Goal: Task Accomplishment & Management: Use online tool/utility

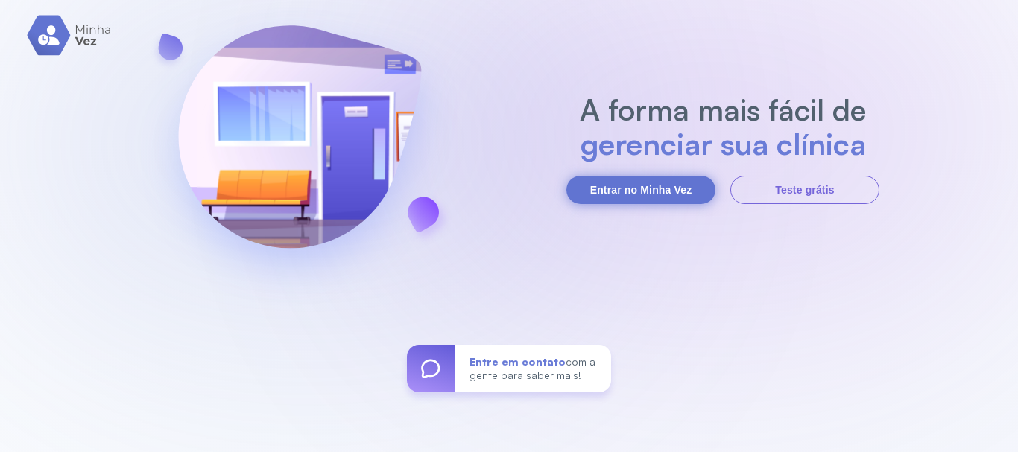
click at [608, 197] on button "Entrar no Minha Vez" at bounding box center [640, 190] width 149 height 28
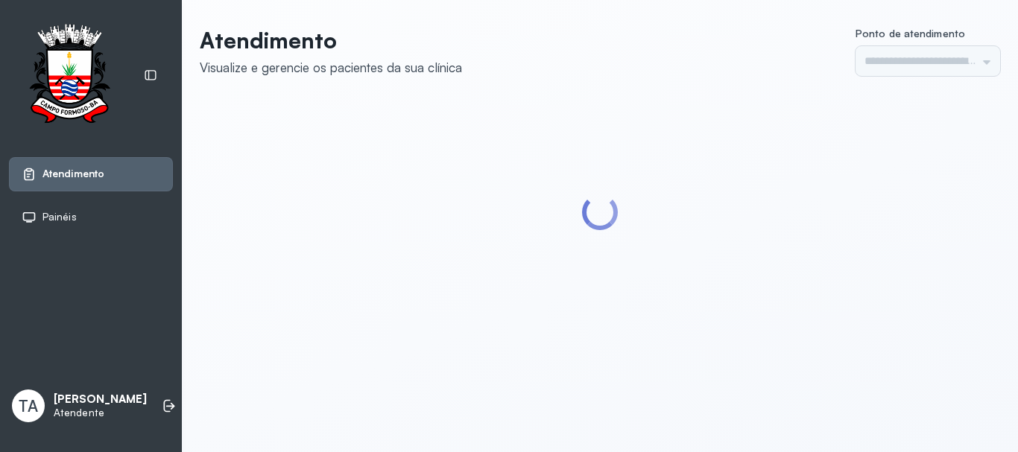
type input "******"
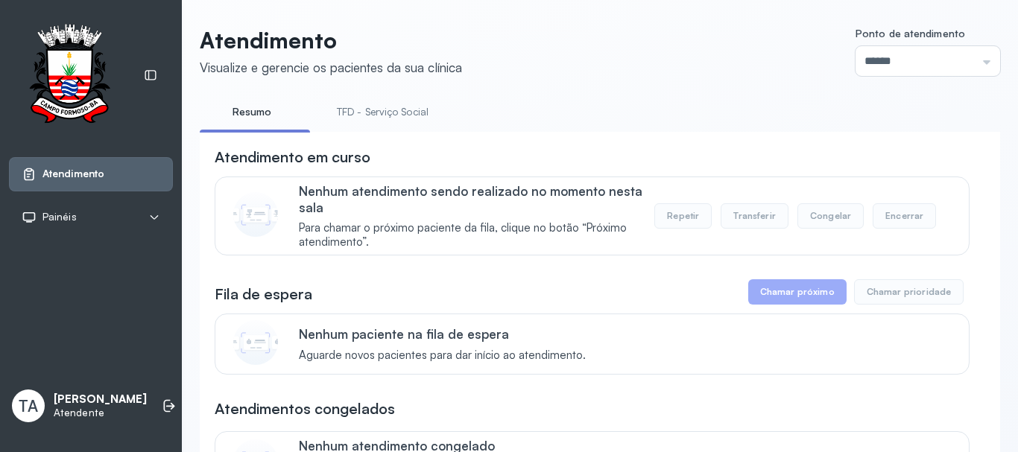
click at [418, 104] on link "TFD - Serviço Social" at bounding box center [382, 112] width 121 height 25
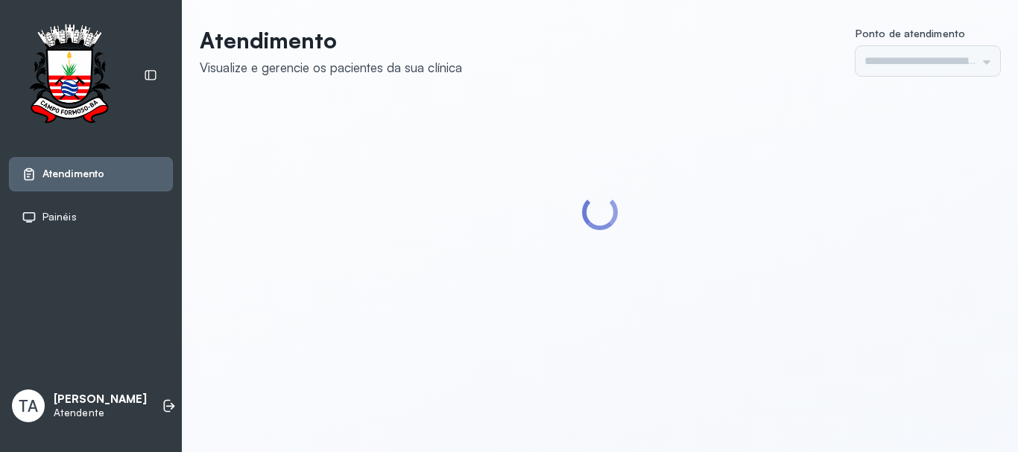
type input "******"
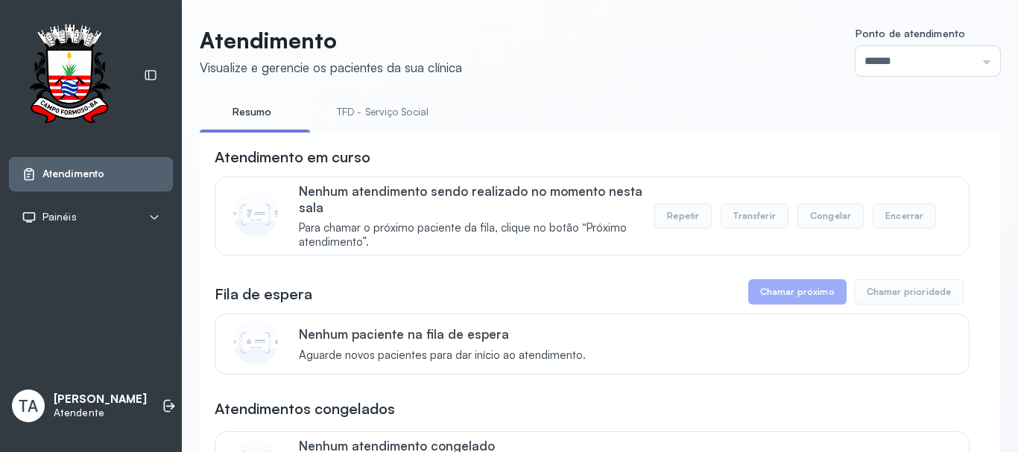
click at [417, 104] on link "TFD - Serviço Social" at bounding box center [382, 112] width 121 height 25
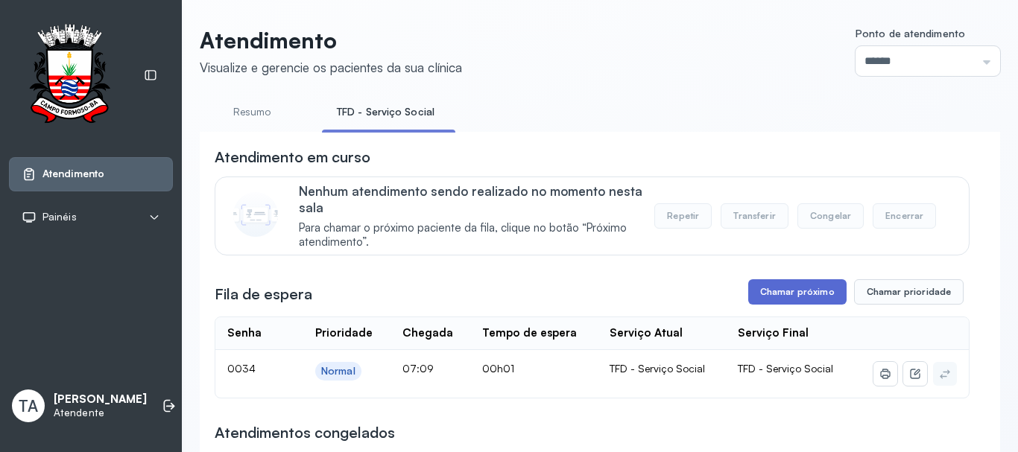
click at [776, 294] on button "Chamar próximo" at bounding box center [797, 291] width 98 height 25
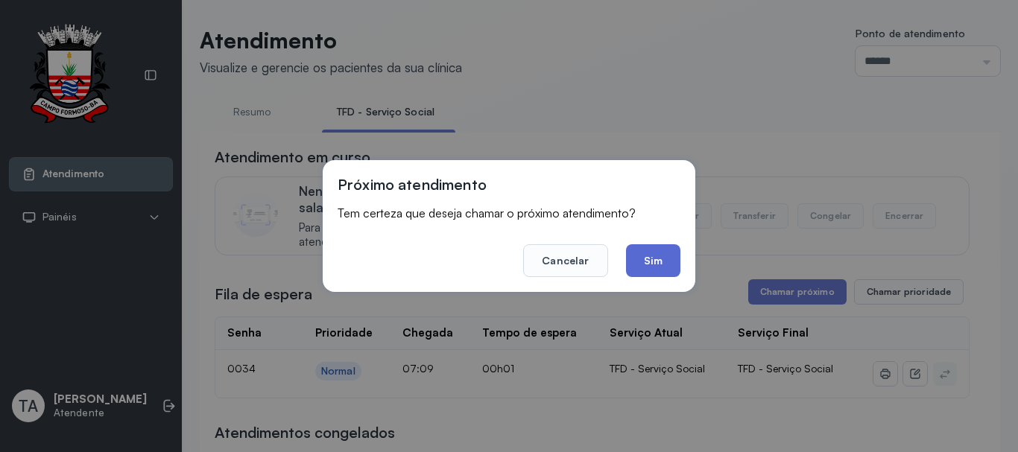
click at [671, 264] on button "Sim" at bounding box center [653, 260] width 54 height 33
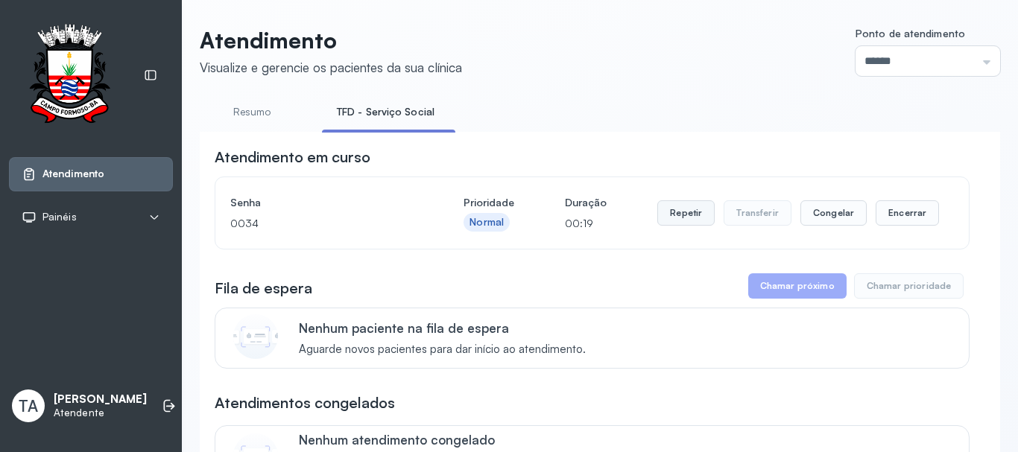
click at [692, 223] on button "Repetir" at bounding box center [685, 212] width 57 height 25
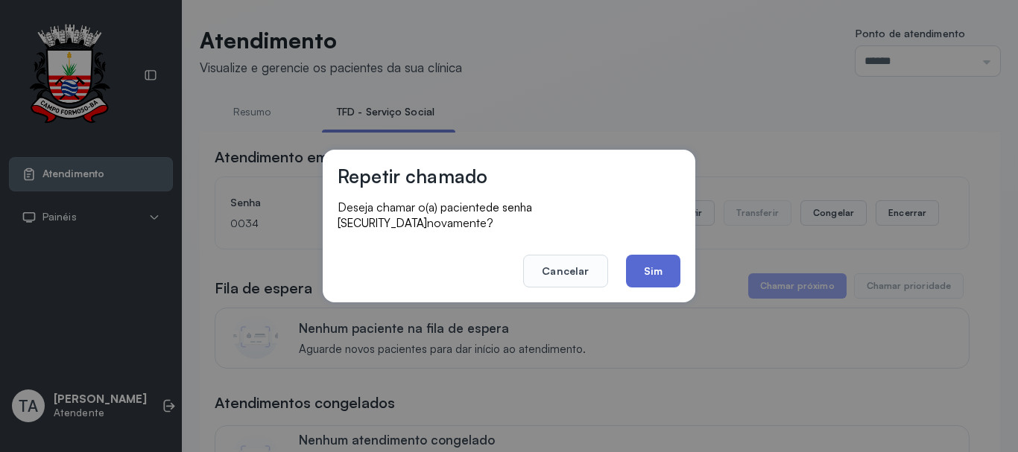
click at [649, 259] on button "Sim" at bounding box center [653, 271] width 54 height 33
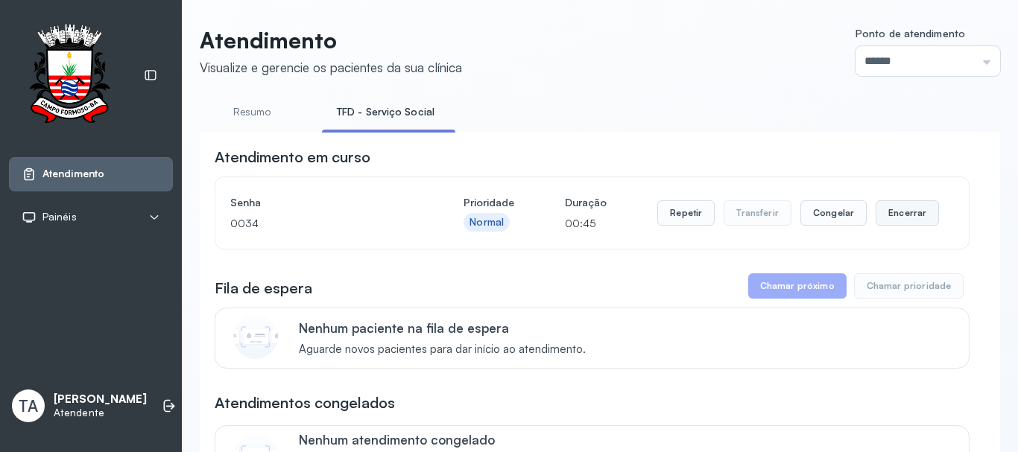
click at [902, 223] on button "Encerrar" at bounding box center [906, 212] width 63 height 25
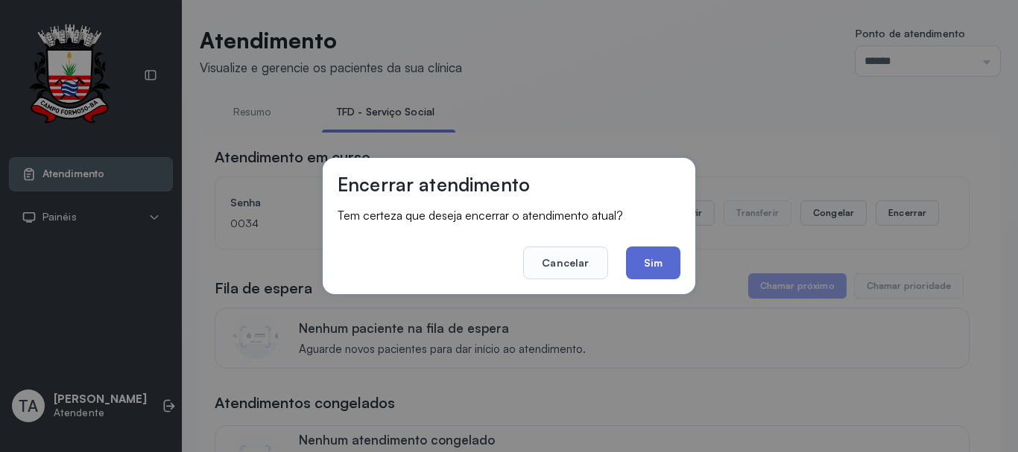
click at [671, 262] on button "Sim" at bounding box center [653, 263] width 54 height 33
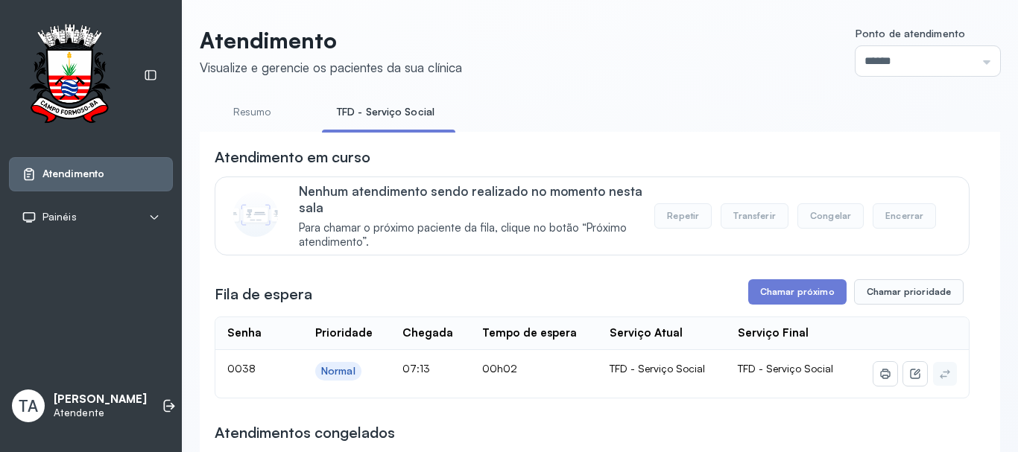
click at [657, 137] on div "**********" at bounding box center [600, 443] width 800 height 622
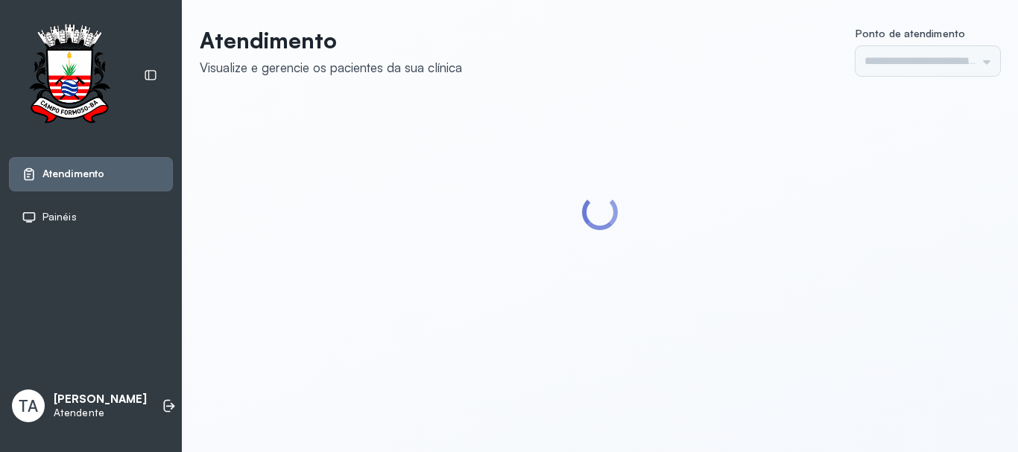
type input "******"
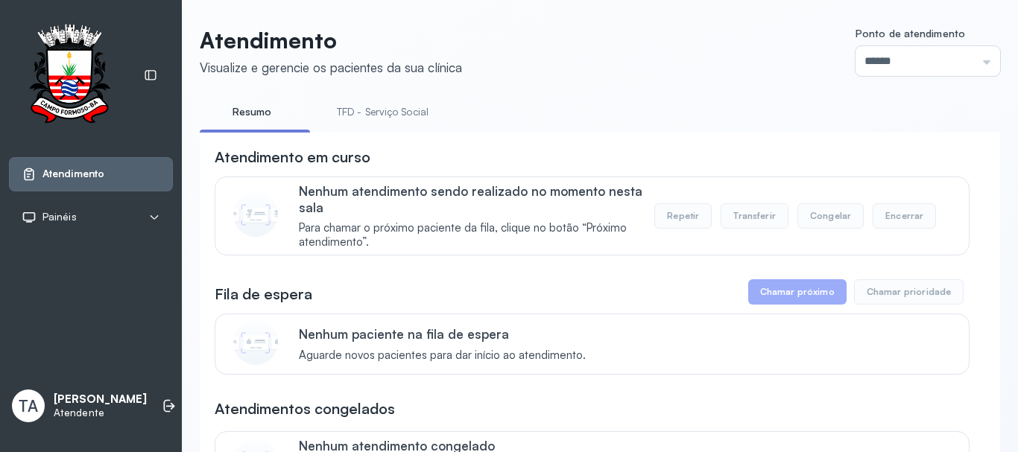
click at [413, 110] on link "TFD - Serviço Social" at bounding box center [382, 112] width 121 height 25
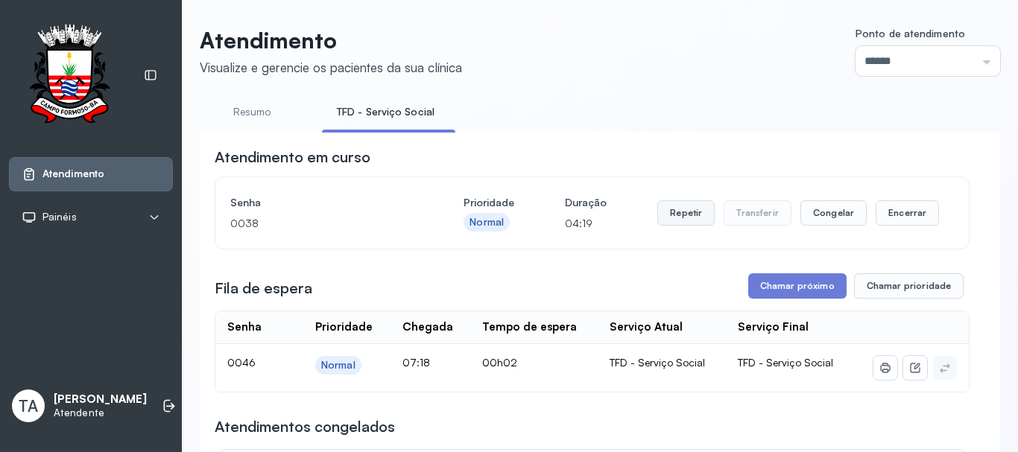
click at [663, 213] on button "Repetir" at bounding box center [685, 212] width 57 height 25
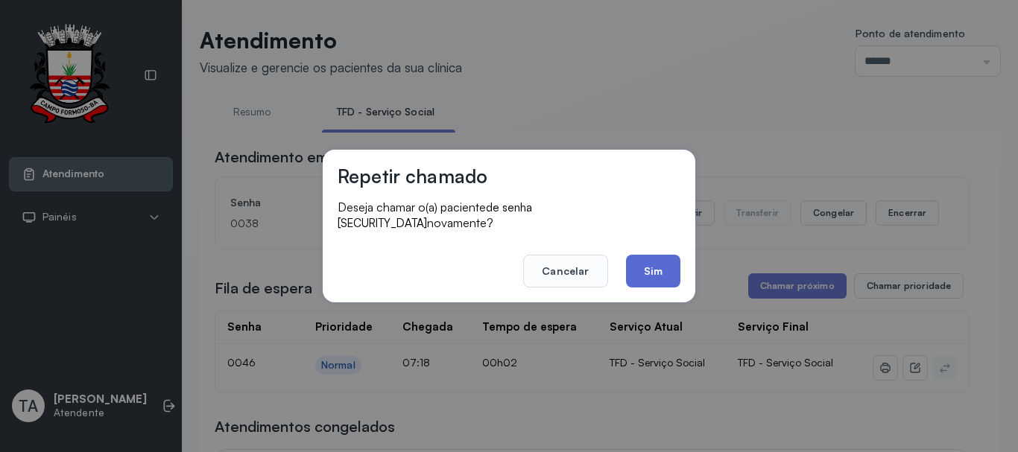
click at [673, 275] on button "Sim" at bounding box center [653, 271] width 54 height 33
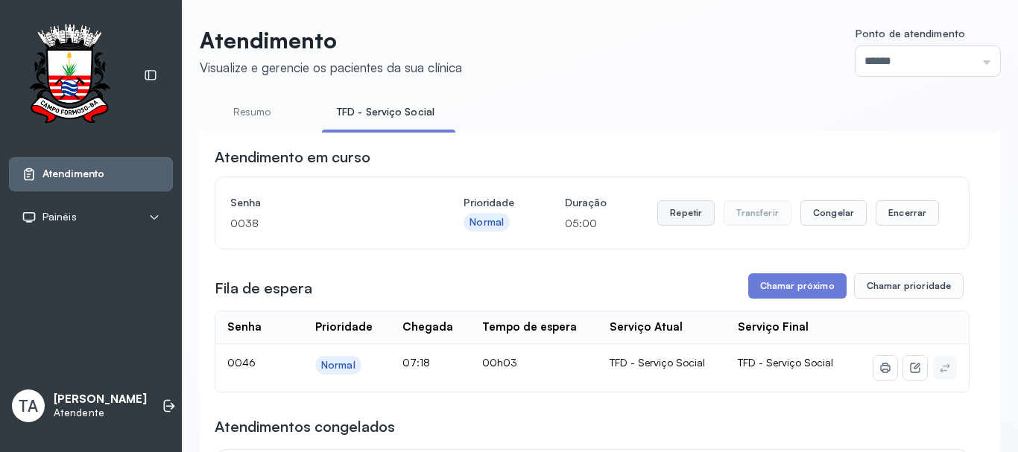
click at [657, 221] on button "Repetir" at bounding box center [685, 212] width 57 height 25
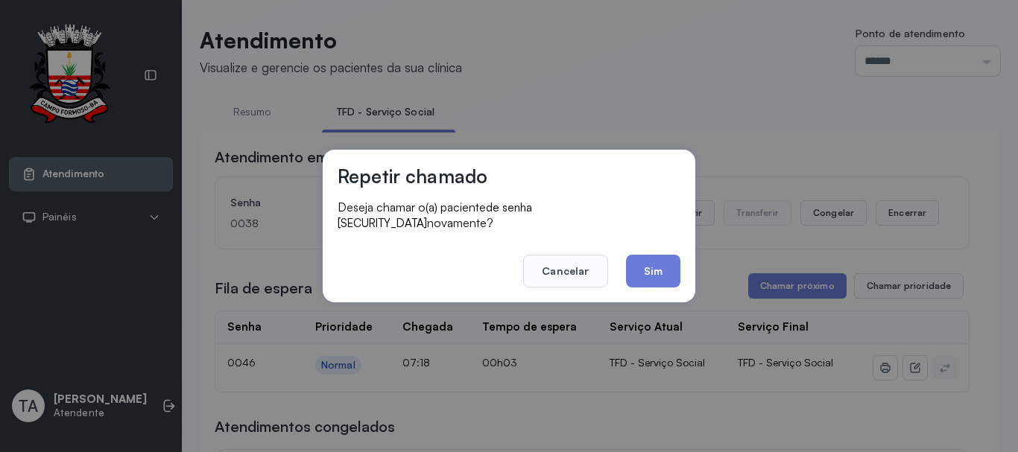
click at [630, 283] on div "Repetir chamado Deseja chamar o(a) paciente de senha 0038 novamente? Cancelar S…" at bounding box center [509, 226] width 373 height 153
click at [656, 260] on button "Sim" at bounding box center [653, 271] width 54 height 33
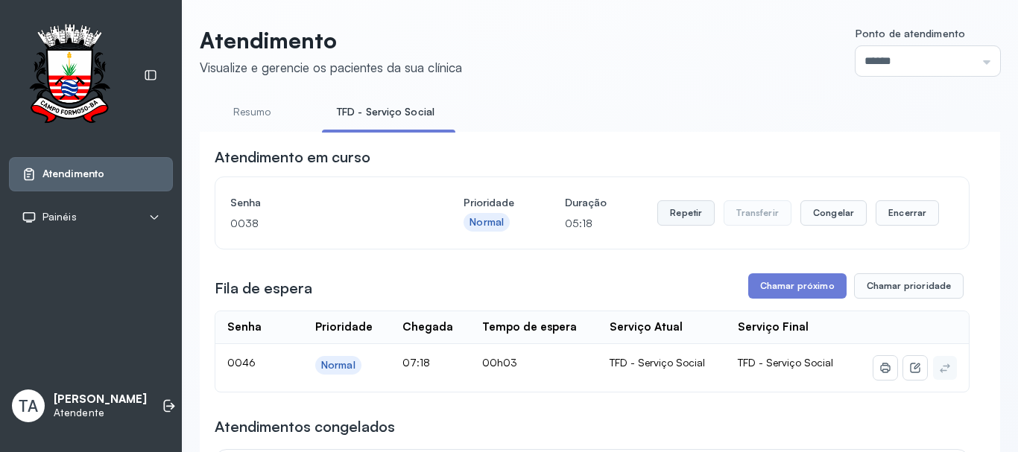
click at [670, 217] on button "Repetir" at bounding box center [685, 212] width 57 height 25
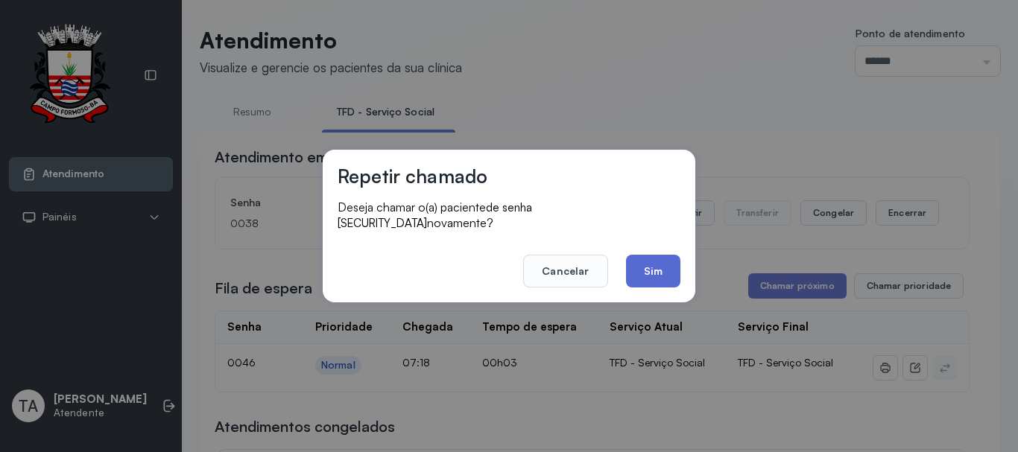
click at [646, 255] on button "Sim" at bounding box center [653, 271] width 54 height 33
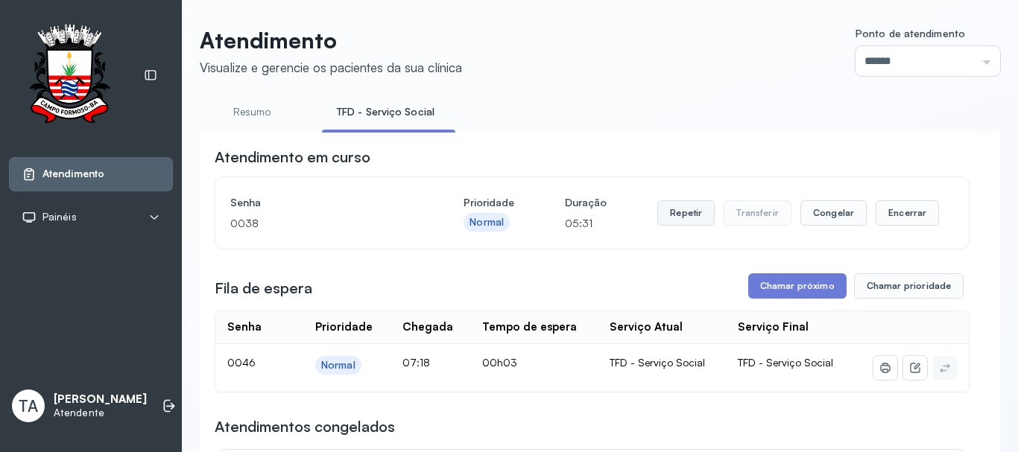
click at [685, 220] on button "Repetir" at bounding box center [685, 212] width 57 height 25
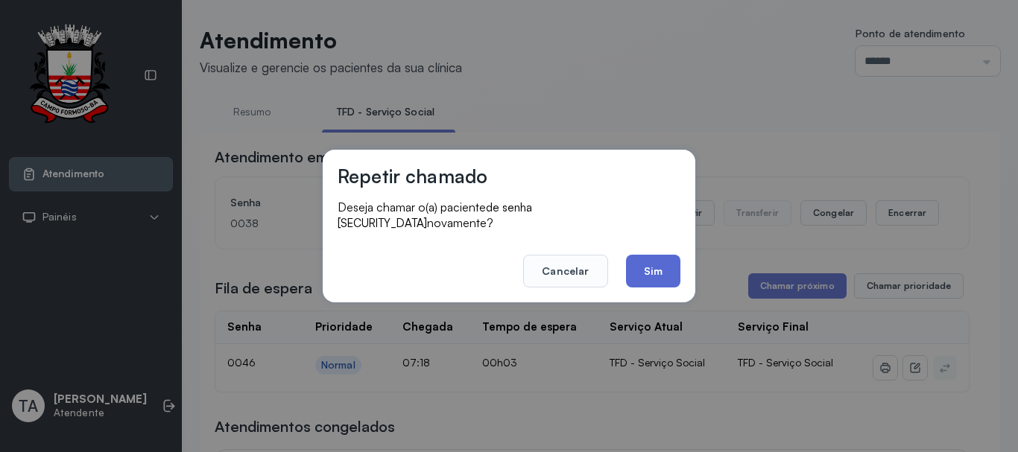
click at [661, 259] on button "Sim" at bounding box center [653, 271] width 54 height 33
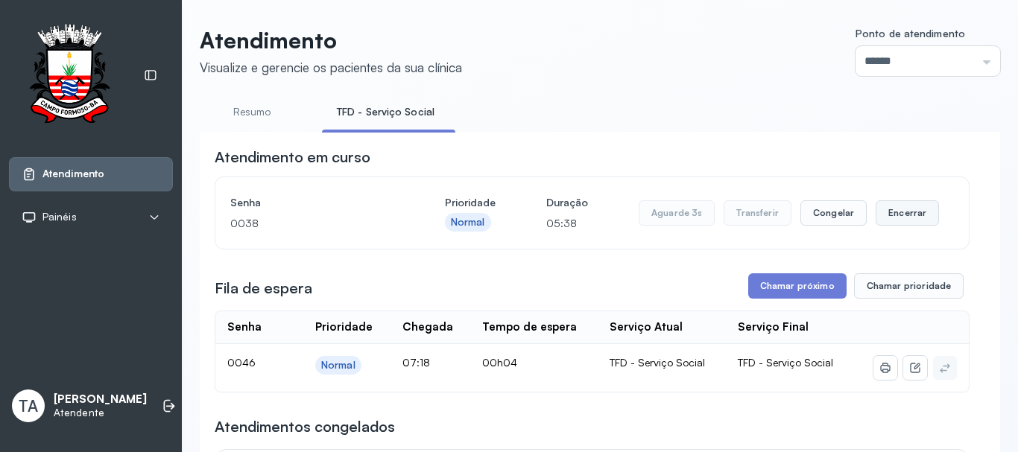
click at [907, 226] on button "Encerrar" at bounding box center [906, 212] width 63 height 25
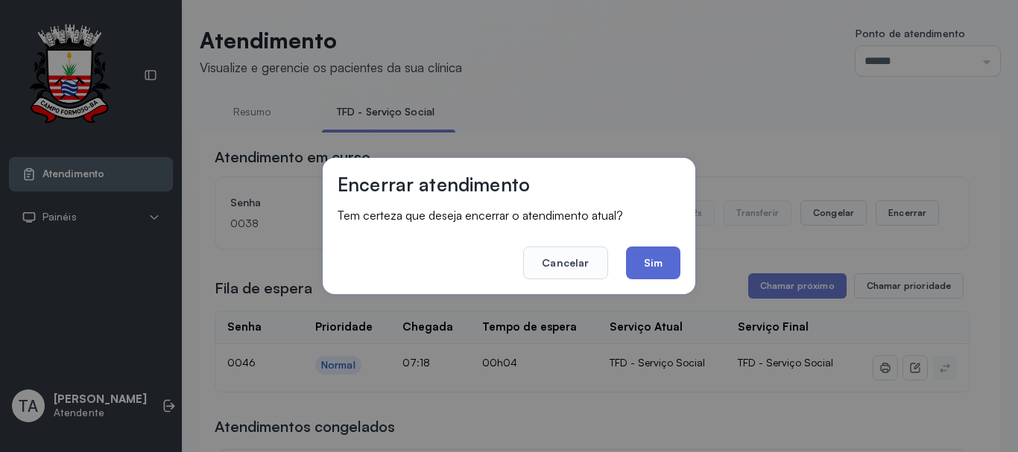
click at [655, 273] on button "Sim" at bounding box center [653, 263] width 54 height 33
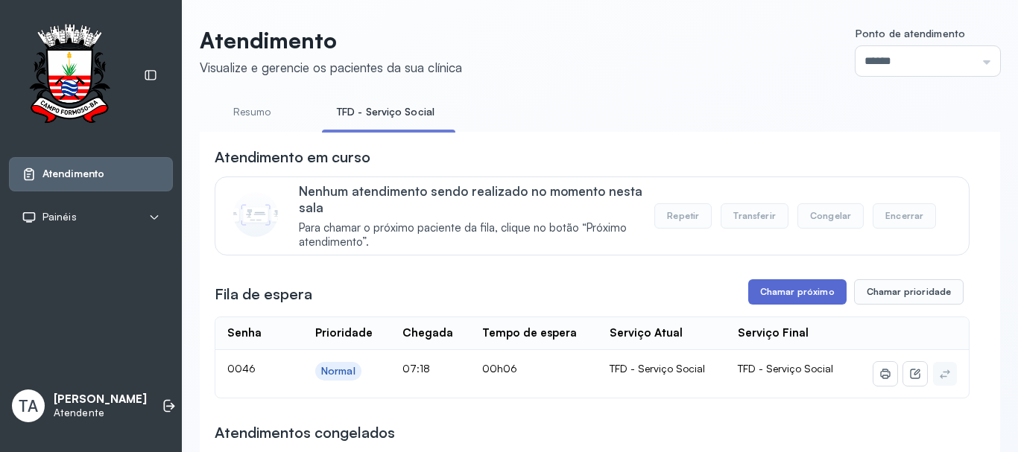
click at [753, 291] on button "Chamar próximo" at bounding box center [797, 291] width 98 height 25
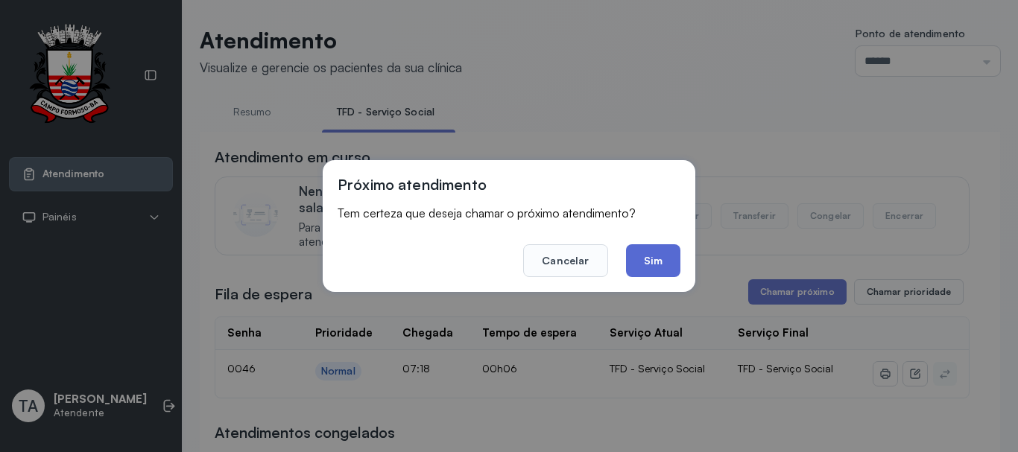
click at [663, 267] on button "Sim" at bounding box center [653, 260] width 54 height 33
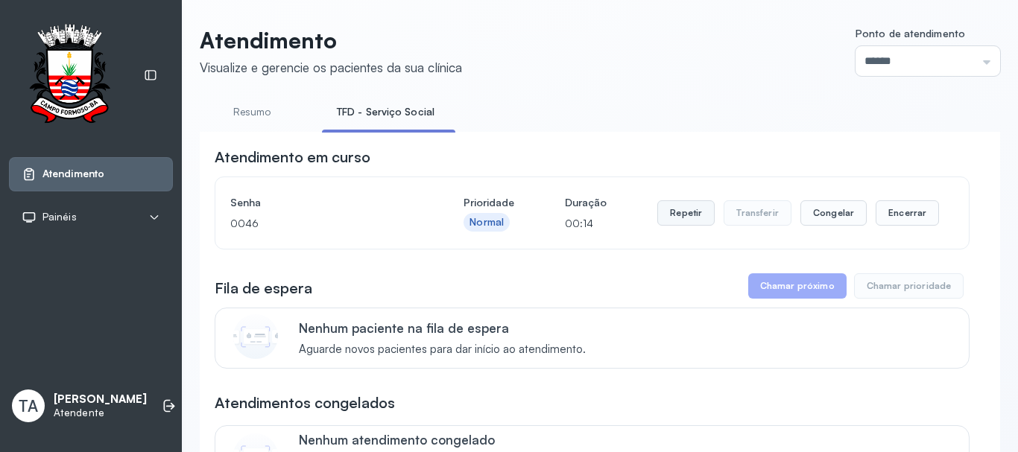
click at [659, 226] on button "Repetir" at bounding box center [685, 212] width 57 height 25
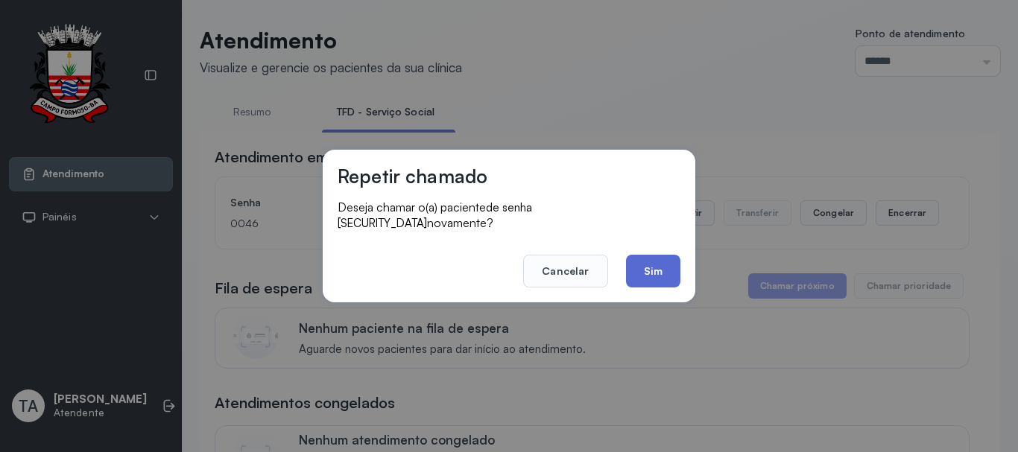
click at [647, 276] on button "Sim" at bounding box center [653, 271] width 54 height 33
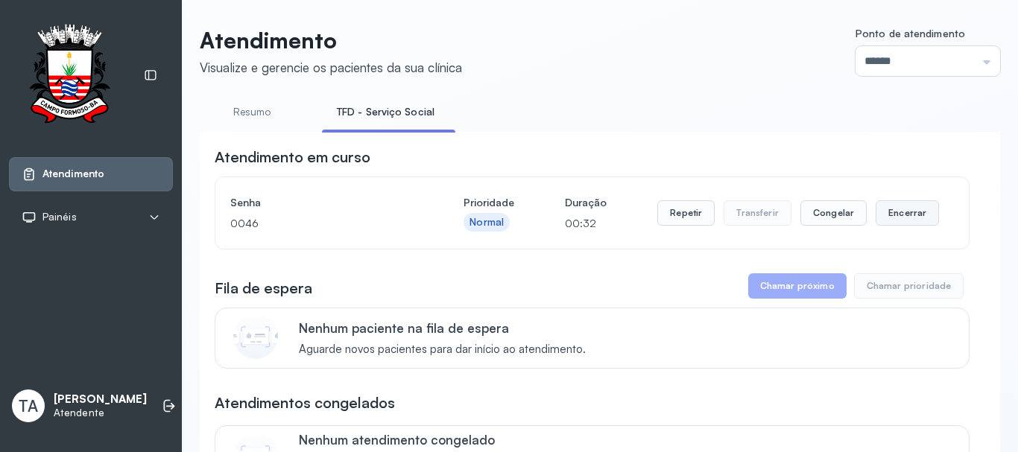
click at [890, 218] on button "Encerrar" at bounding box center [906, 212] width 63 height 25
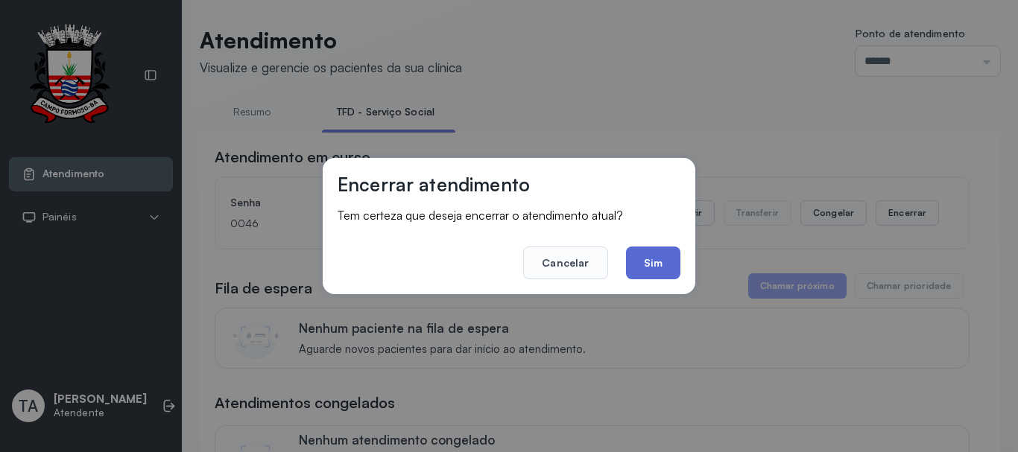
click at [654, 270] on button "Sim" at bounding box center [653, 263] width 54 height 33
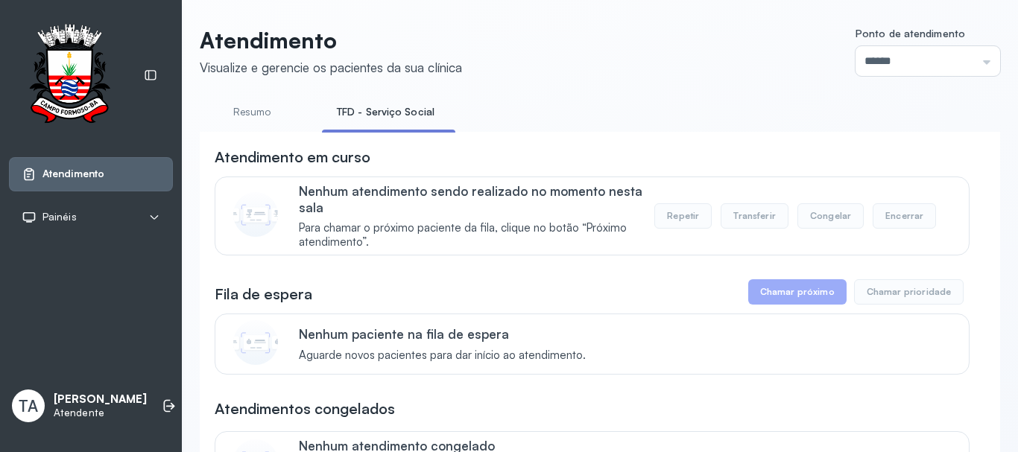
click at [233, 113] on link "Resumo" at bounding box center [252, 112] width 104 height 25
click at [344, 115] on link "TFD - Serviço Social" at bounding box center [382, 112] width 121 height 25
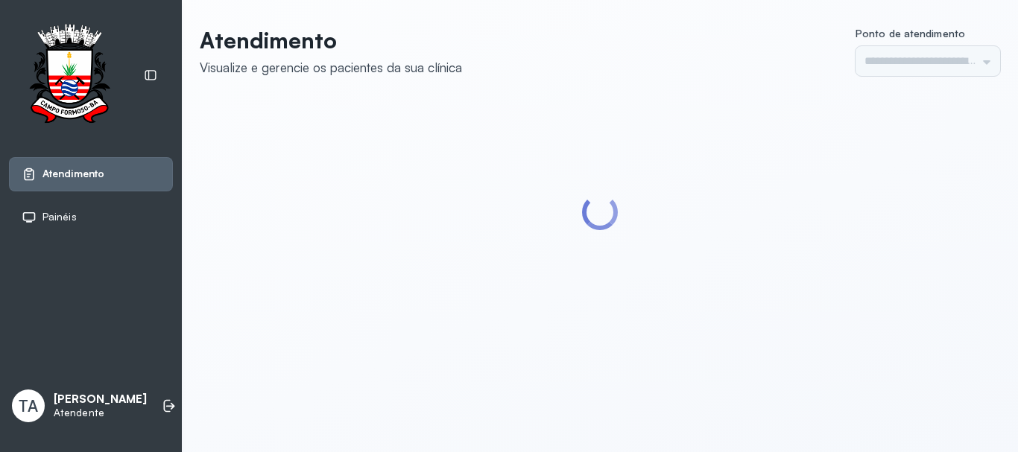
type input "******"
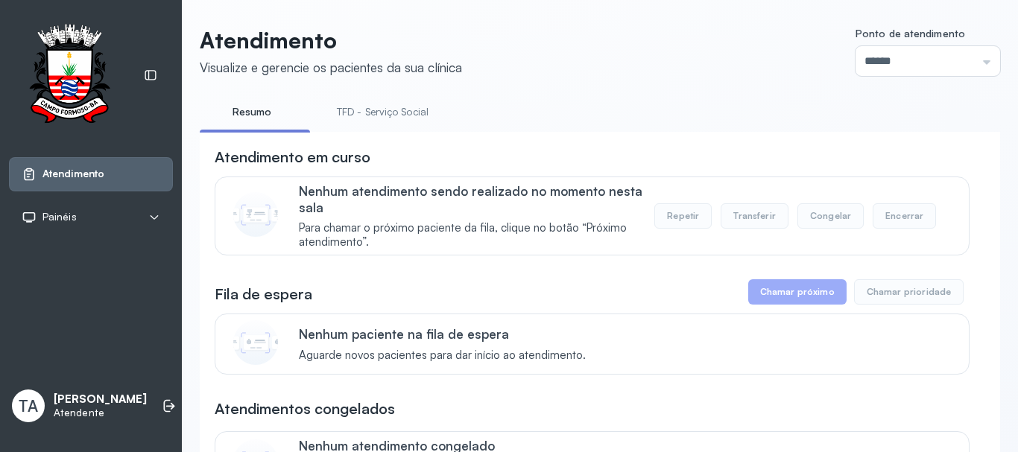
click at [365, 102] on link "TFD - Serviço Social" at bounding box center [382, 112] width 121 height 25
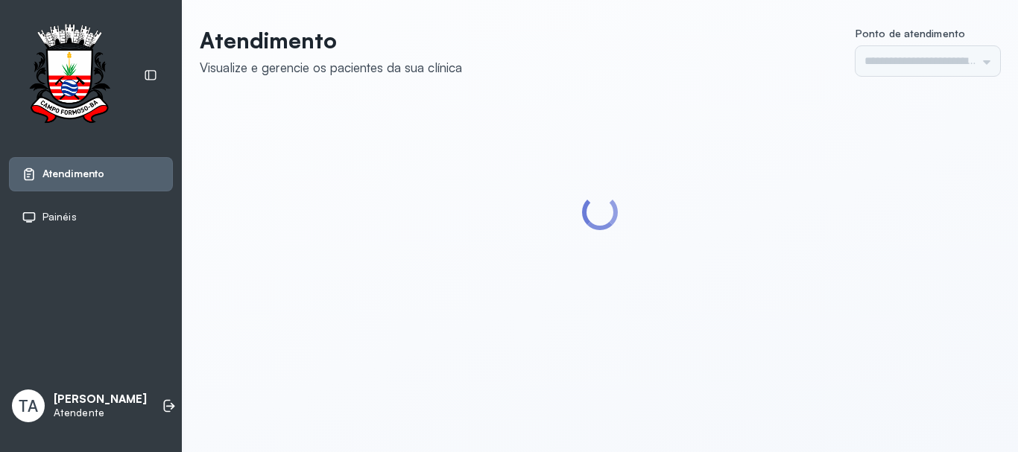
type input "******"
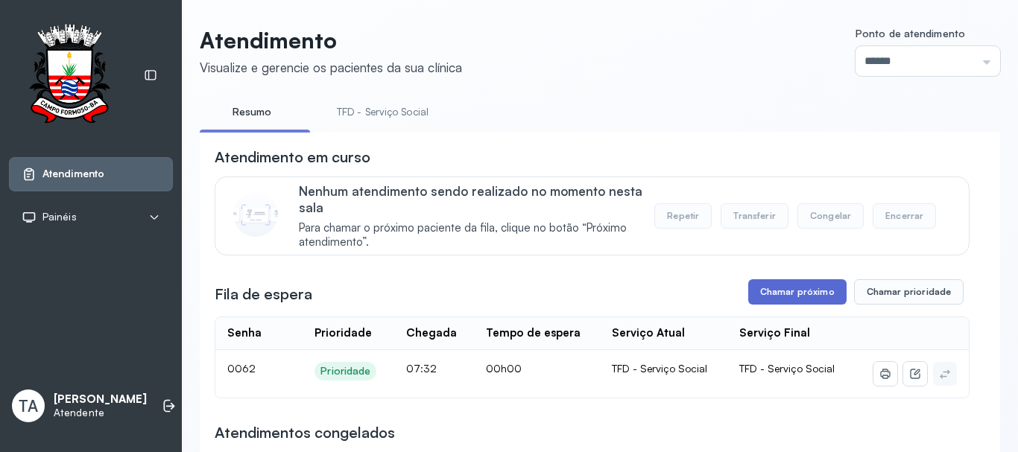
click at [765, 283] on button "Chamar próximo" at bounding box center [797, 291] width 98 height 25
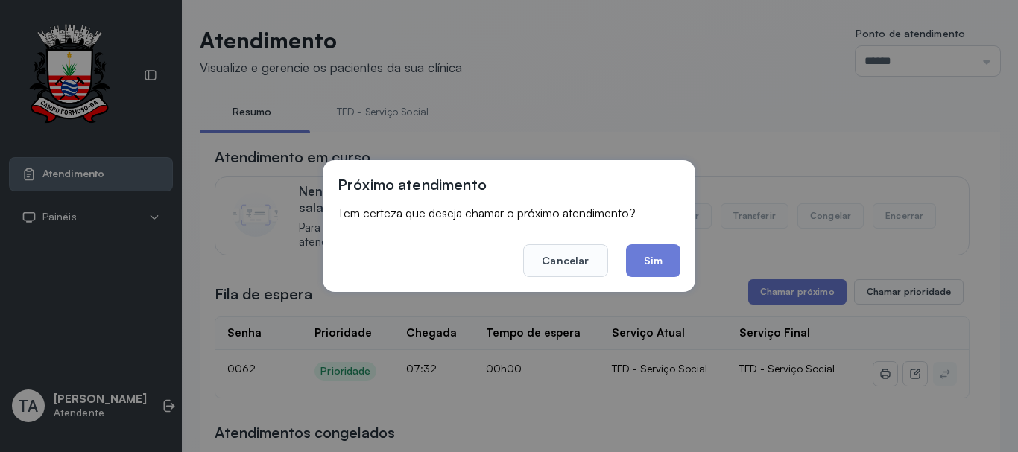
click at [656, 259] on button "Sim" at bounding box center [653, 260] width 54 height 33
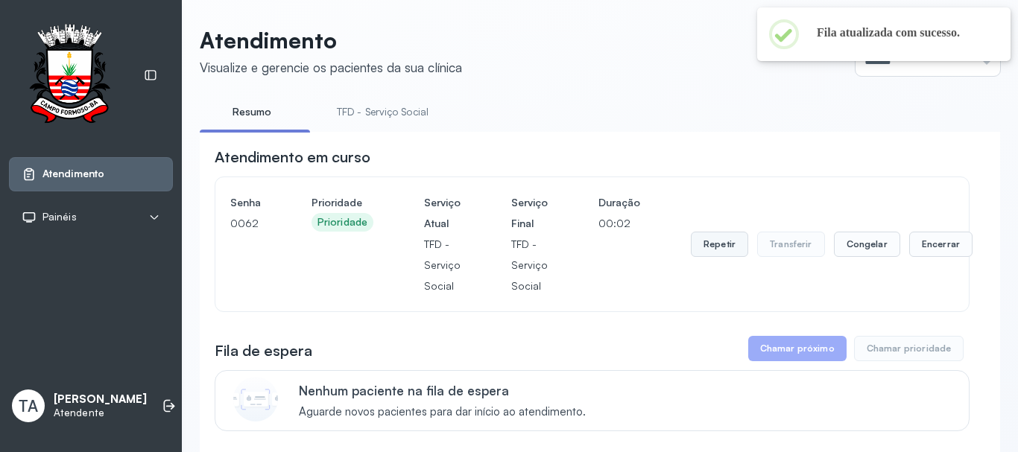
click at [717, 252] on button "Repetir" at bounding box center [719, 244] width 57 height 25
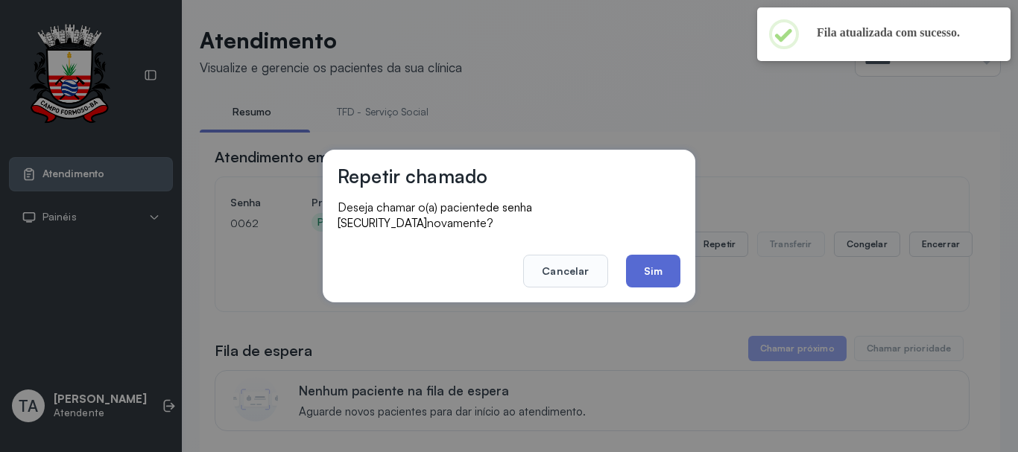
click at [641, 271] on button "Sim" at bounding box center [653, 271] width 54 height 33
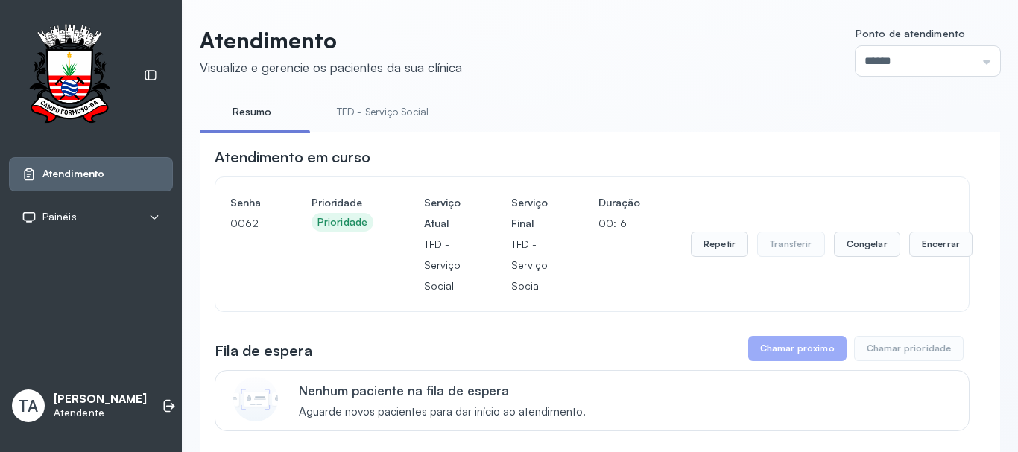
click at [723, 250] on button "Repetir" at bounding box center [719, 244] width 57 height 25
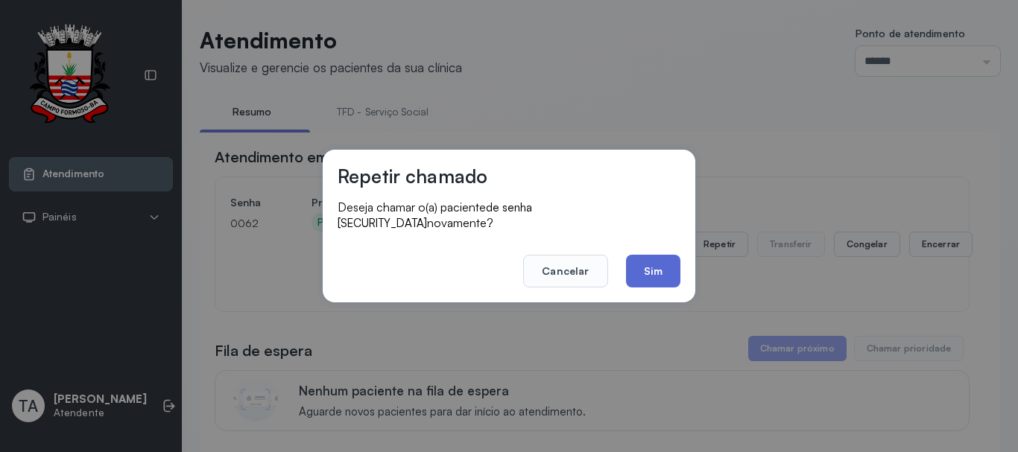
click at [665, 255] on button "Sim" at bounding box center [653, 271] width 54 height 33
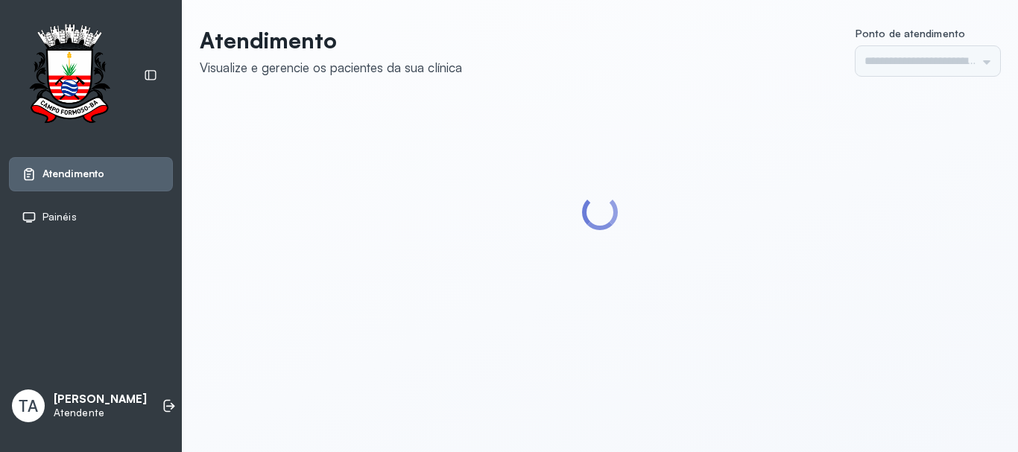
type input "******"
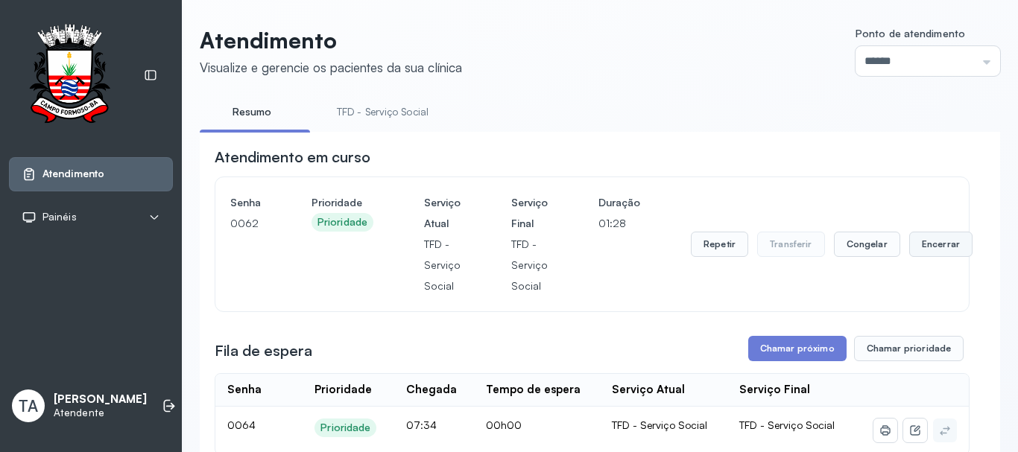
click at [927, 251] on button "Encerrar" at bounding box center [940, 244] width 63 height 25
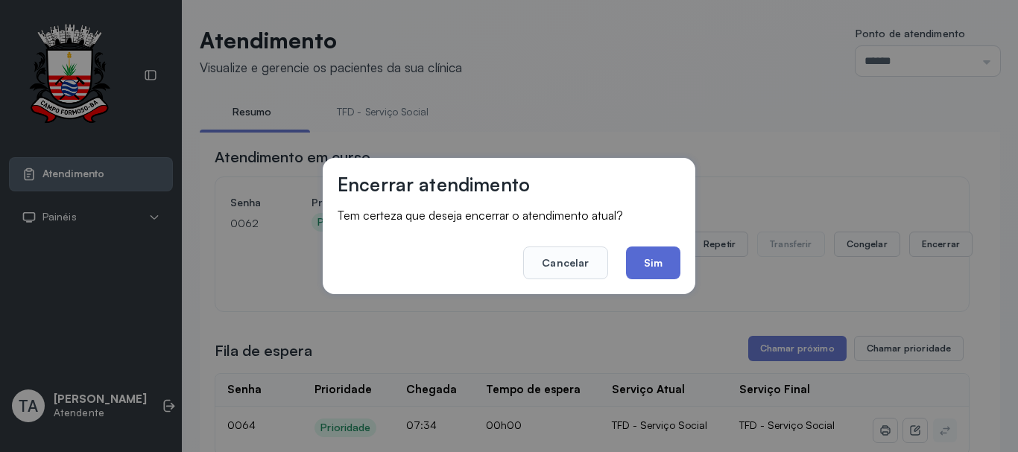
click at [638, 270] on button "Sim" at bounding box center [653, 263] width 54 height 33
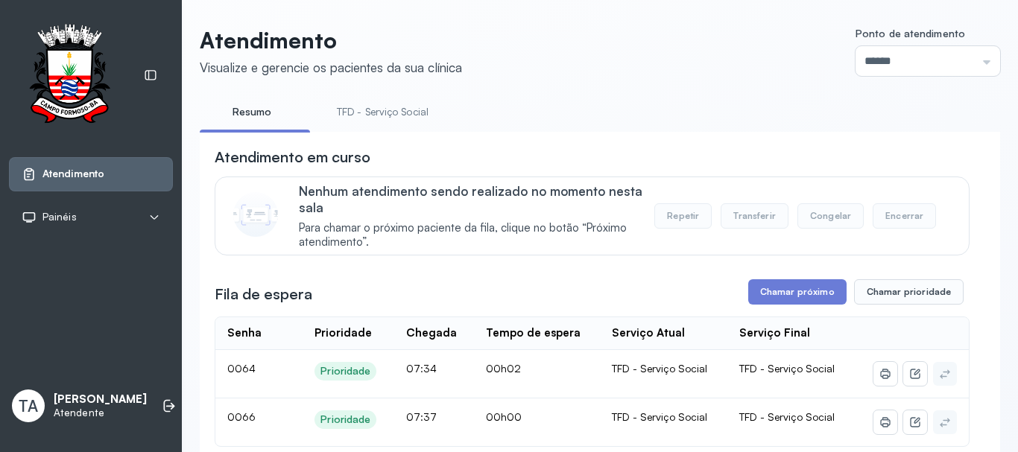
scroll to position [149, 0]
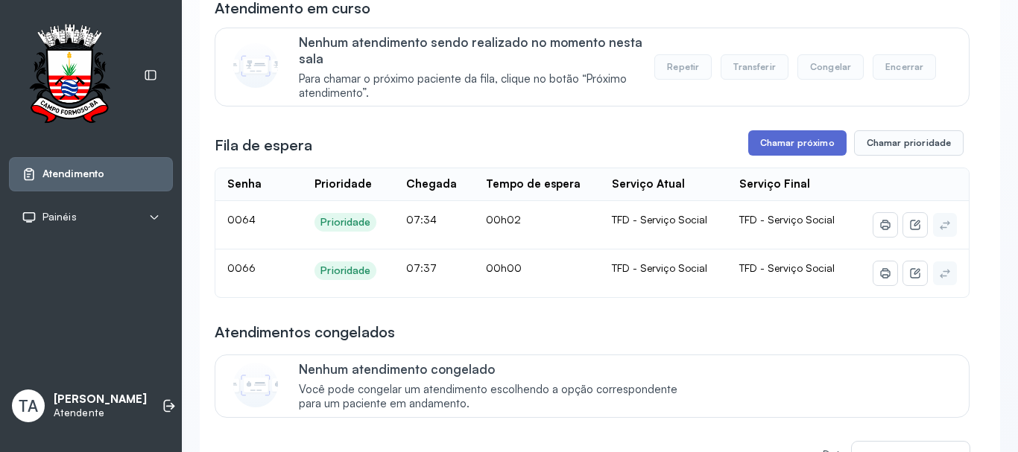
click at [769, 145] on button "Chamar próximo" at bounding box center [797, 142] width 98 height 25
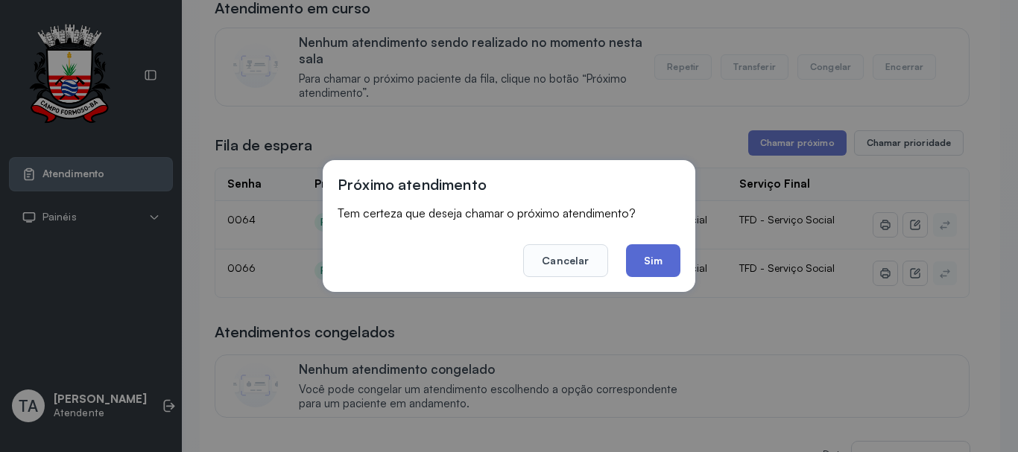
click at [655, 261] on button "Sim" at bounding box center [653, 260] width 54 height 33
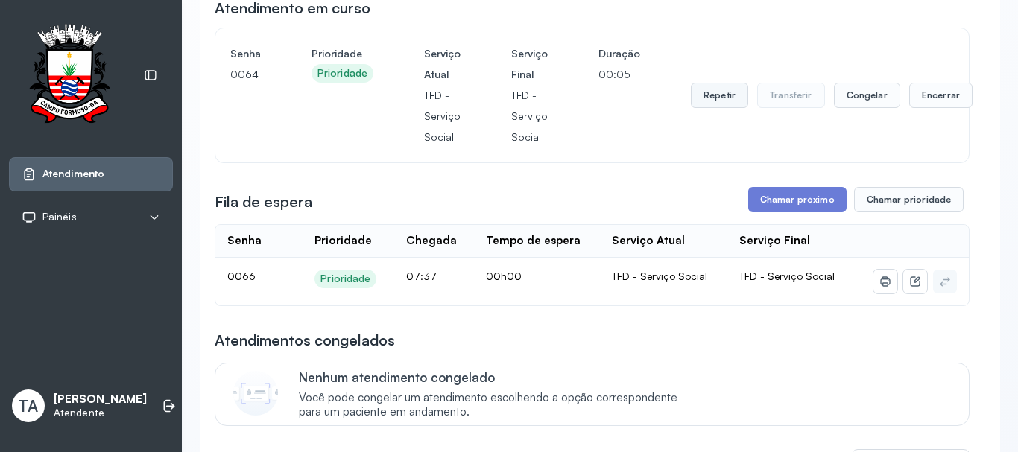
click at [730, 95] on button "Repetir" at bounding box center [719, 95] width 57 height 25
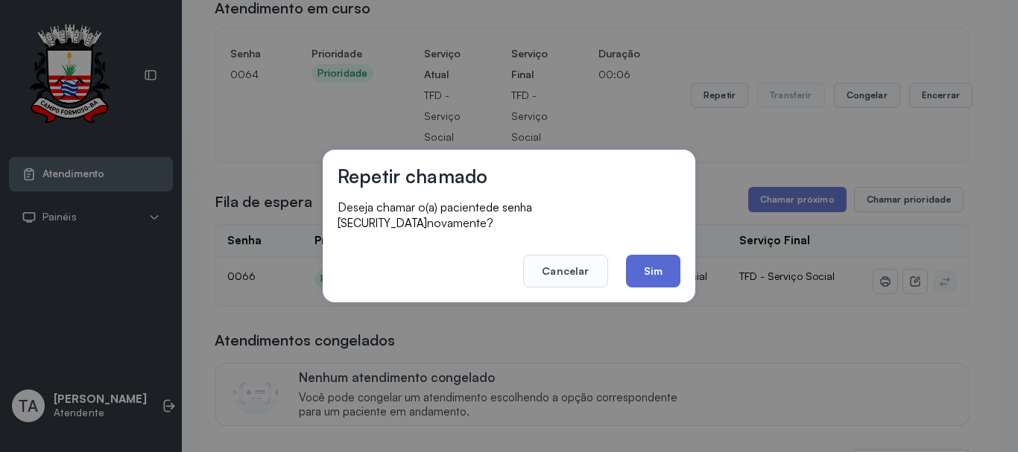
click at [647, 279] on button "Sim" at bounding box center [653, 271] width 54 height 33
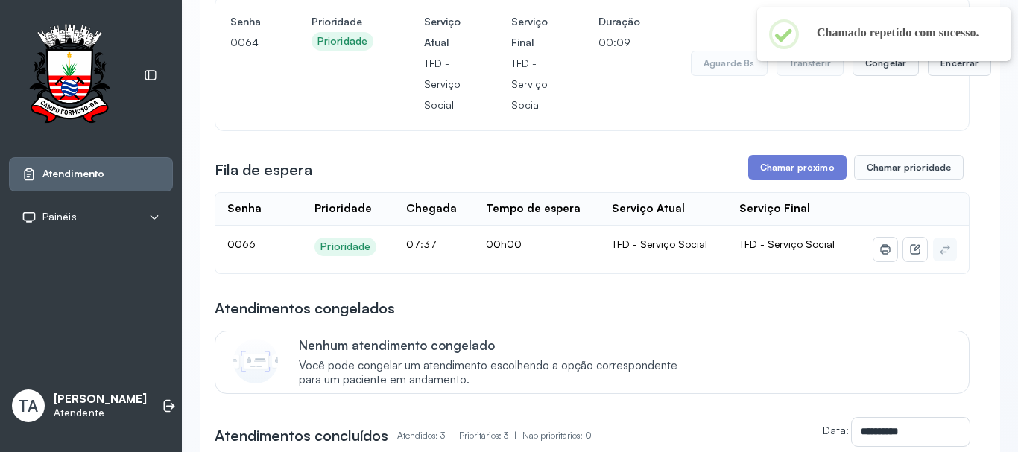
scroll to position [0, 0]
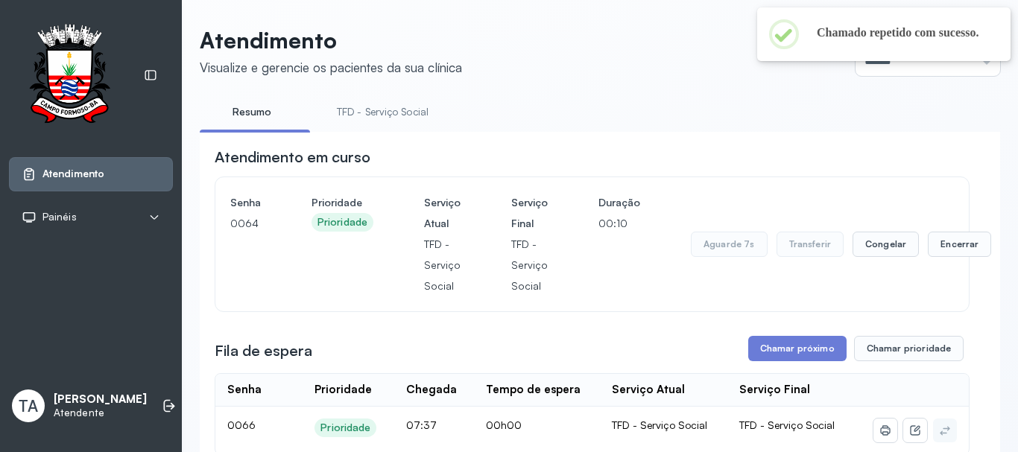
click at [364, 116] on link "TFD - Serviço Social" at bounding box center [382, 112] width 121 height 25
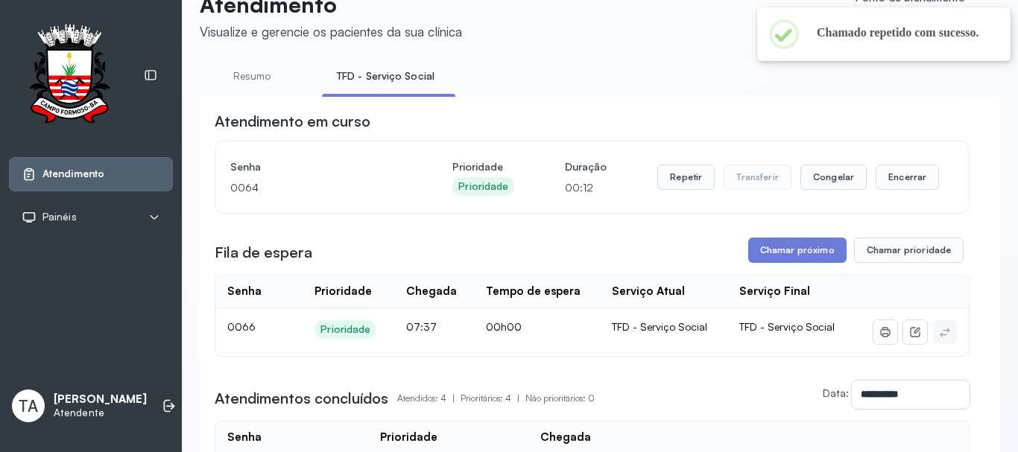
scroll to position [46, 0]
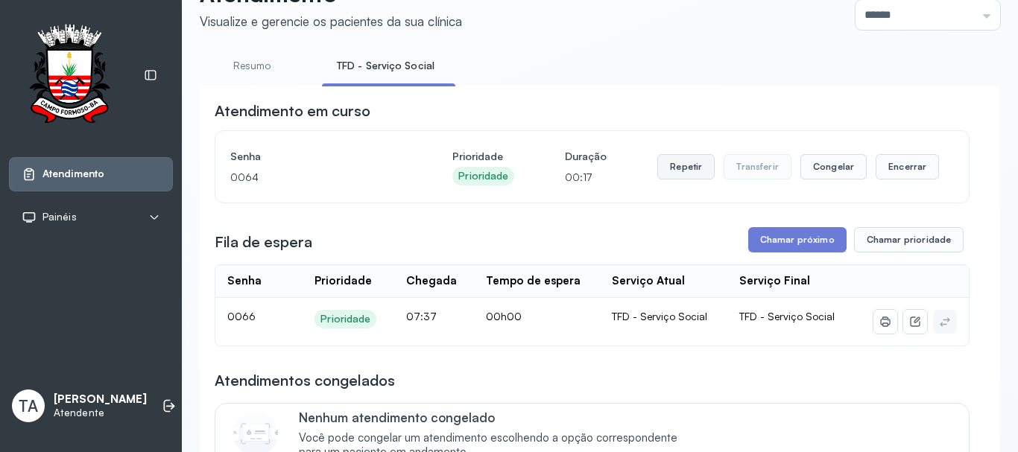
click at [686, 166] on button "Repetir" at bounding box center [685, 166] width 57 height 25
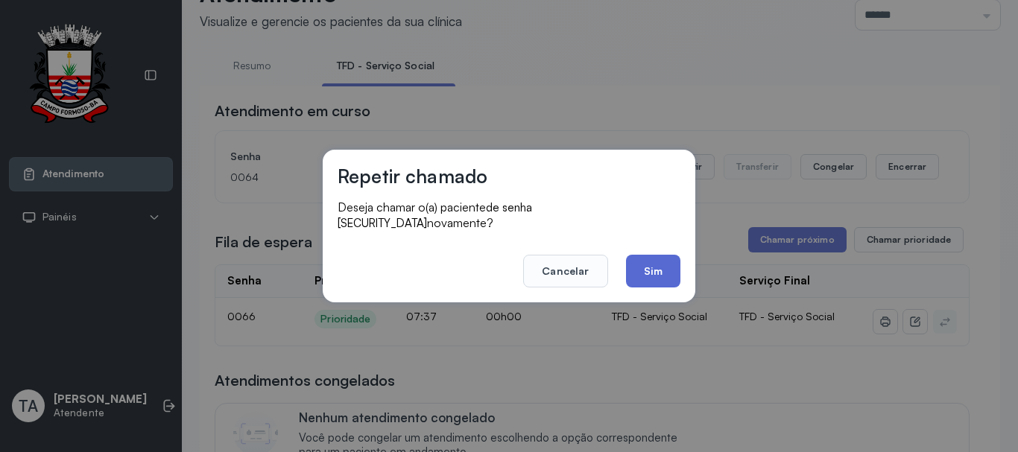
click at [649, 262] on button "Sim" at bounding box center [653, 271] width 54 height 33
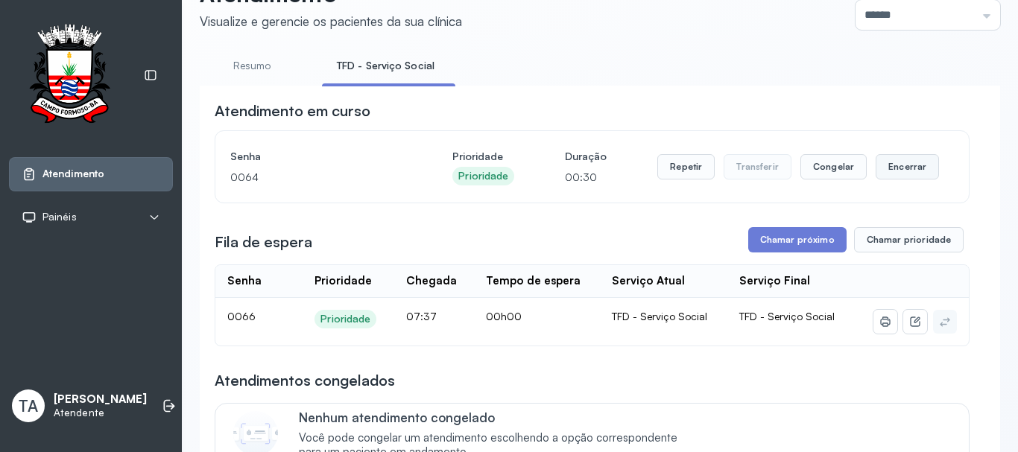
click at [899, 174] on button "Encerrar" at bounding box center [906, 166] width 63 height 25
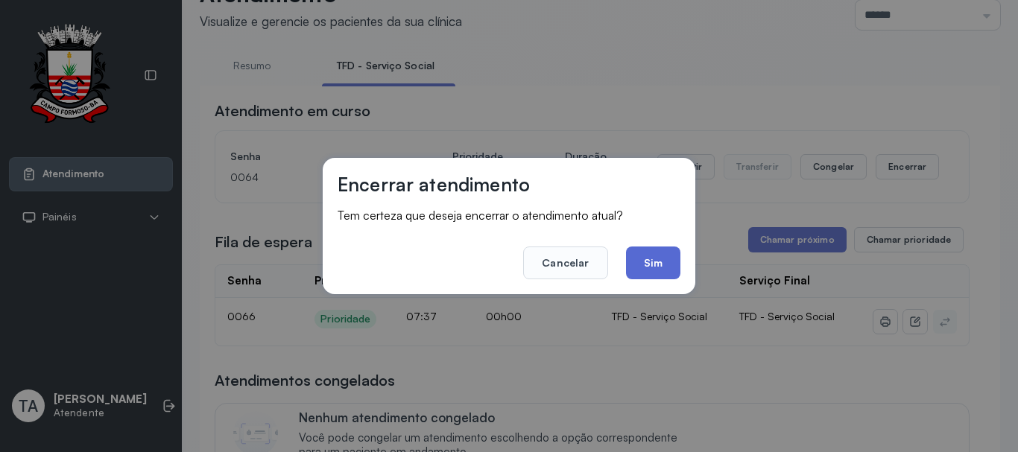
click at [652, 273] on button "Sim" at bounding box center [653, 263] width 54 height 33
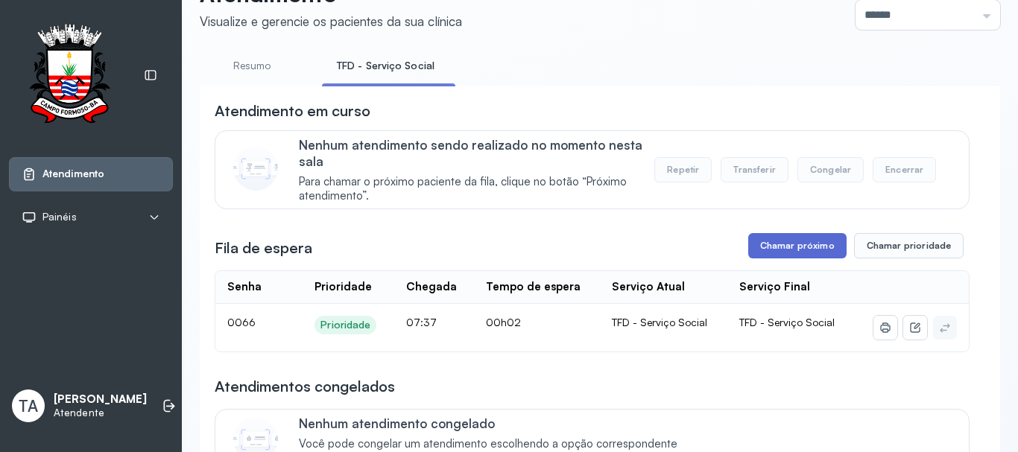
click at [793, 252] on button "Chamar próximo" at bounding box center [797, 245] width 98 height 25
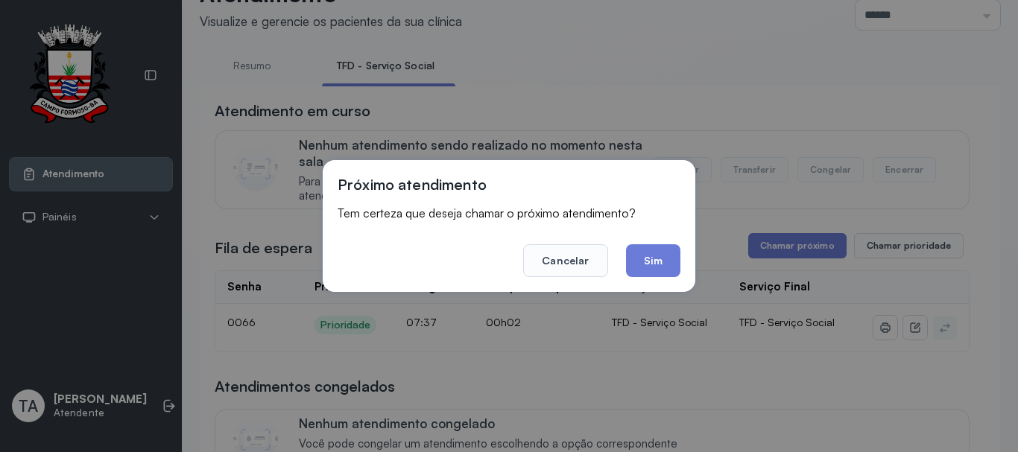
click at [680, 259] on div "Próximo atendimento Tem certeza que deseja chamar o próximo atendimento? Cancel…" at bounding box center [509, 226] width 373 height 132
click at [651, 267] on button "Sim" at bounding box center [653, 260] width 54 height 33
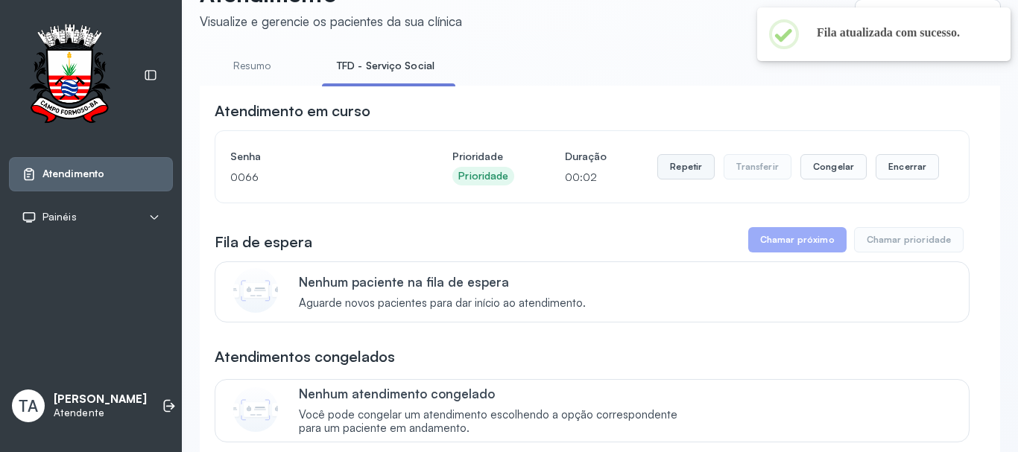
click at [678, 177] on button "Repetir" at bounding box center [685, 166] width 57 height 25
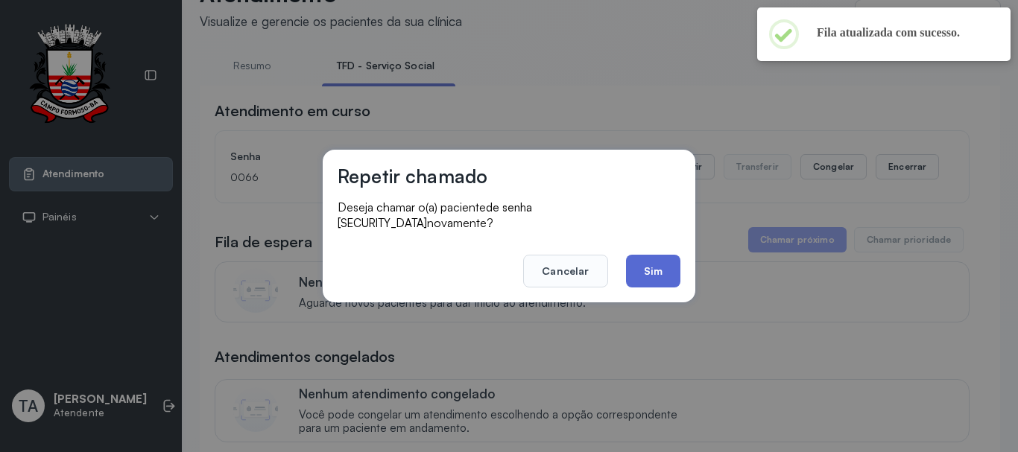
click at [647, 259] on button "Sim" at bounding box center [653, 271] width 54 height 33
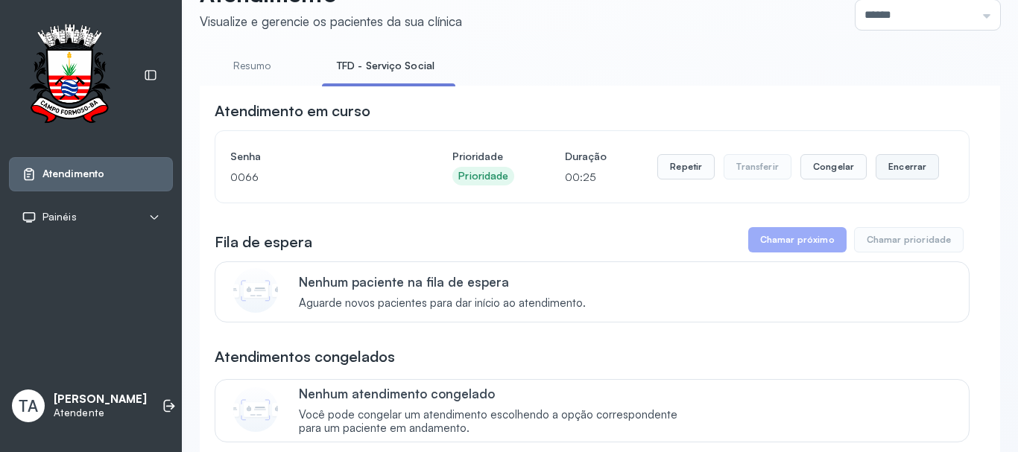
click at [882, 171] on button "Encerrar" at bounding box center [906, 166] width 63 height 25
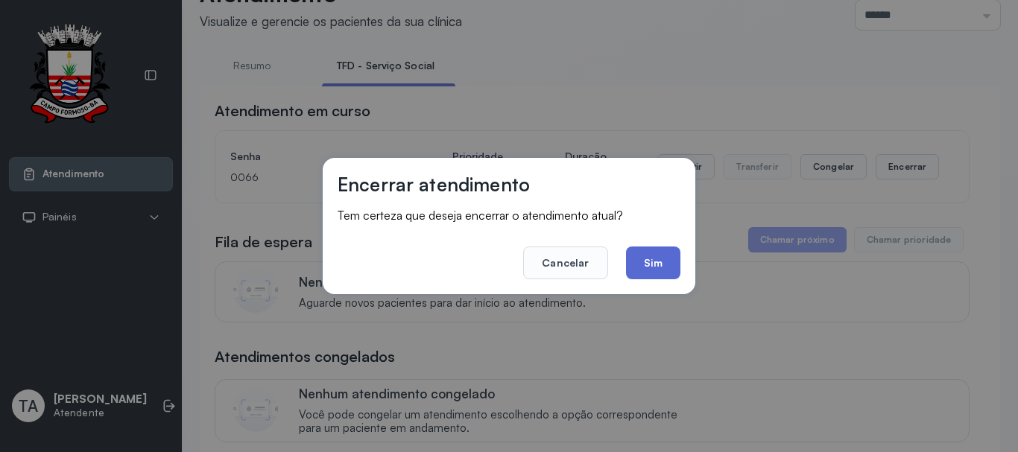
click at [643, 268] on button "Sim" at bounding box center [653, 263] width 54 height 33
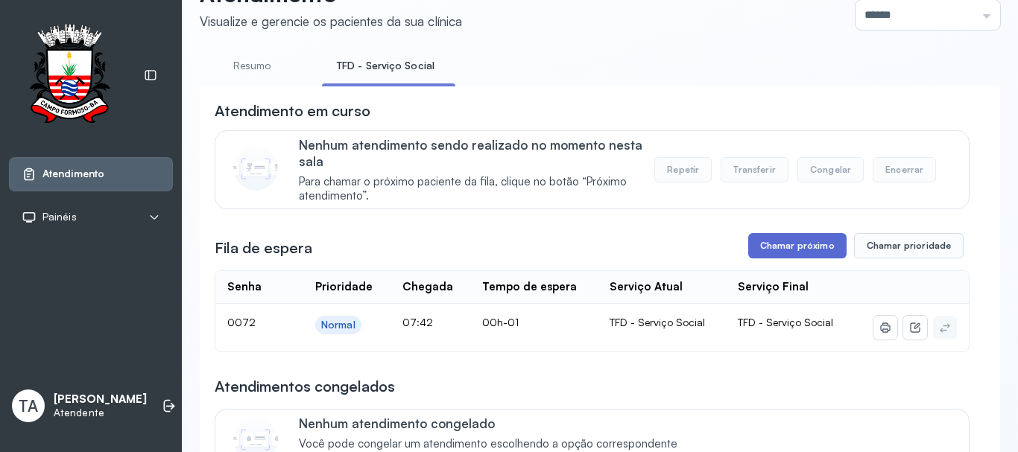
click at [776, 253] on button "Chamar próximo" at bounding box center [797, 245] width 98 height 25
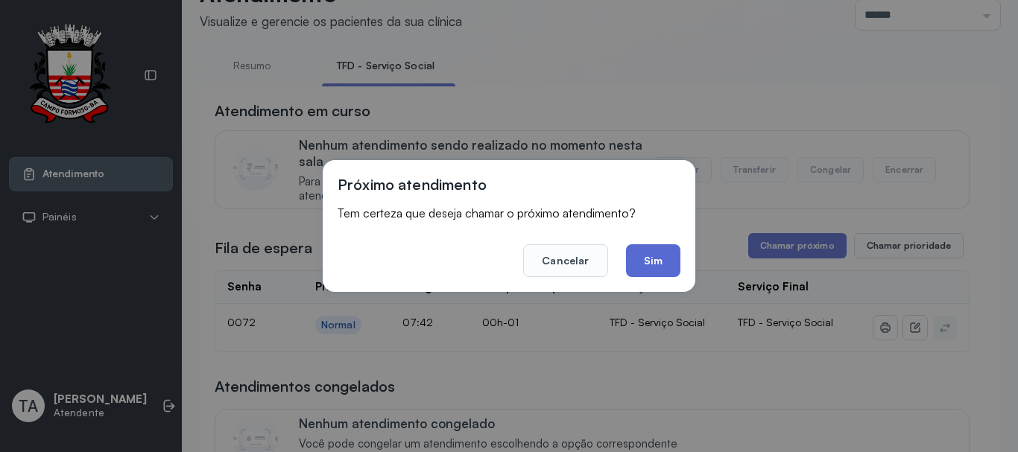
click at [668, 266] on button "Sim" at bounding box center [653, 260] width 54 height 33
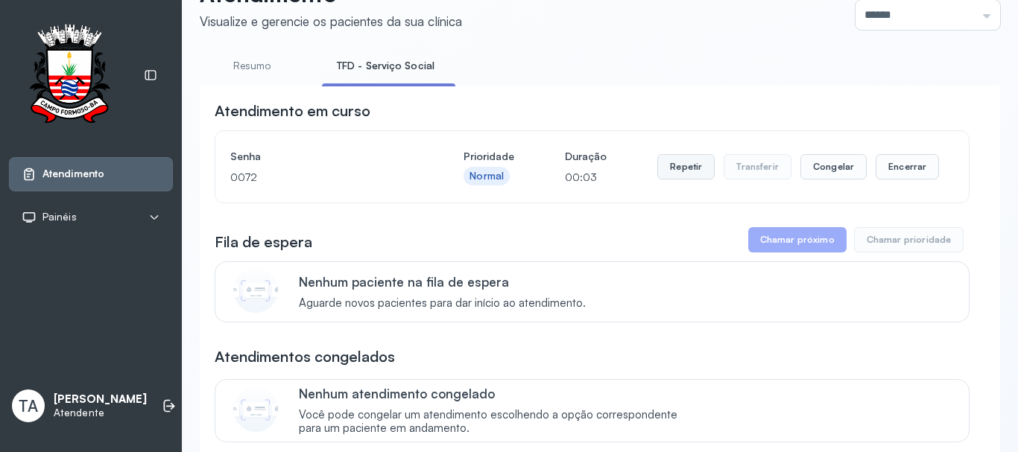
click at [691, 162] on button "Repetir" at bounding box center [685, 166] width 57 height 25
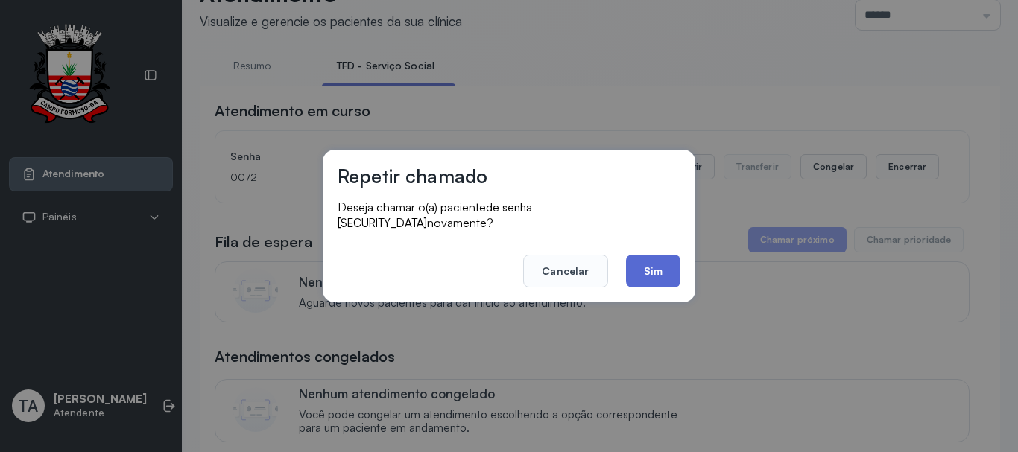
click at [652, 256] on button "Sim" at bounding box center [653, 271] width 54 height 33
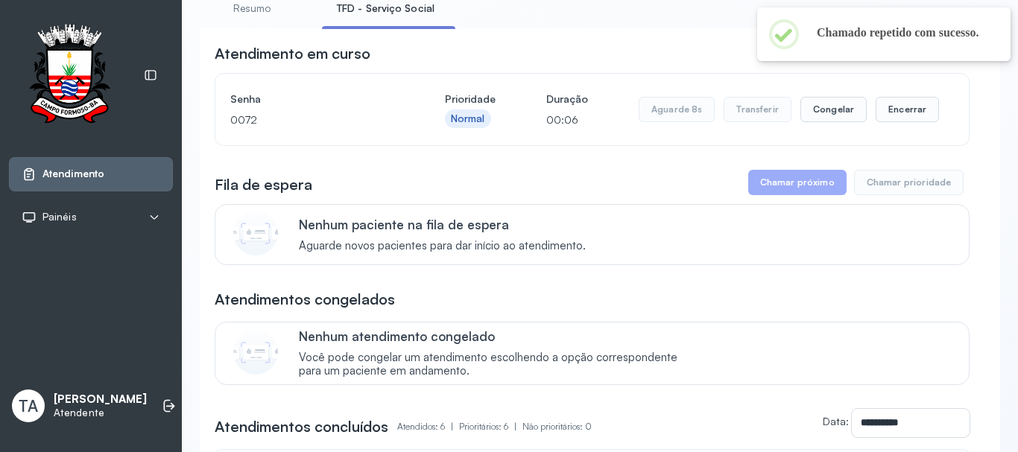
scroll to position [121, 0]
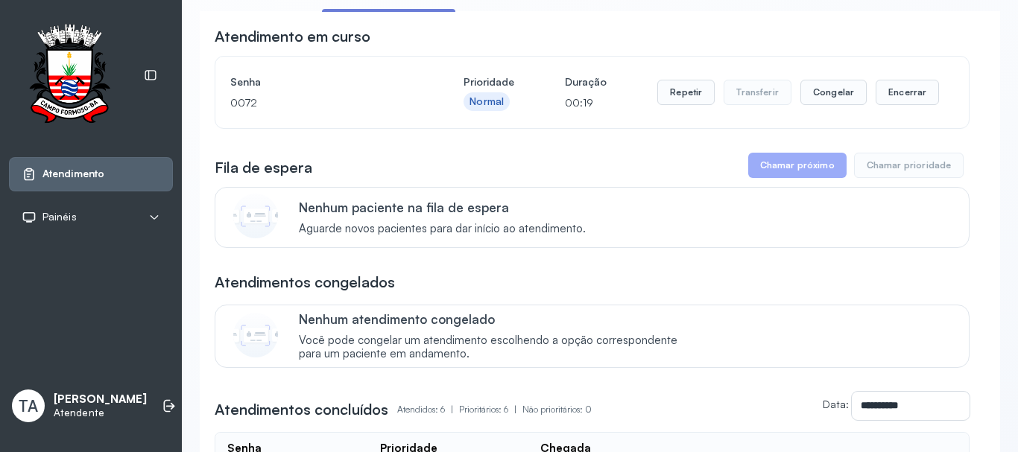
click at [272, 66] on div "Senha 0072 Prioridade Normal Duração 00:19 Repetir Transferir Congelar Encerrar" at bounding box center [591, 93] width 753 height 72
click at [241, 84] on h4 "Senha" at bounding box center [321, 82] width 183 height 21
click at [691, 94] on button "Repetir" at bounding box center [685, 92] width 57 height 25
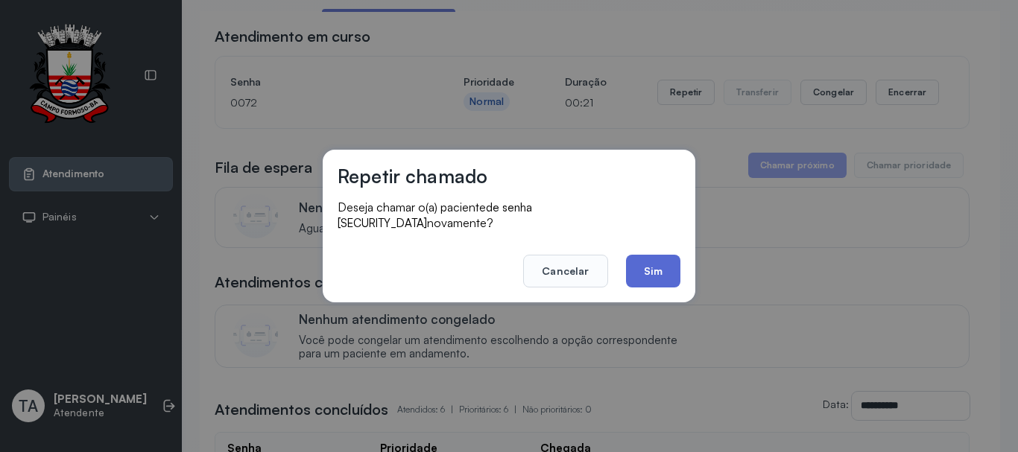
click at [645, 255] on button "Sim" at bounding box center [653, 271] width 54 height 33
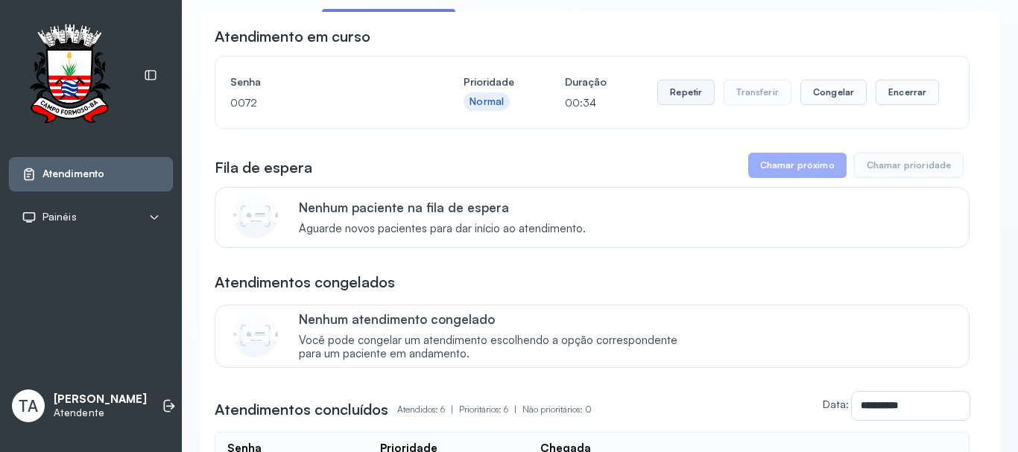
click at [665, 94] on button "Repetir" at bounding box center [685, 92] width 57 height 25
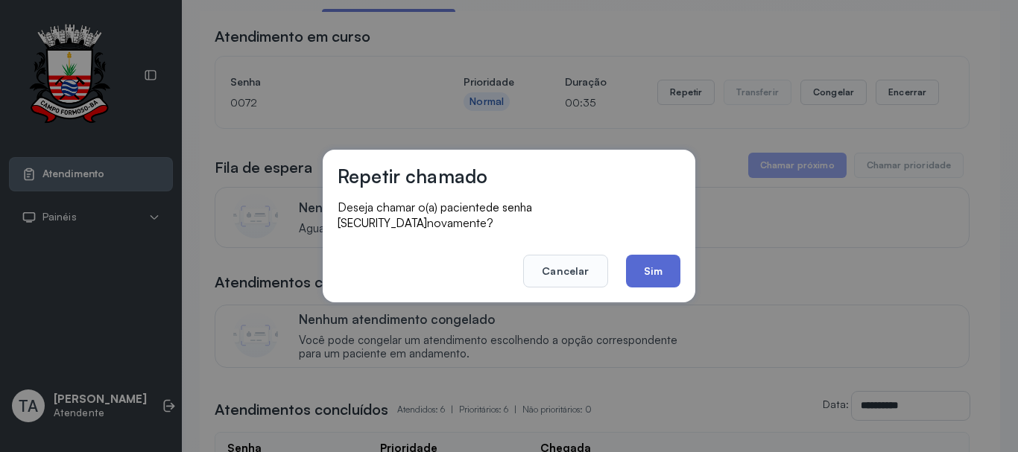
click at [659, 279] on button "Sim" at bounding box center [653, 271] width 54 height 33
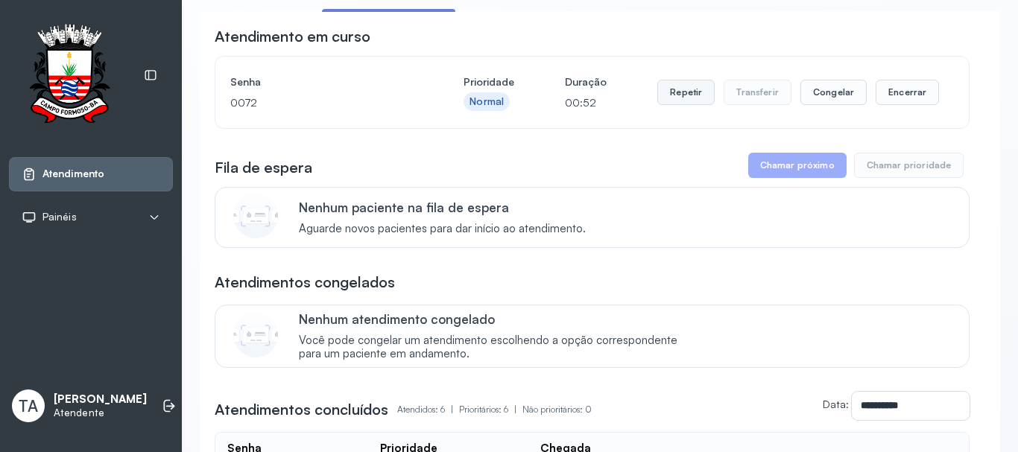
click at [662, 105] on button "Repetir" at bounding box center [685, 92] width 57 height 25
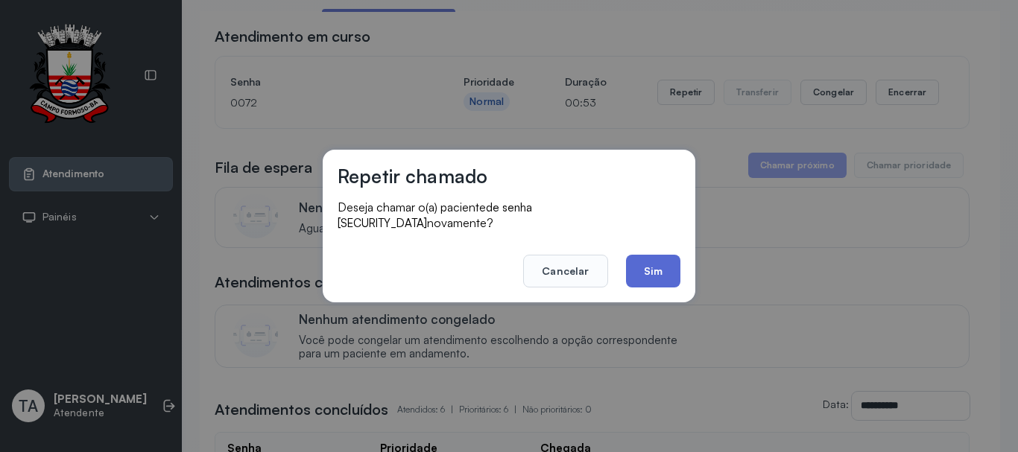
click at [645, 273] on button "Sim" at bounding box center [653, 271] width 54 height 33
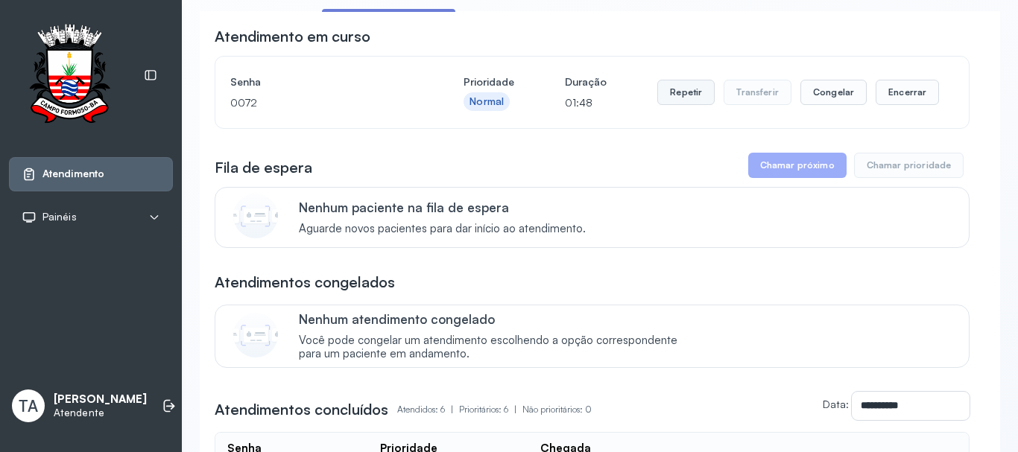
click at [694, 92] on button "Repetir" at bounding box center [685, 92] width 57 height 25
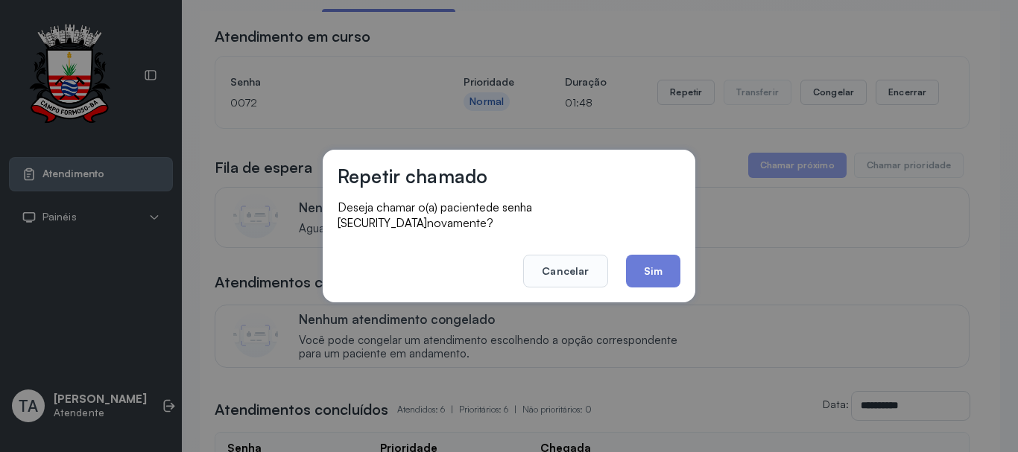
click at [658, 286] on div "Repetir chamado Deseja chamar o(a) paciente de senha 0072 novamente? Cancelar S…" at bounding box center [509, 226] width 373 height 153
click at [658, 271] on button "Sim" at bounding box center [653, 271] width 54 height 33
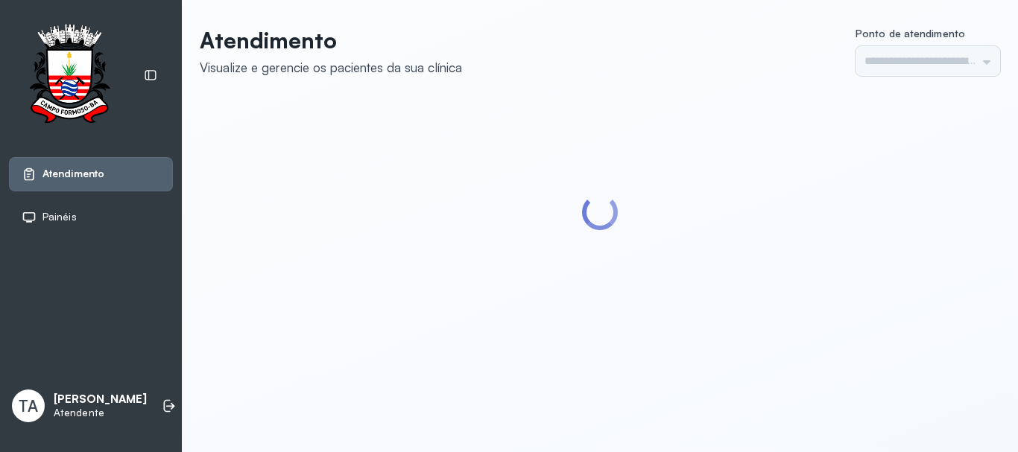
type input "******"
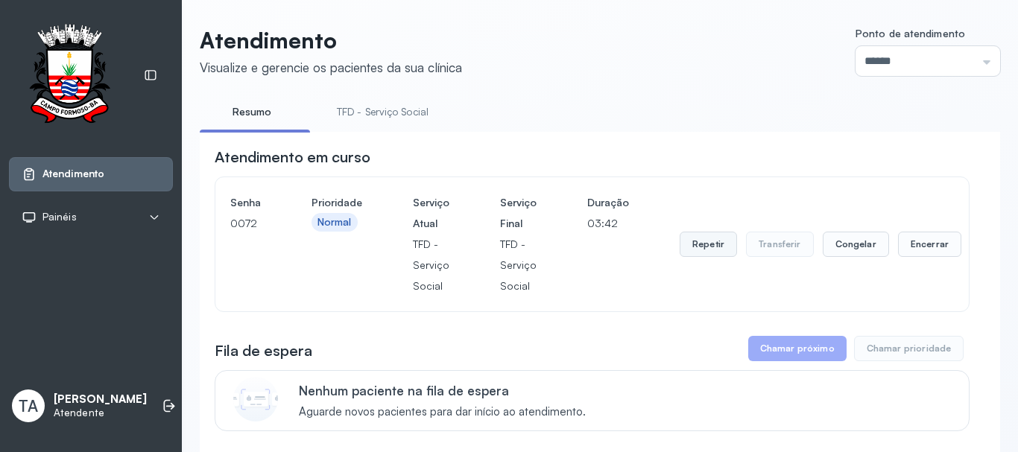
click at [698, 255] on button "Repetir" at bounding box center [707, 244] width 57 height 25
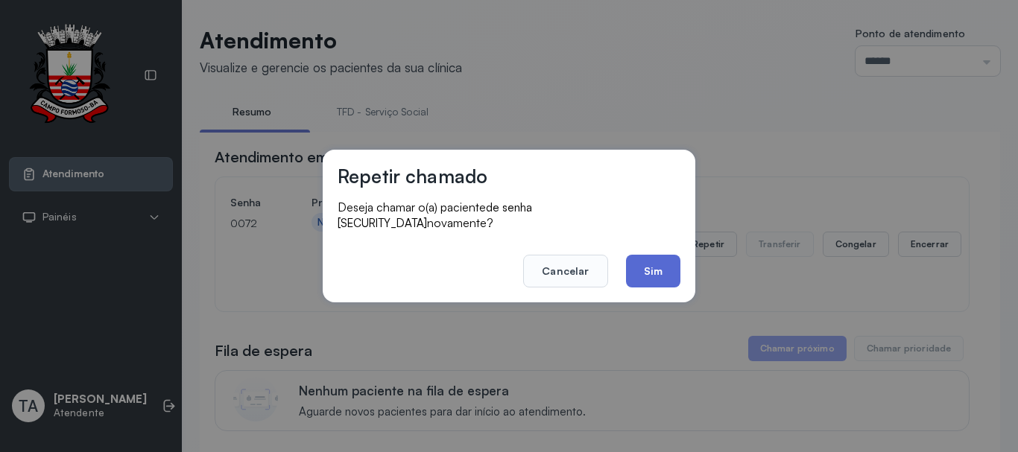
click at [670, 274] on button "Sim" at bounding box center [653, 271] width 54 height 33
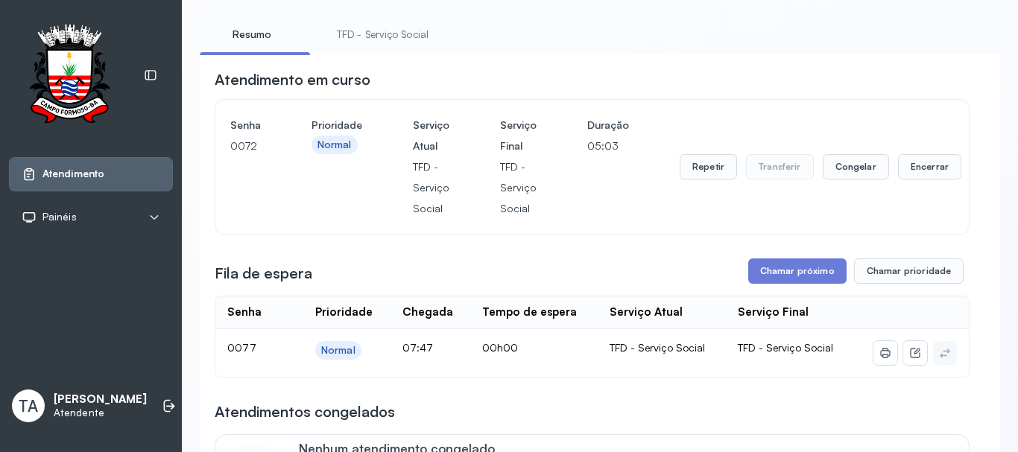
scroll to position [149, 0]
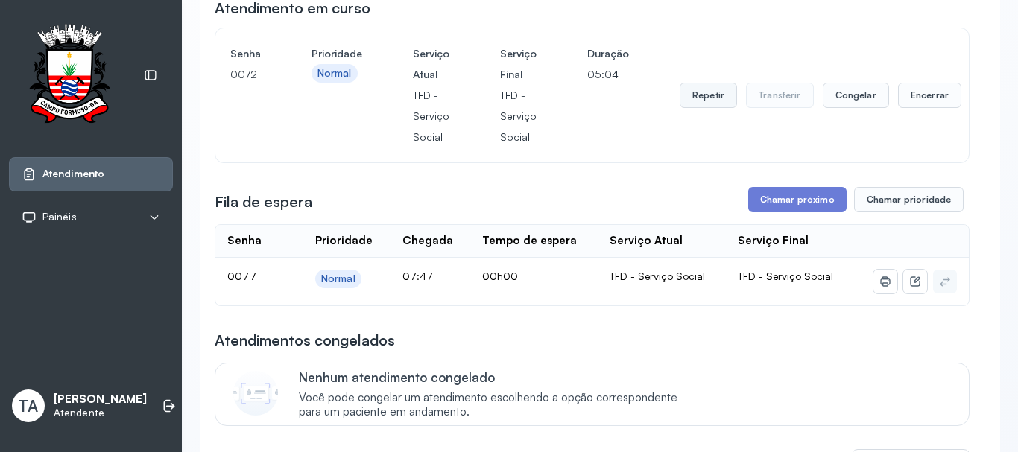
click at [696, 96] on button "Repetir" at bounding box center [707, 95] width 57 height 25
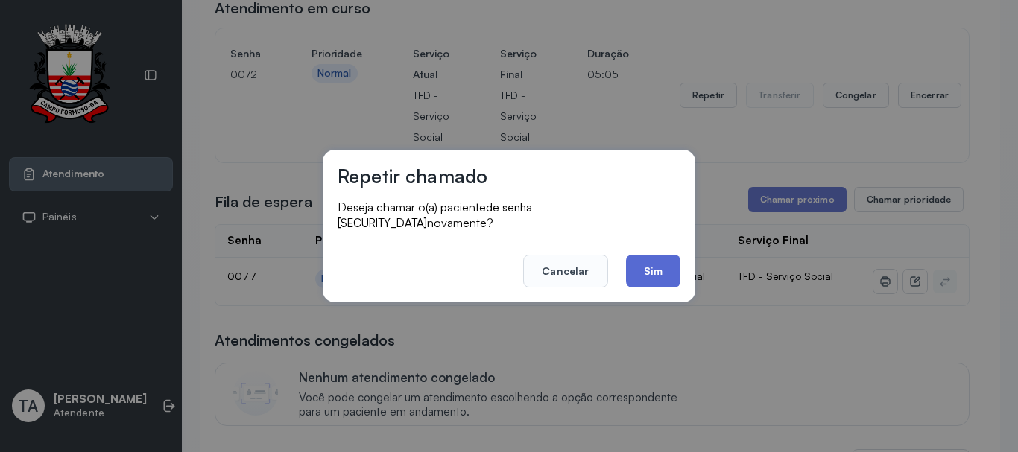
click at [656, 269] on button "Sim" at bounding box center [653, 271] width 54 height 33
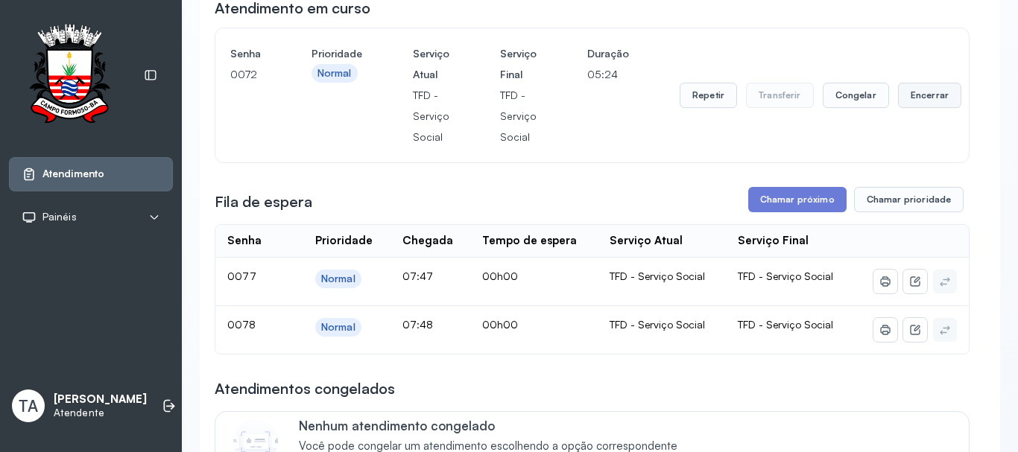
click at [914, 98] on button "Encerrar" at bounding box center [929, 95] width 63 height 25
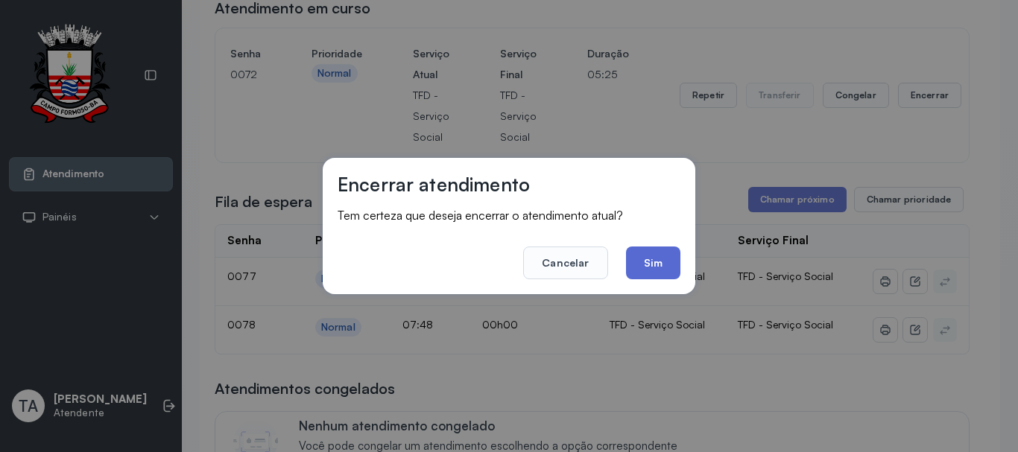
click at [671, 264] on button "Sim" at bounding box center [653, 263] width 54 height 33
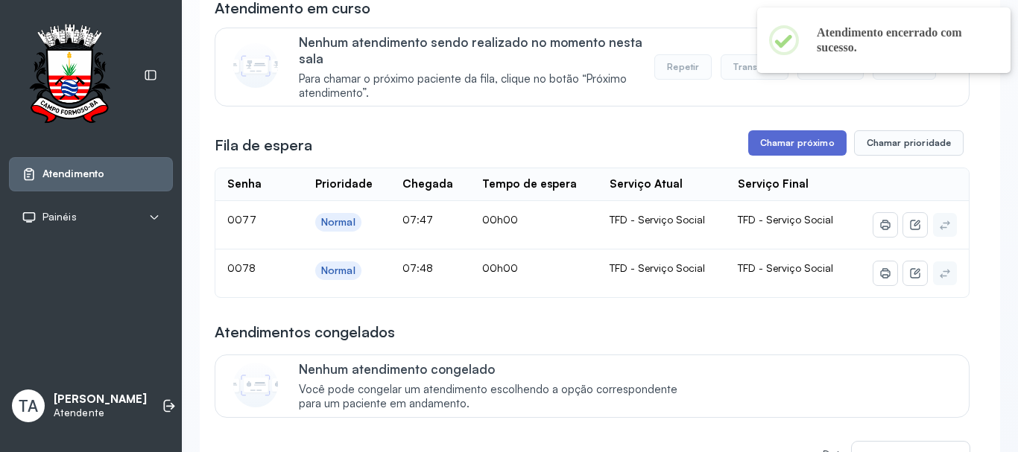
click at [805, 153] on button "Chamar próximo" at bounding box center [797, 142] width 98 height 25
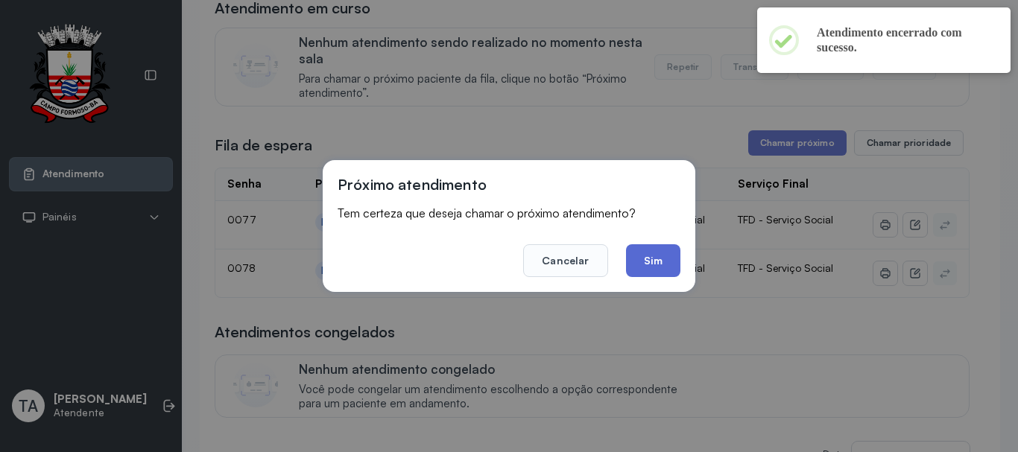
click at [667, 268] on button "Sim" at bounding box center [653, 260] width 54 height 33
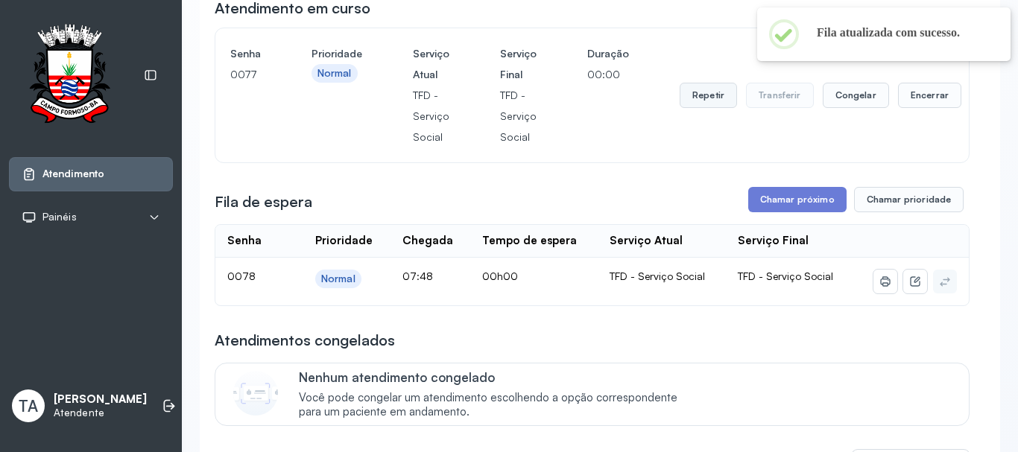
click at [705, 107] on button "Repetir" at bounding box center [707, 95] width 57 height 25
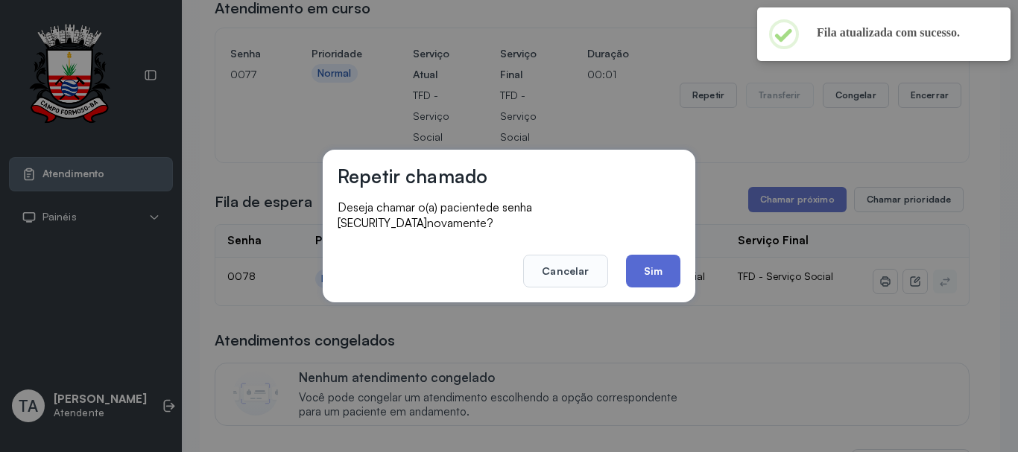
click at [649, 272] on button "Sim" at bounding box center [653, 271] width 54 height 33
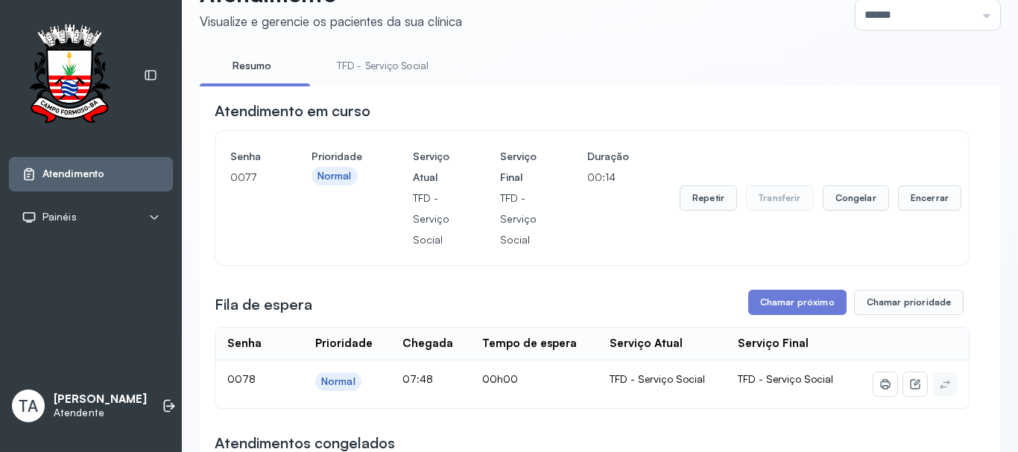
scroll to position [51, 0]
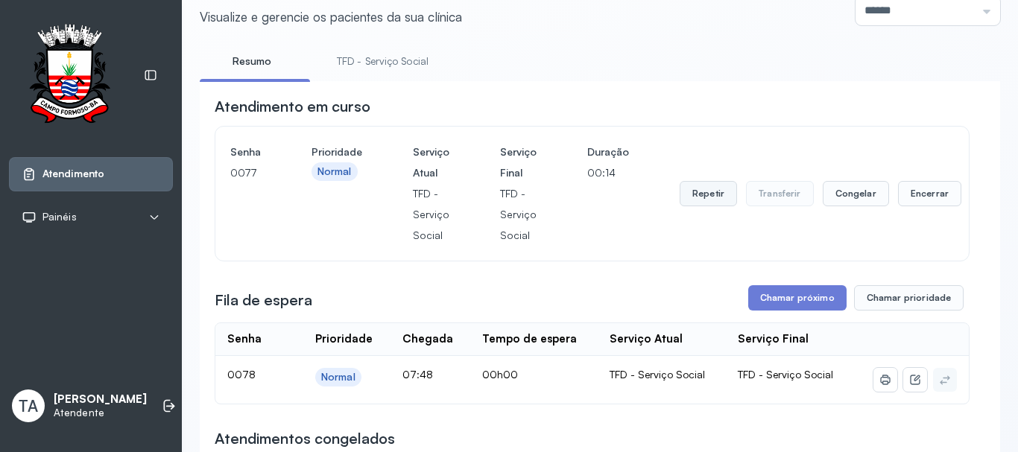
click at [706, 204] on button "Repetir" at bounding box center [707, 193] width 57 height 25
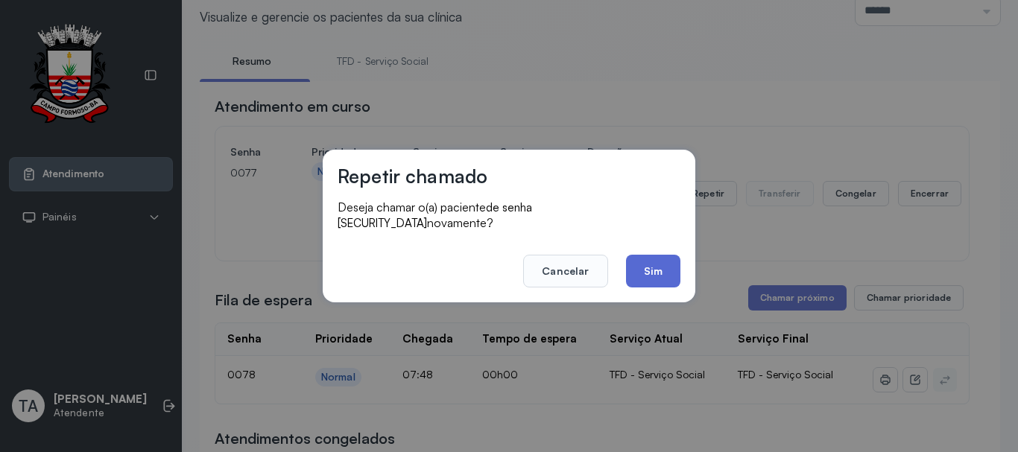
click at [654, 264] on button "Sim" at bounding box center [653, 271] width 54 height 33
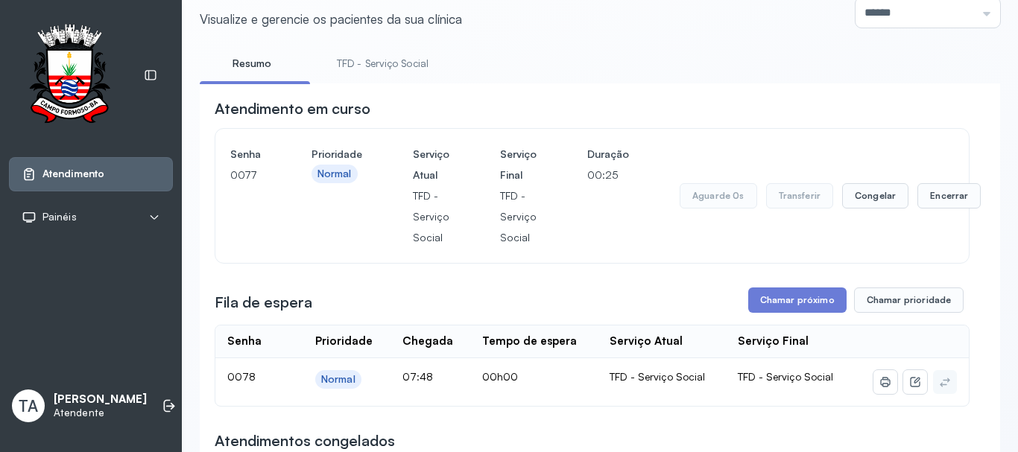
scroll to position [75, 0]
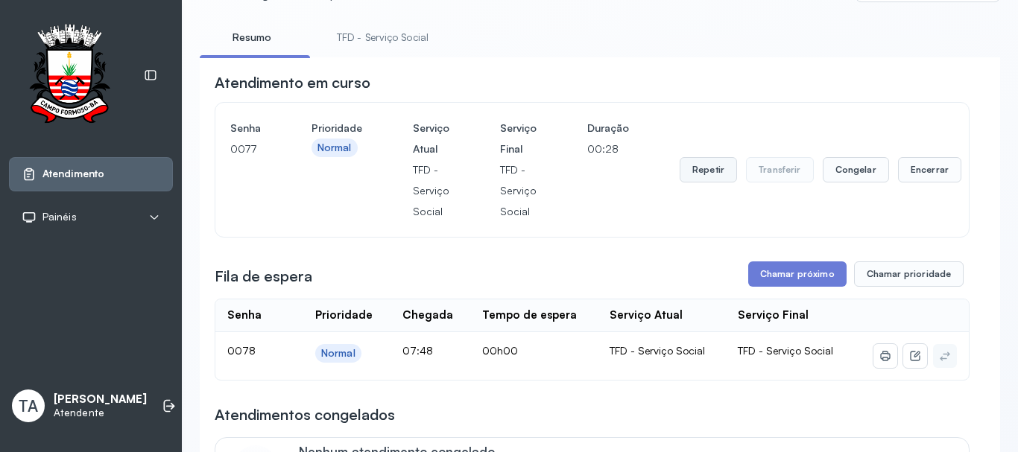
click at [709, 172] on button "Repetir" at bounding box center [707, 169] width 57 height 25
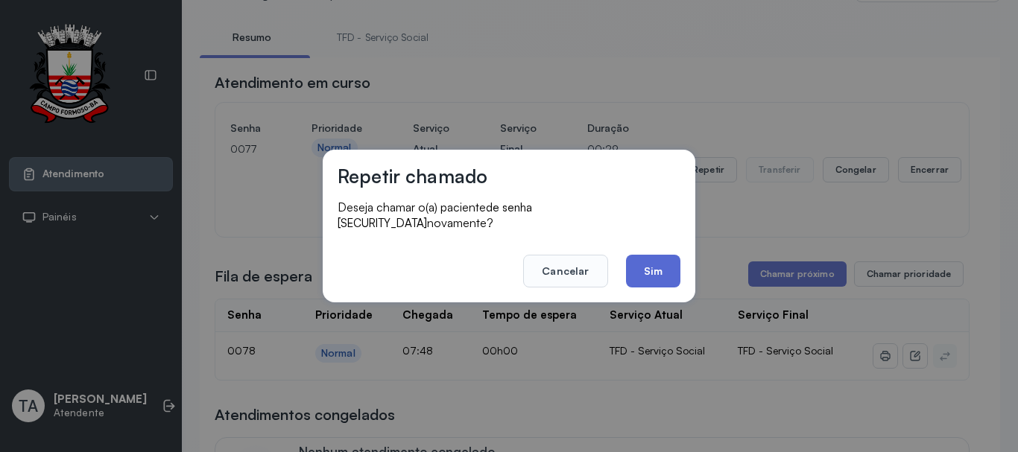
click at [665, 262] on button "Sim" at bounding box center [653, 271] width 54 height 33
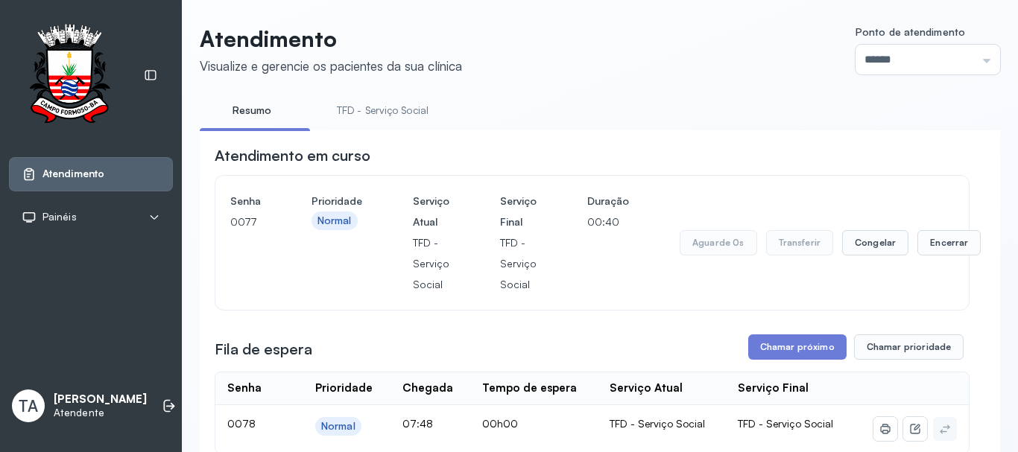
scroll to position [0, 0]
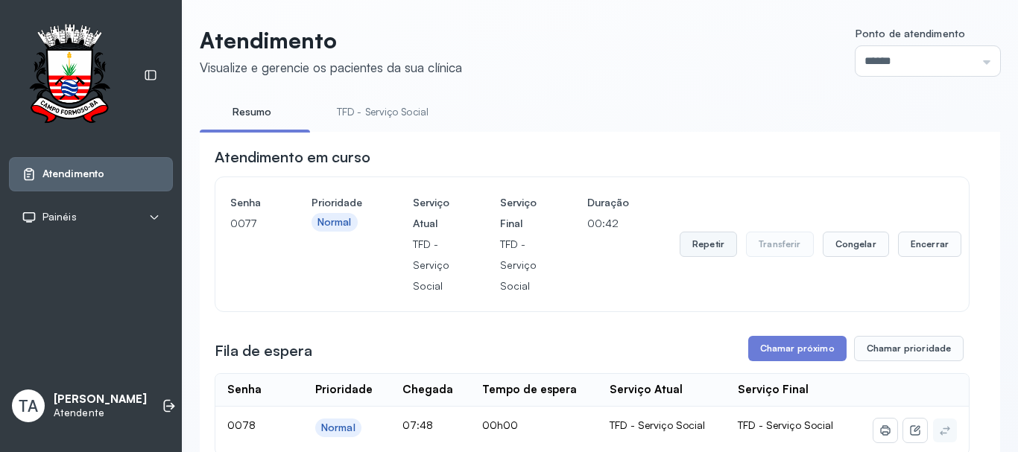
click at [691, 246] on button "Repetir" at bounding box center [707, 244] width 57 height 25
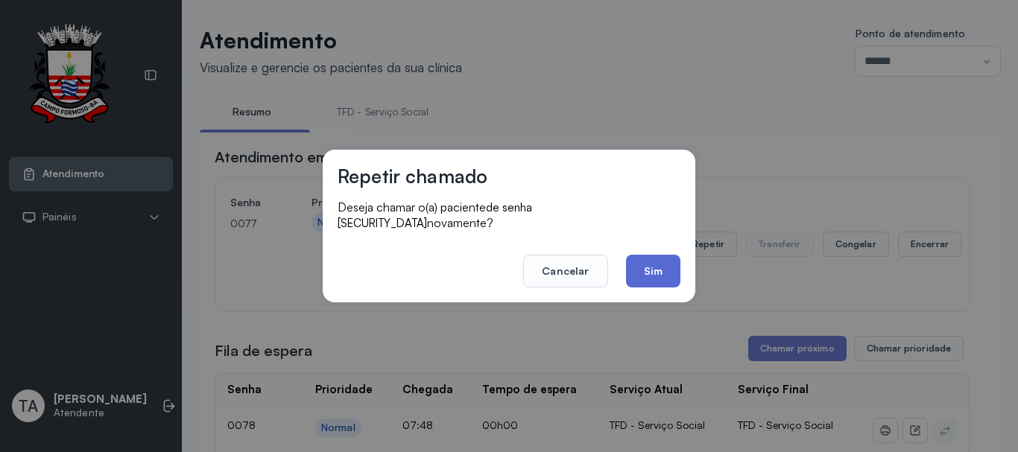
click at [664, 260] on button "Sim" at bounding box center [653, 271] width 54 height 33
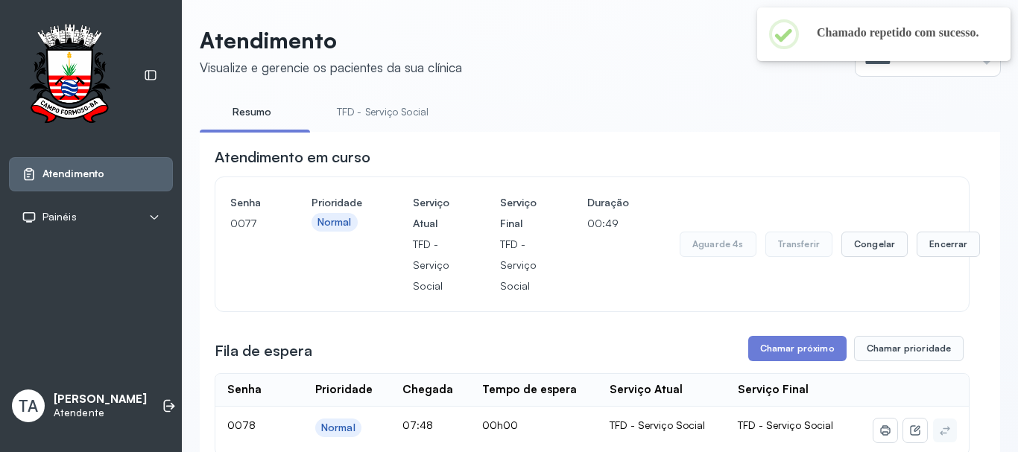
scroll to position [75, 0]
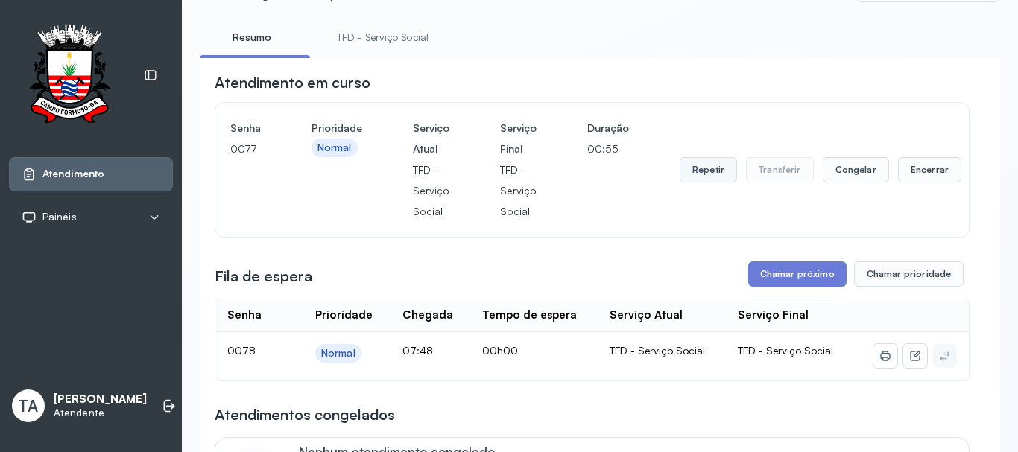
click at [690, 180] on button "Repetir" at bounding box center [707, 169] width 57 height 25
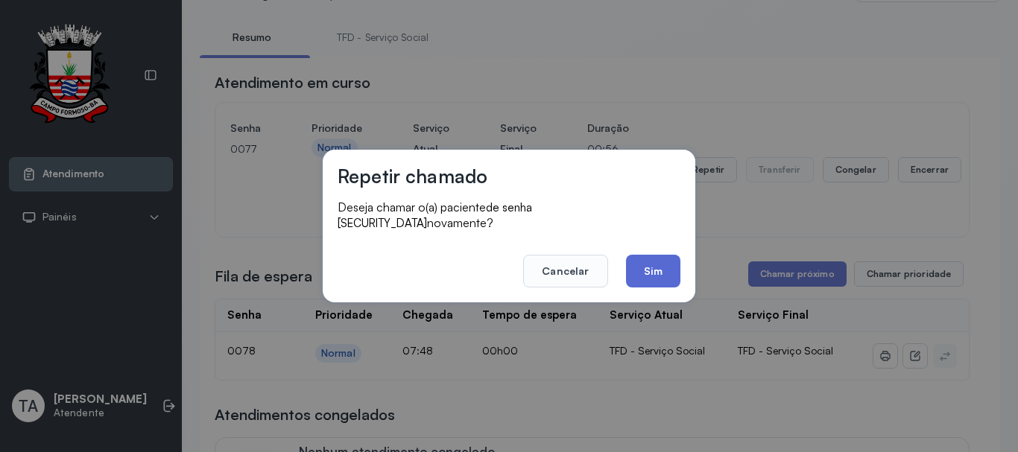
click at [643, 268] on button "Sim" at bounding box center [653, 271] width 54 height 33
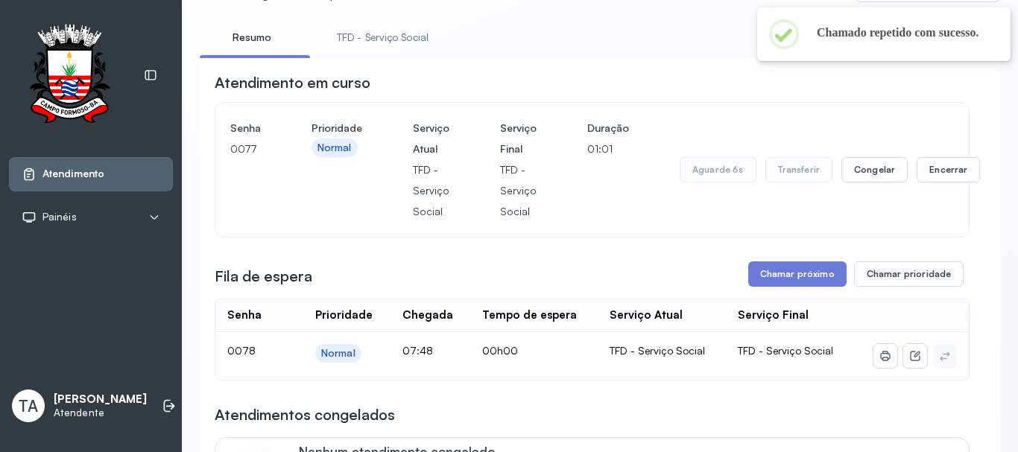
click at [387, 51] on li "TFD - Serviço Social" at bounding box center [385, 42] width 127 height 34
click at [381, 41] on link "TFD - Serviço Social" at bounding box center [382, 37] width 121 height 25
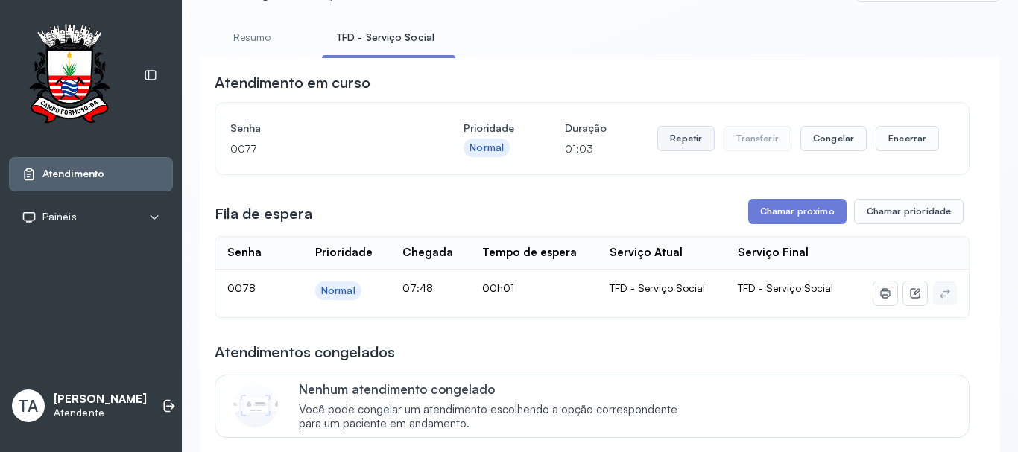
click at [687, 144] on button "Repetir" at bounding box center [685, 138] width 57 height 25
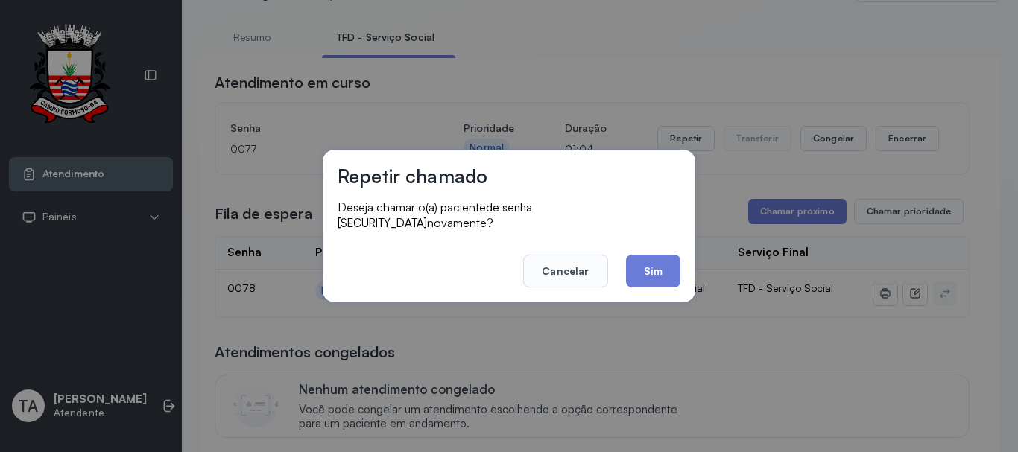
click at [636, 276] on button "Sim" at bounding box center [653, 271] width 54 height 33
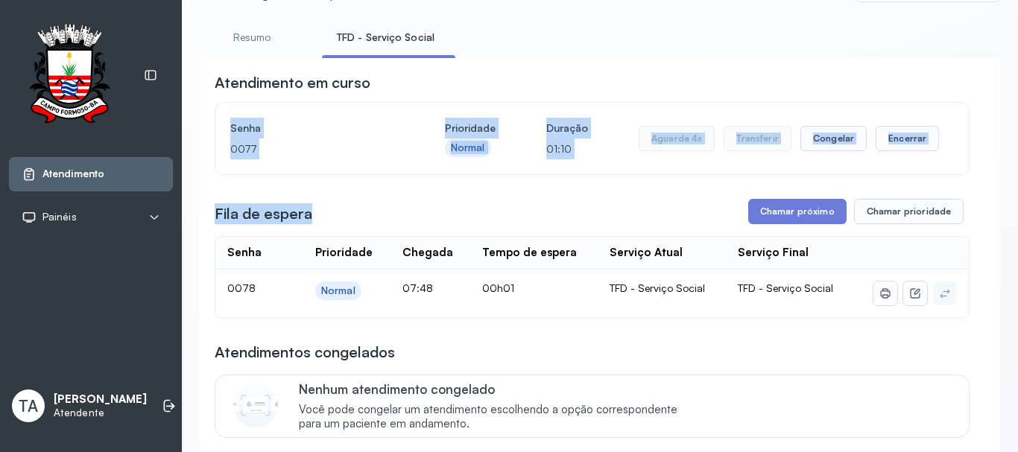
drag, startPoint x: 407, startPoint y: 80, endPoint x: 484, endPoint y: 222, distance: 161.7
click at [476, 213] on div "**********" at bounding box center [592, 454] width 755 height 764
click at [494, 224] on div "Fila de espera Chamar próximo Chamar prioridade" at bounding box center [592, 211] width 755 height 25
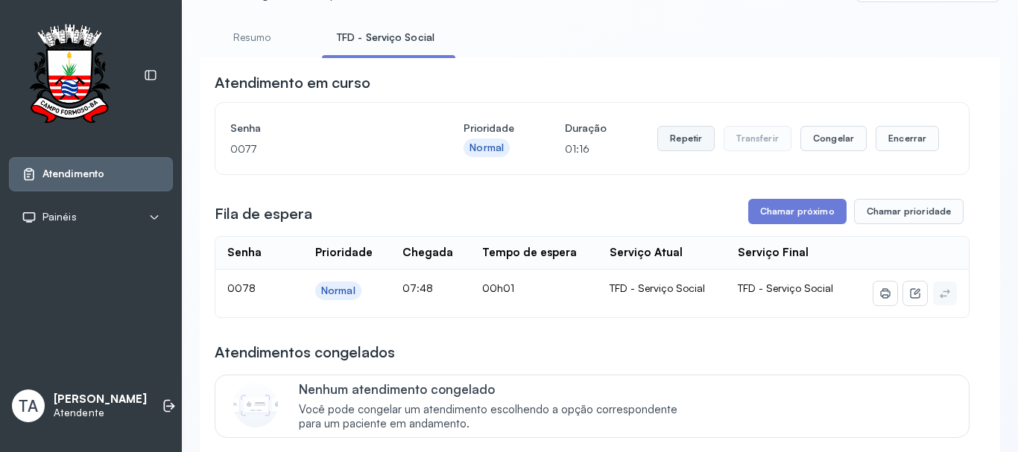
click at [679, 143] on button "Repetir" at bounding box center [685, 138] width 57 height 25
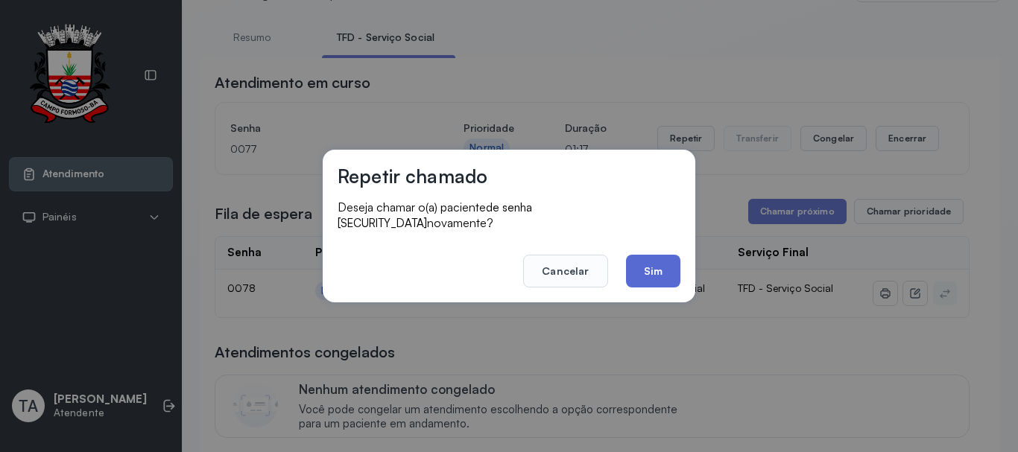
click at [636, 267] on button "Sim" at bounding box center [653, 271] width 54 height 33
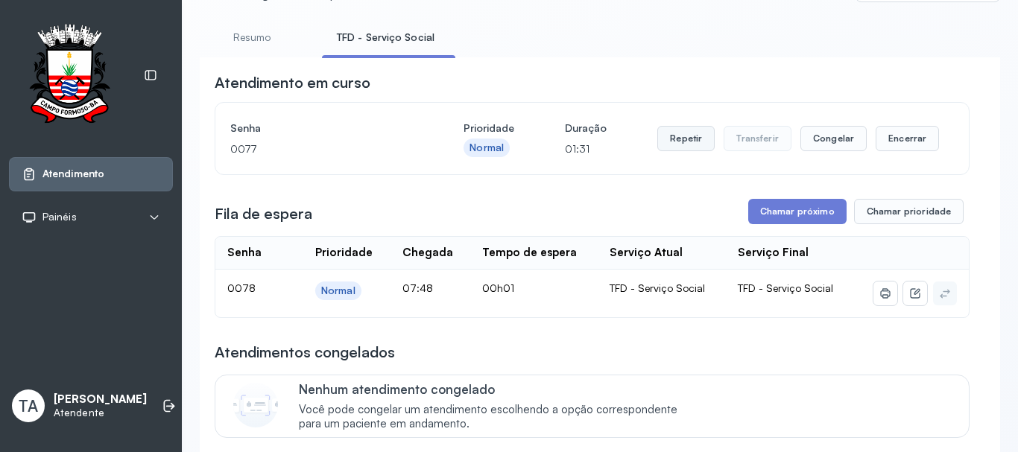
click at [673, 137] on button "Repetir" at bounding box center [685, 138] width 57 height 25
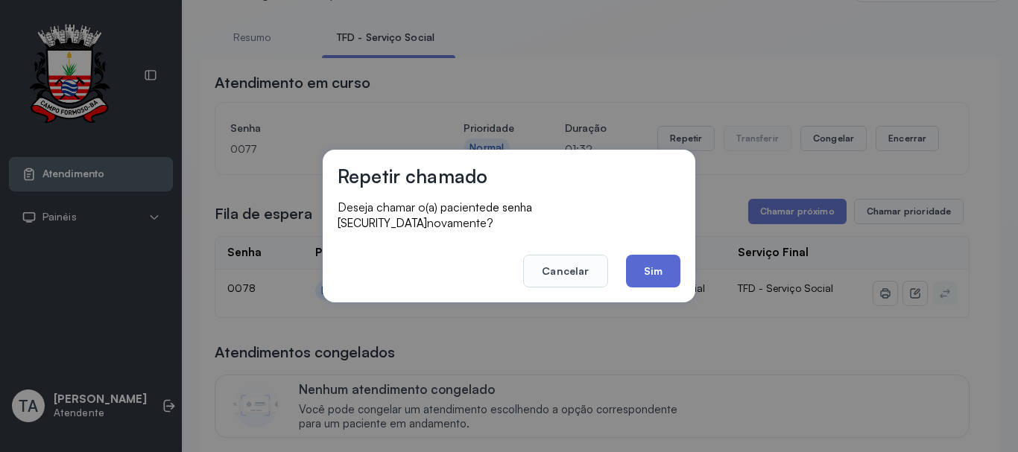
click at [648, 270] on button "Sim" at bounding box center [653, 271] width 54 height 33
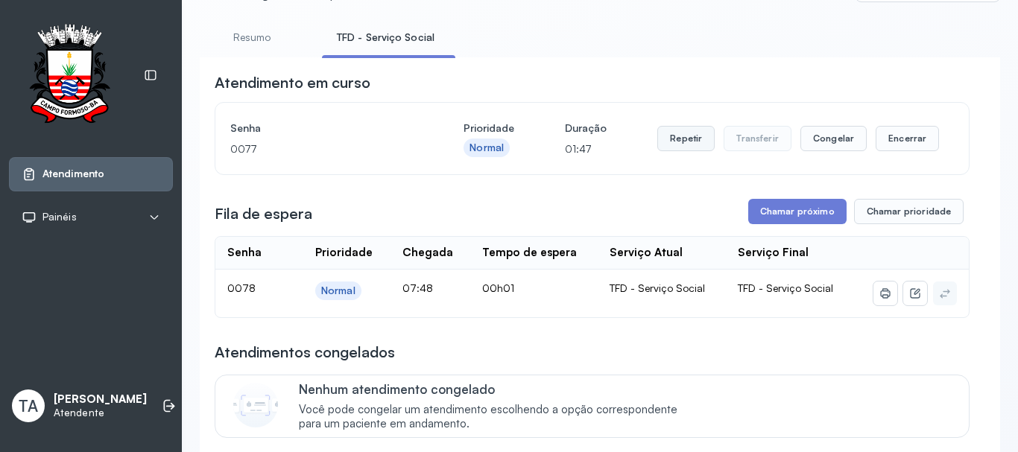
click at [671, 147] on button "Repetir" at bounding box center [685, 138] width 57 height 25
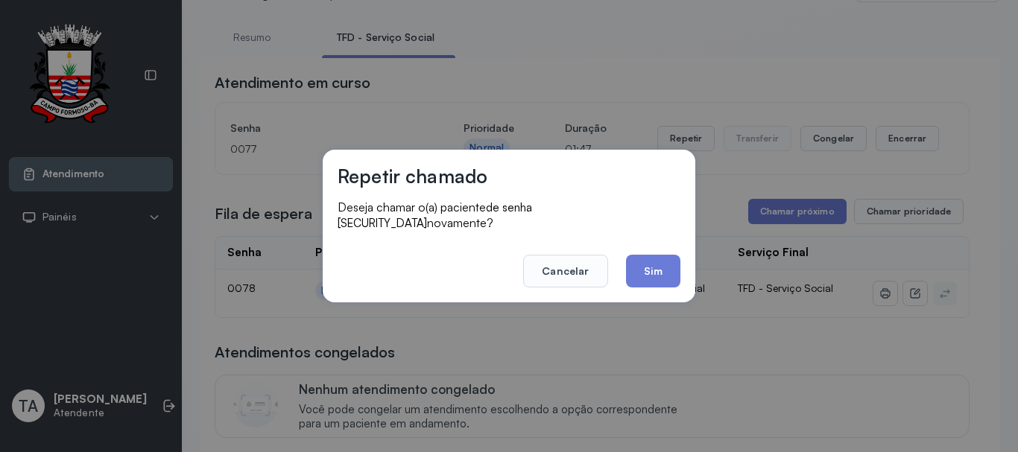
click at [635, 291] on div "Repetir chamado Deseja chamar o(a) paciente de senha 0077 novamente? Cancelar S…" at bounding box center [509, 226] width 373 height 153
click at [639, 267] on button "Sim" at bounding box center [653, 271] width 54 height 33
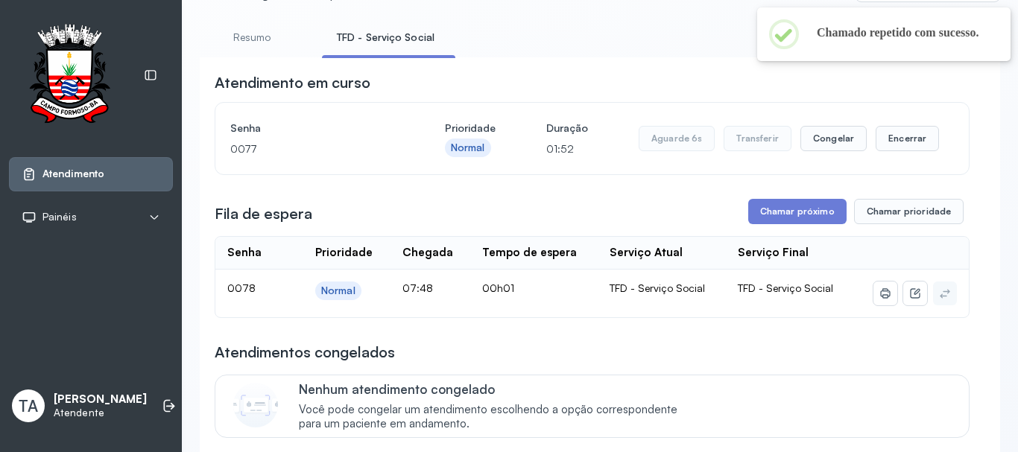
scroll to position [0, 0]
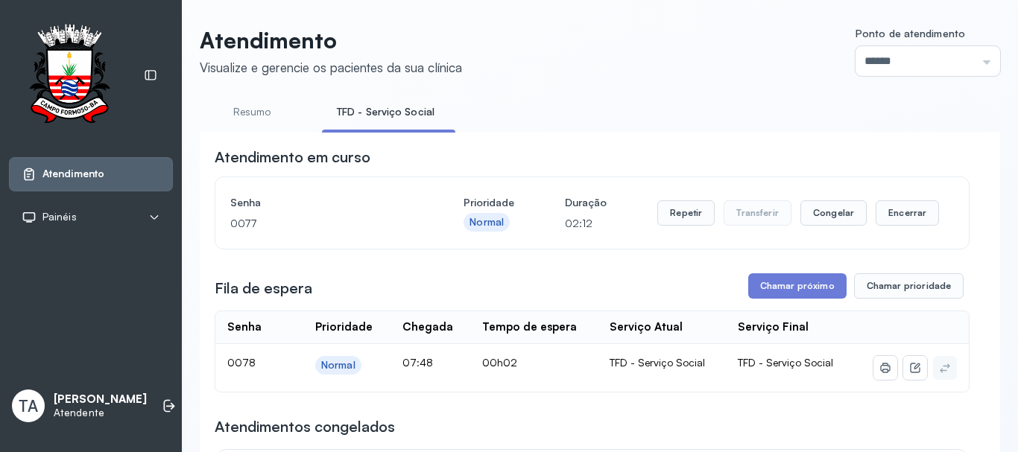
click at [691, 195] on div "Senha 0077 Prioridade Normal Duração 02:12 Repetir Transferir Congelar Encerrar" at bounding box center [591, 213] width 753 height 72
click at [687, 218] on button "Repetir" at bounding box center [685, 212] width 57 height 25
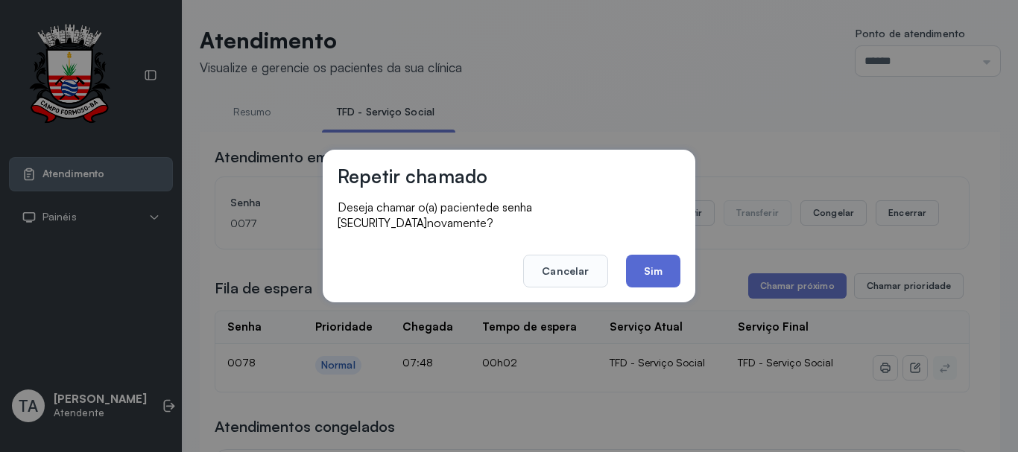
click at [671, 276] on button "Sim" at bounding box center [653, 271] width 54 height 33
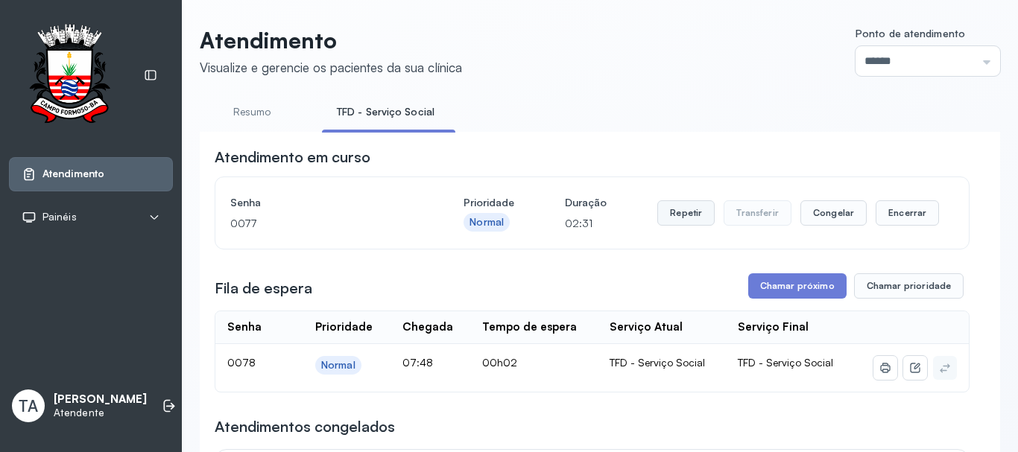
click at [680, 218] on button "Repetir" at bounding box center [685, 212] width 57 height 25
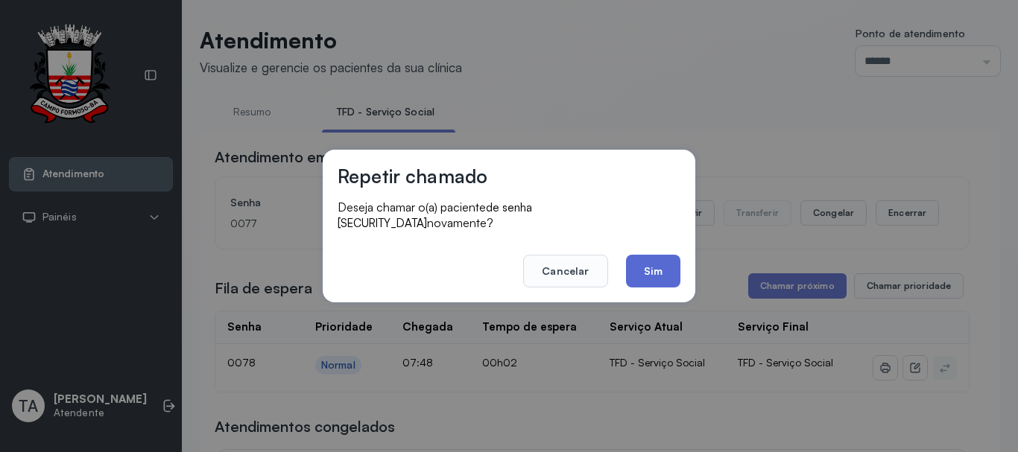
click at [657, 262] on button "Sim" at bounding box center [653, 271] width 54 height 33
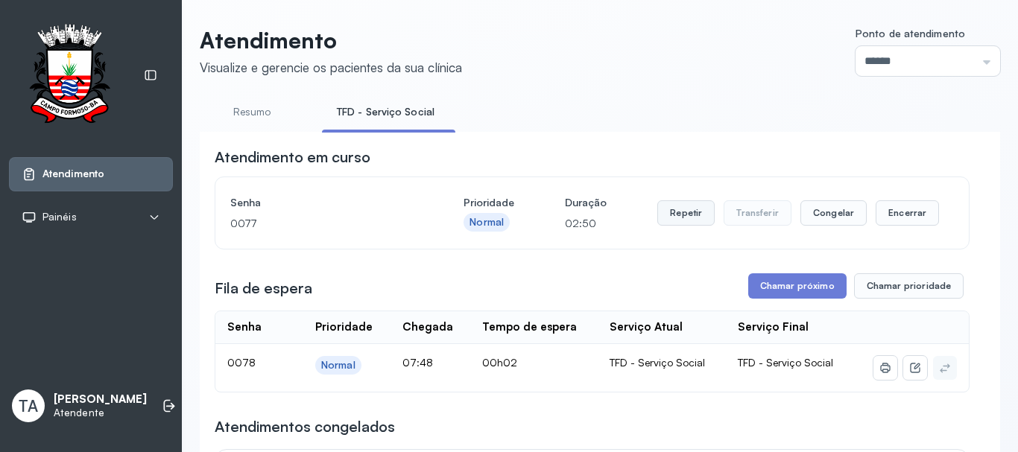
click at [676, 224] on button "Repetir" at bounding box center [685, 212] width 57 height 25
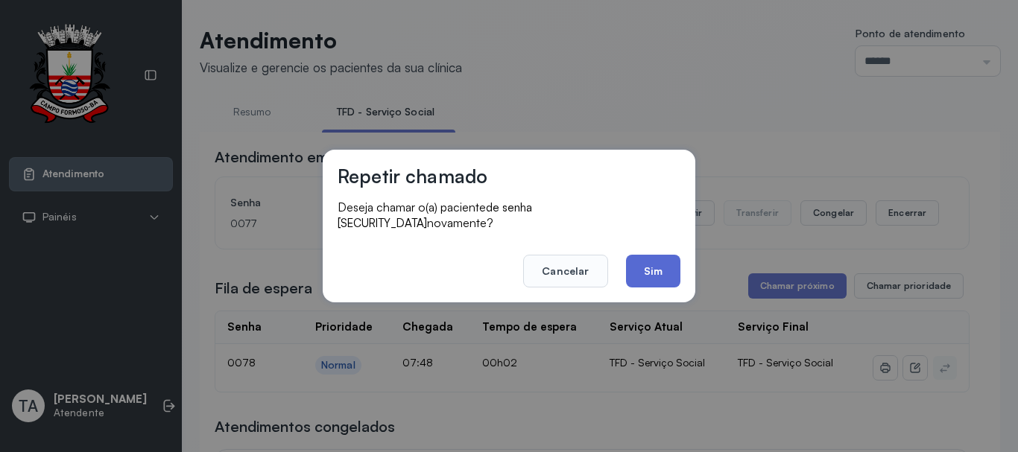
click at [653, 259] on button "Sim" at bounding box center [653, 271] width 54 height 33
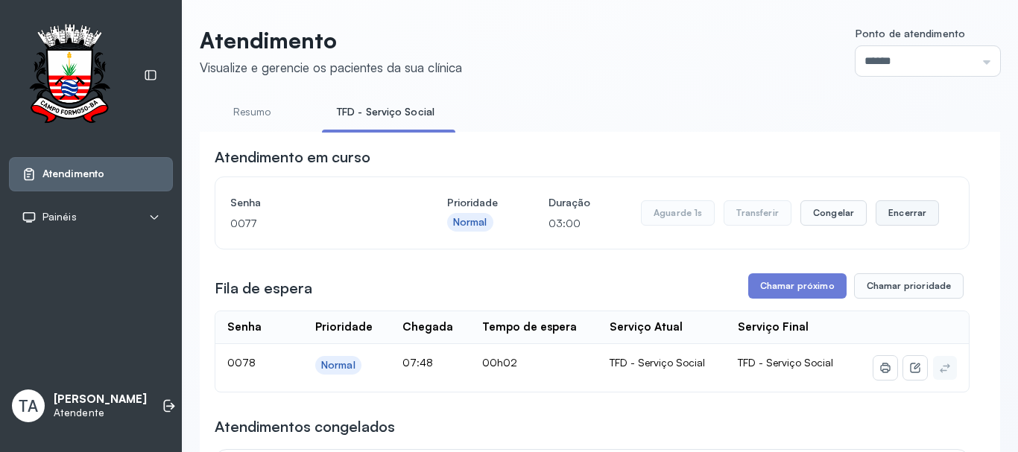
click at [887, 216] on button "Encerrar" at bounding box center [906, 212] width 63 height 25
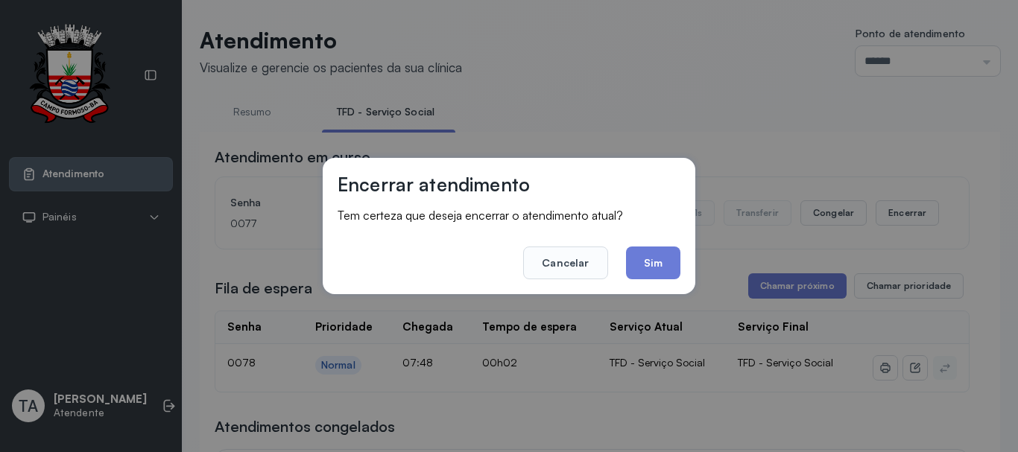
click at [684, 267] on div "Encerrar atendimento Tem certeza que deseja encerrar o atendimento atual? Cance…" at bounding box center [509, 226] width 373 height 136
click at [667, 262] on button "Sim" at bounding box center [653, 263] width 54 height 33
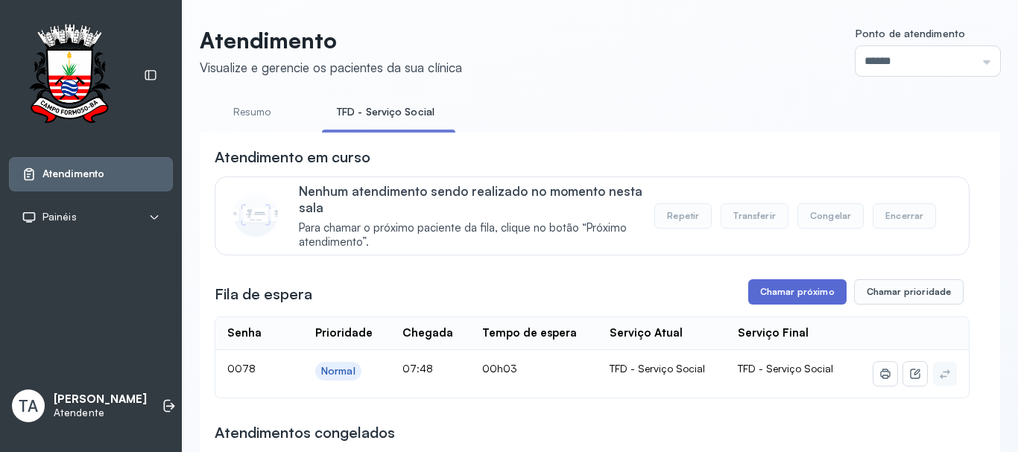
click at [769, 287] on button "Chamar próximo" at bounding box center [797, 291] width 98 height 25
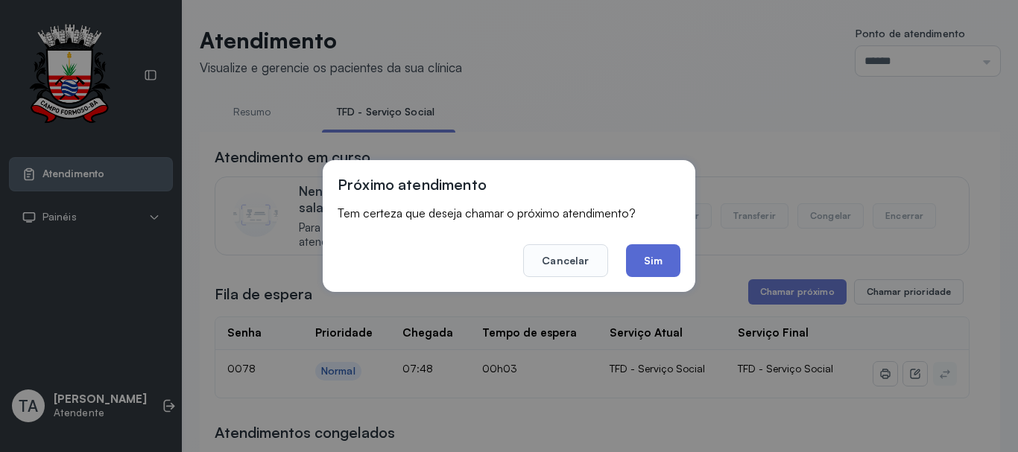
click at [669, 265] on button "Sim" at bounding box center [653, 260] width 54 height 33
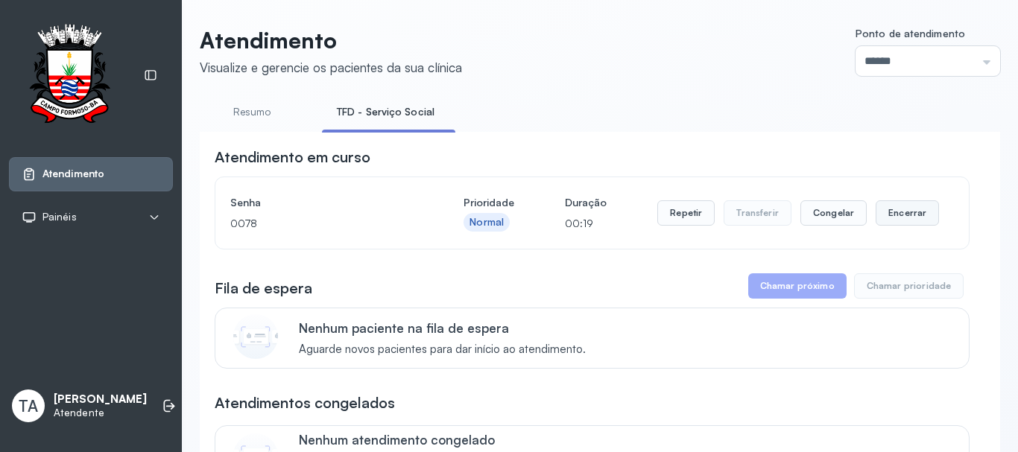
click at [887, 215] on button "Encerrar" at bounding box center [906, 212] width 63 height 25
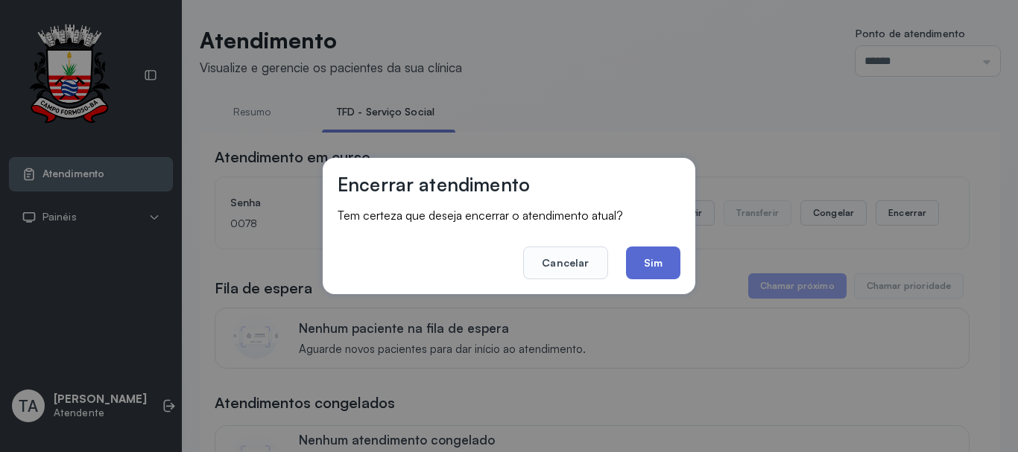
click at [663, 268] on button "Sim" at bounding box center [653, 263] width 54 height 33
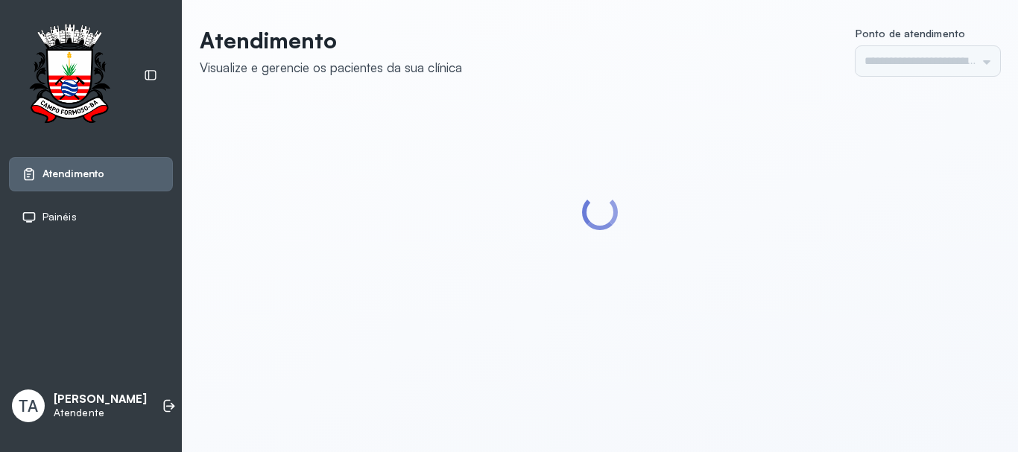
type input "******"
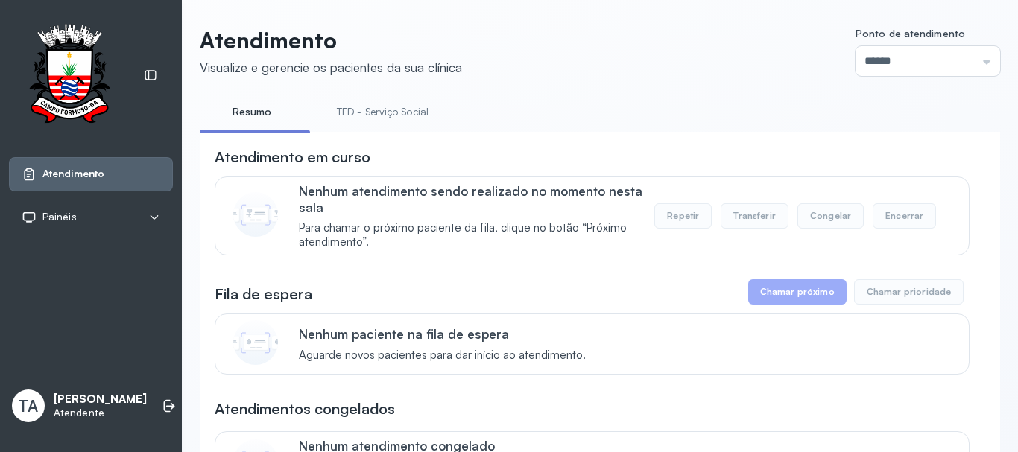
drag, startPoint x: 0, startPoint y: 0, endPoint x: 361, endPoint y: 136, distance: 385.5
click at [367, 123] on link "TFD - Serviço Social" at bounding box center [382, 112] width 121 height 25
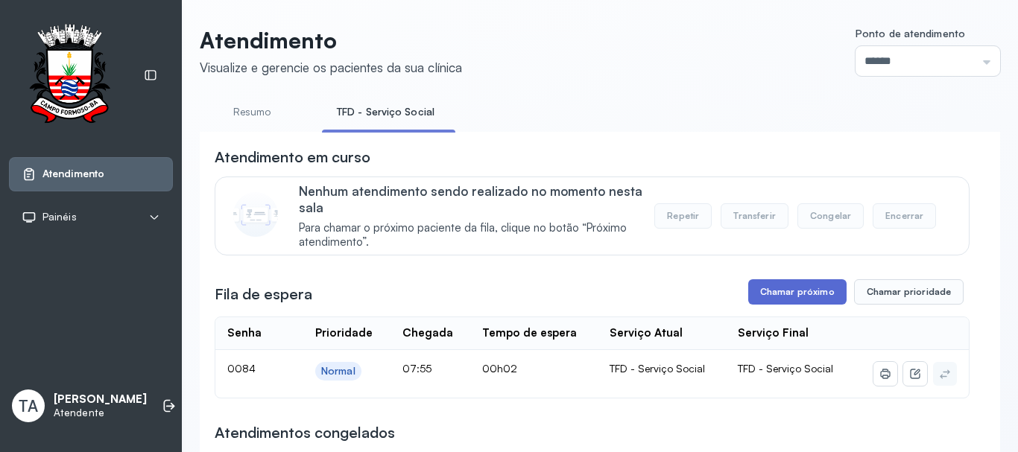
click at [767, 296] on button "Chamar próximo" at bounding box center [797, 291] width 98 height 25
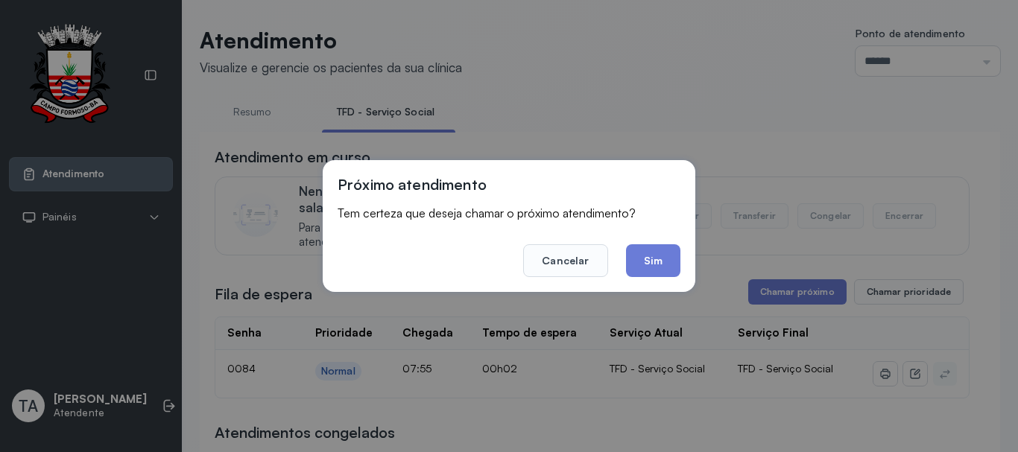
click at [651, 279] on div "Próximo atendimento Tem certeza que deseja chamar o próximo atendimento? Cancel…" at bounding box center [509, 226] width 373 height 132
click at [647, 268] on button "Sim" at bounding box center [653, 260] width 54 height 33
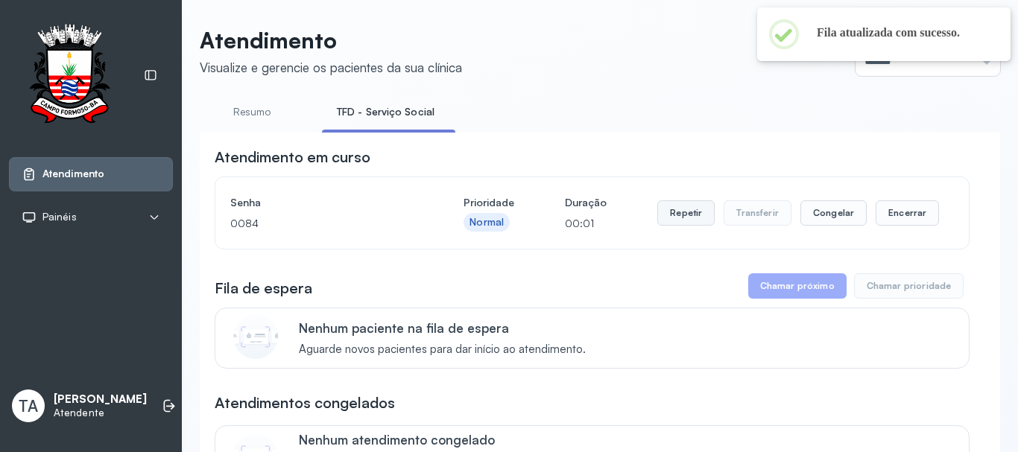
click at [685, 223] on button "Repetir" at bounding box center [685, 212] width 57 height 25
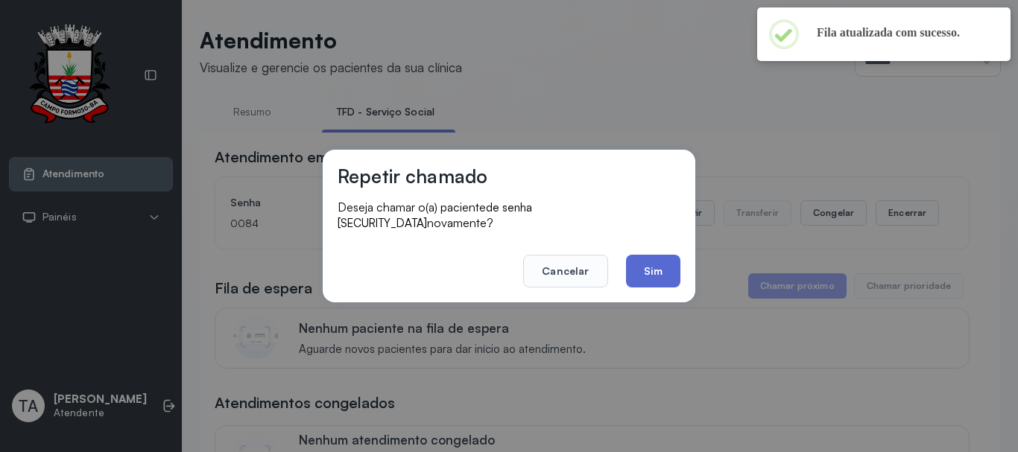
click at [647, 255] on button "Sim" at bounding box center [653, 271] width 54 height 33
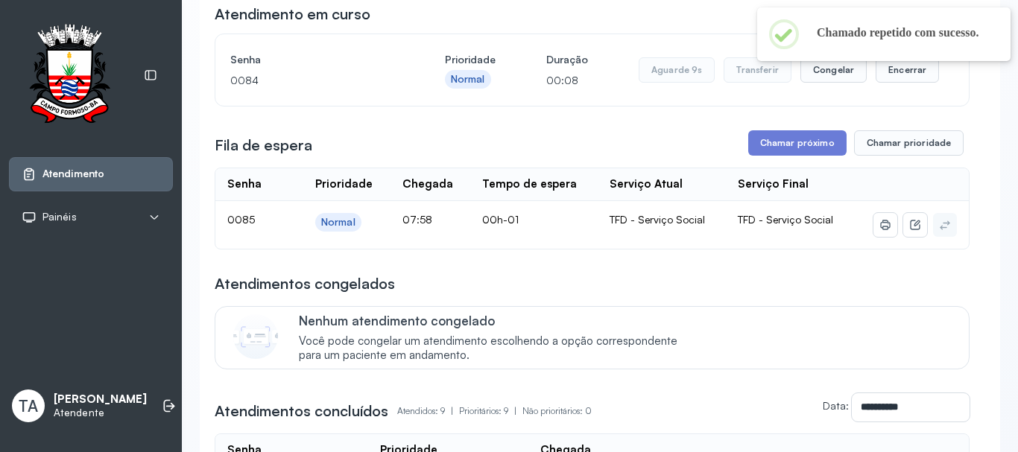
scroll to position [149, 0]
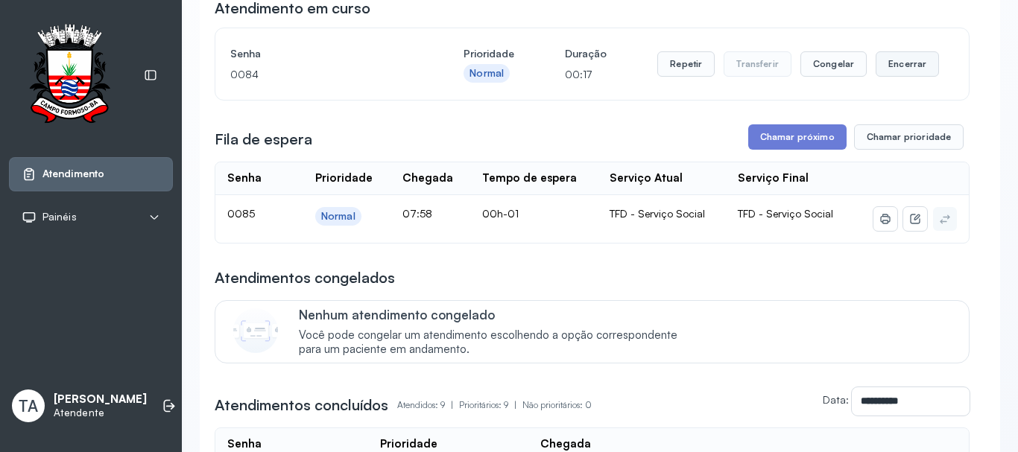
click at [889, 73] on button "Encerrar" at bounding box center [906, 63] width 63 height 25
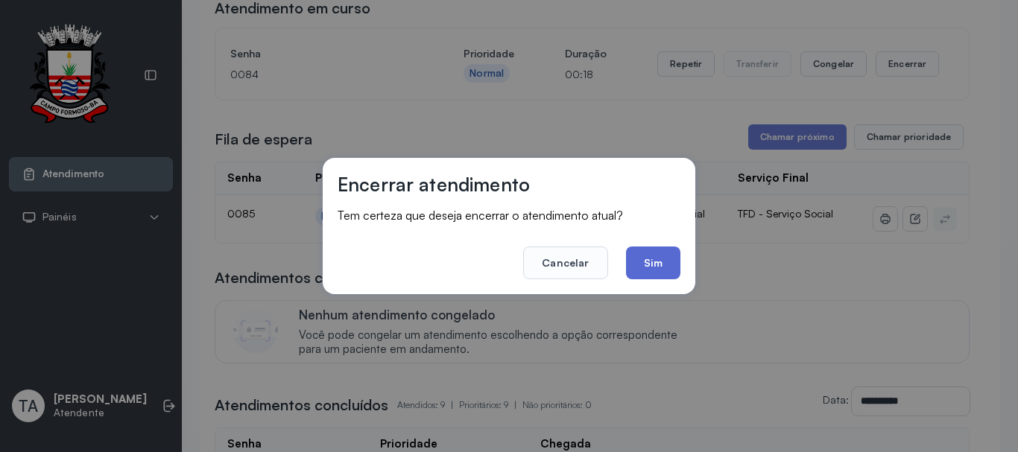
click at [667, 267] on button "Sim" at bounding box center [653, 263] width 54 height 33
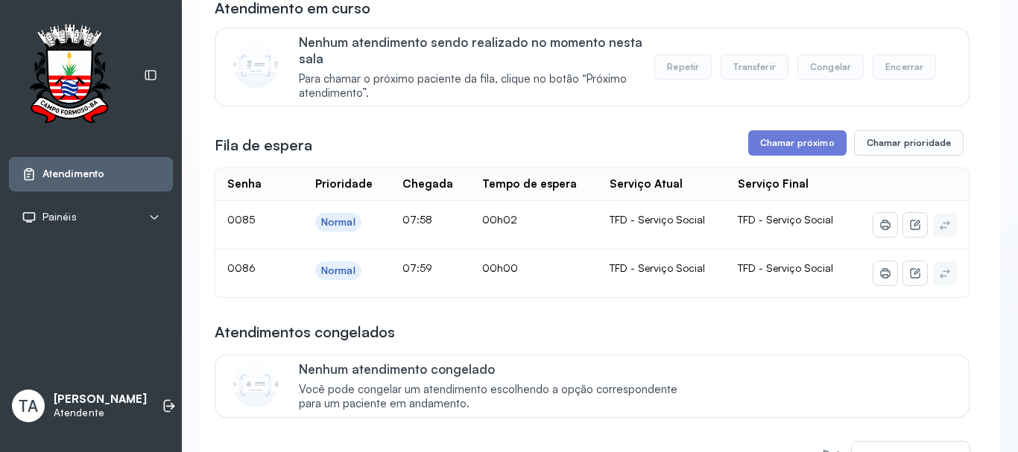
click at [697, 156] on div "Fila de espera Chamar próximo Chamar prioridade" at bounding box center [592, 142] width 755 height 25
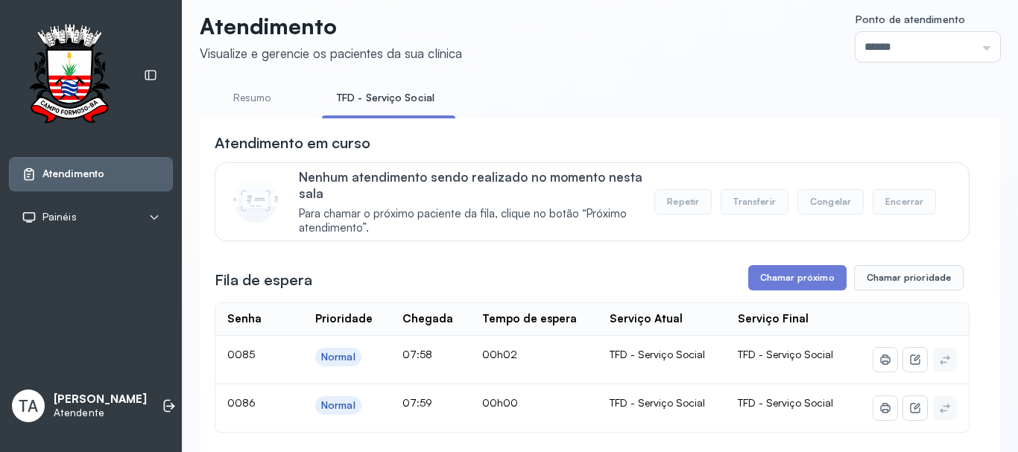
scroll to position [0, 0]
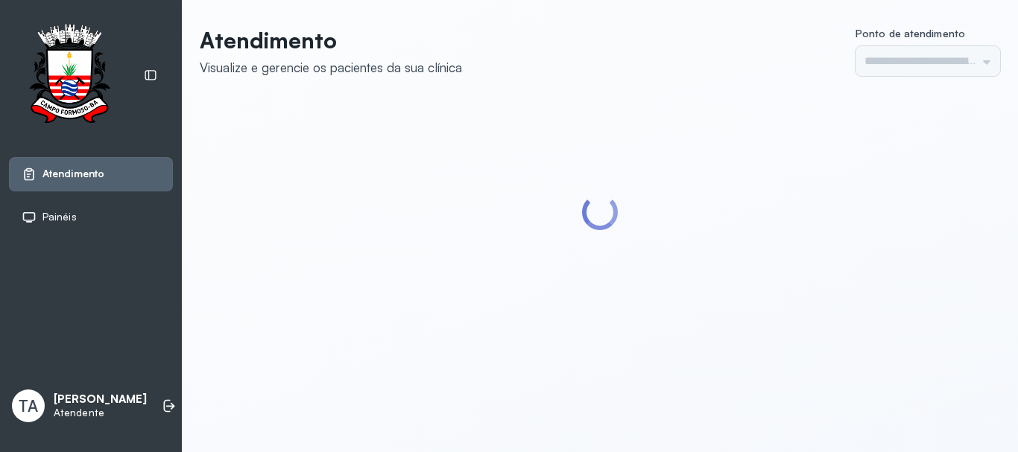
type input "******"
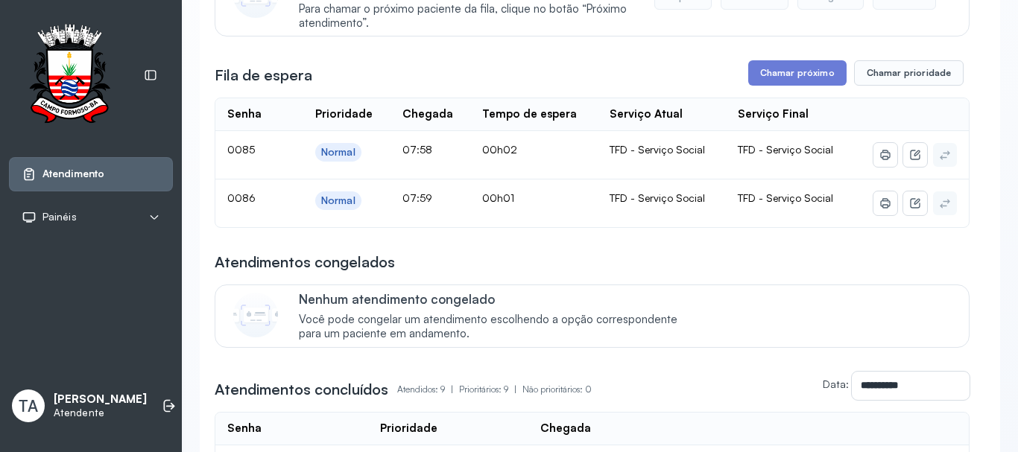
scroll to position [224, 0]
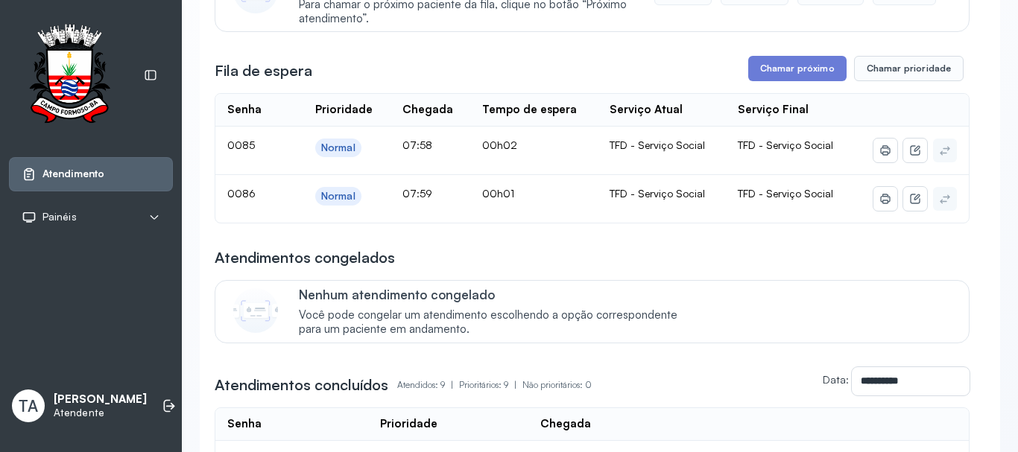
click at [758, 86] on div "**********" at bounding box center [592, 375] width 755 height 905
click at [733, 58] on div "**********" at bounding box center [592, 375] width 755 height 905
click at [752, 66] on button "Chamar próximo" at bounding box center [797, 68] width 98 height 25
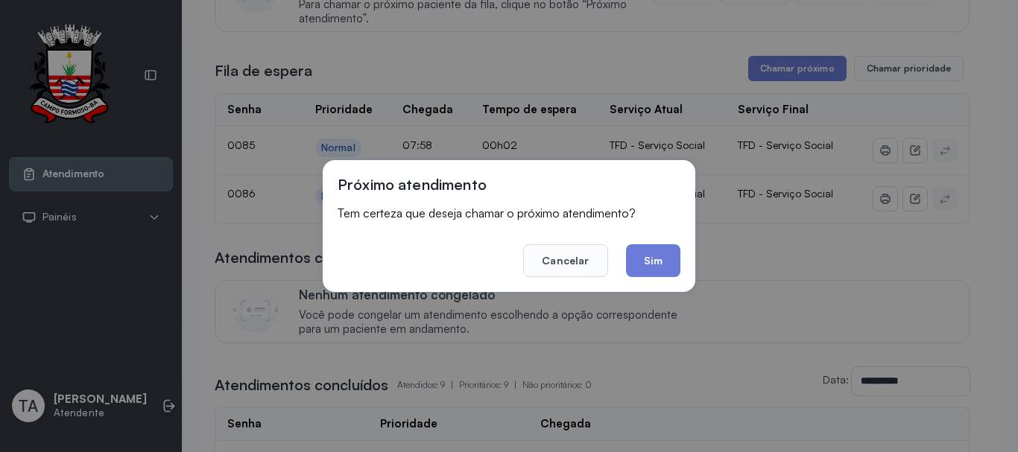
click at [640, 294] on div "Próximo atendimento Tem certeza que deseja chamar o próximo atendimento? Cancel…" at bounding box center [509, 226] width 1018 height 452
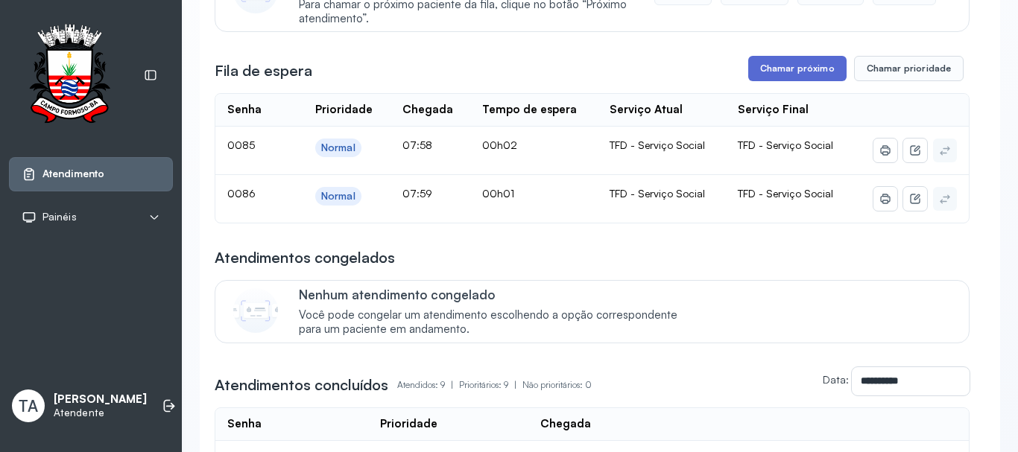
click at [768, 64] on button "Chamar próximo" at bounding box center [797, 68] width 98 height 25
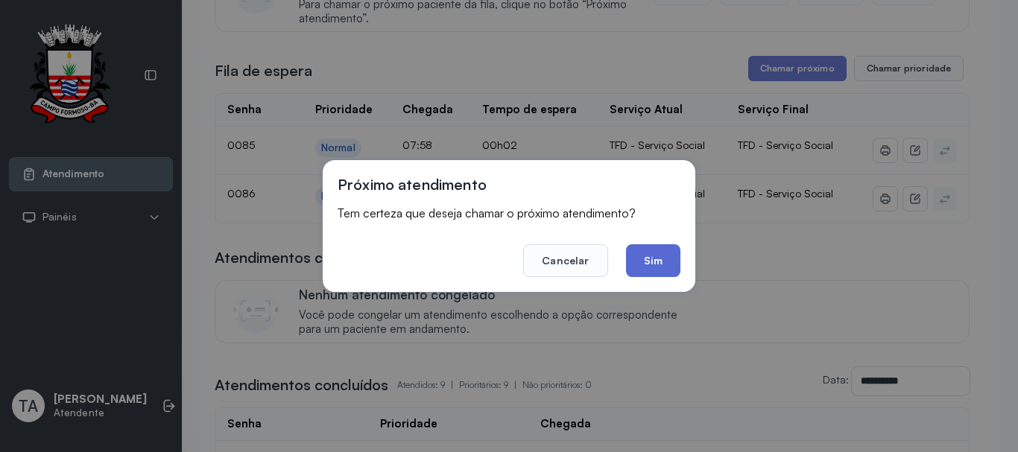
click at [641, 259] on button "Sim" at bounding box center [653, 260] width 54 height 33
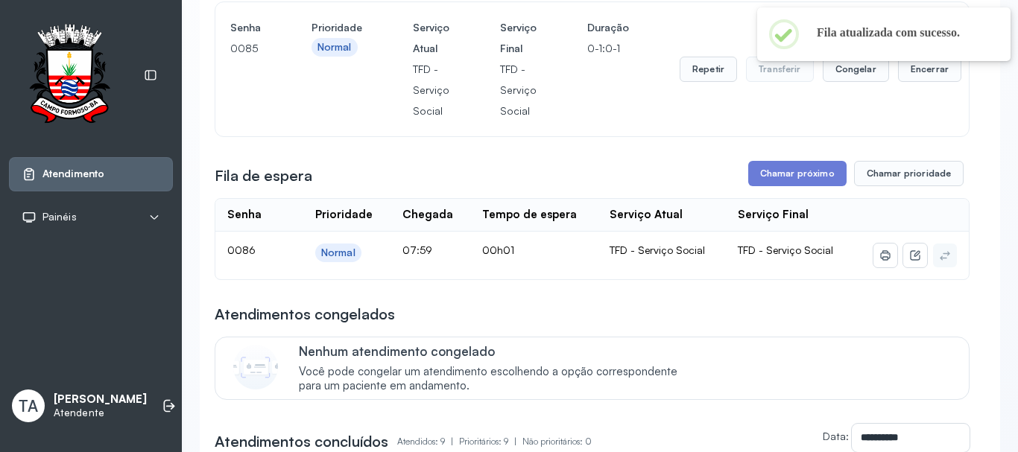
scroll to position [149, 0]
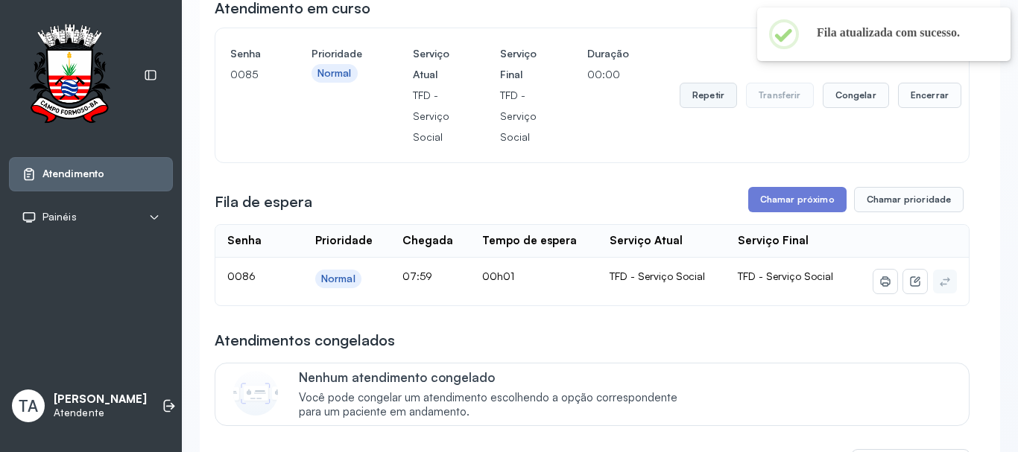
click at [679, 108] on button "Repetir" at bounding box center [707, 95] width 57 height 25
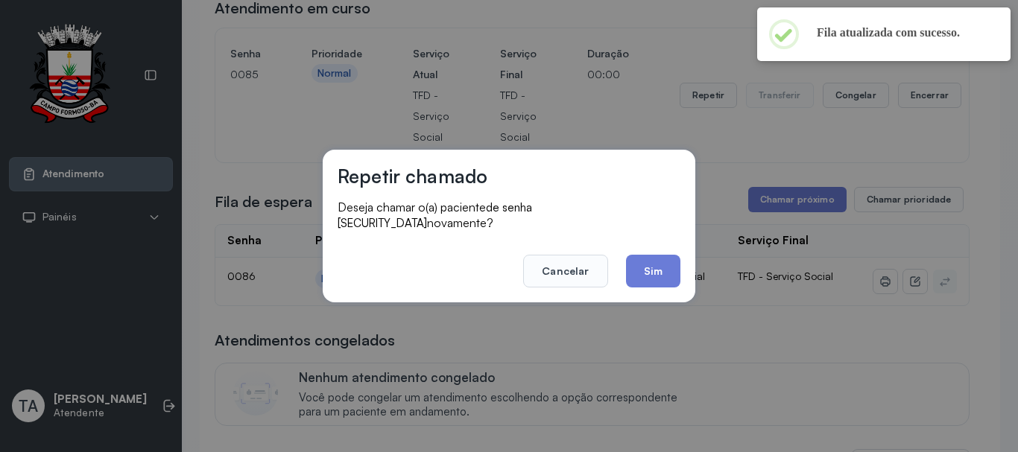
click at [675, 158] on div "Repetir chamado Deseja chamar o(a) paciente de senha 0085 novamente? Cancelar S…" at bounding box center [509, 226] width 1018 height 452
click at [630, 264] on button "Sim" at bounding box center [653, 271] width 54 height 33
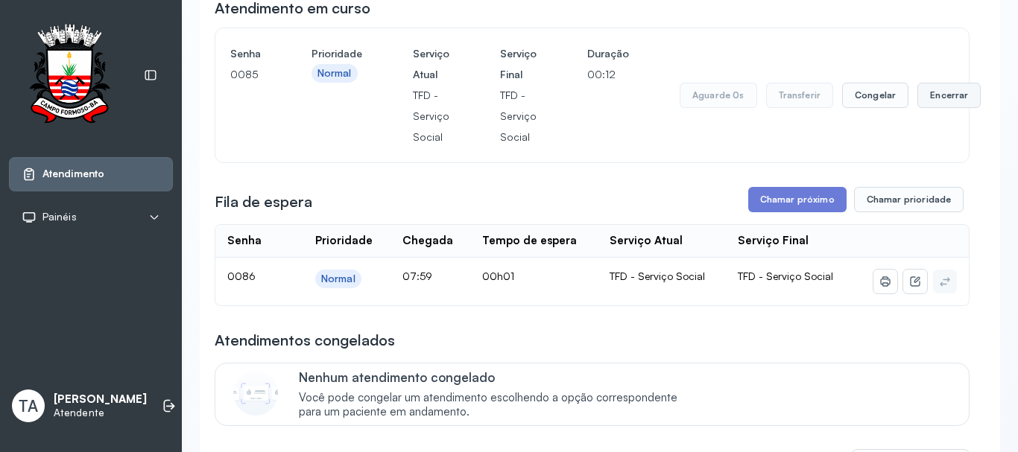
click at [921, 106] on button "Encerrar" at bounding box center [948, 95] width 63 height 25
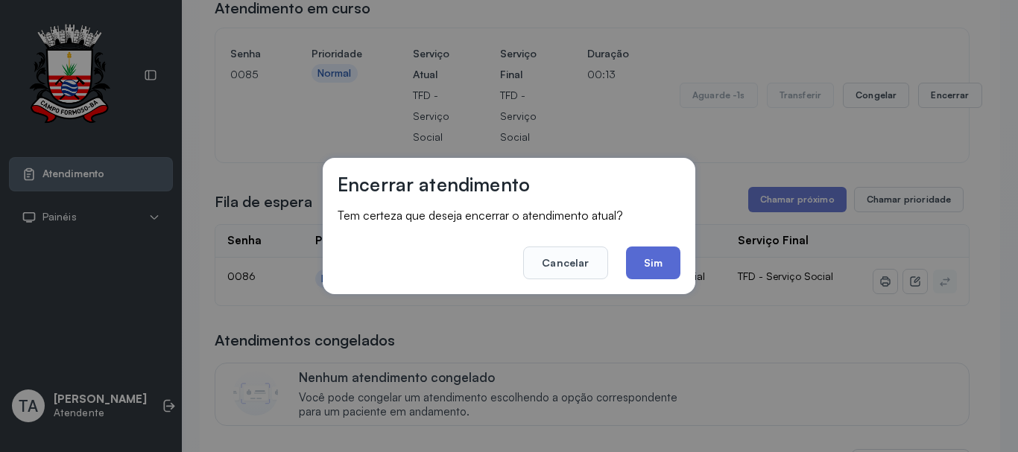
click at [649, 262] on button "Sim" at bounding box center [653, 263] width 54 height 33
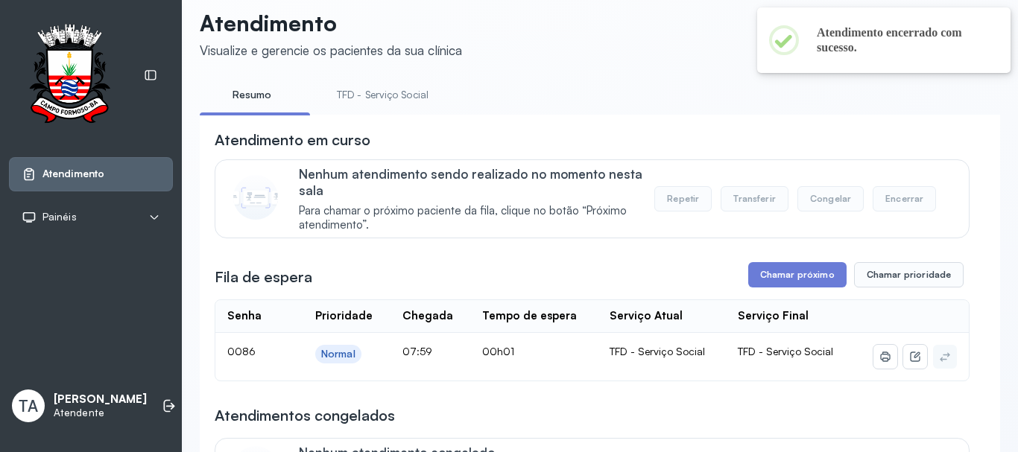
scroll to position [0, 0]
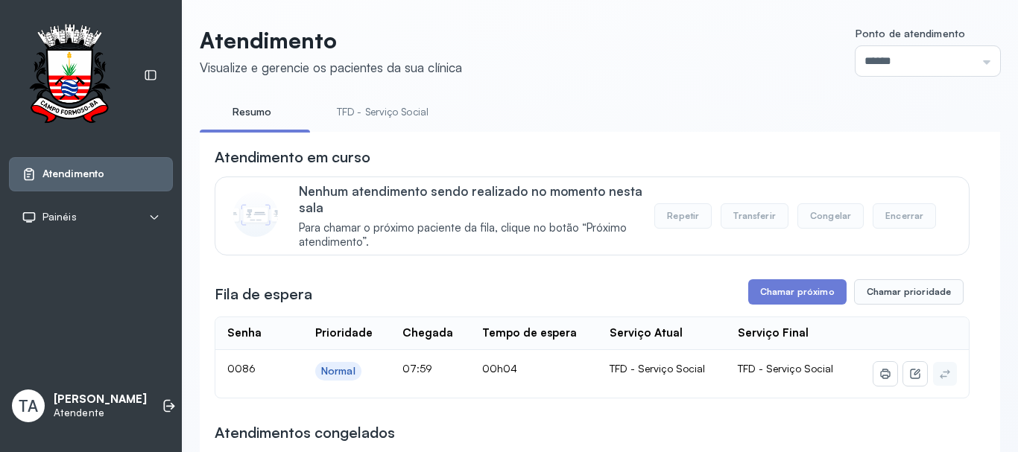
click at [367, 117] on link "TFD - Serviço Social" at bounding box center [382, 112] width 121 height 25
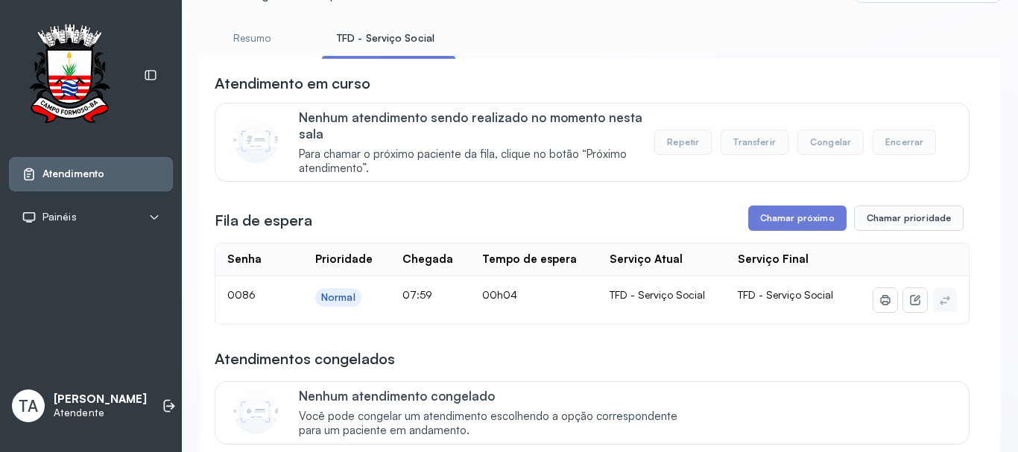
scroll to position [75, 0]
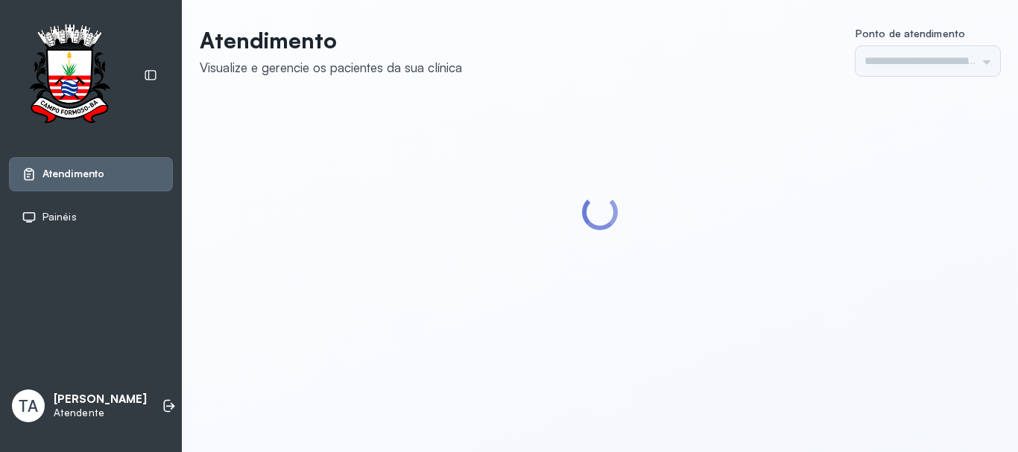
type input "******"
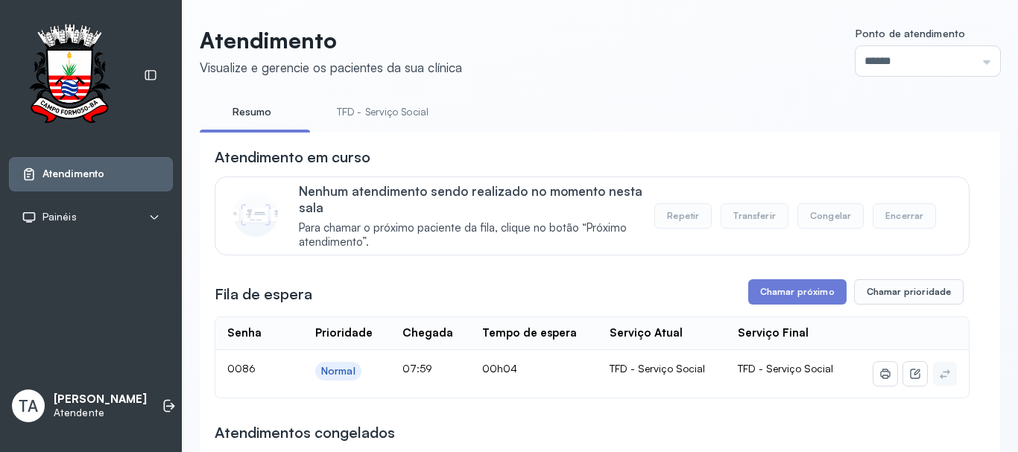
click at [340, 115] on link "TFD - Serviço Social" at bounding box center [382, 112] width 121 height 25
click at [792, 292] on button "Chamar próximo" at bounding box center [797, 291] width 98 height 25
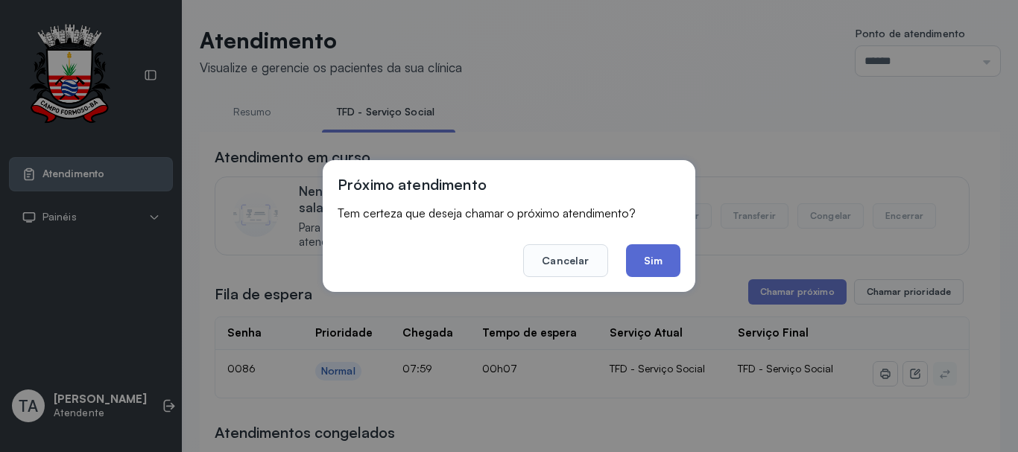
click at [664, 270] on button "Sim" at bounding box center [653, 260] width 54 height 33
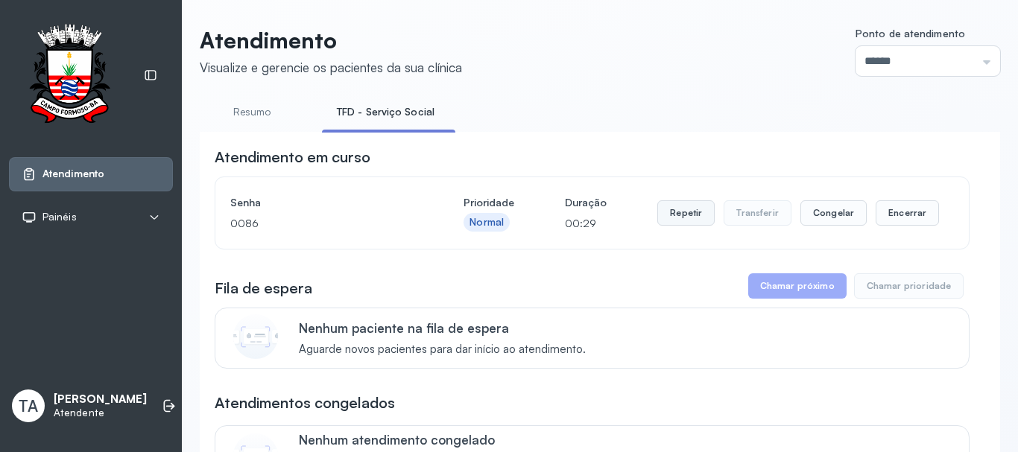
click at [694, 219] on button "Repetir" at bounding box center [685, 212] width 57 height 25
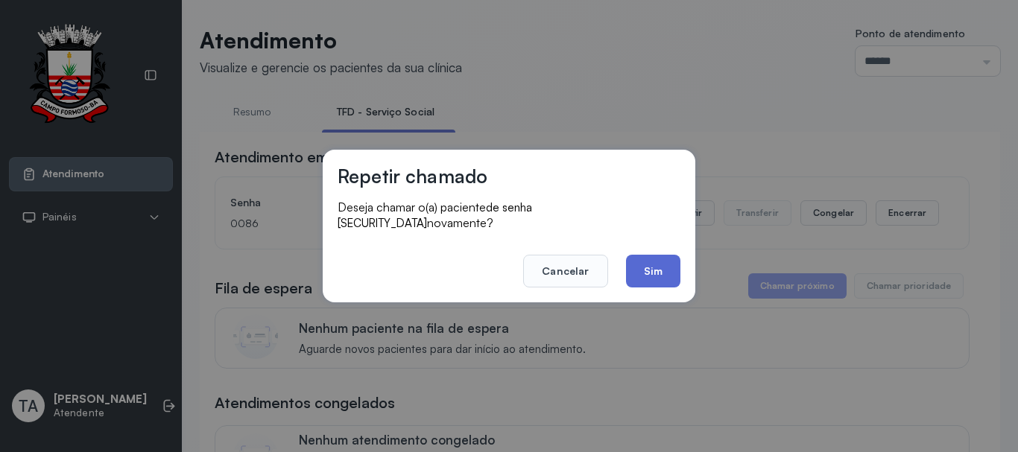
click at [645, 255] on button "Sim" at bounding box center [653, 271] width 54 height 33
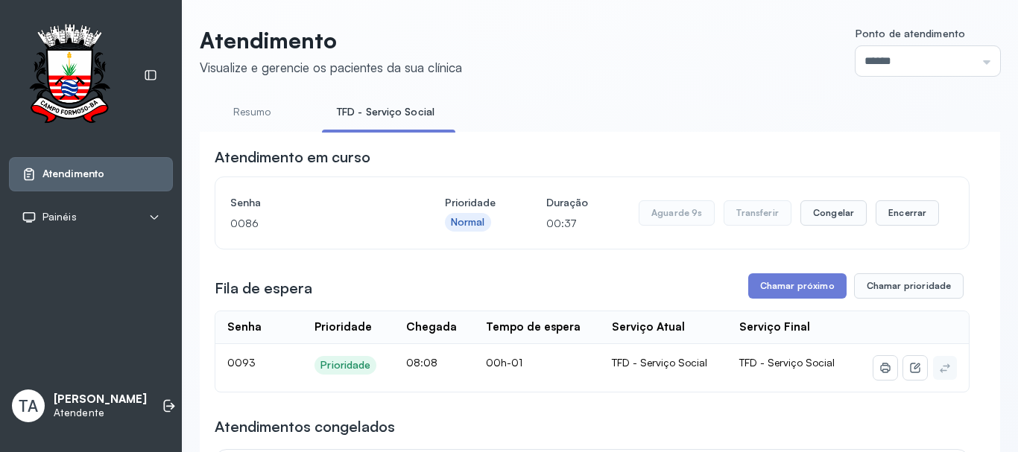
click at [860, 222] on div "Aguarde 9s Transferir Congelar Encerrar" at bounding box center [789, 212] width 300 height 25
click at [881, 224] on button "Encerrar" at bounding box center [906, 212] width 63 height 25
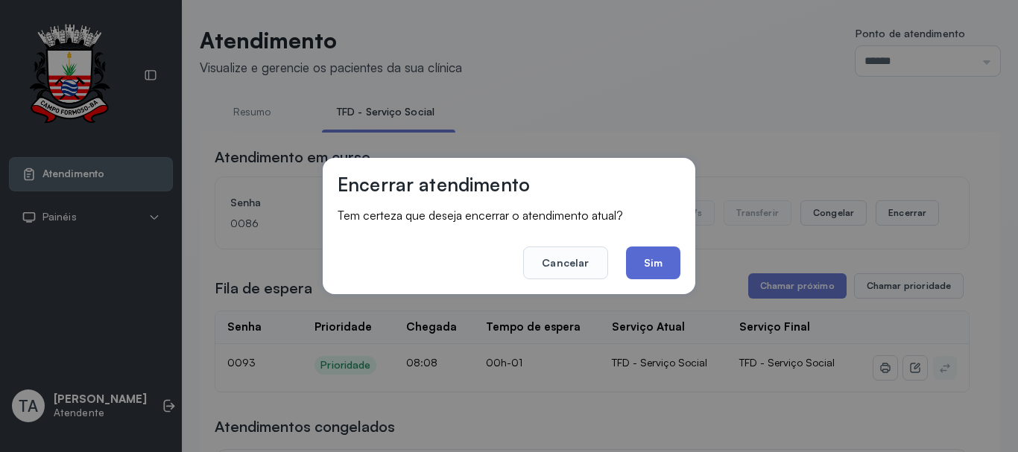
click at [644, 253] on button "Sim" at bounding box center [653, 263] width 54 height 33
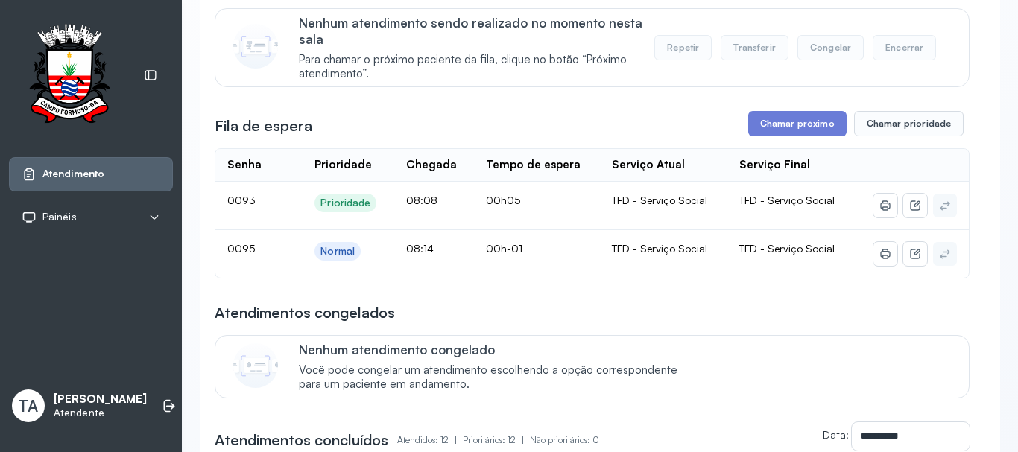
scroll to position [75, 0]
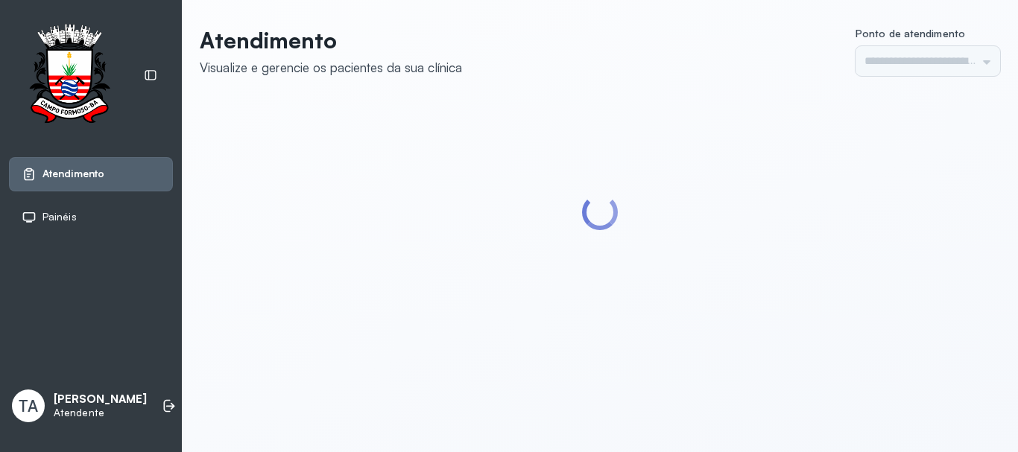
type input "******"
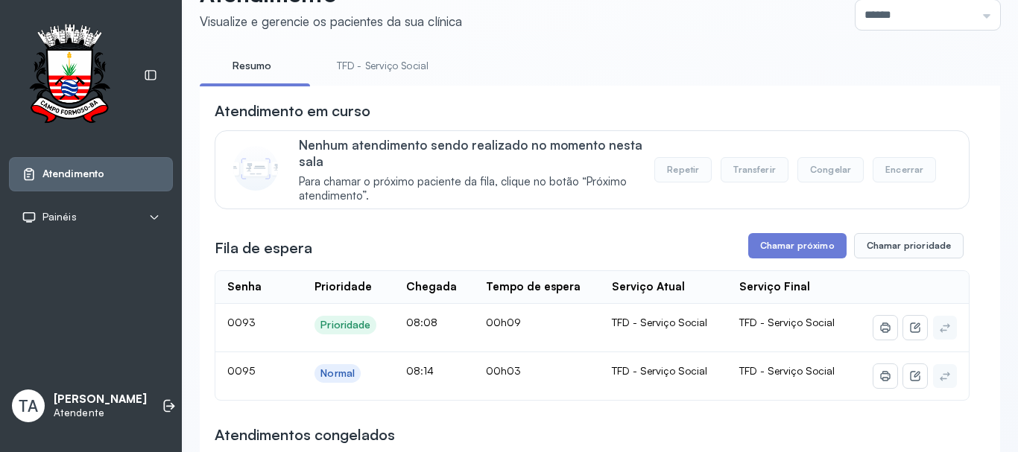
scroll to position [121, 0]
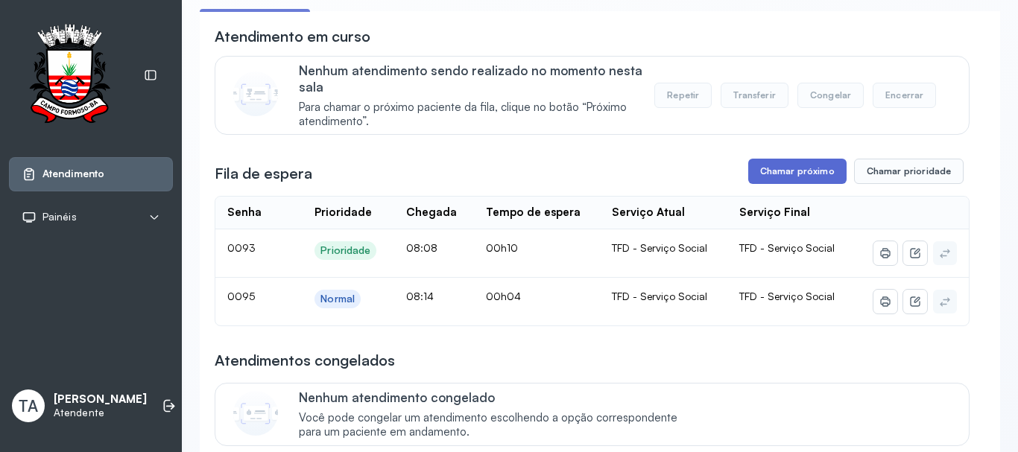
click at [772, 174] on button "Chamar próximo" at bounding box center [797, 171] width 98 height 25
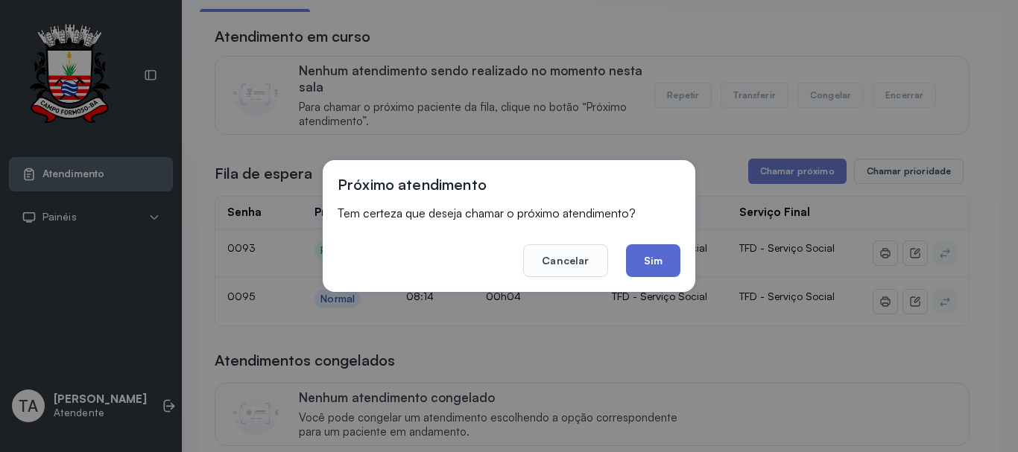
click at [668, 260] on button "Sim" at bounding box center [653, 260] width 54 height 33
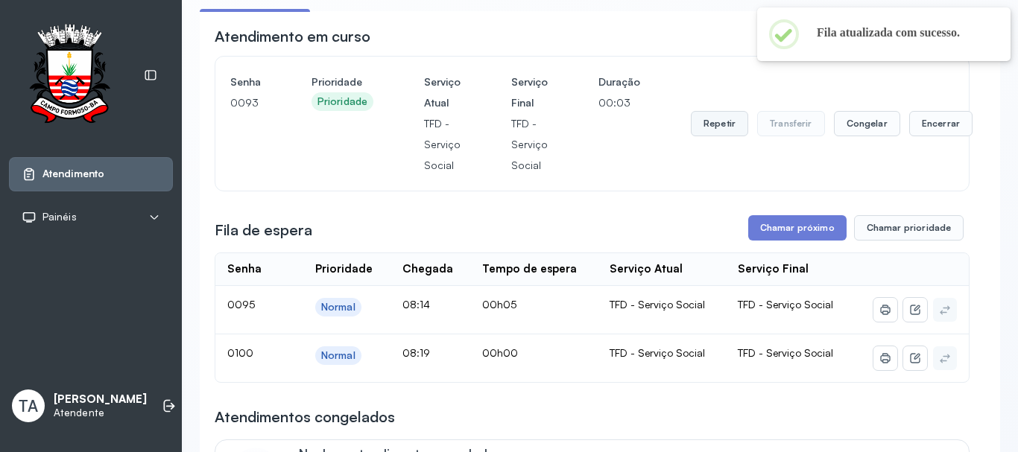
click at [715, 122] on button "Repetir" at bounding box center [719, 123] width 57 height 25
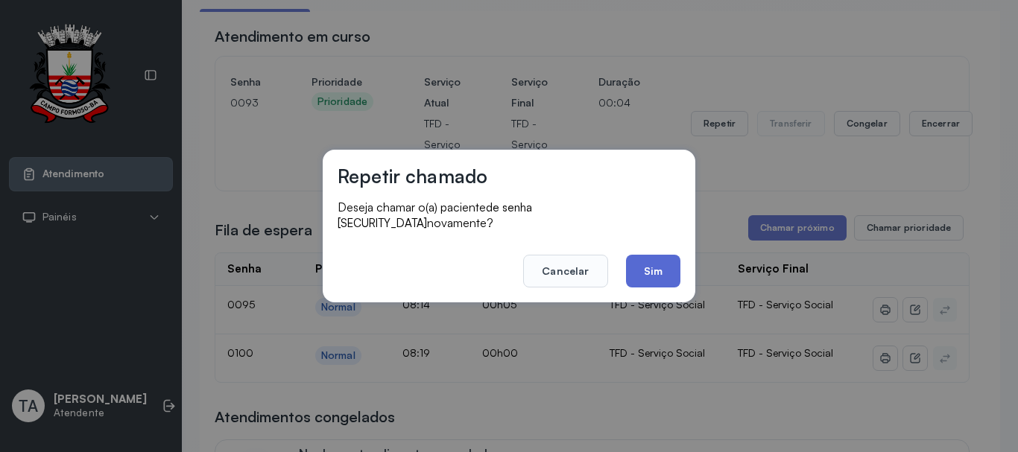
click at [652, 273] on button "Sim" at bounding box center [653, 271] width 54 height 33
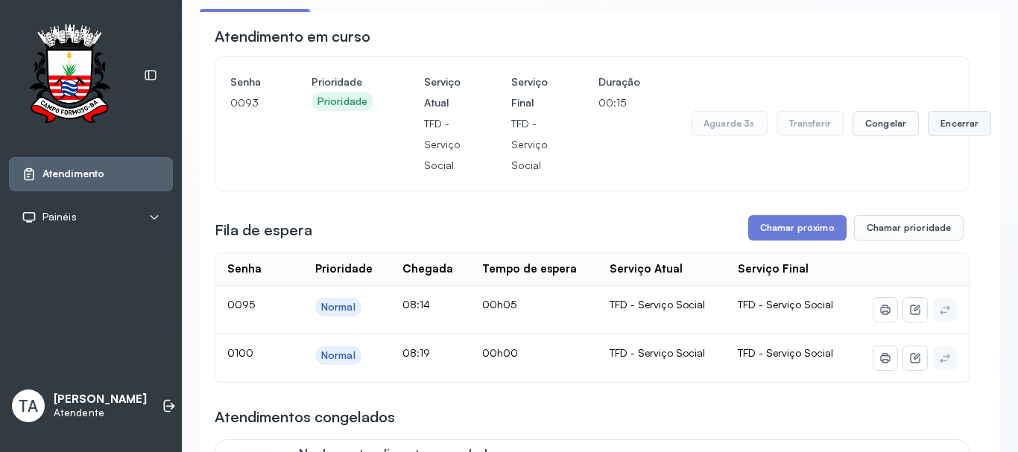
click at [944, 128] on button "Encerrar" at bounding box center [959, 123] width 63 height 25
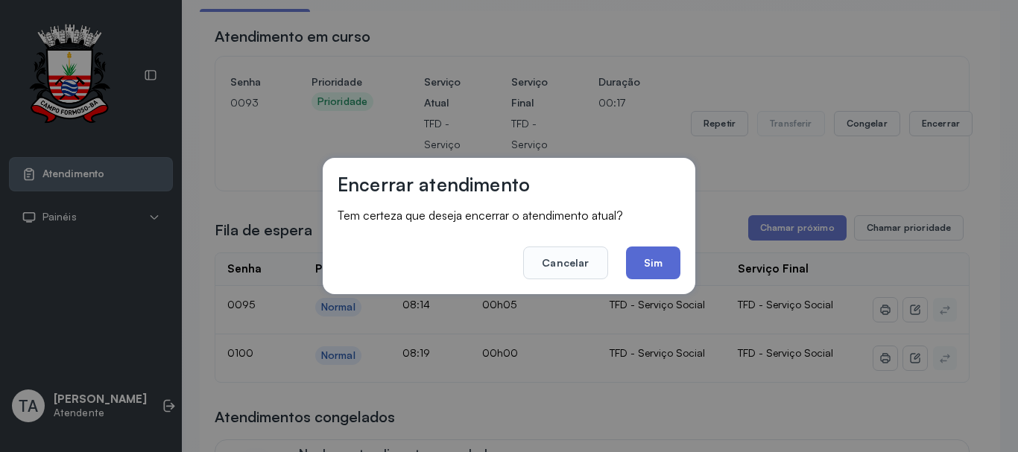
click at [659, 263] on button "Sim" at bounding box center [653, 263] width 54 height 33
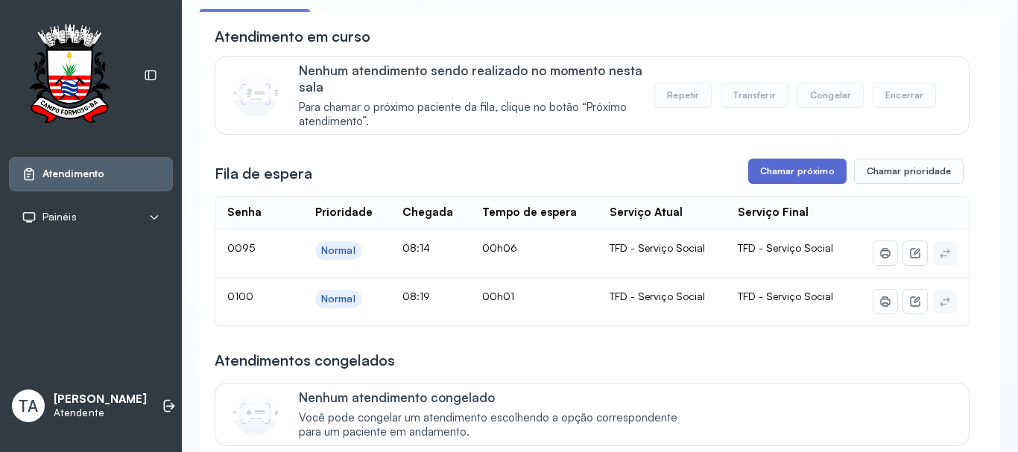
click at [784, 184] on button "Chamar próximo" at bounding box center [797, 171] width 98 height 25
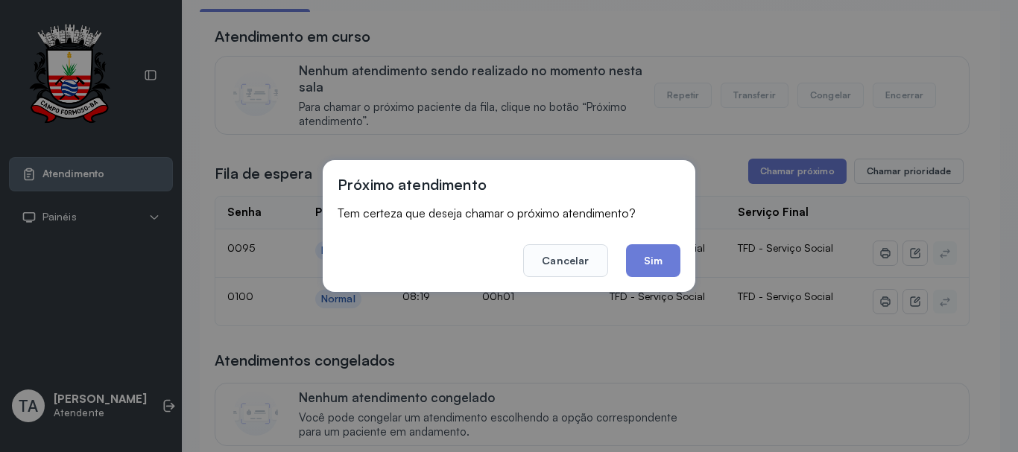
click at [655, 269] on button "Sim" at bounding box center [653, 260] width 54 height 33
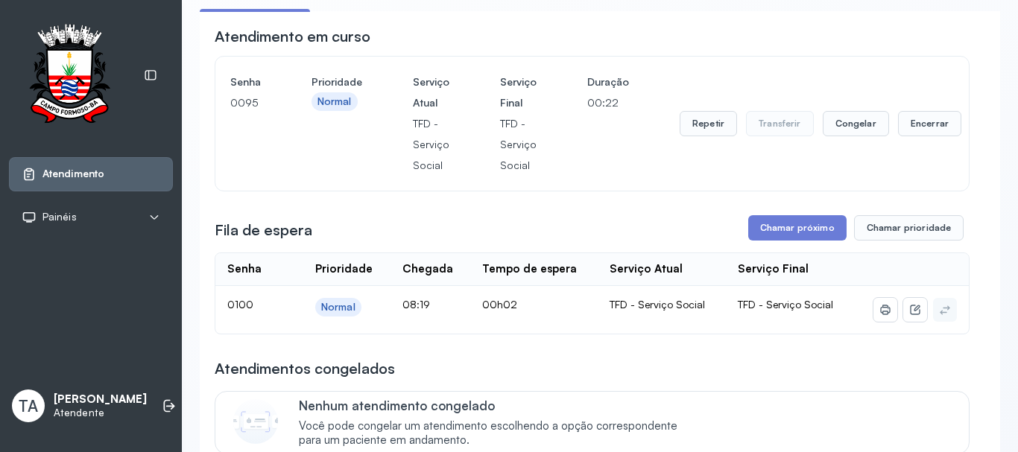
click at [699, 142] on div "Repetir Transferir Congelar Encerrar" at bounding box center [820, 124] width 282 height 104
click at [691, 114] on div "Repetir Transferir Congelar Encerrar" at bounding box center [820, 124] width 282 height 104
click at [688, 132] on button "Repetir" at bounding box center [707, 123] width 57 height 25
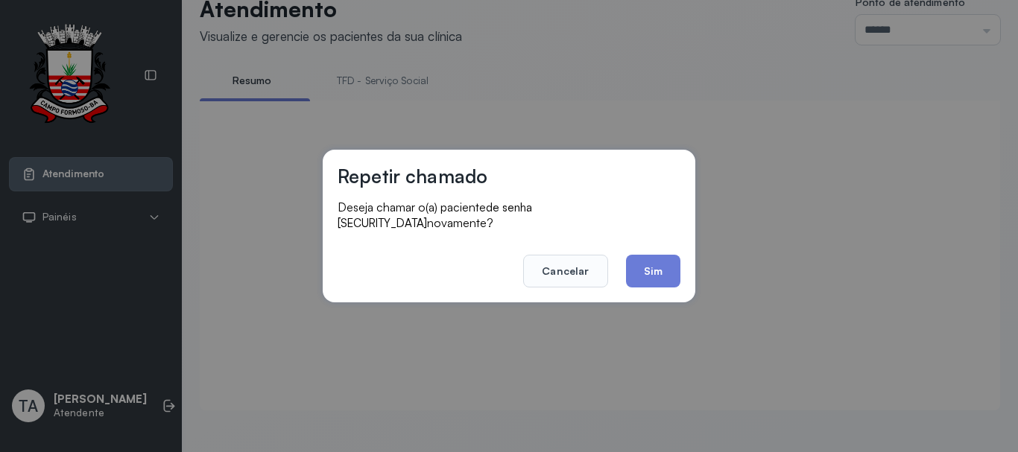
scroll to position [46, 0]
click at [633, 265] on button "Sim" at bounding box center [653, 271] width 54 height 33
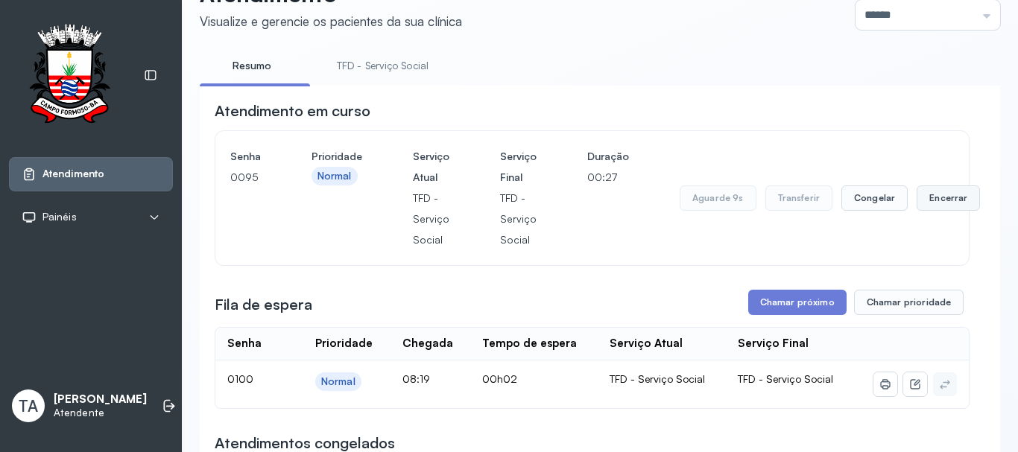
click at [948, 204] on button "Encerrar" at bounding box center [947, 198] width 63 height 25
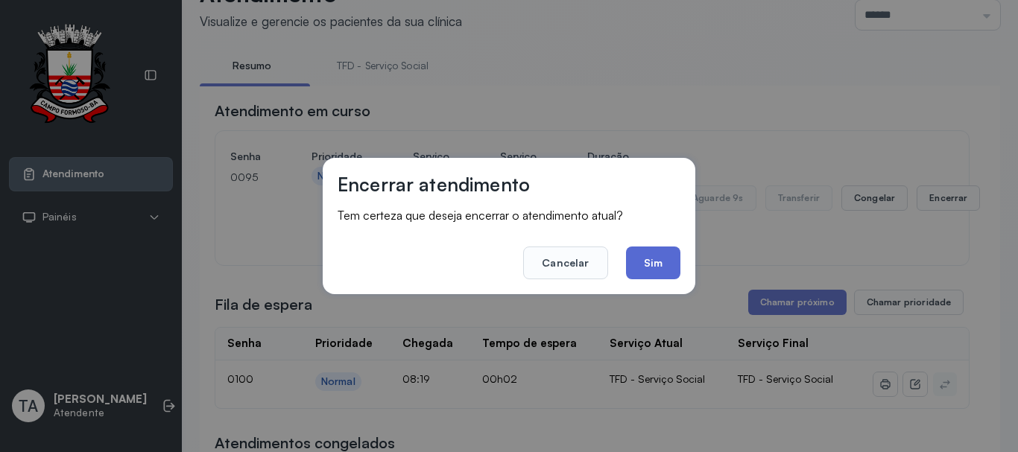
click at [640, 260] on button "Sim" at bounding box center [653, 263] width 54 height 33
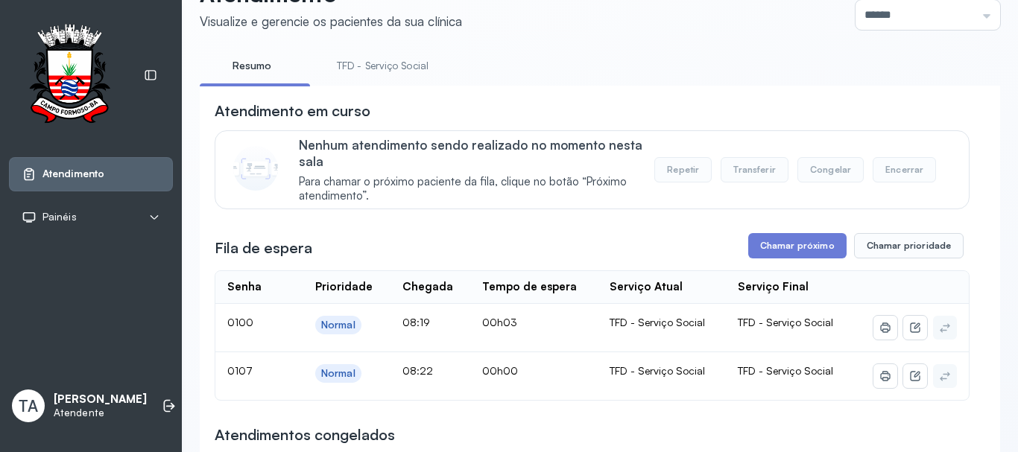
click at [401, 60] on link "TFD - Serviço Social" at bounding box center [382, 66] width 121 height 25
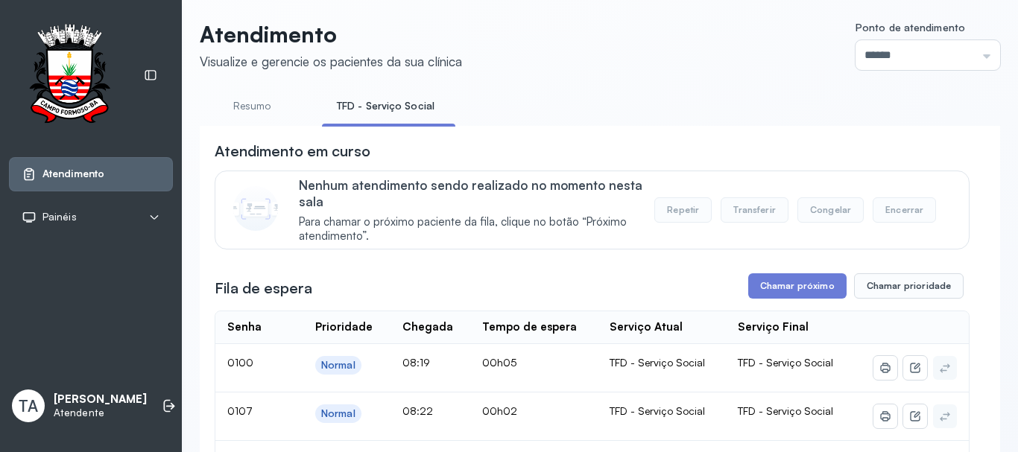
scroll to position [0, 0]
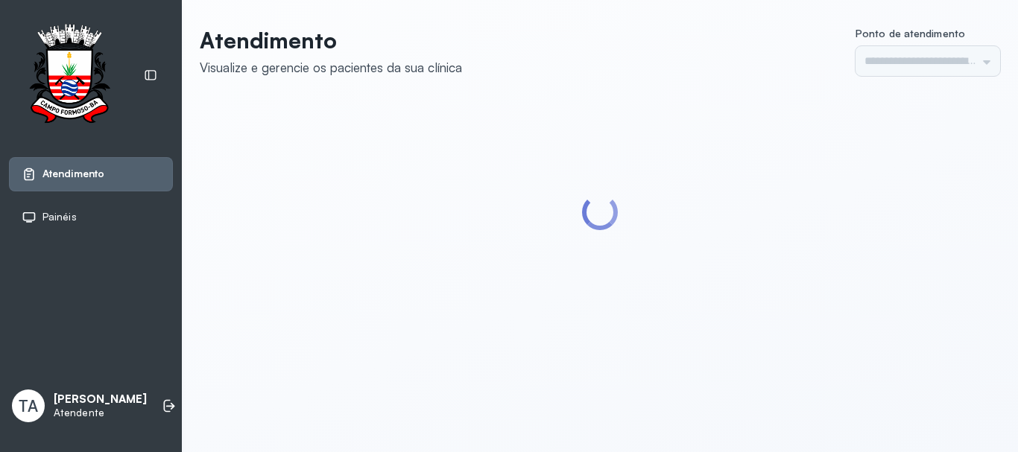
type input "******"
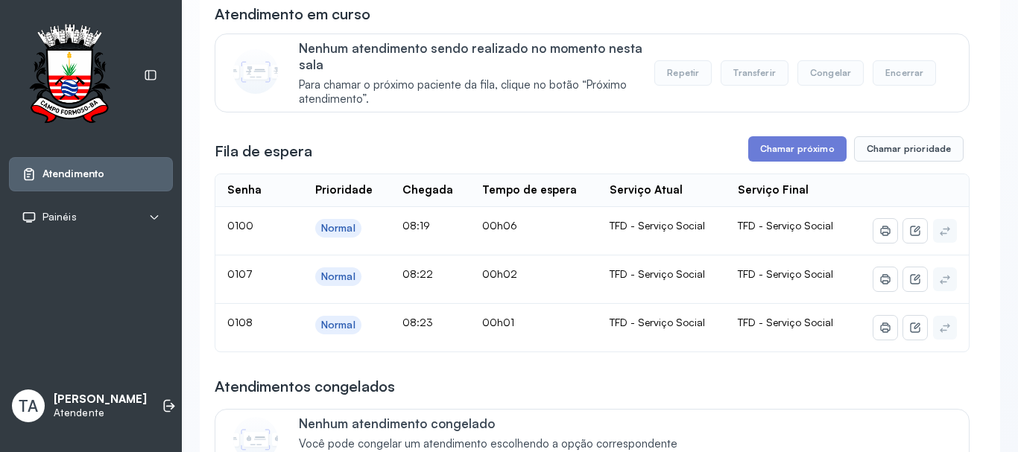
scroll to position [149, 0]
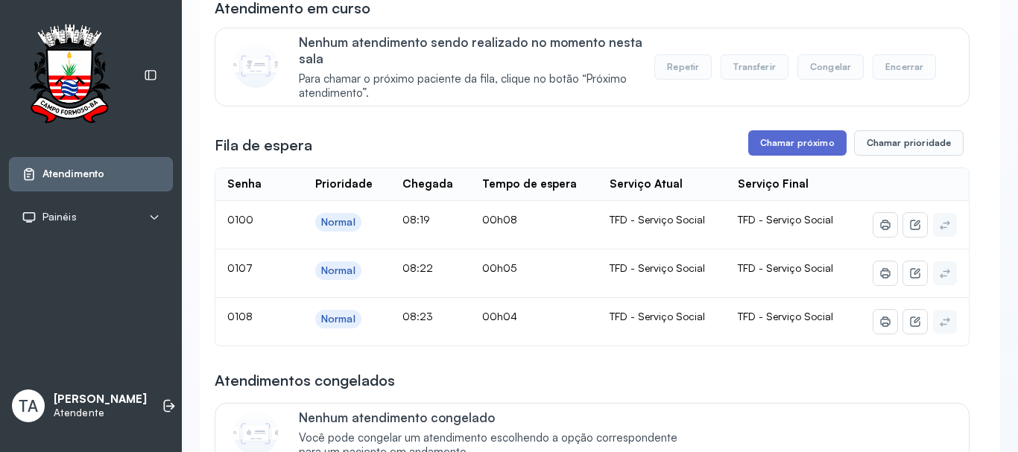
click at [756, 149] on button "Chamar próximo" at bounding box center [797, 142] width 98 height 25
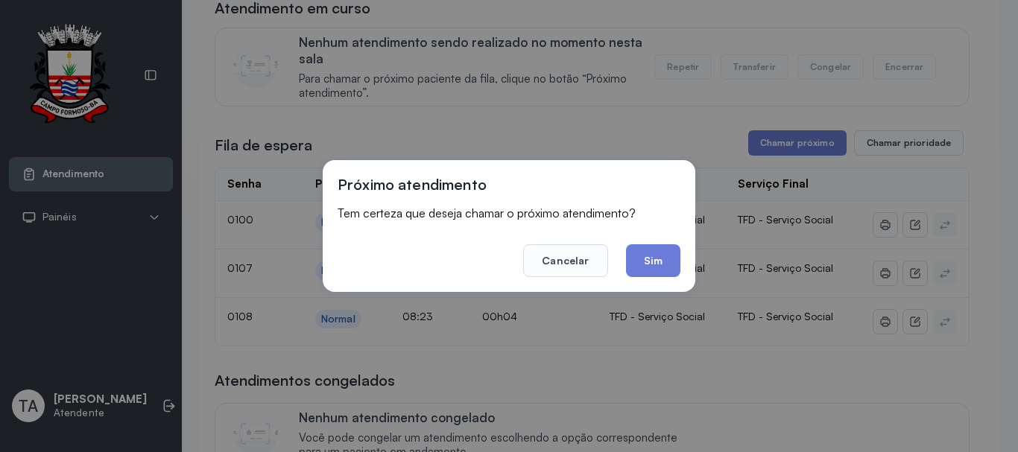
click at [659, 281] on div "Próximo atendimento Tem certeza que deseja chamar o próximo atendimento? Cancel…" at bounding box center [509, 226] width 373 height 132
click at [652, 273] on button "Sim" at bounding box center [653, 260] width 54 height 33
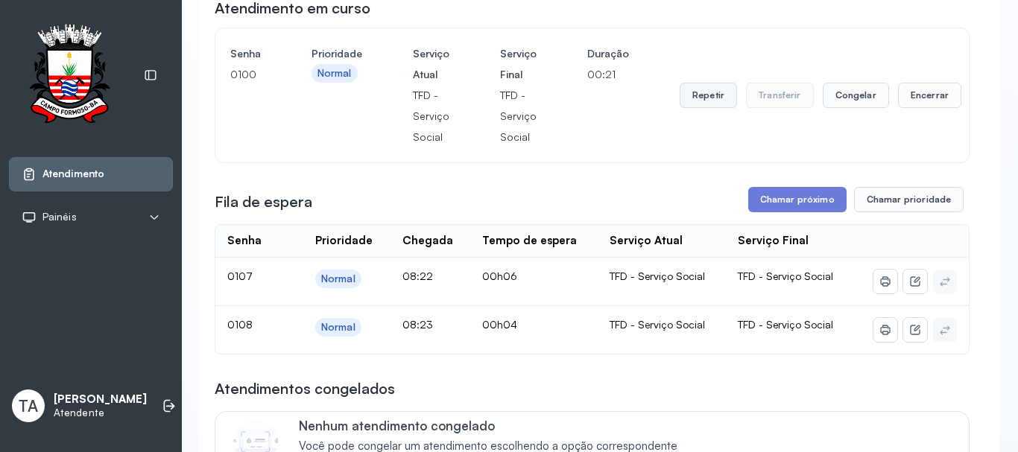
click at [685, 101] on button "Repetir" at bounding box center [707, 95] width 57 height 25
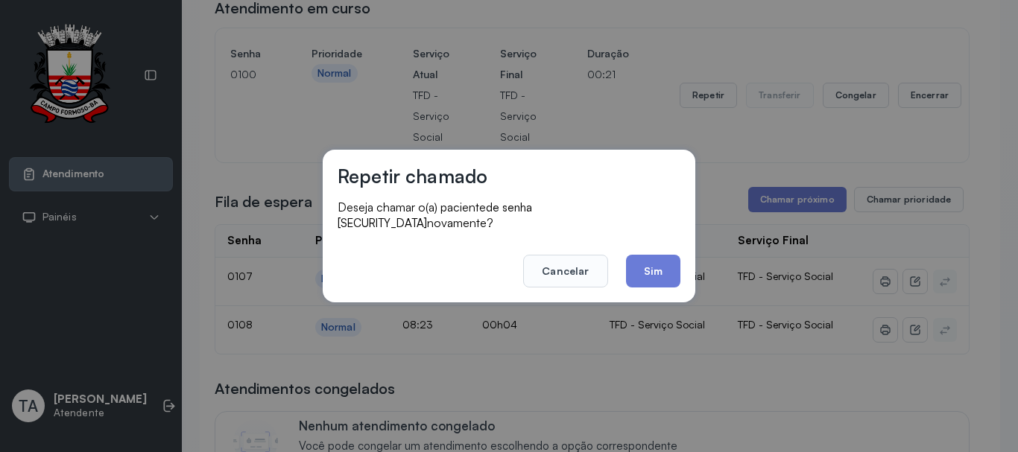
click at [659, 287] on div "Repetir chamado Deseja chamar o(a) paciente de senha [SECURITY_DATA] novamente?…" at bounding box center [509, 226] width 373 height 153
click at [644, 278] on button "Sim" at bounding box center [653, 271] width 54 height 33
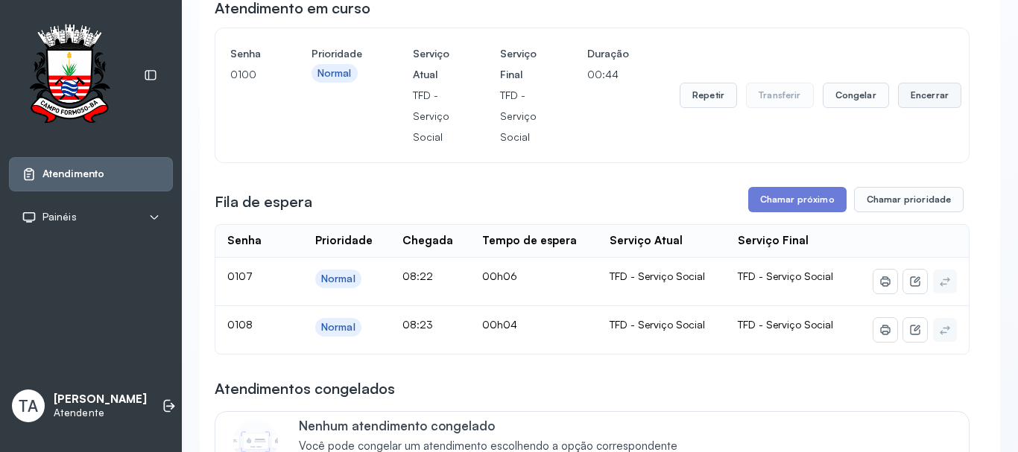
click at [930, 102] on button "Encerrar" at bounding box center [929, 95] width 63 height 25
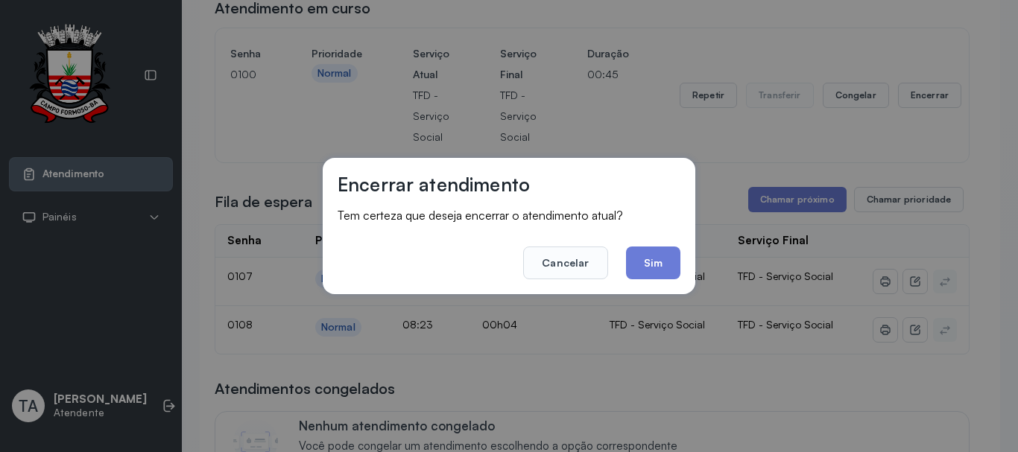
click at [682, 253] on div "Encerrar atendimento Tem certeza que deseja encerrar o atendimento atual? Cance…" at bounding box center [509, 226] width 373 height 136
click at [659, 277] on button "Sim" at bounding box center [653, 263] width 54 height 33
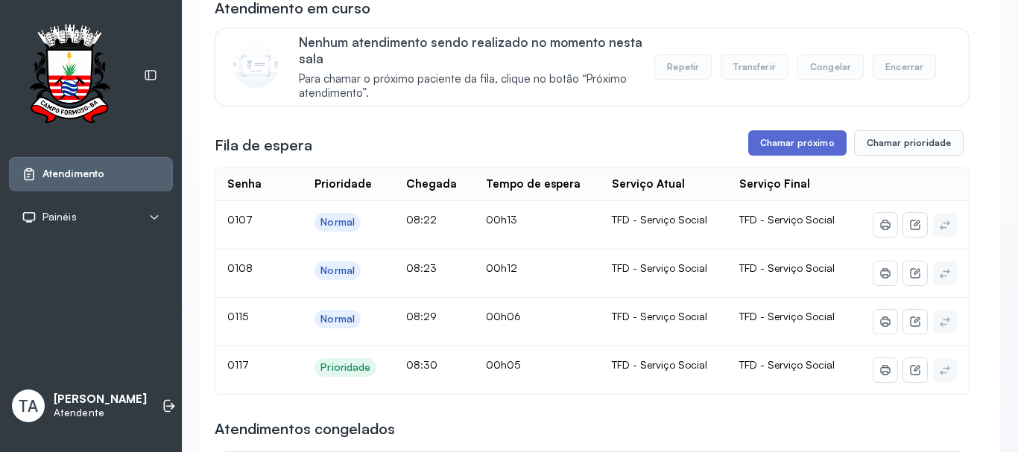
click at [773, 151] on button "Chamar próximo" at bounding box center [797, 142] width 98 height 25
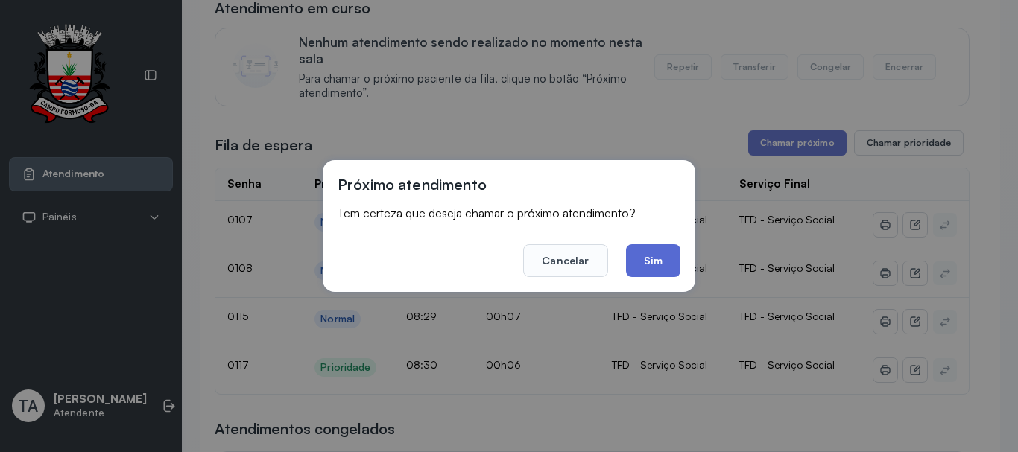
drag, startPoint x: 684, startPoint y: 241, endPoint x: 652, endPoint y: 259, distance: 36.7
click at [674, 250] on div "Próximo atendimento Tem certeza que deseja chamar o próximo atendimento? Cancel…" at bounding box center [509, 226] width 373 height 132
click at [652, 259] on button "Sim" at bounding box center [653, 260] width 54 height 33
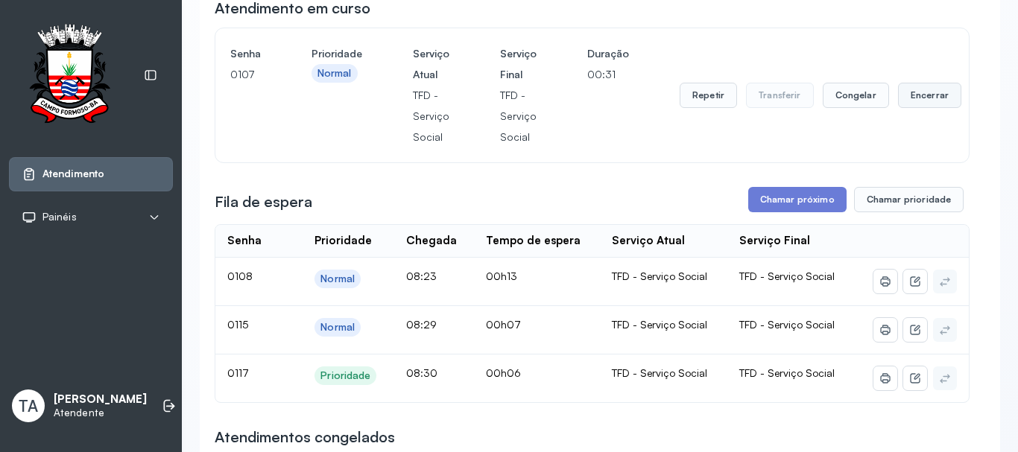
click at [925, 101] on button "Encerrar" at bounding box center [929, 95] width 63 height 25
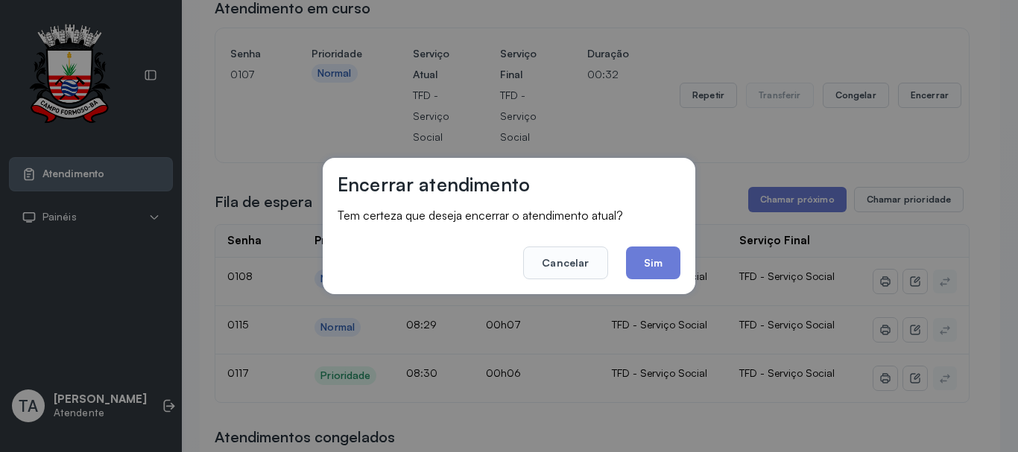
click at [655, 246] on footer "Cancelar Sim" at bounding box center [509, 253] width 343 height 54
click at [654, 258] on button "Sim" at bounding box center [653, 263] width 54 height 33
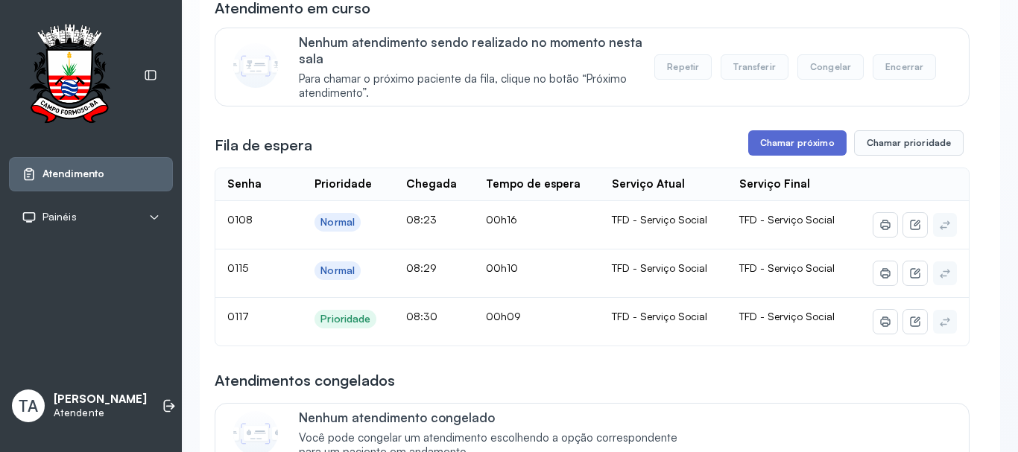
click at [764, 150] on button "Chamar próximo" at bounding box center [797, 142] width 98 height 25
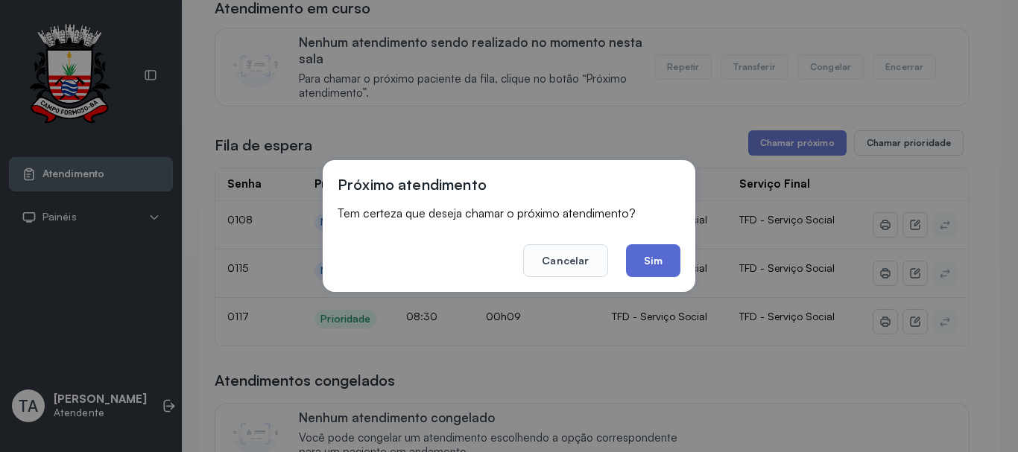
click at [626, 255] on button "Sim" at bounding box center [653, 260] width 54 height 33
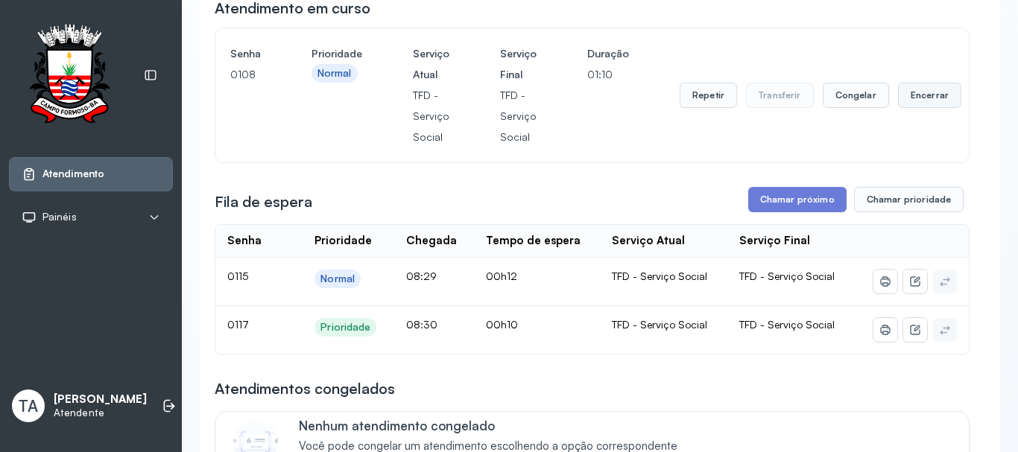
click at [916, 99] on button "Encerrar" at bounding box center [929, 95] width 63 height 25
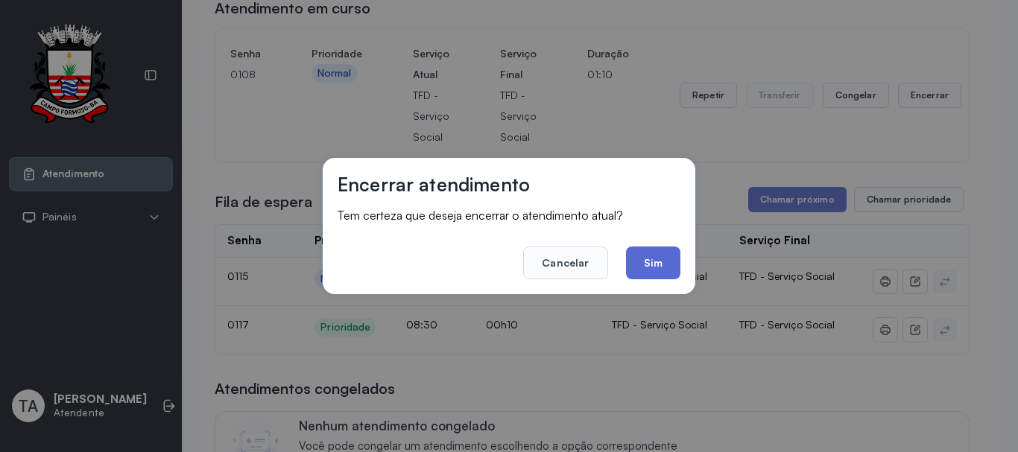
click at [655, 259] on button "Sim" at bounding box center [653, 263] width 54 height 33
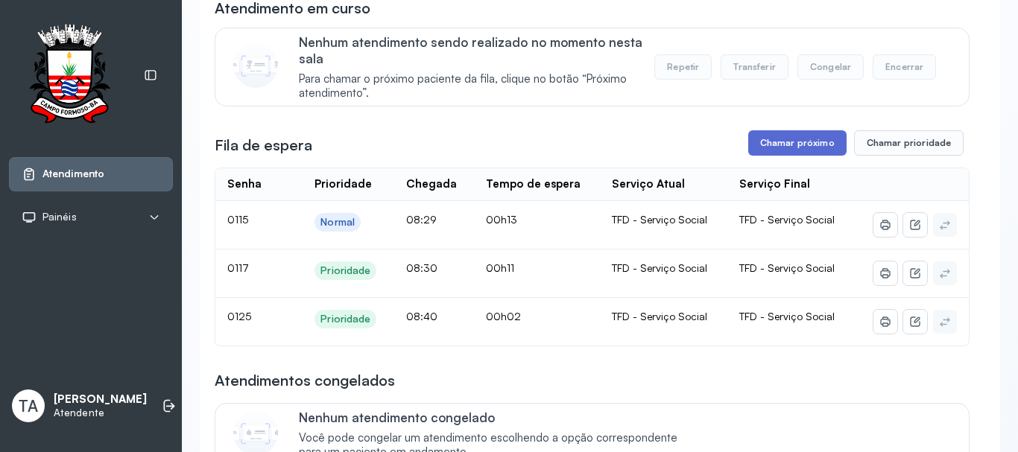
click at [758, 147] on button "Chamar próximo" at bounding box center [797, 142] width 98 height 25
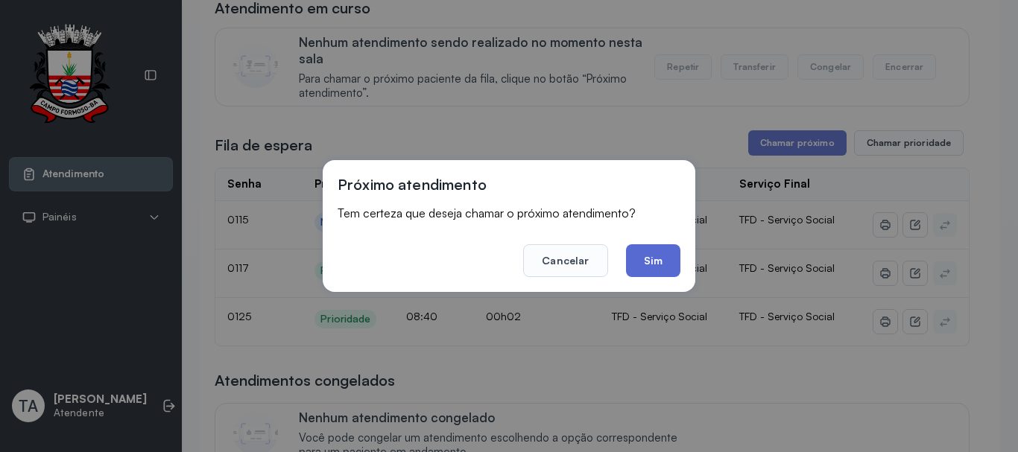
click at [649, 253] on button "Sim" at bounding box center [653, 260] width 54 height 33
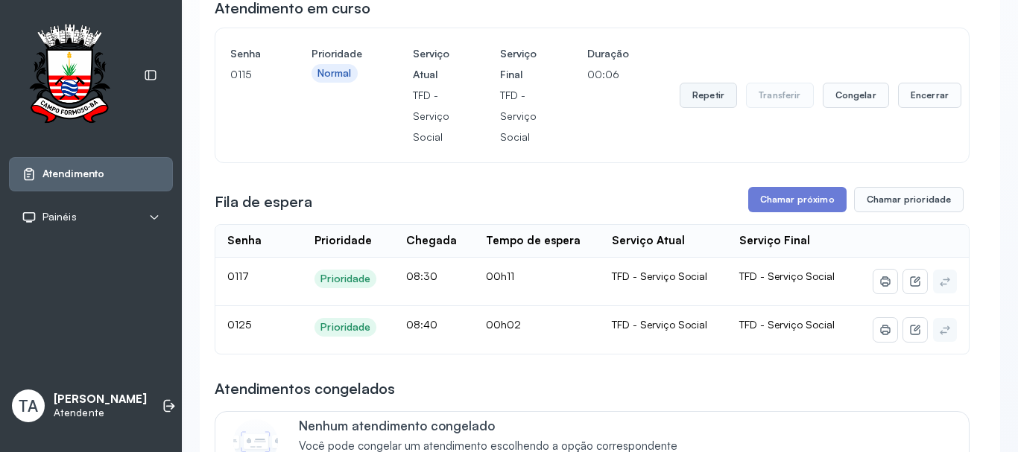
click at [698, 94] on button "Repetir" at bounding box center [707, 95] width 57 height 25
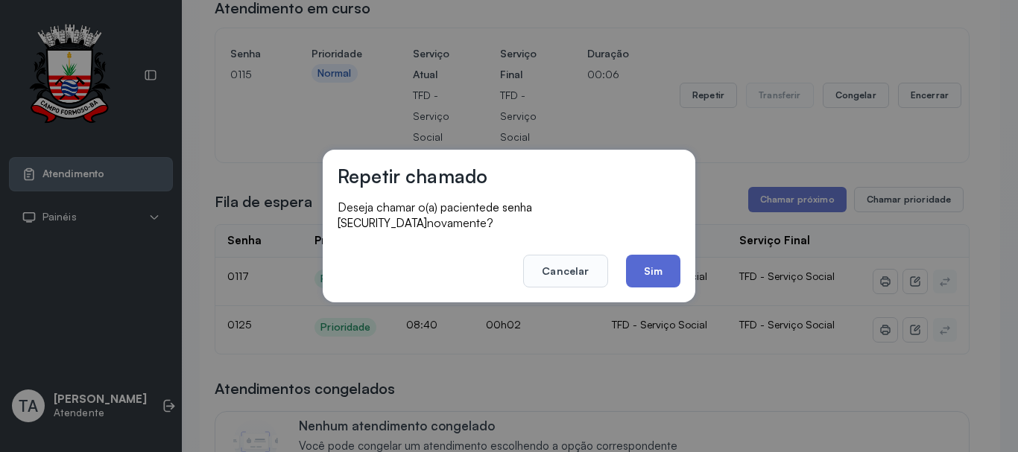
click at [662, 264] on button "Sim" at bounding box center [653, 271] width 54 height 33
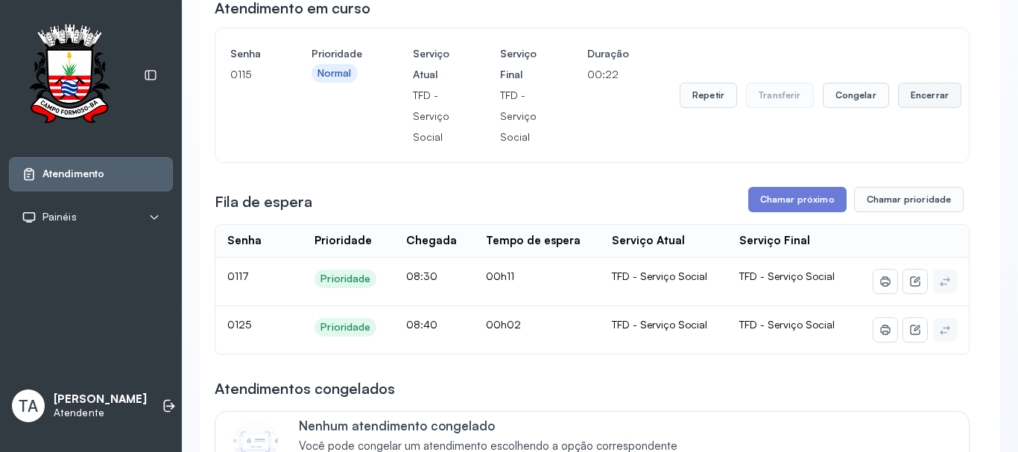
click at [937, 104] on button "Encerrar" at bounding box center [929, 95] width 63 height 25
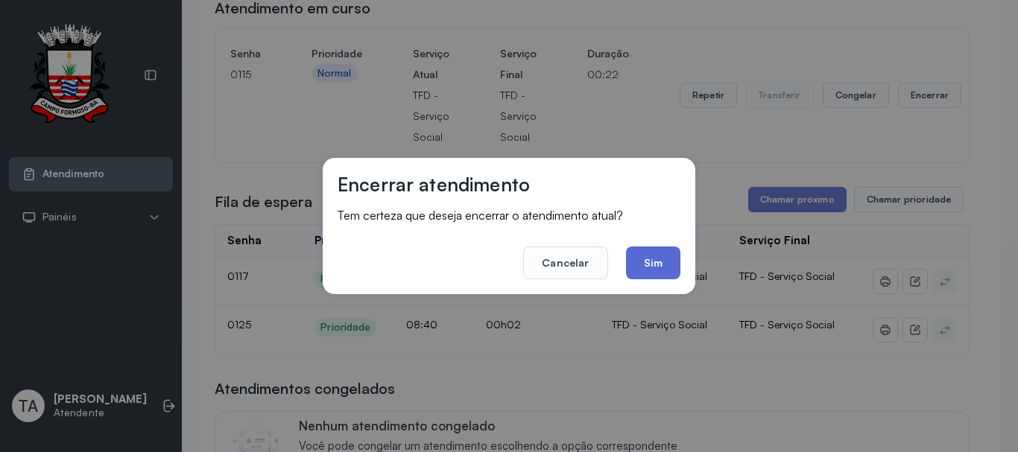
click at [655, 269] on button "Sim" at bounding box center [653, 263] width 54 height 33
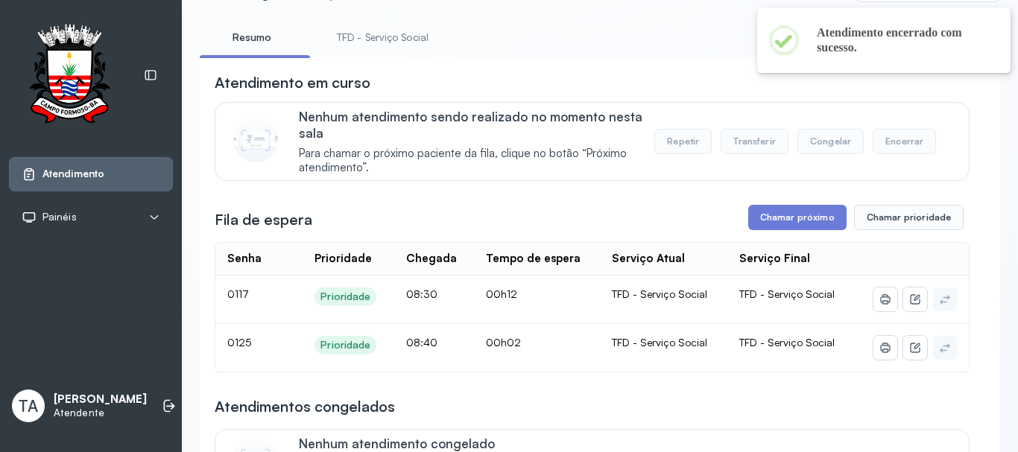
click at [408, 32] on link "TFD - Serviço Social" at bounding box center [382, 37] width 121 height 25
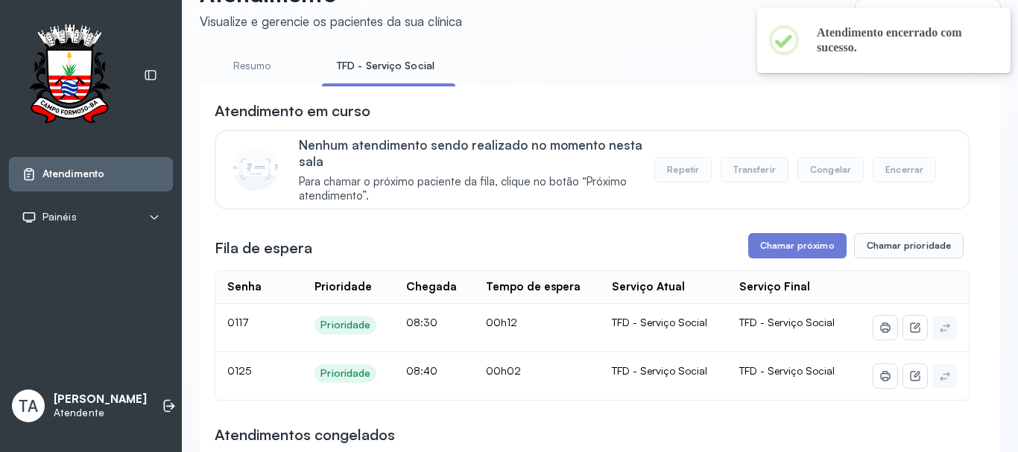
scroll to position [75, 0]
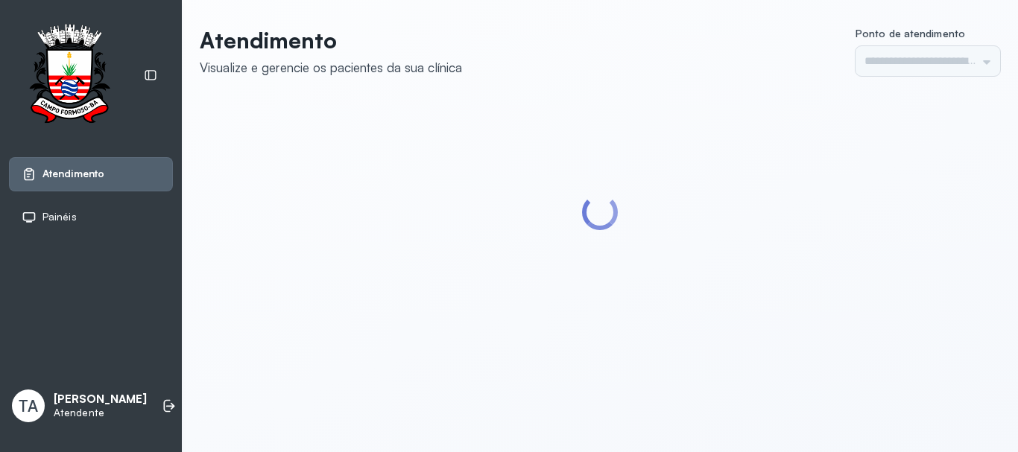
type input "******"
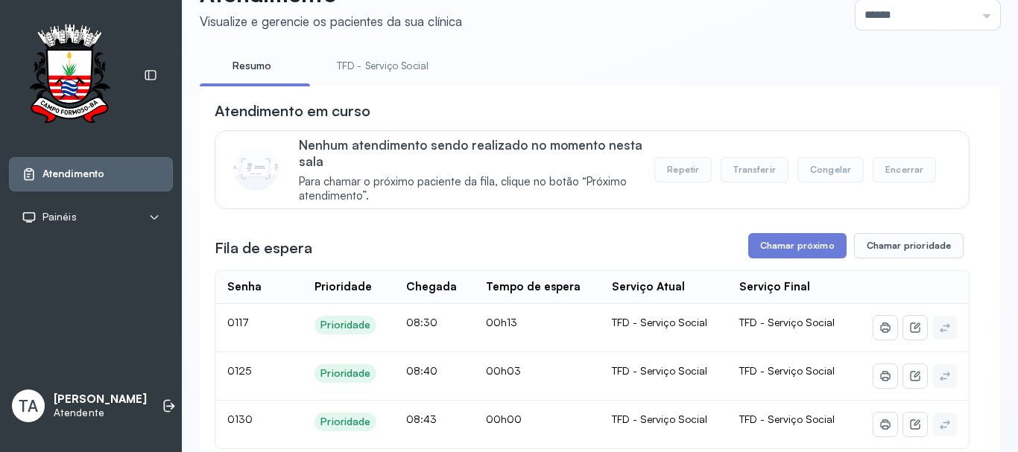
scroll to position [298, 0]
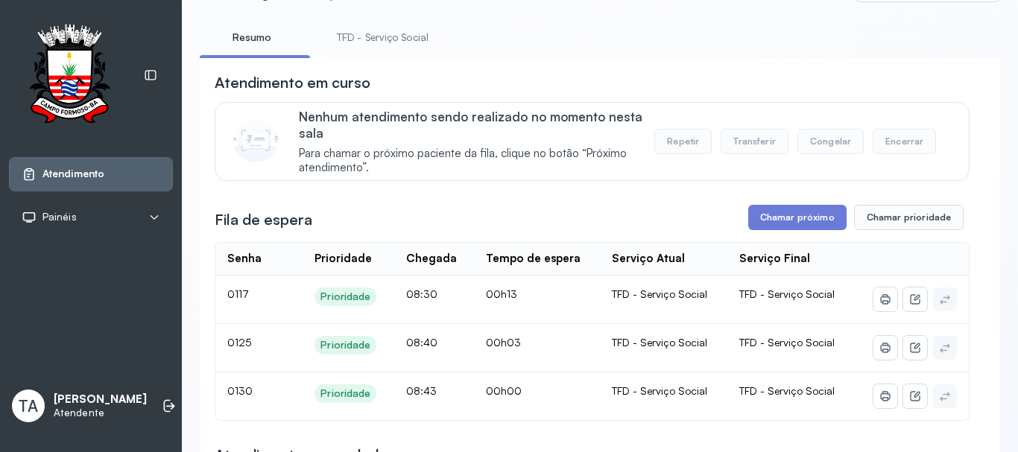
click at [339, 41] on link "TFD - Serviço Social" at bounding box center [382, 37] width 121 height 25
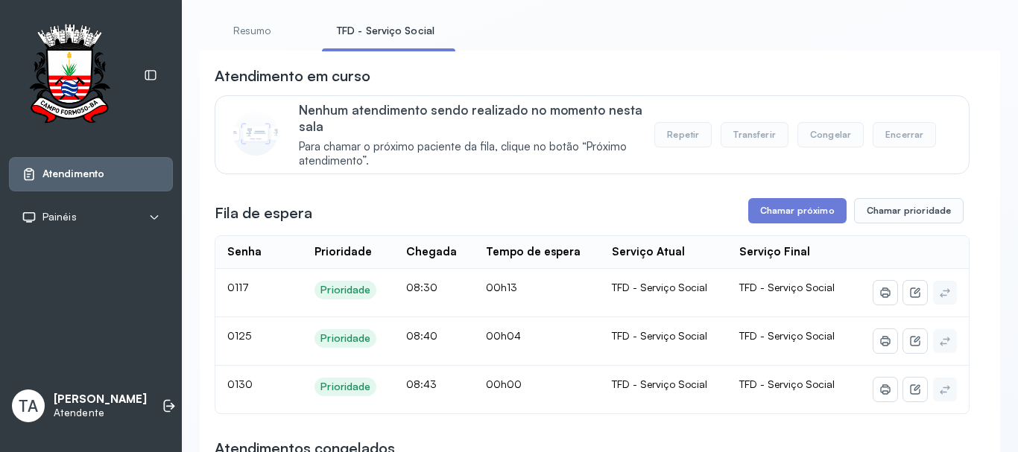
scroll to position [0, 0]
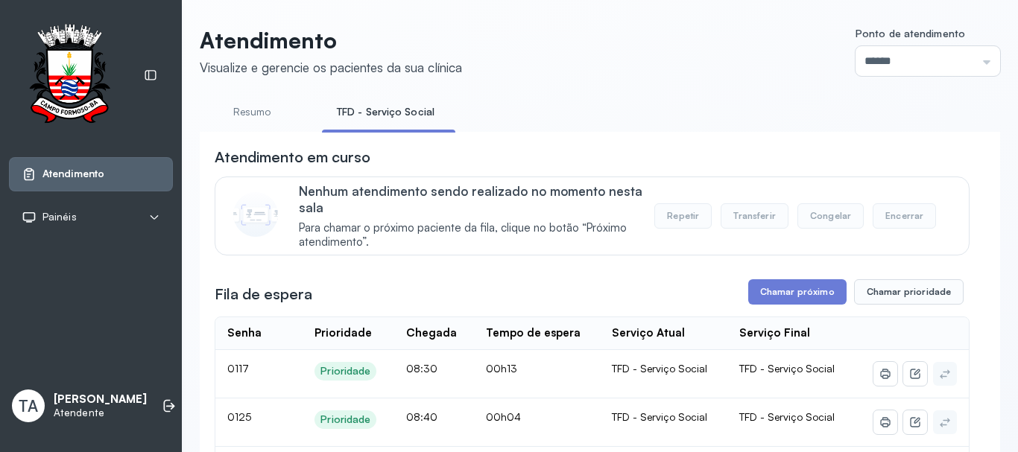
click at [270, 112] on link "Resumo" at bounding box center [252, 112] width 104 height 25
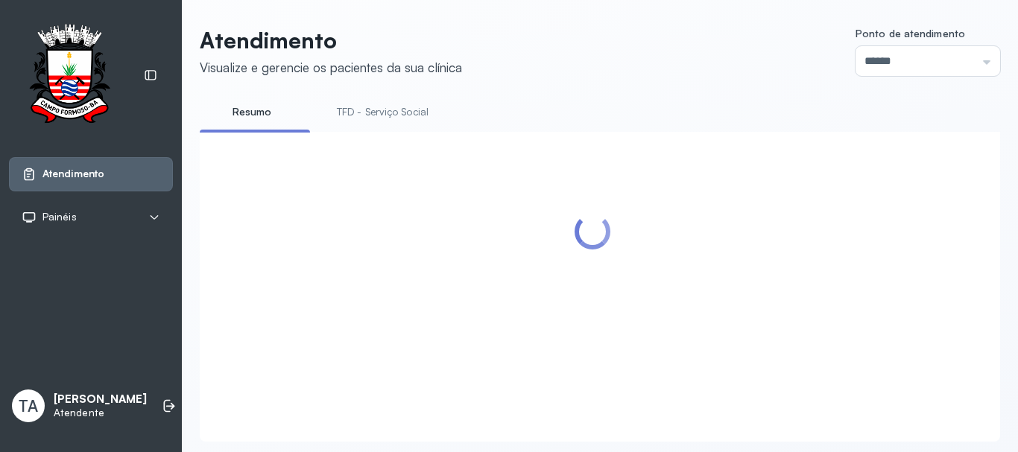
click at [358, 110] on link "TFD - Serviço Social" at bounding box center [382, 112] width 121 height 25
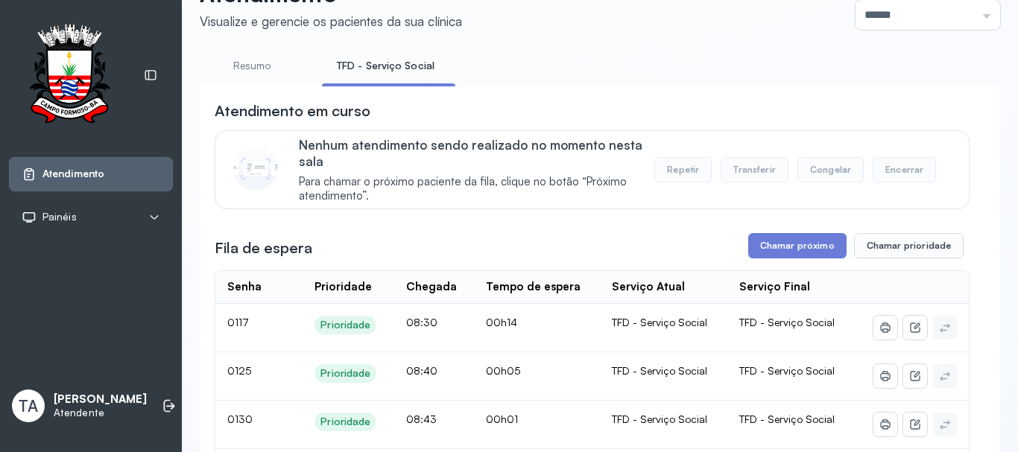
scroll to position [149, 0]
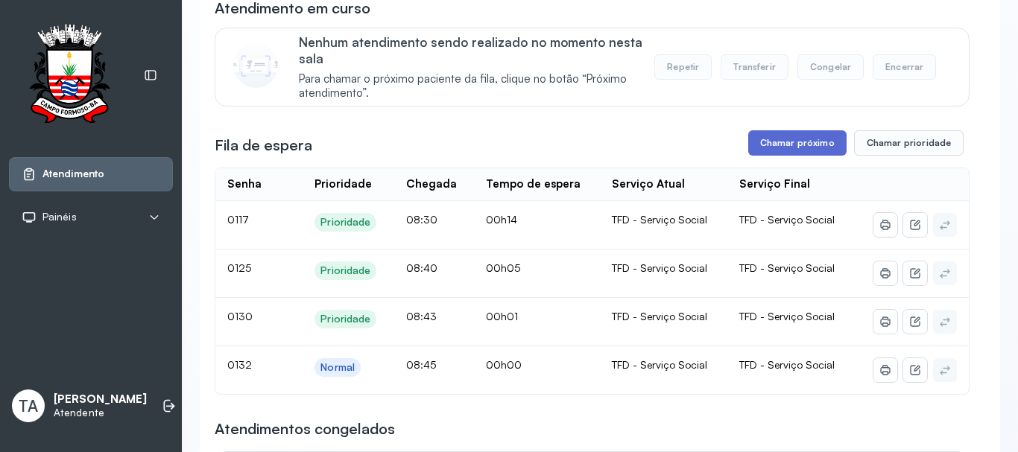
click at [770, 150] on button "Chamar próximo" at bounding box center [797, 142] width 98 height 25
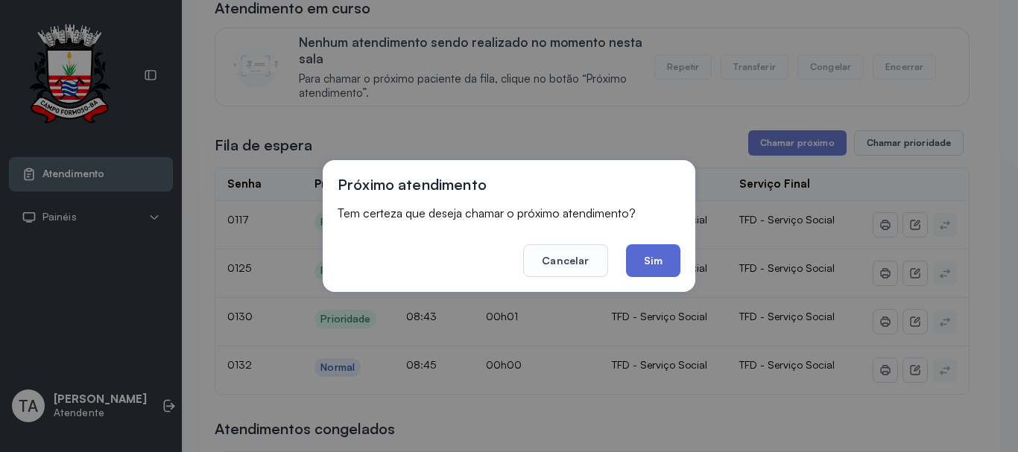
click at [667, 253] on button "Sim" at bounding box center [653, 260] width 54 height 33
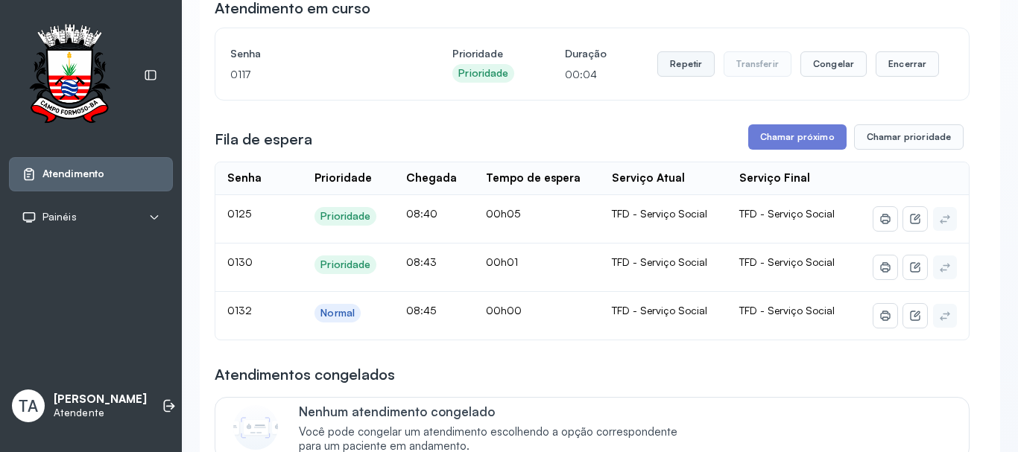
click at [683, 77] on button "Repetir" at bounding box center [685, 63] width 57 height 25
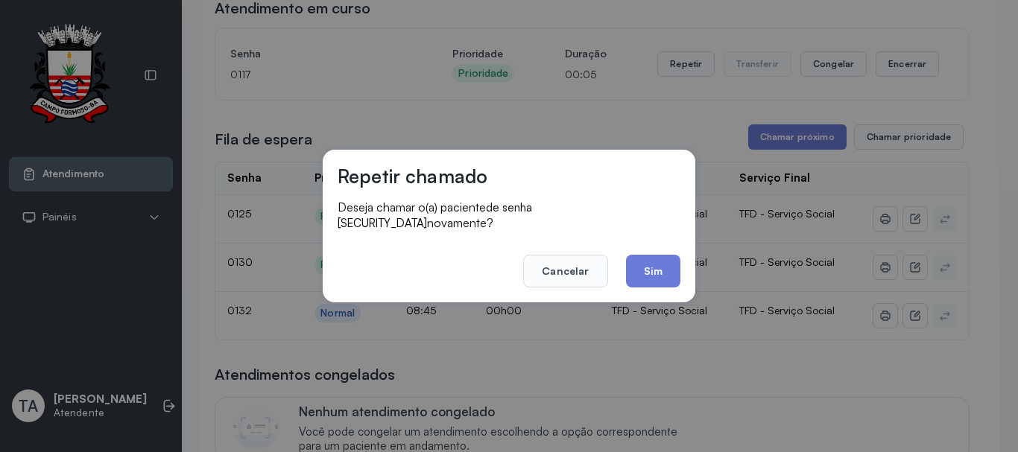
click at [636, 280] on div "Repetir chamado Deseja chamar o(a) paciente de senha 0117 novamente? Cancelar S…" at bounding box center [509, 226] width 373 height 153
click at [646, 269] on button "Sim" at bounding box center [653, 271] width 54 height 33
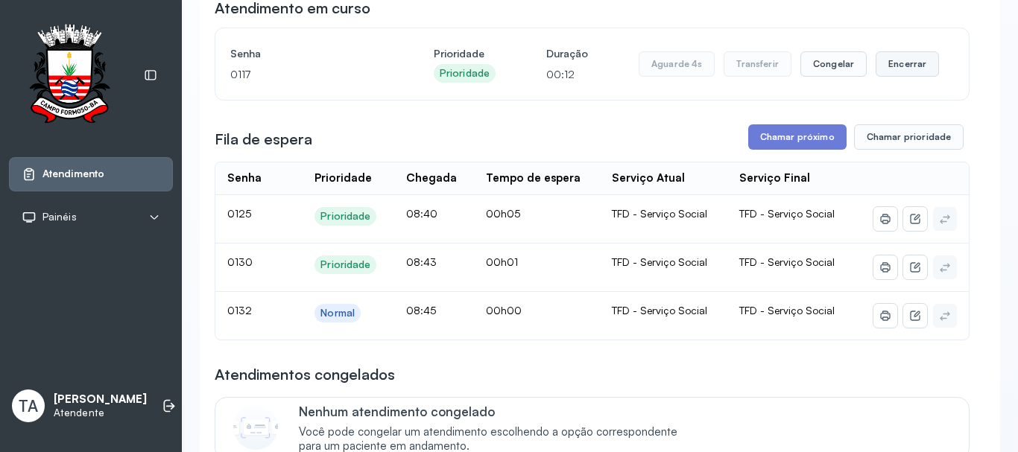
click at [896, 74] on button "Encerrar" at bounding box center [906, 63] width 63 height 25
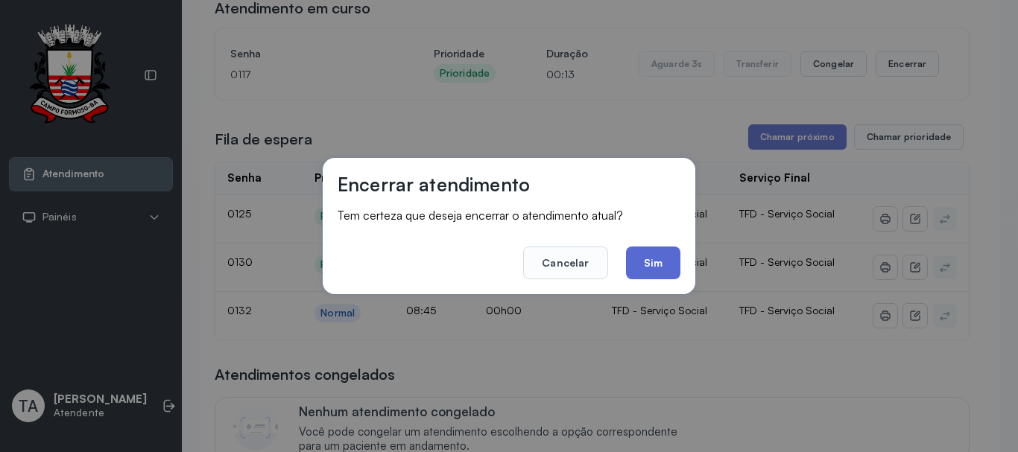
click at [652, 270] on button "Sim" at bounding box center [653, 263] width 54 height 33
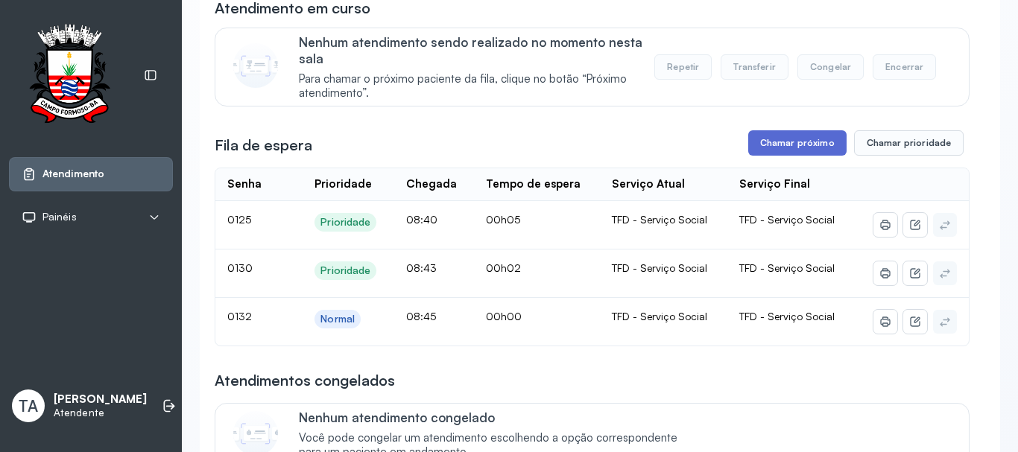
click at [757, 156] on button "Chamar próximo" at bounding box center [797, 142] width 98 height 25
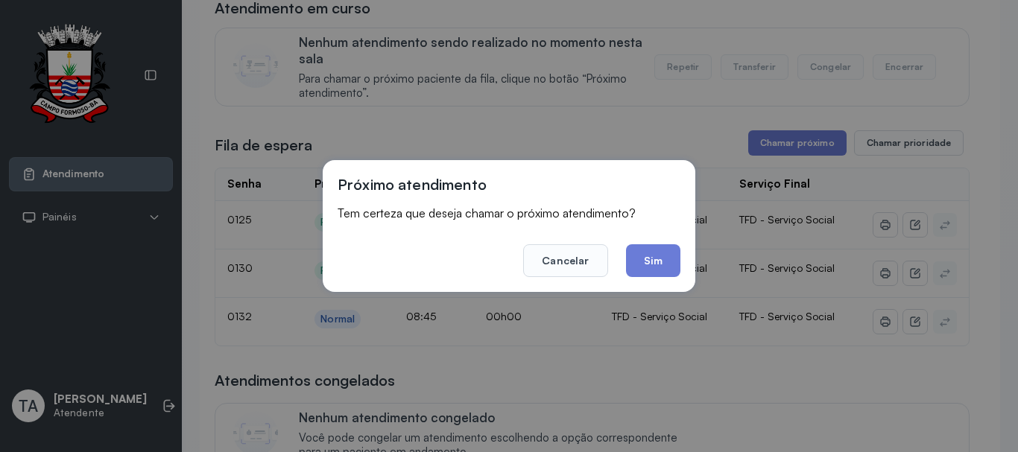
click at [682, 259] on div "Próximo atendimento Tem certeza que deseja chamar o próximo atendimento? Cancel…" at bounding box center [509, 226] width 373 height 132
click at [669, 267] on button "Sim" at bounding box center [653, 260] width 54 height 33
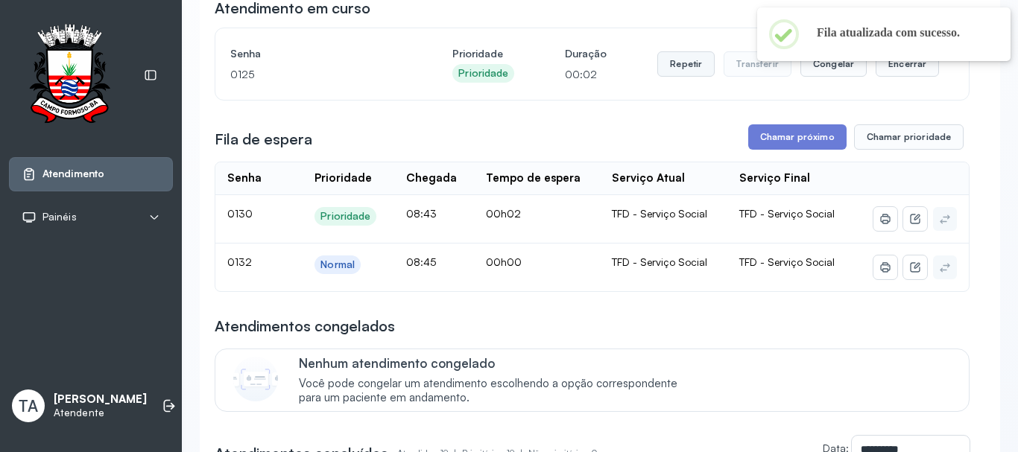
click at [680, 68] on button "Repetir" at bounding box center [685, 63] width 57 height 25
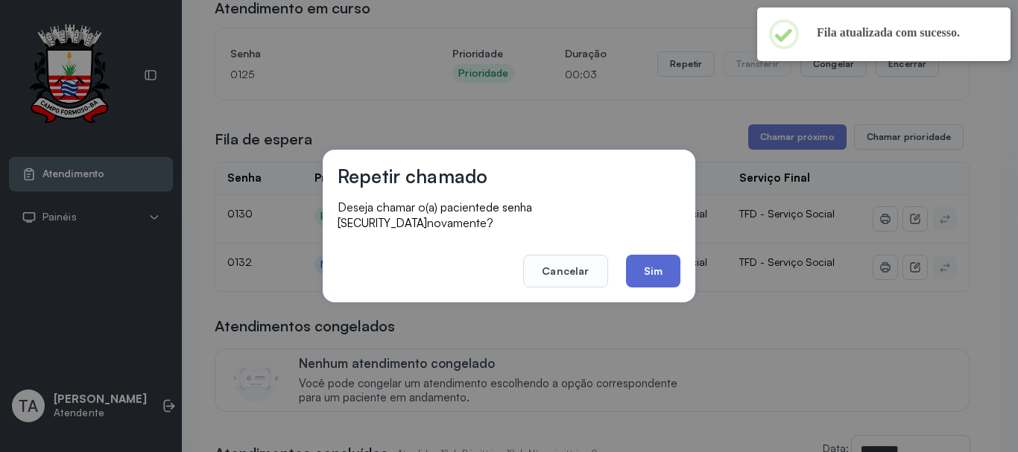
click at [671, 255] on button "Sim" at bounding box center [653, 271] width 54 height 33
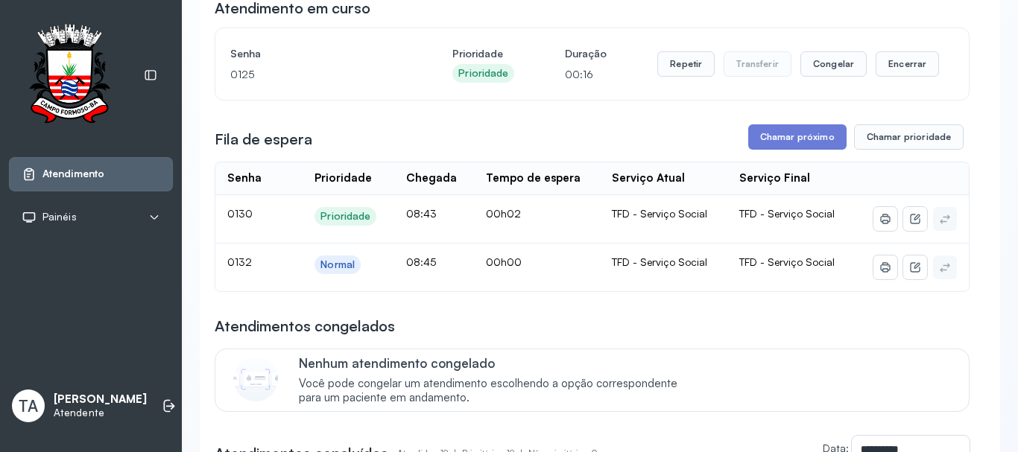
click at [684, 75] on button "Repetir" at bounding box center [685, 63] width 57 height 25
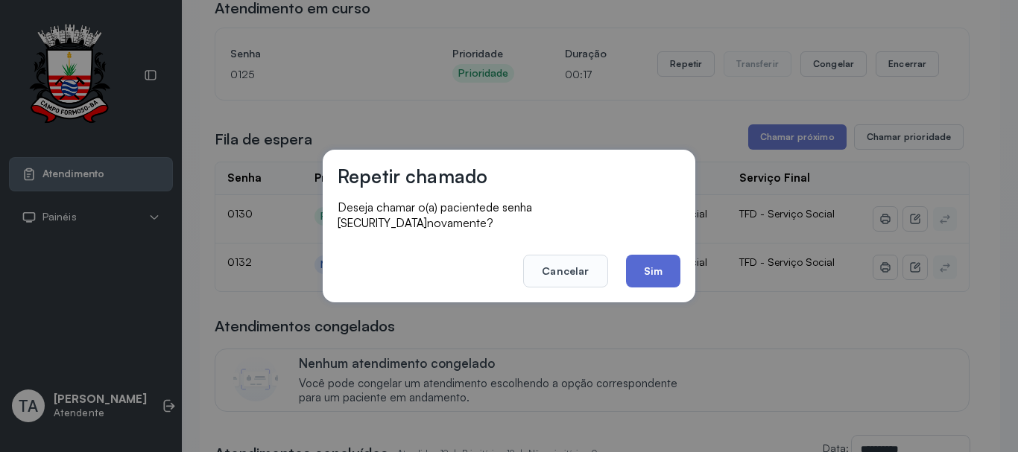
click at [654, 258] on button "Sim" at bounding box center [653, 271] width 54 height 33
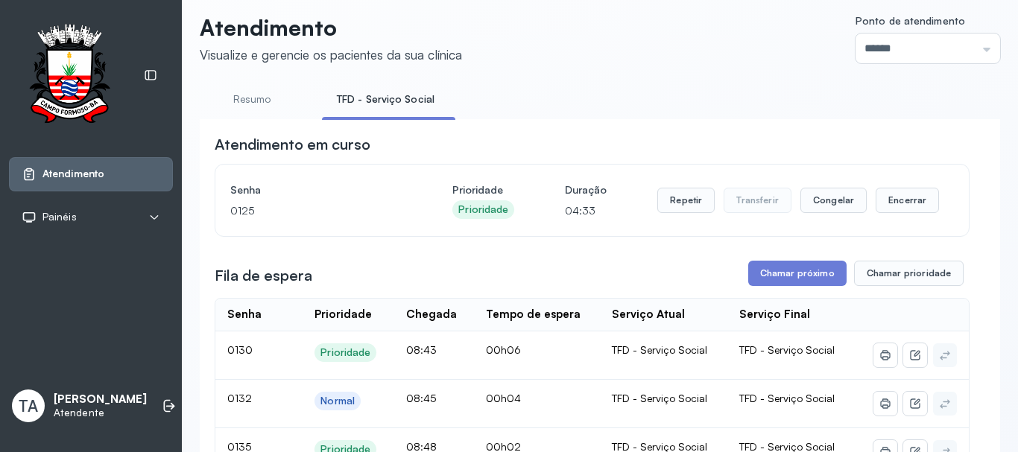
scroll to position [0, 0]
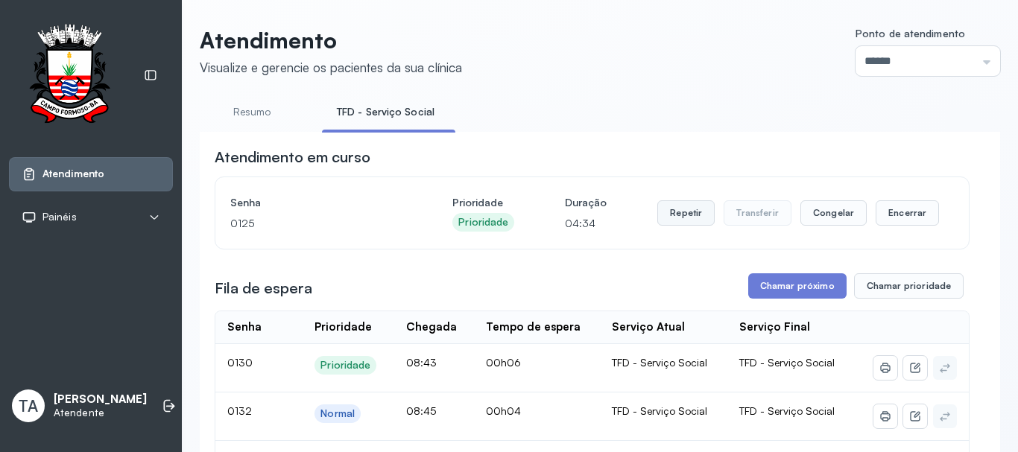
click at [682, 226] on button "Repetir" at bounding box center [685, 212] width 57 height 25
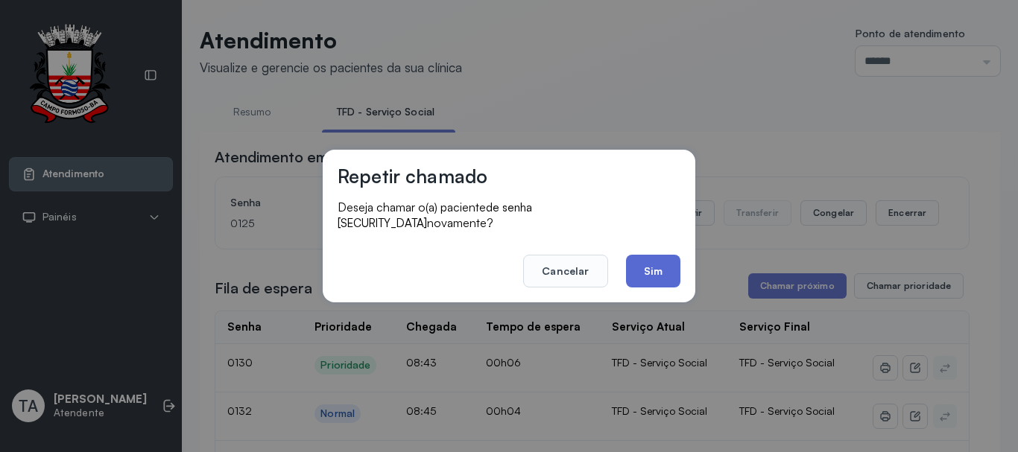
click at [641, 264] on button "Sim" at bounding box center [653, 271] width 54 height 33
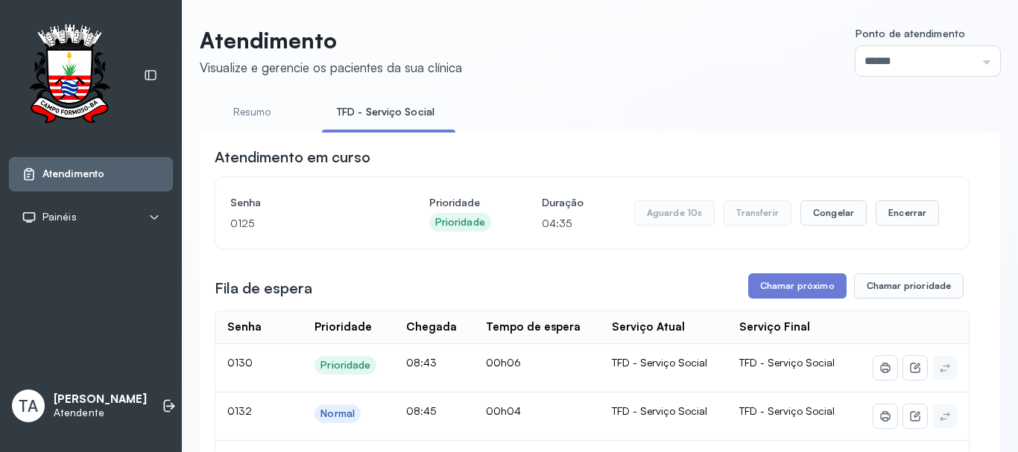
scroll to position [149, 0]
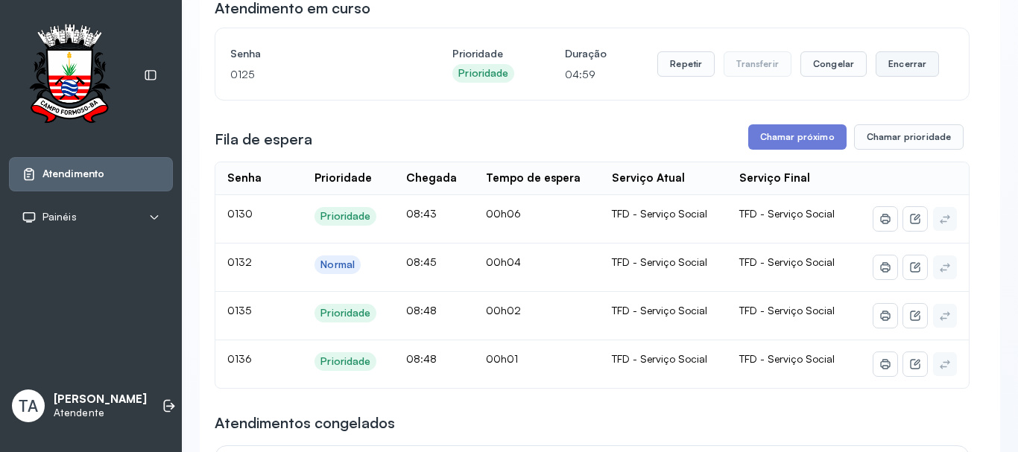
click at [890, 70] on button "Encerrar" at bounding box center [906, 63] width 63 height 25
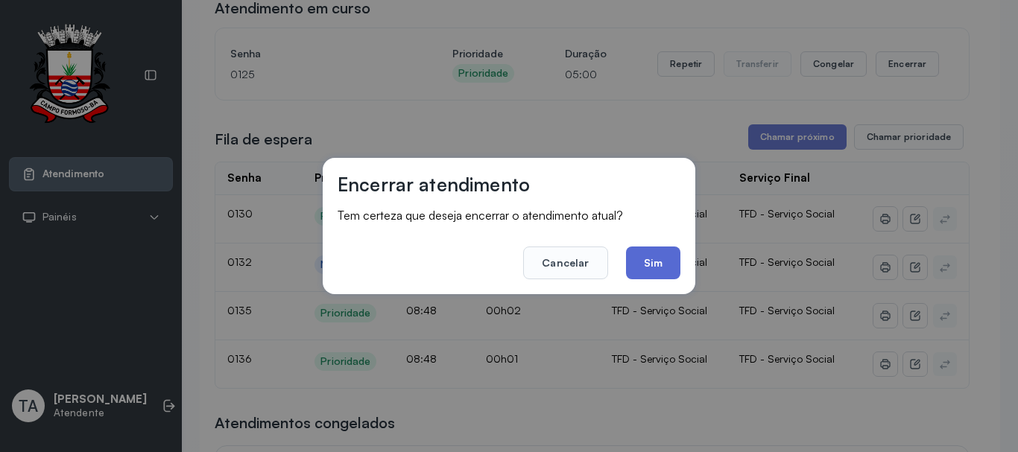
click at [679, 261] on button "Sim" at bounding box center [653, 263] width 54 height 33
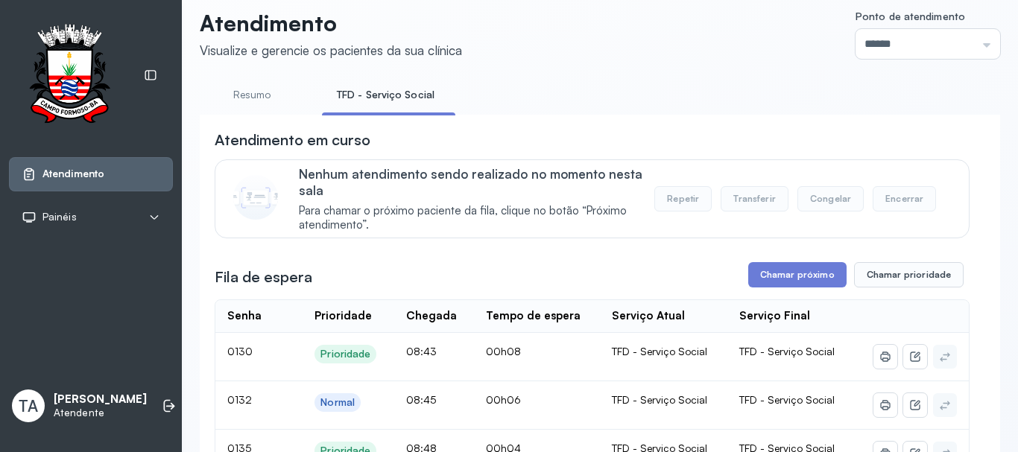
scroll to position [0, 0]
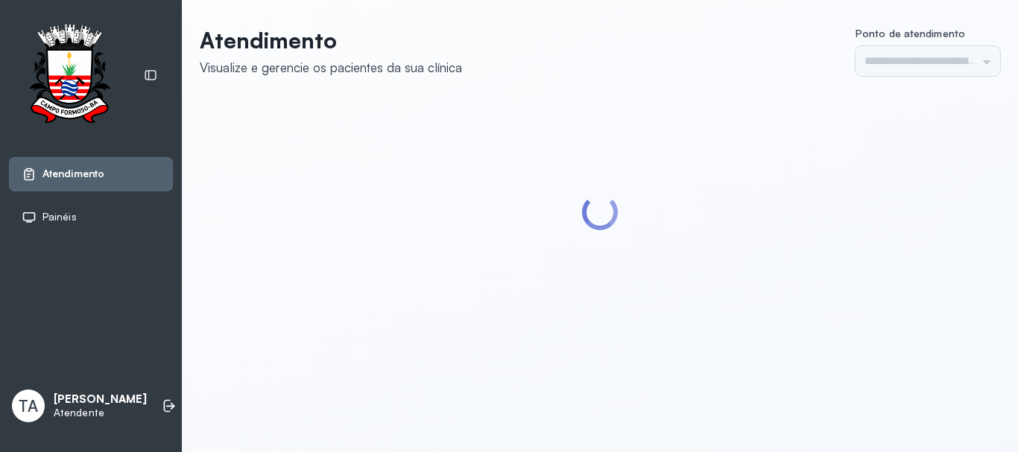
type input "******"
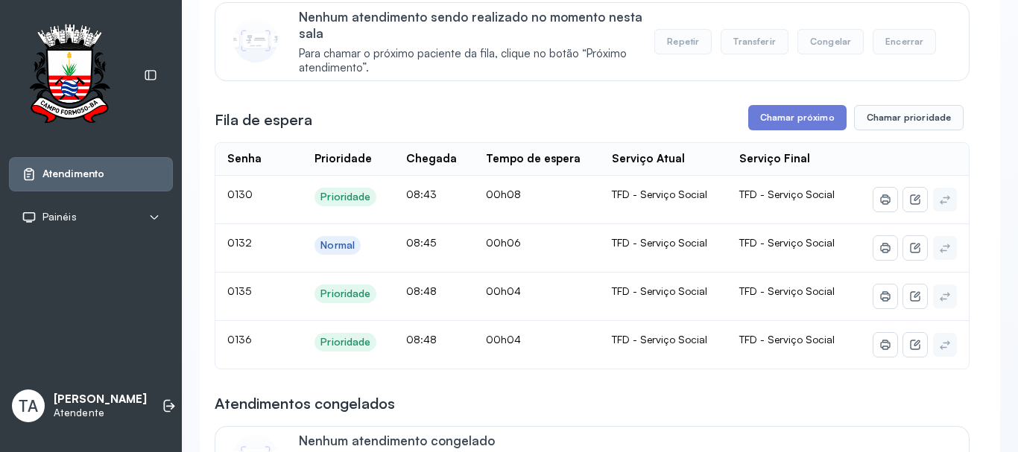
scroll to position [149, 0]
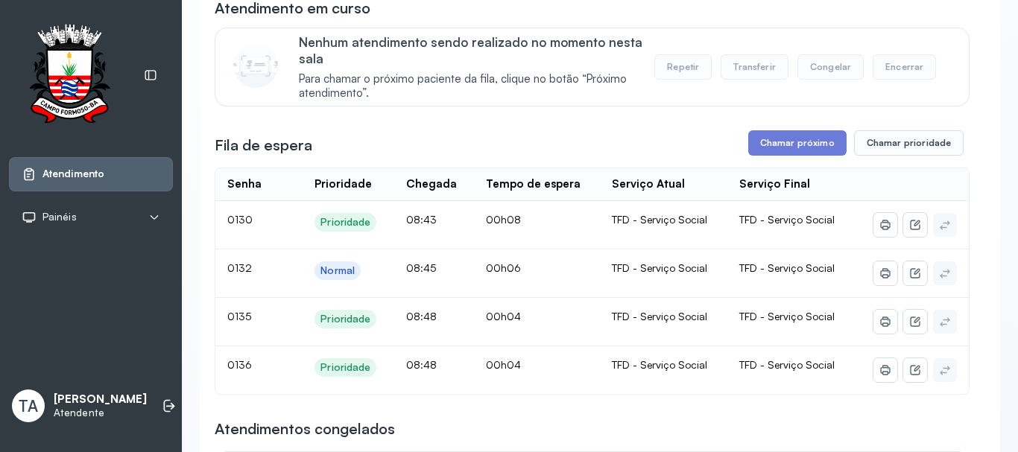
click at [585, 394] on td "00h04" at bounding box center [537, 370] width 127 height 48
click at [802, 144] on button "Chamar próximo" at bounding box center [797, 142] width 98 height 25
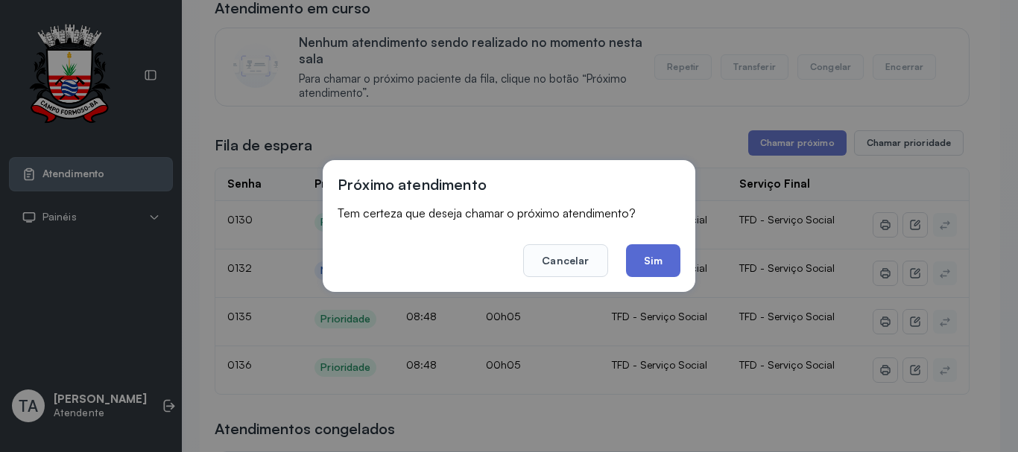
click at [660, 260] on button "Sim" at bounding box center [653, 260] width 54 height 33
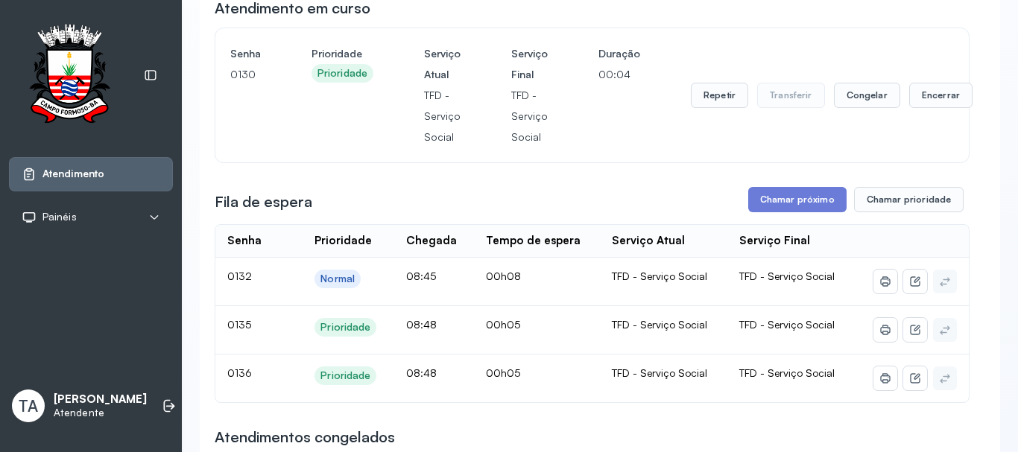
scroll to position [75, 0]
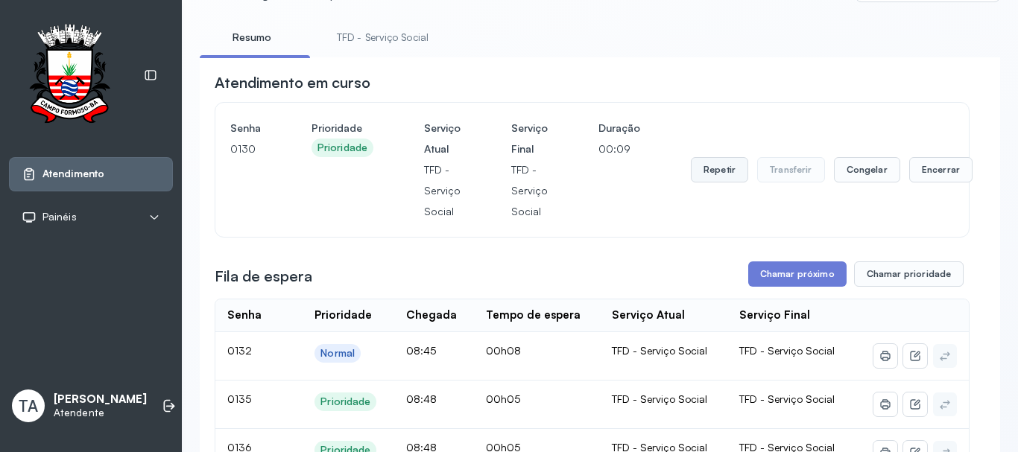
click at [712, 173] on button "Repetir" at bounding box center [719, 169] width 57 height 25
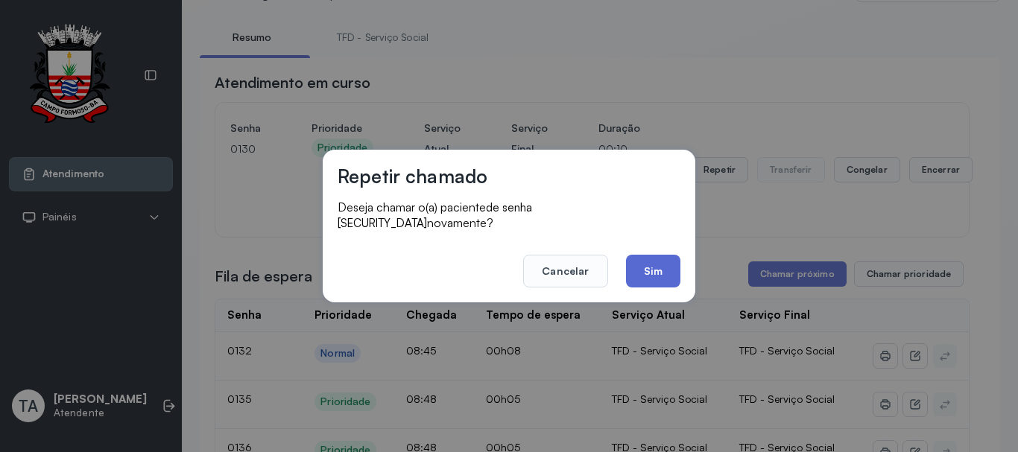
click at [671, 270] on button "Sim" at bounding box center [653, 271] width 54 height 33
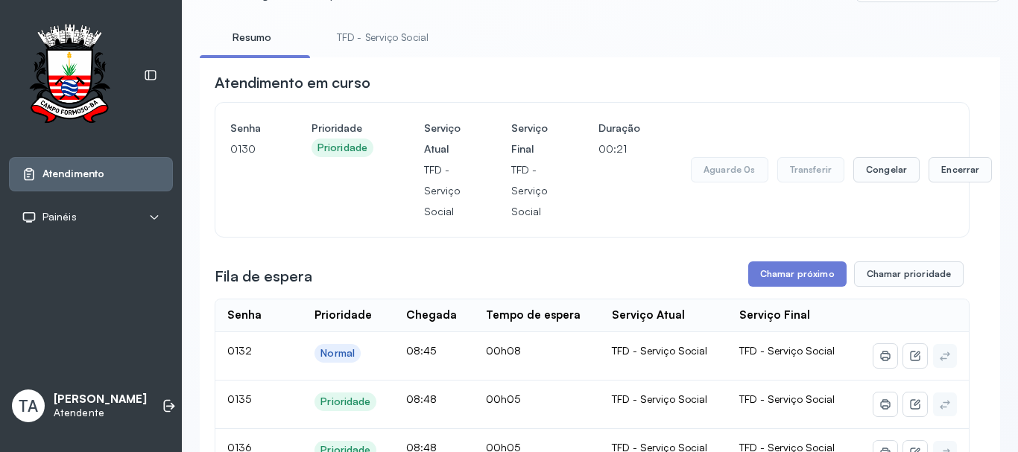
click at [942, 187] on div "Aguarde 0s Transferir Congelar Encerrar" at bounding box center [841, 170] width 301 height 104
click at [942, 175] on button "Encerrar" at bounding box center [940, 169] width 63 height 25
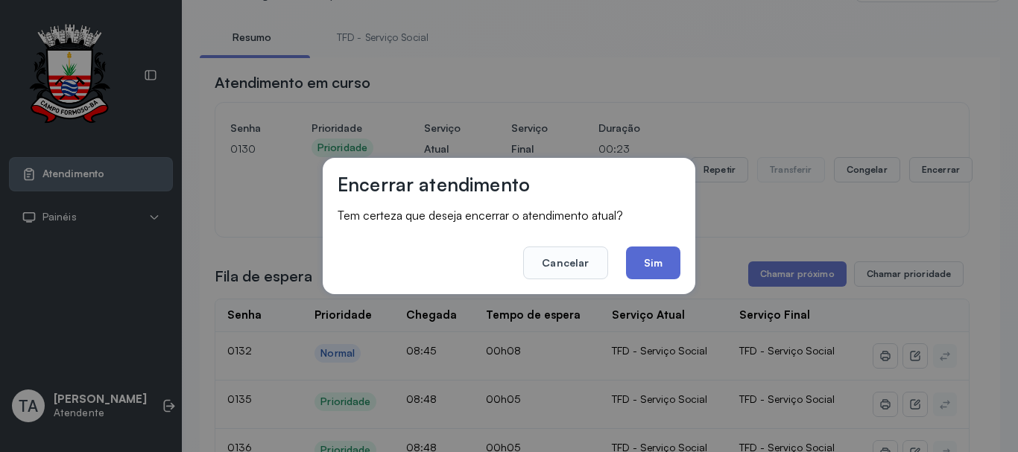
click at [663, 269] on button "Sim" at bounding box center [653, 263] width 54 height 33
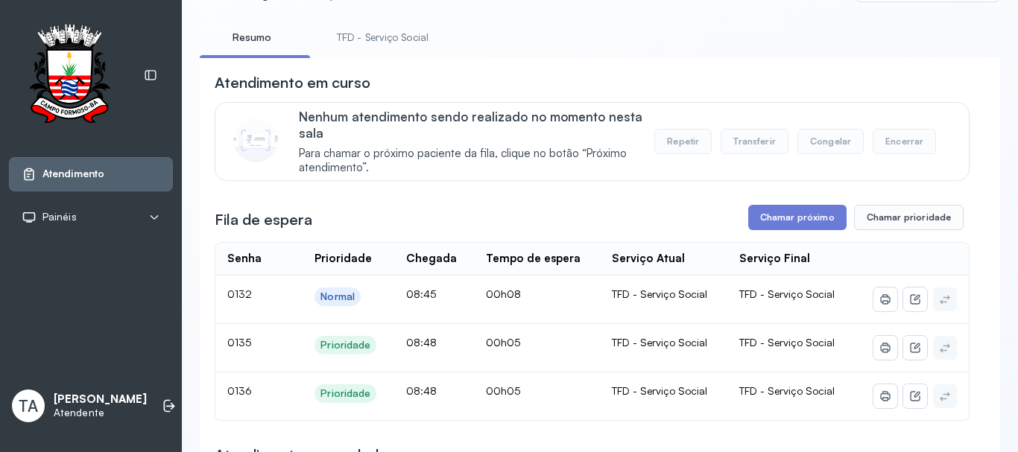
click at [360, 35] on link "TFD - Serviço Social" at bounding box center [382, 37] width 121 height 25
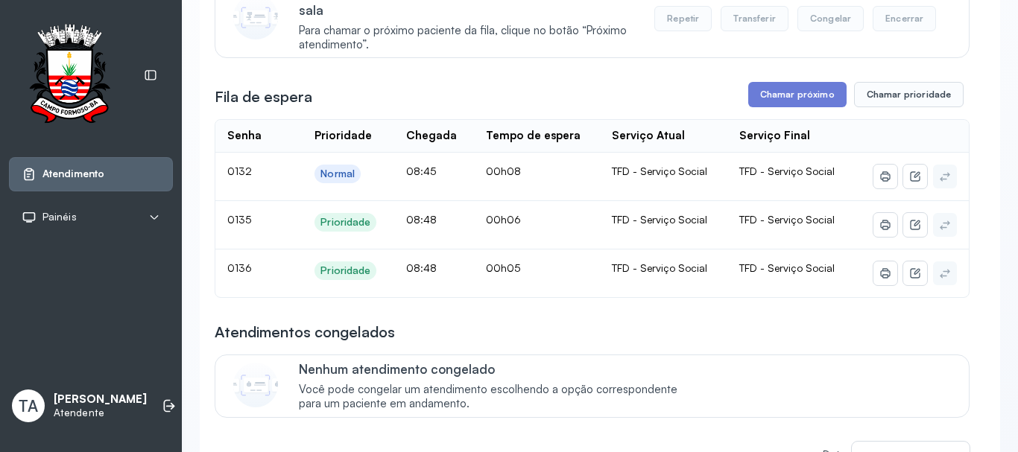
scroll to position [224, 0]
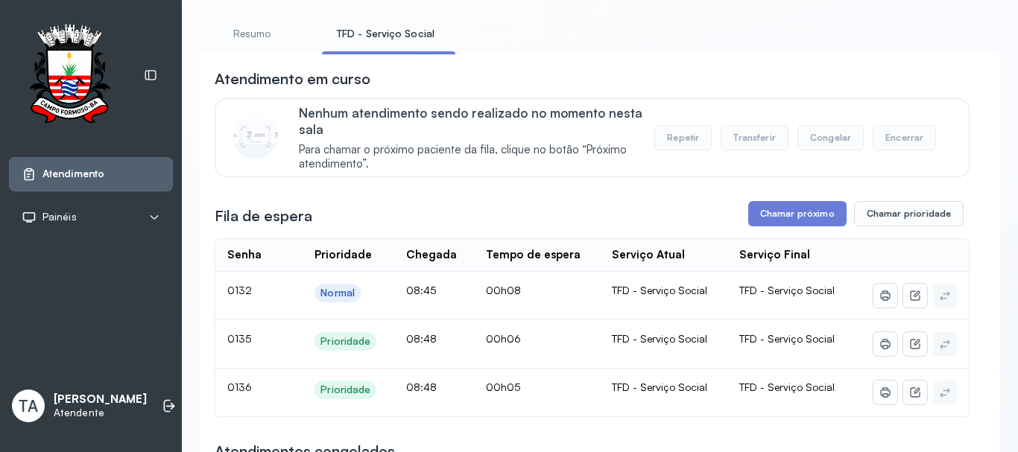
scroll to position [0, 0]
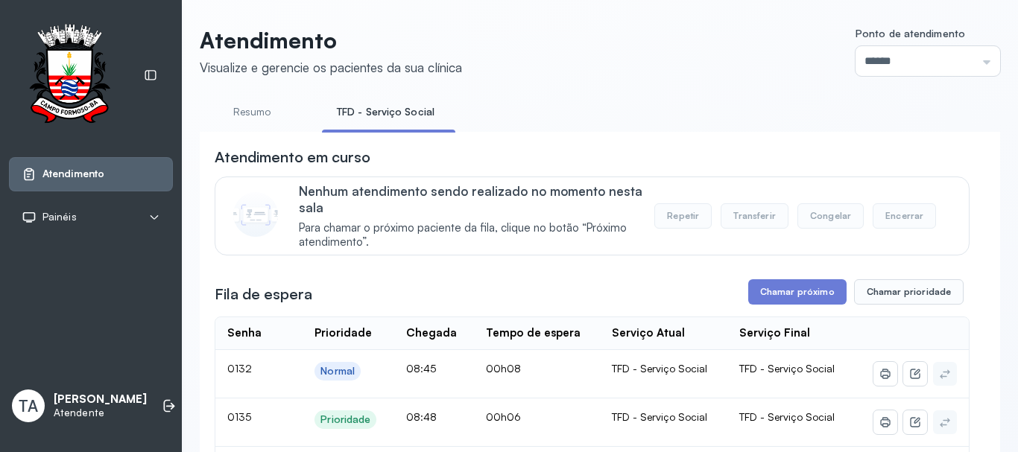
click at [253, 101] on link "Resumo" at bounding box center [252, 112] width 104 height 25
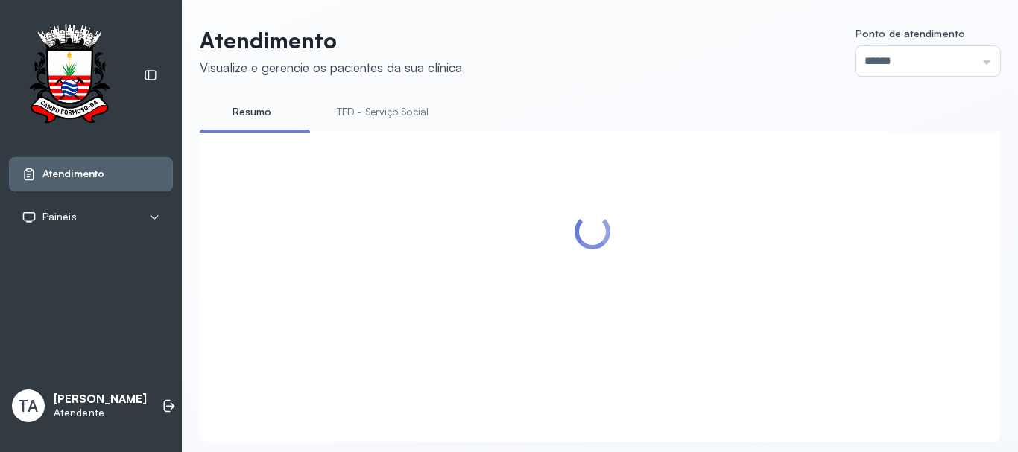
click at [348, 111] on link "TFD - Serviço Social" at bounding box center [382, 112] width 121 height 25
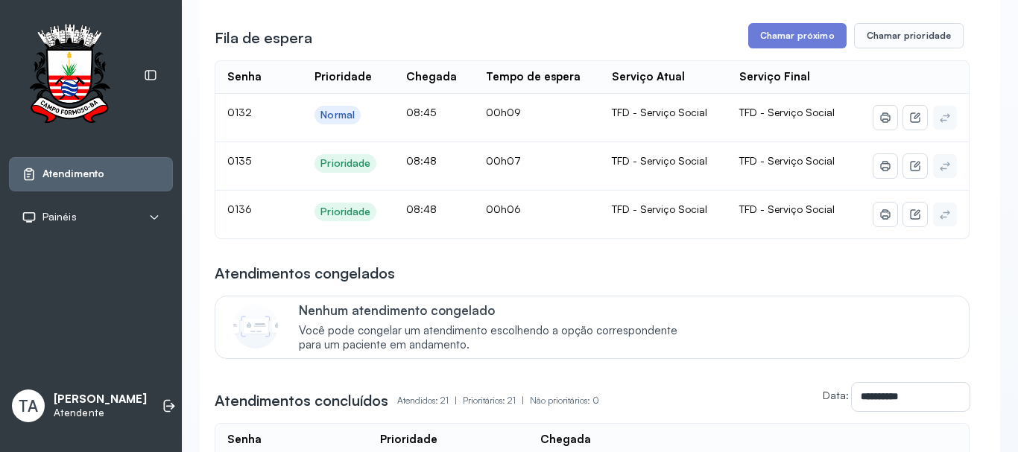
scroll to position [270, 0]
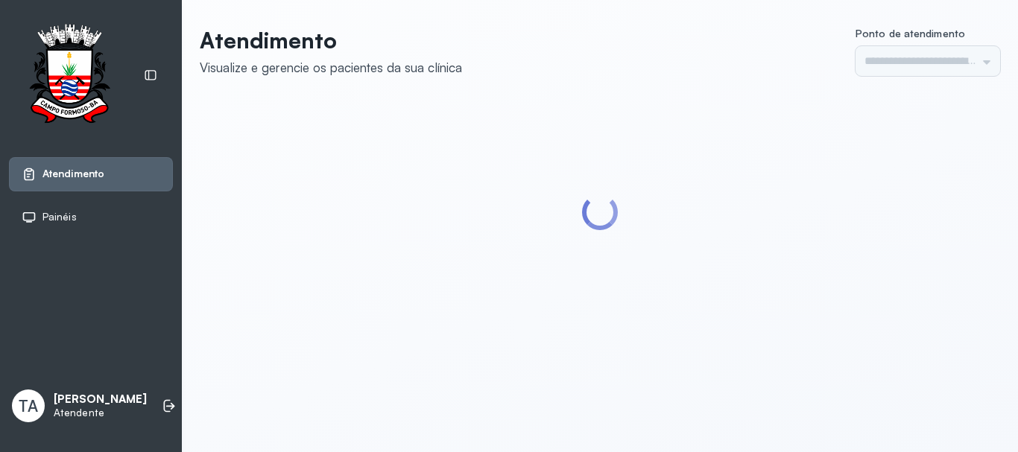
type input "******"
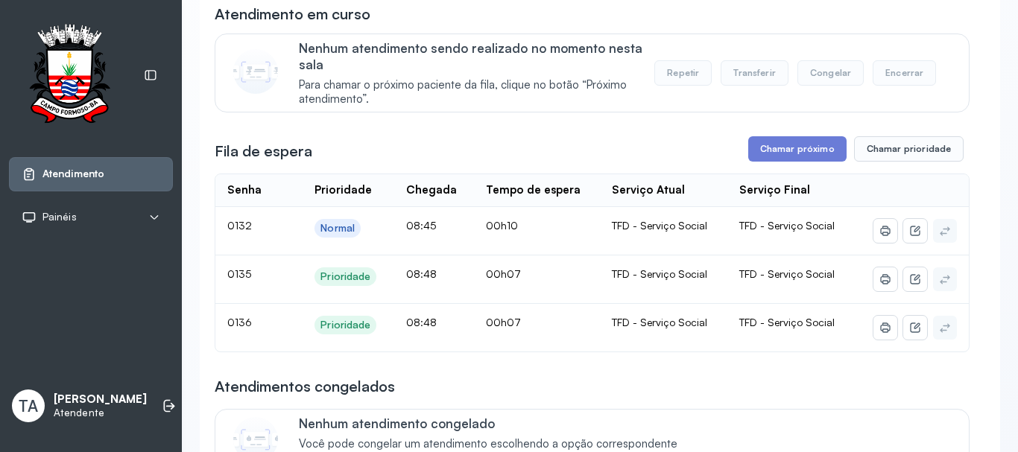
scroll to position [149, 0]
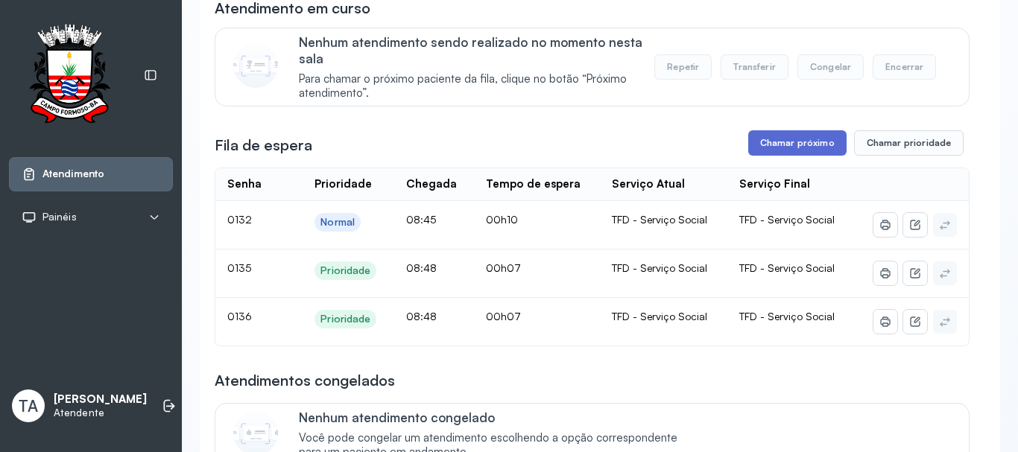
click at [797, 147] on button "Chamar próximo" at bounding box center [797, 142] width 98 height 25
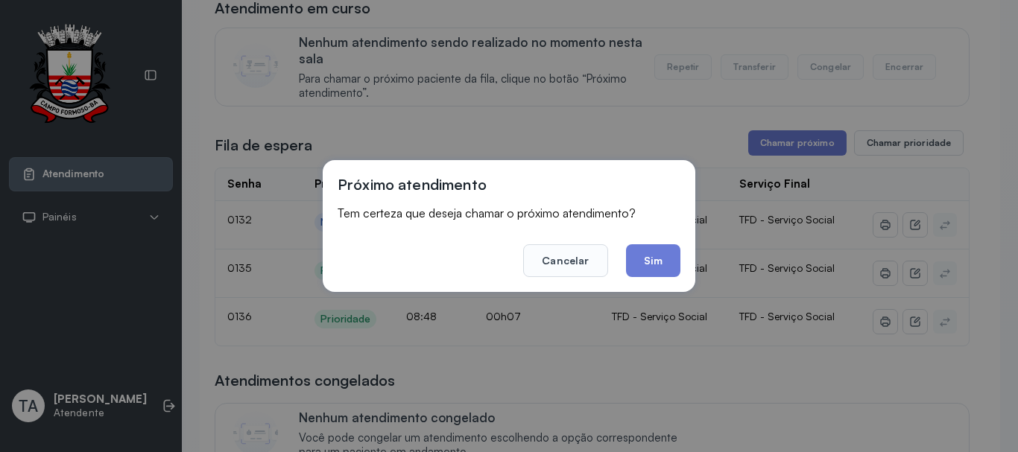
click at [659, 279] on div "Próximo atendimento Tem certeza que deseja chamar o próximo atendimento? Cancel…" at bounding box center [509, 226] width 373 height 132
click at [659, 274] on button "Sim" at bounding box center [653, 260] width 54 height 33
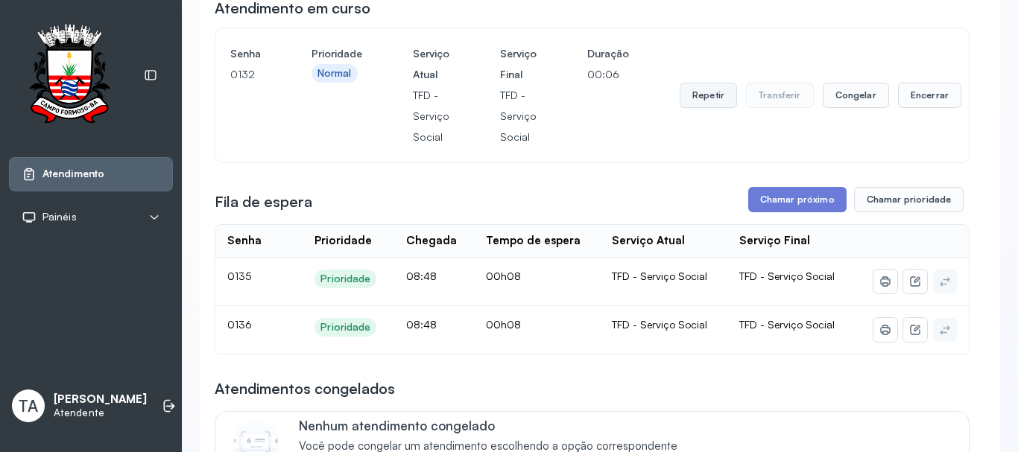
click at [708, 105] on button "Repetir" at bounding box center [707, 95] width 57 height 25
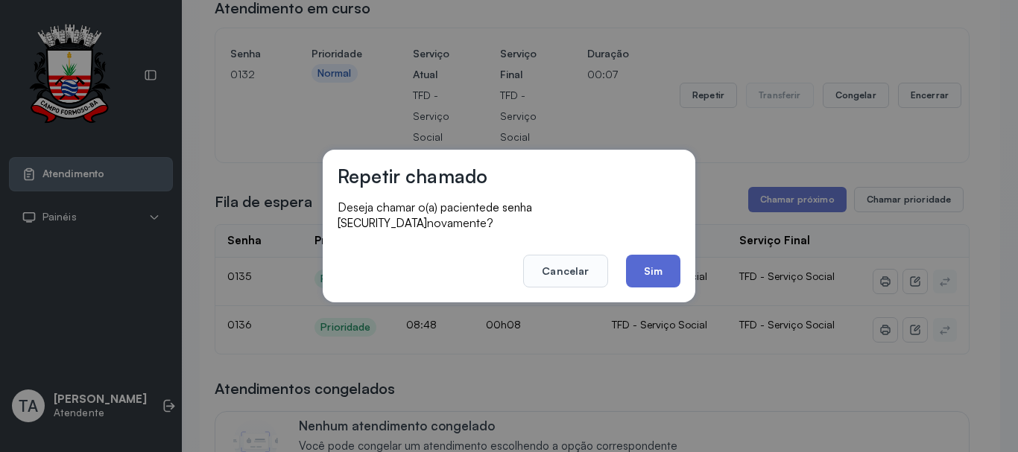
click at [662, 275] on button "Sim" at bounding box center [653, 271] width 54 height 33
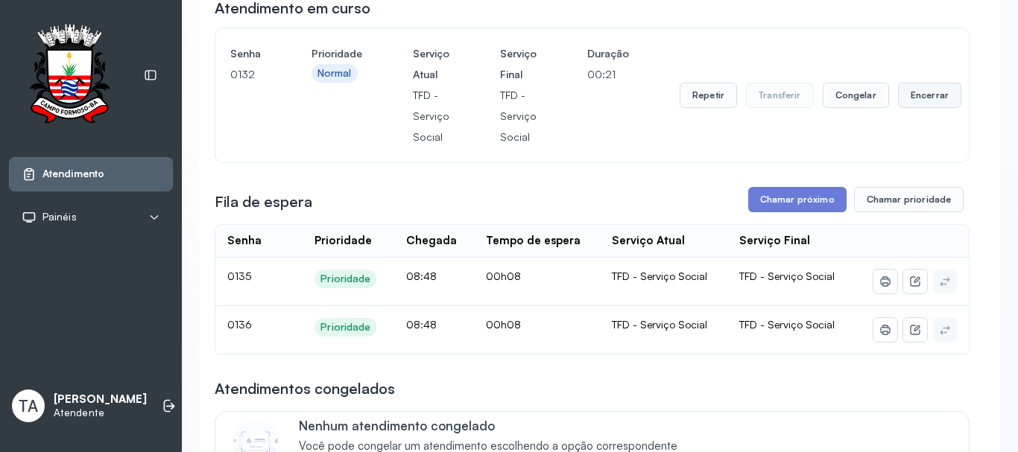
click at [902, 101] on button "Encerrar" at bounding box center [929, 95] width 63 height 25
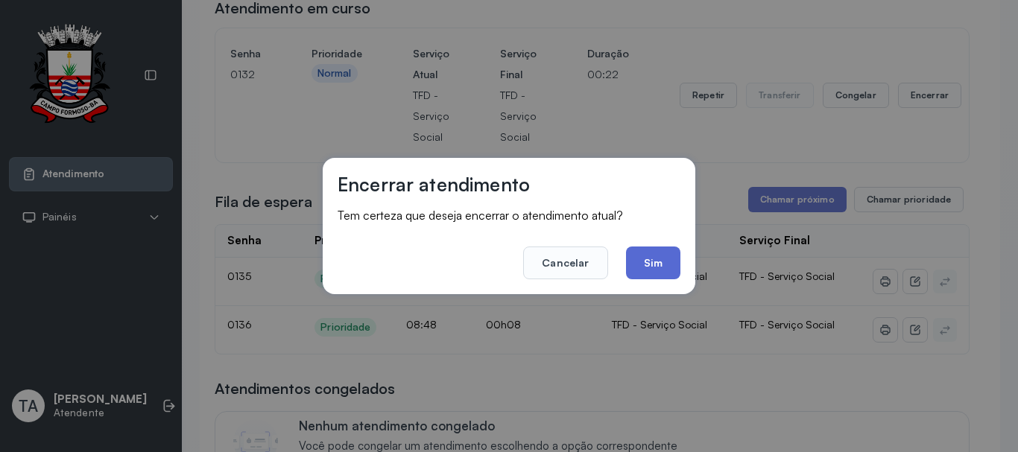
click at [641, 263] on button "Sim" at bounding box center [653, 263] width 54 height 33
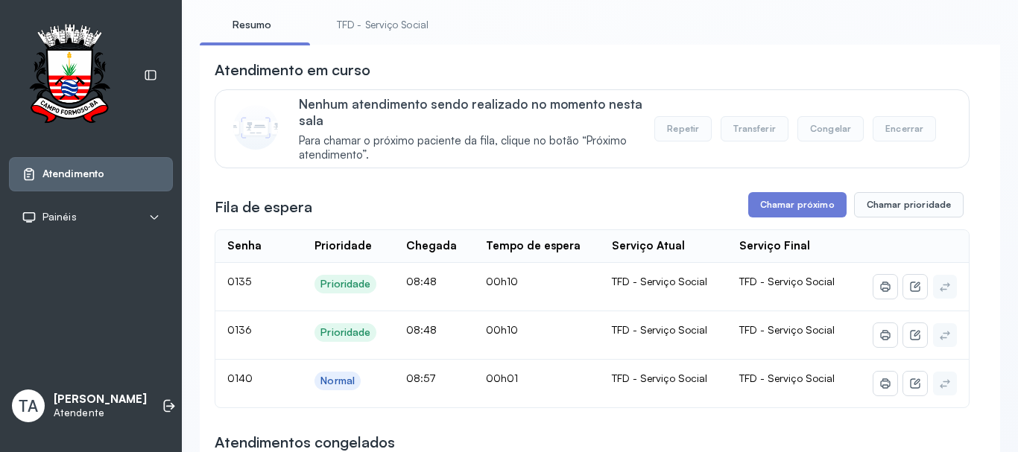
scroll to position [0, 0]
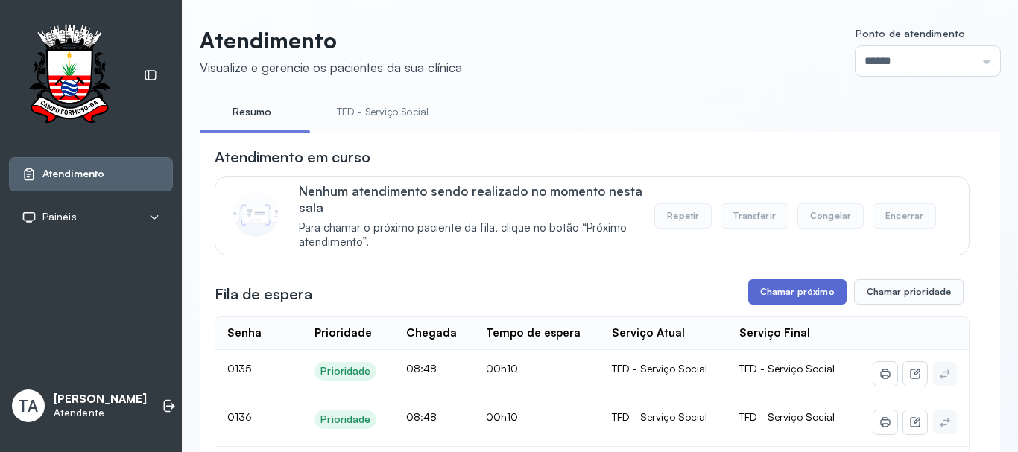
click at [759, 305] on button "Chamar próximo" at bounding box center [797, 291] width 98 height 25
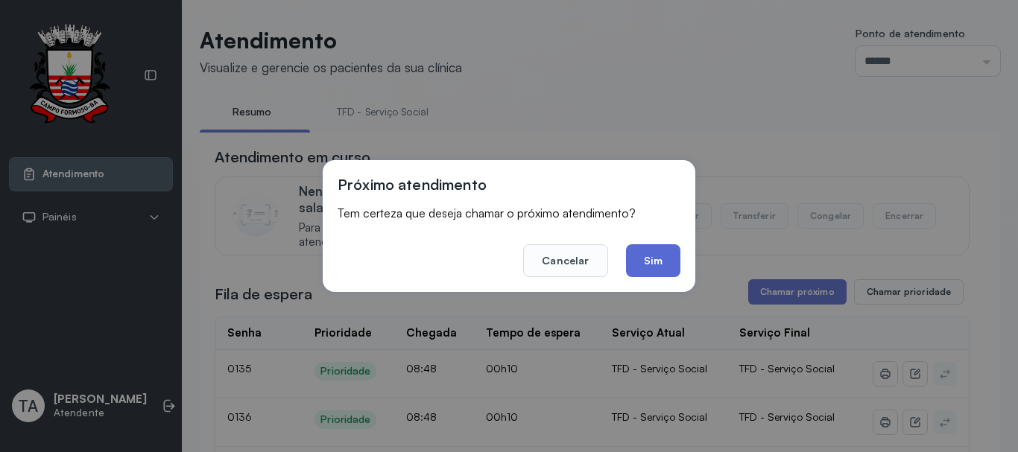
click at [653, 262] on button "Sim" at bounding box center [653, 260] width 54 height 33
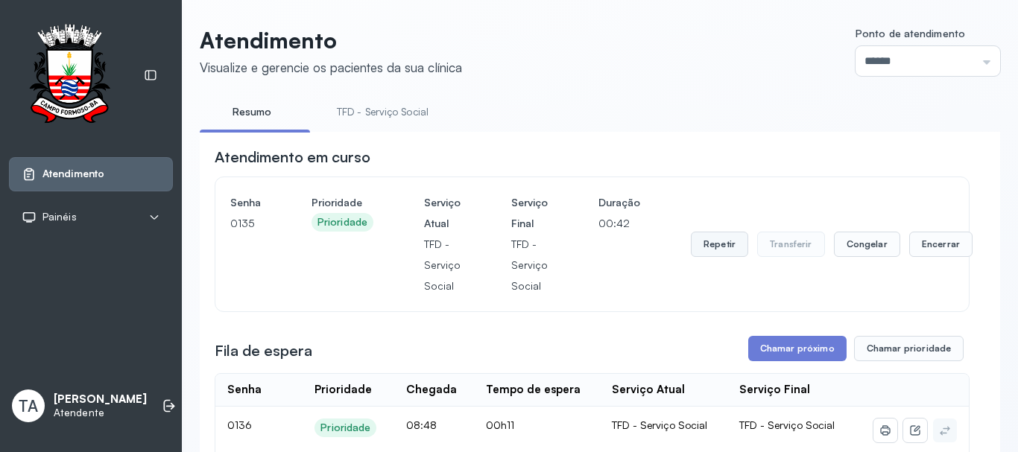
click at [715, 254] on button "Repetir" at bounding box center [719, 244] width 57 height 25
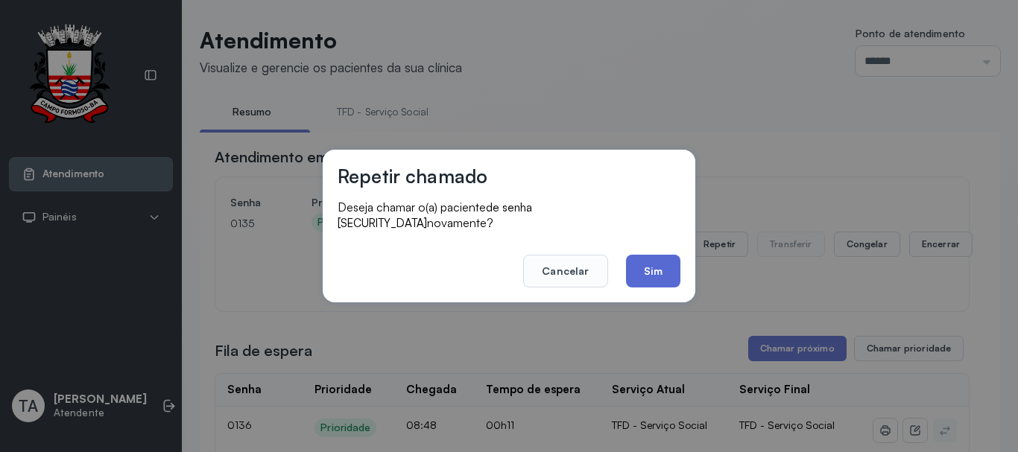
click at [664, 279] on button "Sim" at bounding box center [653, 271] width 54 height 33
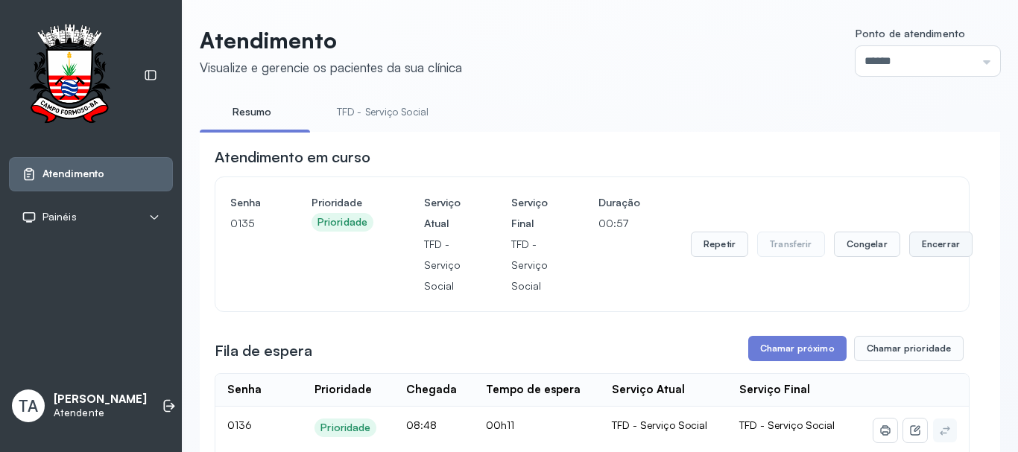
click at [942, 252] on button "Encerrar" at bounding box center [940, 244] width 63 height 25
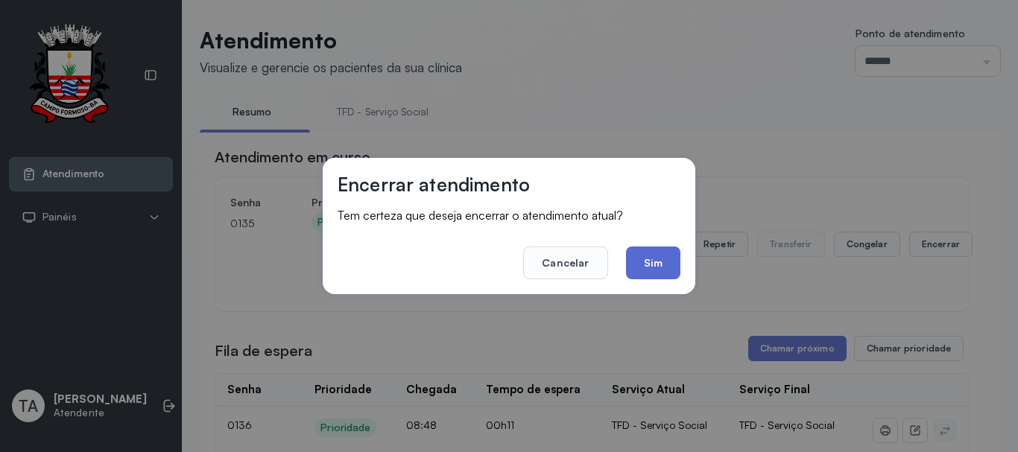
click at [638, 275] on button "Sim" at bounding box center [653, 263] width 54 height 33
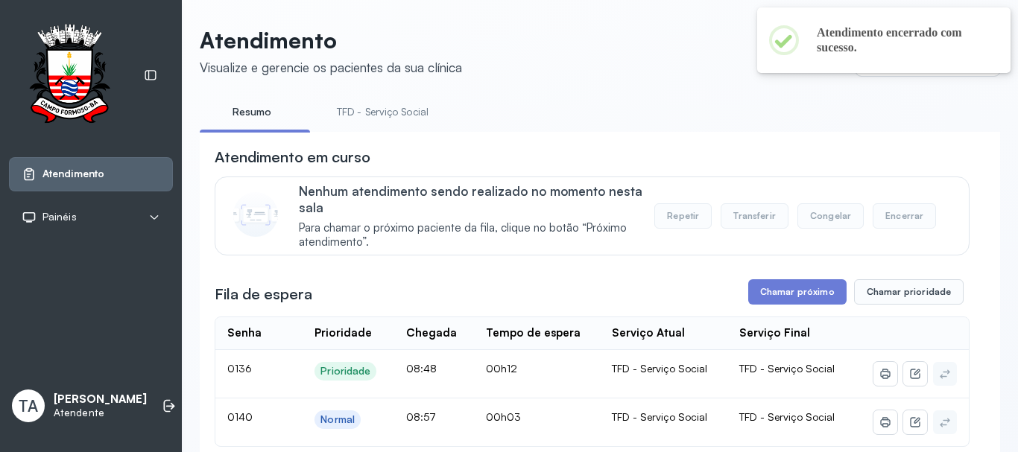
click at [367, 107] on link "TFD - Serviço Social" at bounding box center [382, 112] width 121 height 25
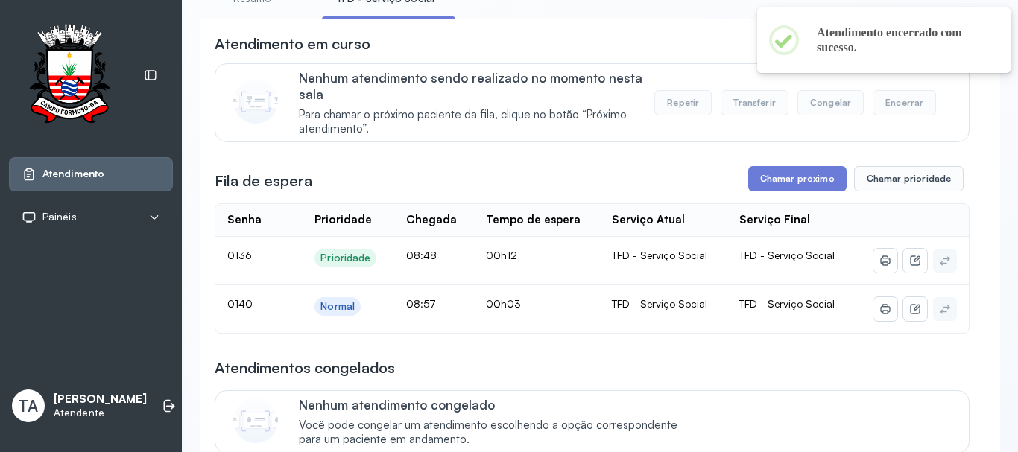
scroll to position [149, 0]
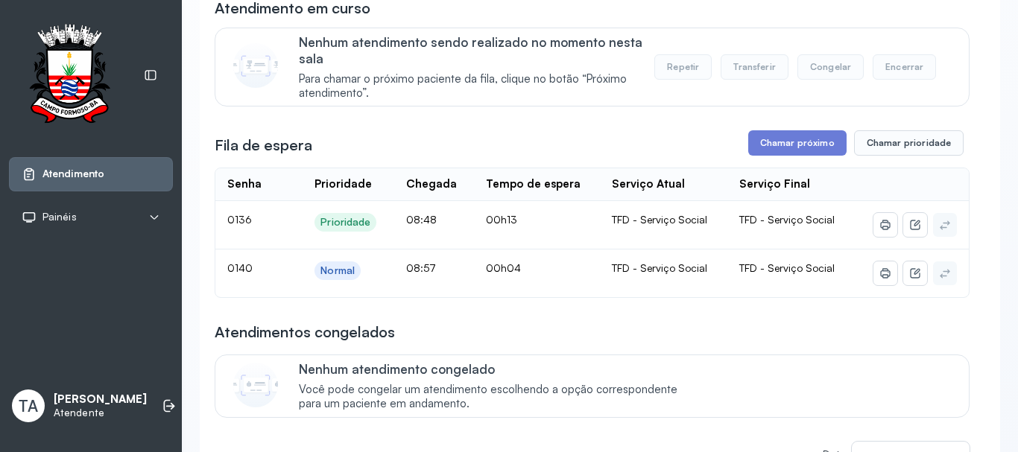
click at [624, 201] on th "Serviço Atual" at bounding box center [663, 184] width 127 height 33
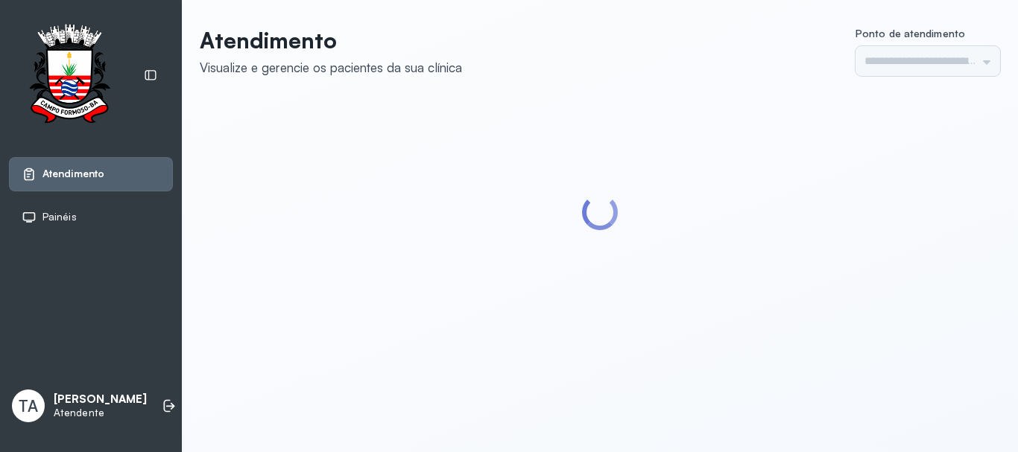
type input "******"
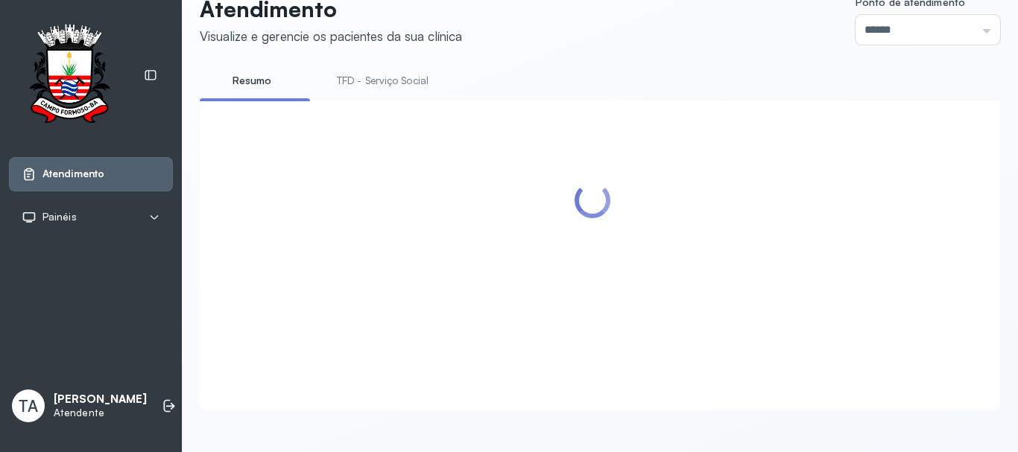
scroll to position [149, 0]
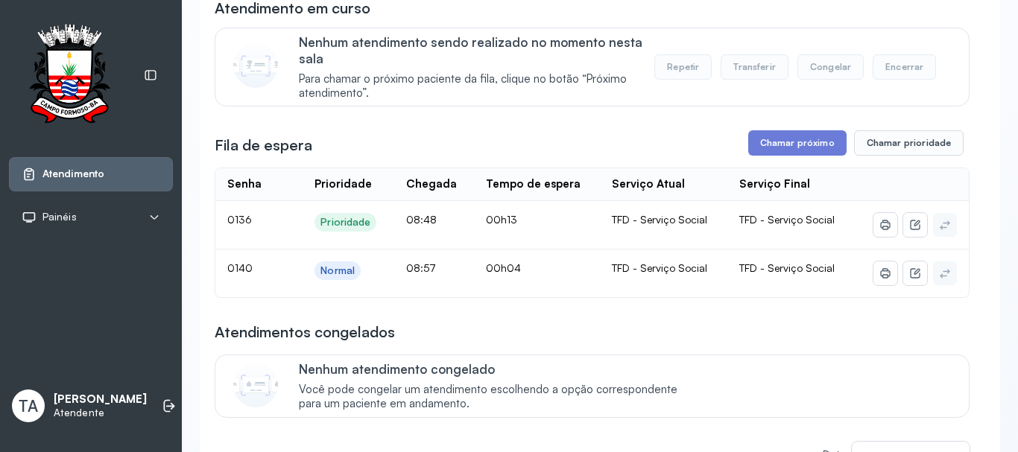
click at [756, 153] on button "Chamar próximo" at bounding box center [797, 142] width 98 height 25
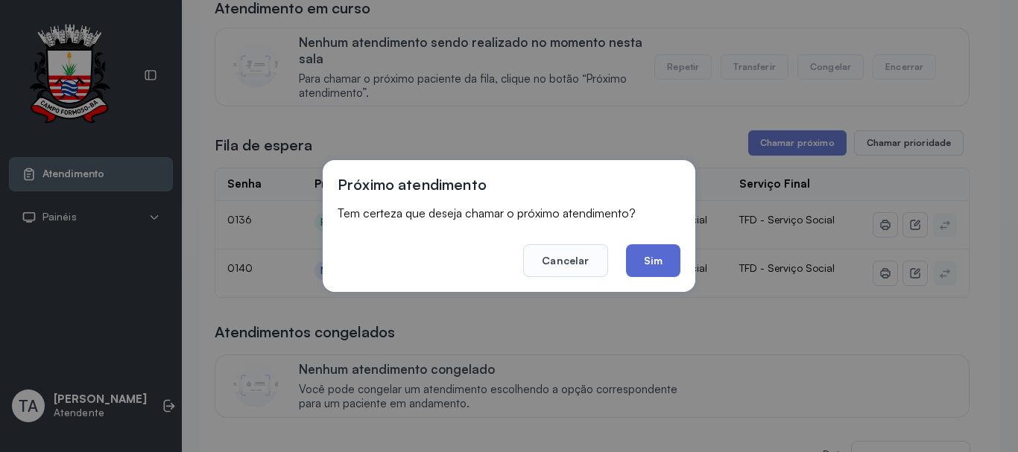
click at [675, 264] on button "Sim" at bounding box center [653, 260] width 54 height 33
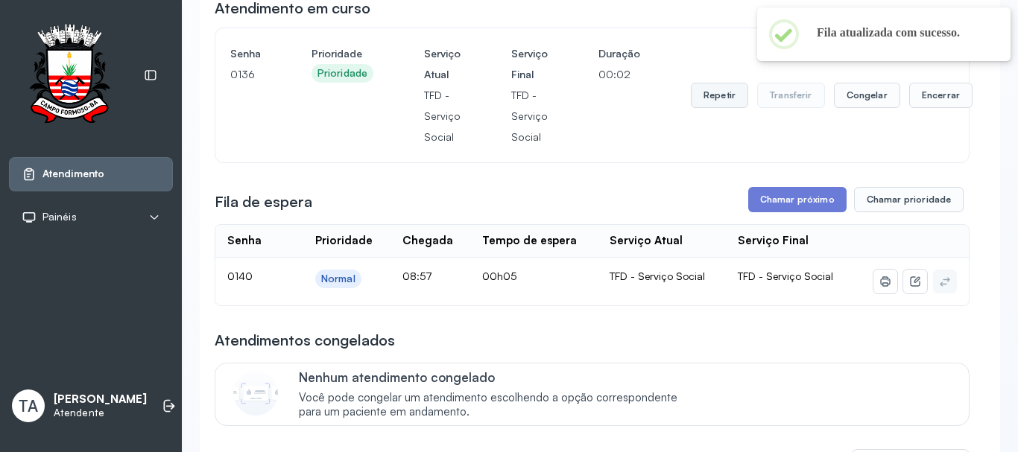
click at [725, 105] on button "Repetir" at bounding box center [719, 95] width 57 height 25
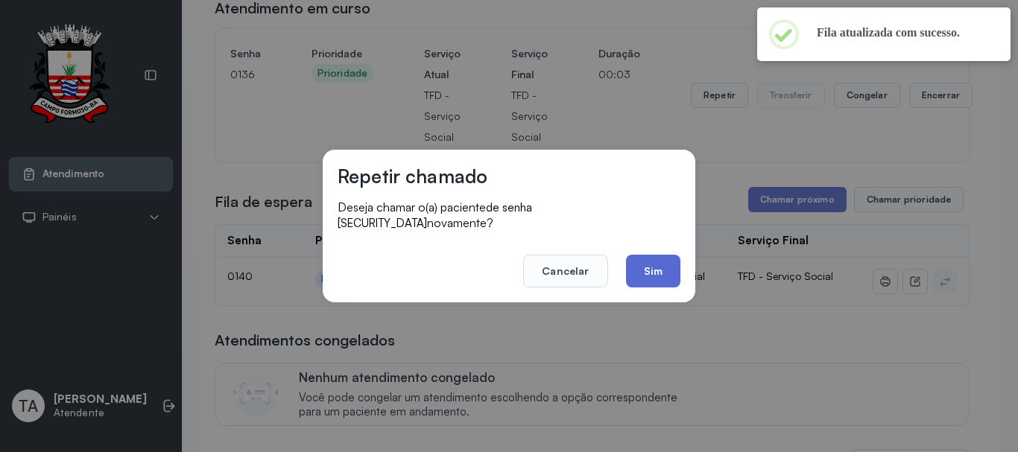
click at [672, 267] on button "Sim" at bounding box center [653, 271] width 54 height 33
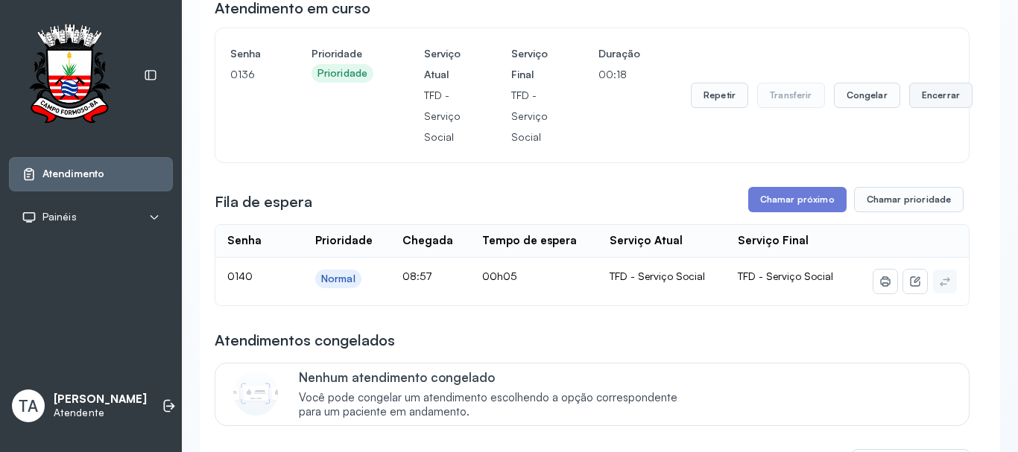
click at [922, 107] on button "Encerrar" at bounding box center [940, 95] width 63 height 25
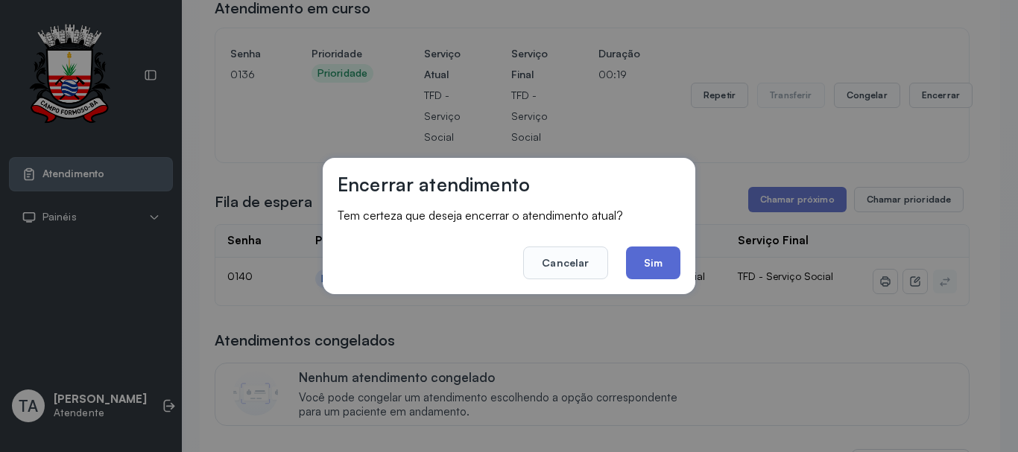
click at [650, 273] on button "Sim" at bounding box center [653, 263] width 54 height 33
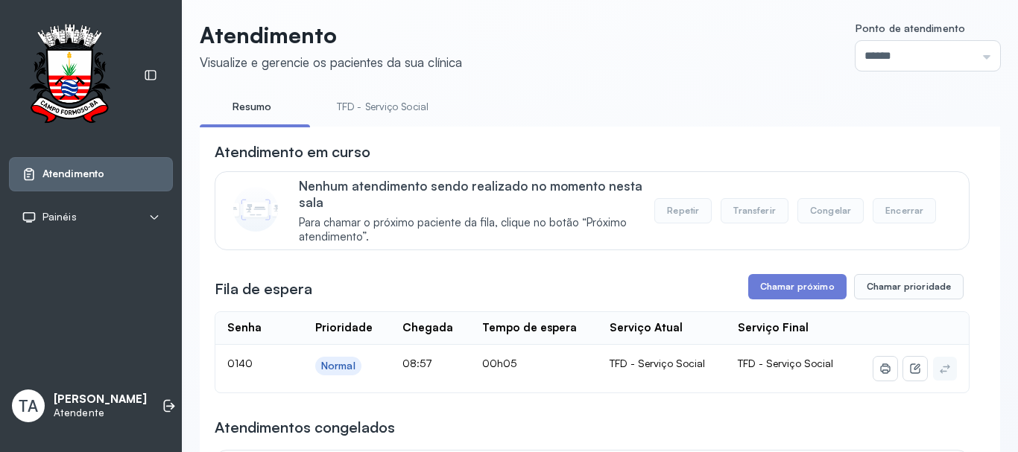
scroll to position [0, 0]
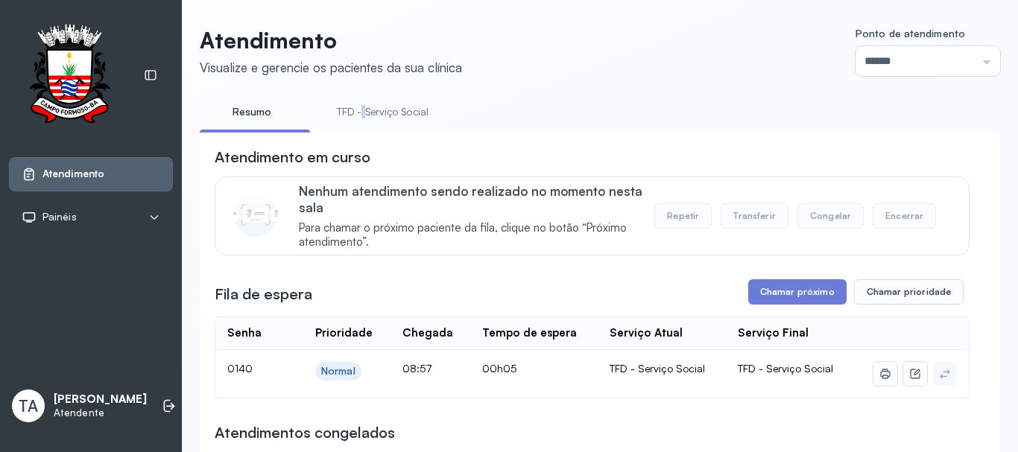
drag, startPoint x: 361, startPoint y: 87, endPoint x: 390, endPoint y: 107, distance: 34.9
click at [390, 107] on link "TFD - Serviço Social" at bounding box center [382, 112] width 121 height 25
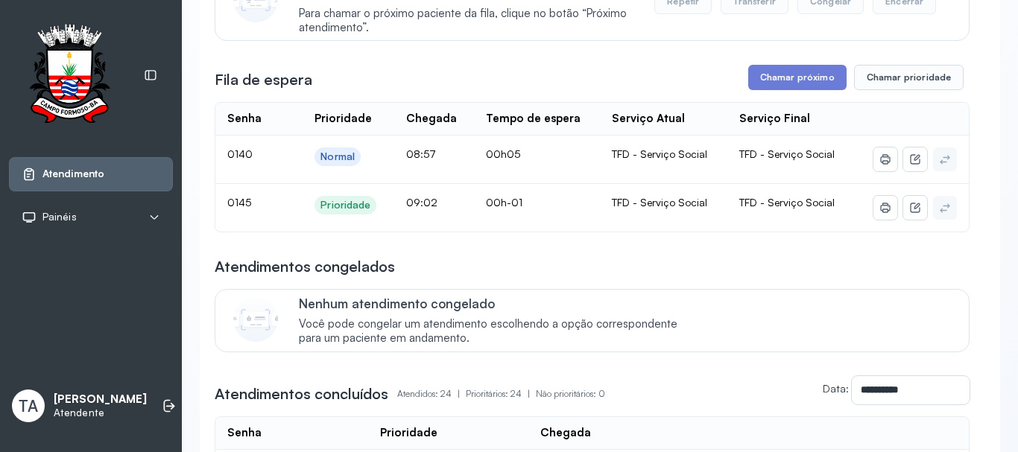
scroll to position [224, 0]
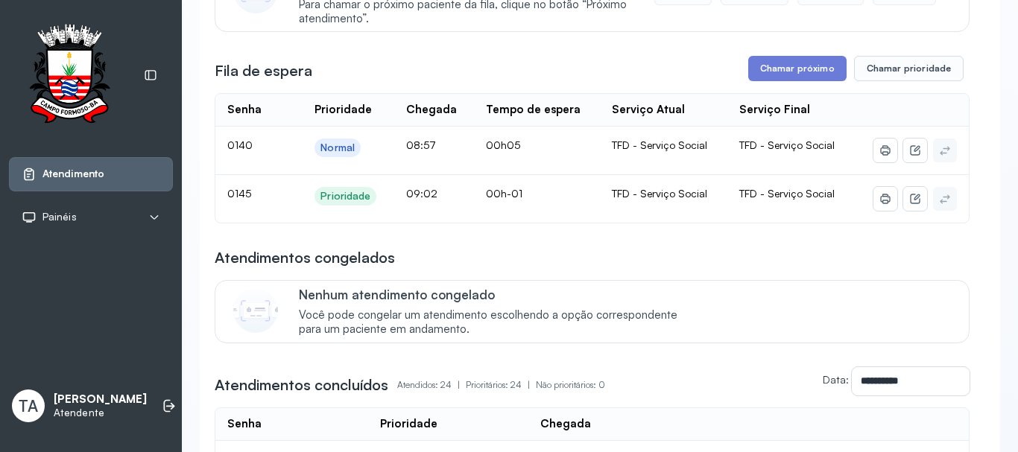
click at [510, 148] on span "00h05" at bounding box center [503, 145] width 34 height 13
click at [780, 70] on button "Chamar próximo" at bounding box center [797, 68] width 98 height 25
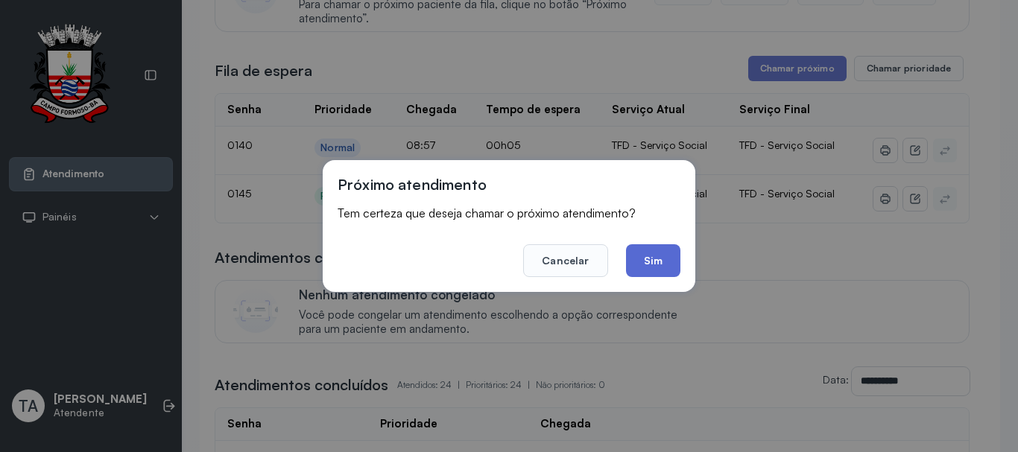
click at [662, 267] on button "Sim" at bounding box center [653, 260] width 54 height 33
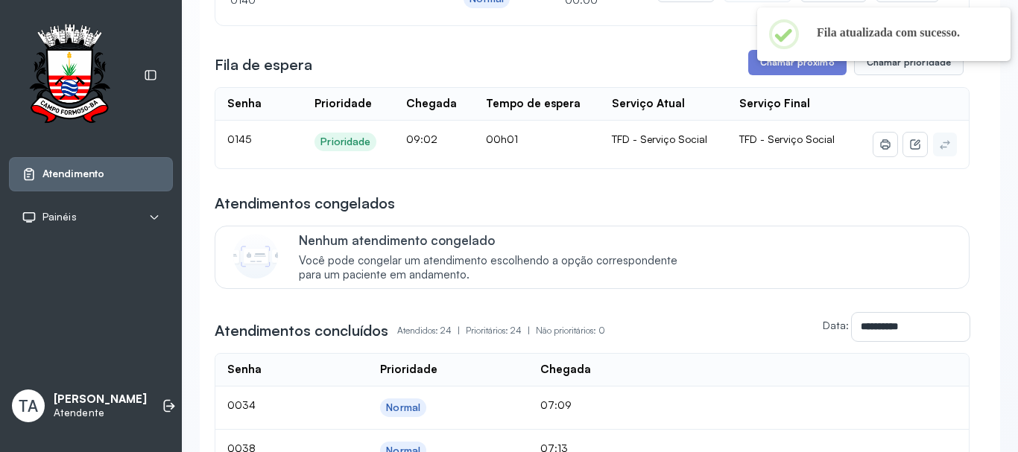
scroll to position [75, 0]
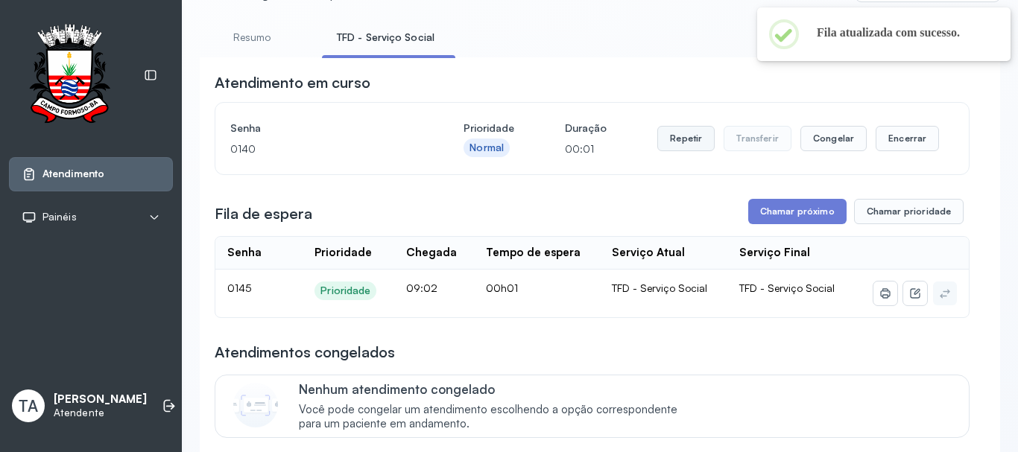
click at [671, 150] on button "Repetir" at bounding box center [685, 138] width 57 height 25
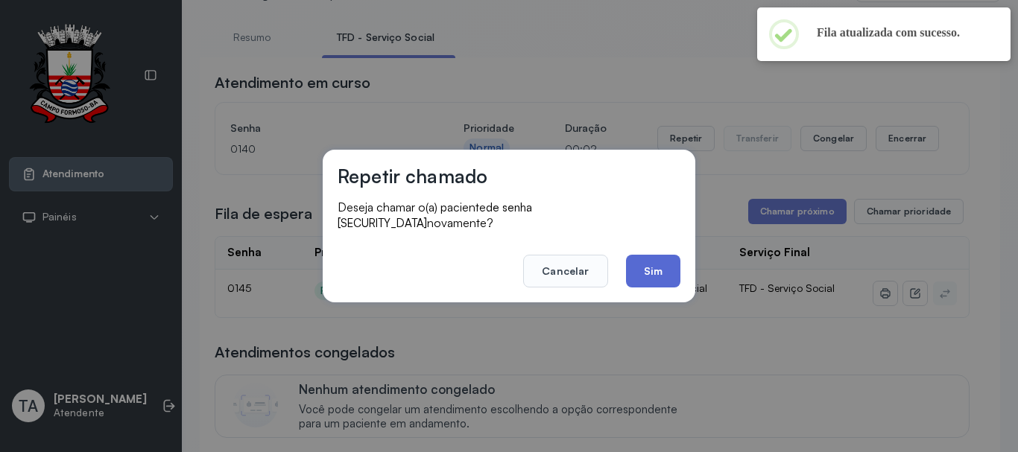
click at [641, 273] on button "Sim" at bounding box center [653, 271] width 54 height 33
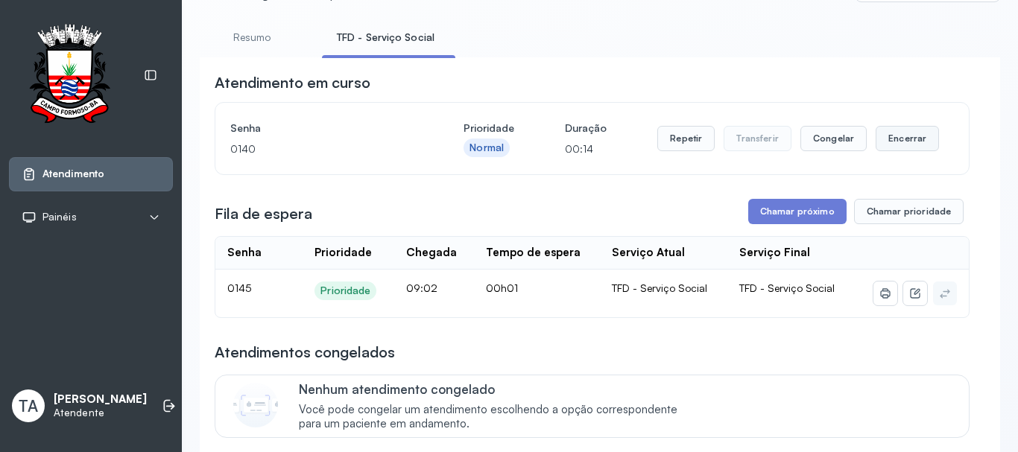
drag, startPoint x: 858, startPoint y: 139, endPoint x: 907, endPoint y: 151, distance: 50.6
click at [859, 140] on div "Repetir Transferir Congelar Encerrar" at bounding box center [798, 138] width 282 height 25
click at [907, 151] on button "Encerrar" at bounding box center [906, 138] width 63 height 25
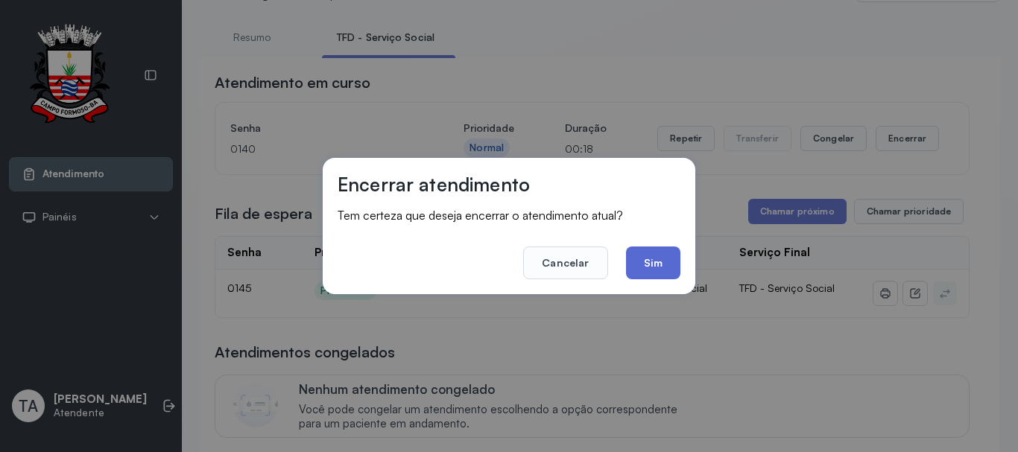
click at [643, 262] on button "Sim" at bounding box center [653, 263] width 54 height 33
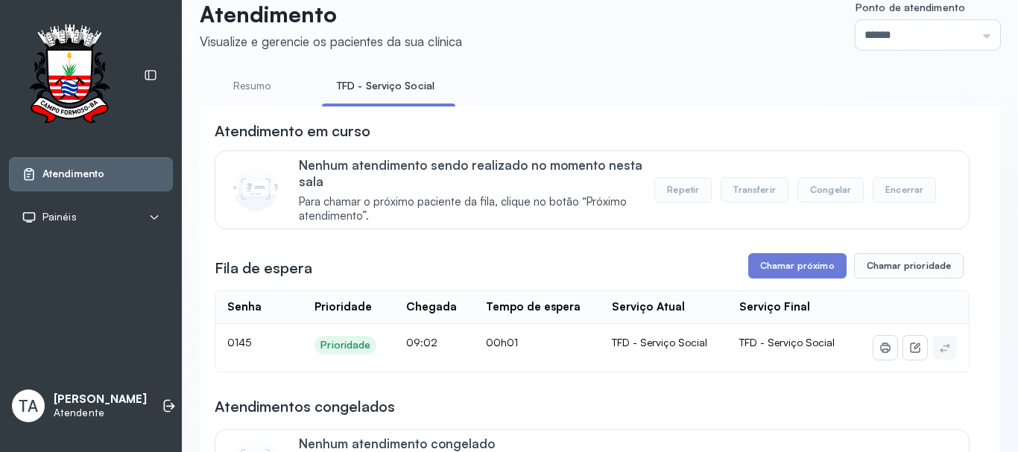
scroll to position [0, 0]
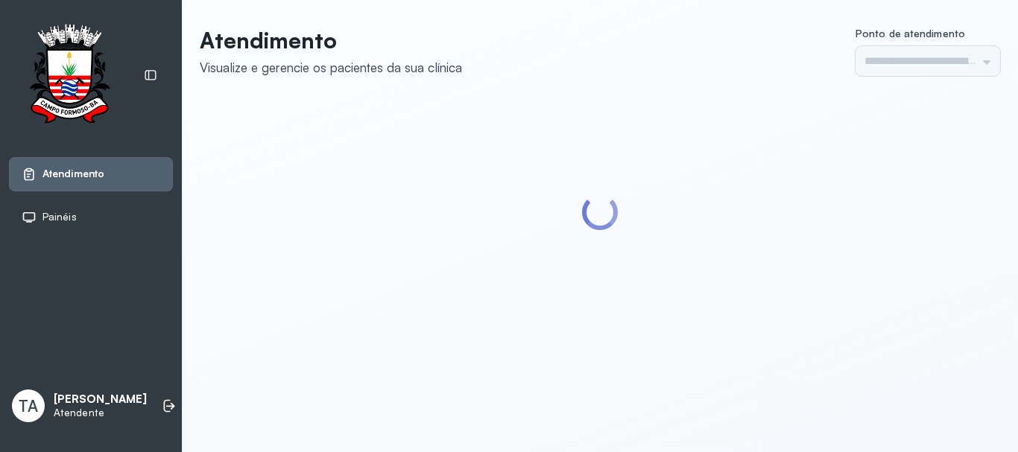
type input "******"
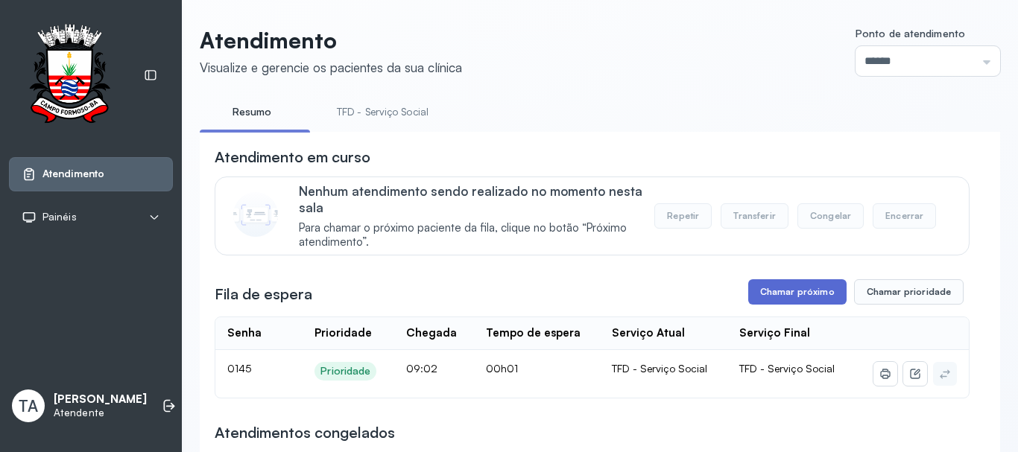
click at [790, 290] on button "Chamar próximo" at bounding box center [797, 291] width 98 height 25
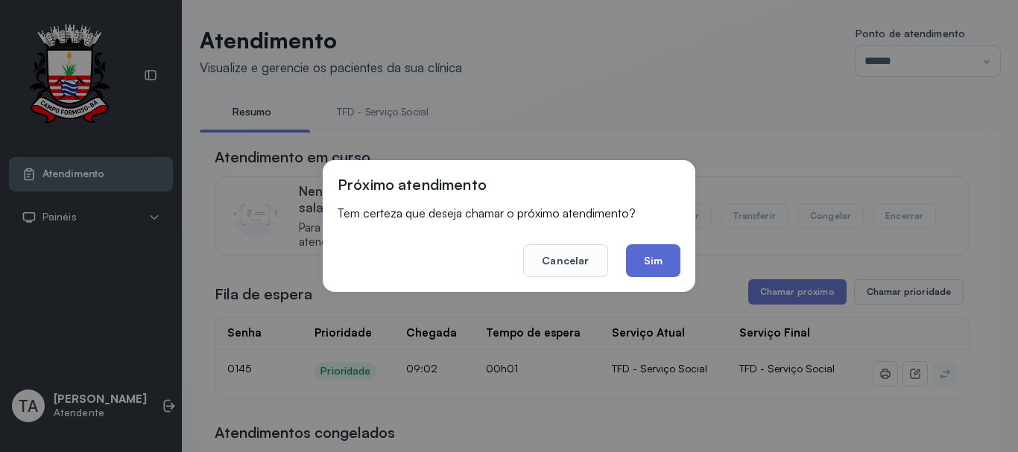
click at [665, 266] on button "Sim" at bounding box center [653, 260] width 54 height 33
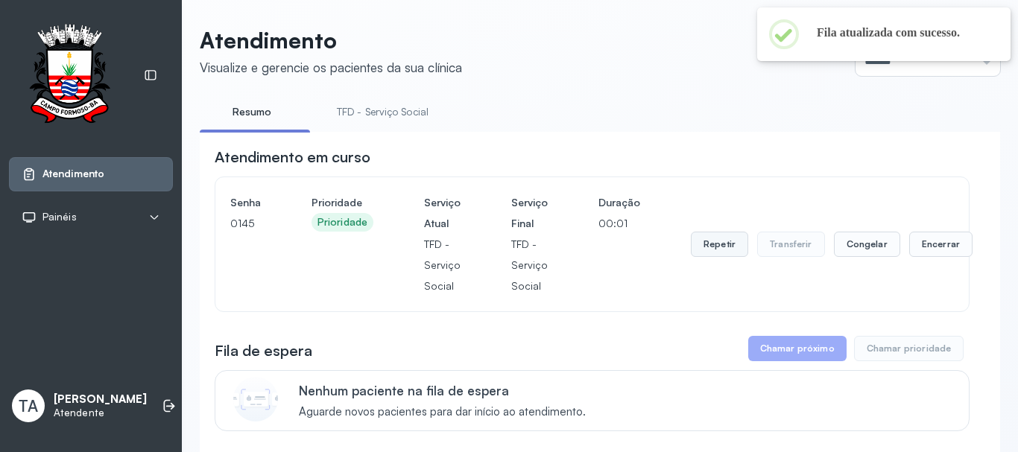
click at [704, 251] on button "Repetir" at bounding box center [719, 244] width 57 height 25
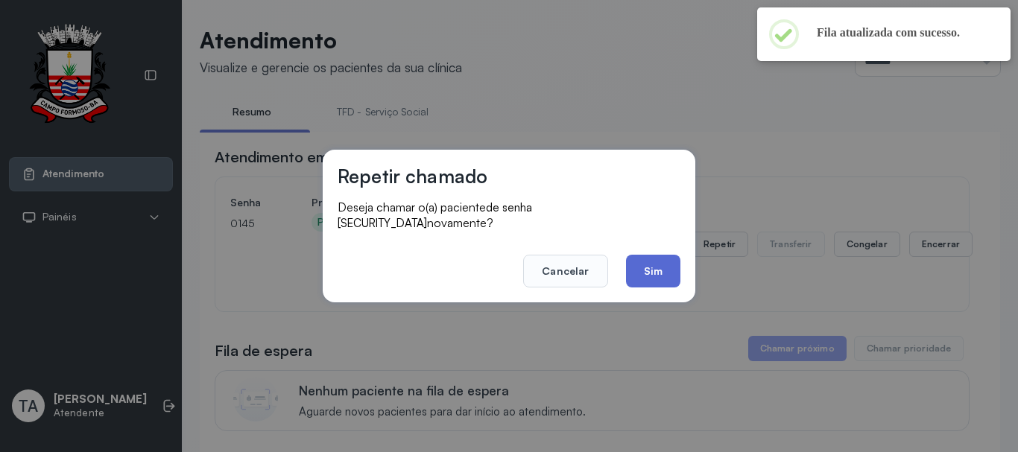
click at [655, 276] on button "Sim" at bounding box center [653, 271] width 54 height 33
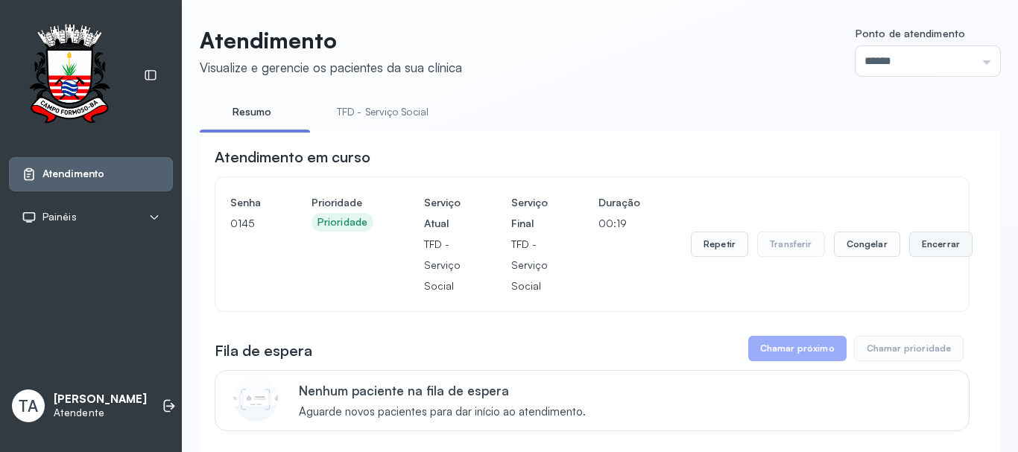
click at [929, 252] on button "Encerrar" at bounding box center [940, 244] width 63 height 25
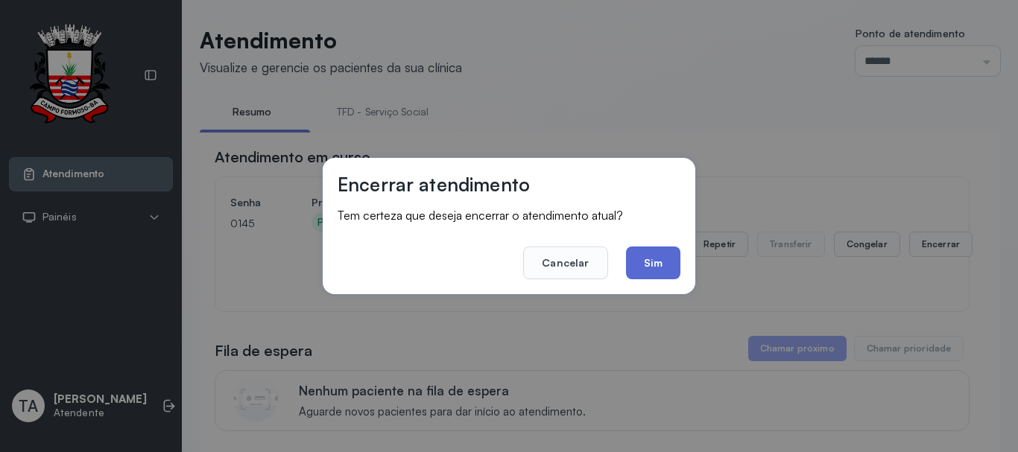
click at [640, 270] on button "Sim" at bounding box center [653, 263] width 54 height 33
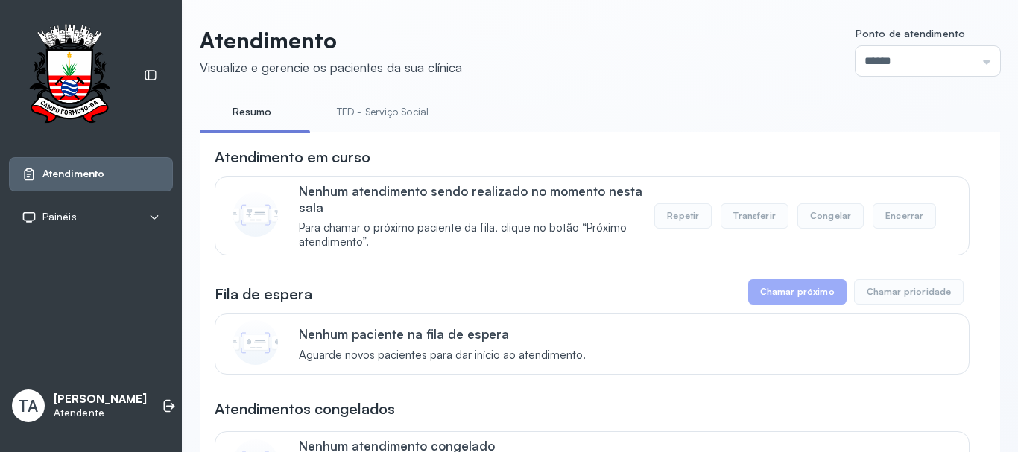
click at [392, 110] on link "TFD - Serviço Social" at bounding box center [382, 112] width 121 height 25
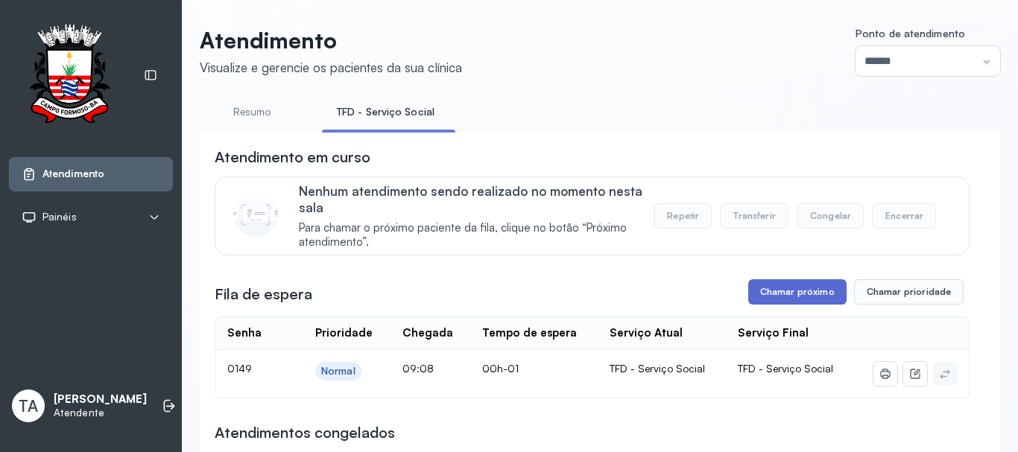
click at [788, 305] on button "Chamar próximo" at bounding box center [797, 291] width 98 height 25
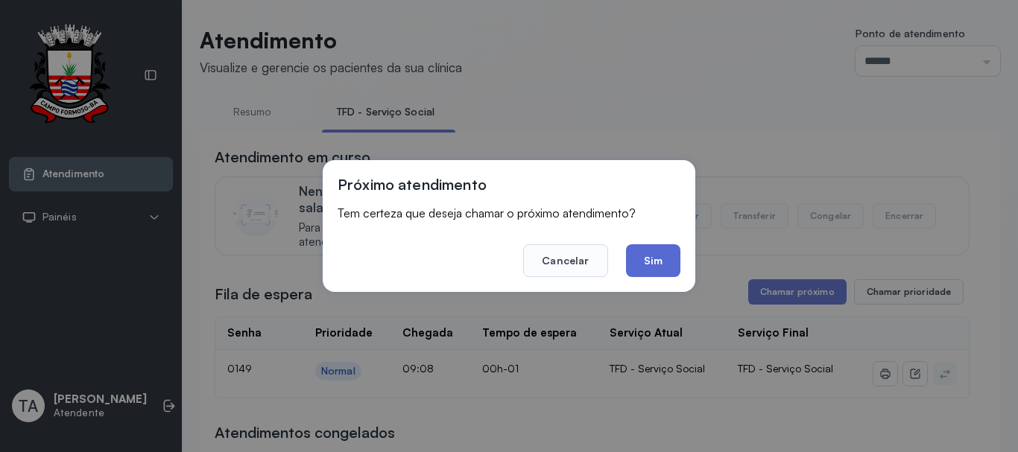
click at [675, 274] on button "Sim" at bounding box center [653, 260] width 54 height 33
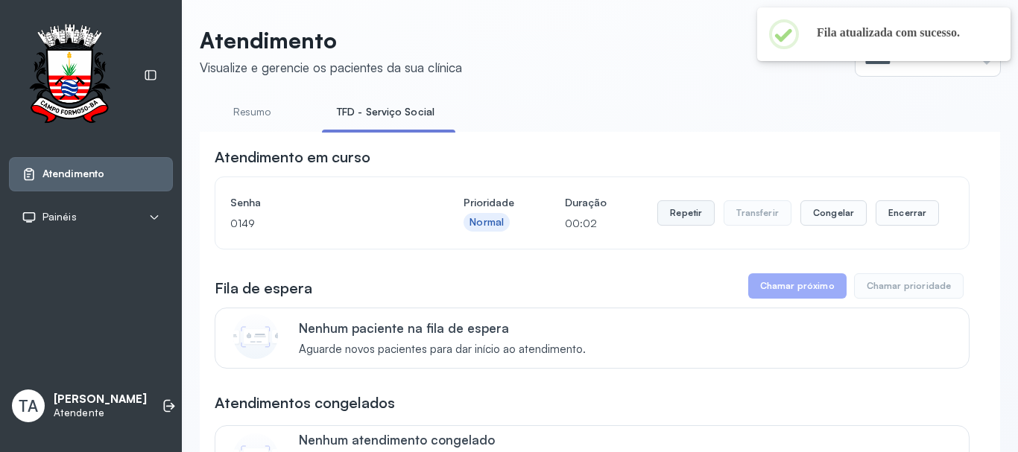
click at [682, 225] on button "Repetir" at bounding box center [685, 212] width 57 height 25
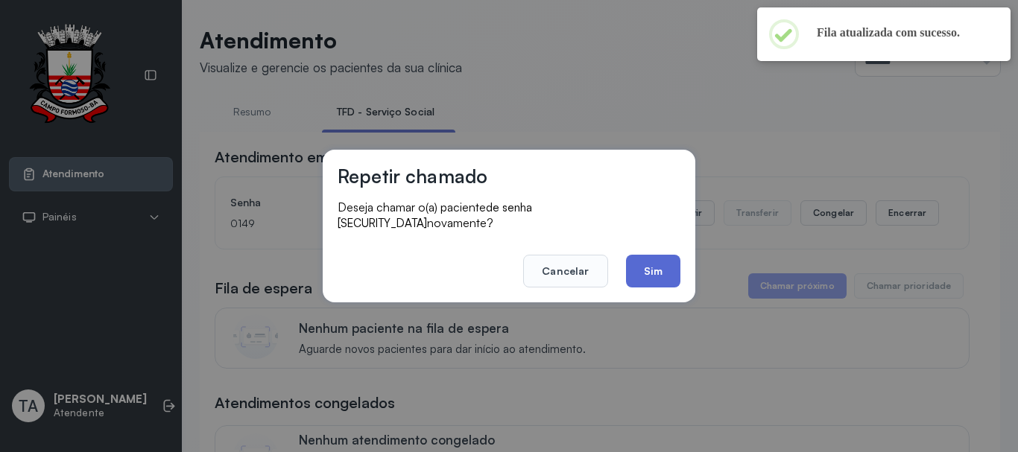
click at [662, 270] on button "Sim" at bounding box center [653, 271] width 54 height 33
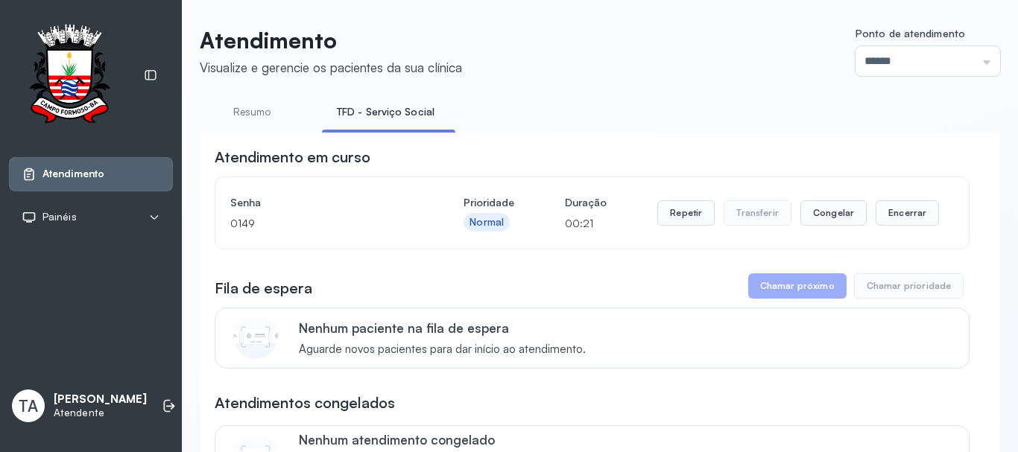
drag, startPoint x: 684, startPoint y: 235, endPoint x: 683, endPoint y: 206, distance: 28.3
click at [684, 234] on div "Repetir Transferir Congelar Encerrar" at bounding box center [798, 213] width 282 height 42
click at [683, 206] on button "Repetir" at bounding box center [685, 212] width 57 height 25
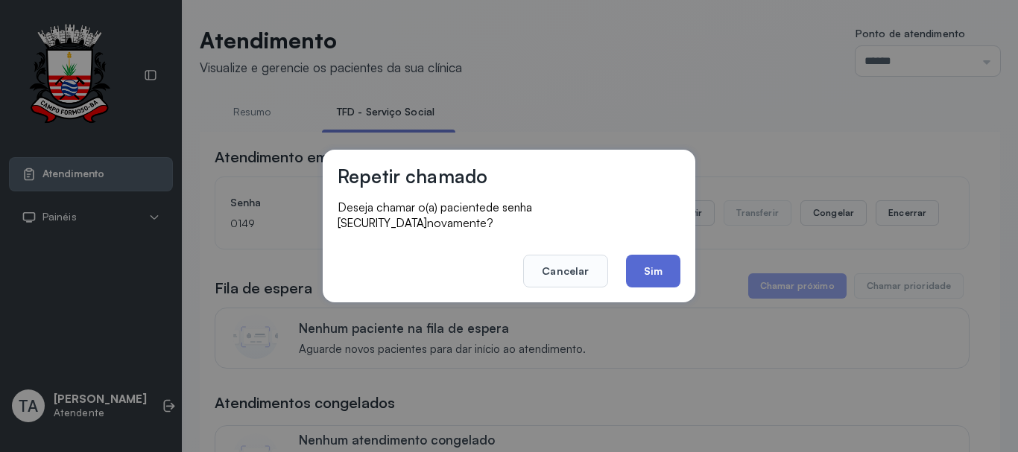
click at [661, 255] on button "Sim" at bounding box center [653, 271] width 54 height 33
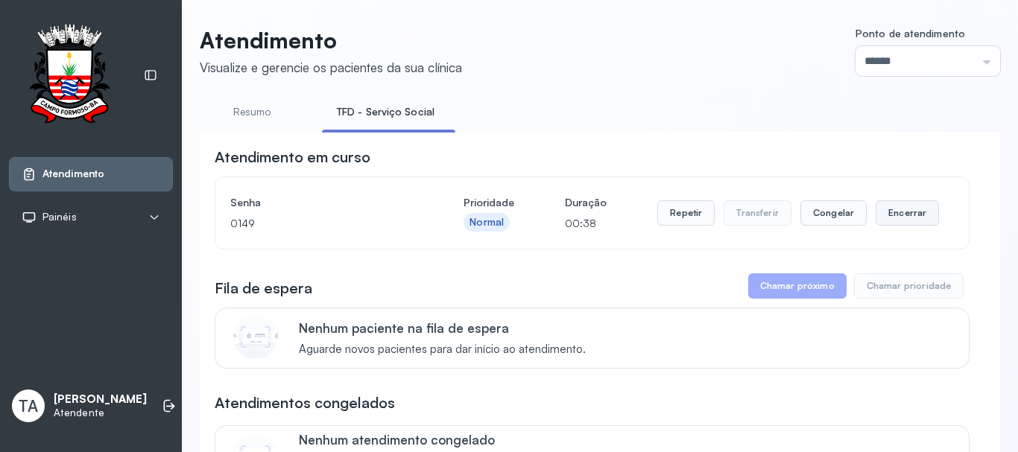
click at [879, 210] on button "Encerrar" at bounding box center [906, 212] width 63 height 25
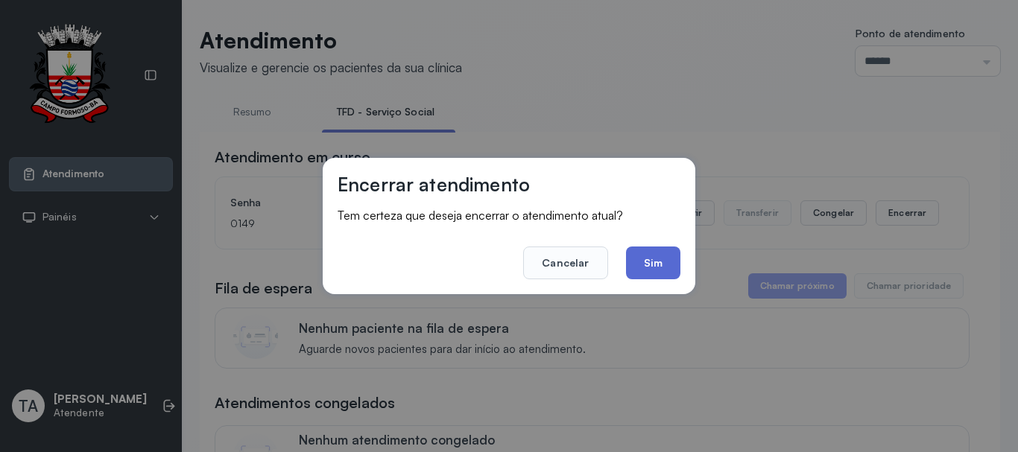
click at [658, 254] on button "Sim" at bounding box center [653, 263] width 54 height 33
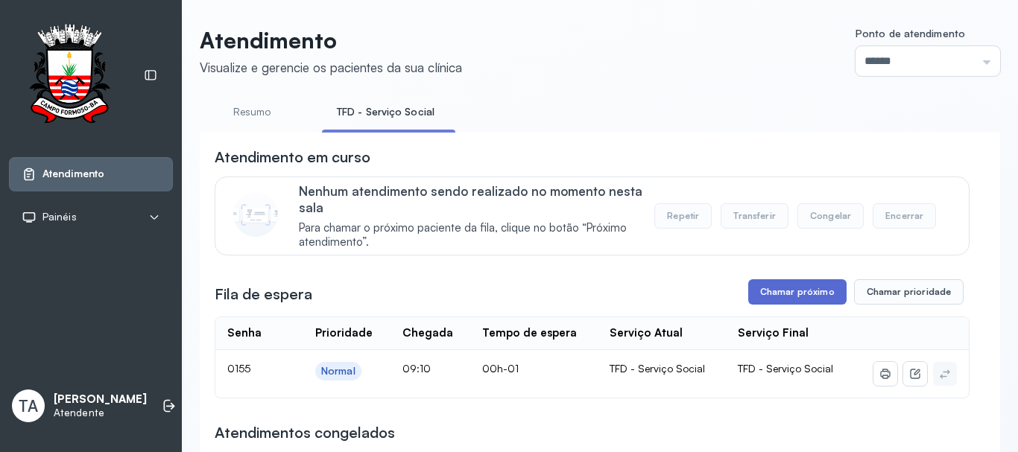
drag, startPoint x: 739, startPoint y: 316, endPoint x: 789, endPoint y: 308, distance: 50.5
click at [789, 305] on button "Chamar próximo" at bounding box center [797, 291] width 98 height 25
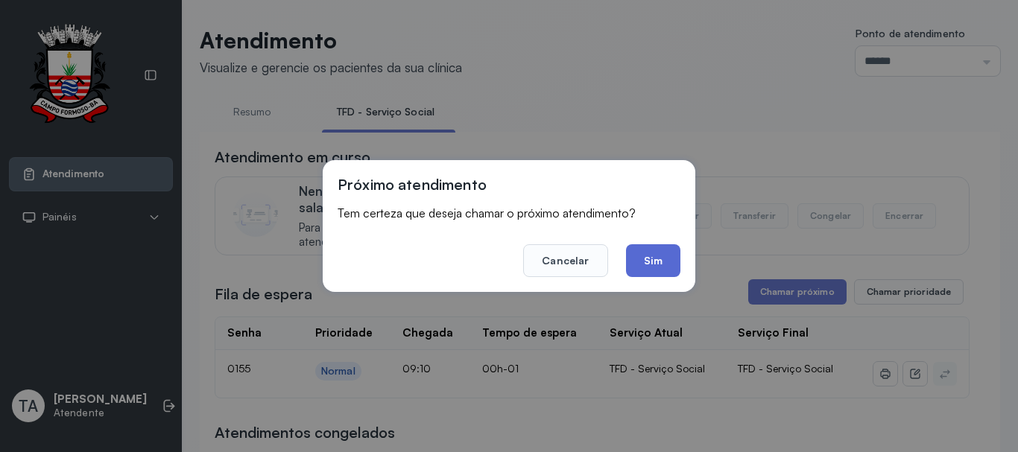
click at [674, 261] on button "Sim" at bounding box center [653, 260] width 54 height 33
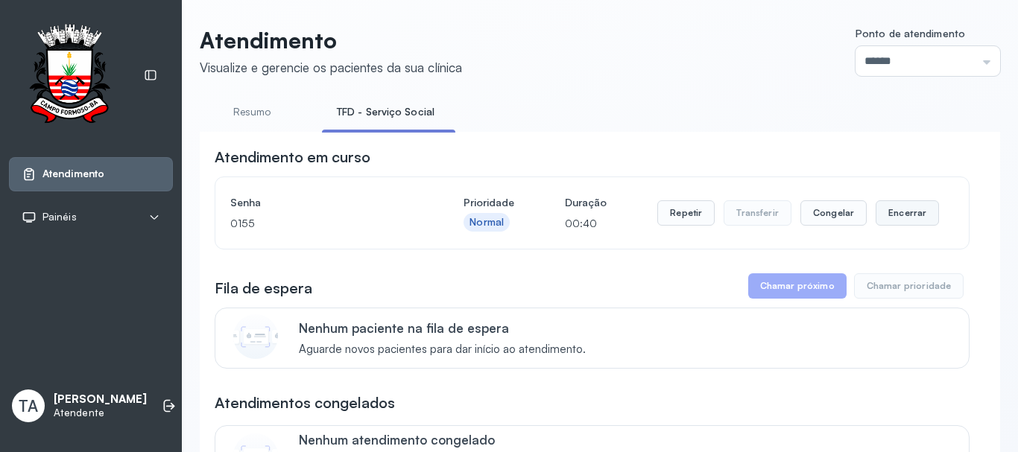
click at [913, 221] on button "Encerrar" at bounding box center [906, 212] width 63 height 25
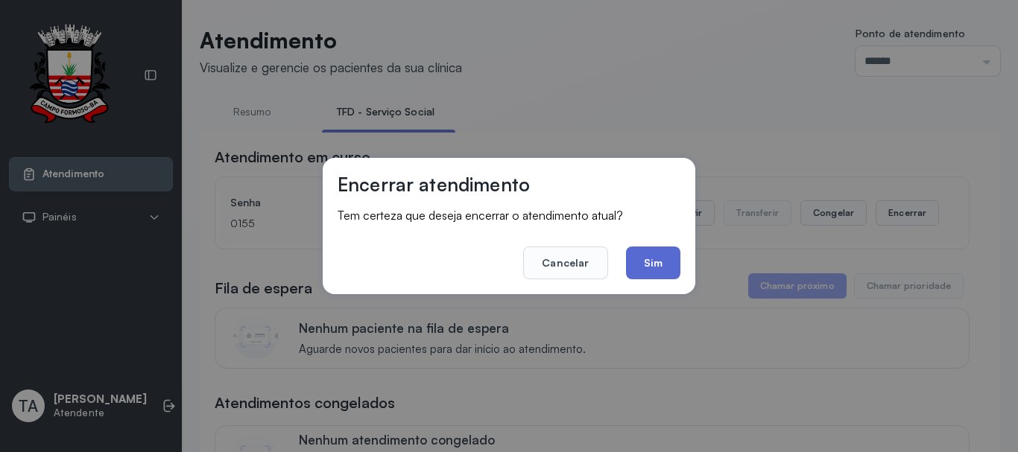
click at [654, 270] on button "Sim" at bounding box center [653, 263] width 54 height 33
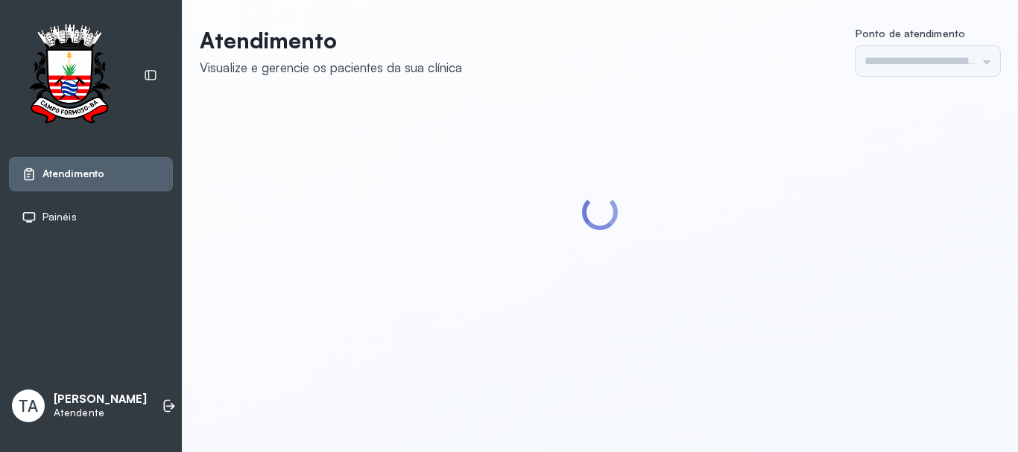
type input "******"
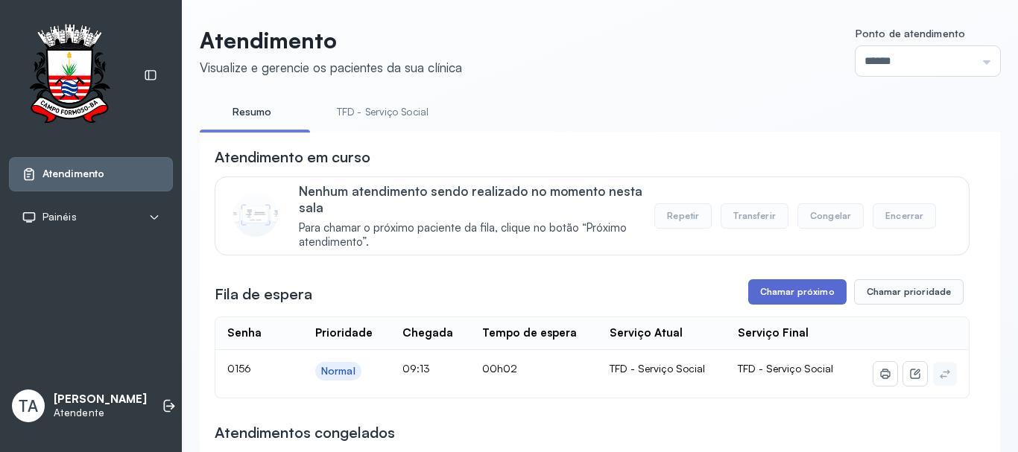
click at [767, 288] on button "Chamar próximo" at bounding box center [797, 291] width 98 height 25
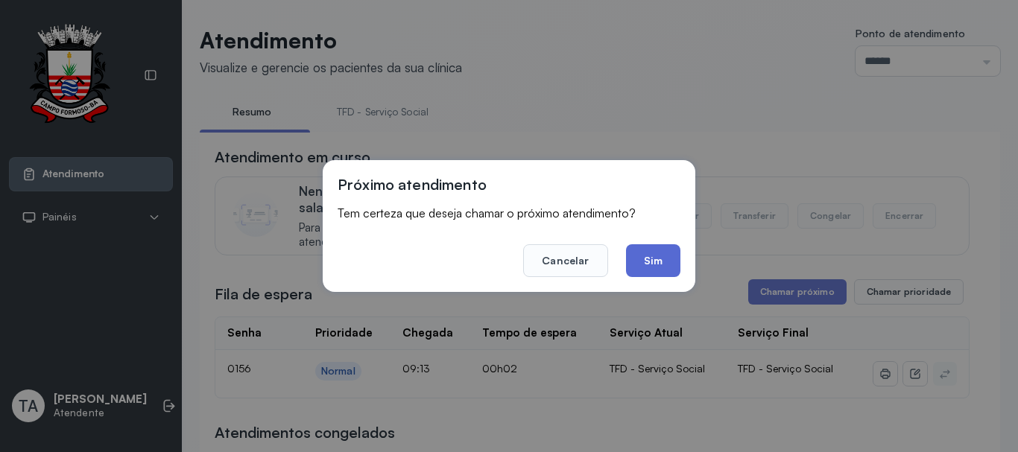
click at [639, 264] on button "Sim" at bounding box center [653, 260] width 54 height 33
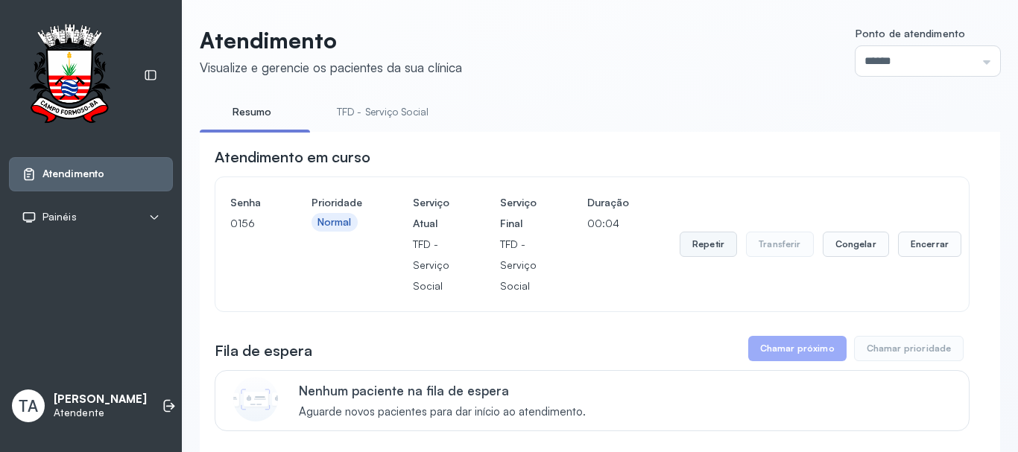
click at [713, 250] on button "Repetir" at bounding box center [707, 244] width 57 height 25
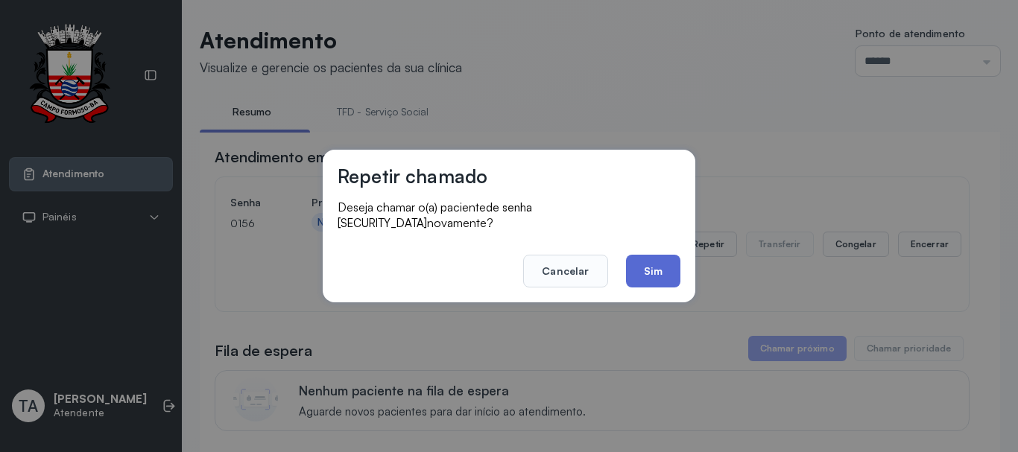
click at [653, 256] on button "Sim" at bounding box center [653, 271] width 54 height 33
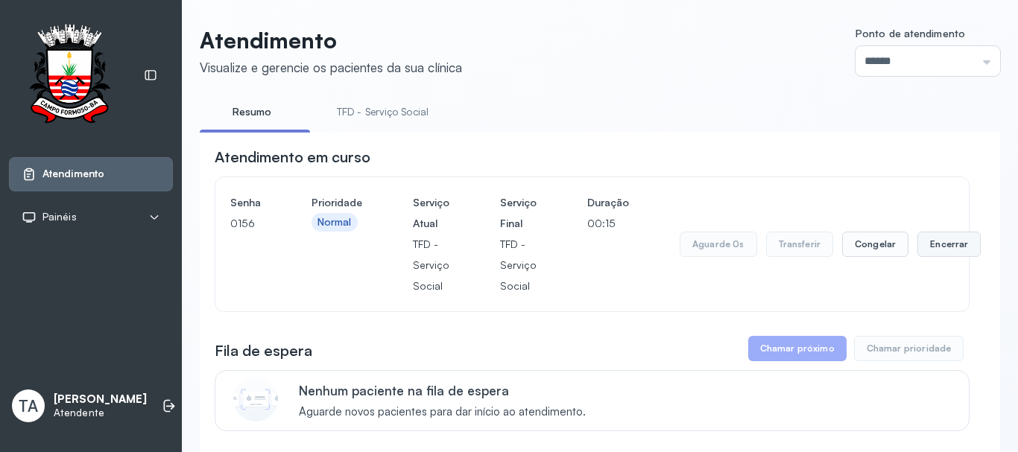
click at [925, 252] on button "Encerrar" at bounding box center [948, 244] width 63 height 25
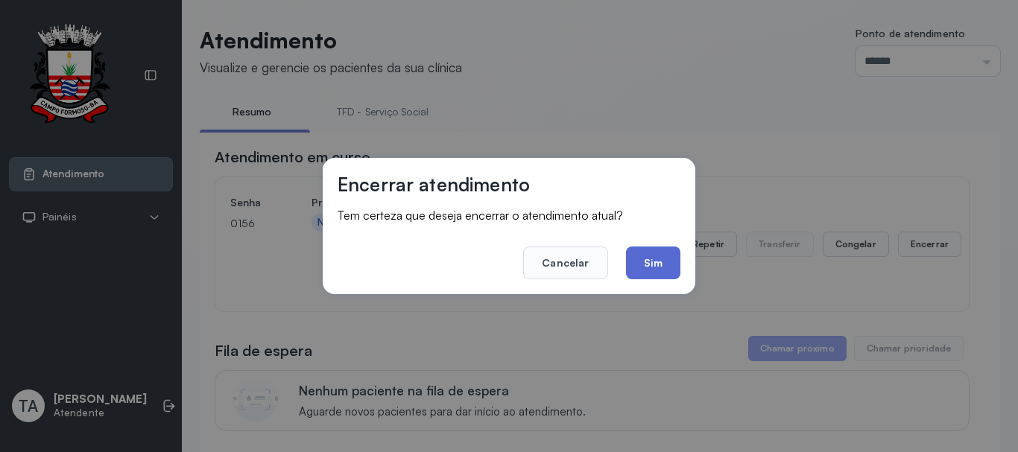
click at [663, 267] on button "Sim" at bounding box center [653, 263] width 54 height 33
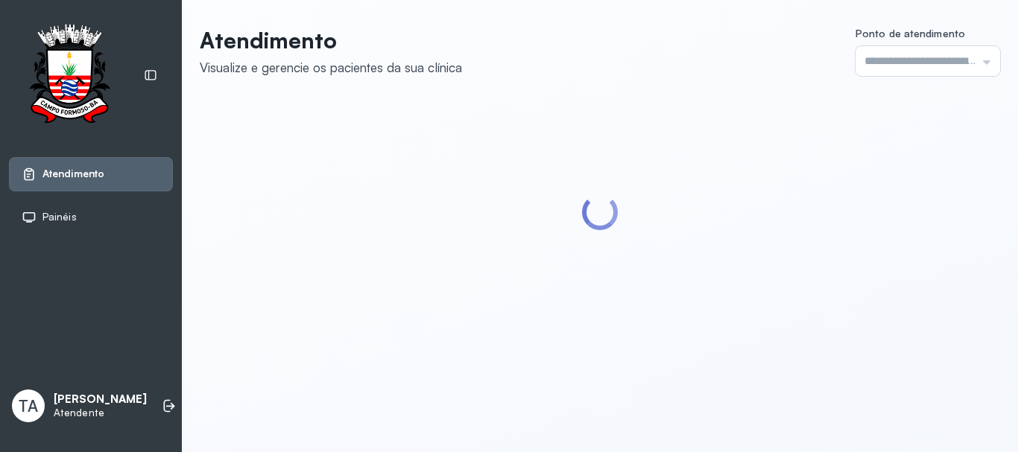
type input "******"
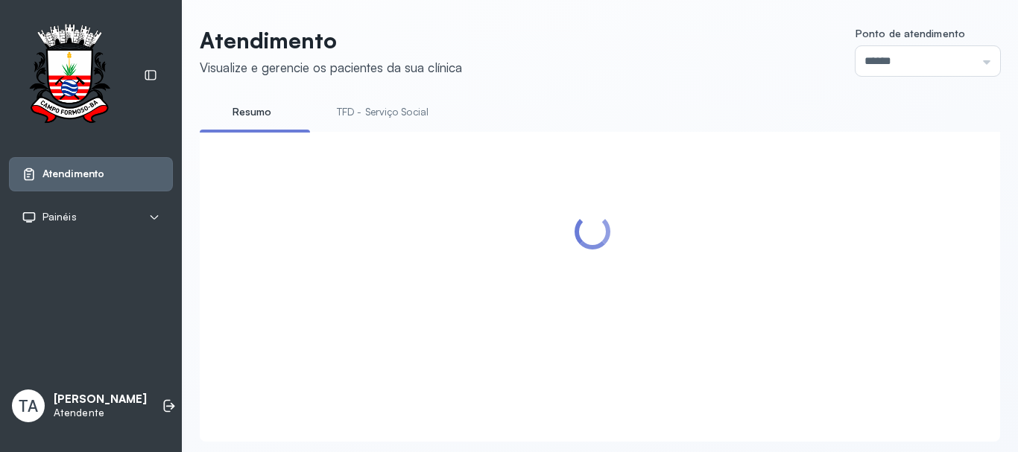
click at [403, 113] on link "TFD - Serviço Social" at bounding box center [382, 112] width 121 height 25
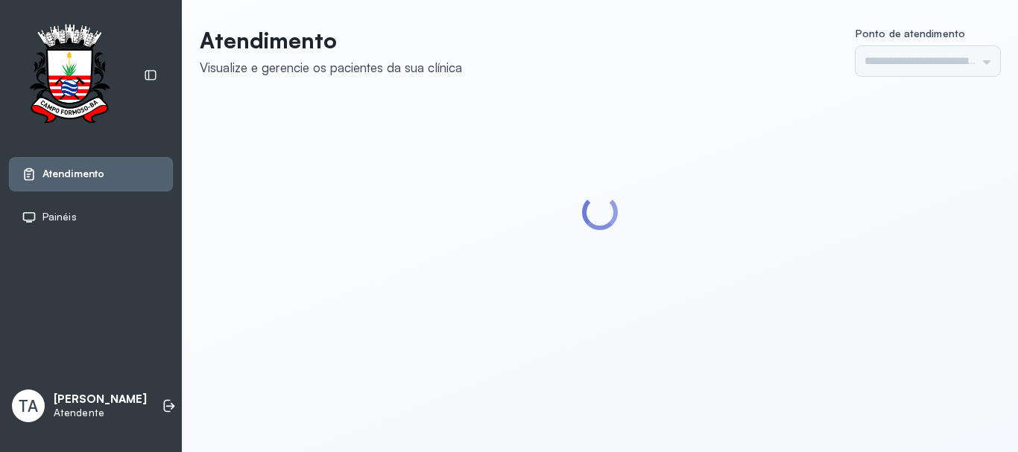
type input "******"
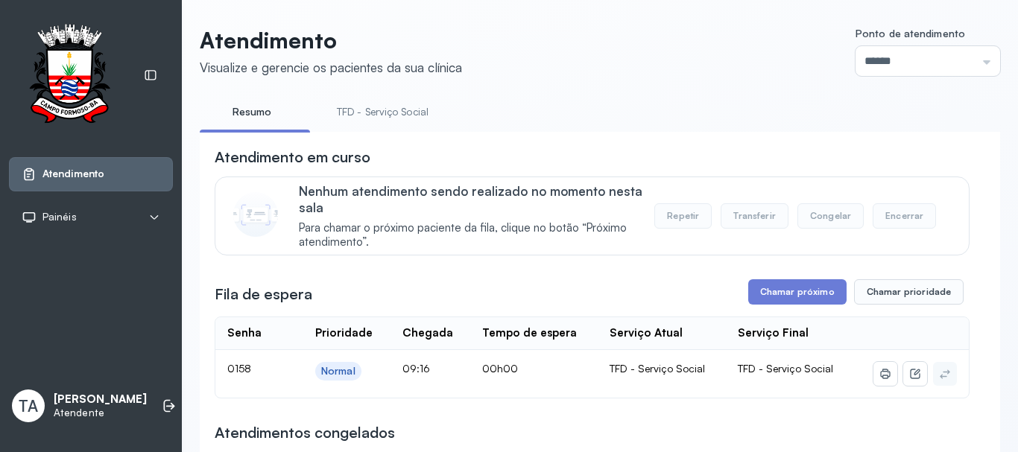
click at [415, 121] on link "TFD - Serviço Social" at bounding box center [382, 112] width 121 height 25
click at [767, 299] on button "Chamar próximo" at bounding box center [797, 291] width 98 height 25
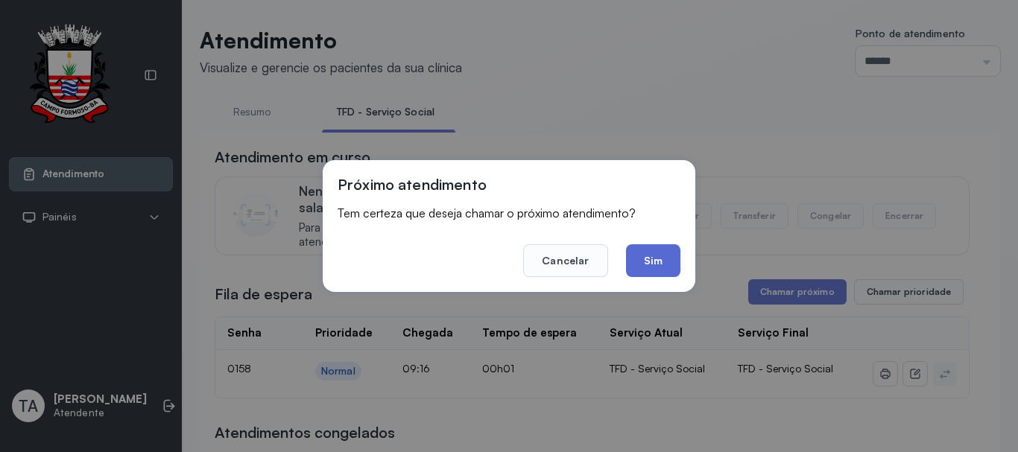
click at [651, 256] on button "Sim" at bounding box center [653, 260] width 54 height 33
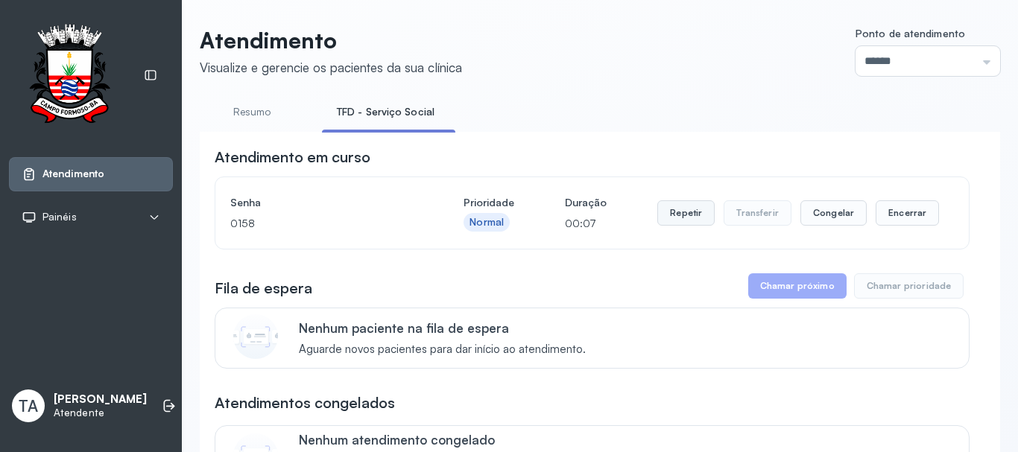
click at [699, 220] on button "Repetir" at bounding box center [685, 212] width 57 height 25
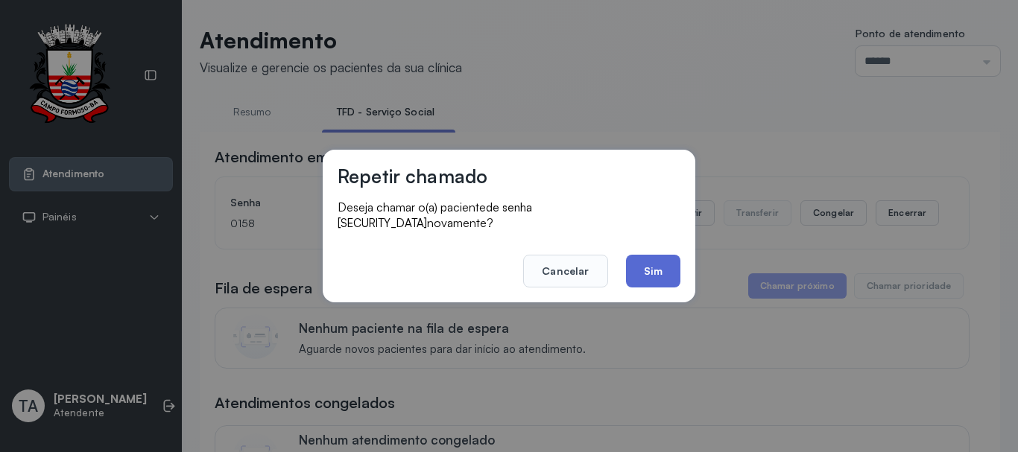
click at [647, 258] on button "Sim" at bounding box center [653, 271] width 54 height 33
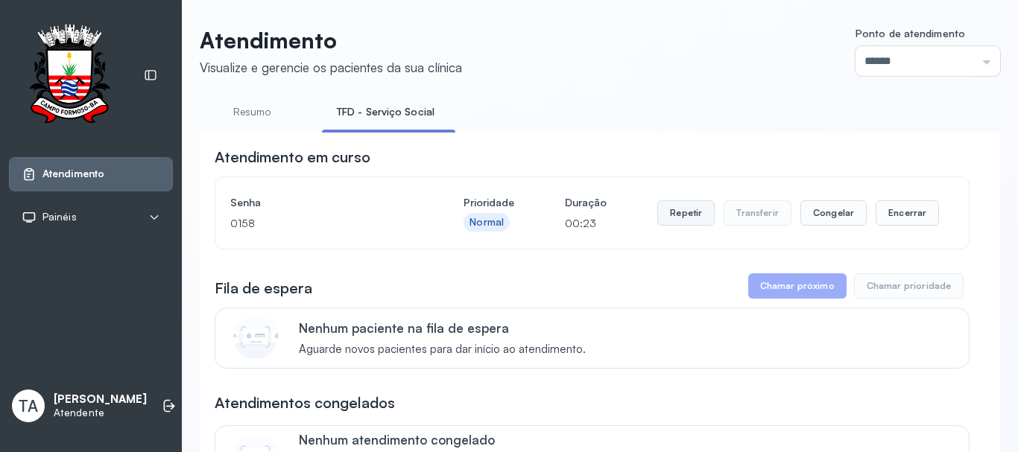
click at [668, 211] on button "Repetir" at bounding box center [685, 212] width 57 height 25
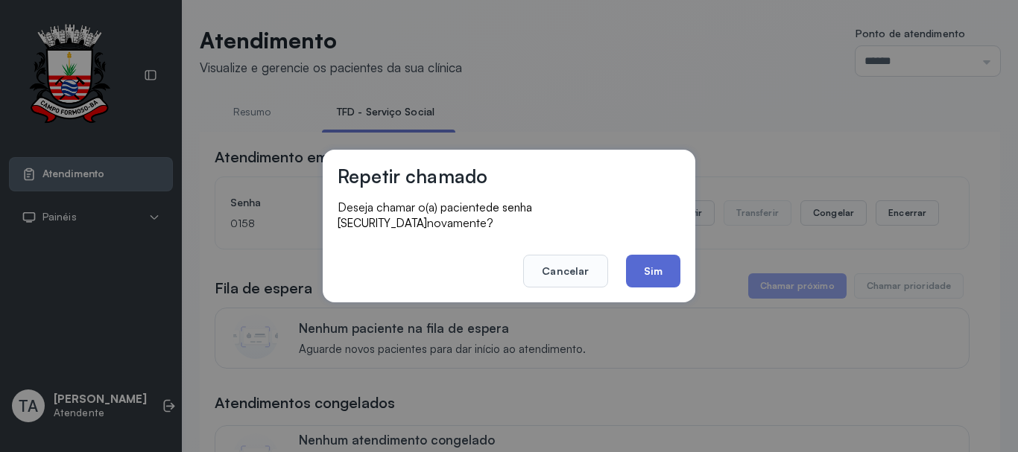
click at [644, 275] on button "Sim" at bounding box center [653, 271] width 54 height 33
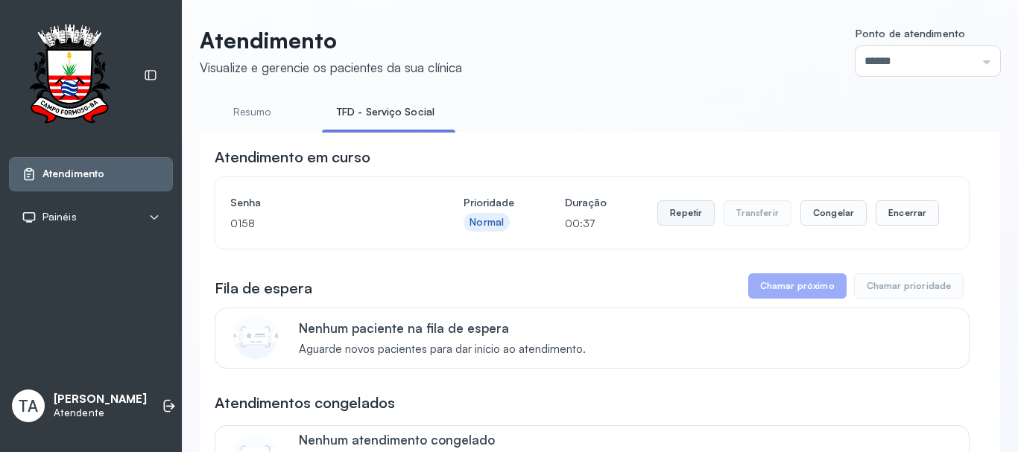
click at [675, 215] on button "Repetir" at bounding box center [685, 212] width 57 height 25
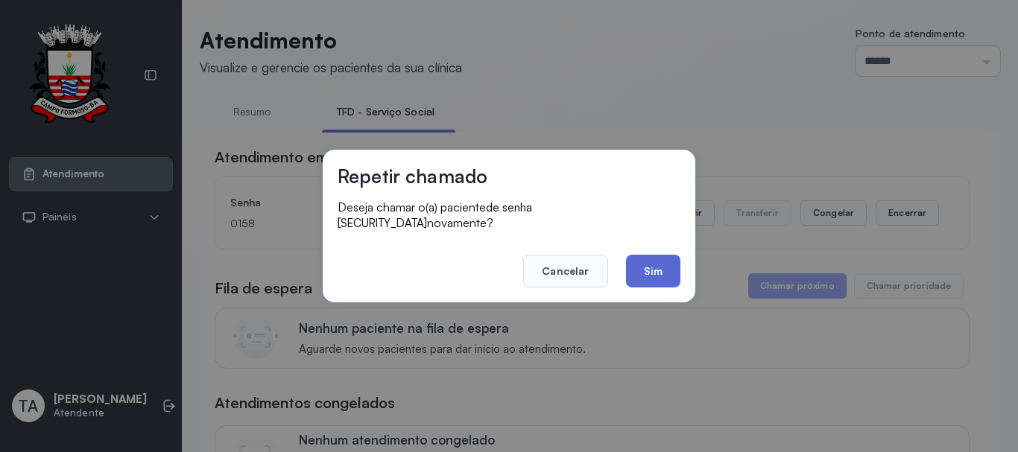
click at [651, 274] on button "Sim" at bounding box center [653, 271] width 54 height 33
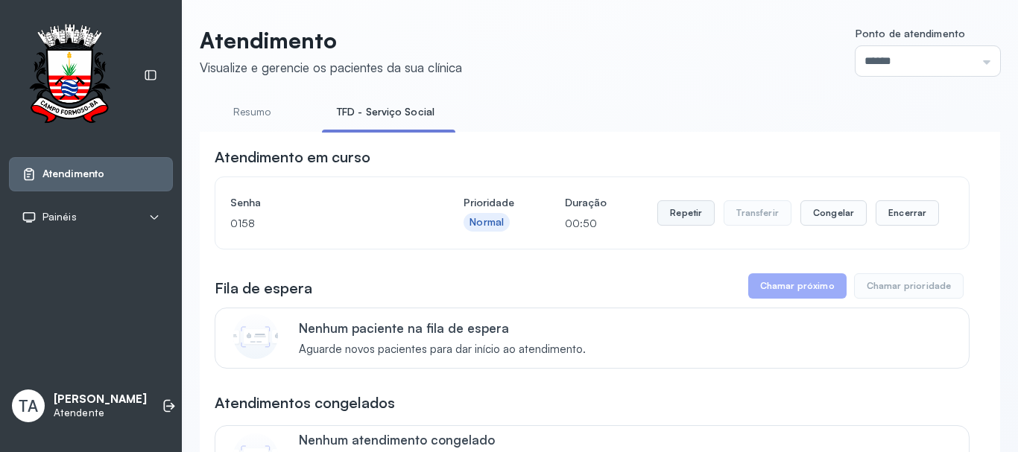
click at [677, 218] on button "Repetir" at bounding box center [685, 212] width 57 height 25
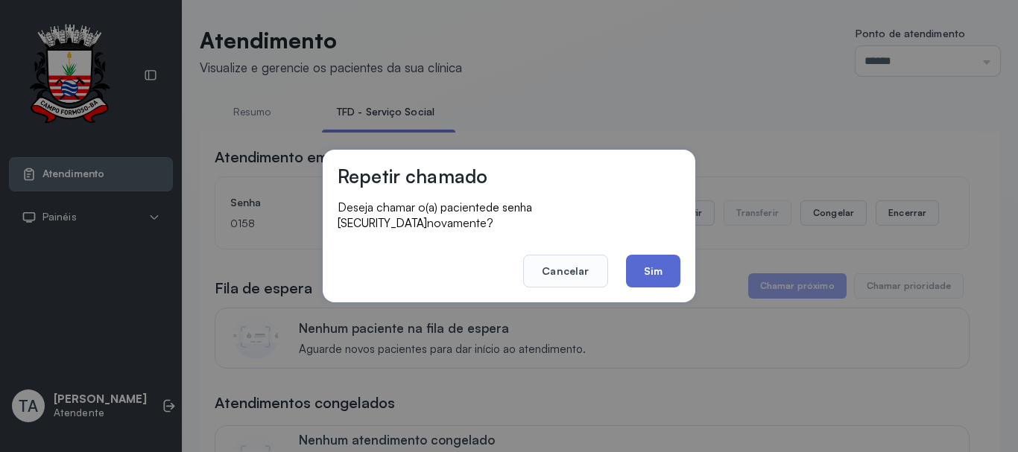
click at [643, 260] on button "Sim" at bounding box center [653, 271] width 54 height 33
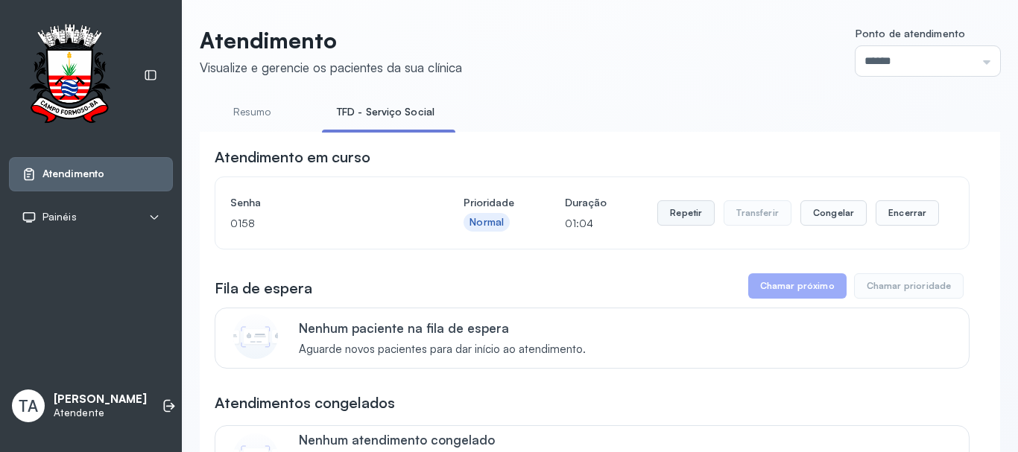
click at [668, 221] on button "Repetir" at bounding box center [685, 212] width 57 height 25
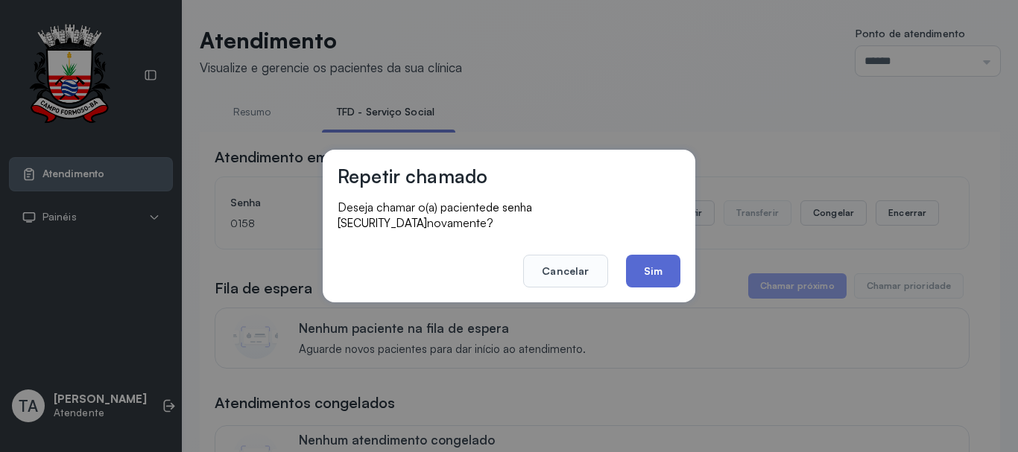
click at [652, 259] on button "Sim" at bounding box center [653, 271] width 54 height 33
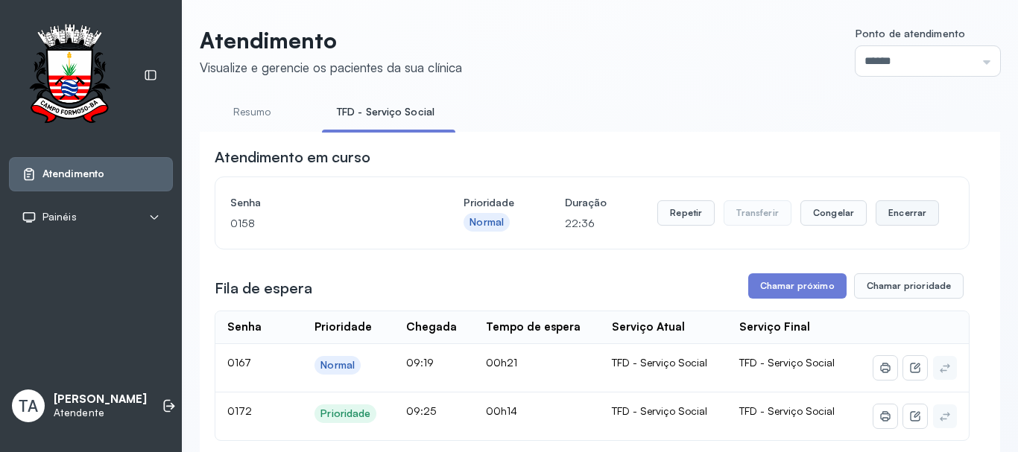
click at [890, 220] on button "Encerrar" at bounding box center [906, 212] width 63 height 25
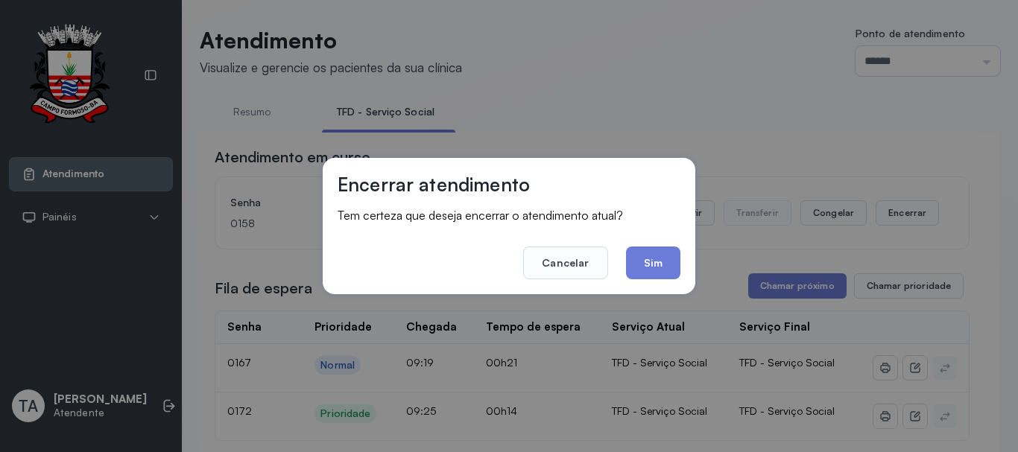
drag, startPoint x: 663, startPoint y: 265, endPoint x: 671, endPoint y: 264, distance: 7.6
click at [670, 264] on button "Sim" at bounding box center [653, 263] width 54 height 33
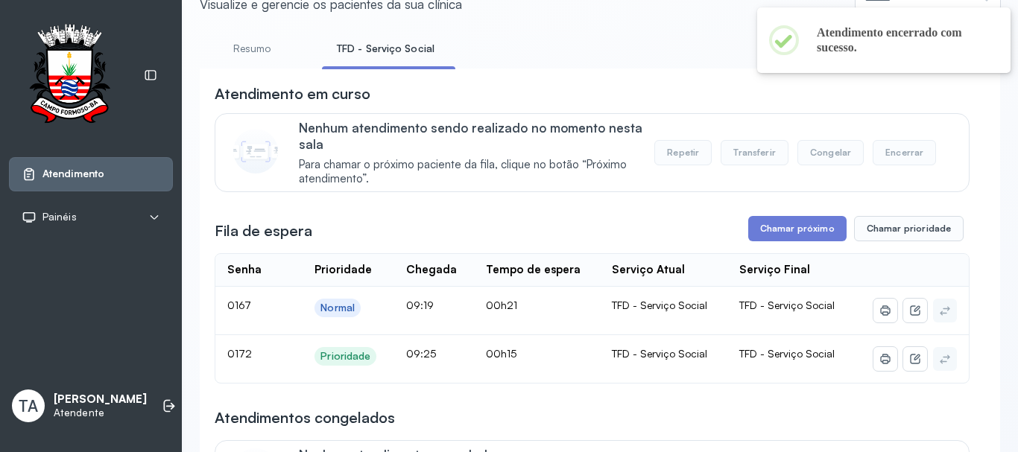
scroll to position [149, 0]
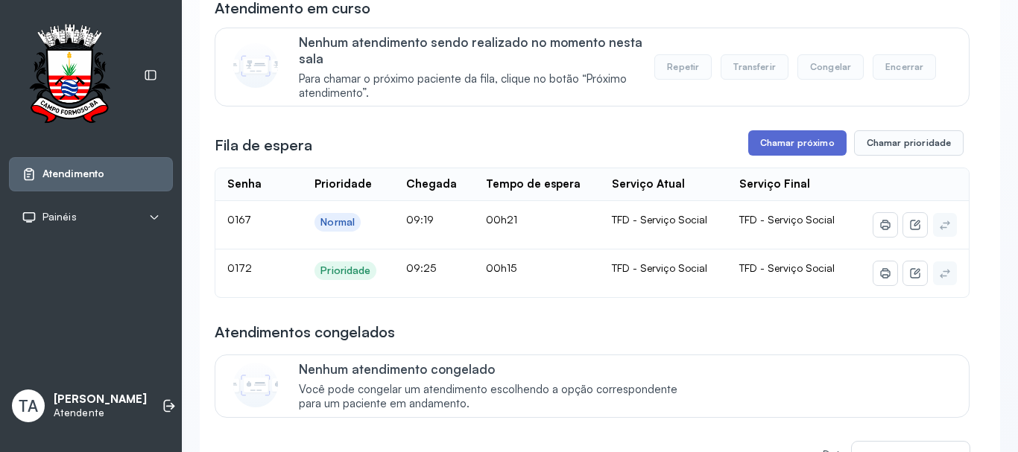
click at [779, 140] on button "Chamar próximo" at bounding box center [797, 142] width 98 height 25
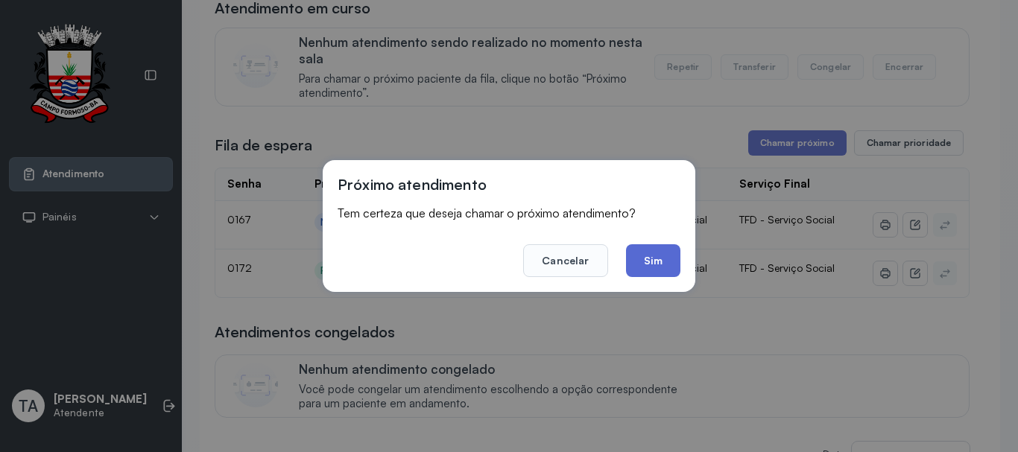
click at [645, 270] on button "Sim" at bounding box center [653, 260] width 54 height 33
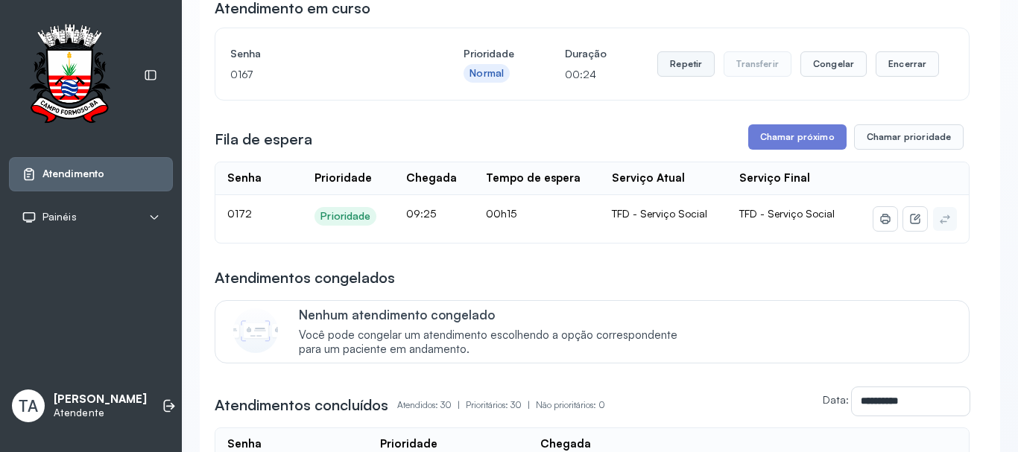
click at [670, 60] on button "Repetir" at bounding box center [685, 63] width 57 height 25
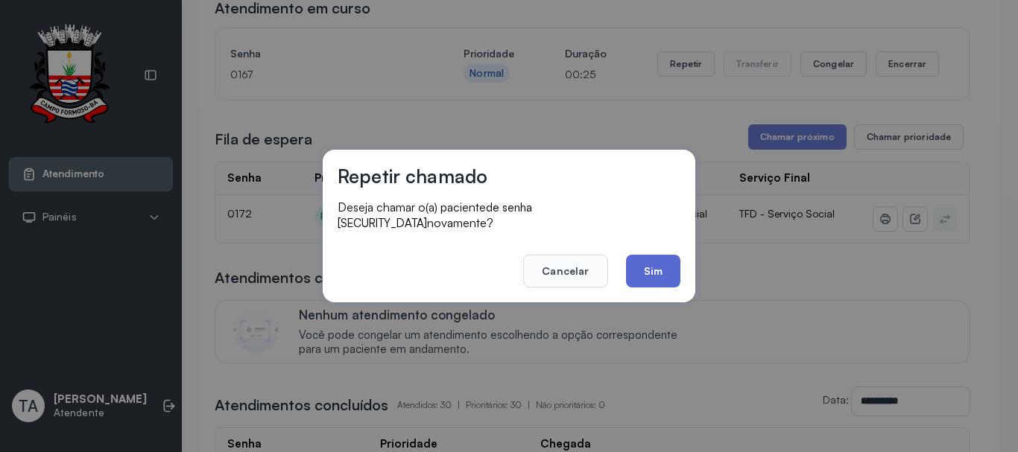
click at [631, 271] on button "Sim" at bounding box center [653, 271] width 54 height 33
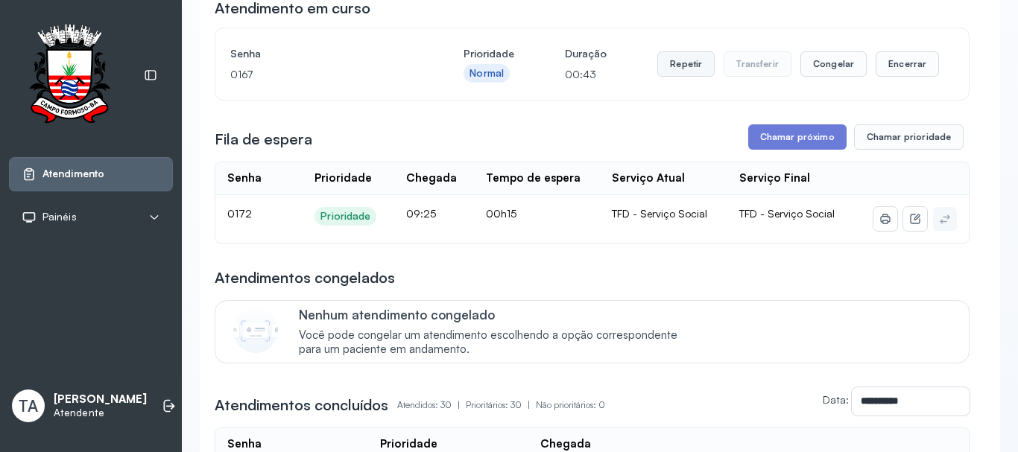
click at [680, 77] on button "Repetir" at bounding box center [685, 63] width 57 height 25
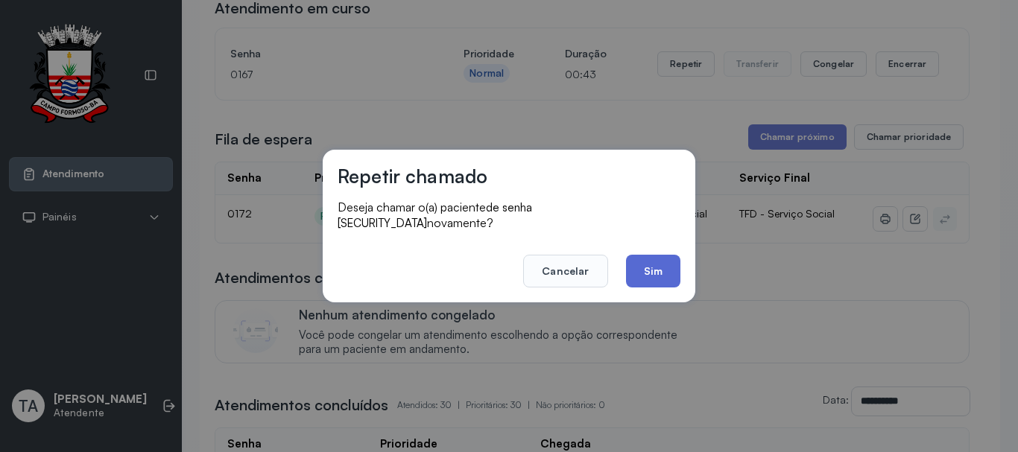
click at [633, 278] on button "Sim" at bounding box center [653, 271] width 54 height 33
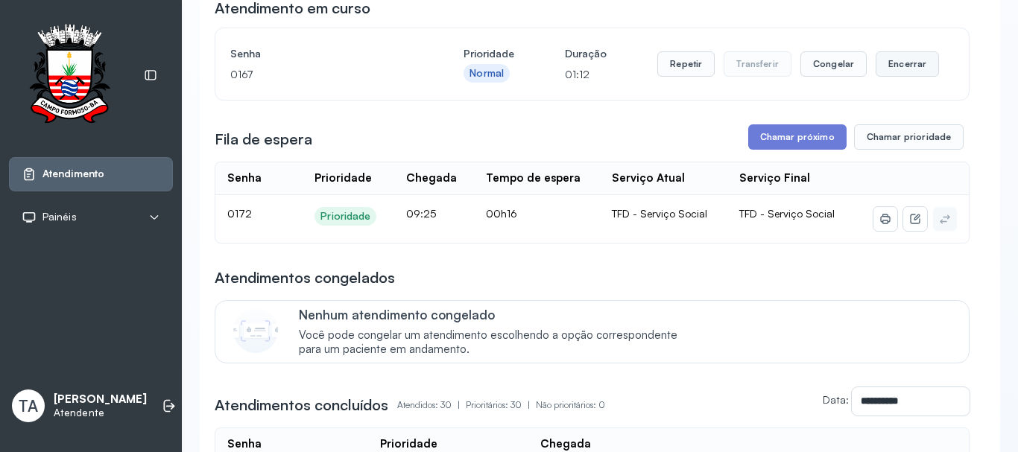
drag, startPoint x: 861, startPoint y: 63, endPoint x: 869, endPoint y: 69, distance: 10.4
click at [864, 65] on div "Repetir Transferir Congelar Encerrar" at bounding box center [798, 63] width 282 height 25
click at [875, 69] on button "Encerrar" at bounding box center [906, 63] width 63 height 25
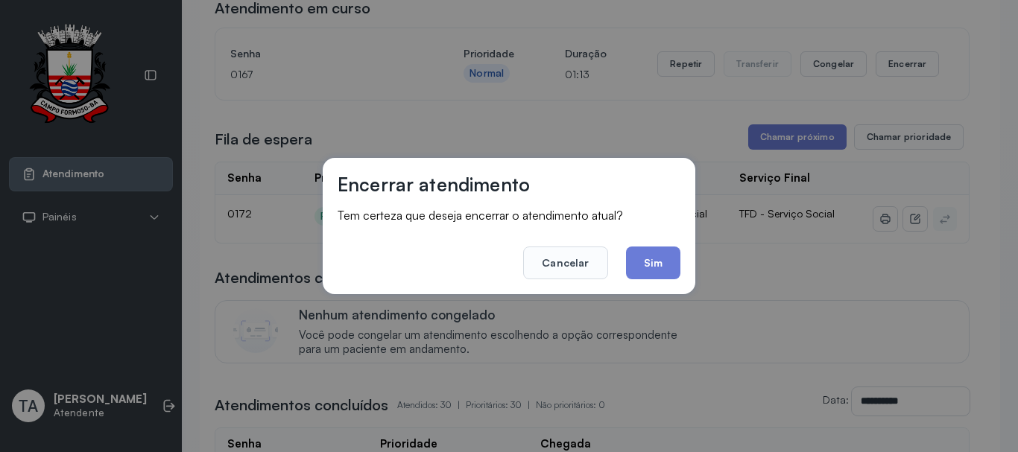
click at [666, 281] on div "Encerrar atendimento Tem certeza que deseja encerrar o atendimento atual? Cance…" at bounding box center [509, 226] width 373 height 136
click at [656, 266] on button "Sim" at bounding box center [653, 263] width 54 height 33
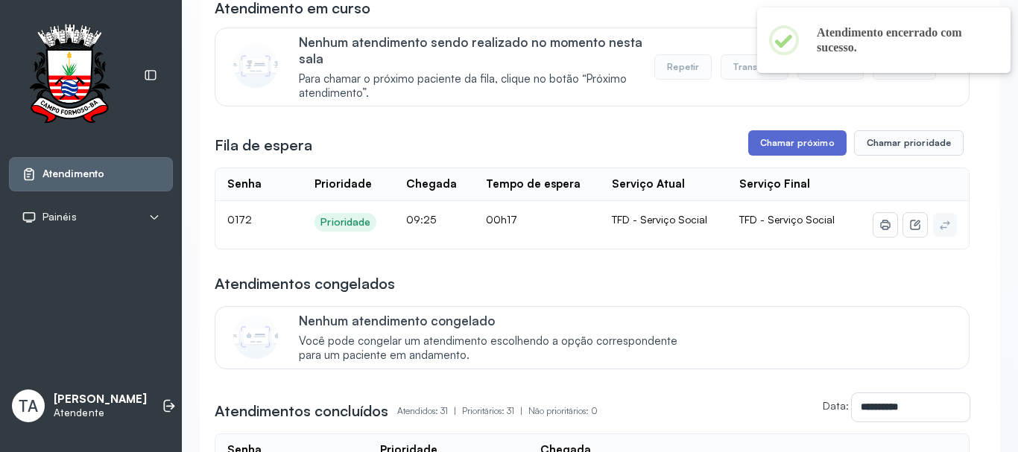
click at [748, 150] on button "Chamar próximo" at bounding box center [797, 142] width 98 height 25
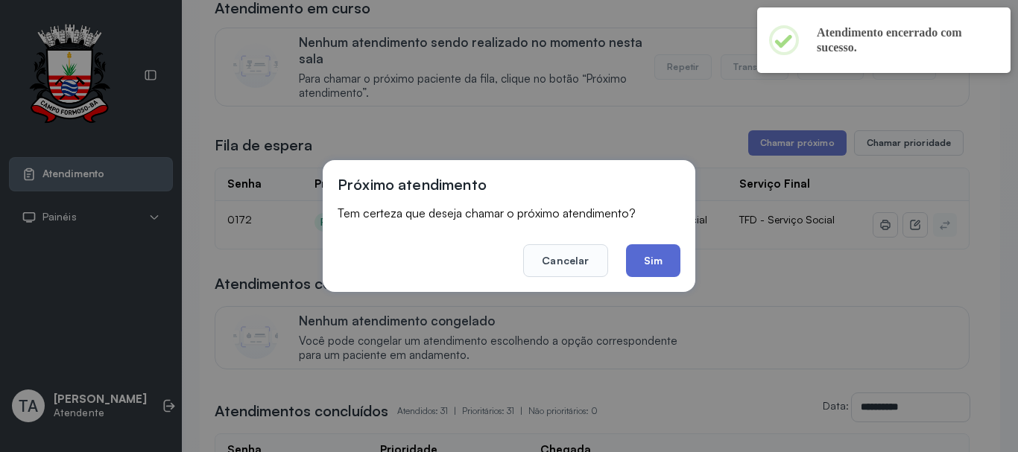
click at [650, 269] on button "Sim" at bounding box center [653, 260] width 54 height 33
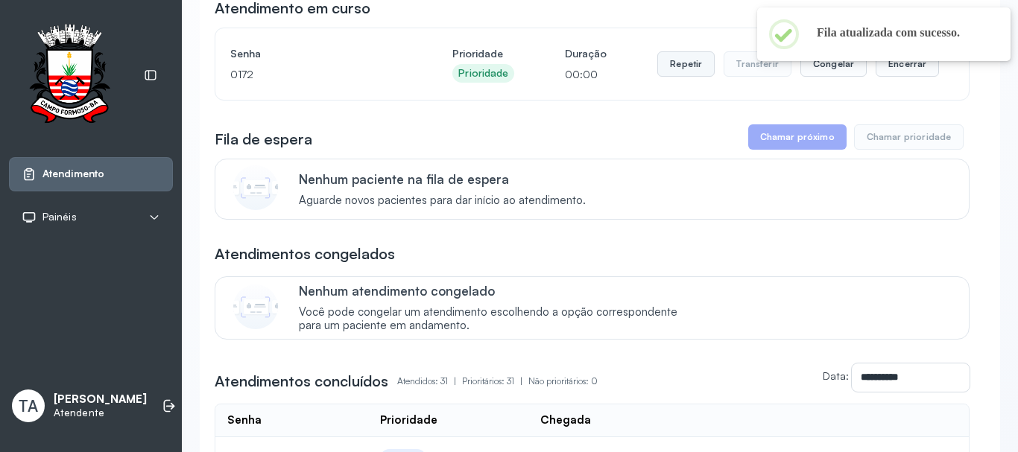
click at [678, 70] on button "Repetir" at bounding box center [685, 63] width 57 height 25
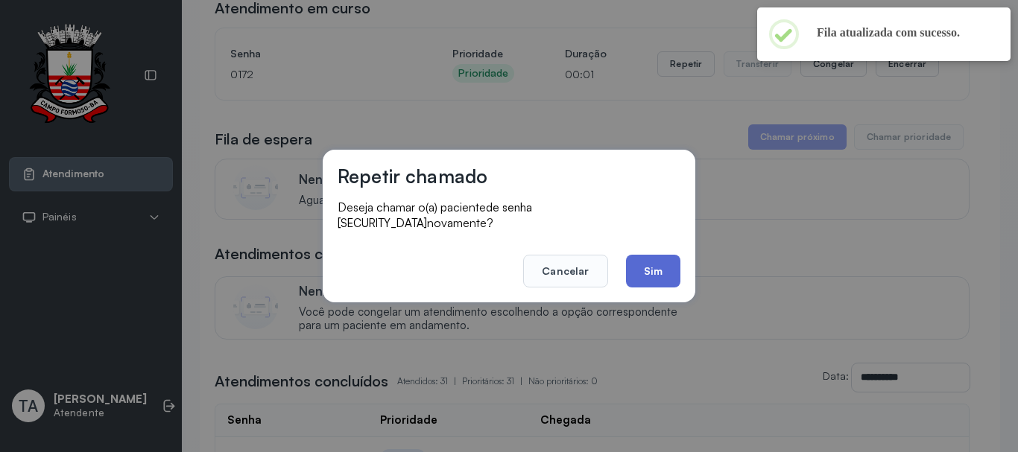
click at [662, 276] on button "Sim" at bounding box center [653, 271] width 54 height 33
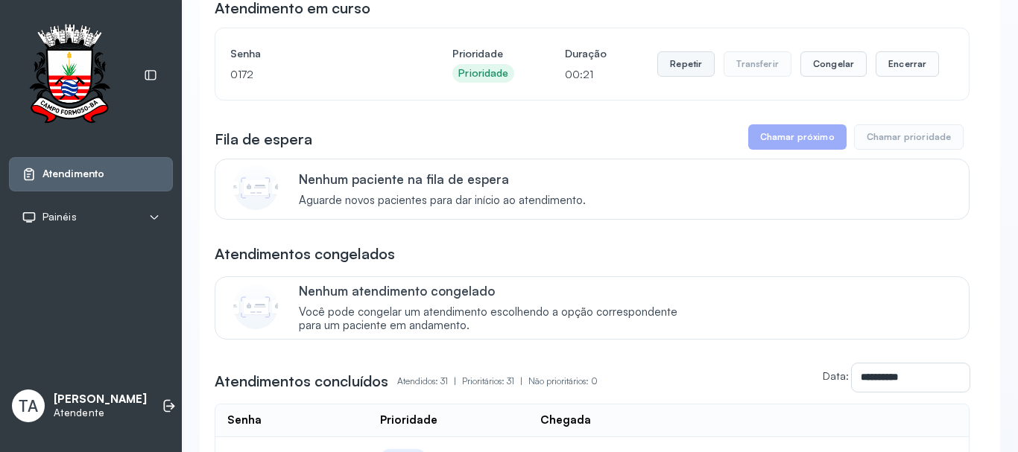
click at [702, 77] on button "Repetir" at bounding box center [685, 63] width 57 height 25
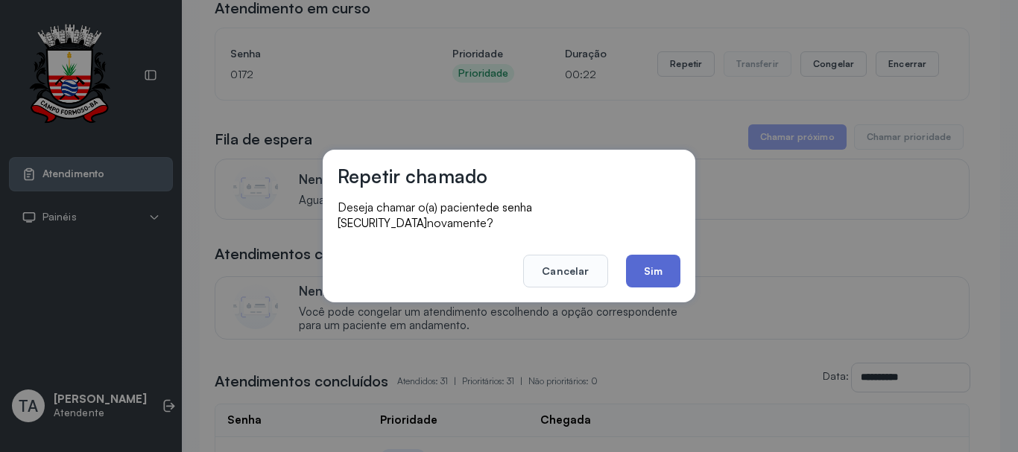
click at [646, 274] on button "Sim" at bounding box center [653, 271] width 54 height 33
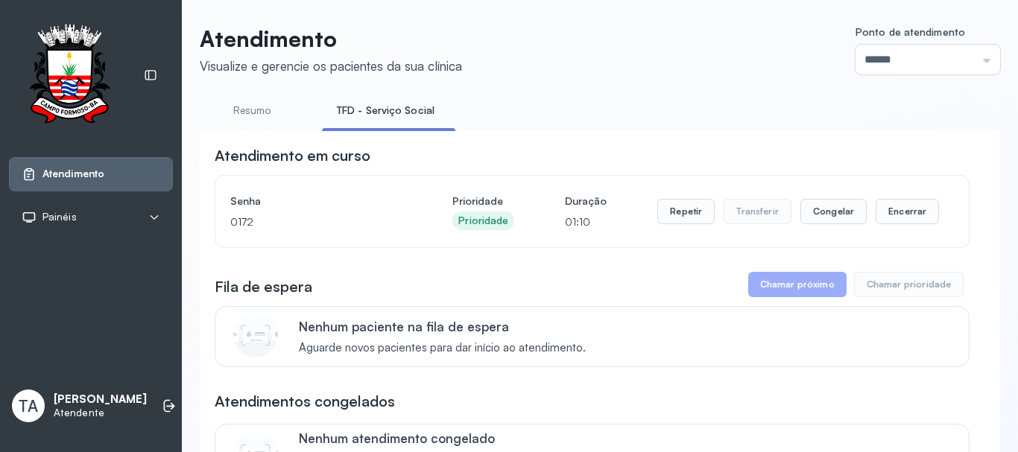
scroll to position [0, 0]
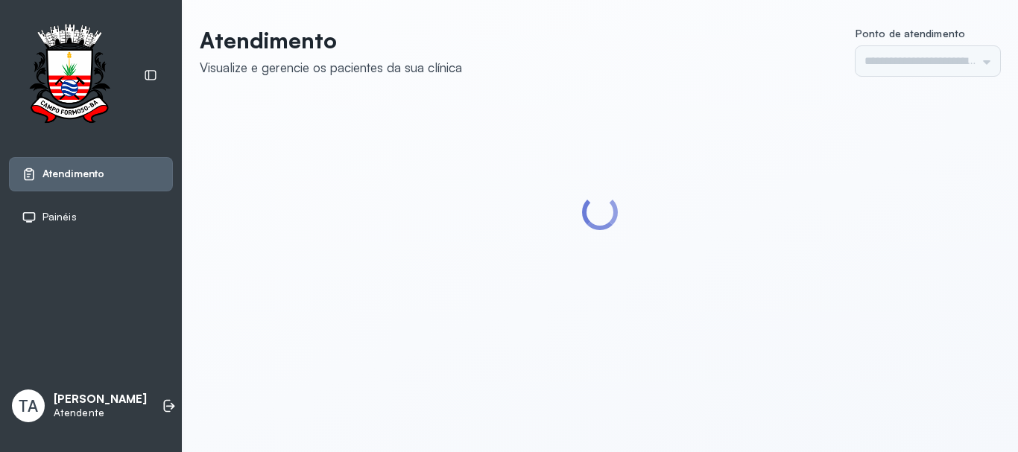
type input "******"
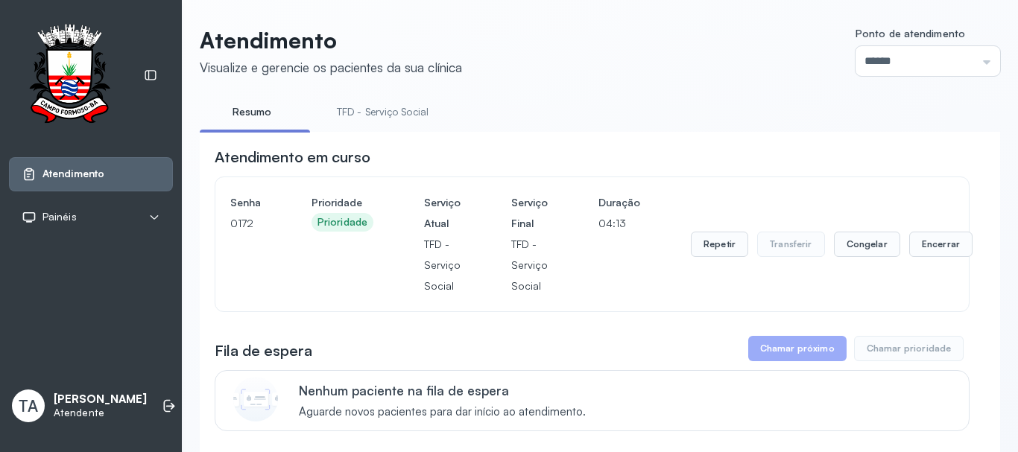
click at [346, 106] on link "TFD - Serviço Social" at bounding box center [382, 112] width 121 height 25
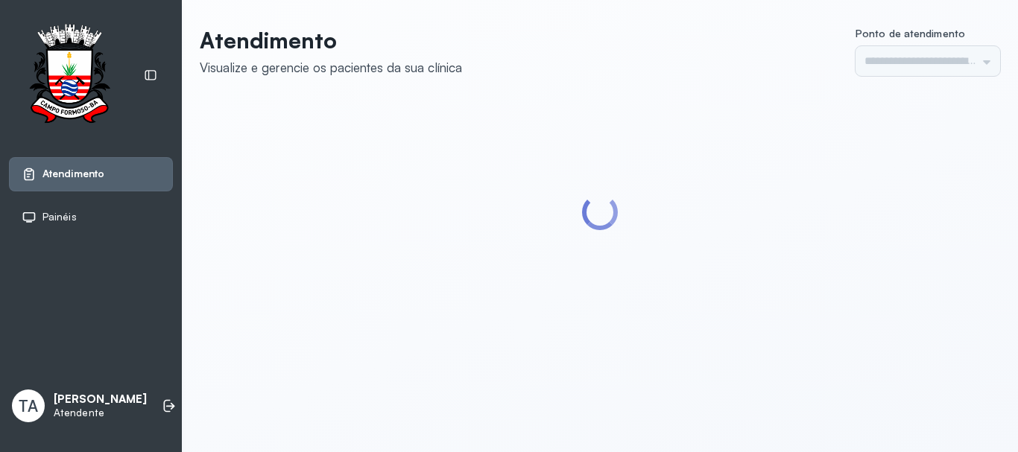
type input "******"
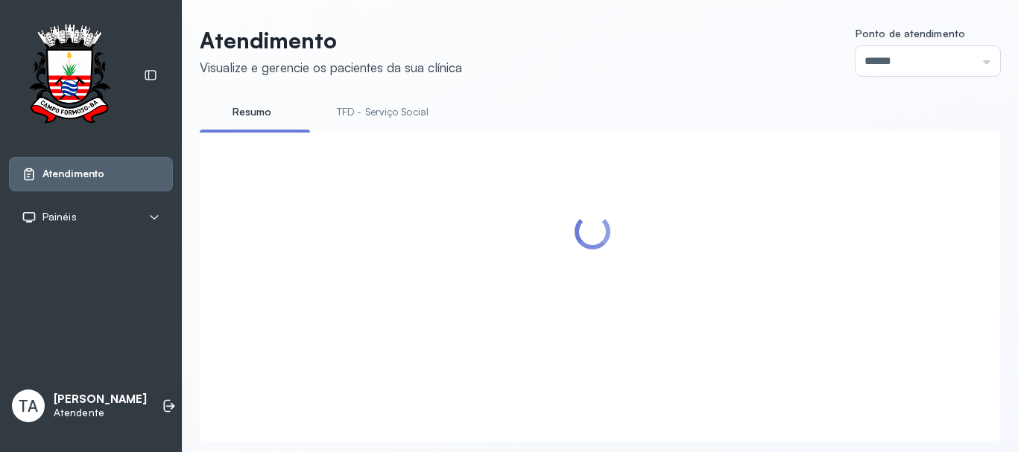
click at [381, 118] on link "TFD - Serviço Social" at bounding box center [382, 112] width 121 height 25
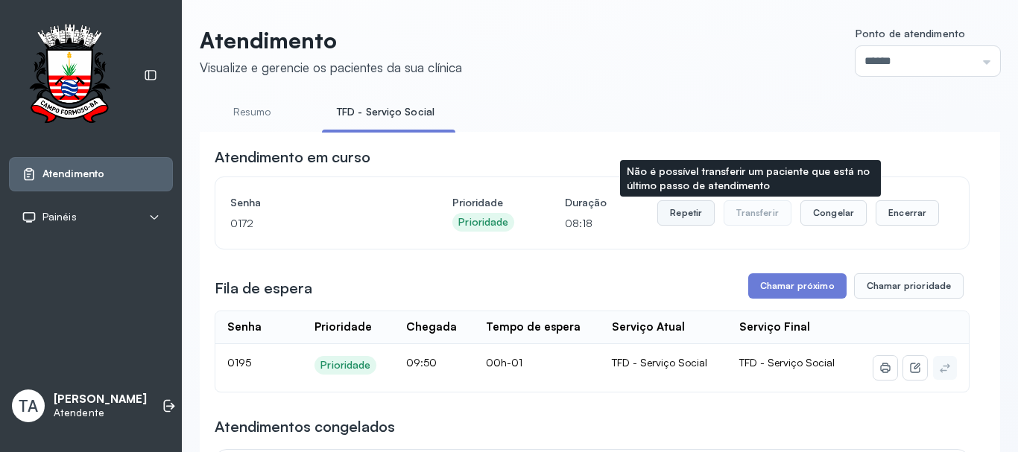
click at [688, 218] on button "Repetir" at bounding box center [685, 212] width 57 height 25
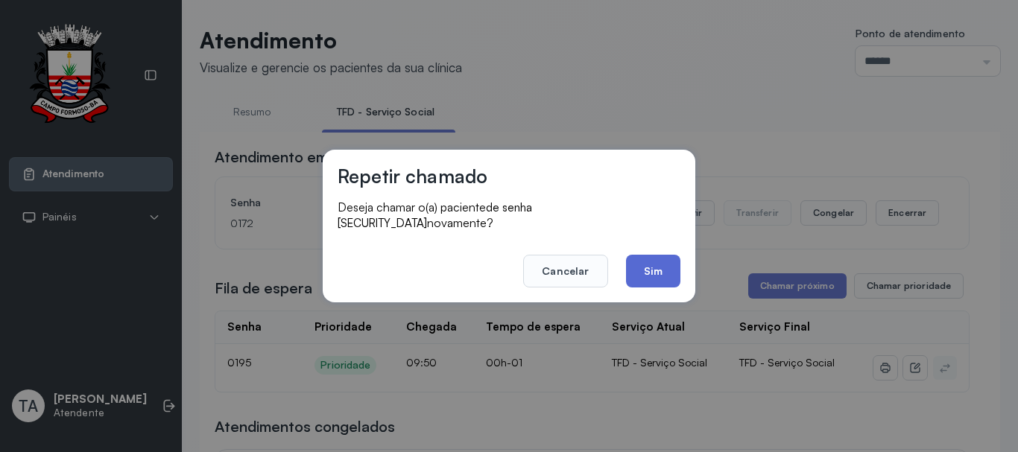
click at [643, 267] on button "Sim" at bounding box center [653, 271] width 54 height 33
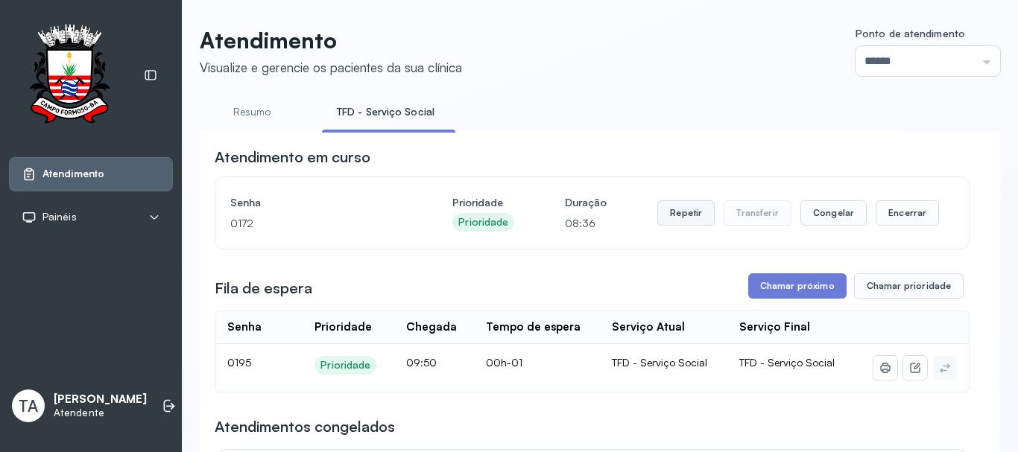
click at [692, 213] on button "Repetir" at bounding box center [685, 212] width 57 height 25
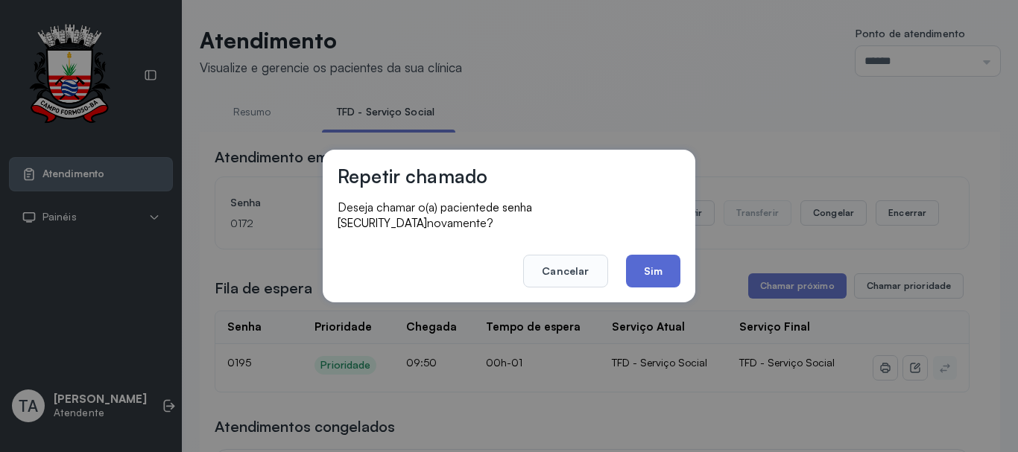
click at [659, 268] on button "Sim" at bounding box center [653, 271] width 54 height 33
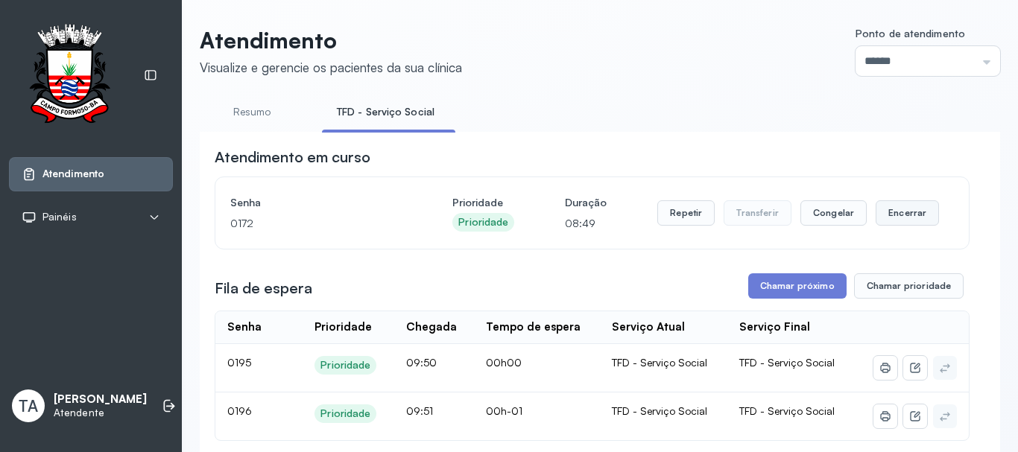
click at [910, 221] on button "Encerrar" at bounding box center [906, 212] width 63 height 25
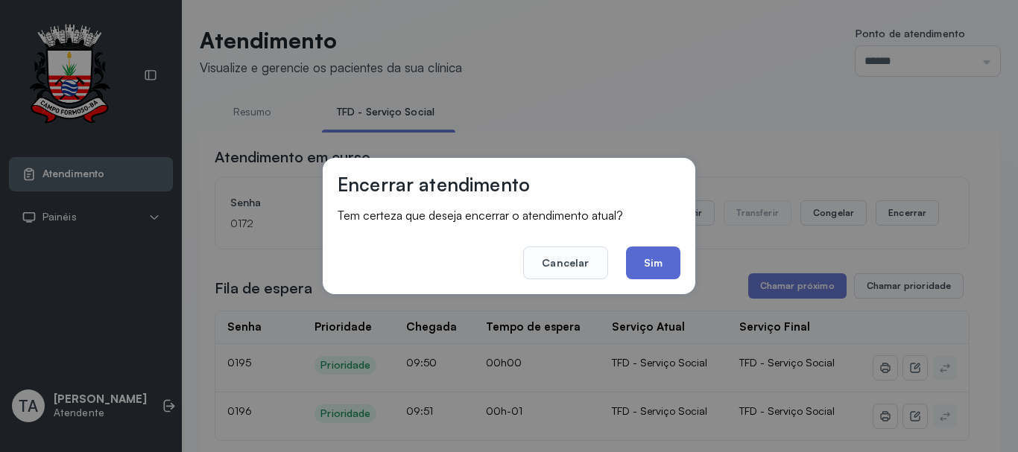
click at [665, 262] on button "Sim" at bounding box center [653, 263] width 54 height 33
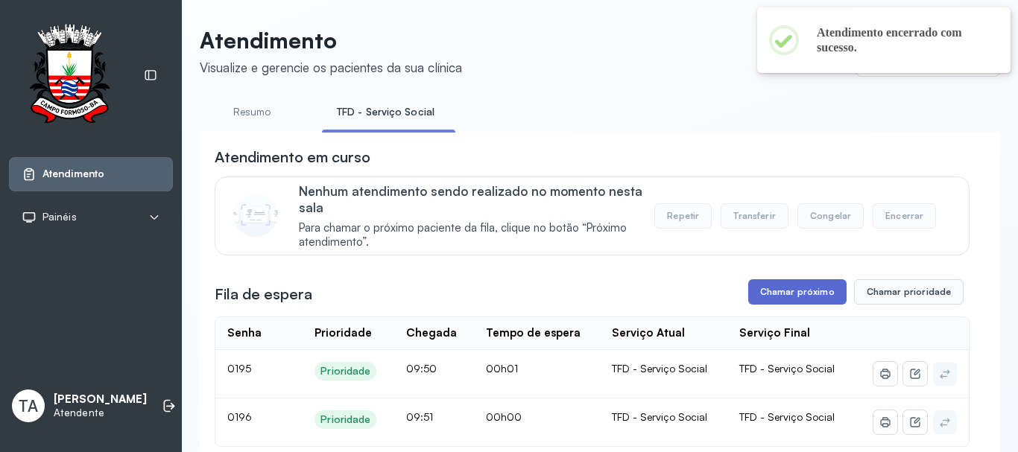
click at [773, 285] on button "Chamar próximo" at bounding box center [797, 291] width 98 height 25
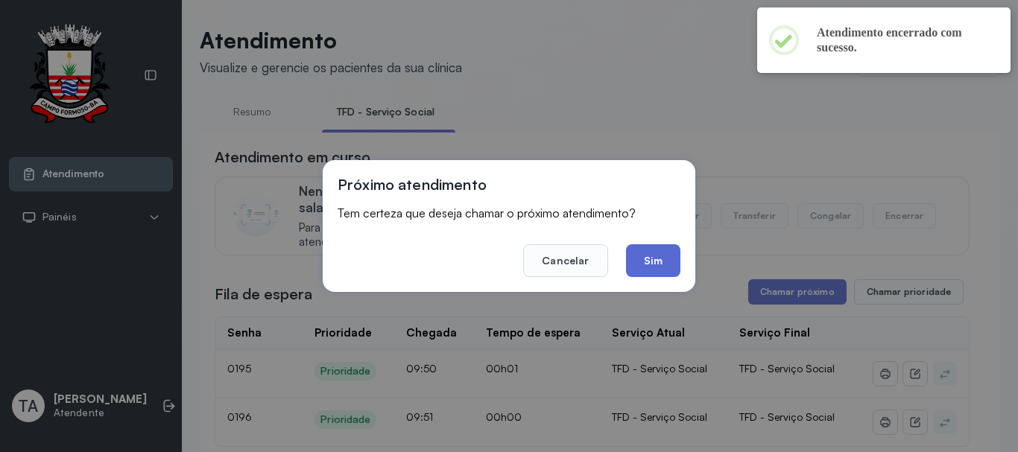
click at [658, 276] on button "Sim" at bounding box center [653, 260] width 54 height 33
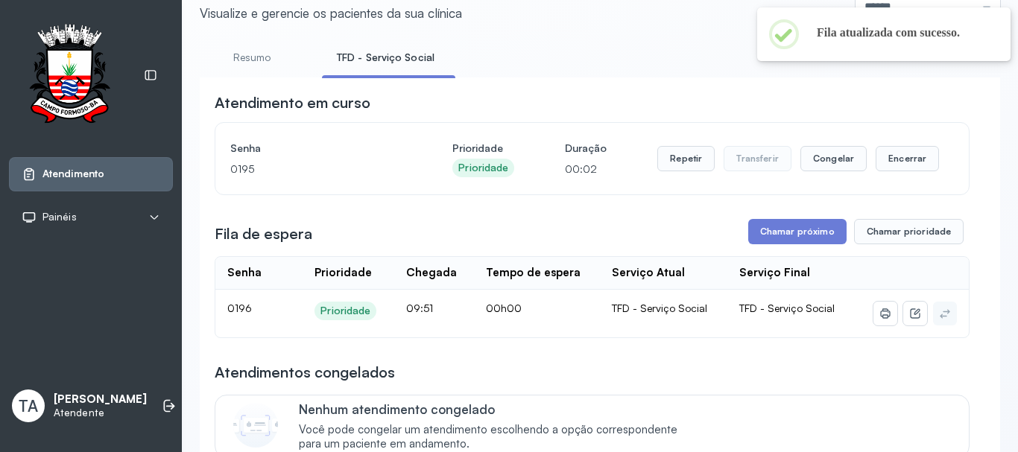
scroll to position [46, 0]
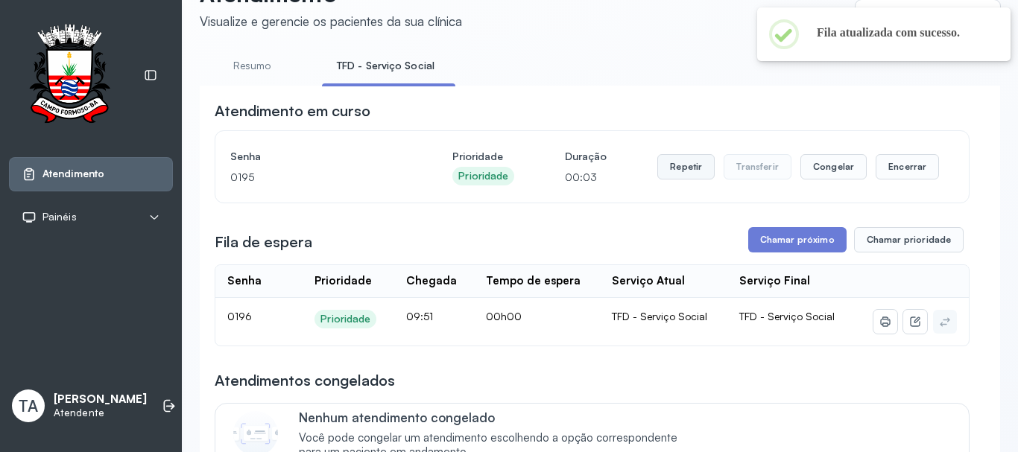
click at [662, 179] on button "Repetir" at bounding box center [685, 166] width 57 height 25
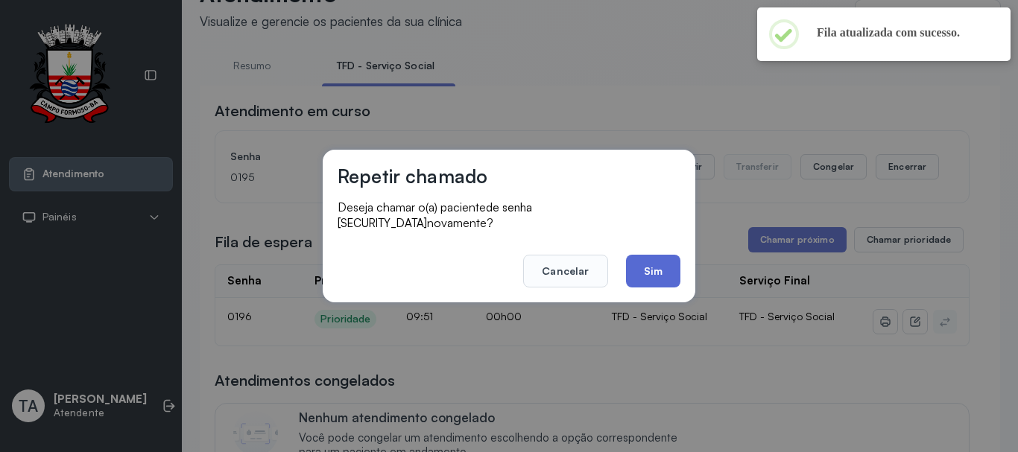
click at [649, 255] on button "Sim" at bounding box center [653, 271] width 54 height 33
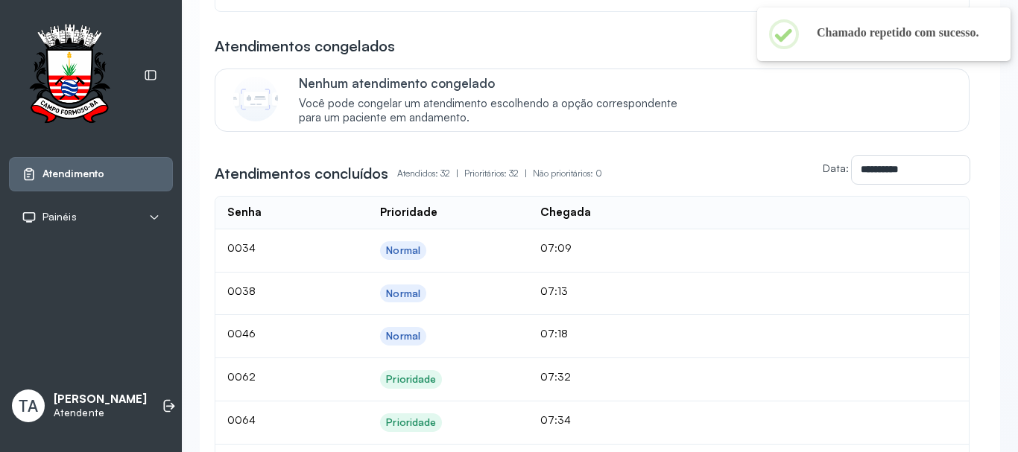
scroll to position [0, 0]
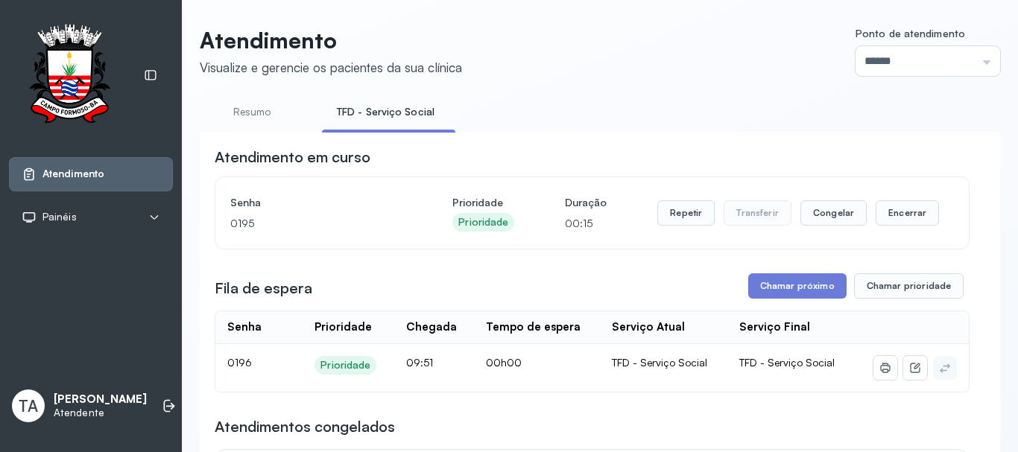
click at [679, 220] on button "Repetir" at bounding box center [685, 212] width 57 height 25
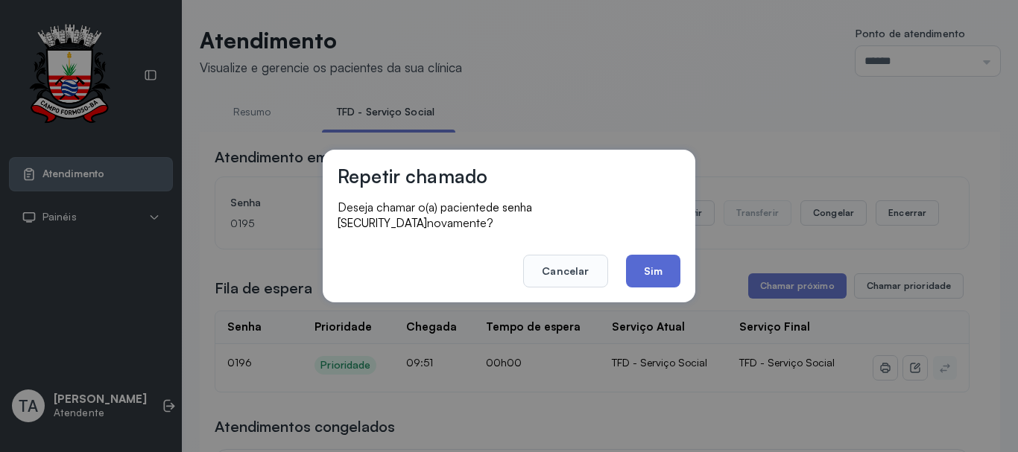
click at [668, 265] on button "Sim" at bounding box center [653, 271] width 54 height 33
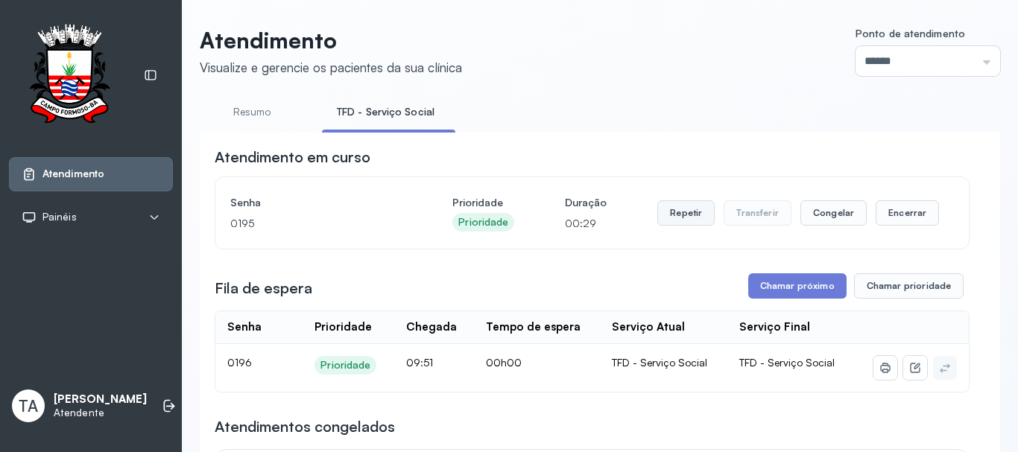
click at [664, 224] on button "Repetir" at bounding box center [685, 212] width 57 height 25
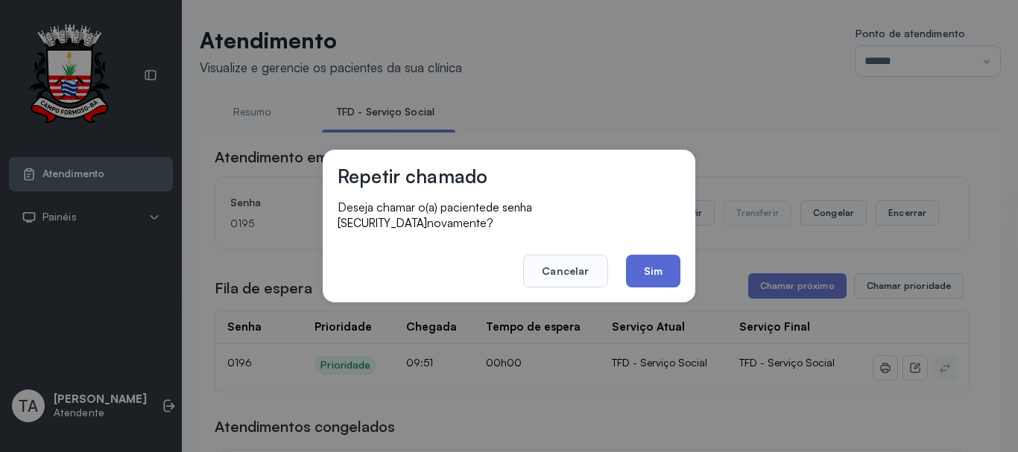
drag, startPoint x: 664, startPoint y: 224, endPoint x: 641, endPoint y: 249, distance: 33.2
click at [640, 239] on footer "Cancelar Sim" at bounding box center [509, 261] width 343 height 54
click at [643, 255] on button "Sim" at bounding box center [653, 271] width 54 height 33
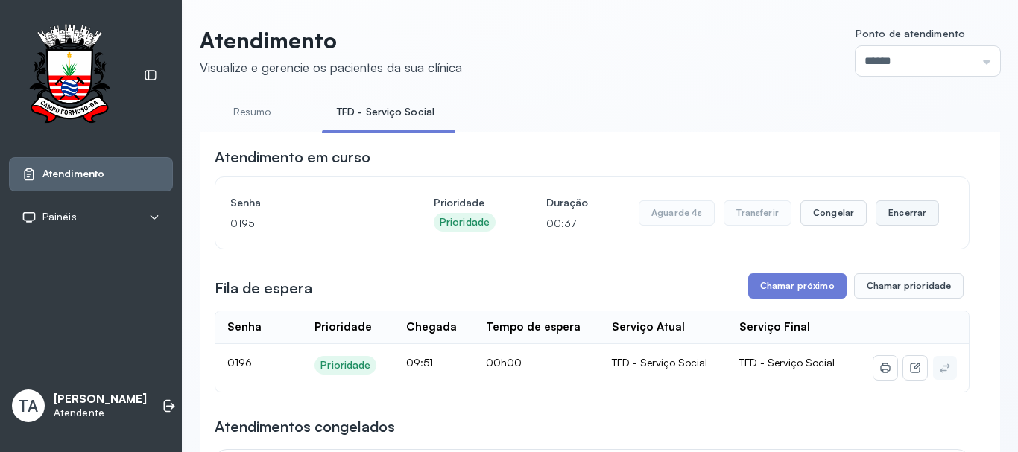
click at [919, 212] on button "Encerrar" at bounding box center [906, 212] width 63 height 25
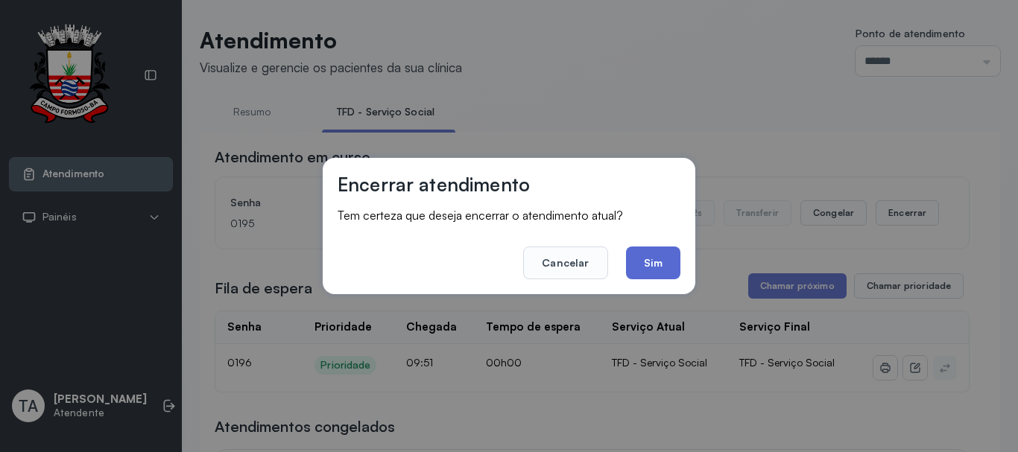
click at [658, 262] on button "Sim" at bounding box center [653, 263] width 54 height 33
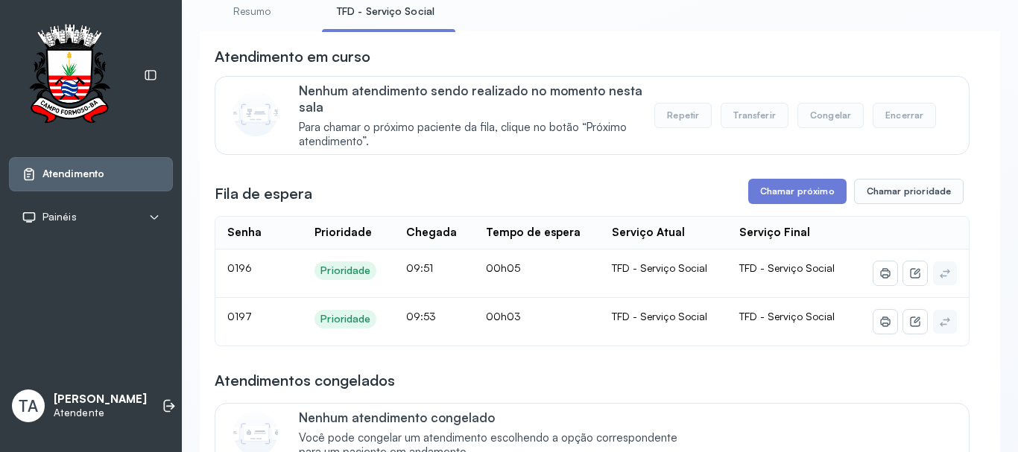
scroll to position [75, 0]
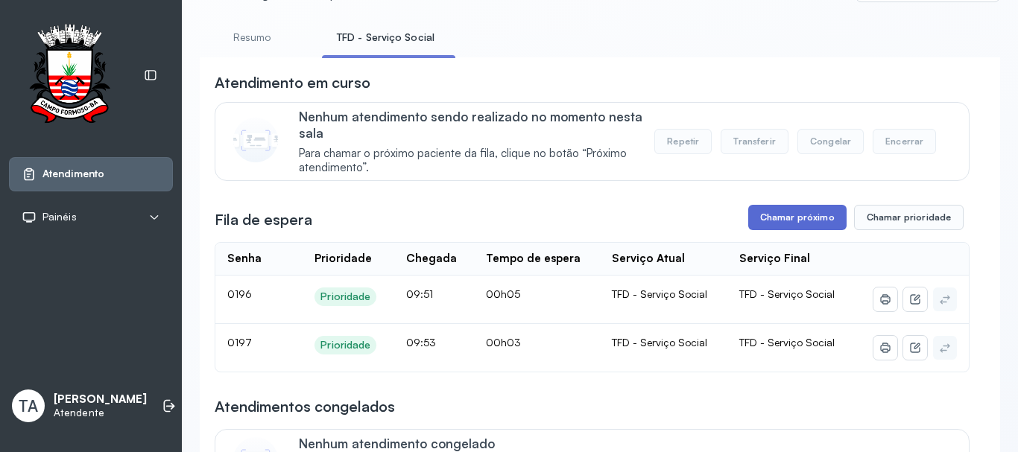
drag, startPoint x: 733, startPoint y: 238, endPoint x: 752, endPoint y: 221, distance: 25.3
click at [752, 221] on button "Chamar próximo" at bounding box center [797, 217] width 98 height 25
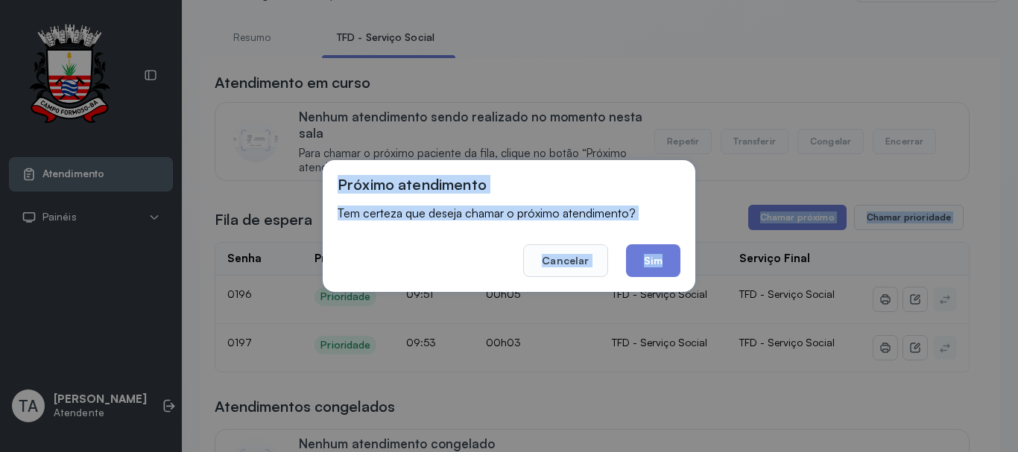
click at [547, 174] on div "Próximo atendimento Tem certeza que deseja chamar o próximo atendimento? Cancel…" at bounding box center [509, 226] width 373 height 132
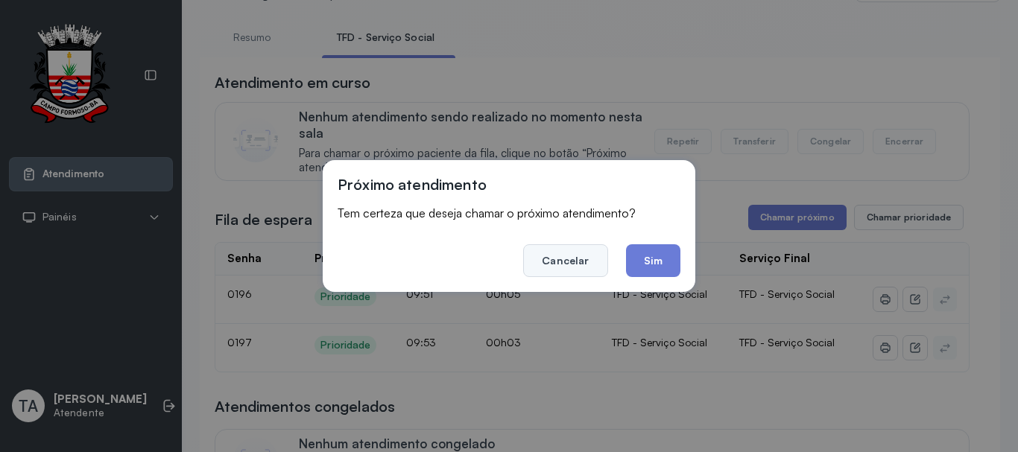
click at [563, 264] on button "Cancelar" at bounding box center [565, 260] width 84 height 33
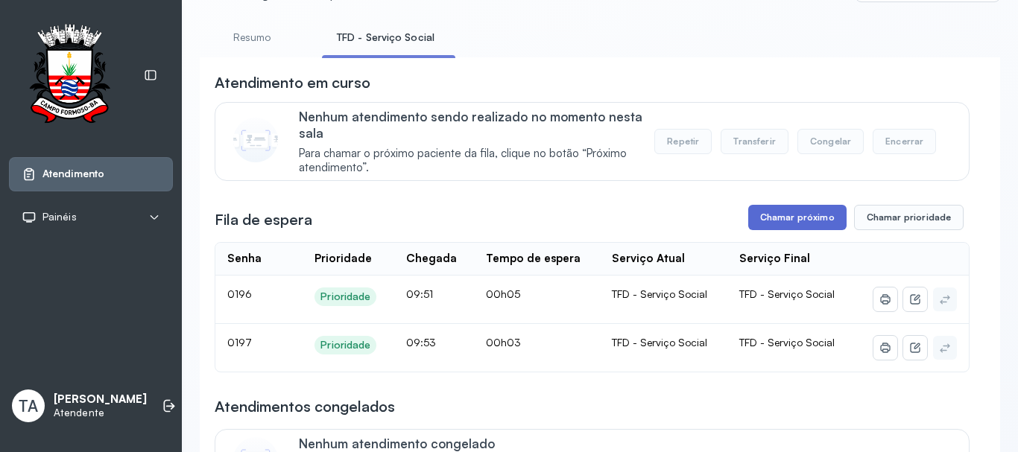
click at [750, 225] on button "Chamar próximo" at bounding box center [797, 217] width 98 height 25
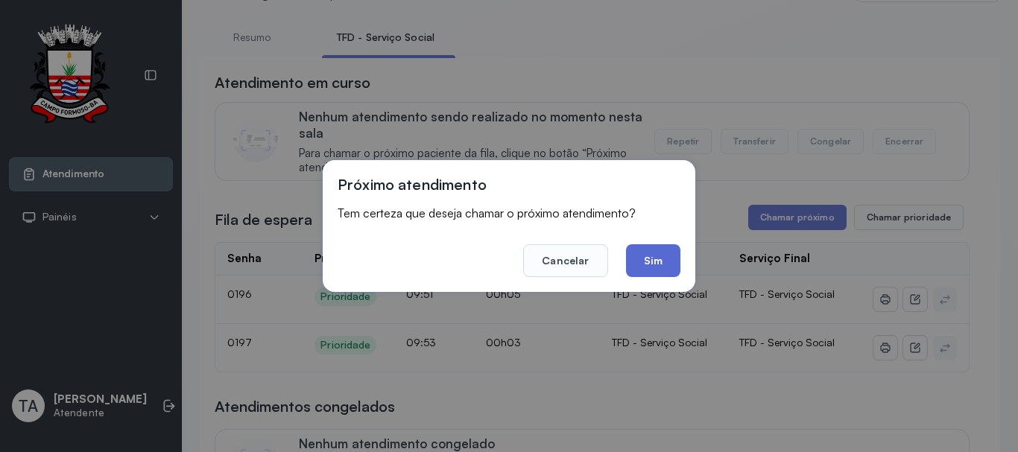
click at [667, 268] on button "Sim" at bounding box center [653, 260] width 54 height 33
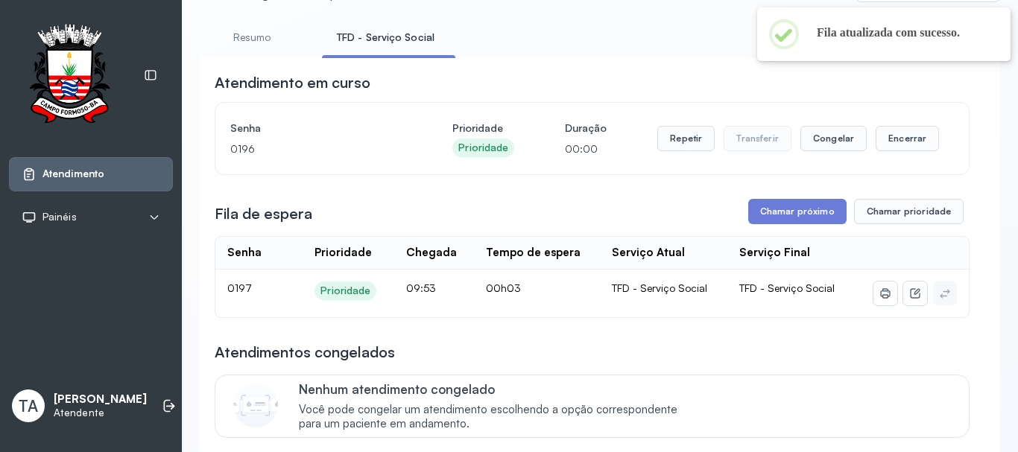
click at [666, 156] on div "Repetir Transferir Congelar Encerrar" at bounding box center [798, 139] width 282 height 42
click at [665, 151] on button "Repetir" at bounding box center [685, 138] width 57 height 25
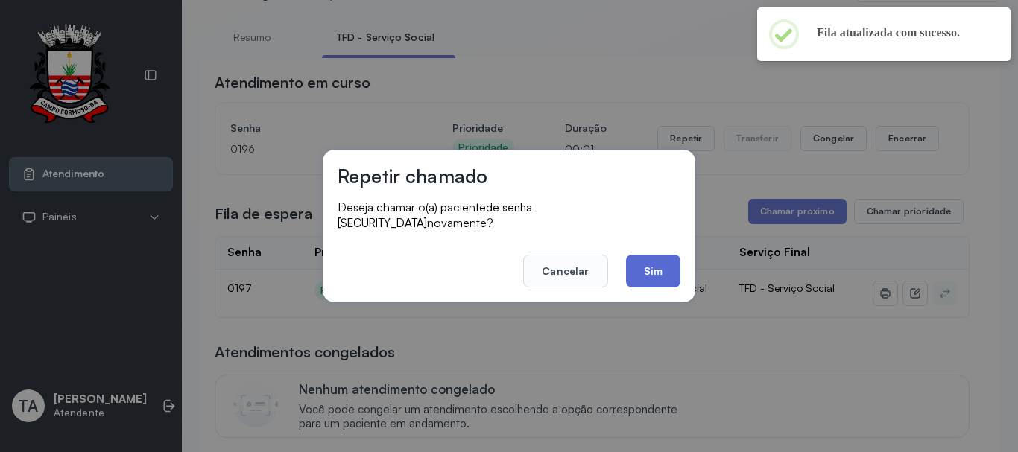
click at [657, 261] on button "Sim" at bounding box center [653, 271] width 54 height 33
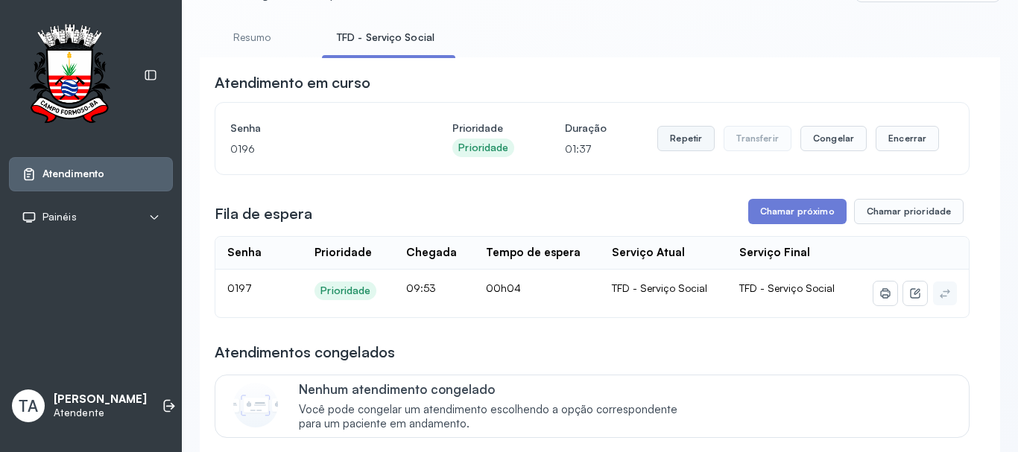
click at [666, 145] on button "Repetir" at bounding box center [685, 138] width 57 height 25
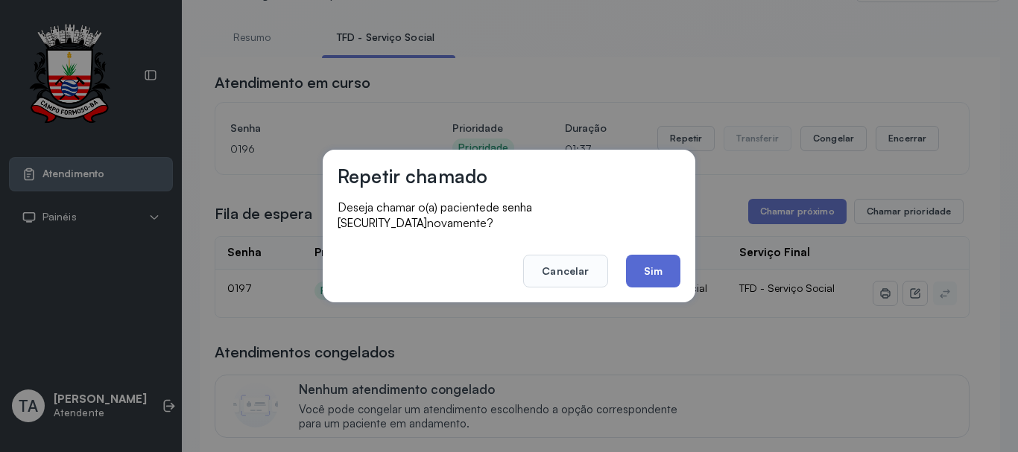
click at [641, 264] on button "Sim" at bounding box center [653, 271] width 54 height 33
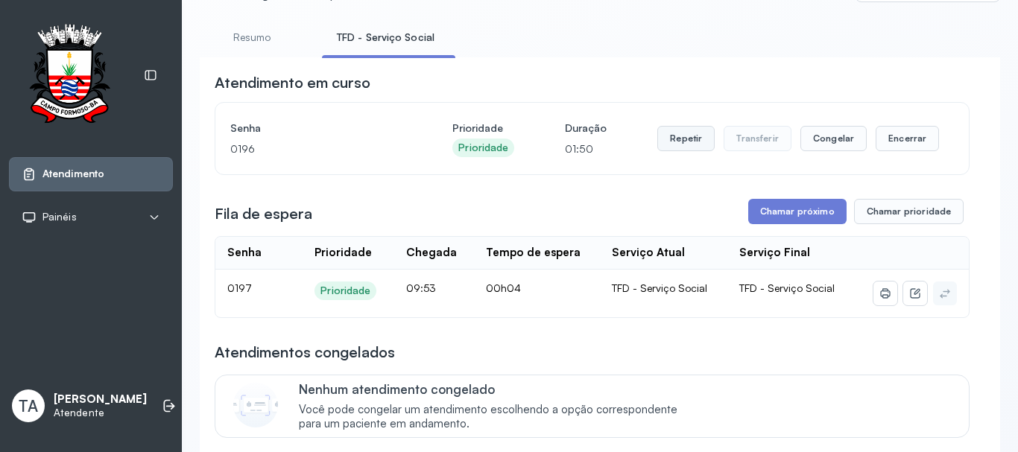
click at [670, 145] on button "Repetir" at bounding box center [685, 138] width 57 height 25
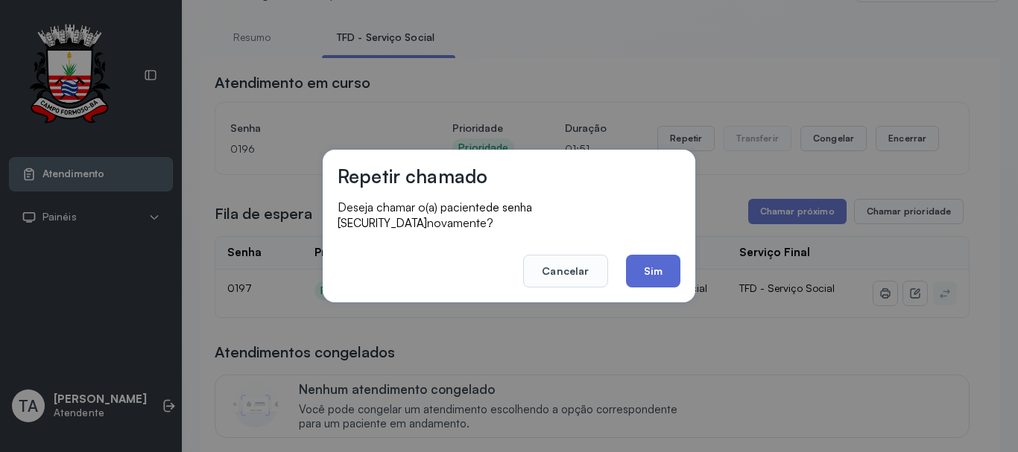
click at [644, 266] on button "Sim" at bounding box center [653, 271] width 54 height 33
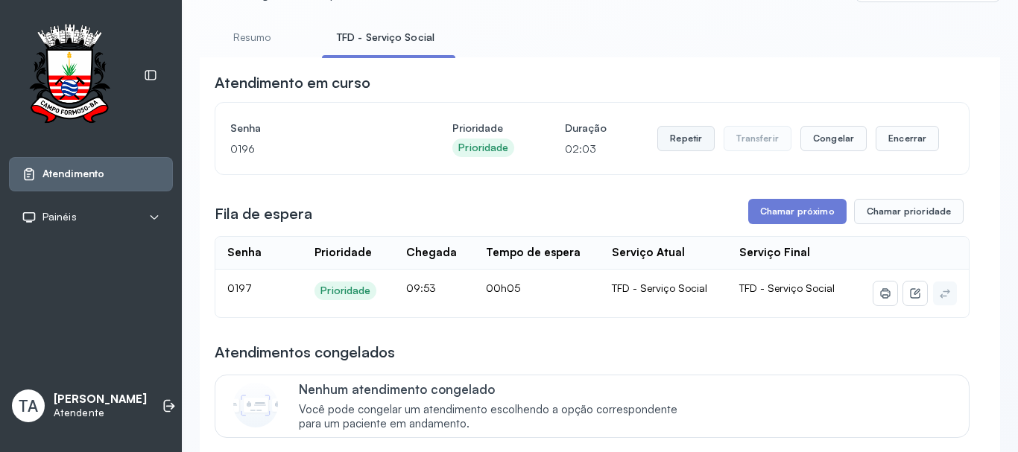
click at [664, 143] on button "Repetir" at bounding box center [685, 138] width 57 height 25
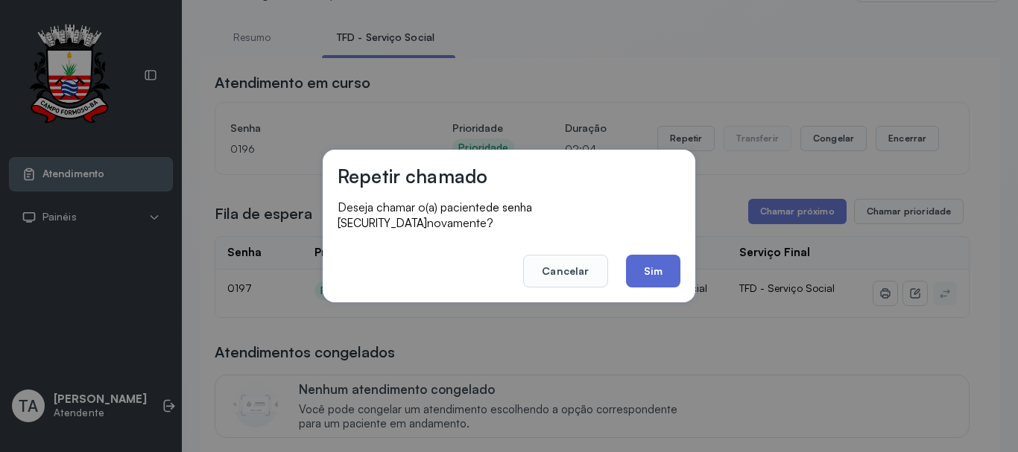
click at [671, 255] on button "Sim" at bounding box center [653, 271] width 54 height 33
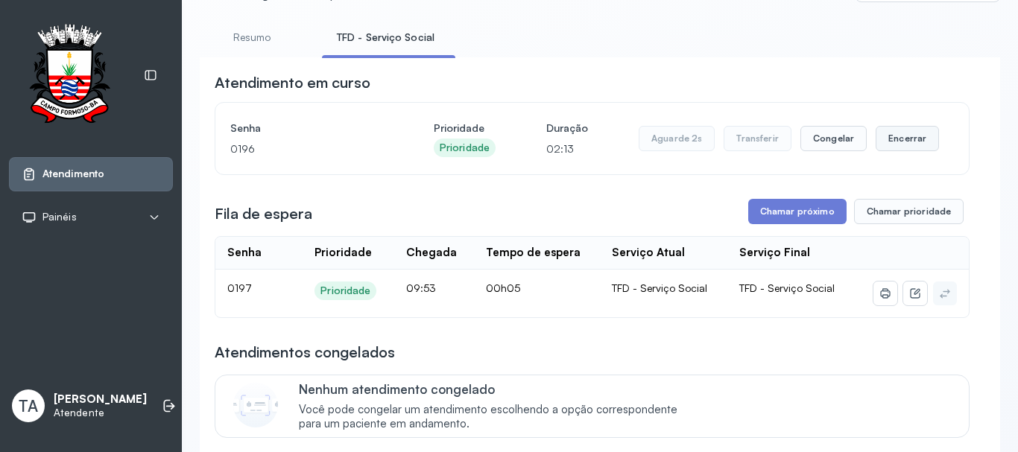
click at [904, 151] on button "Encerrar" at bounding box center [906, 138] width 63 height 25
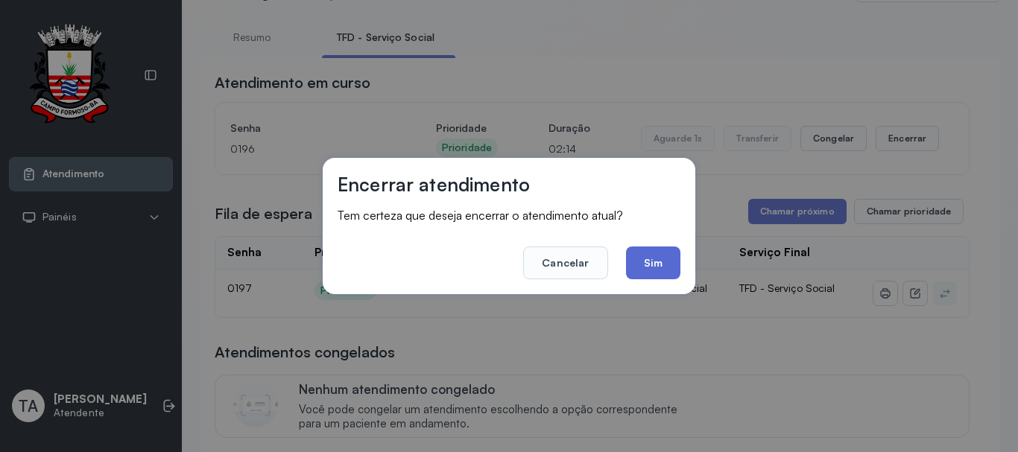
click at [678, 257] on button "Sim" at bounding box center [653, 263] width 54 height 33
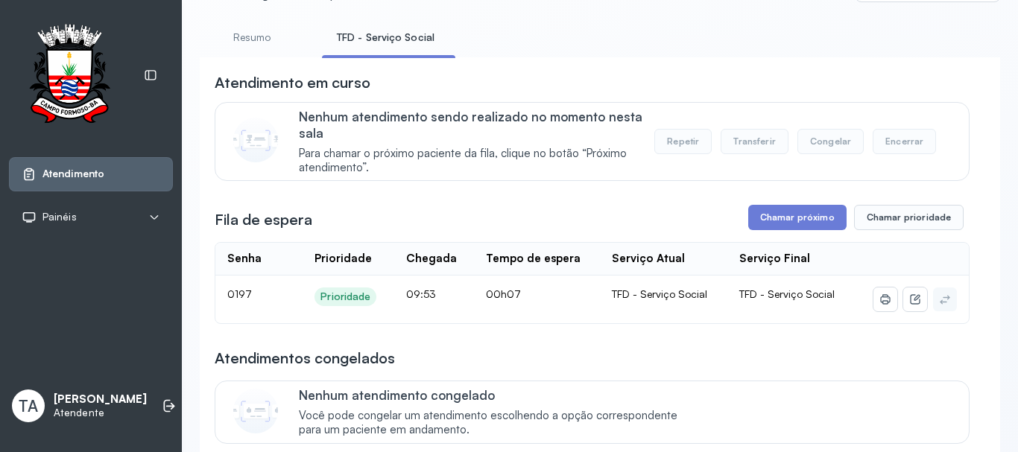
click at [771, 222] on button "Chamar próximo" at bounding box center [797, 217] width 98 height 25
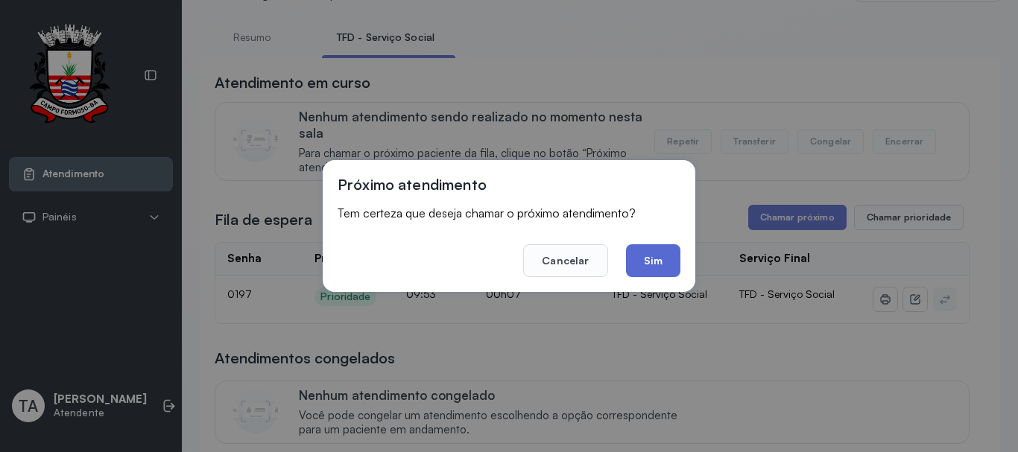
click at [655, 253] on button "Sim" at bounding box center [653, 260] width 54 height 33
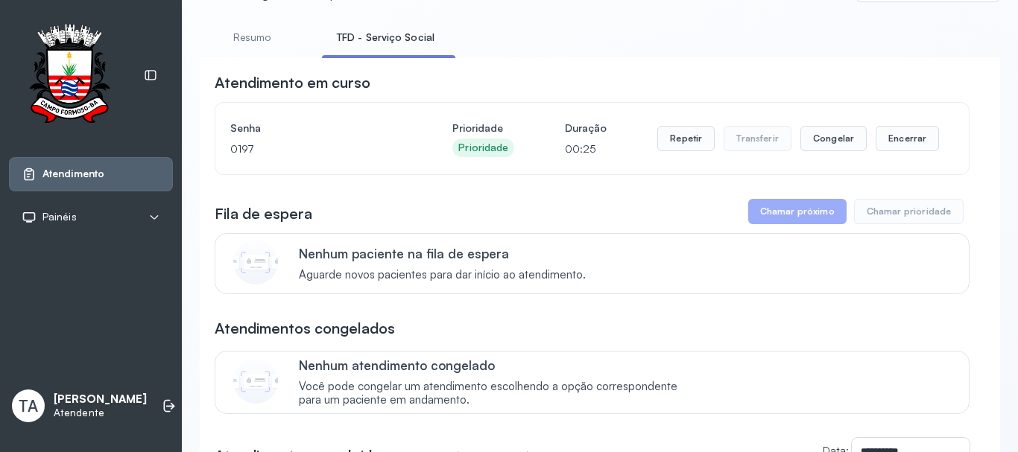
drag, startPoint x: 655, startPoint y: 253, endPoint x: 606, endPoint y: 212, distance: 64.0
click at [606, 212] on div "Fila de espera Chamar próximo Chamar prioridade" at bounding box center [592, 211] width 755 height 25
click at [682, 142] on button "Repetir" at bounding box center [685, 138] width 57 height 25
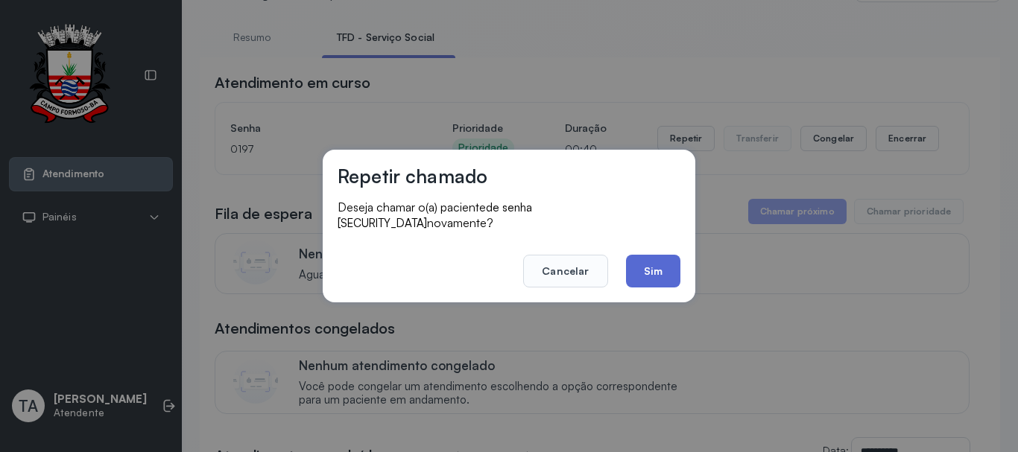
click at [637, 256] on button "Sim" at bounding box center [653, 271] width 54 height 33
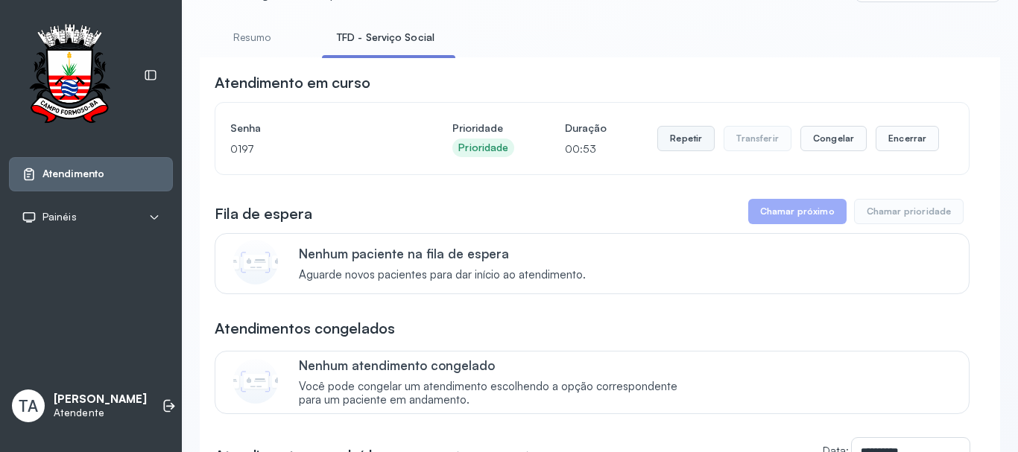
click at [660, 148] on button "Repetir" at bounding box center [685, 138] width 57 height 25
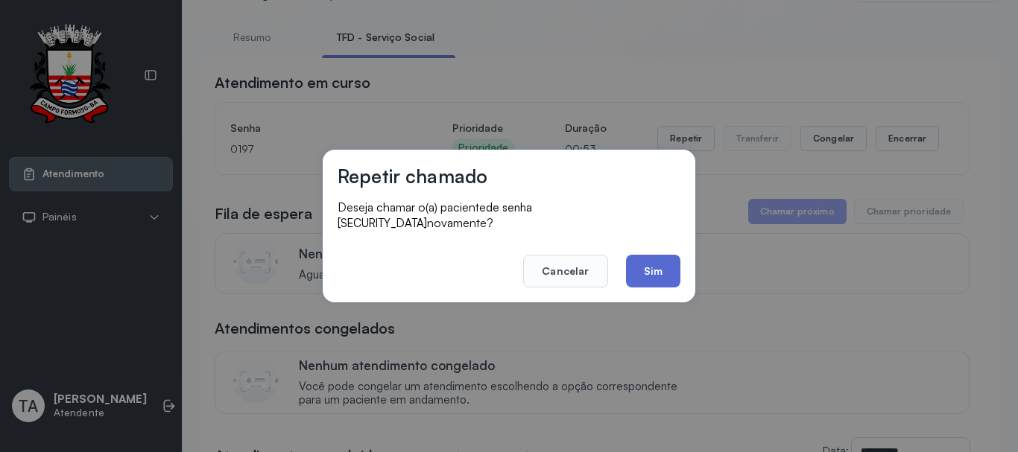
click at [646, 266] on button "Sim" at bounding box center [653, 271] width 54 height 33
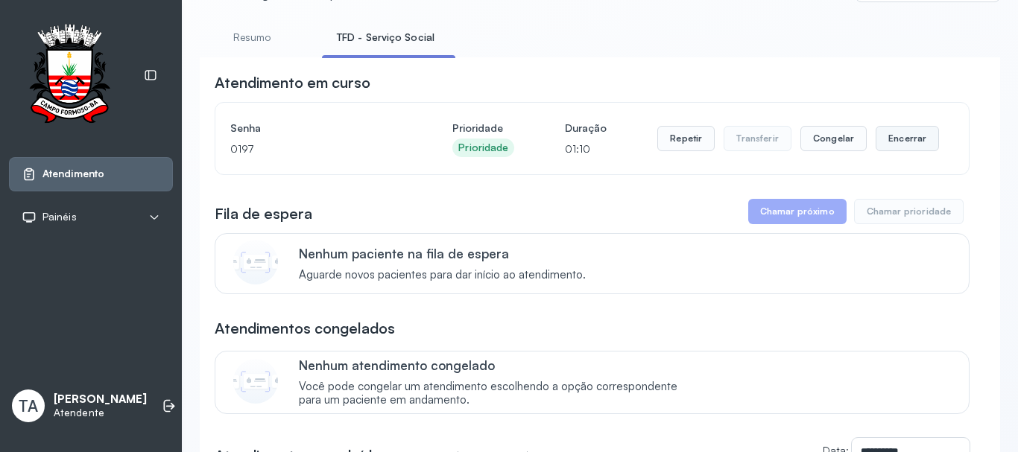
click at [877, 130] on button "Encerrar" at bounding box center [906, 138] width 63 height 25
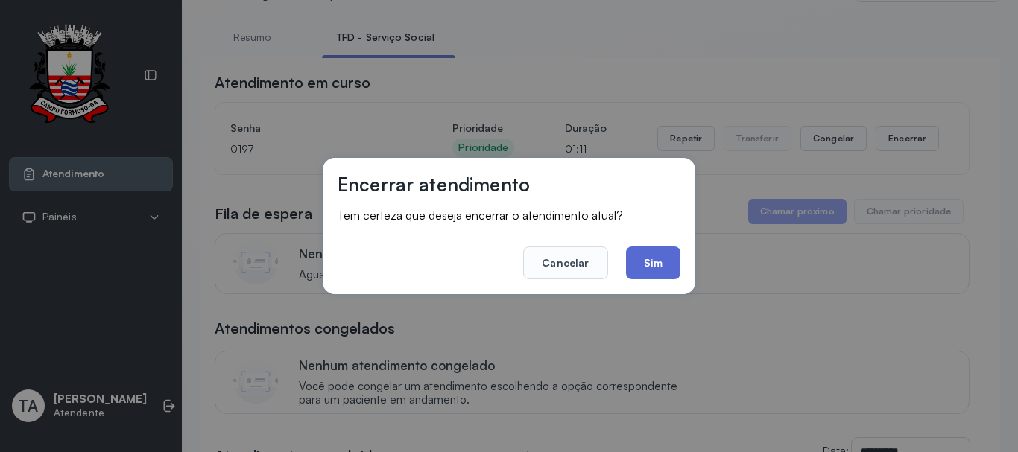
click at [641, 276] on button "Sim" at bounding box center [653, 263] width 54 height 33
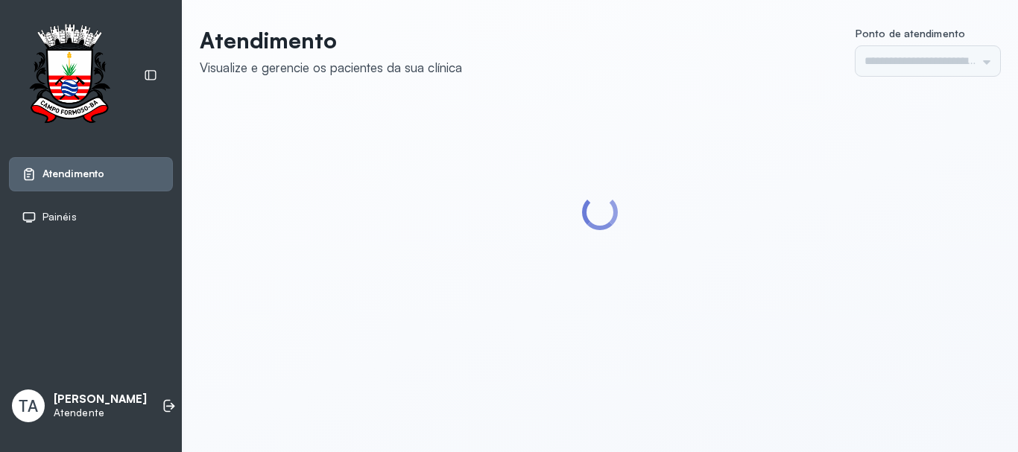
type input "******"
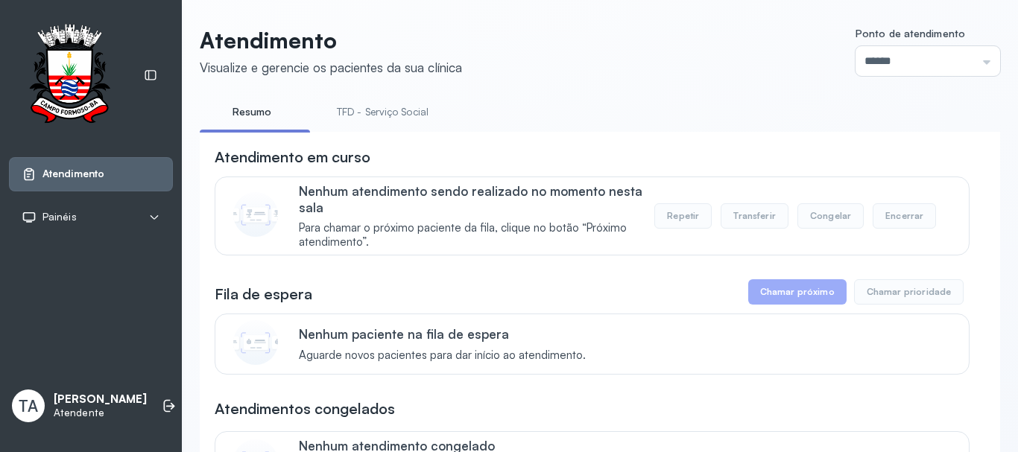
click at [396, 113] on link "TFD - Serviço Social" at bounding box center [382, 112] width 121 height 25
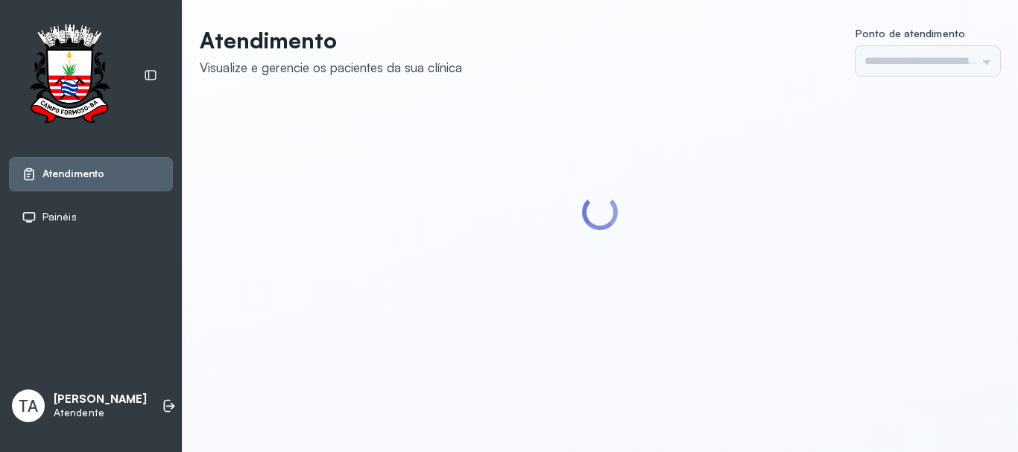
type input "******"
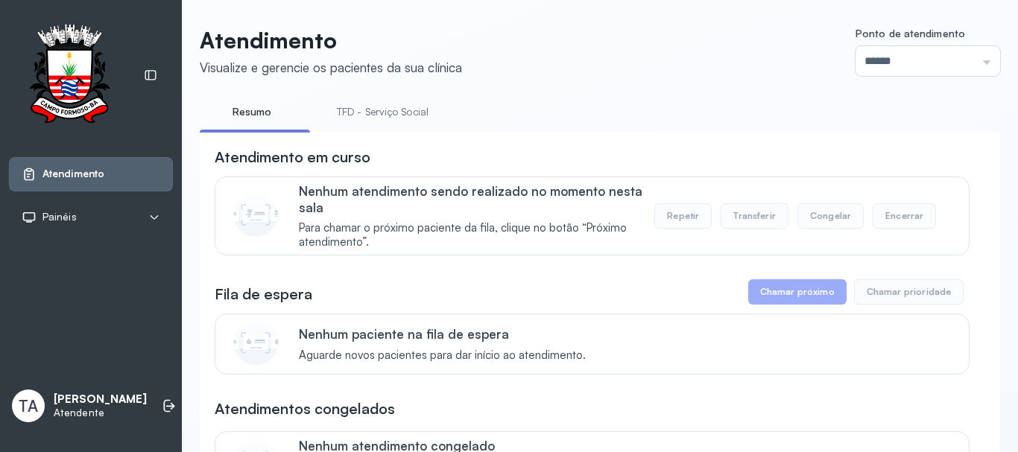
click at [358, 100] on link "TFD - Serviço Social" at bounding box center [382, 112] width 121 height 25
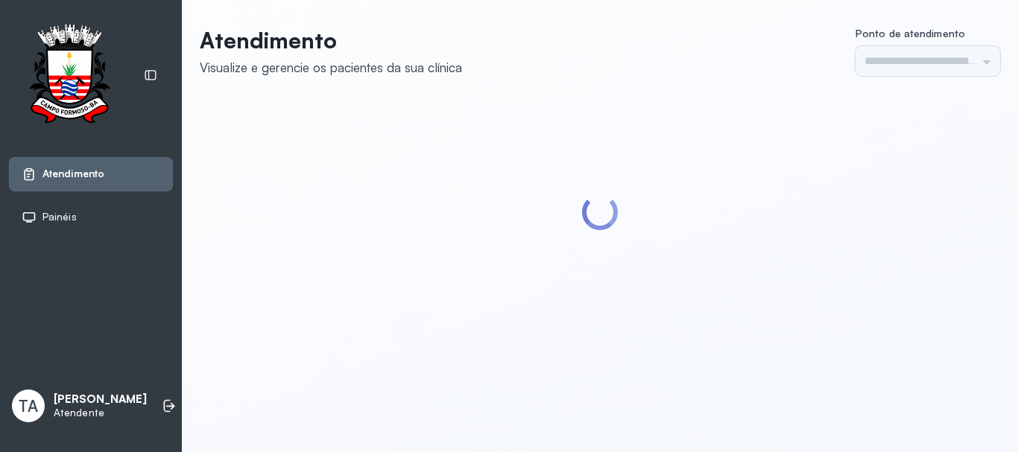
type input "******"
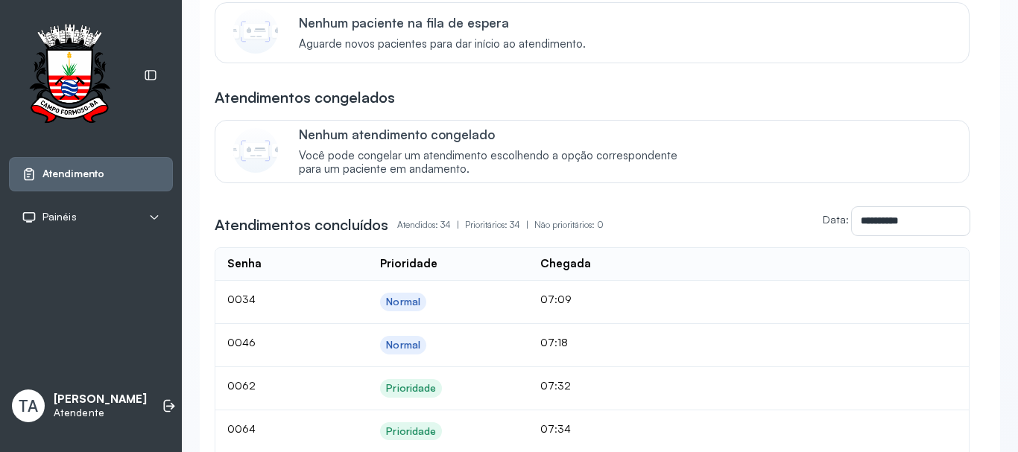
scroll to position [386, 0]
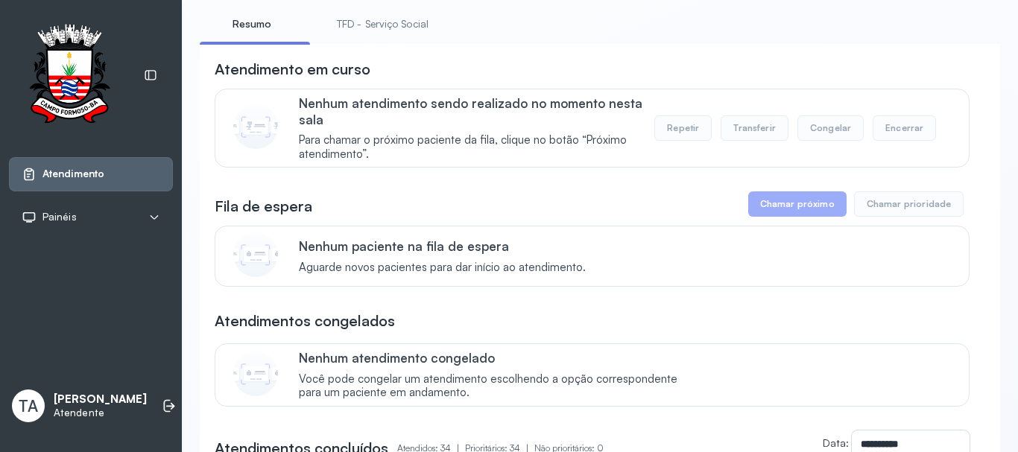
click at [390, 28] on link "TFD - Serviço Social" at bounding box center [382, 24] width 121 height 25
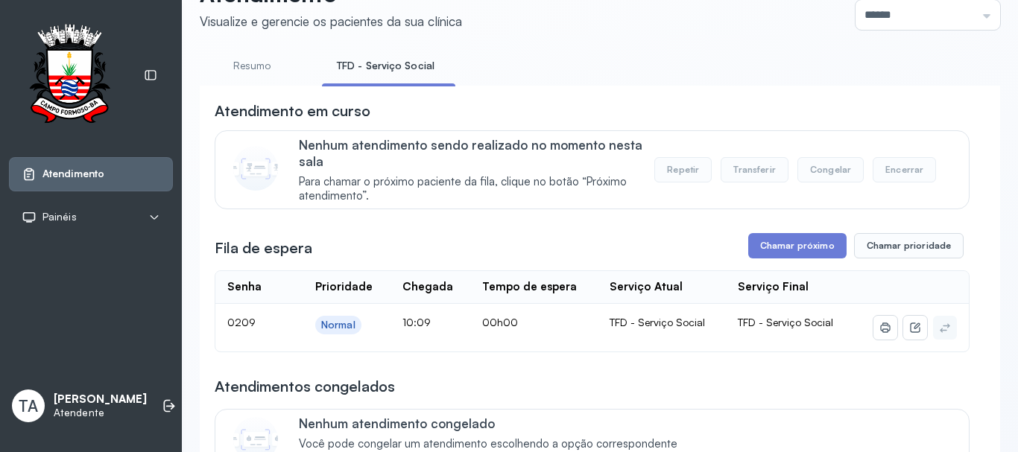
scroll to position [88, 0]
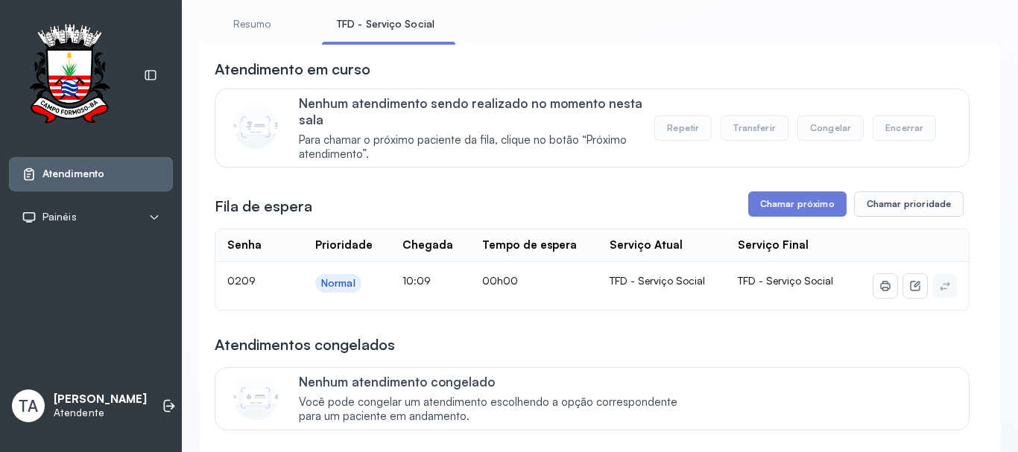
drag, startPoint x: 714, startPoint y: 209, endPoint x: 729, endPoint y: 209, distance: 14.9
click at [729, 209] on div "Fila de espera Chamar próximo Chamar prioridade" at bounding box center [592, 203] width 755 height 25
click at [777, 212] on button "Chamar próximo" at bounding box center [797, 203] width 98 height 25
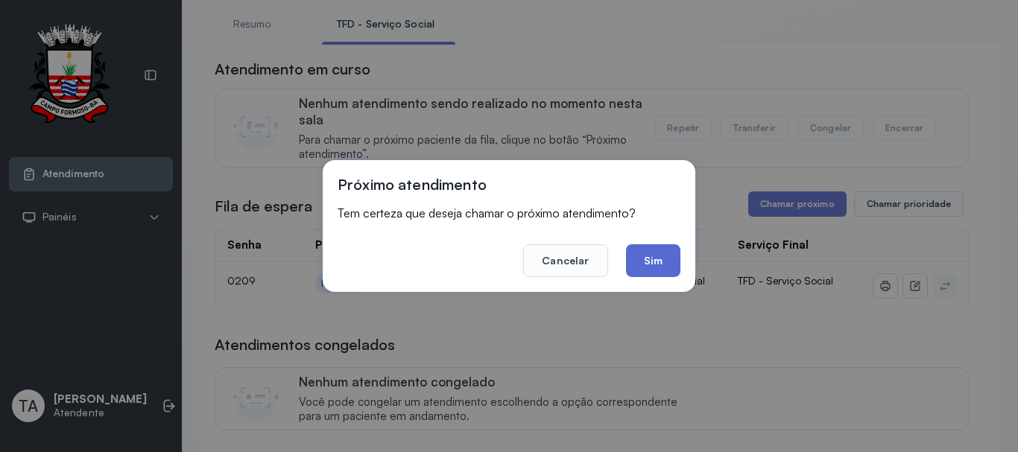
drag, startPoint x: 662, startPoint y: 261, endPoint x: 654, endPoint y: 260, distance: 7.5
click at [660, 261] on button "Sim" at bounding box center [653, 260] width 54 height 33
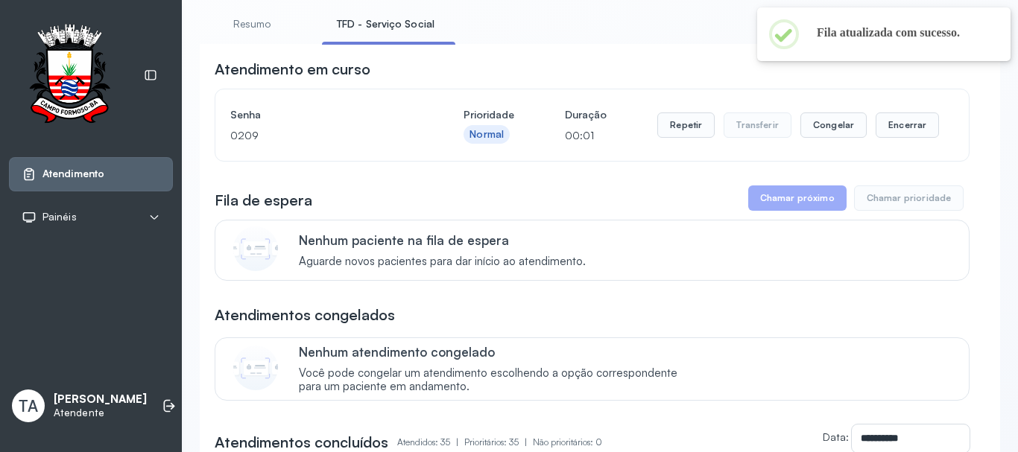
click at [662, 152] on div "Senha 0209 Prioridade Normal Duração 00:01 Repetir Transferir Congelar Encerrar" at bounding box center [591, 125] width 753 height 72
click at [662, 143] on div "Repetir Transferir Congelar Encerrar" at bounding box center [798, 125] width 282 height 42
click at [661, 136] on button "Repetir" at bounding box center [685, 125] width 57 height 25
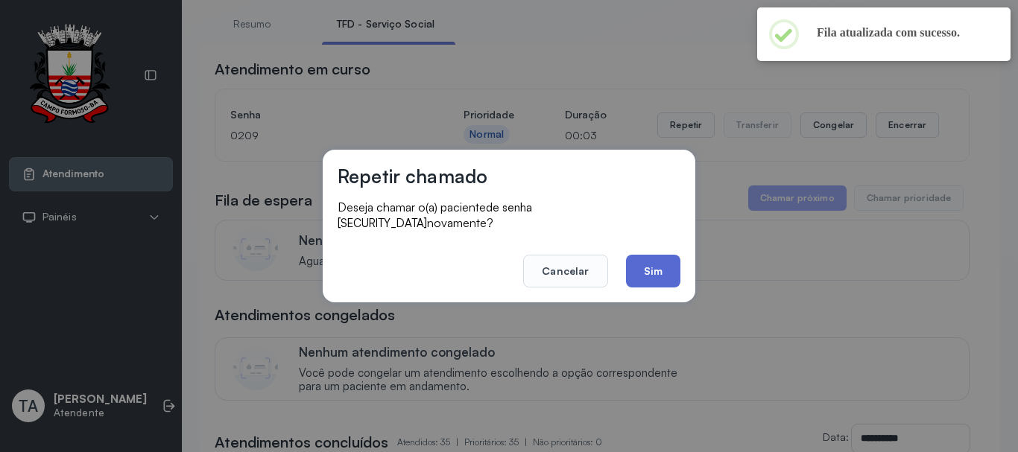
click at [638, 255] on button "Sim" at bounding box center [653, 271] width 54 height 33
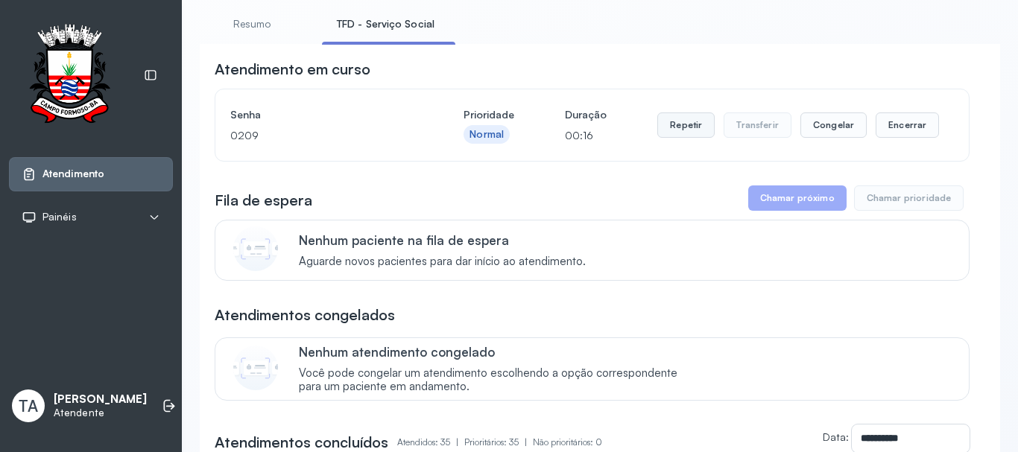
click at [680, 137] on button "Repetir" at bounding box center [685, 125] width 57 height 25
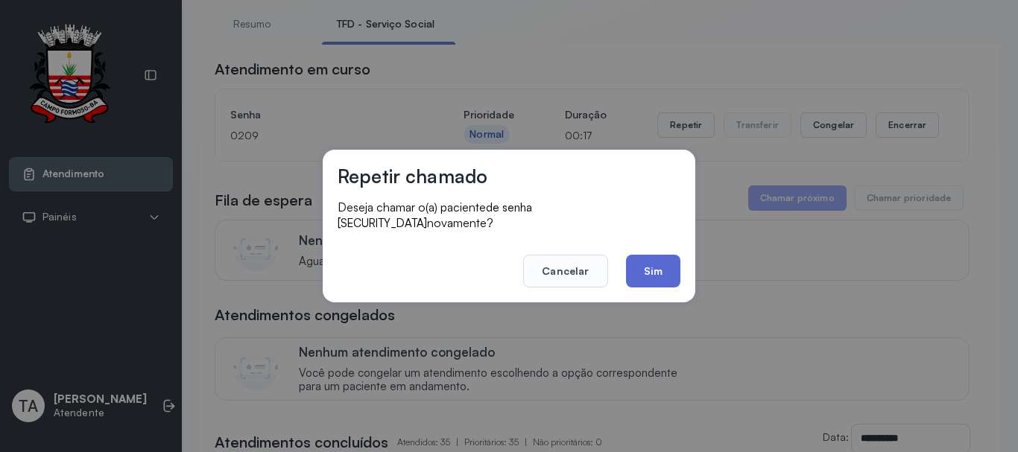
click at [633, 273] on button "Sim" at bounding box center [653, 271] width 54 height 33
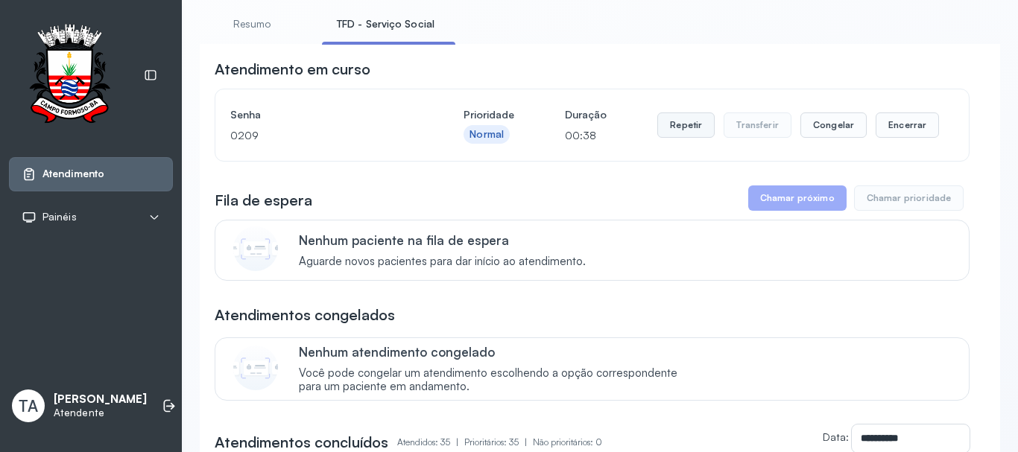
click at [671, 120] on button "Repetir" at bounding box center [685, 125] width 57 height 25
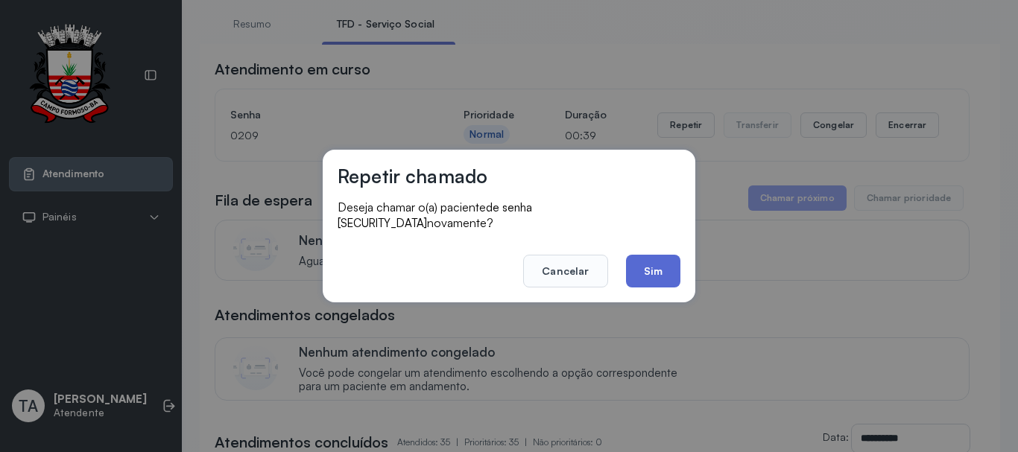
click at [640, 264] on button "Sim" at bounding box center [653, 271] width 54 height 33
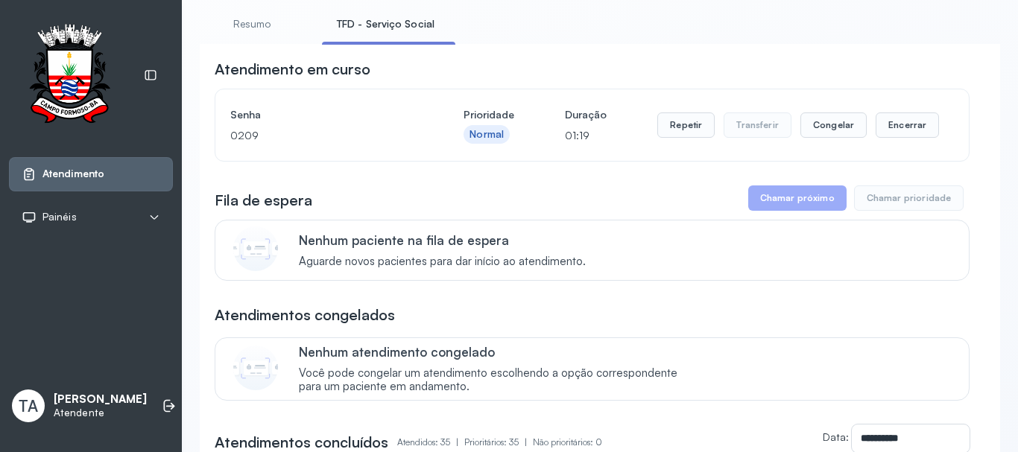
click at [673, 144] on div "Repetir Transferir Congelar Encerrar" at bounding box center [798, 125] width 282 height 42
click at [670, 133] on button "Repetir" at bounding box center [685, 125] width 57 height 25
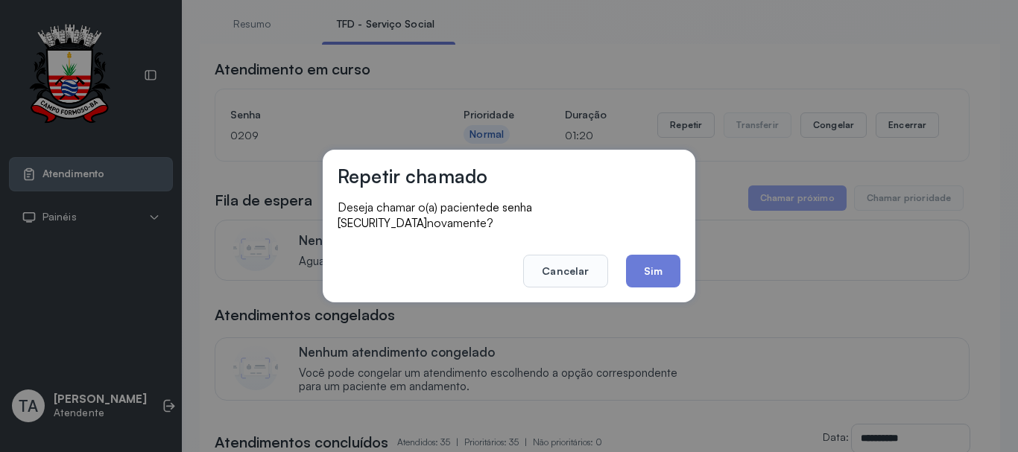
click at [638, 266] on button "Sim" at bounding box center [653, 271] width 54 height 33
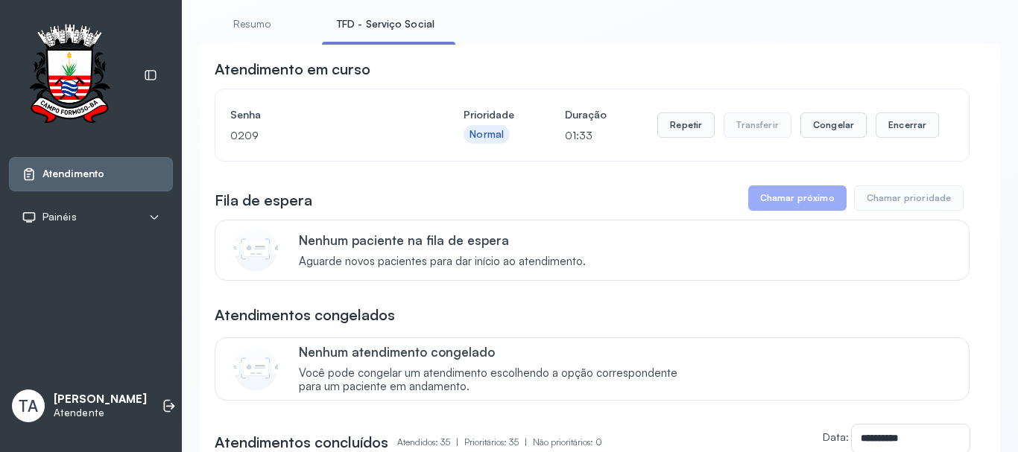
click at [676, 135] on button "Repetir" at bounding box center [685, 125] width 57 height 25
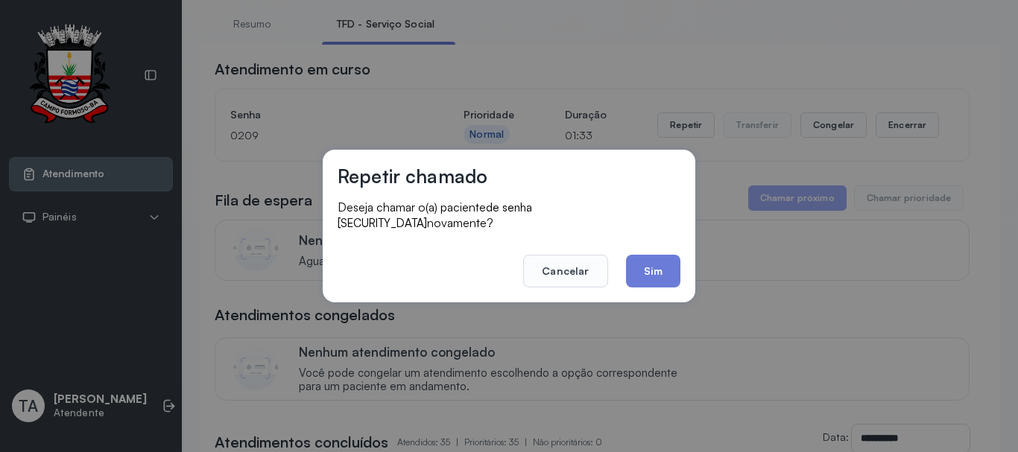
click at [655, 268] on button "Sim" at bounding box center [653, 271] width 54 height 33
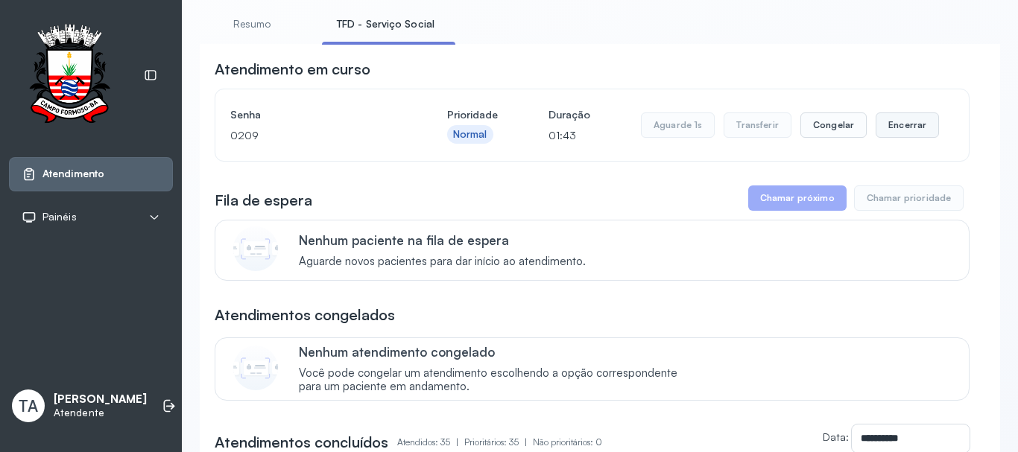
click at [904, 131] on button "Encerrar" at bounding box center [906, 125] width 63 height 25
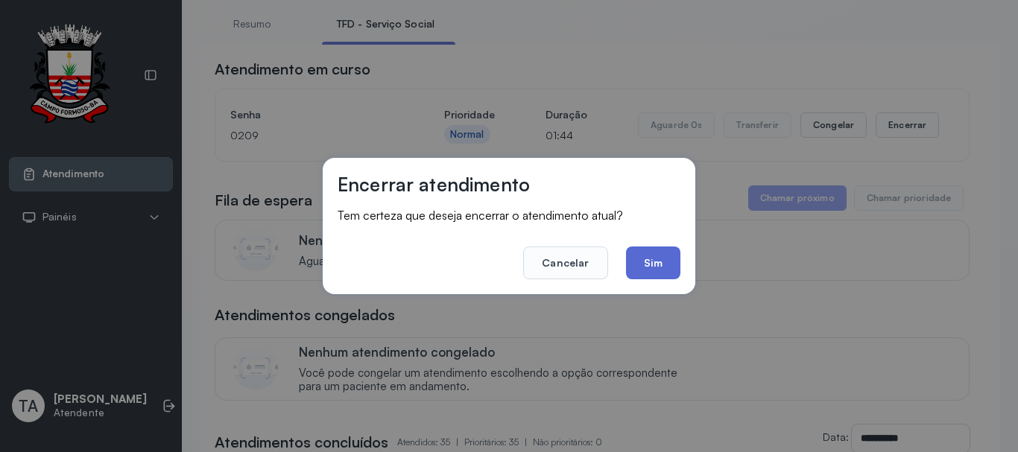
click at [657, 259] on button "Sim" at bounding box center [653, 263] width 54 height 33
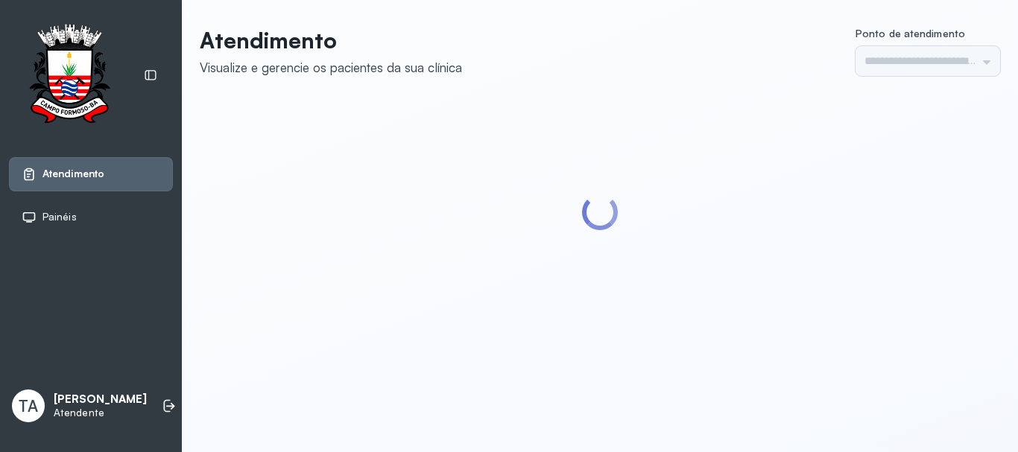
type input "******"
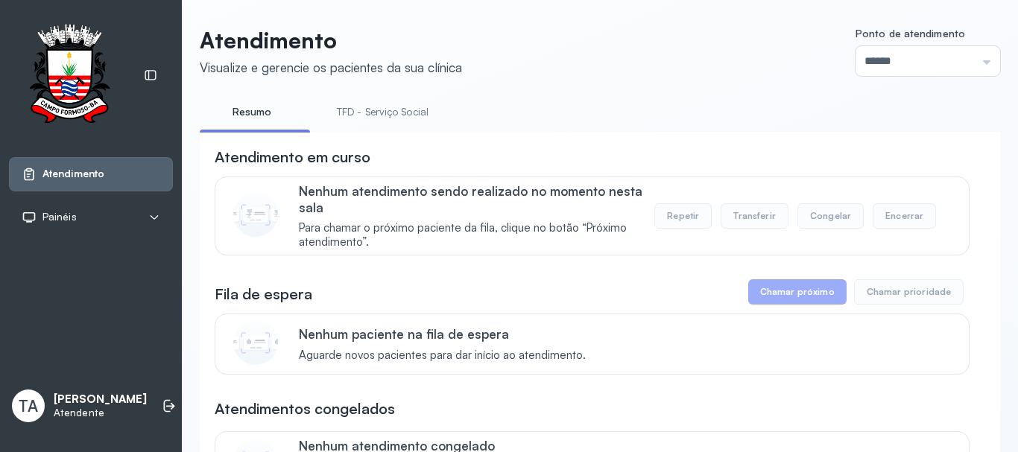
click at [405, 115] on link "TFD - Serviço Social" at bounding box center [382, 112] width 121 height 25
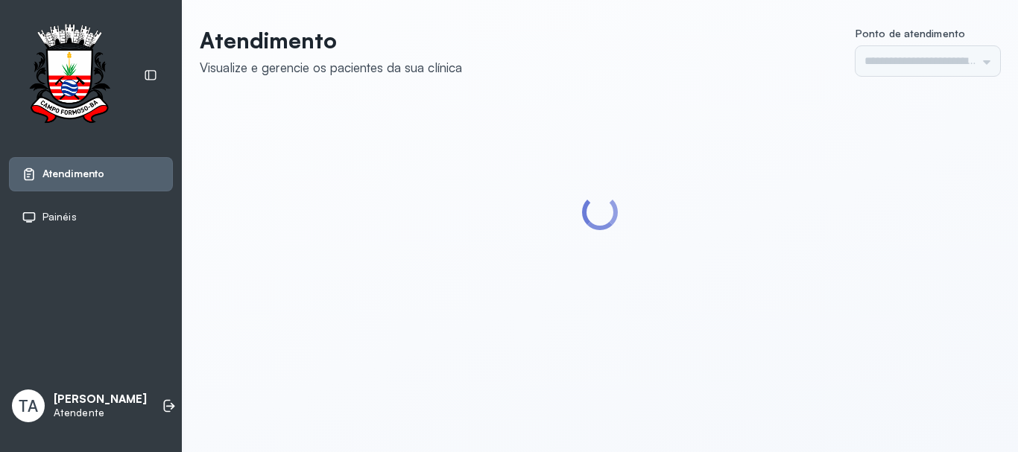
type input "******"
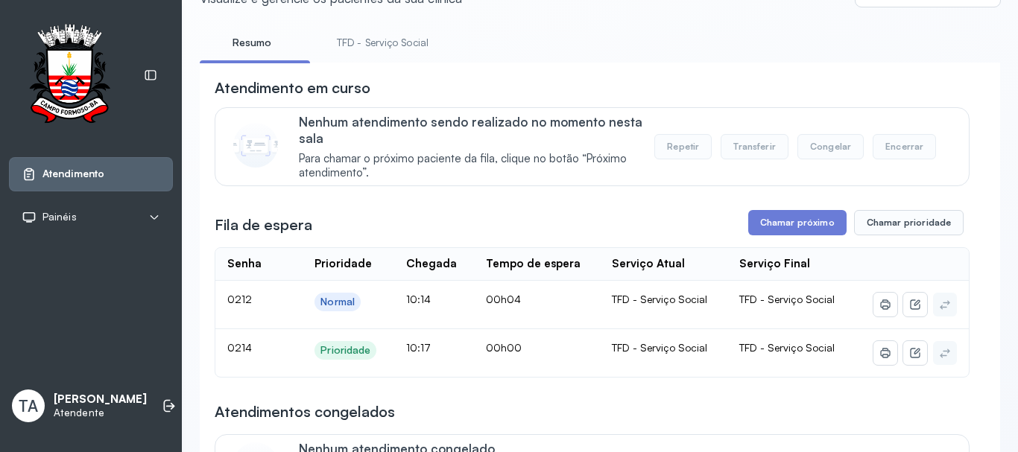
scroll to position [149, 0]
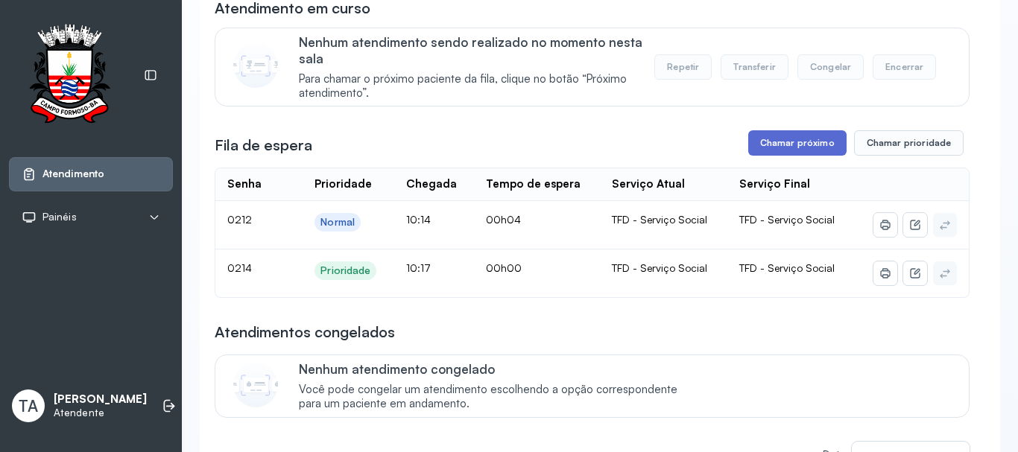
click at [753, 139] on button "Chamar próximo" at bounding box center [797, 142] width 98 height 25
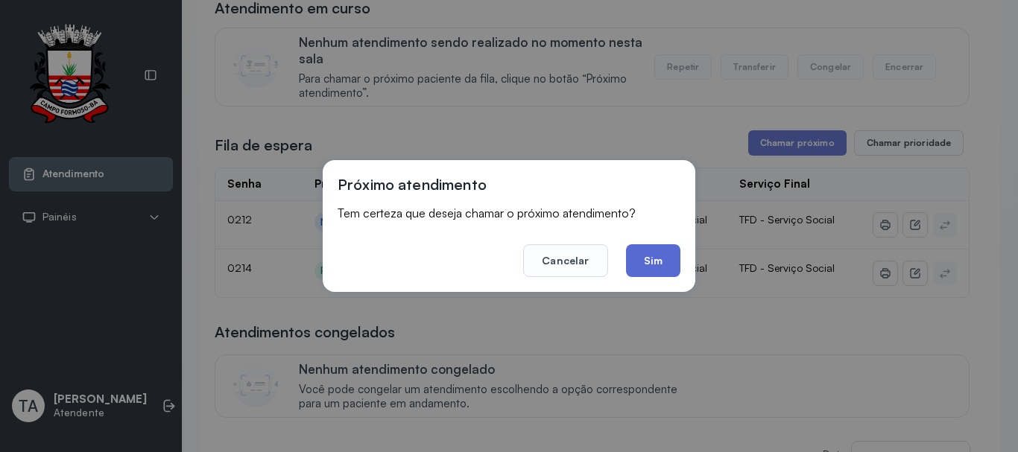
click at [664, 255] on button "Sim" at bounding box center [653, 260] width 54 height 33
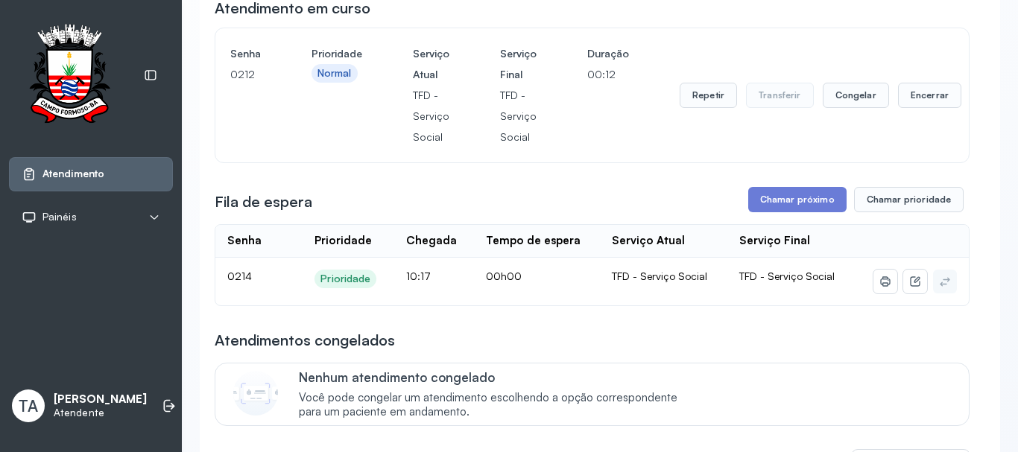
click at [924, 98] on button "Encerrar" at bounding box center [929, 95] width 63 height 25
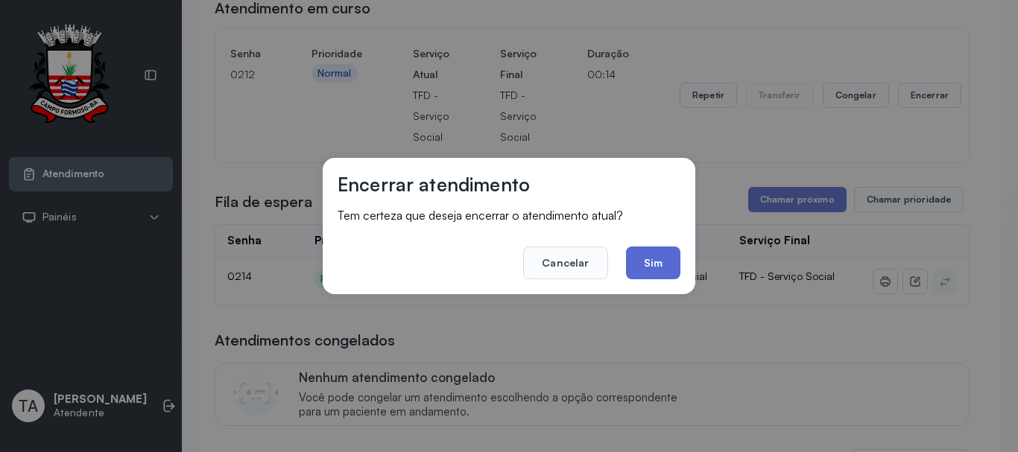
click at [640, 277] on button "Sim" at bounding box center [653, 263] width 54 height 33
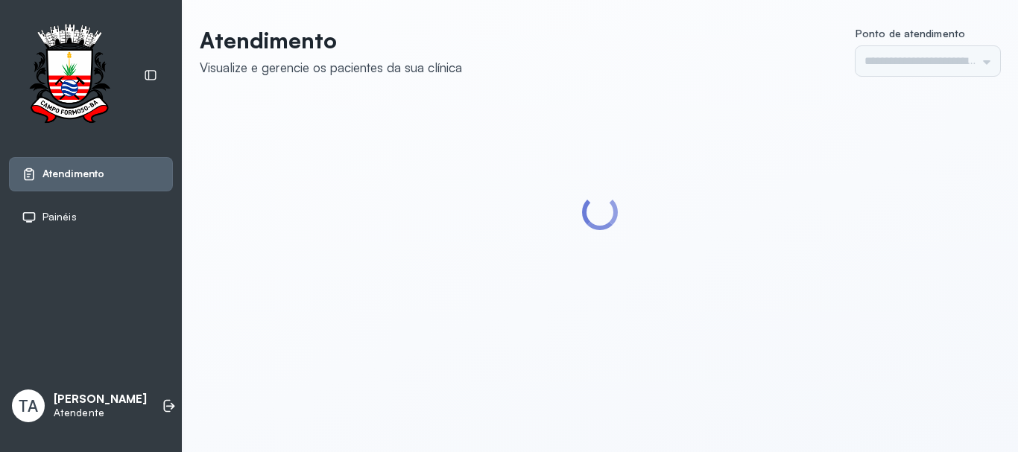
type input "******"
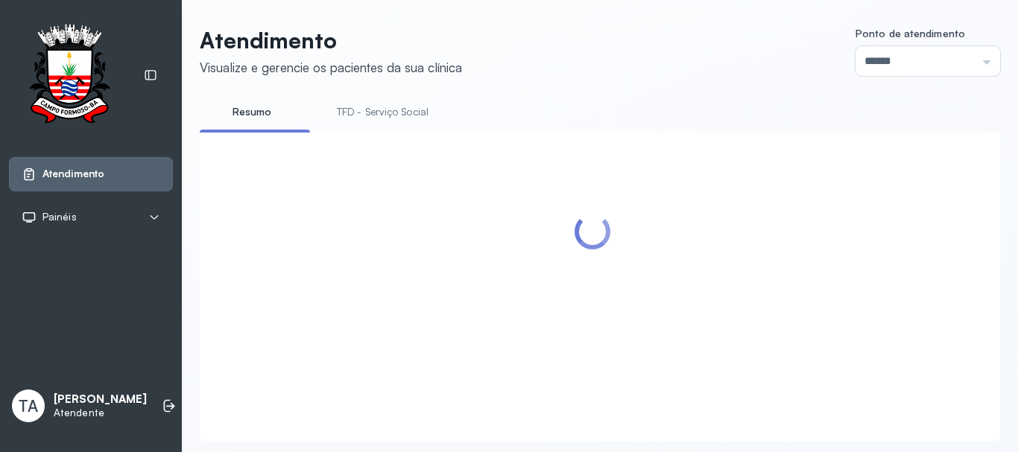
click at [393, 124] on li "TFD - Serviço Social" at bounding box center [385, 117] width 127 height 34
click at [396, 122] on link "TFD - Serviço Social" at bounding box center [382, 112] width 121 height 25
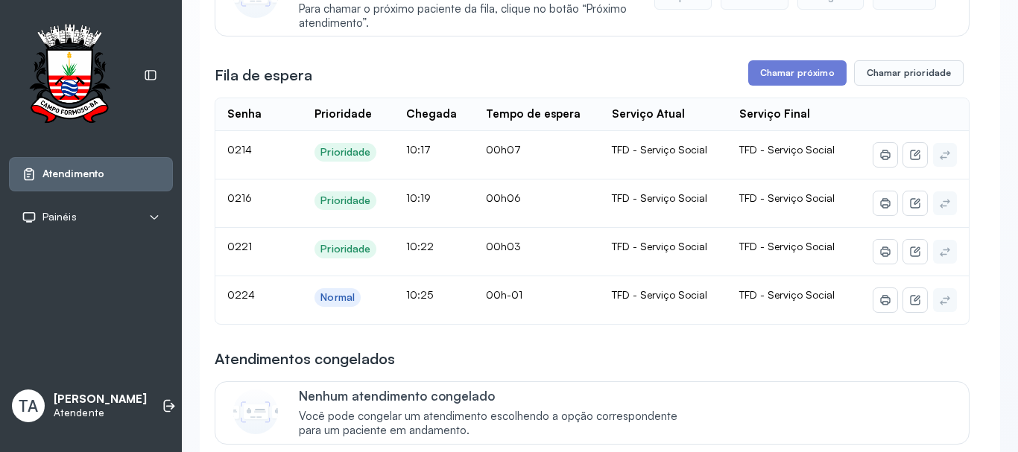
scroll to position [224, 0]
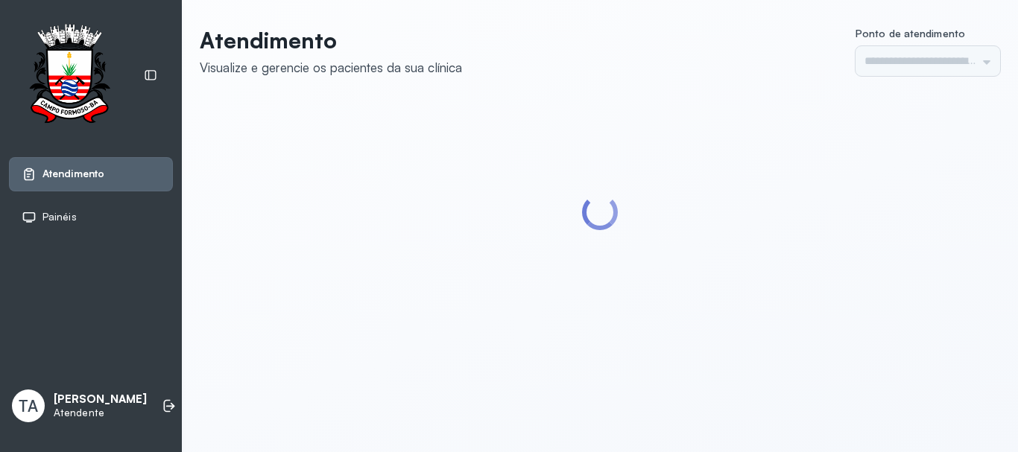
type input "******"
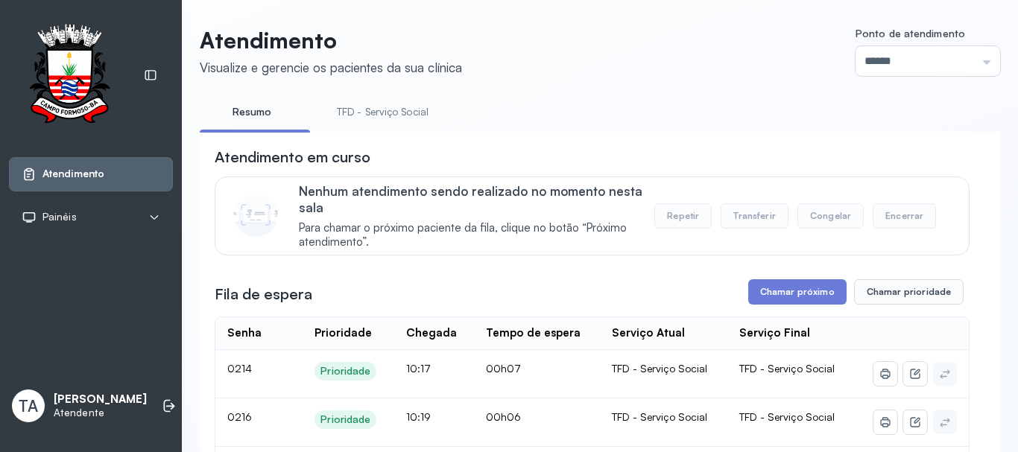
click at [340, 110] on link "TFD - Serviço Social" at bounding box center [382, 112] width 121 height 25
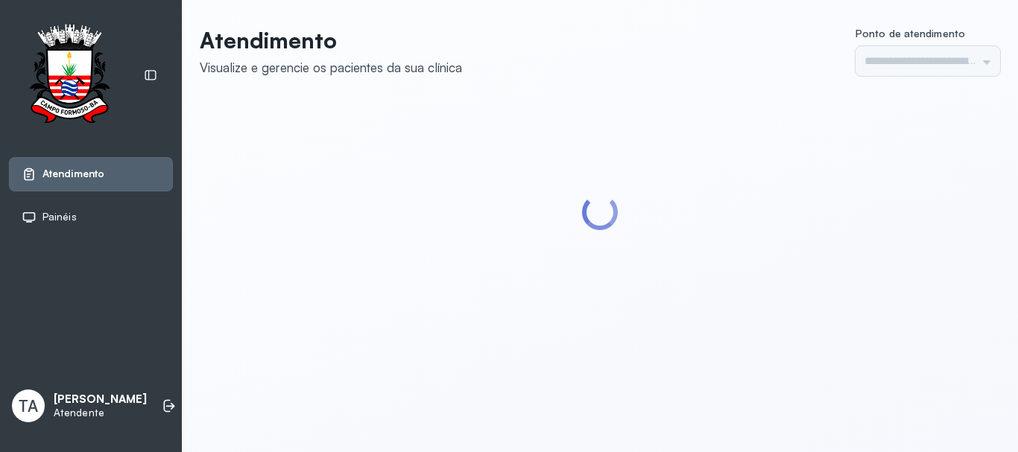
type input "******"
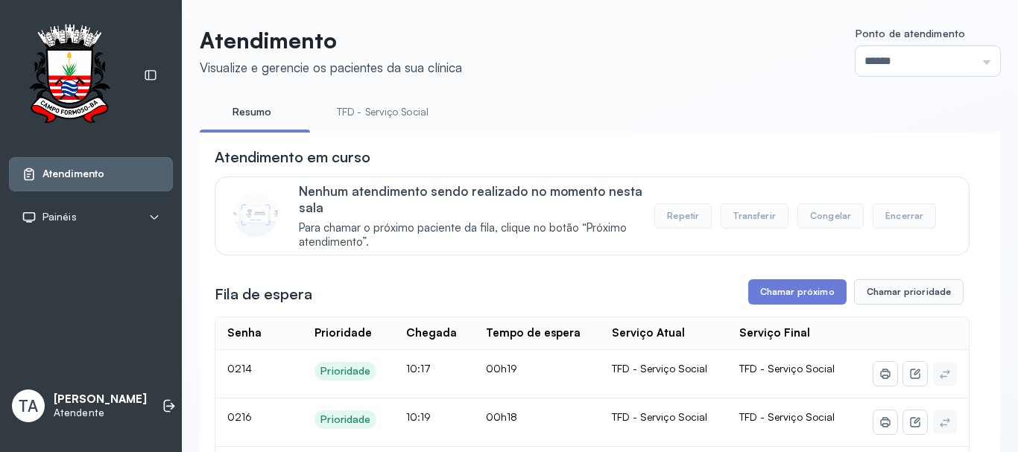
click at [349, 114] on link "TFD - Serviço Social" at bounding box center [382, 112] width 121 height 25
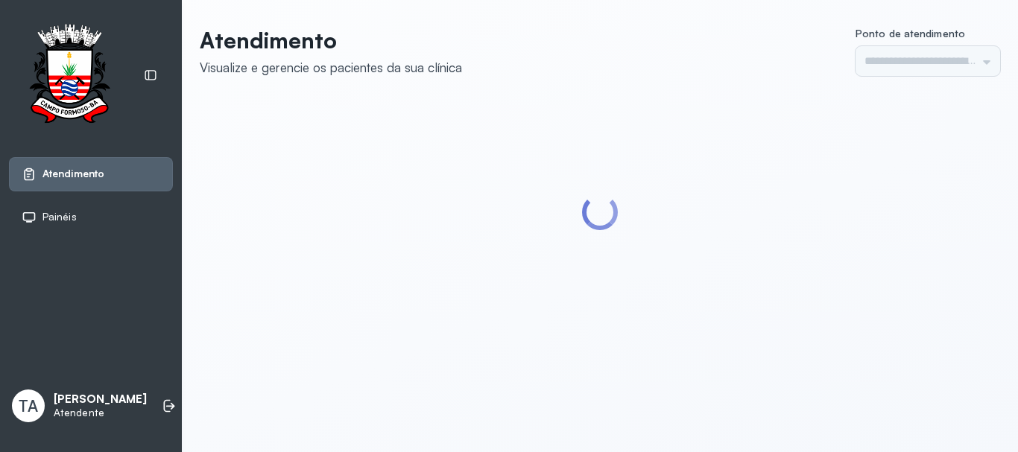
type input "******"
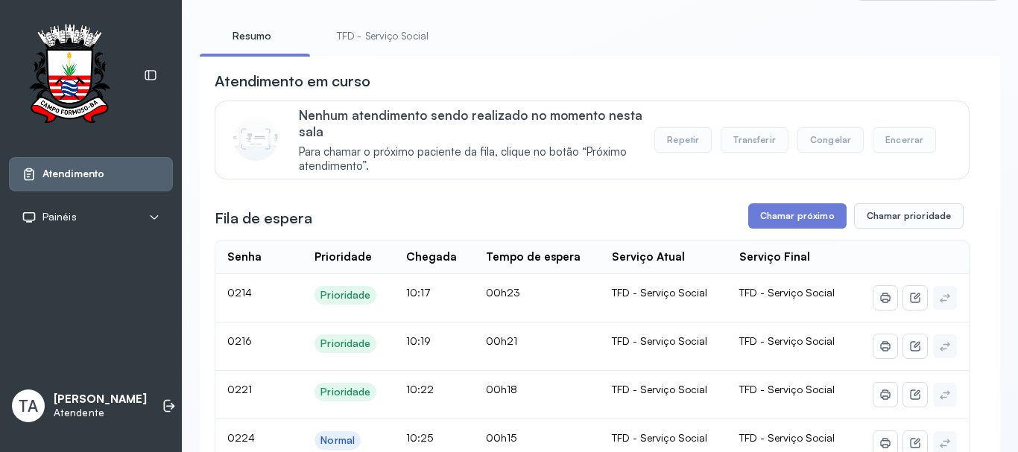
scroll to position [75, 0]
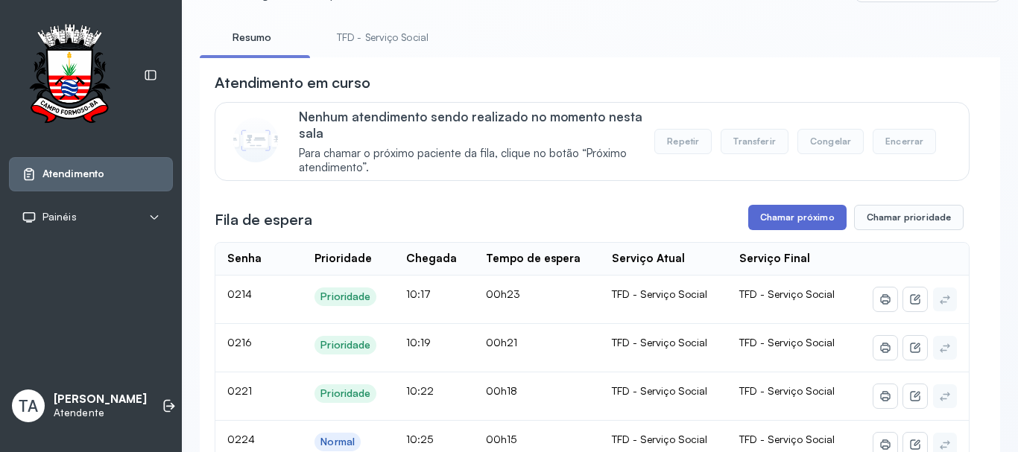
click at [785, 228] on button "Chamar próximo" at bounding box center [797, 217] width 98 height 25
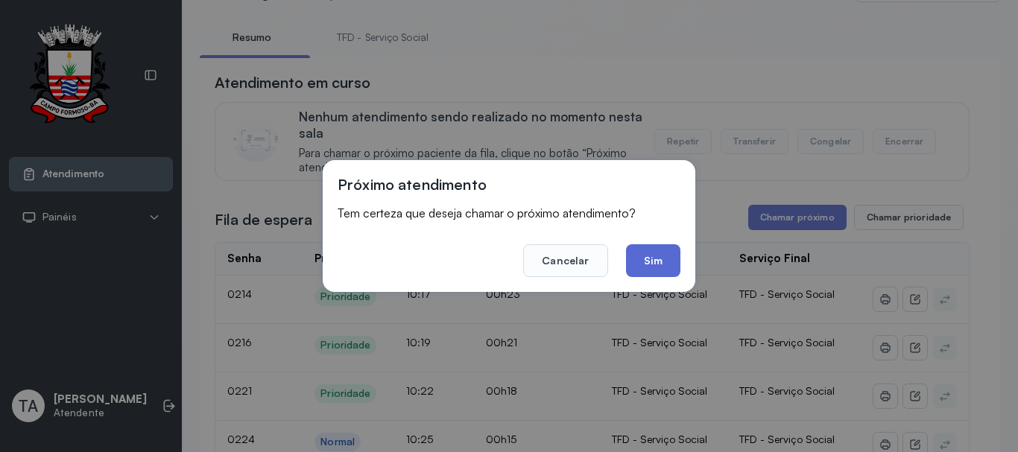
click at [663, 264] on button "Sim" at bounding box center [653, 260] width 54 height 33
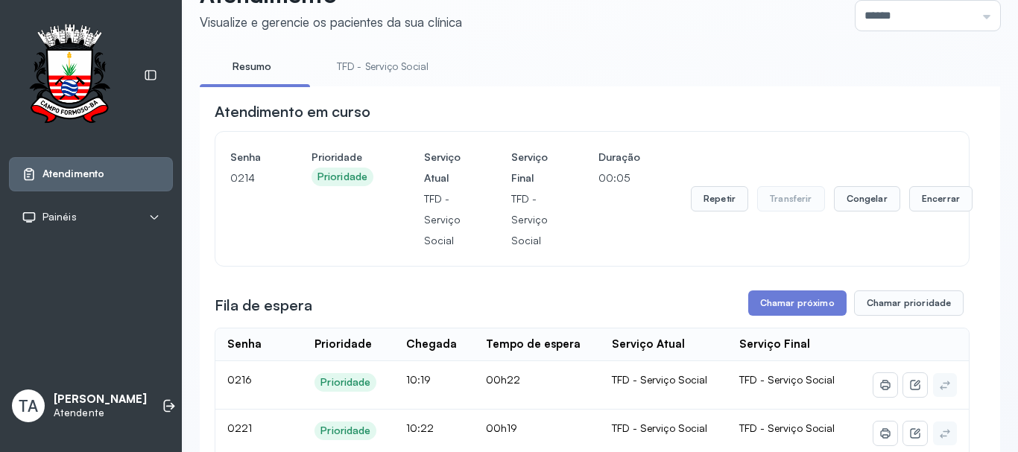
scroll to position [0, 0]
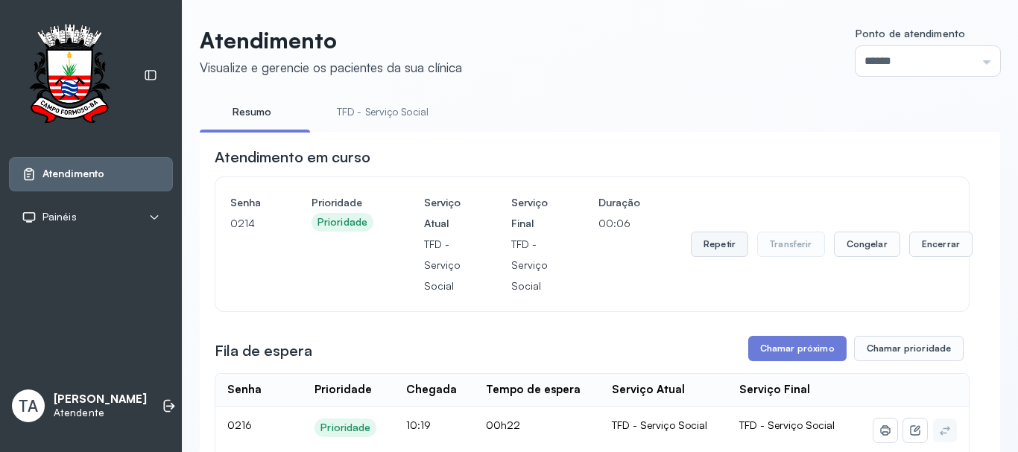
click at [711, 246] on button "Repetir" at bounding box center [719, 244] width 57 height 25
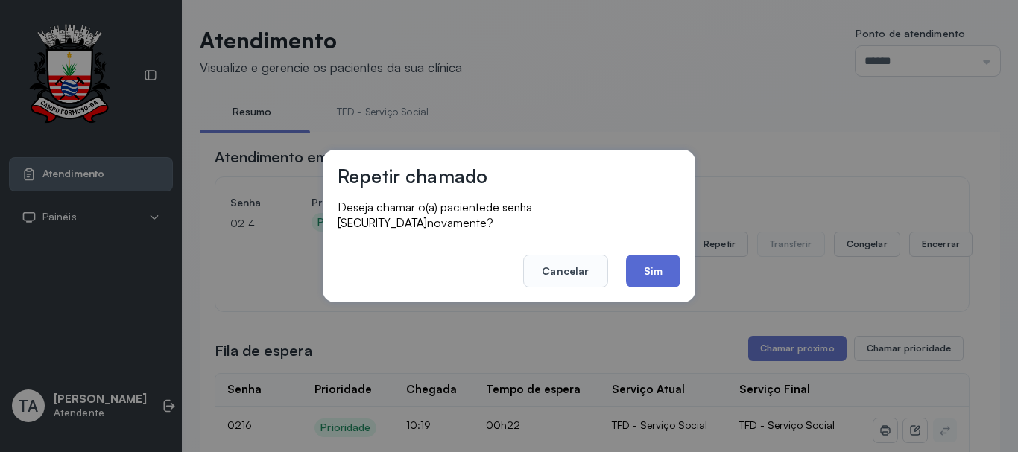
click at [654, 279] on button "Sim" at bounding box center [653, 271] width 54 height 33
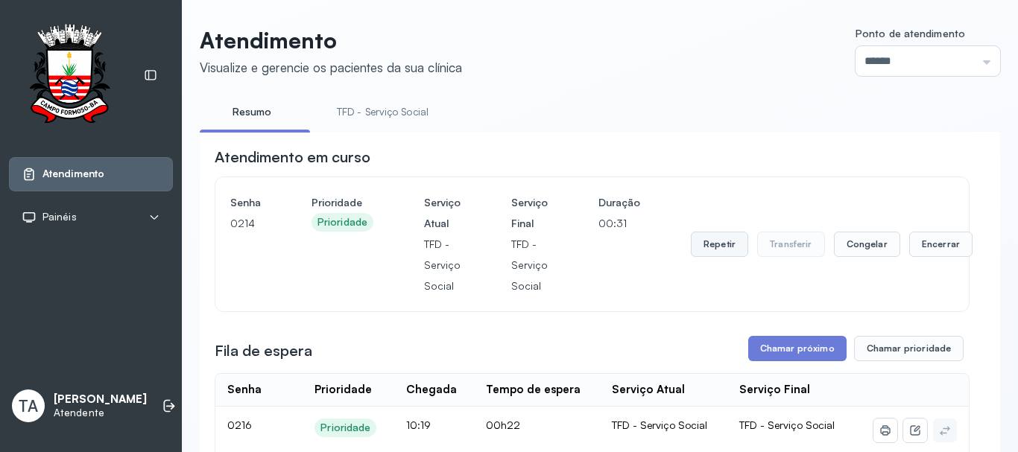
click at [730, 245] on button "Repetir" at bounding box center [719, 244] width 57 height 25
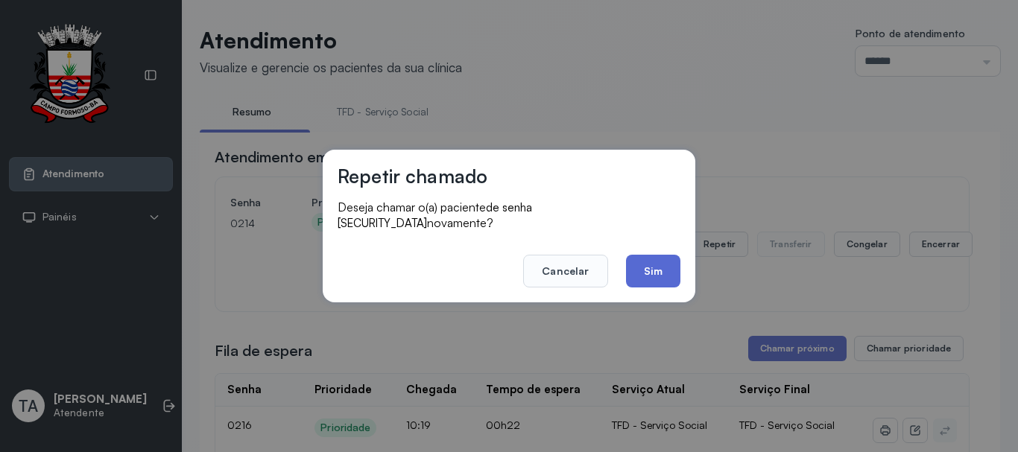
click at [646, 267] on button "Sim" at bounding box center [653, 271] width 54 height 33
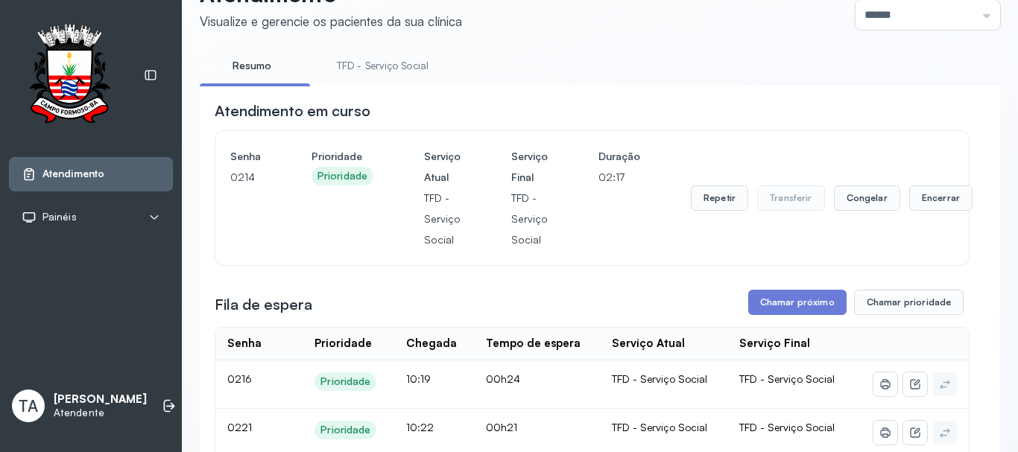
scroll to position [149, 0]
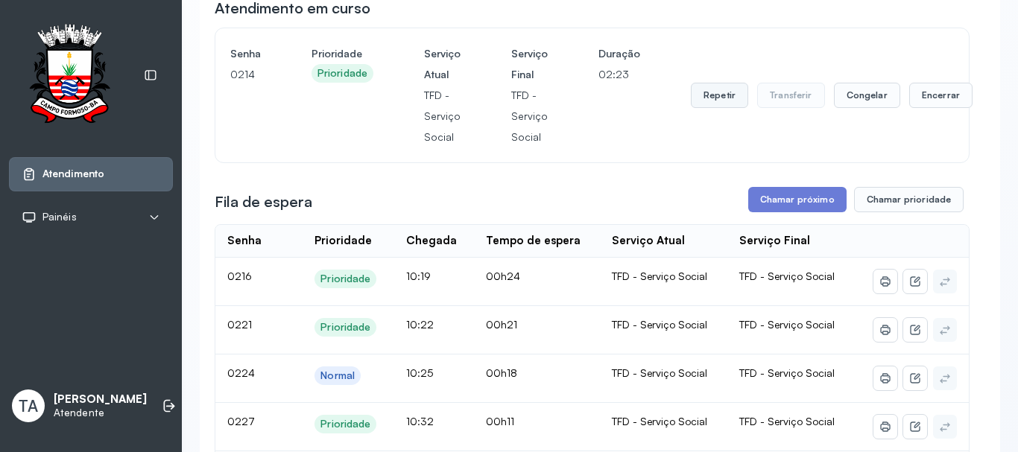
click at [714, 108] on button "Repetir" at bounding box center [719, 95] width 57 height 25
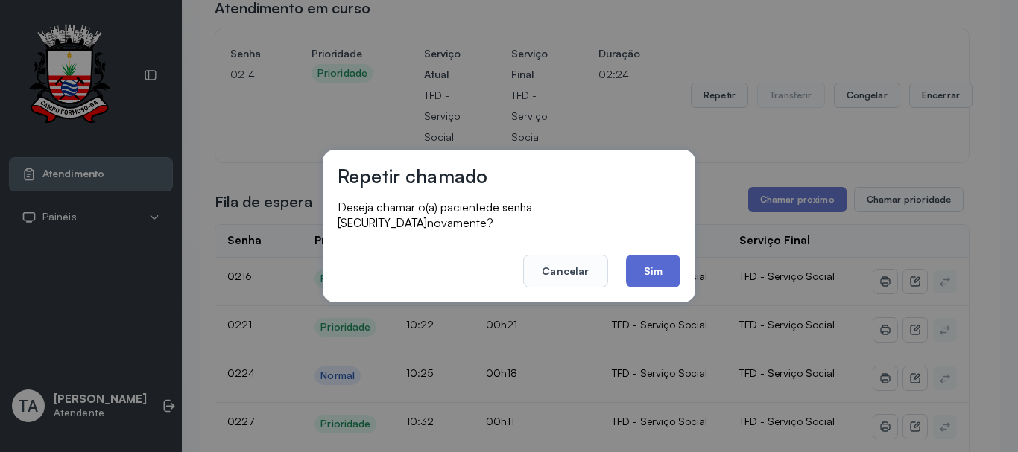
click at [649, 256] on button "Sim" at bounding box center [653, 271] width 54 height 33
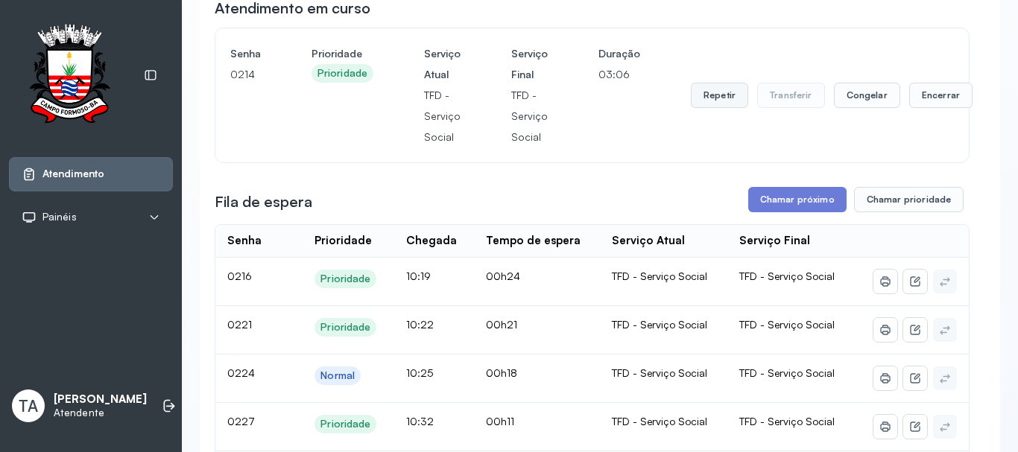
click at [723, 88] on button "Repetir" at bounding box center [719, 95] width 57 height 25
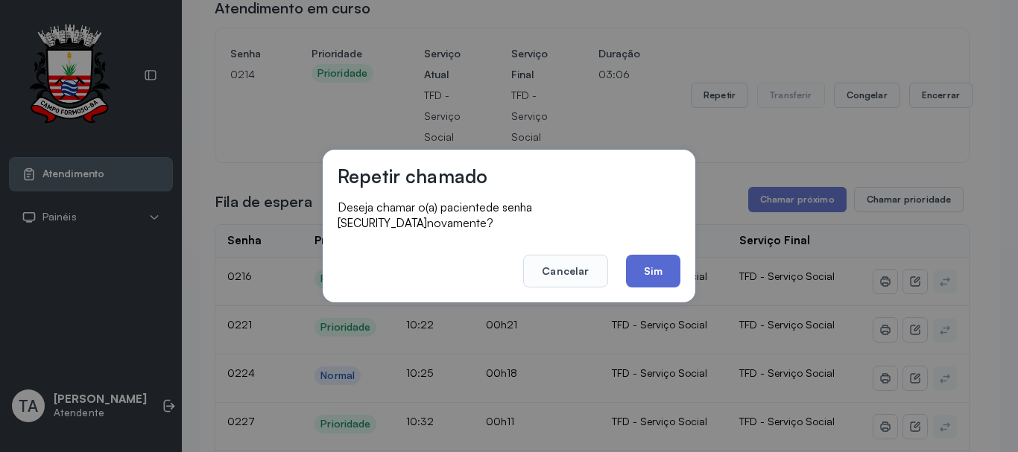
click at [665, 255] on button "Sim" at bounding box center [653, 271] width 54 height 33
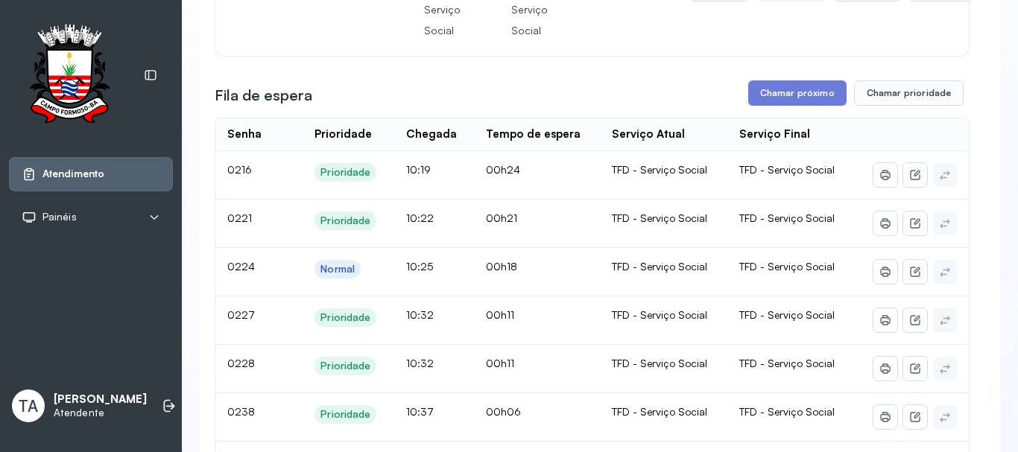
scroll to position [224, 0]
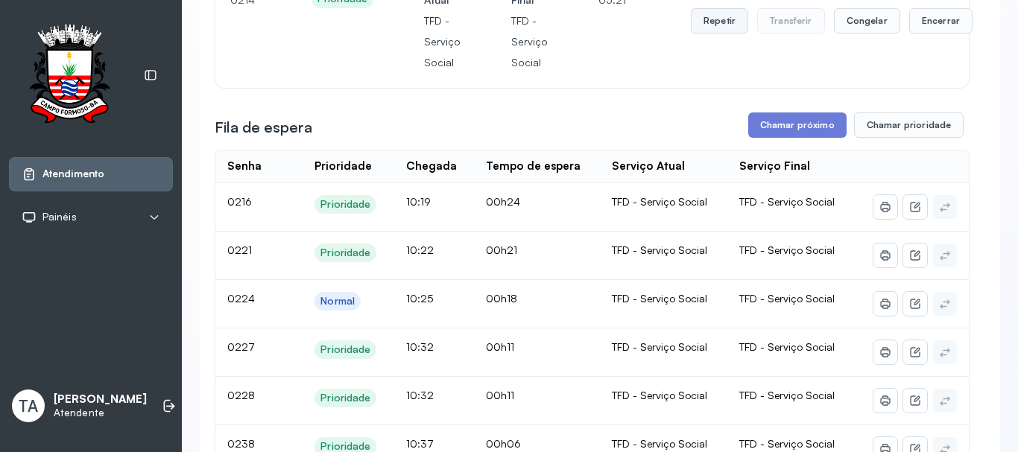
click at [714, 12] on button "Repetir" at bounding box center [719, 20] width 57 height 25
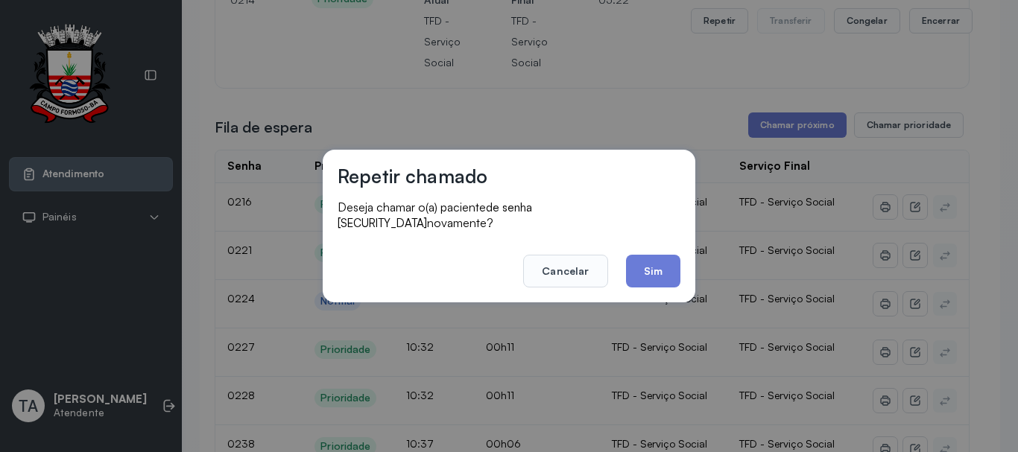
click at [658, 286] on div "Repetir chamado Deseja chamar o(a) paciente de senha [SECURITY_DATA] novamente?…" at bounding box center [509, 226] width 373 height 153
click at [653, 273] on button "Sim" at bounding box center [653, 271] width 54 height 33
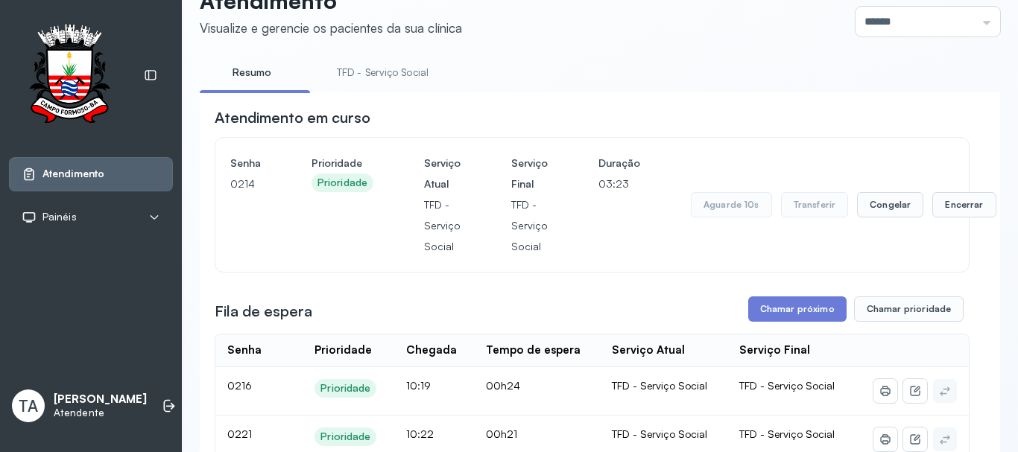
scroll to position [0, 0]
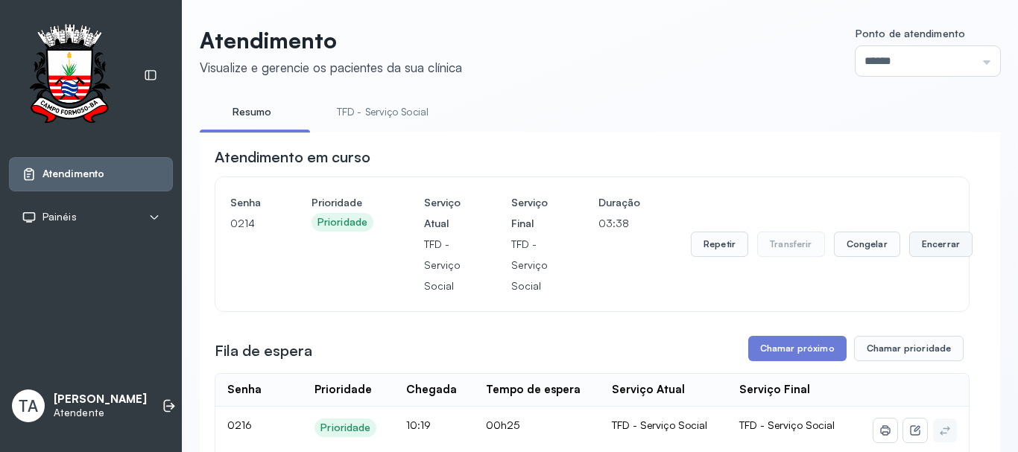
click at [933, 252] on button "Encerrar" at bounding box center [940, 244] width 63 height 25
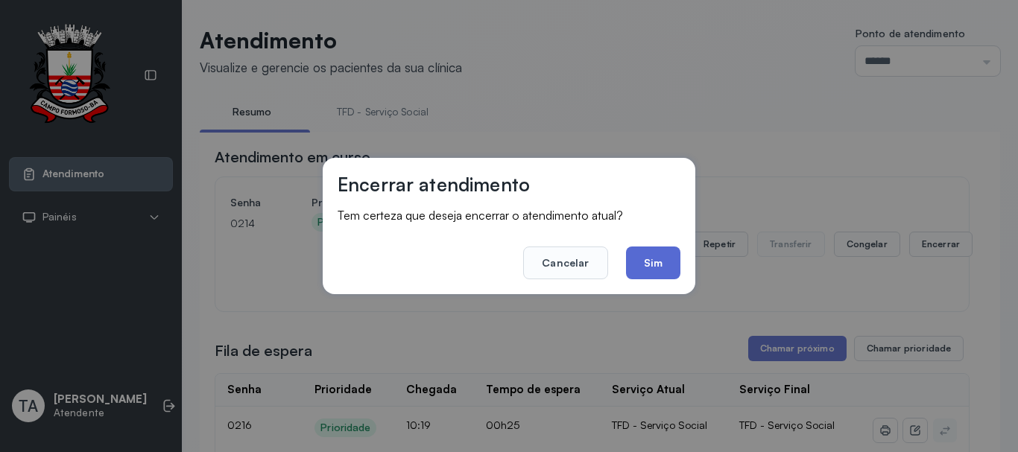
click at [643, 258] on button "Sim" at bounding box center [653, 263] width 54 height 33
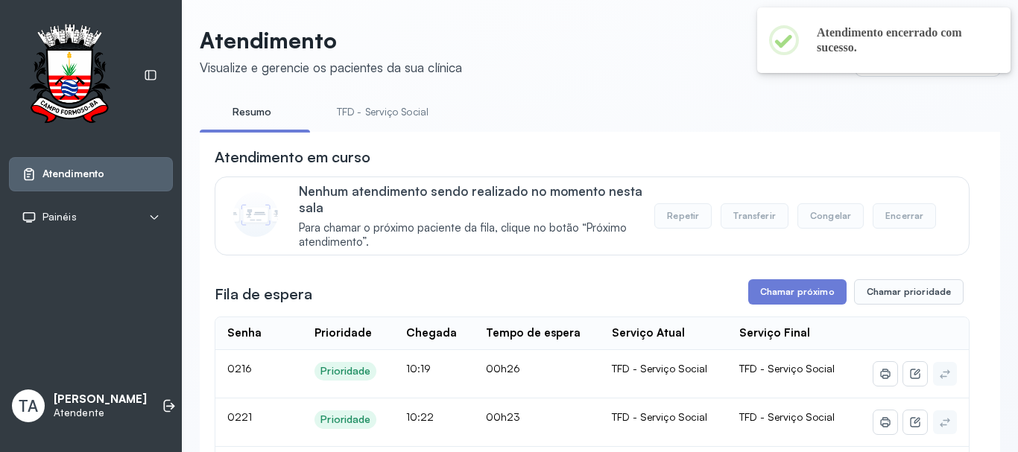
click at [781, 300] on button "Chamar próximo" at bounding box center [797, 291] width 98 height 25
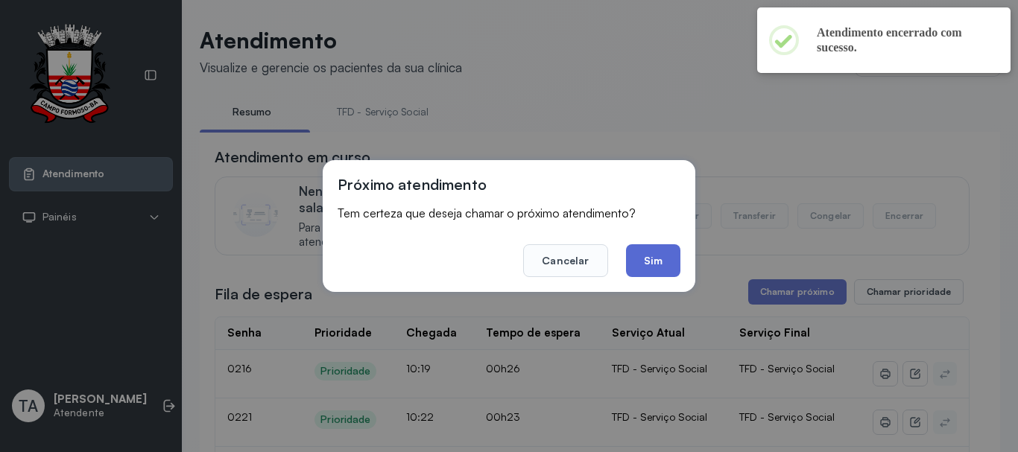
click at [673, 267] on button "Sim" at bounding box center [653, 260] width 54 height 33
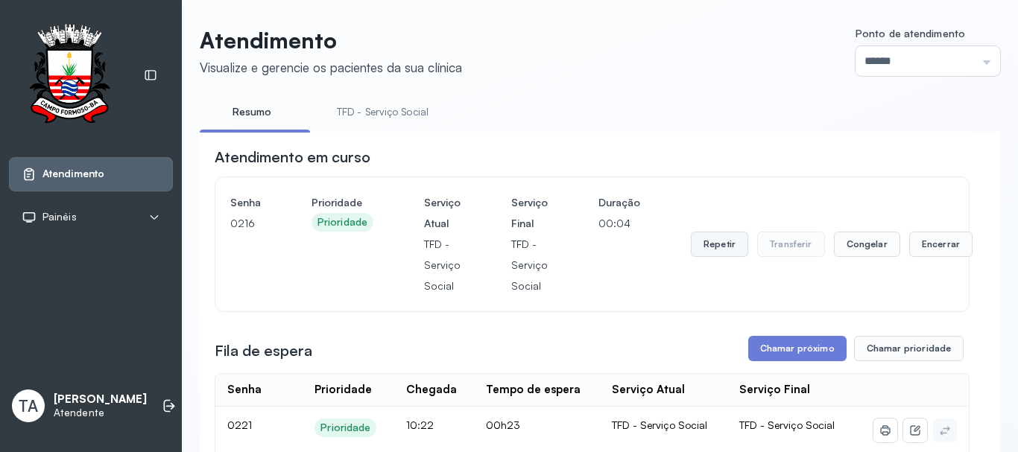
click at [701, 251] on button "Repetir" at bounding box center [719, 244] width 57 height 25
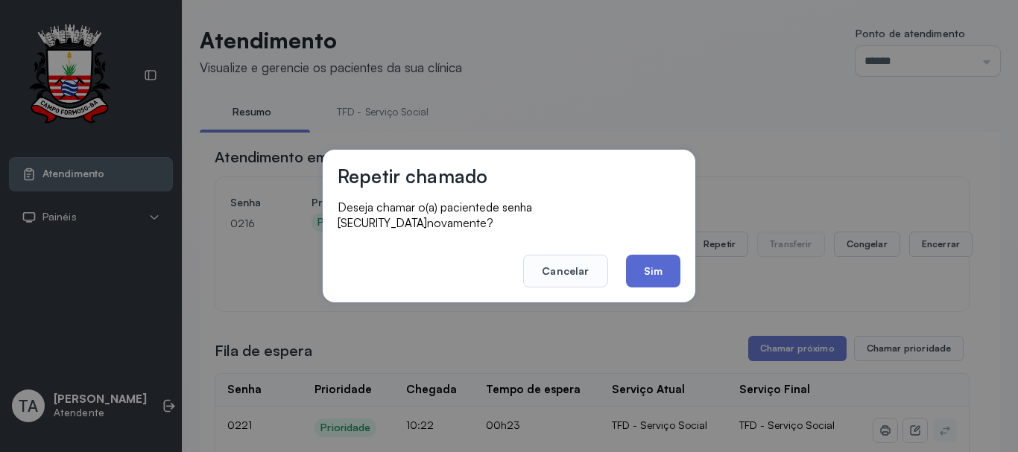
click at [644, 260] on button "Sim" at bounding box center [653, 271] width 54 height 33
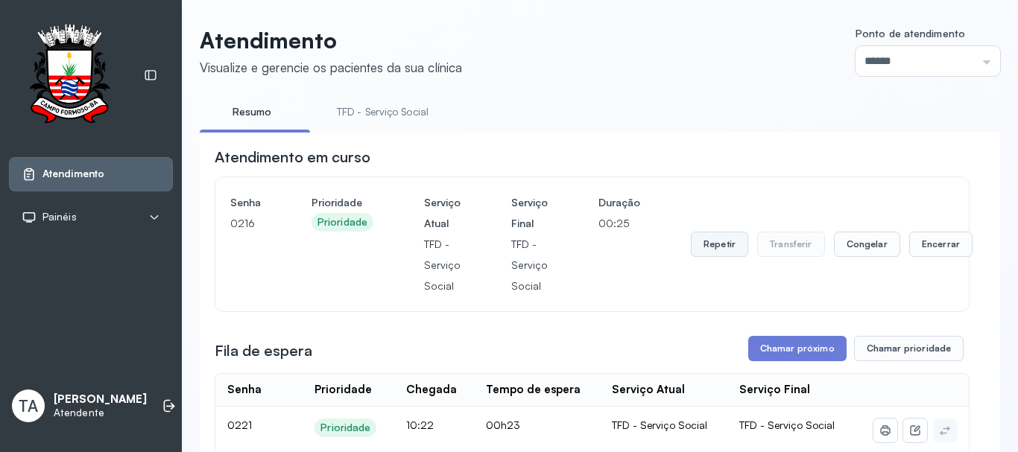
click at [710, 254] on button "Repetir" at bounding box center [719, 244] width 57 height 25
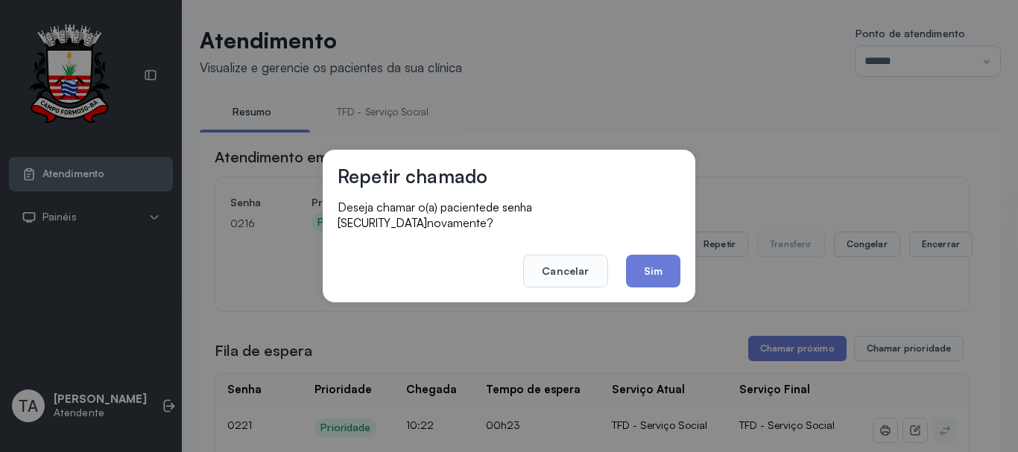
click at [657, 240] on footer "Cancelar Sim" at bounding box center [509, 261] width 343 height 54
click at [658, 269] on button "Sim" at bounding box center [653, 271] width 54 height 33
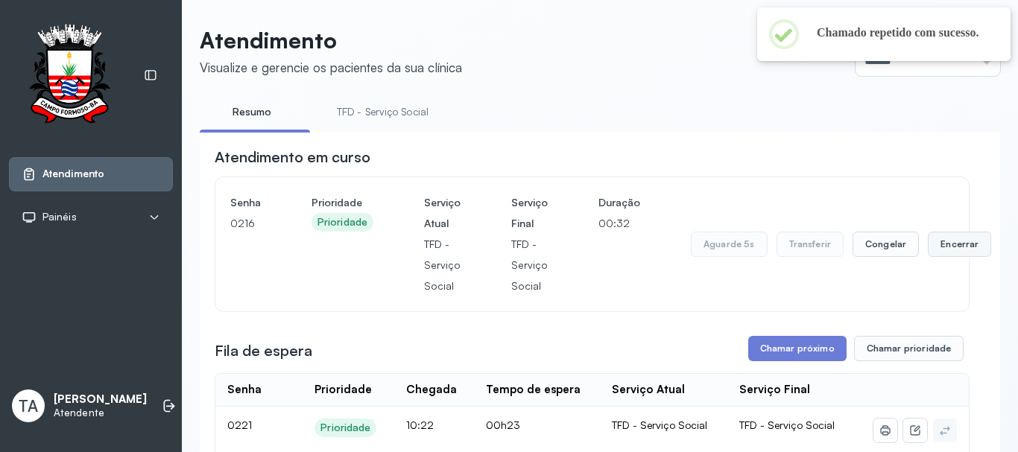
click at [963, 255] on button "Encerrar" at bounding box center [959, 244] width 63 height 25
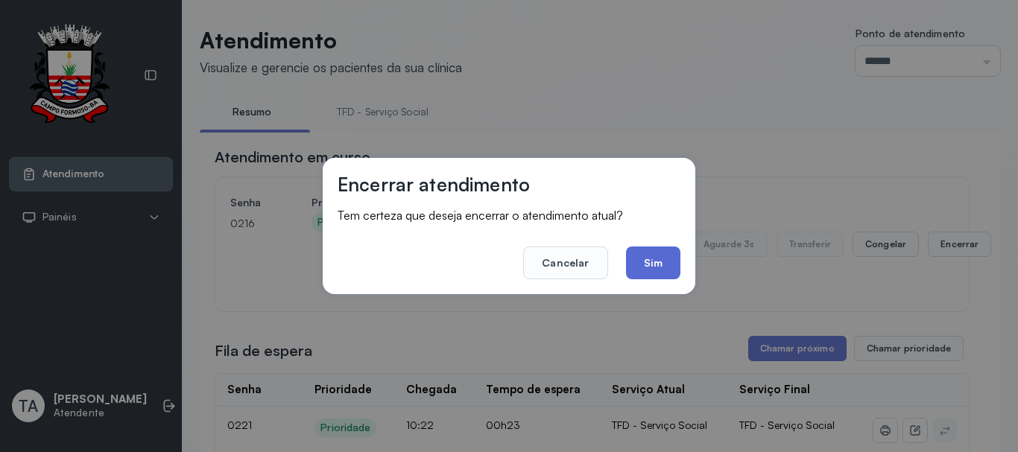
click at [659, 265] on button "Sim" at bounding box center [653, 263] width 54 height 33
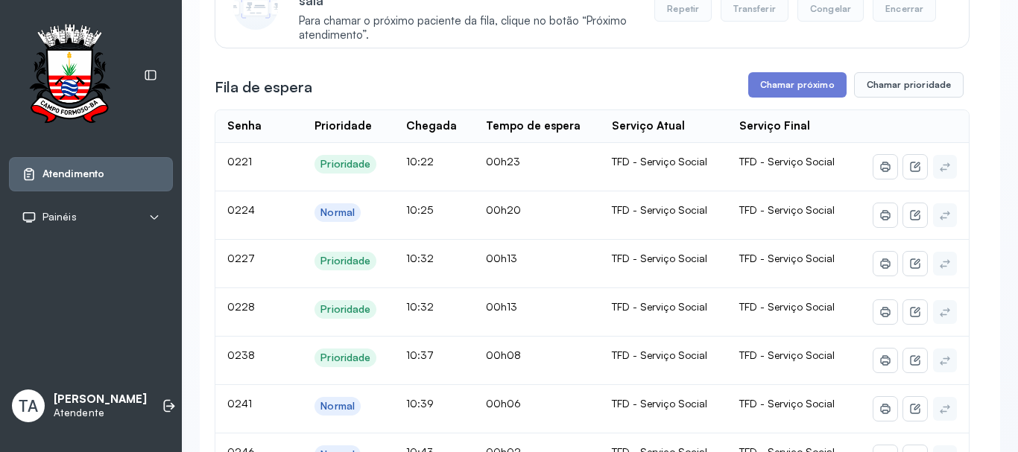
scroll to position [149, 0]
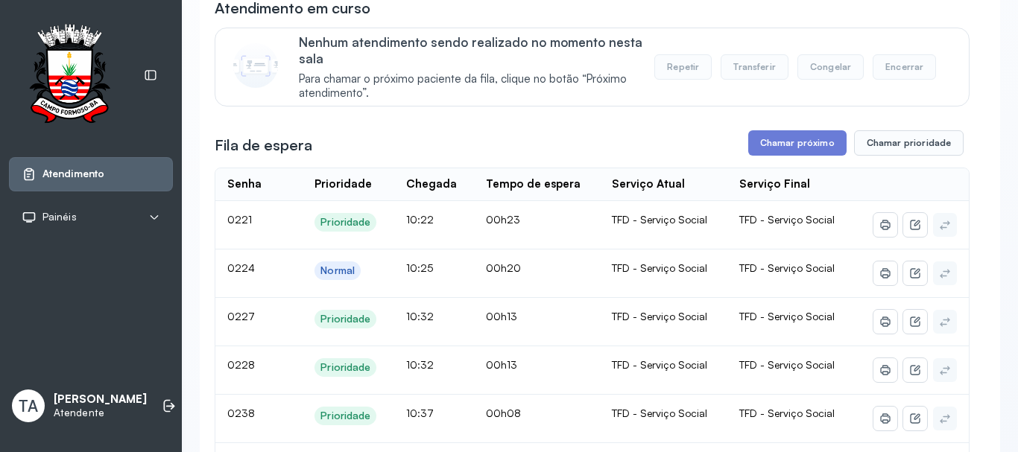
click at [759, 146] on button "Chamar próximo" at bounding box center [797, 142] width 98 height 25
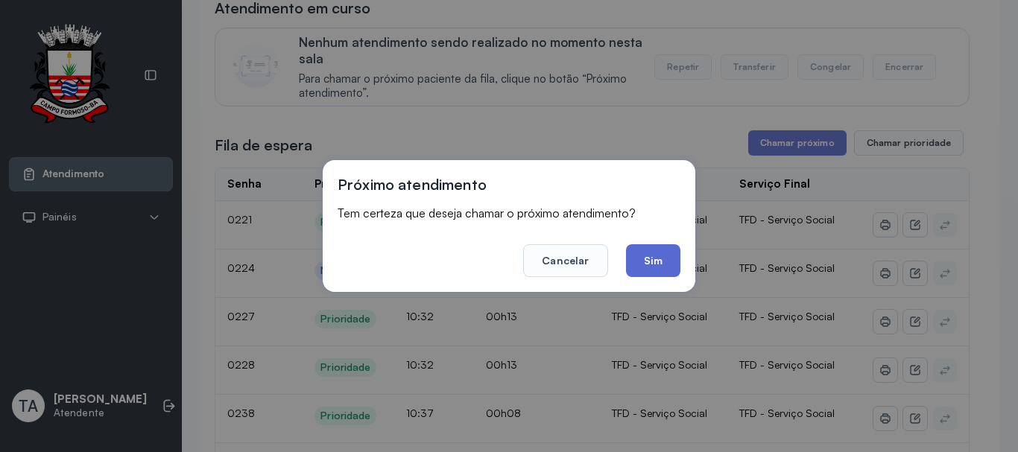
click at [665, 274] on button "Sim" at bounding box center [653, 260] width 54 height 33
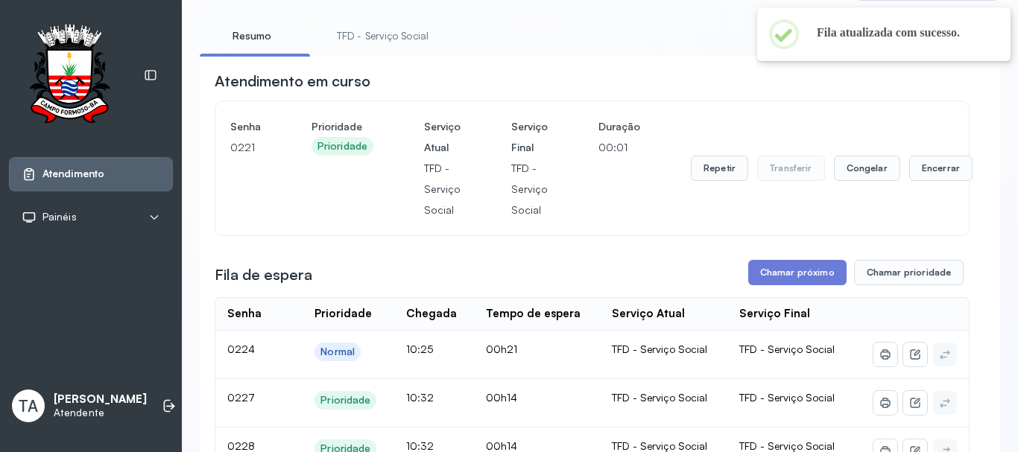
scroll to position [75, 0]
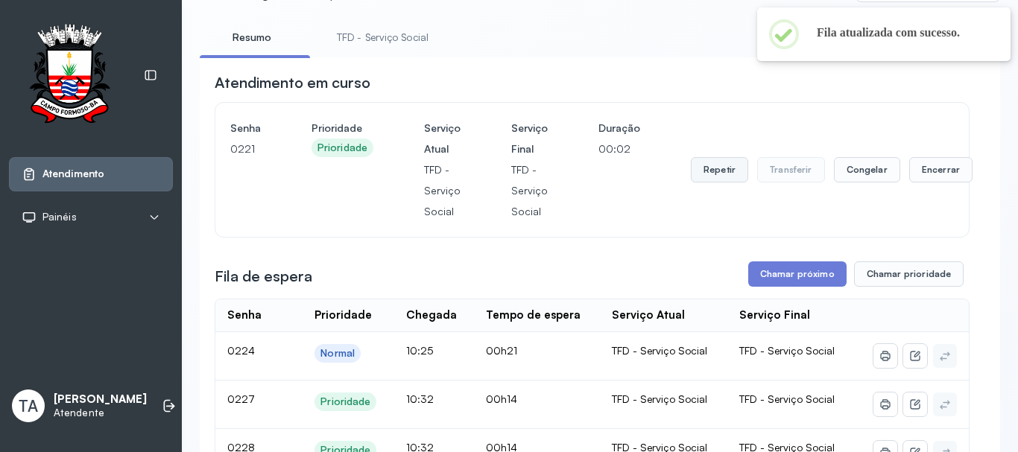
click at [712, 183] on button "Repetir" at bounding box center [719, 169] width 57 height 25
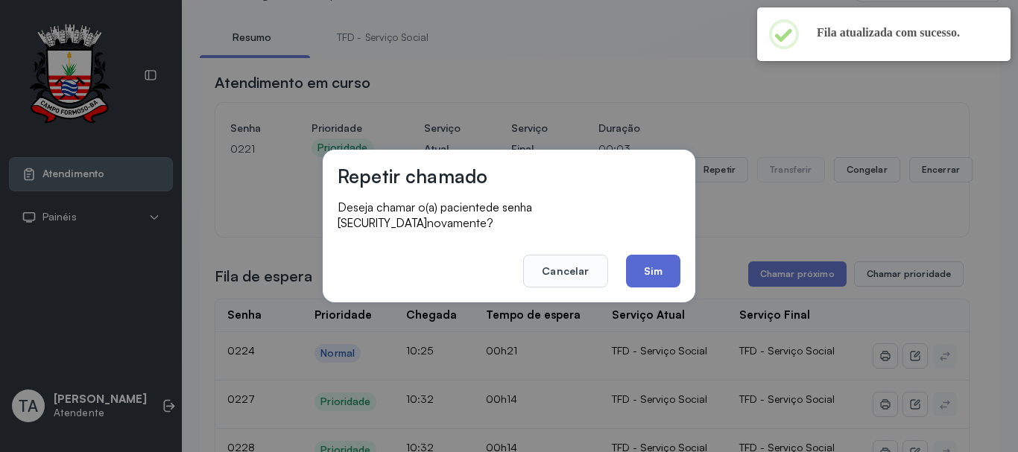
click at [656, 261] on button "Sim" at bounding box center [653, 271] width 54 height 33
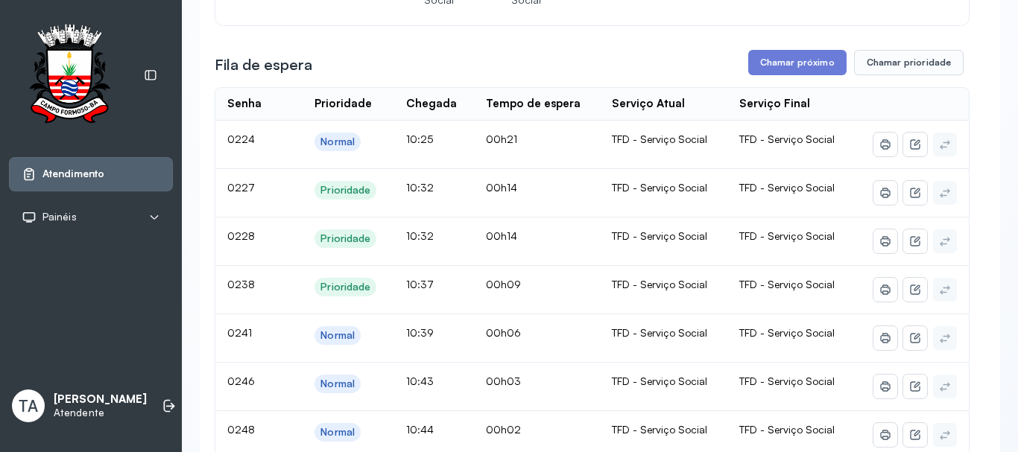
scroll to position [0, 0]
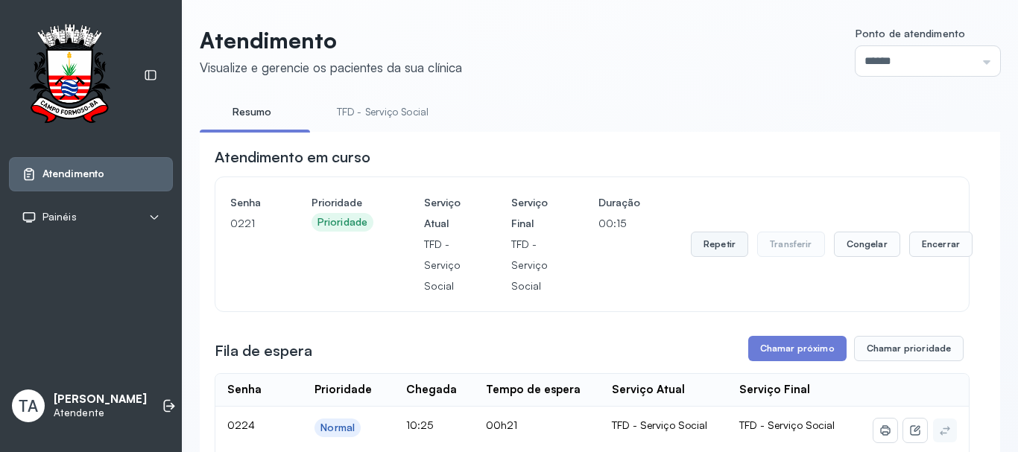
click at [722, 254] on button "Repetir" at bounding box center [719, 244] width 57 height 25
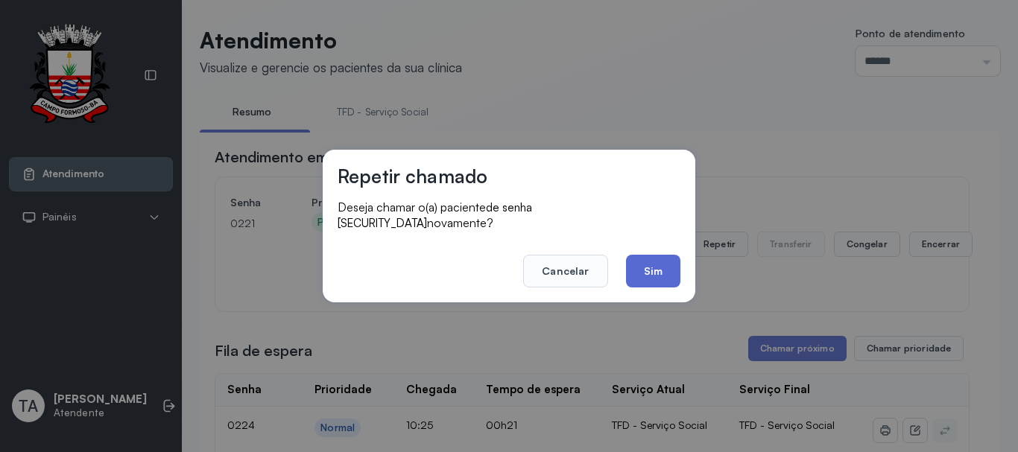
click at [634, 255] on button "Sim" at bounding box center [653, 271] width 54 height 33
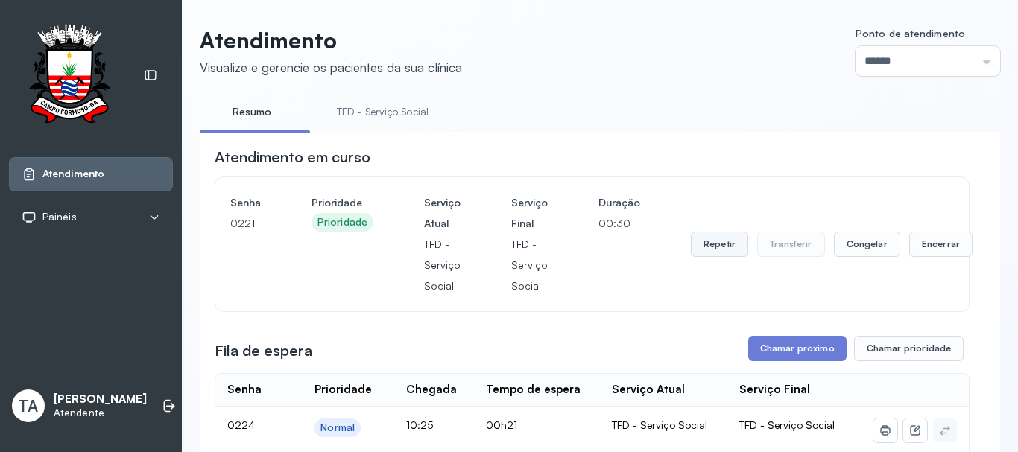
click at [717, 253] on button "Repetir" at bounding box center [719, 244] width 57 height 25
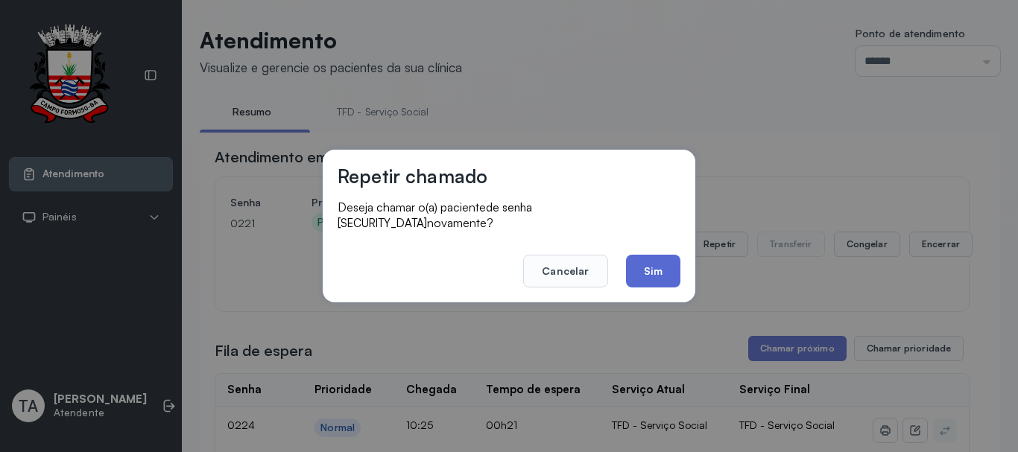
click at [650, 259] on button "Sim" at bounding box center [653, 271] width 54 height 33
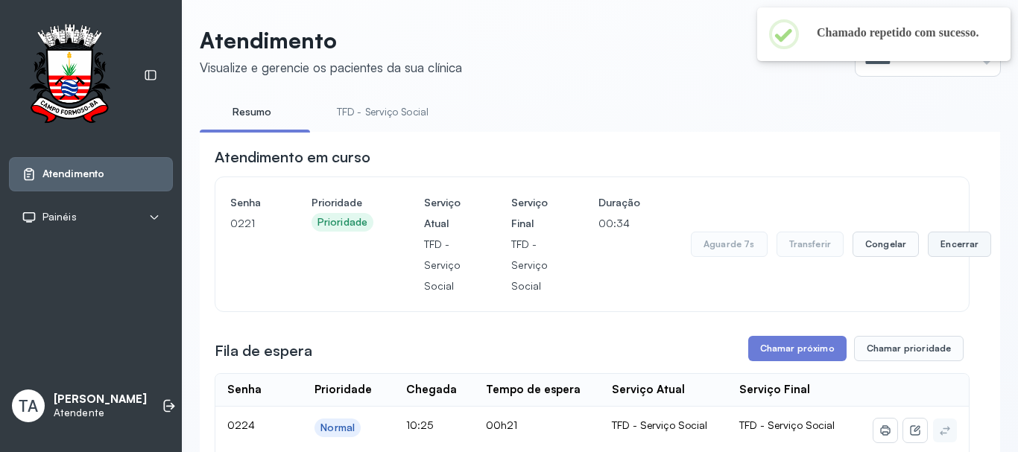
click at [944, 250] on button "Encerrar" at bounding box center [959, 244] width 63 height 25
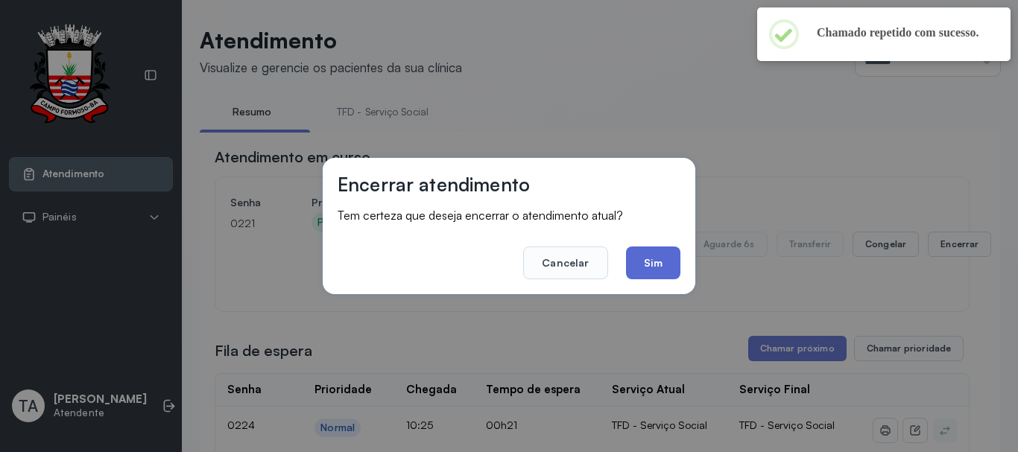
click at [644, 256] on button "Sim" at bounding box center [653, 263] width 54 height 33
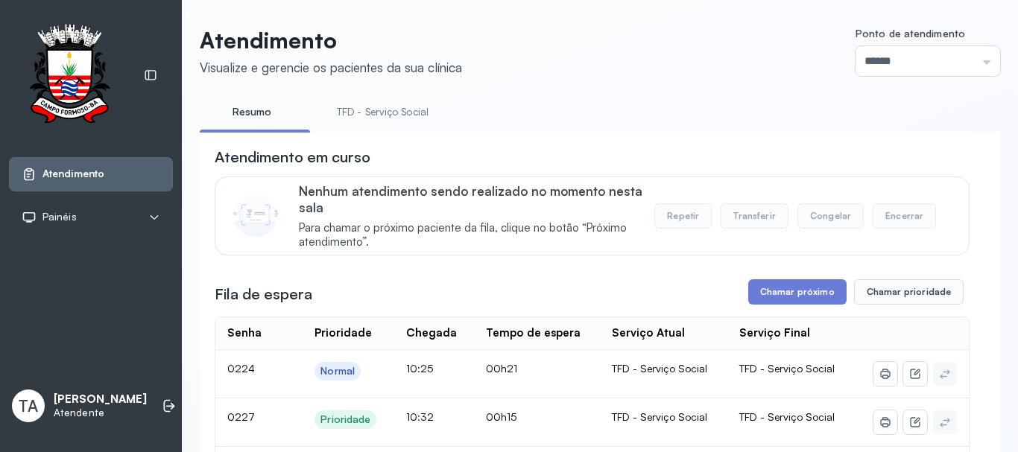
click at [365, 104] on link "TFD - Serviço Social" at bounding box center [382, 112] width 121 height 25
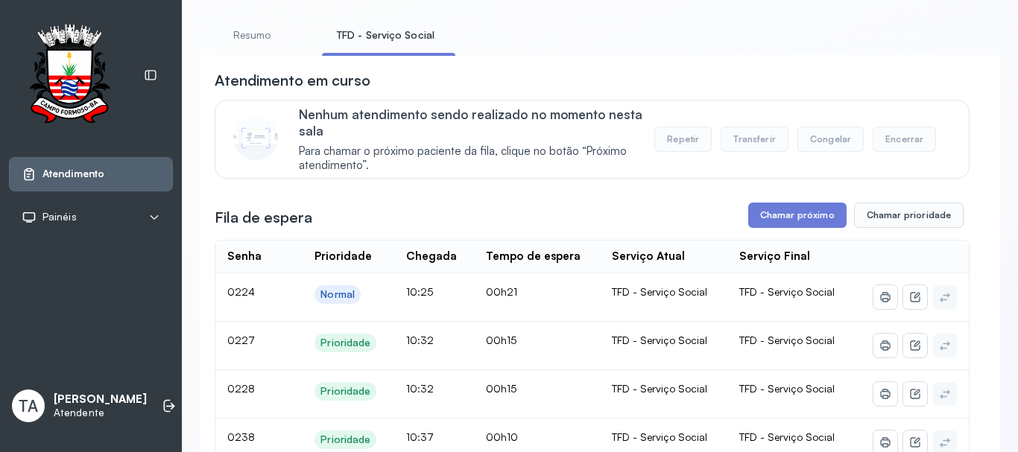
scroll to position [298, 0]
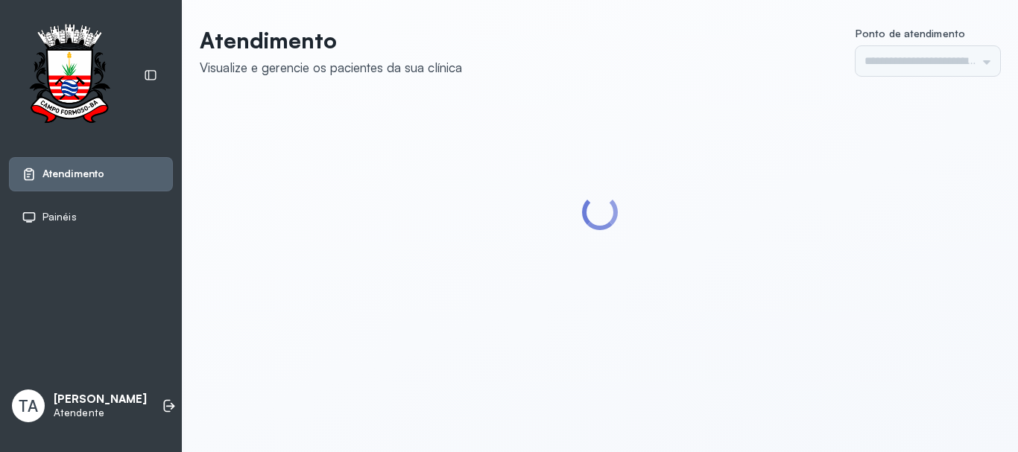
type input "******"
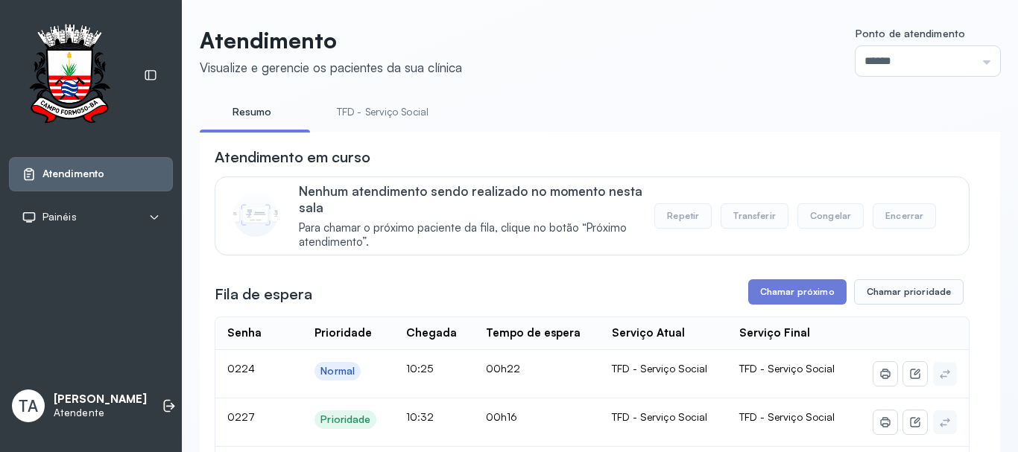
click at [374, 113] on link "TFD - Serviço Social" at bounding box center [382, 112] width 121 height 25
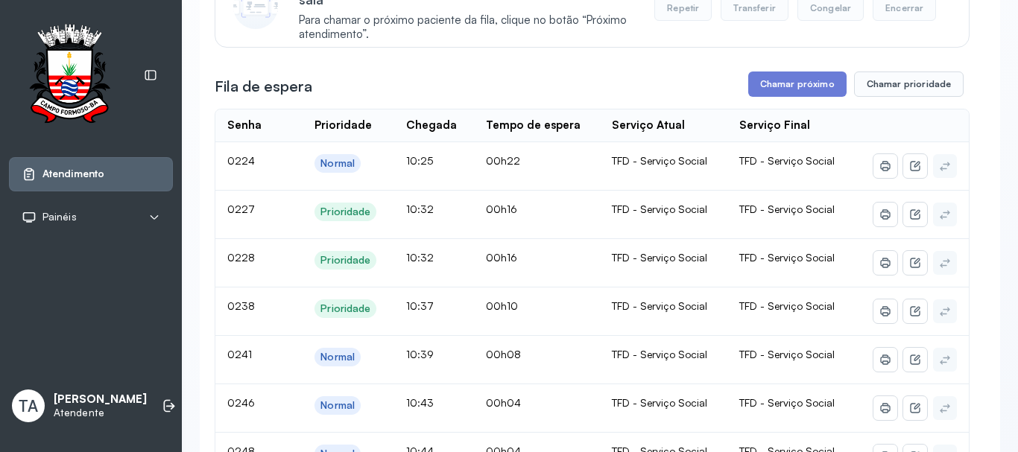
scroll to position [121, 0]
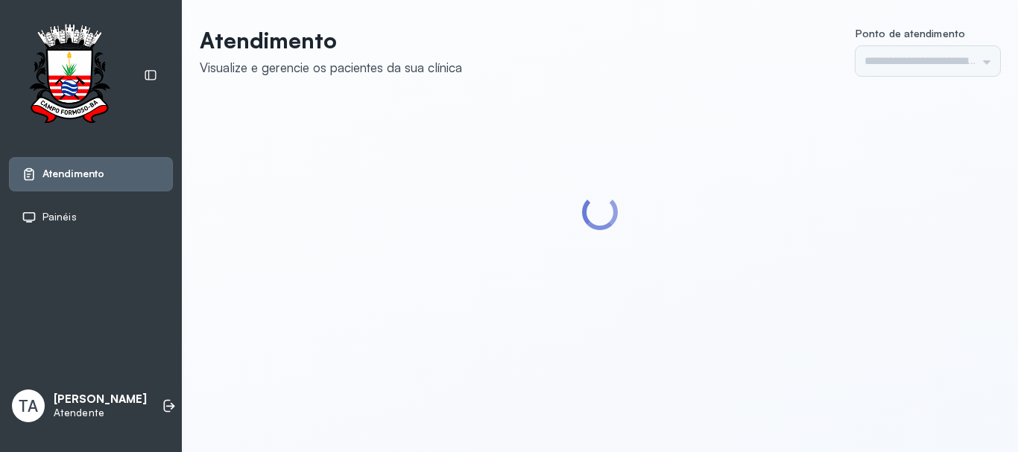
type input "******"
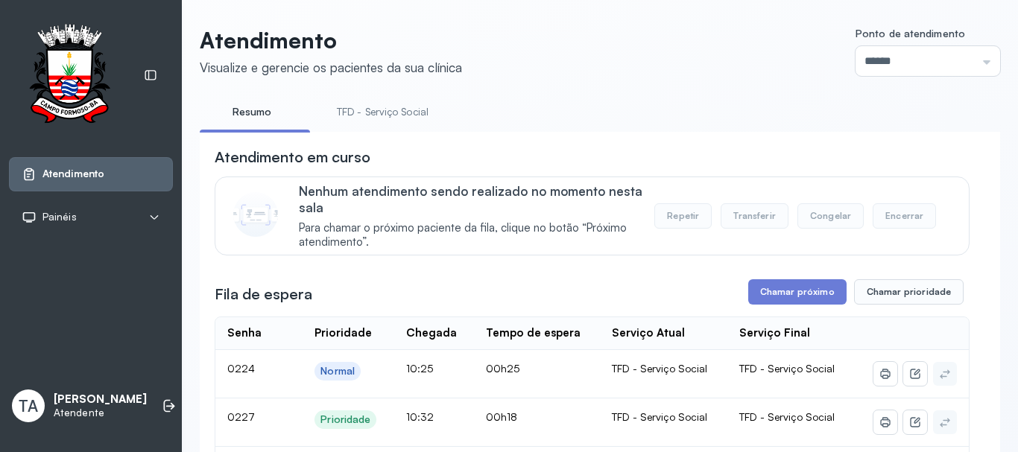
click at [402, 102] on link "TFD - Serviço Social" at bounding box center [382, 112] width 121 height 25
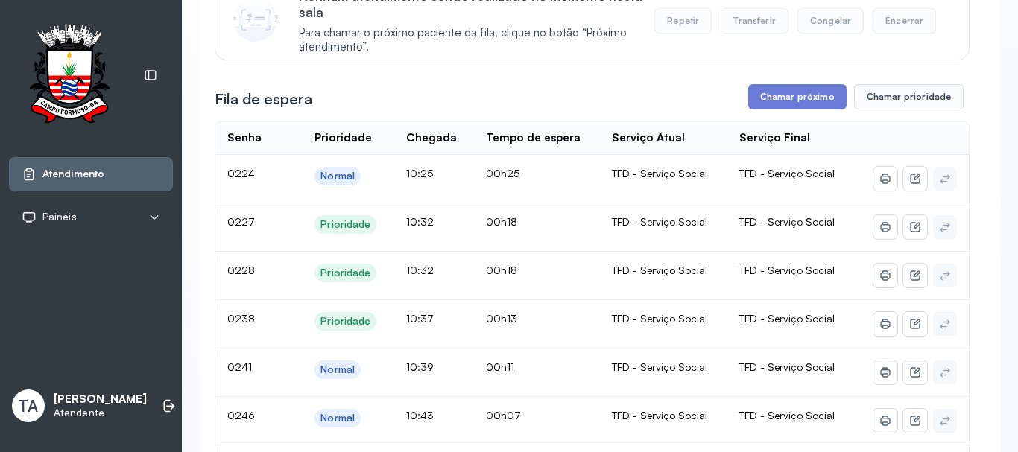
scroll to position [270, 0]
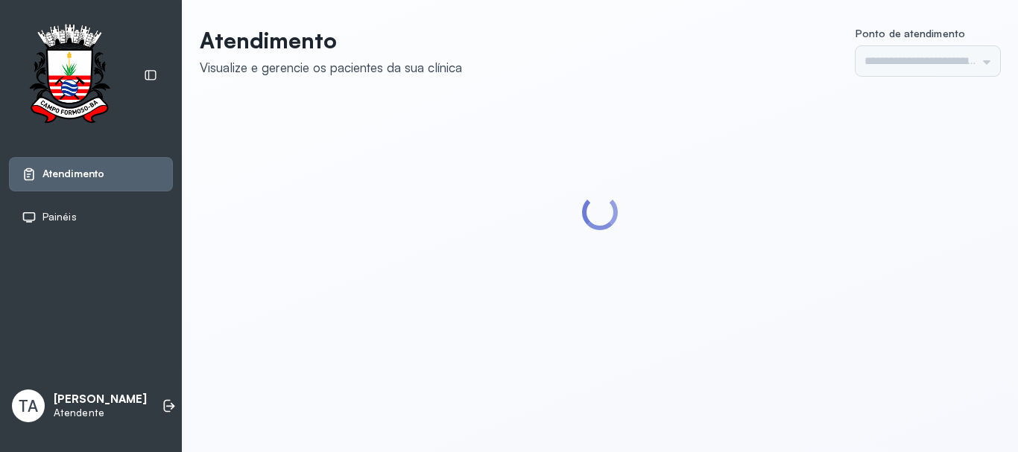
type input "******"
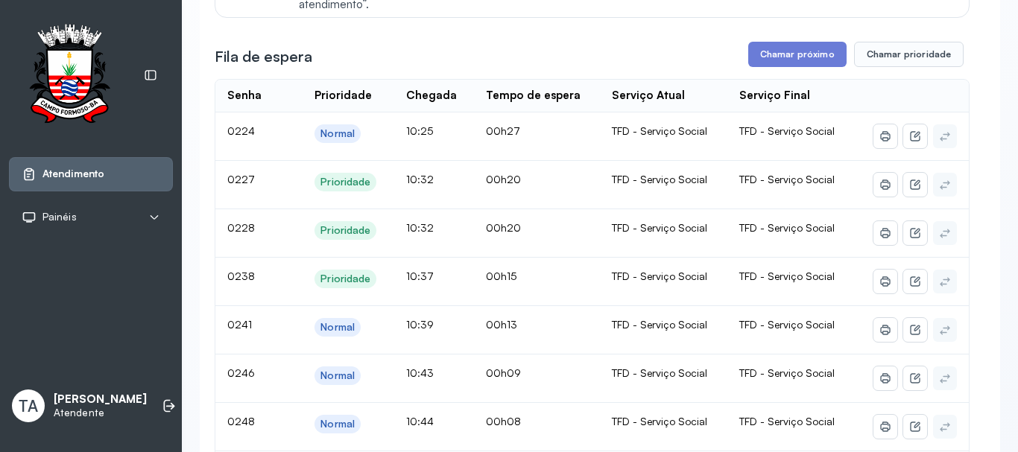
scroll to position [224, 0]
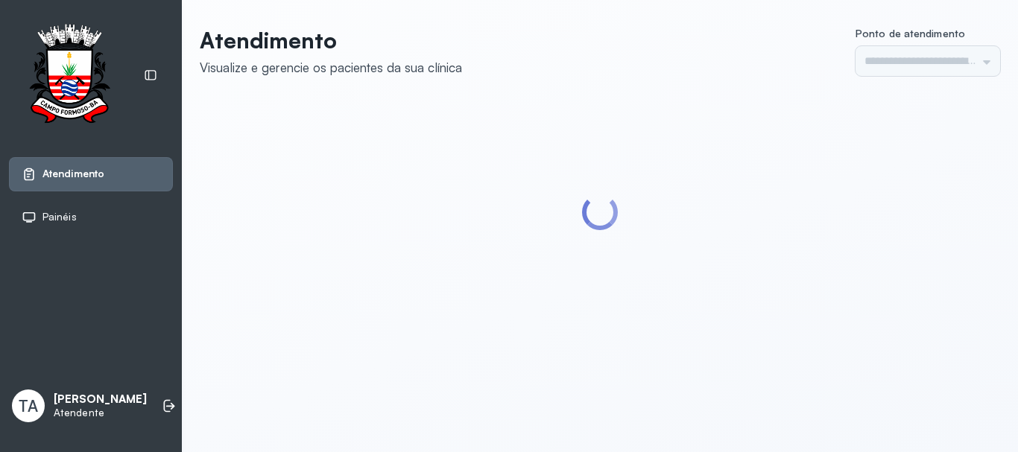
type input "******"
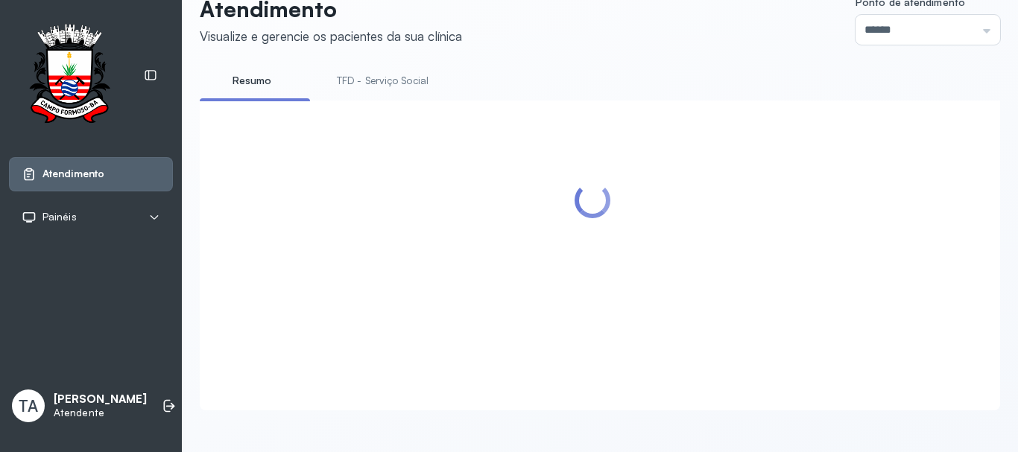
scroll to position [447, 0]
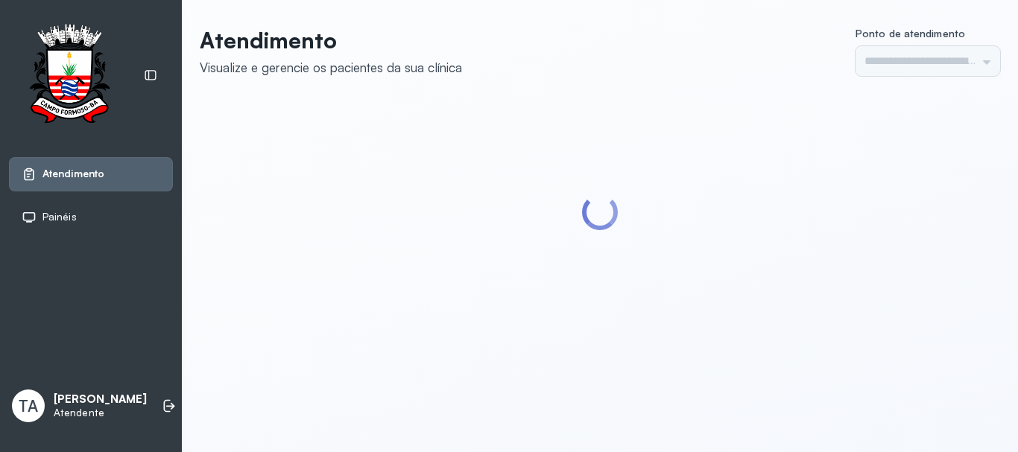
type input "******"
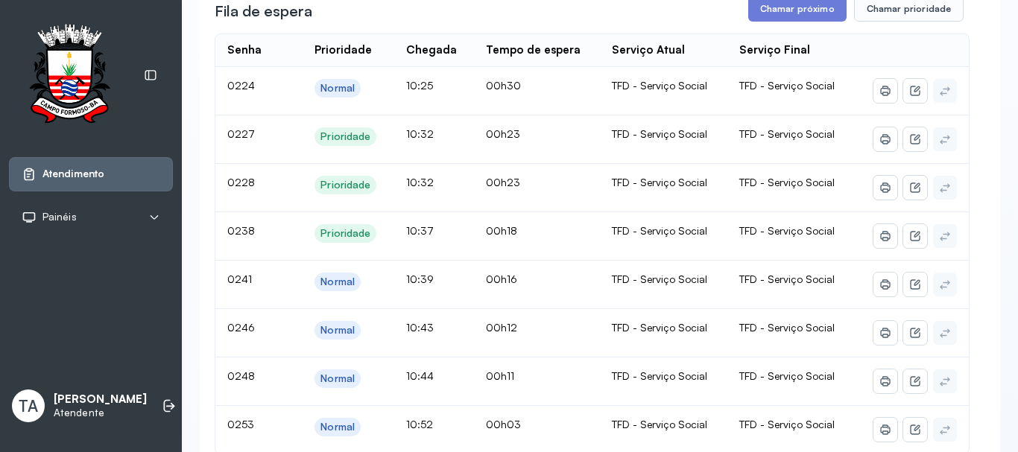
scroll to position [121, 0]
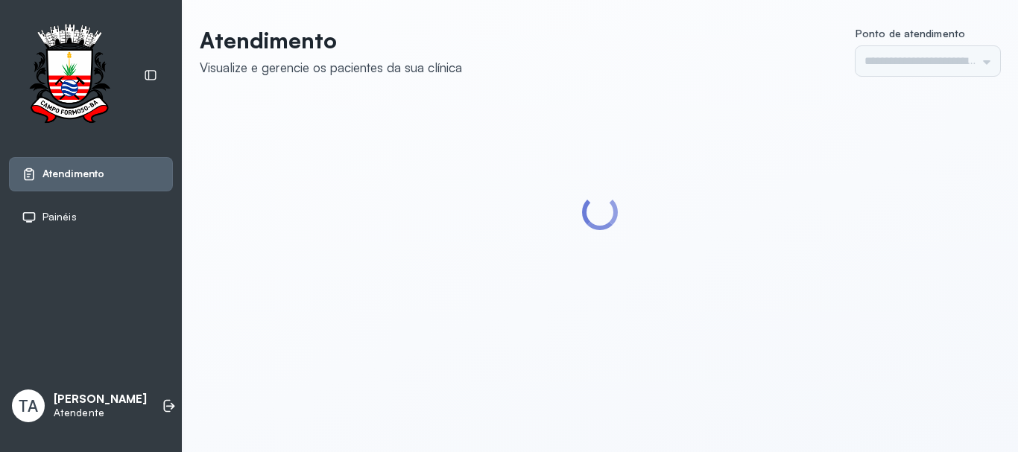
type input "******"
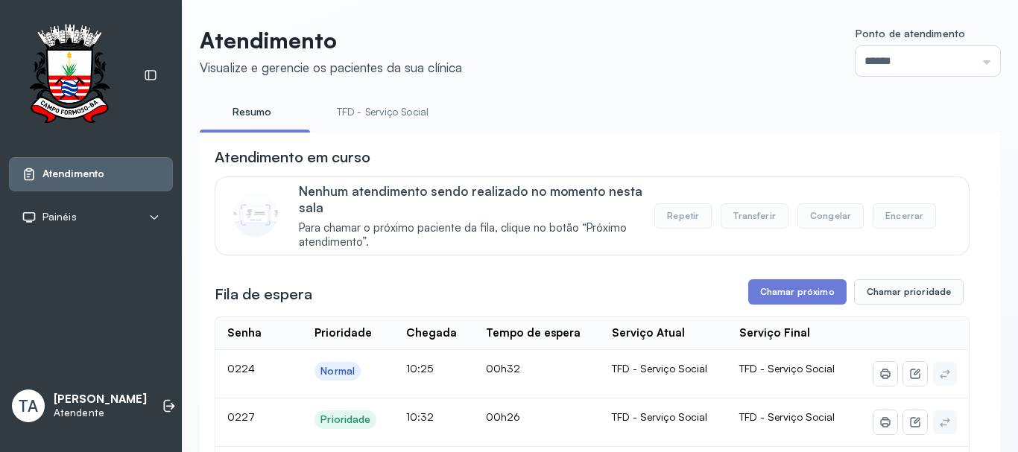
click at [387, 113] on link "TFD - Serviço Social" at bounding box center [382, 112] width 121 height 25
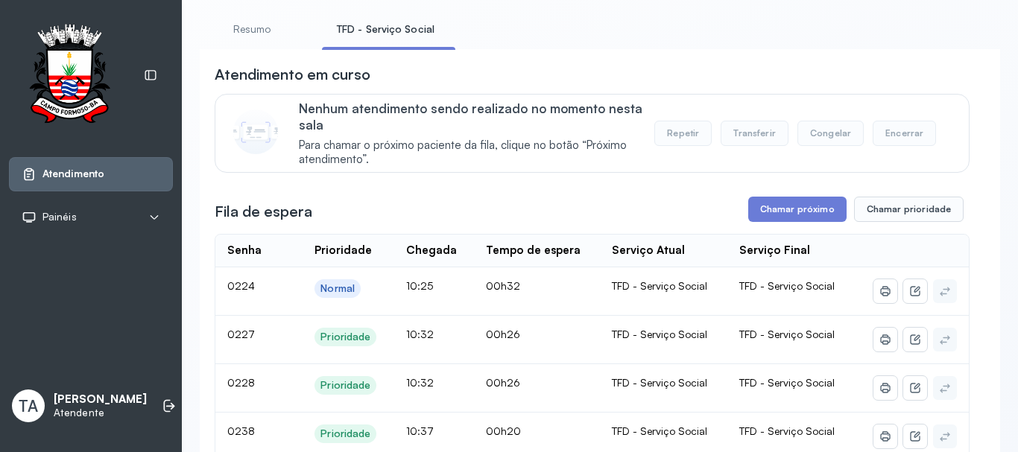
scroll to position [75, 0]
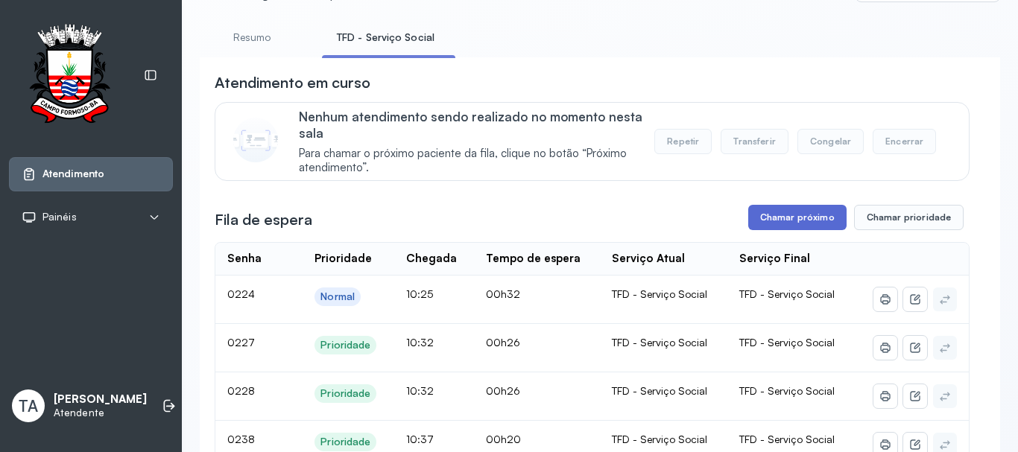
click at [765, 216] on button "Chamar próximo" at bounding box center [797, 217] width 98 height 25
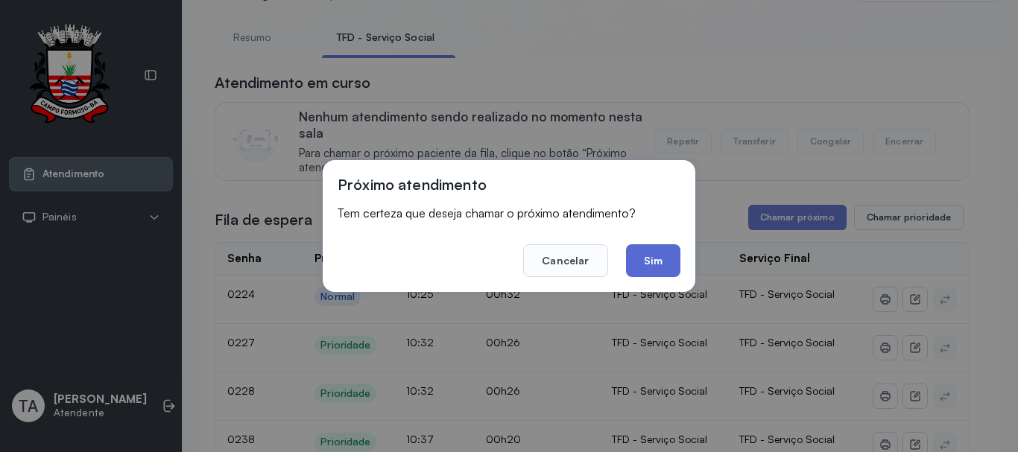
click at [656, 259] on button "Sim" at bounding box center [653, 260] width 54 height 33
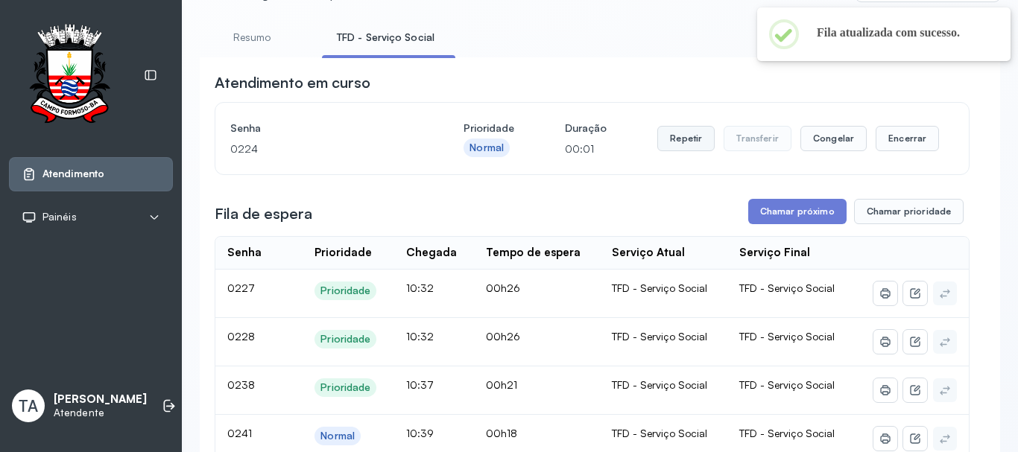
click at [663, 147] on button "Repetir" at bounding box center [685, 138] width 57 height 25
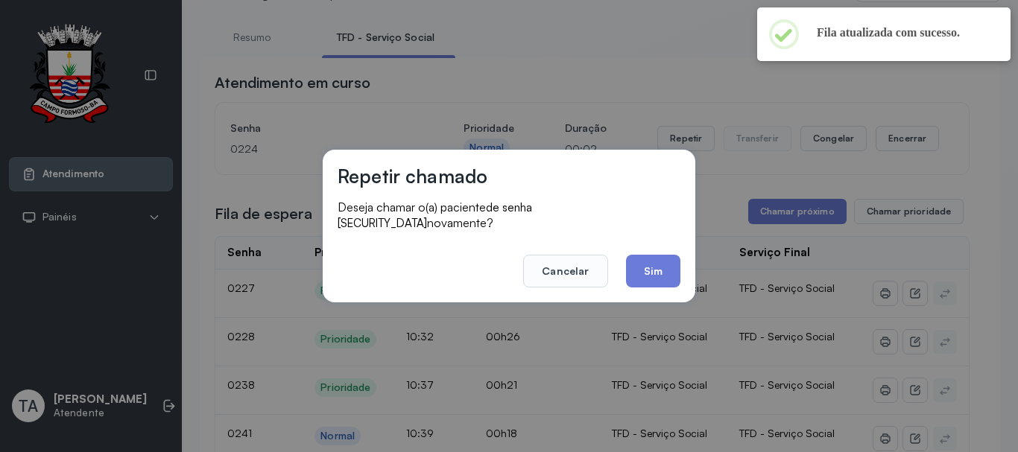
drag, startPoint x: 636, startPoint y: 256, endPoint x: 627, endPoint y: 250, distance: 10.7
click at [632, 255] on button "Sim" at bounding box center [653, 271] width 54 height 33
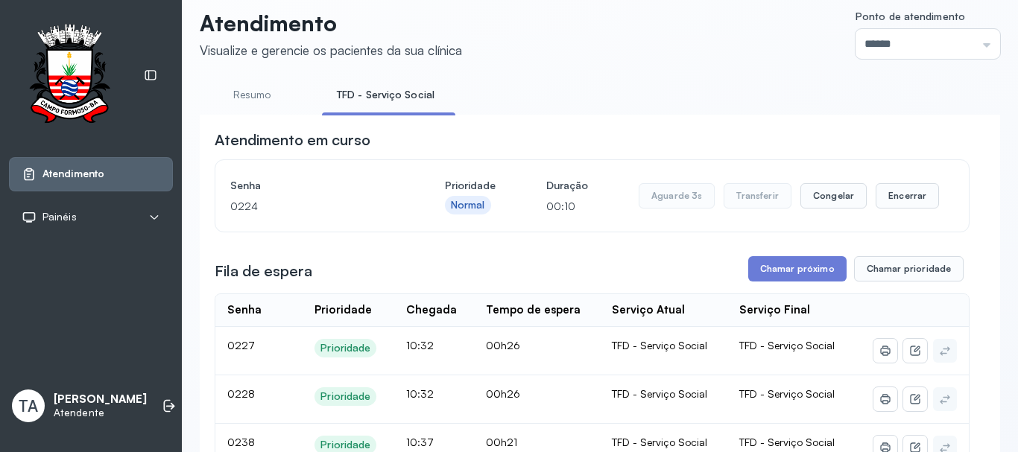
scroll to position [0, 0]
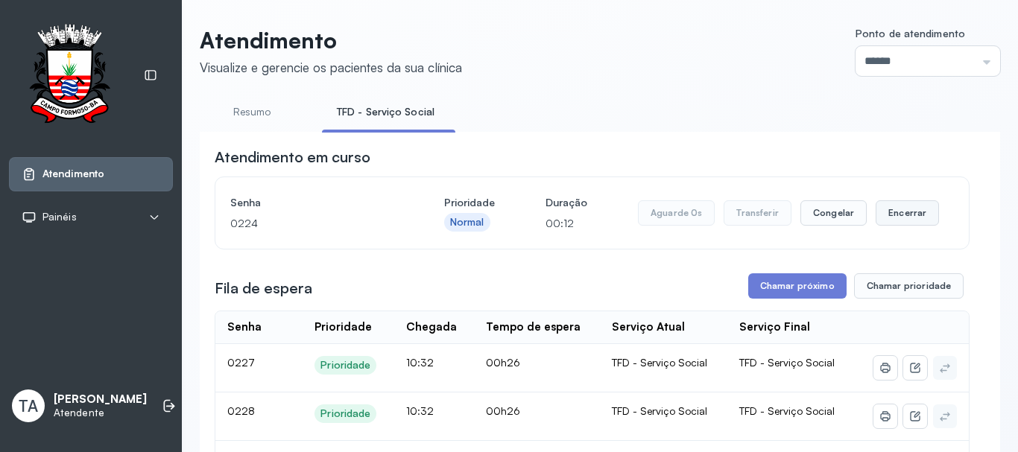
click at [888, 222] on button "Encerrar" at bounding box center [906, 212] width 63 height 25
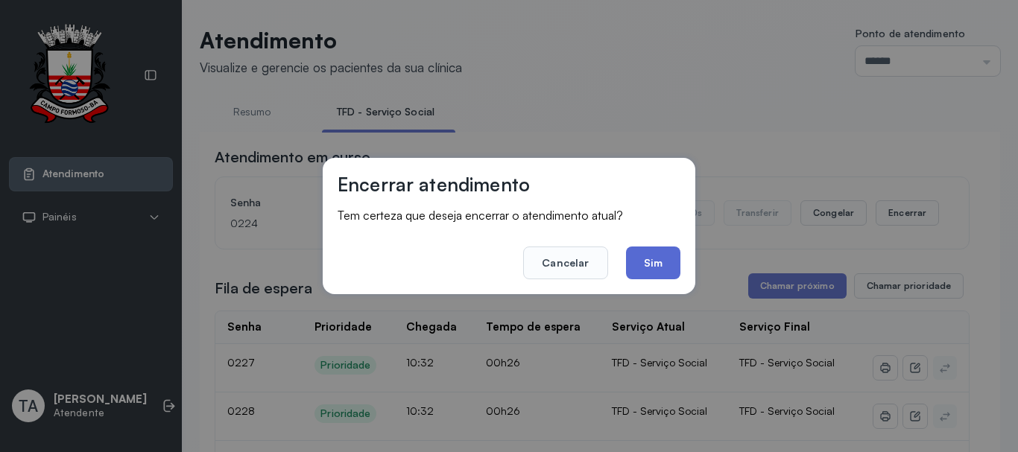
click at [632, 269] on button "Sim" at bounding box center [653, 263] width 54 height 33
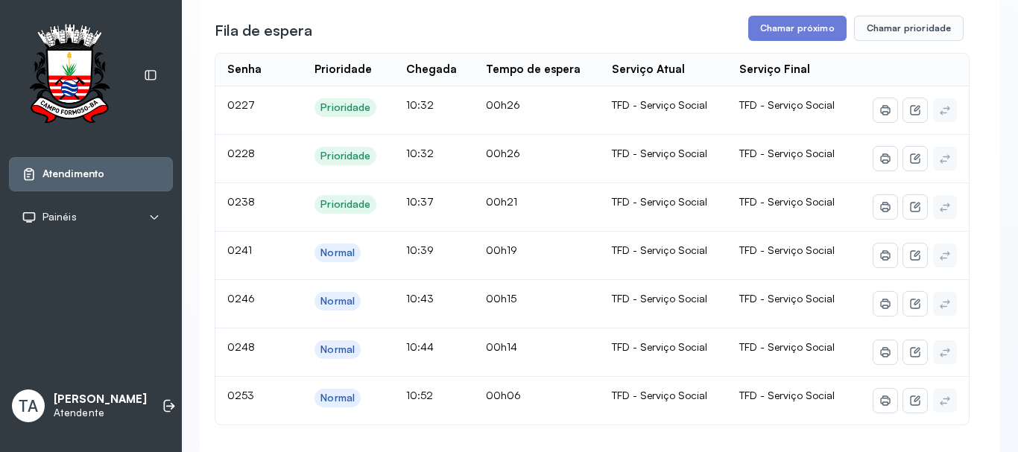
scroll to position [298, 0]
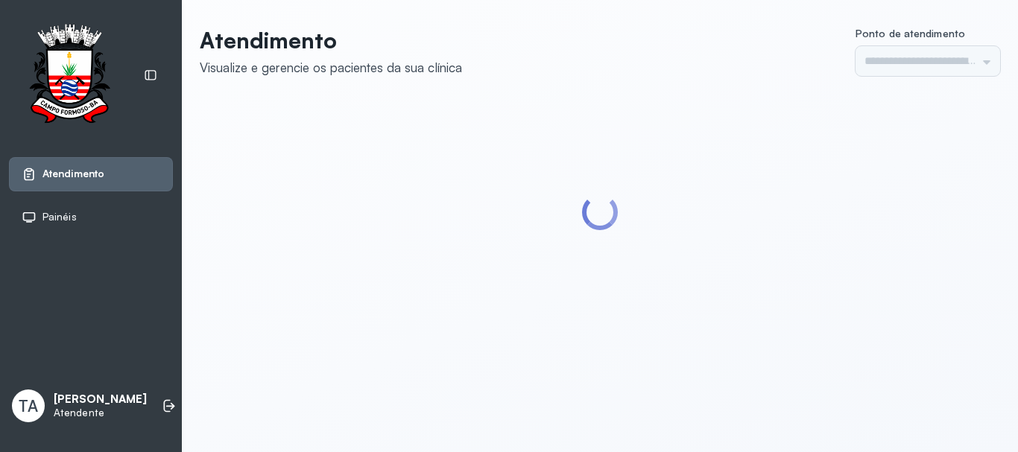
type input "******"
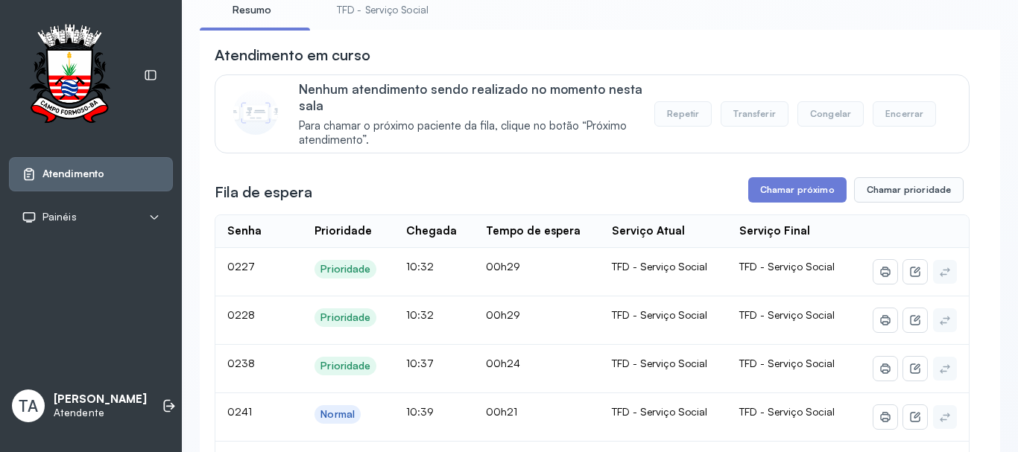
scroll to position [298, 0]
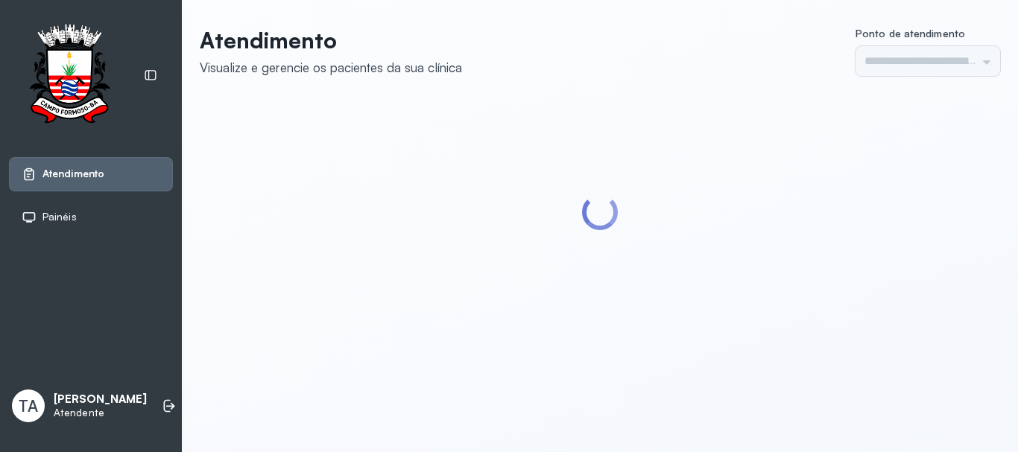
type input "******"
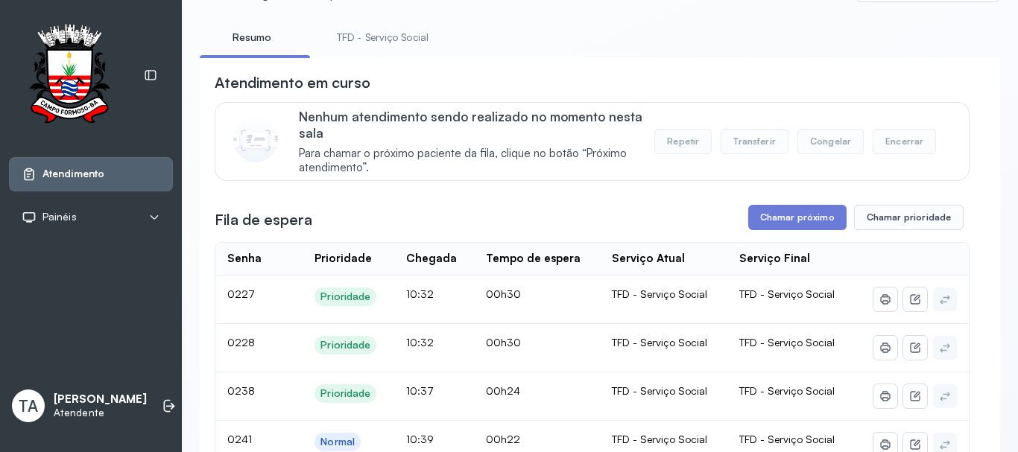
click at [350, 28] on link "TFD - Serviço Social" at bounding box center [382, 37] width 121 height 25
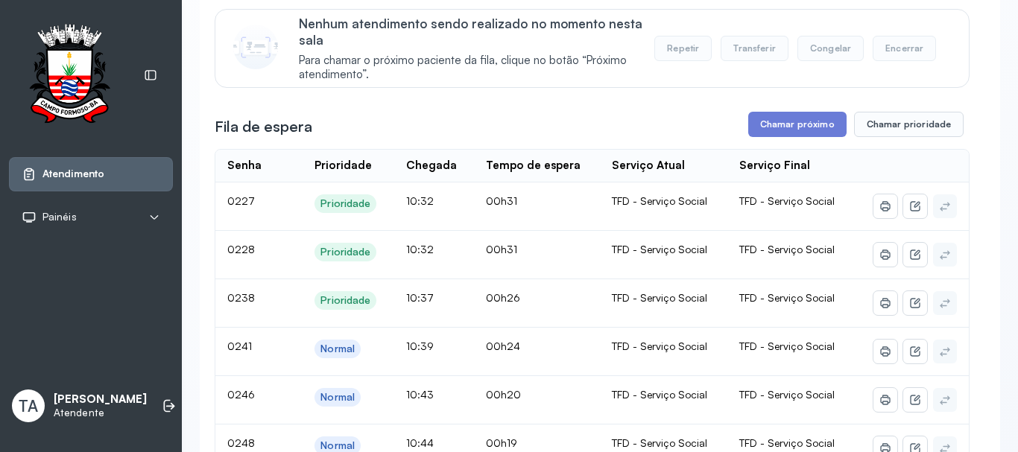
scroll to position [149, 0]
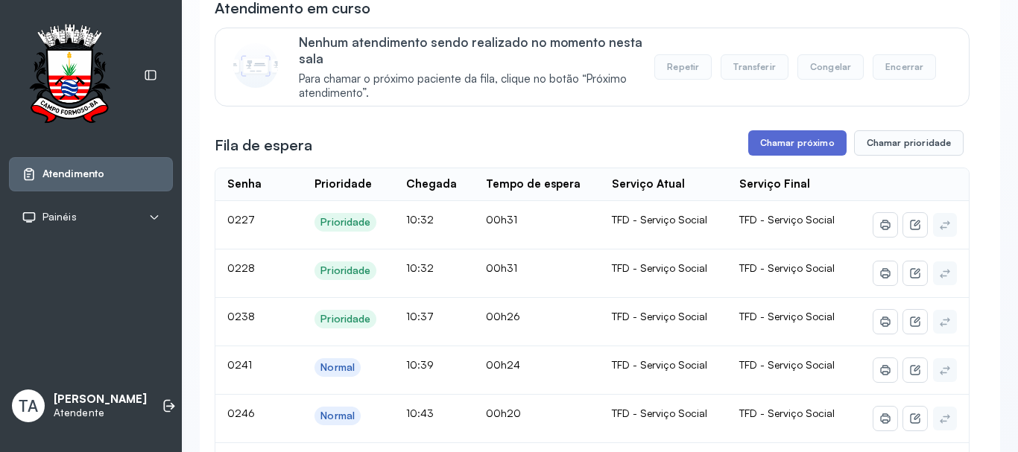
click at [811, 145] on button "Chamar próximo" at bounding box center [797, 142] width 98 height 25
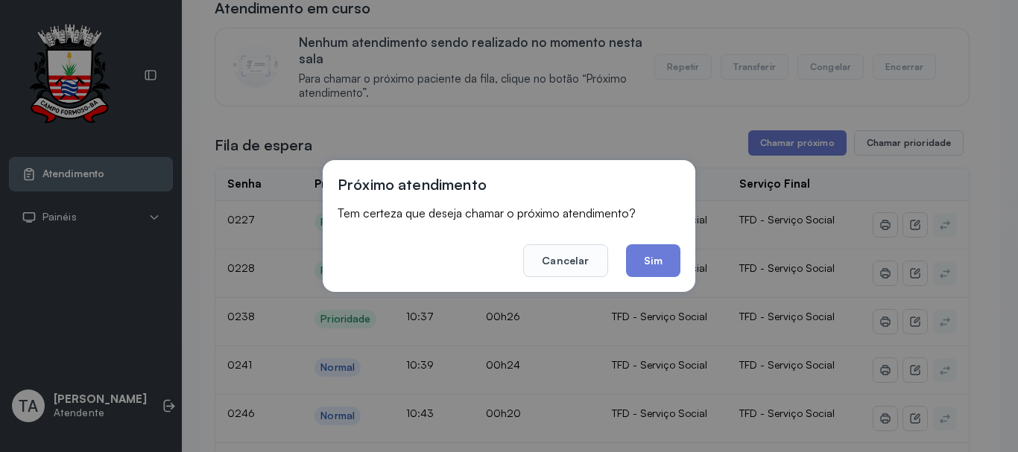
click at [658, 250] on button "Sim" at bounding box center [653, 260] width 54 height 33
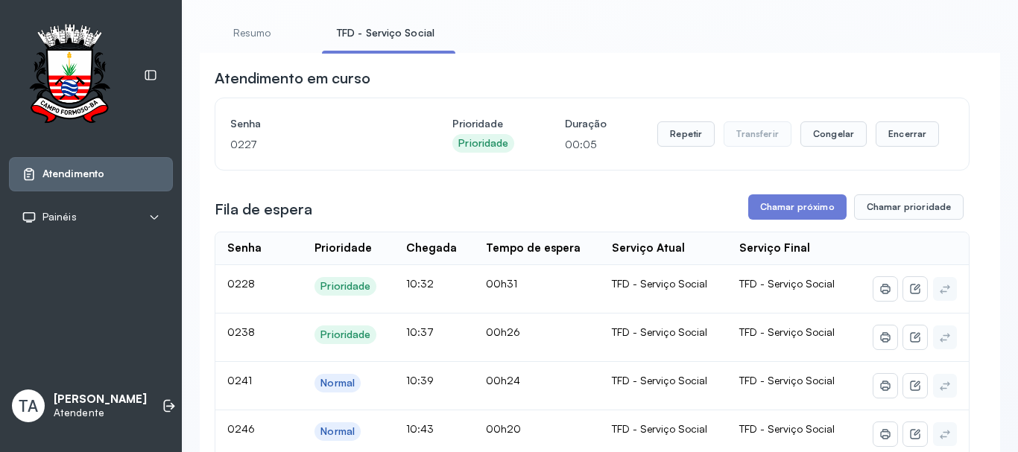
scroll to position [0, 0]
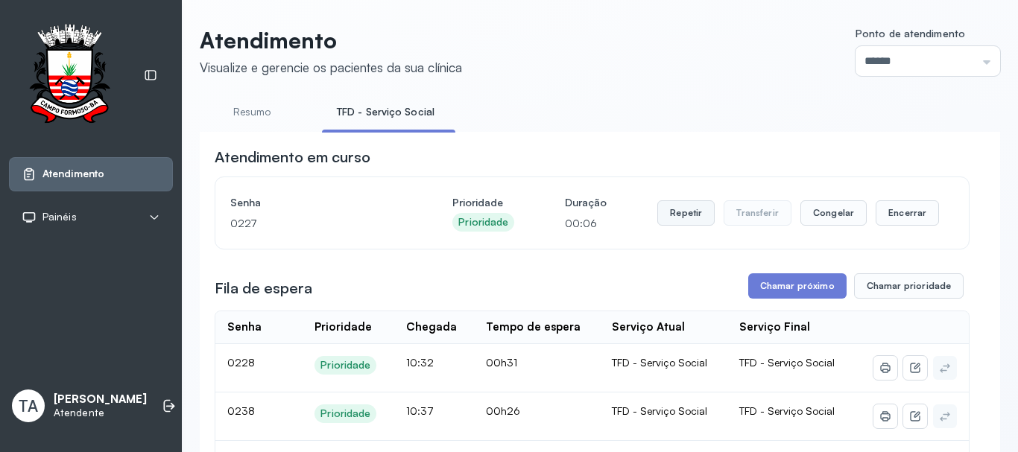
click at [677, 219] on button "Repetir" at bounding box center [685, 212] width 57 height 25
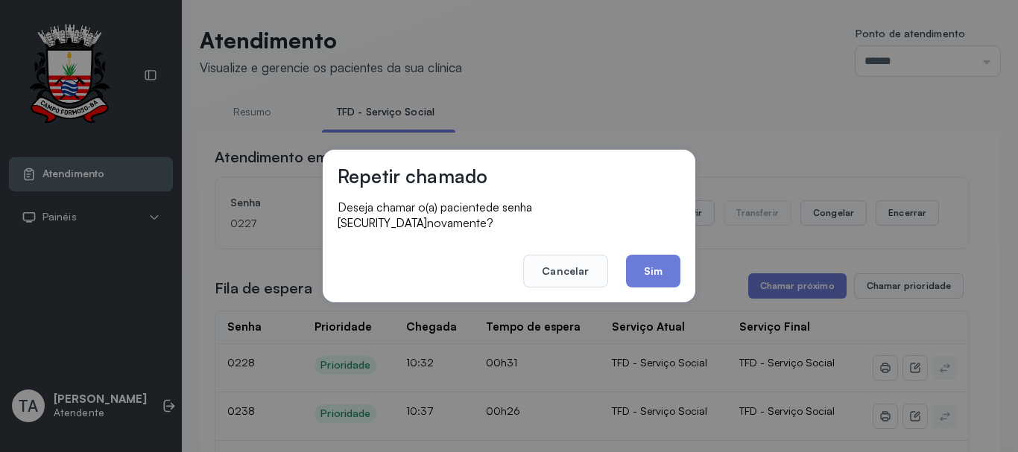
click at [650, 263] on button "Sim" at bounding box center [653, 271] width 54 height 33
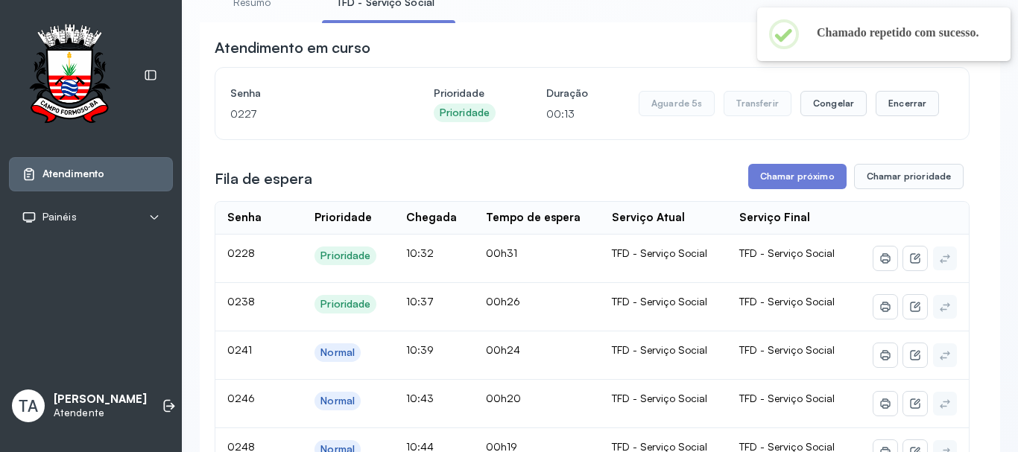
scroll to position [75, 0]
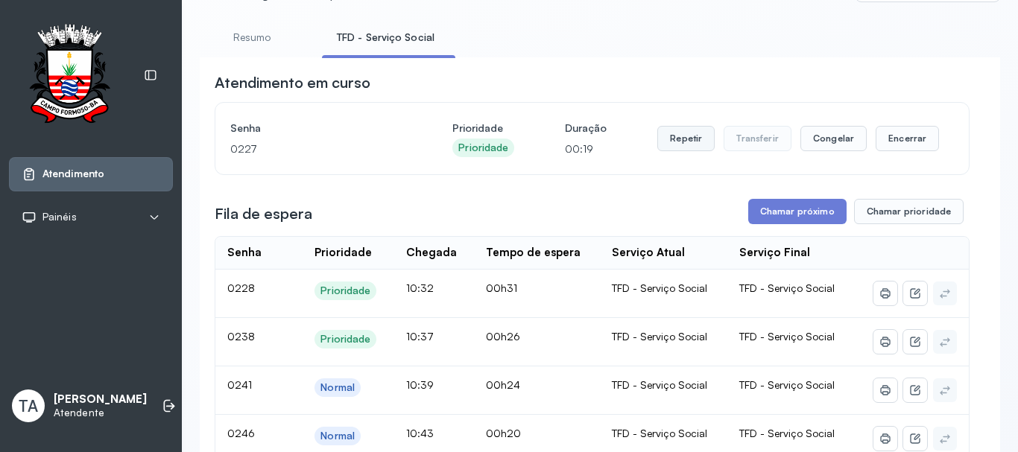
click at [659, 133] on button "Repetir" at bounding box center [685, 138] width 57 height 25
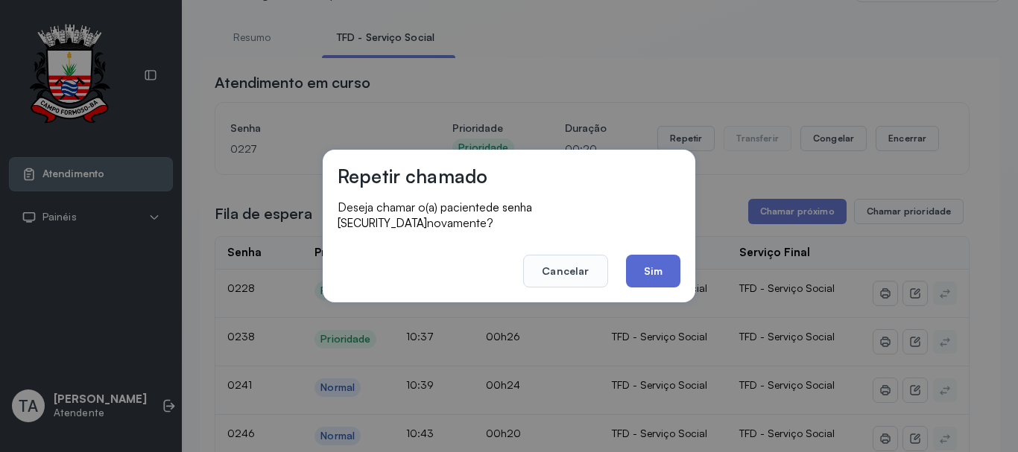
click at [639, 259] on button "Sim" at bounding box center [653, 271] width 54 height 33
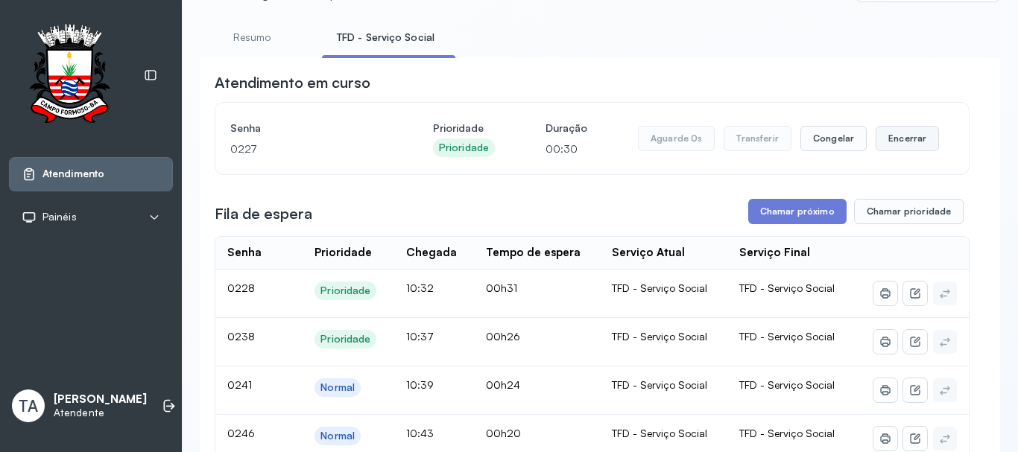
click at [914, 145] on button "Encerrar" at bounding box center [906, 138] width 63 height 25
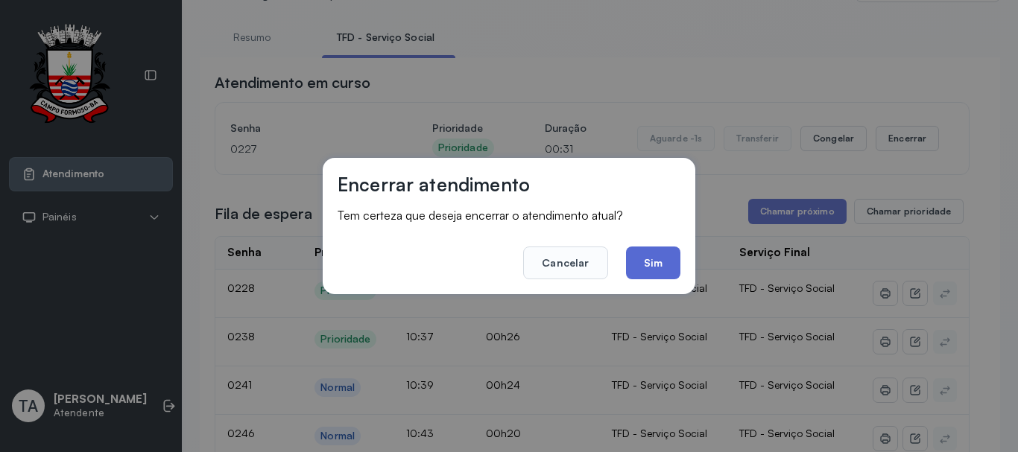
click at [633, 258] on button "Sim" at bounding box center [653, 263] width 54 height 33
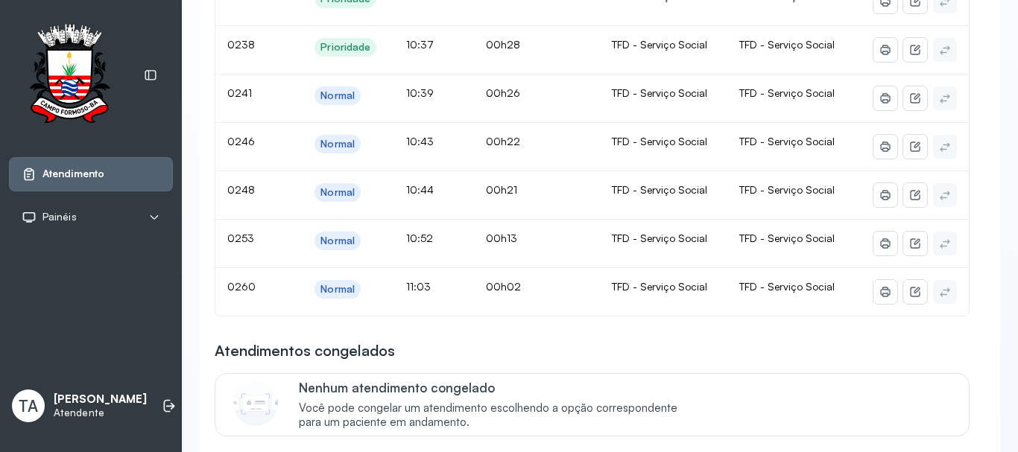
scroll to position [224, 0]
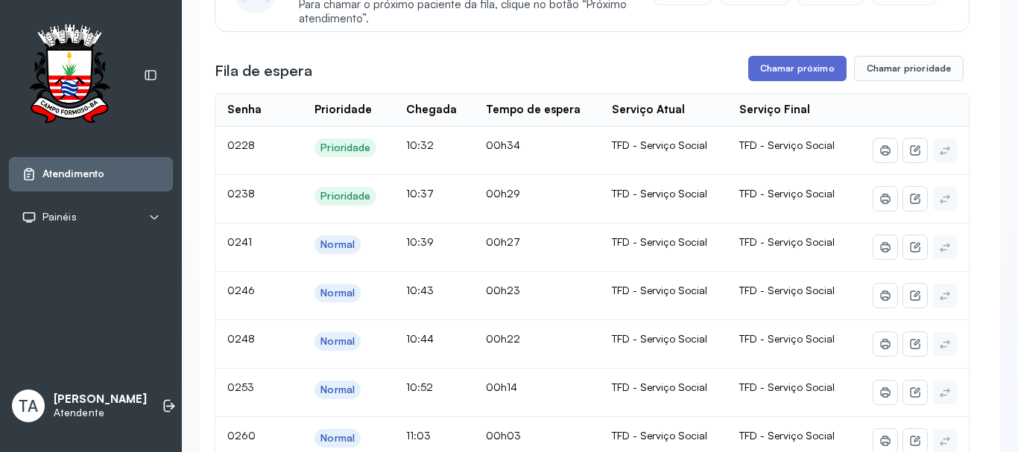
click at [770, 81] on button "Chamar próximo" at bounding box center [797, 68] width 98 height 25
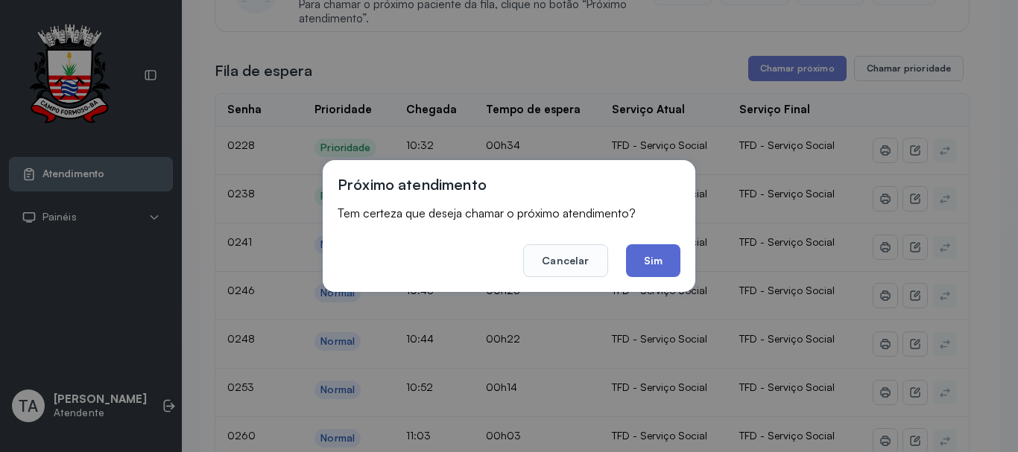
click at [648, 272] on button "Sim" at bounding box center [653, 260] width 54 height 33
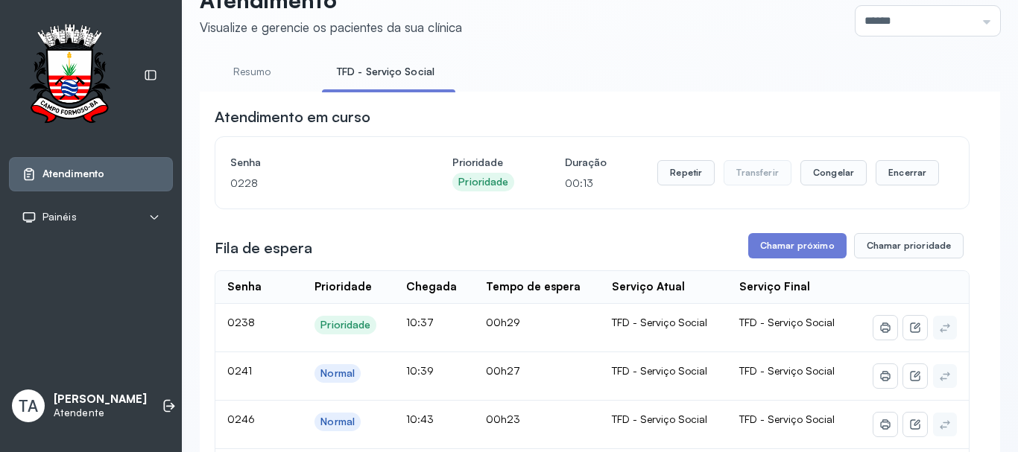
scroll to position [0, 0]
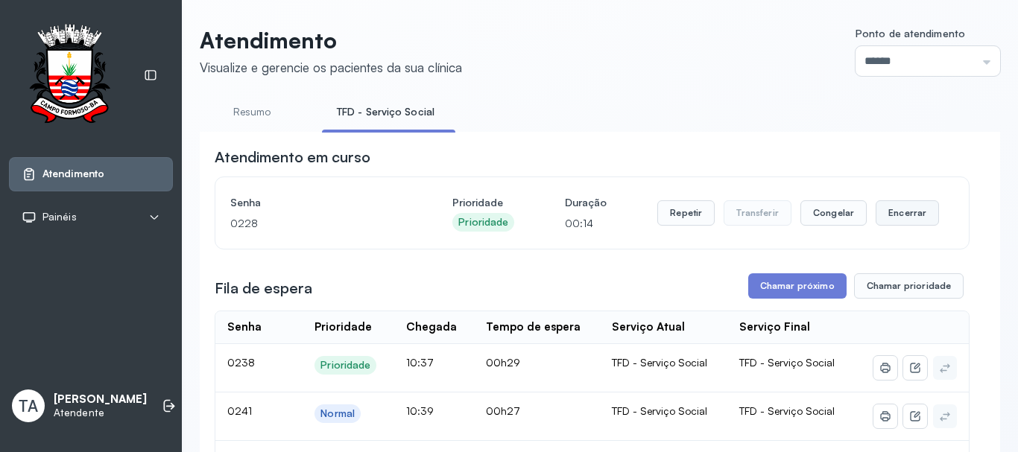
click at [890, 216] on button "Encerrar" at bounding box center [906, 212] width 63 height 25
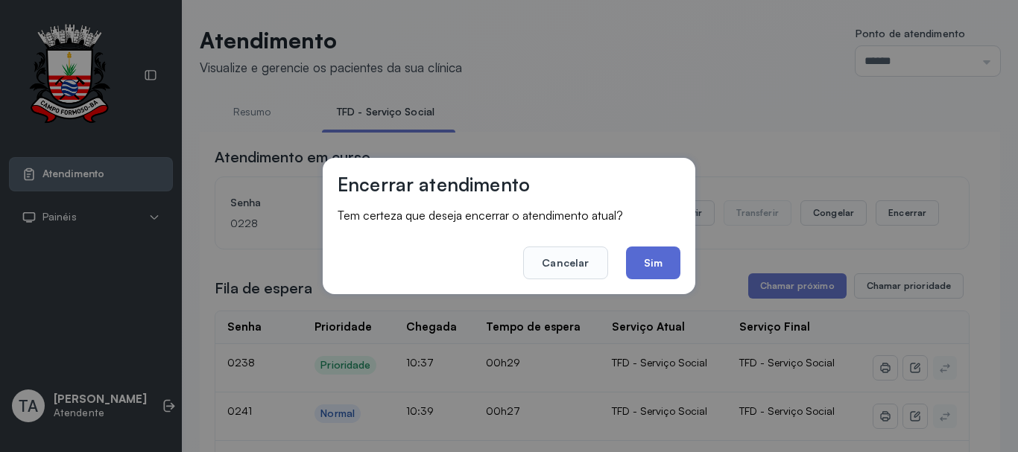
click at [665, 258] on button "Sim" at bounding box center [653, 263] width 54 height 33
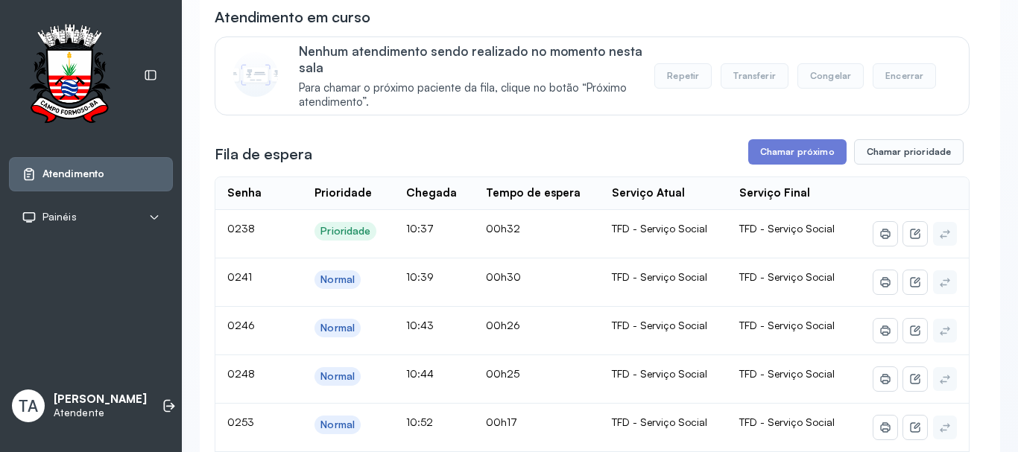
scroll to position [75, 0]
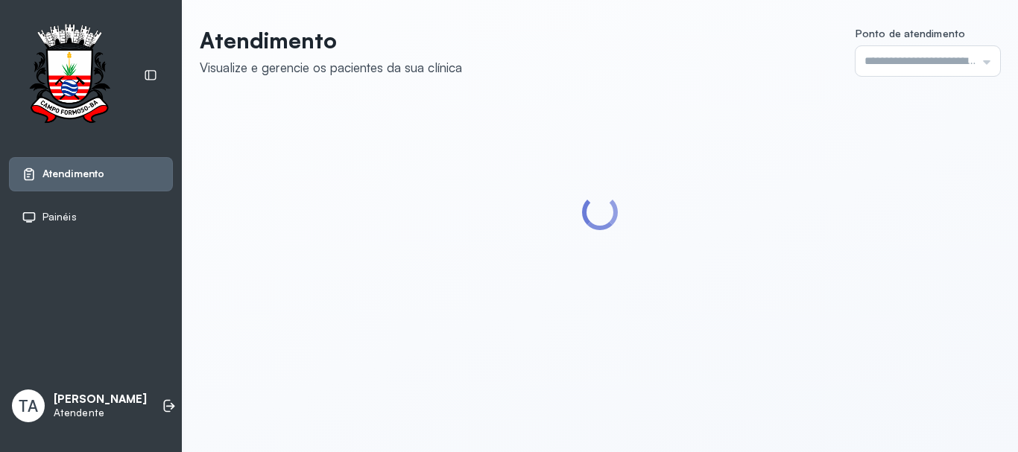
type input "******"
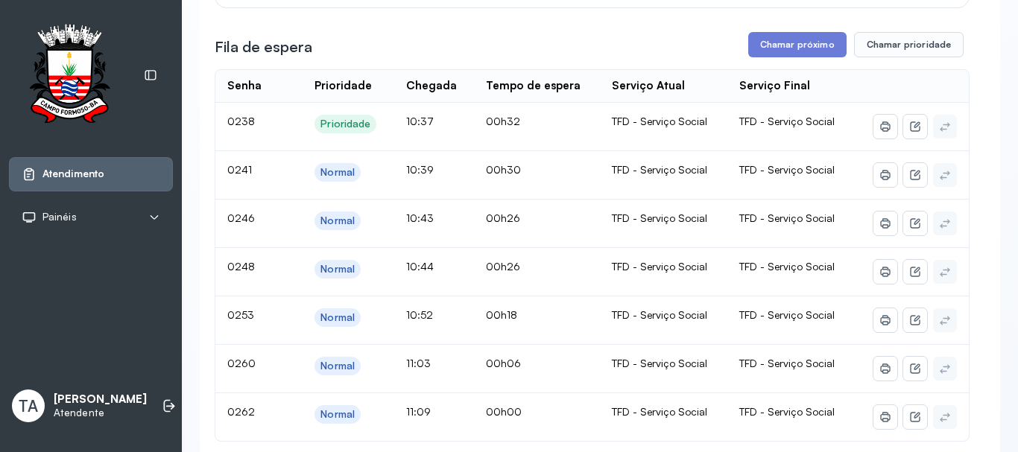
scroll to position [224, 0]
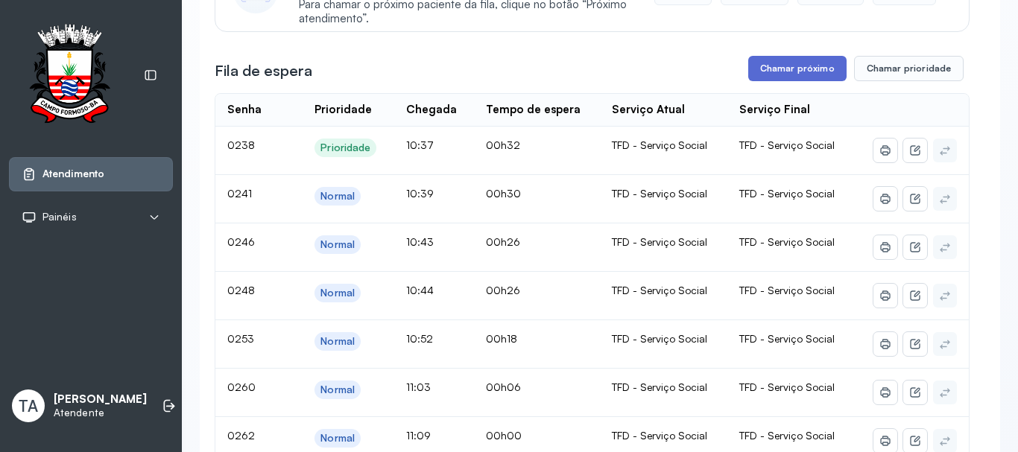
click at [789, 71] on button "Chamar próximo" at bounding box center [797, 68] width 98 height 25
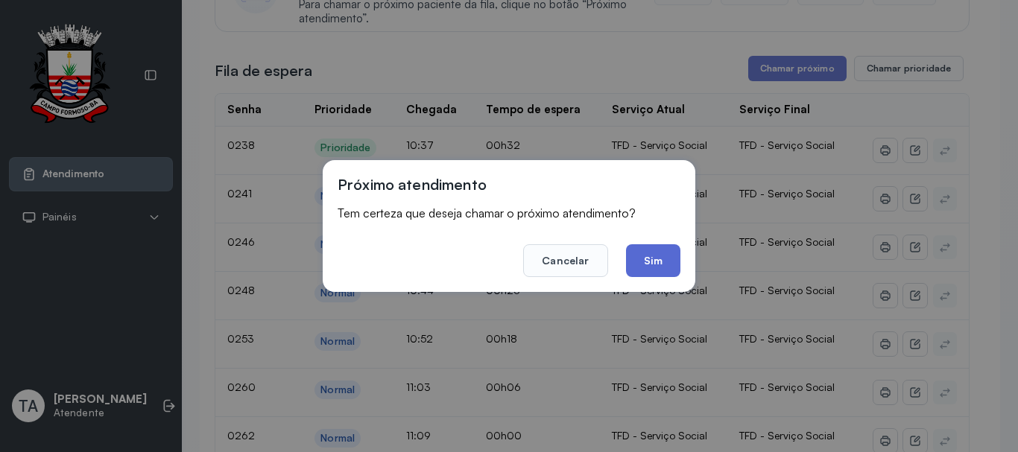
click at [653, 260] on button "Sim" at bounding box center [653, 260] width 54 height 33
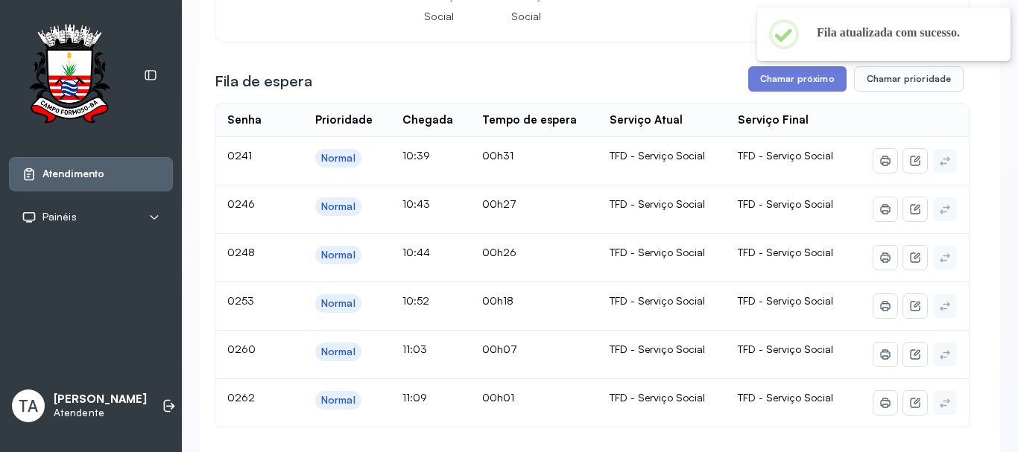
scroll to position [149, 0]
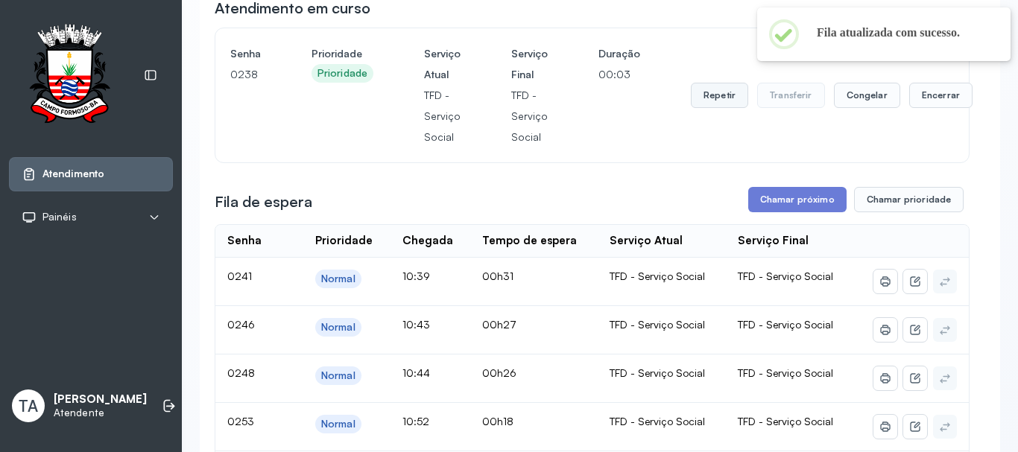
click at [729, 104] on button "Repetir" at bounding box center [719, 95] width 57 height 25
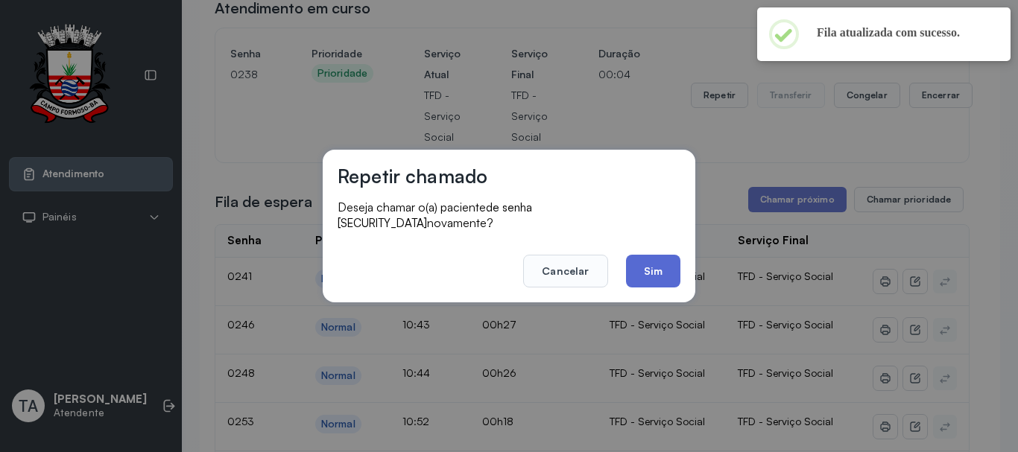
click at [659, 260] on button "Sim" at bounding box center [653, 271] width 54 height 33
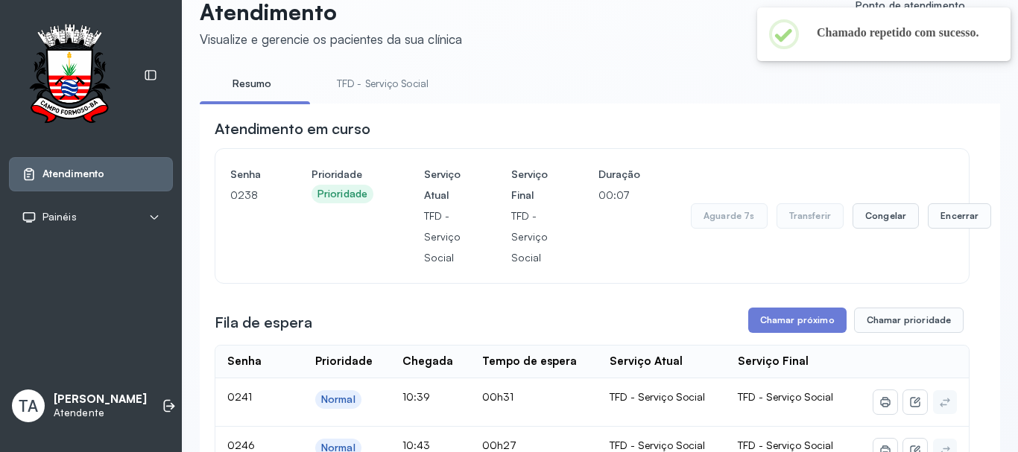
scroll to position [0, 0]
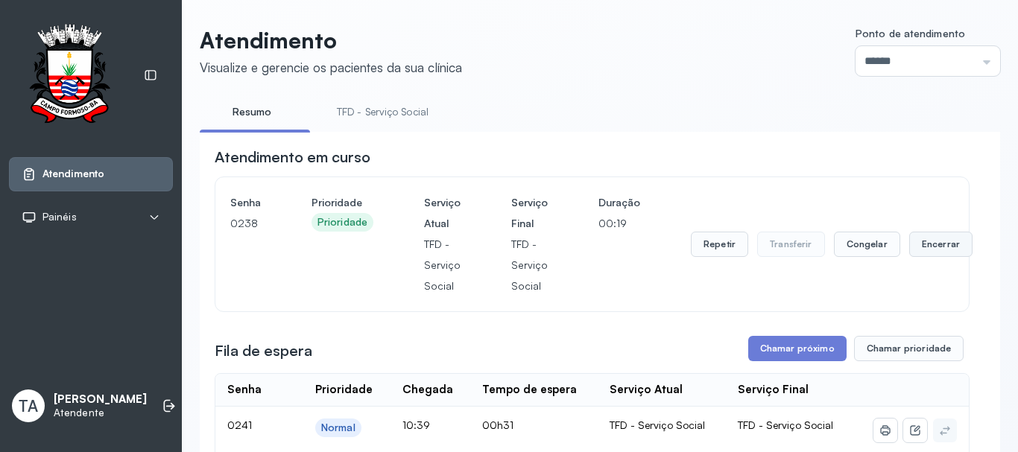
click at [922, 247] on button "Encerrar" at bounding box center [940, 244] width 63 height 25
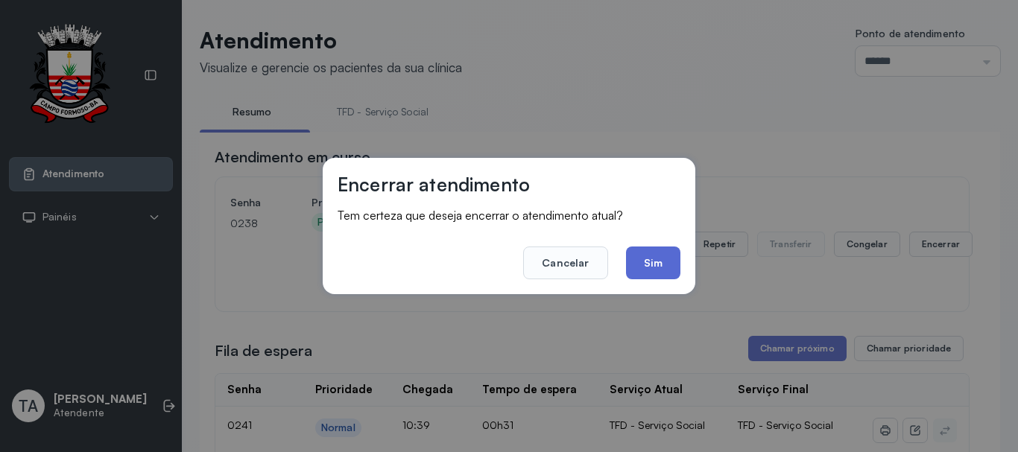
click at [668, 264] on button "Sim" at bounding box center [653, 263] width 54 height 33
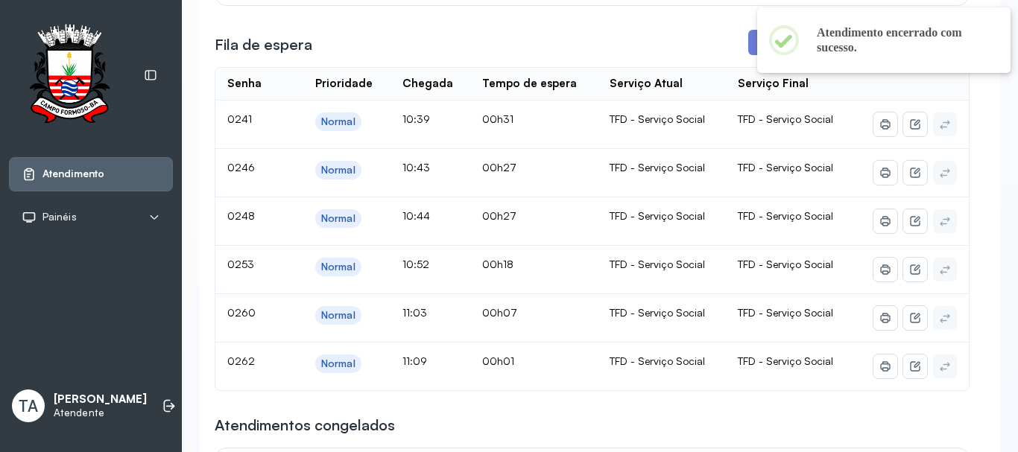
scroll to position [270, 0]
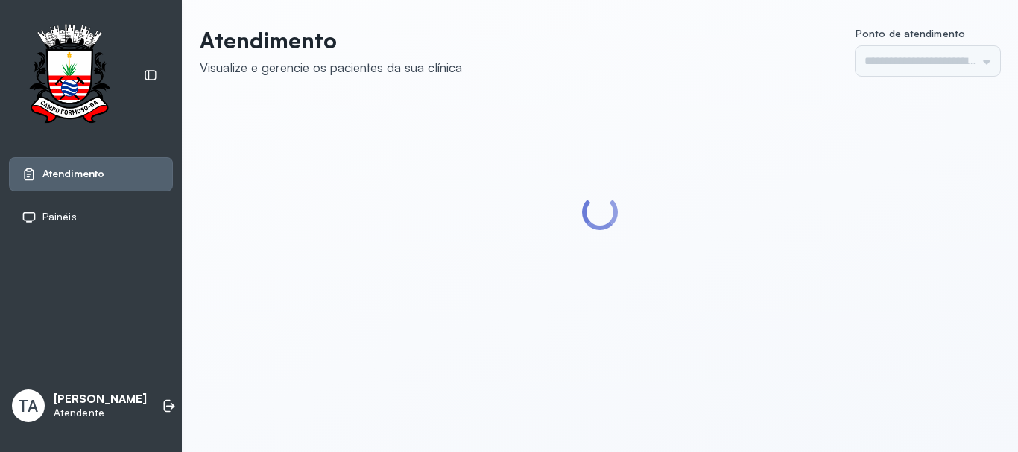
type input "******"
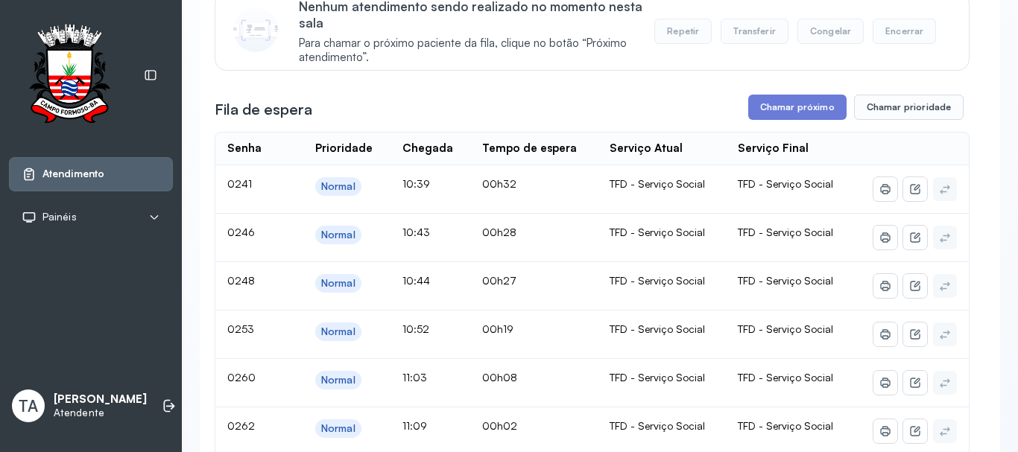
scroll to position [195, 0]
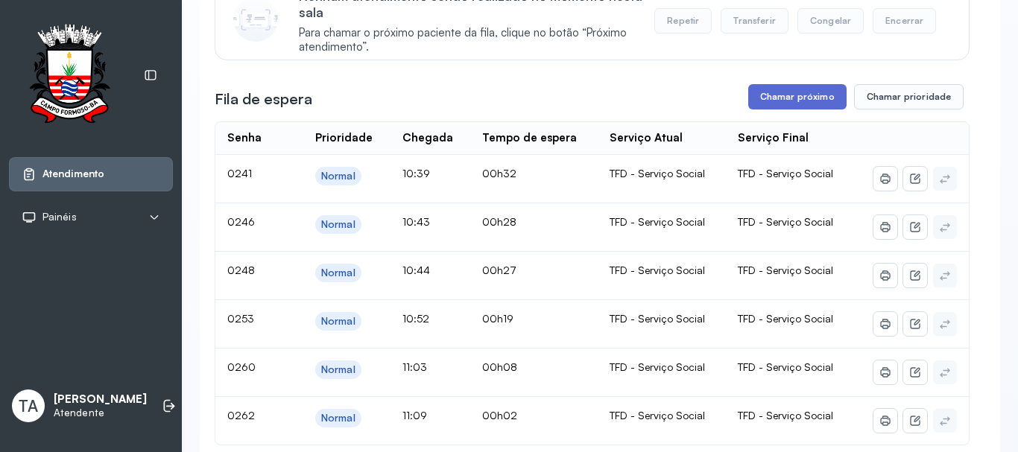
click at [773, 101] on button "Chamar próximo" at bounding box center [797, 96] width 98 height 25
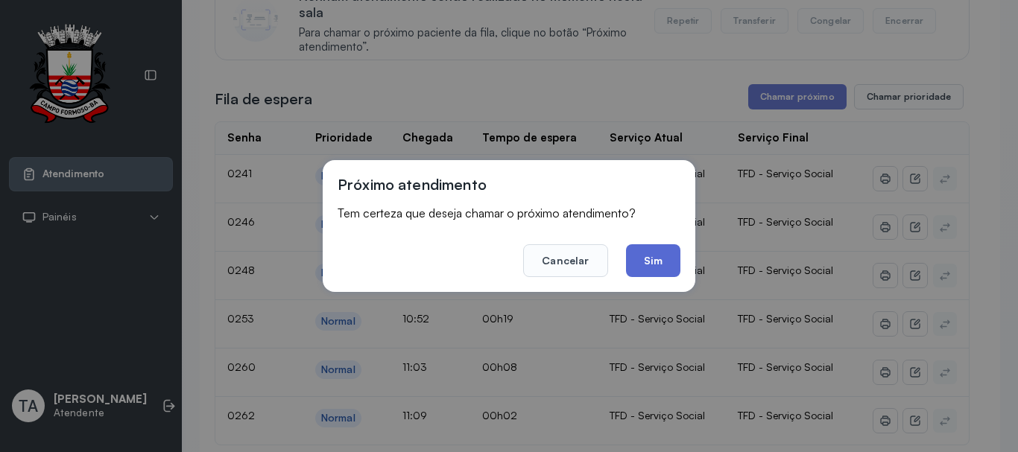
click at [652, 259] on button "Sim" at bounding box center [653, 260] width 54 height 33
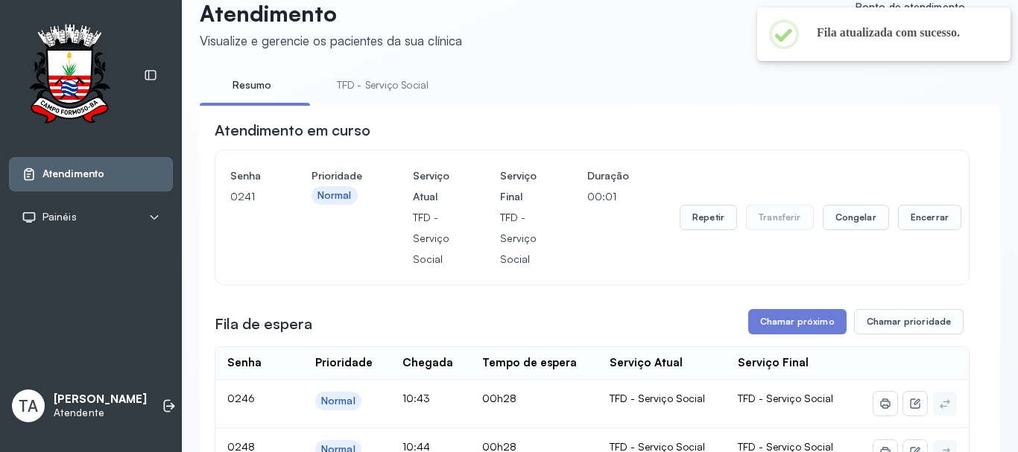
scroll to position [0, 0]
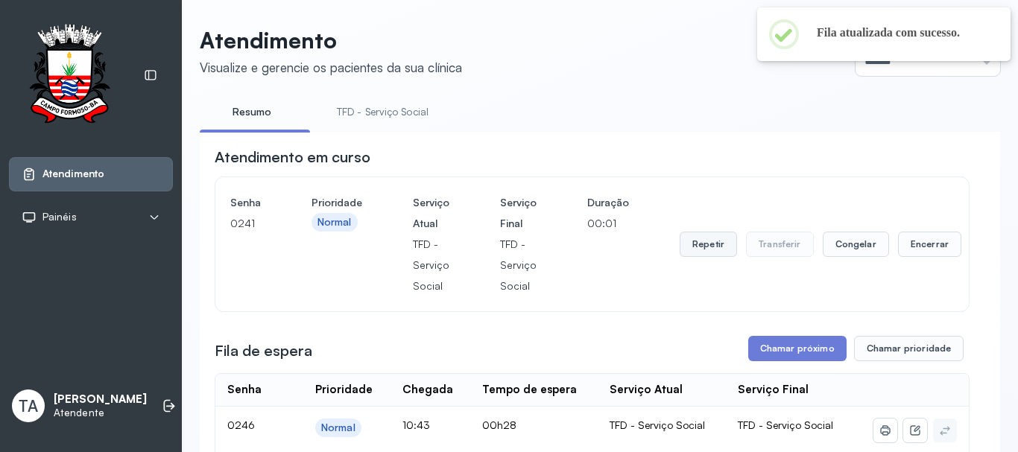
click at [683, 251] on button "Repetir" at bounding box center [707, 244] width 57 height 25
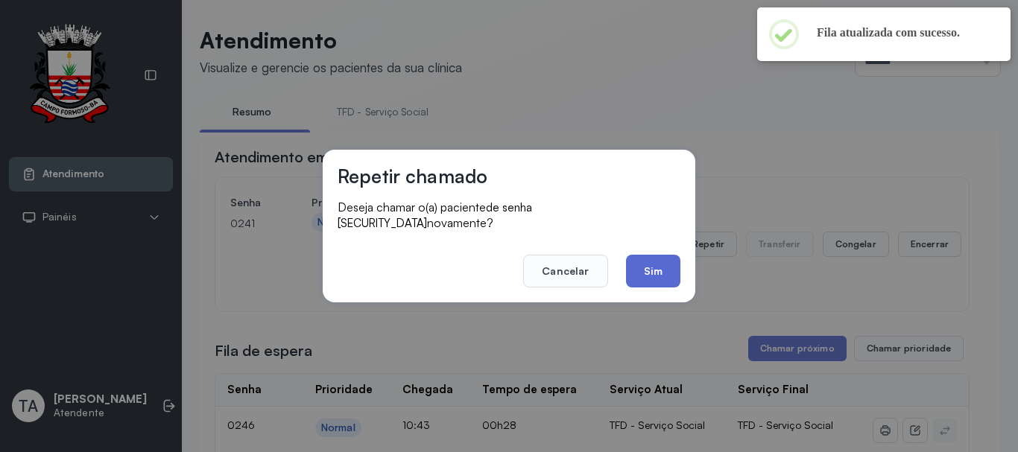
click at [653, 272] on button "Sim" at bounding box center [653, 271] width 54 height 33
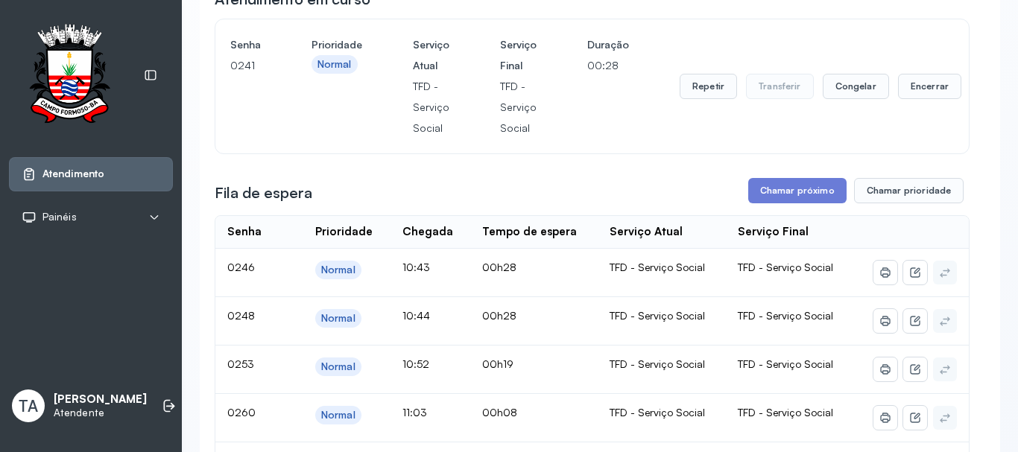
scroll to position [149, 0]
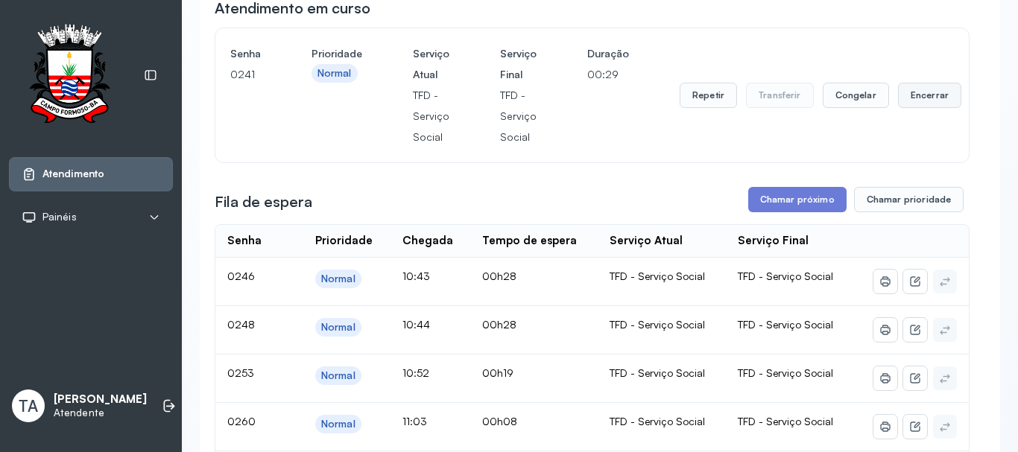
click at [914, 95] on button "Encerrar" at bounding box center [929, 95] width 63 height 25
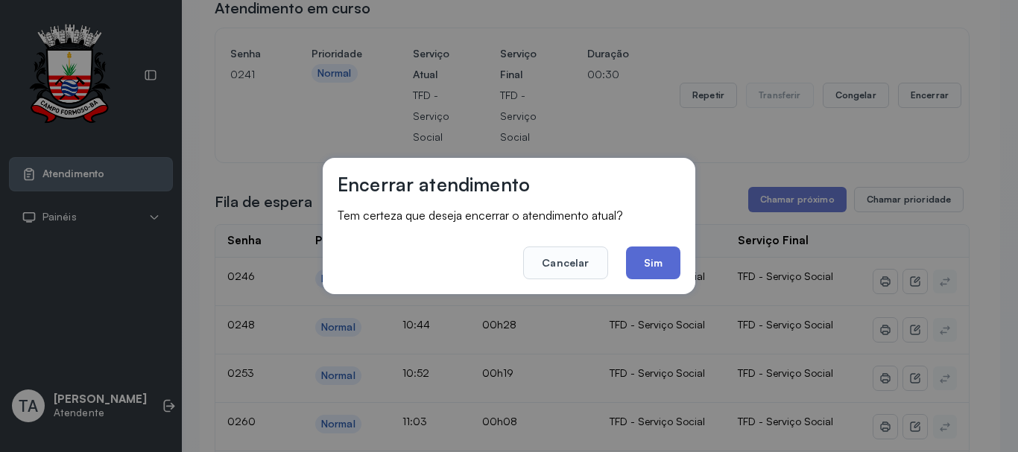
click at [656, 262] on button "Sim" at bounding box center [653, 263] width 54 height 33
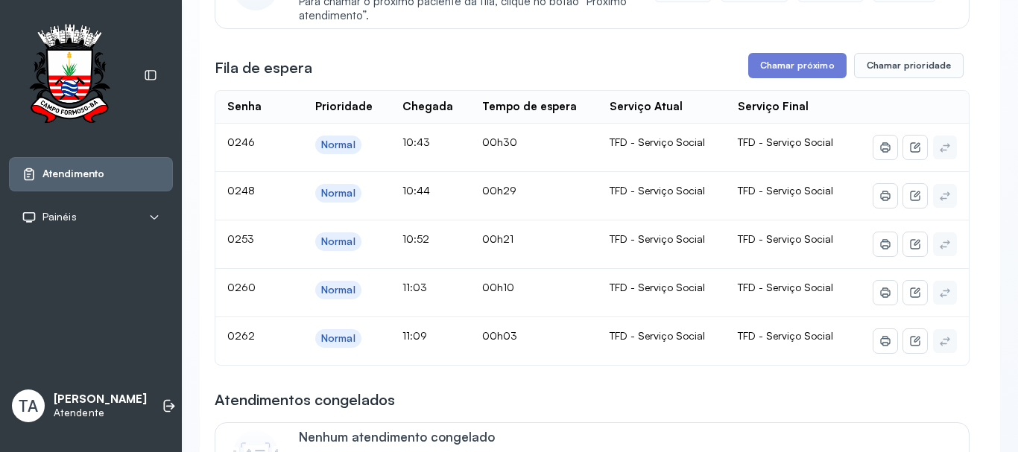
scroll to position [224, 0]
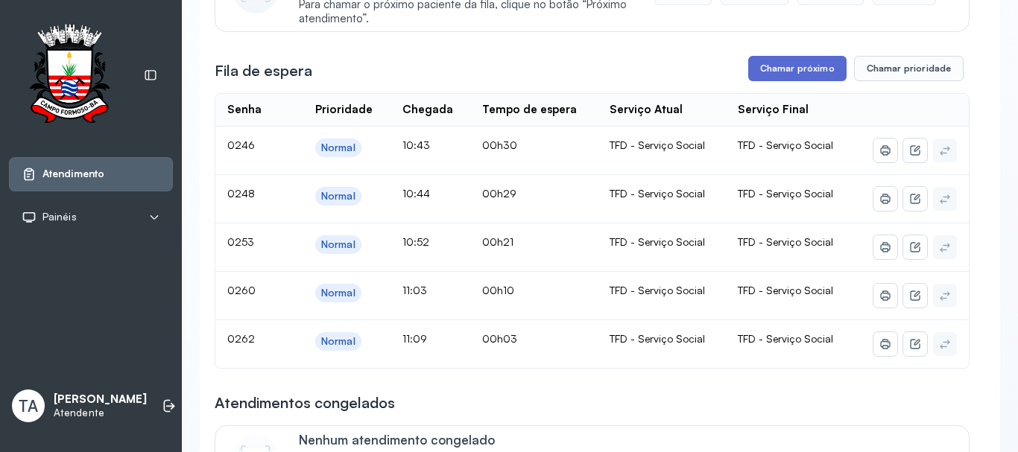
click at [788, 74] on button "Chamar próximo" at bounding box center [797, 68] width 98 height 25
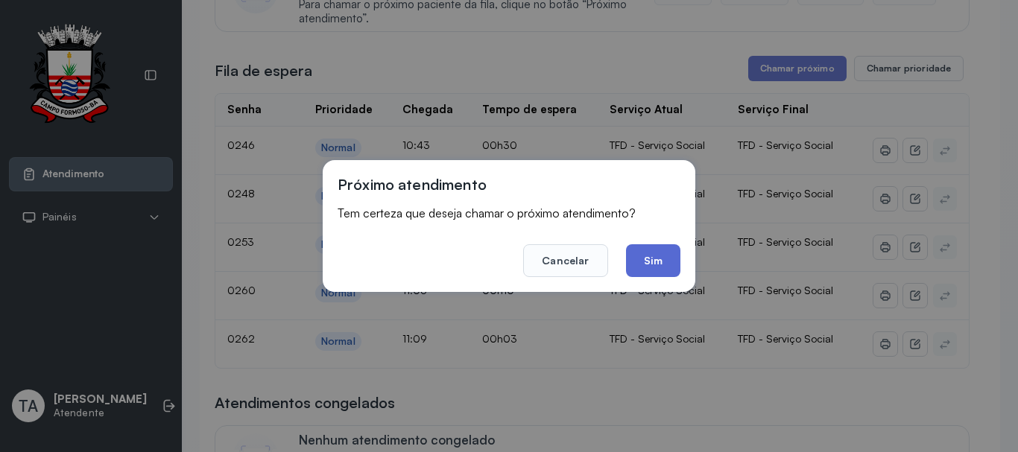
click at [656, 270] on button "Sim" at bounding box center [653, 260] width 54 height 33
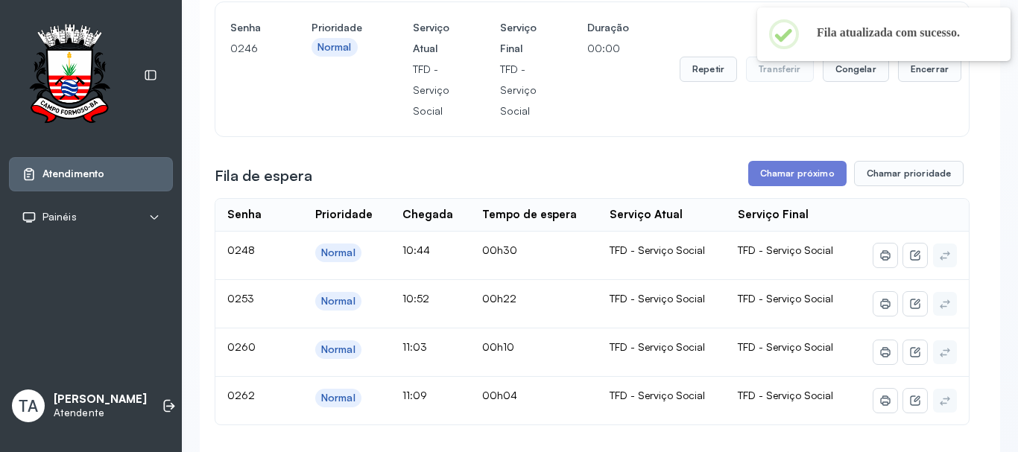
scroll to position [149, 0]
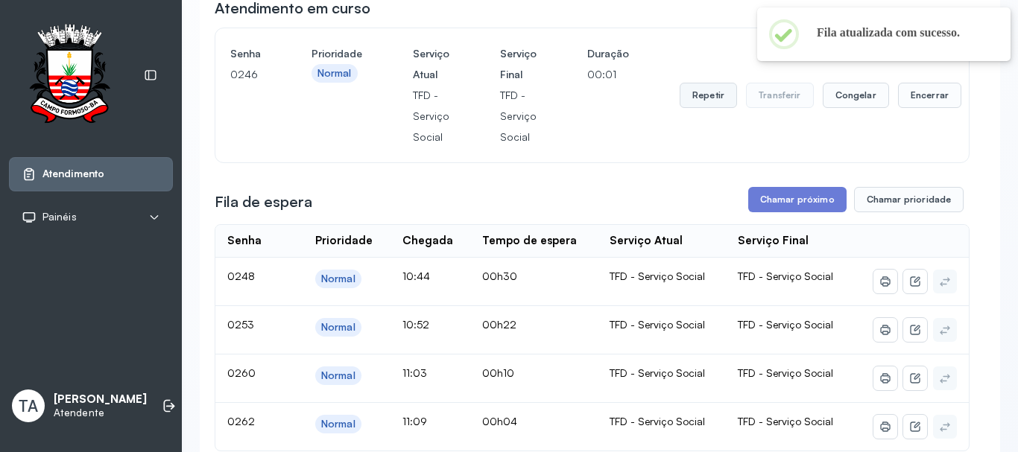
click at [706, 104] on button "Repetir" at bounding box center [707, 95] width 57 height 25
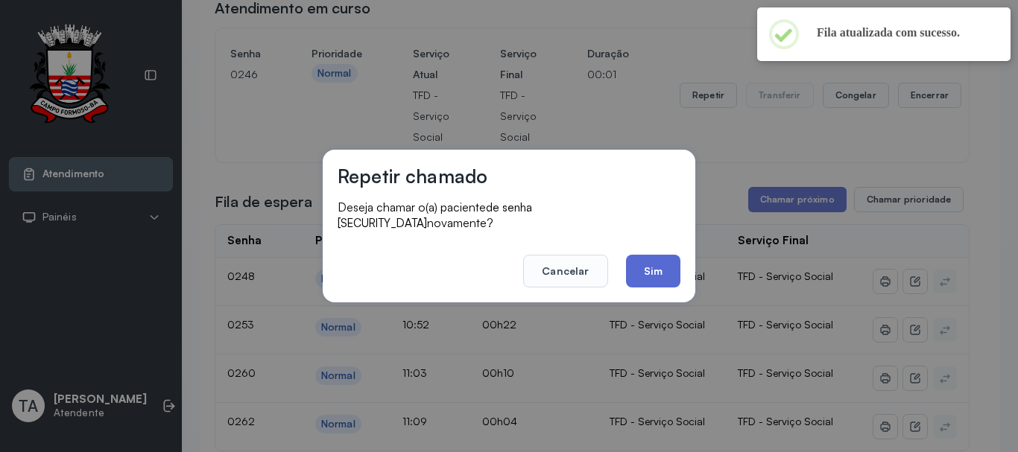
click at [668, 255] on button "Sim" at bounding box center [653, 271] width 54 height 33
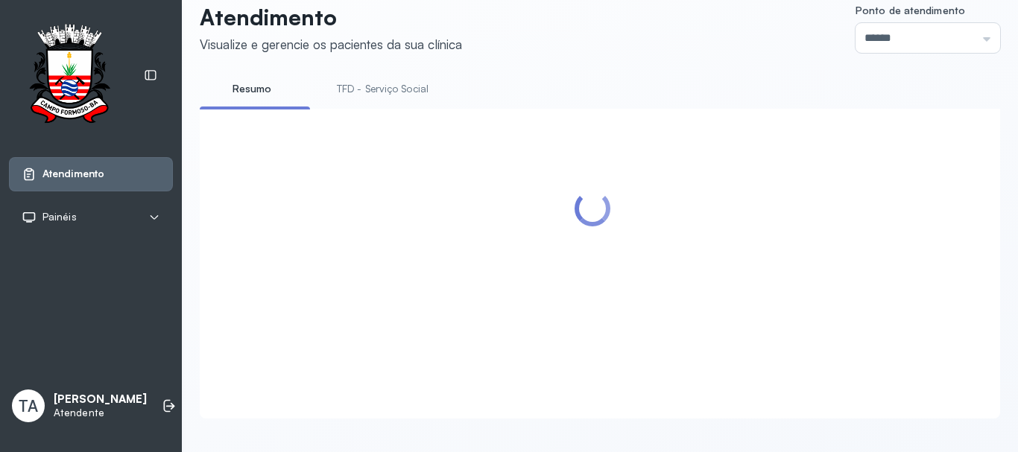
scroll to position [0, 0]
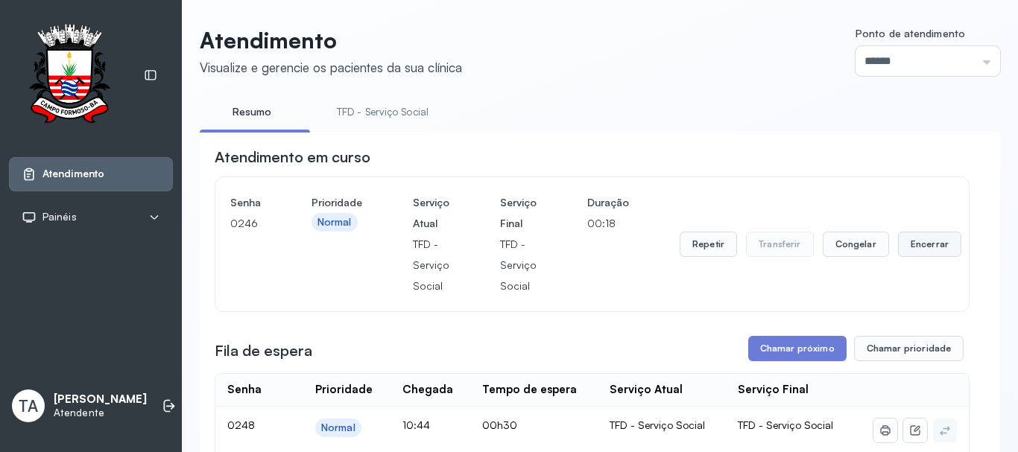
click at [898, 241] on button "Encerrar" at bounding box center [929, 244] width 63 height 25
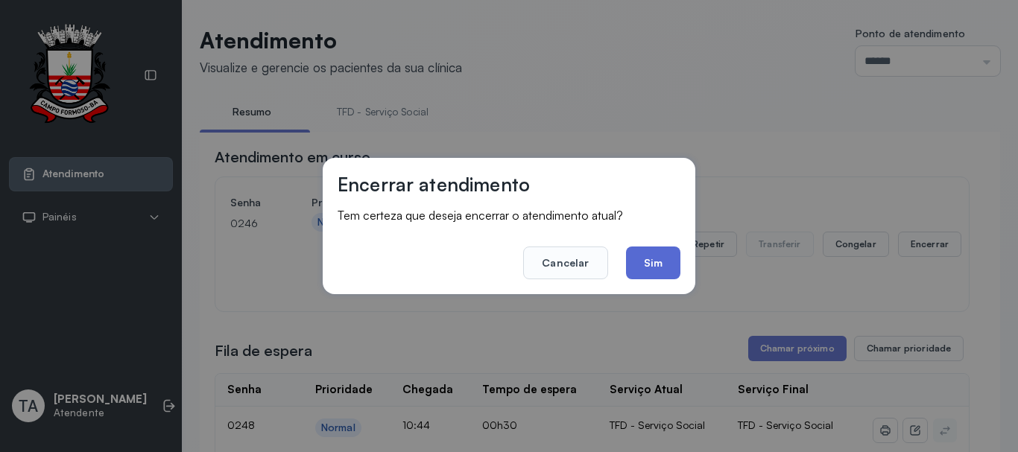
click at [641, 271] on button "Sim" at bounding box center [653, 263] width 54 height 33
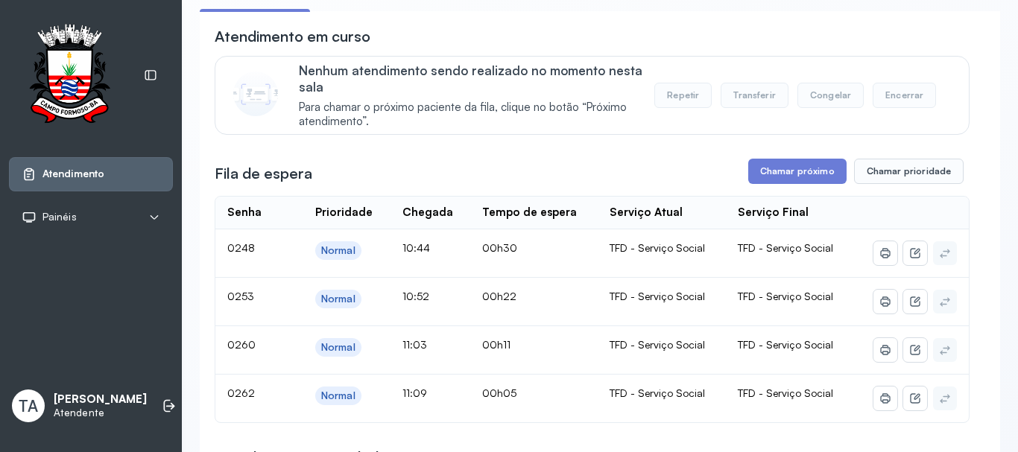
scroll to position [46, 0]
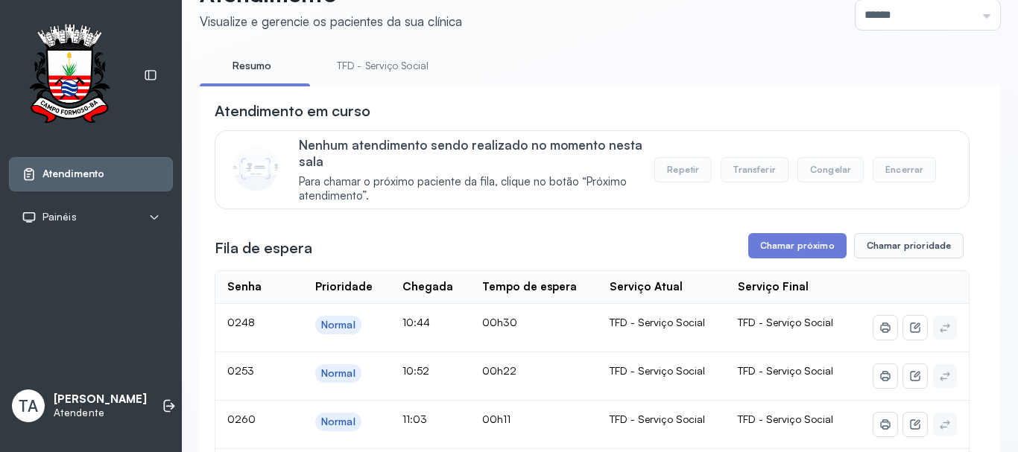
click at [389, 70] on link "TFD - Serviço Social" at bounding box center [382, 66] width 121 height 25
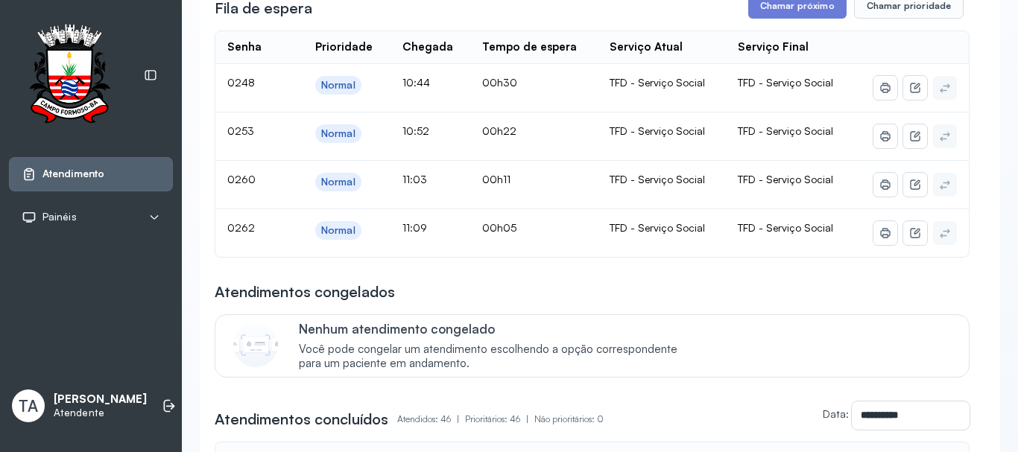
scroll to position [149, 0]
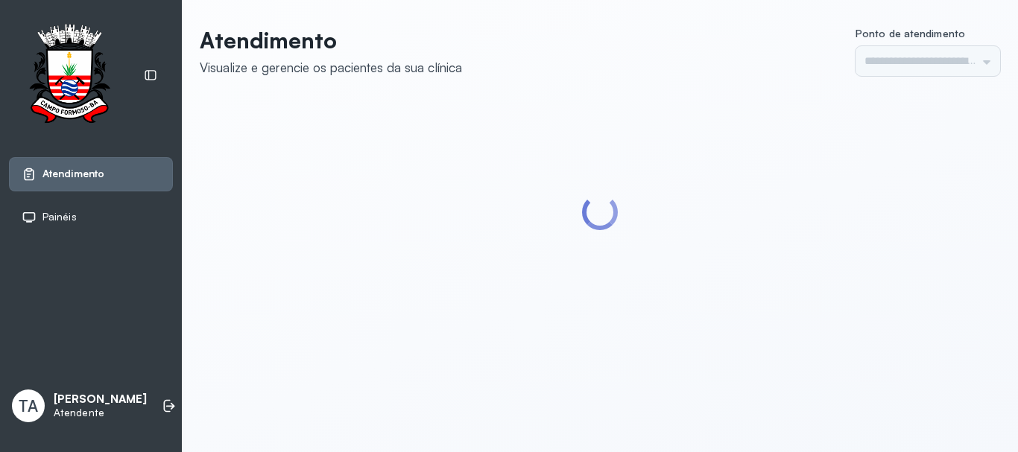
type input "******"
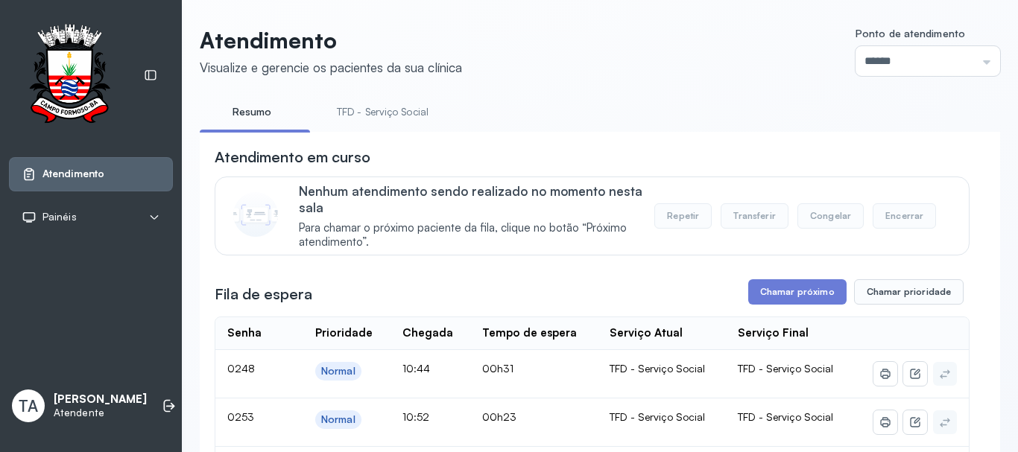
click at [398, 103] on link "TFD - Serviço Social" at bounding box center [382, 112] width 121 height 25
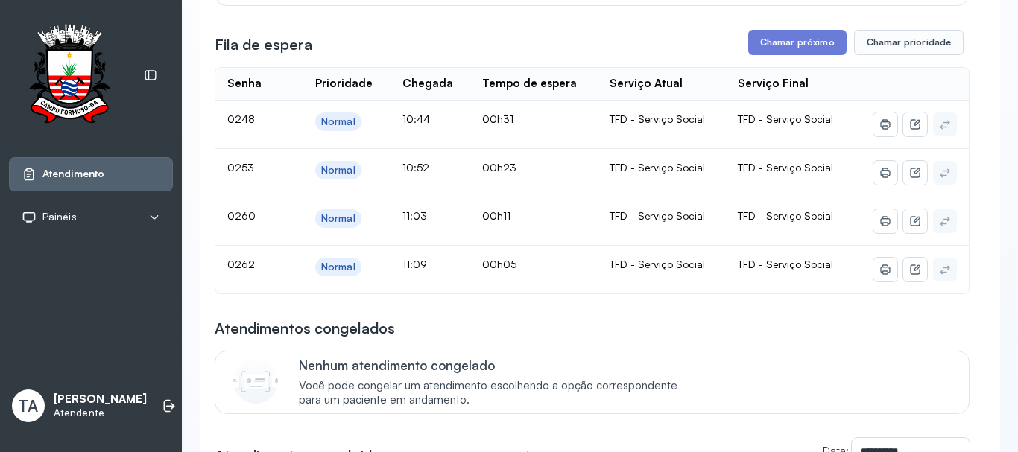
scroll to position [224, 0]
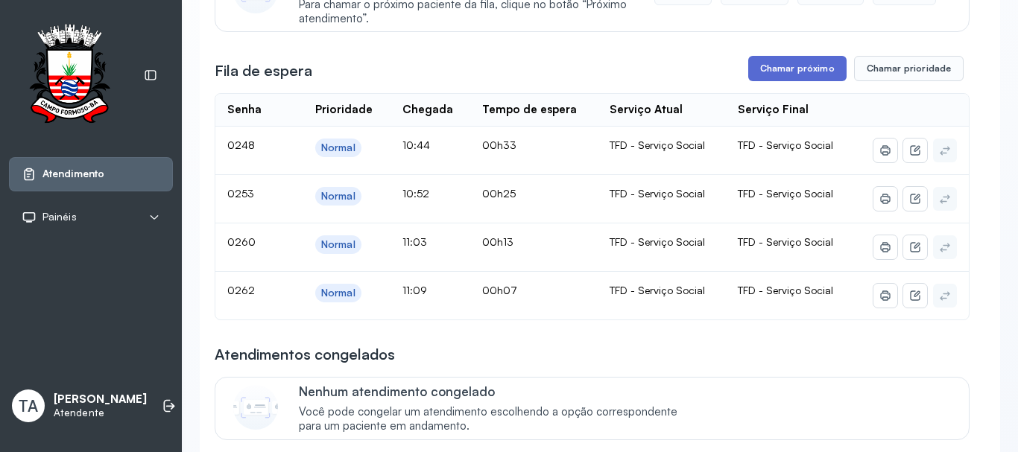
click at [797, 72] on button "Chamar próximo" at bounding box center [797, 68] width 98 height 25
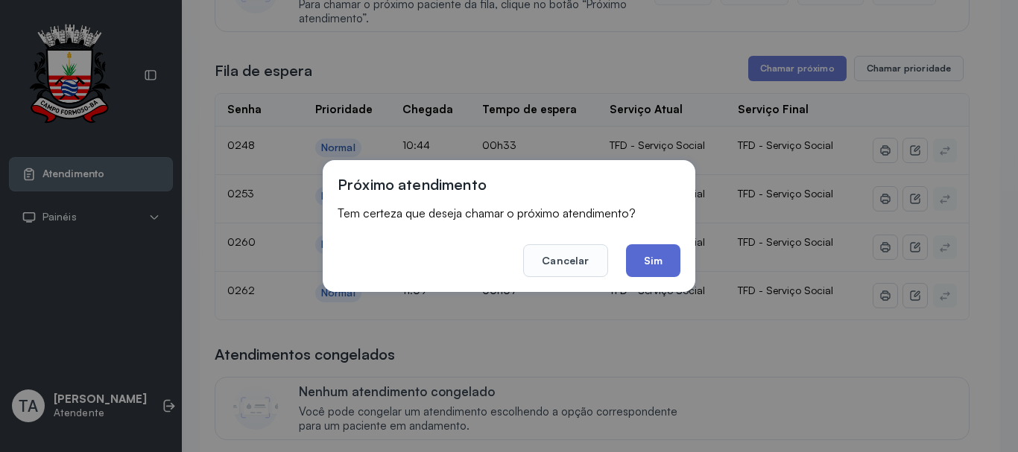
click at [663, 250] on button "Sim" at bounding box center [653, 260] width 54 height 33
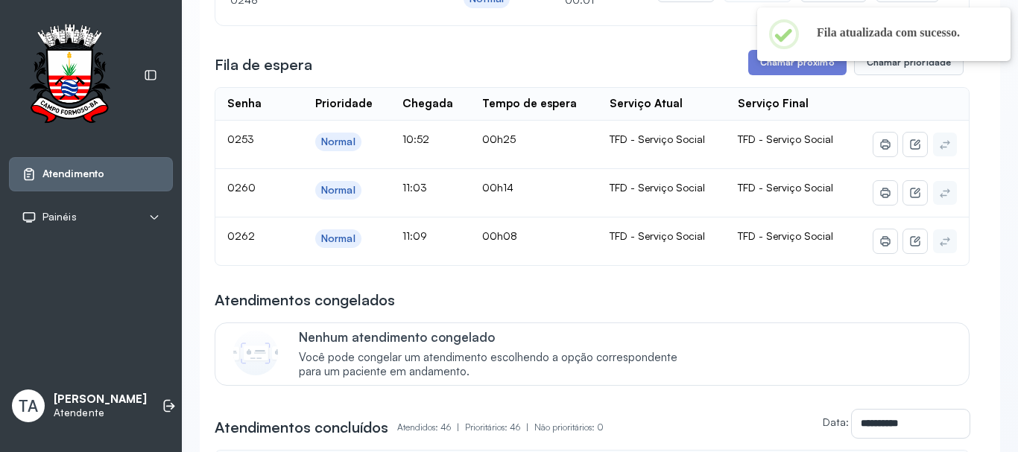
scroll to position [149, 0]
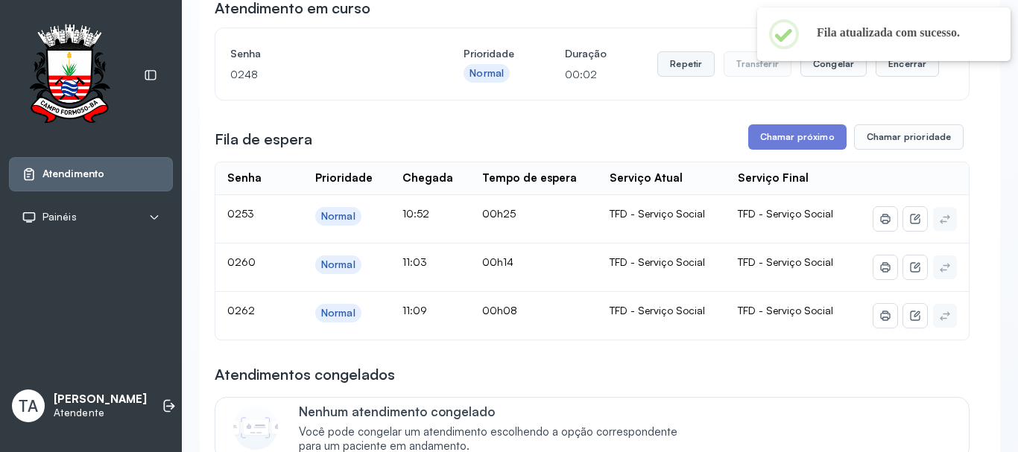
click at [668, 76] on button "Repetir" at bounding box center [685, 63] width 57 height 25
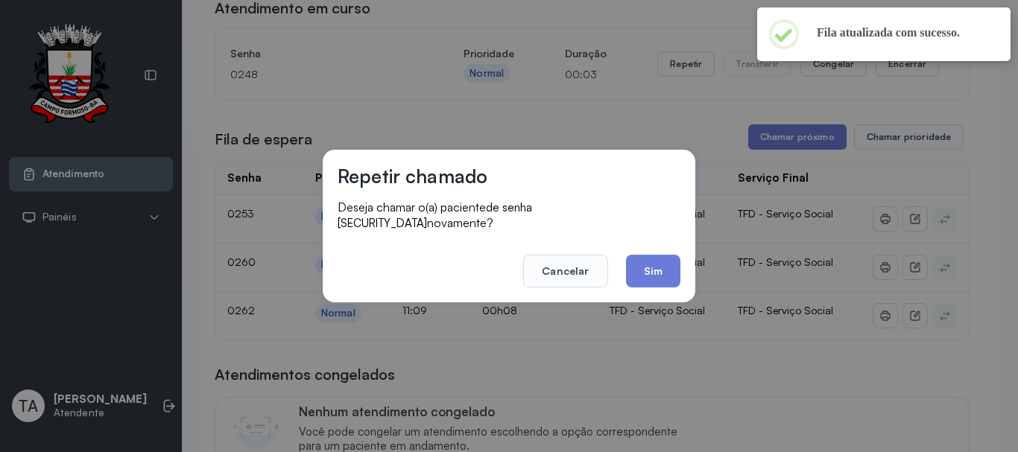
click at [659, 244] on footer "Cancelar Sim" at bounding box center [509, 261] width 343 height 54
click at [655, 258] on button "Sim" at bounding box center [653, 271] width 54 height 33
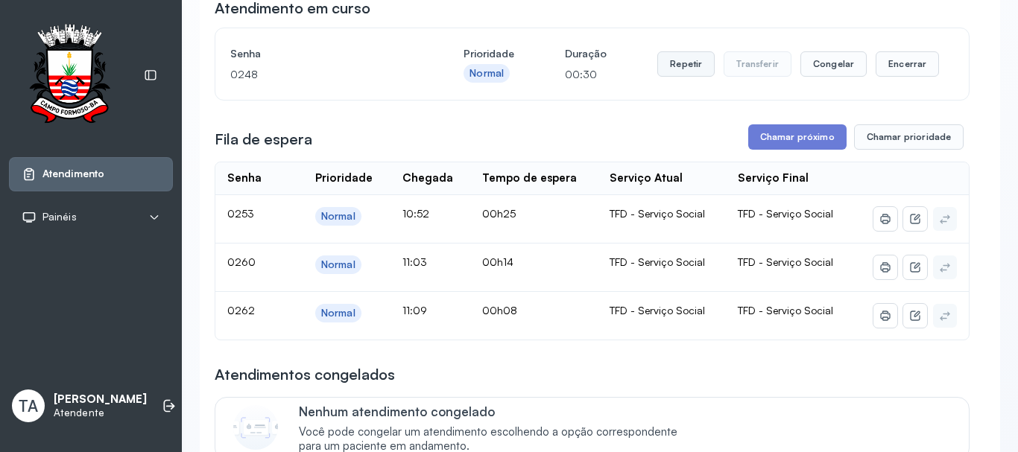
click at [674, 60] on button "Repetir" at bounding box center [685, 63] width 57 height 25
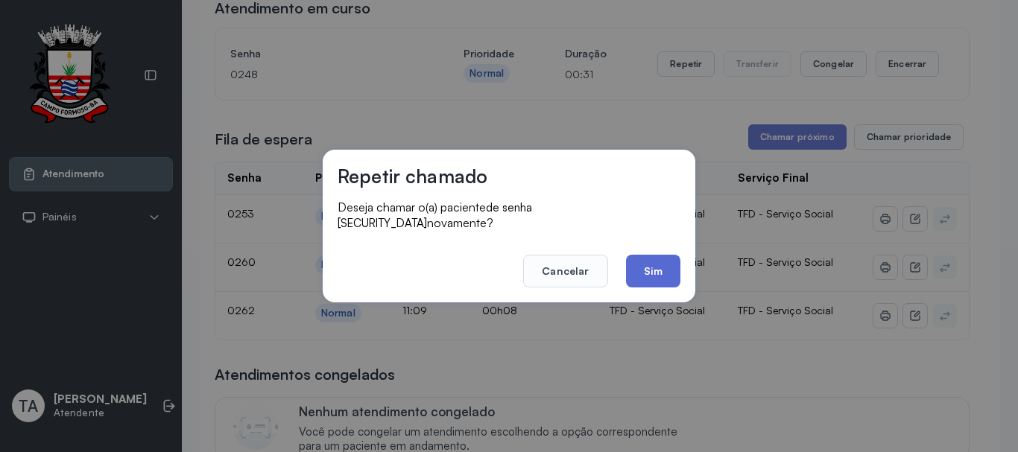
click at [668, 255] on button "Sim" at bounding box center [653, 271] width 54 height 33
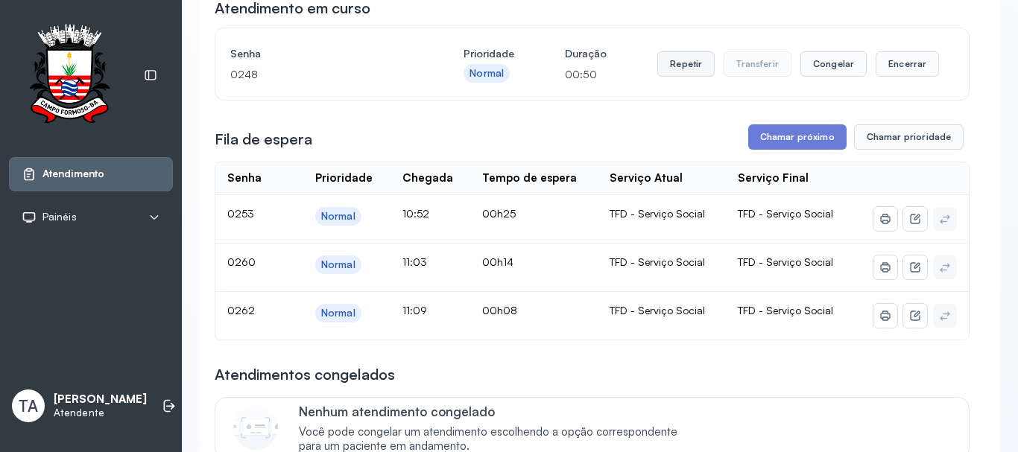
click at [692, 74] on button "Repetir" at bounding box center [685, 63] width 57 height 25
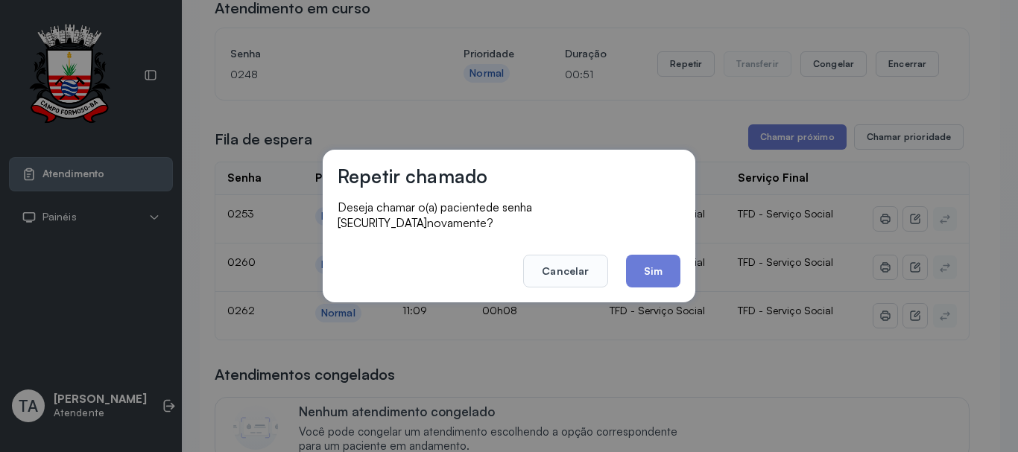
click at [677, 255] on button "Sim" at bounding box center [653, 271] width 54 height 33
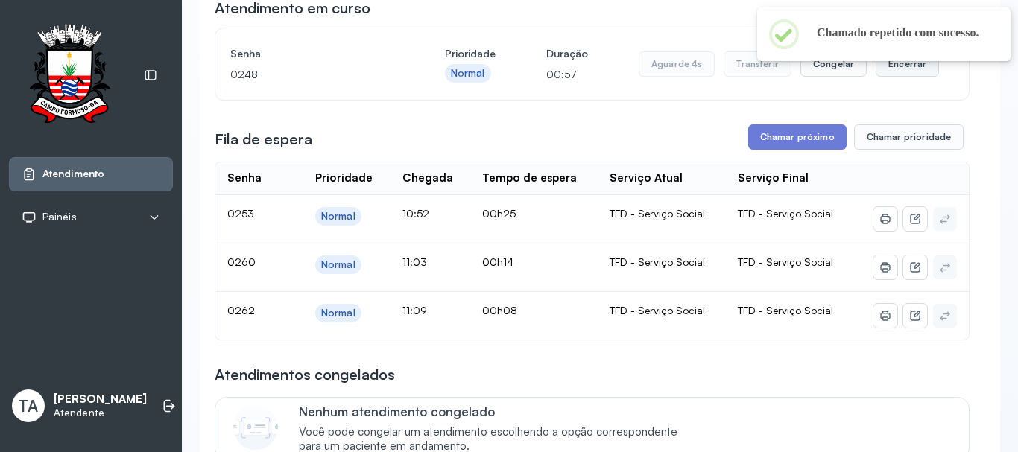
click at [890, 71] on button "Encerrar" at bounding box center [906, 63] width 63 height 25
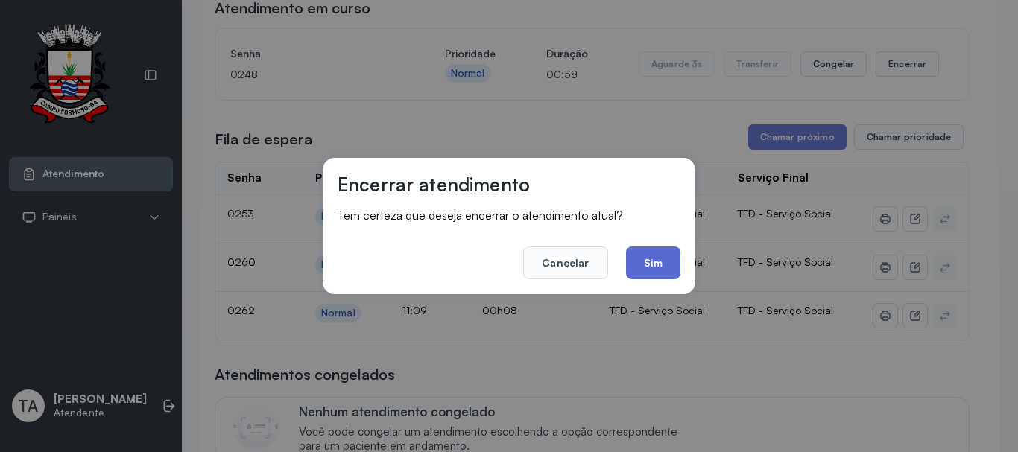
click at [665, 261] on button "Sim" at bounding box center [653, 263] width 54 height 33
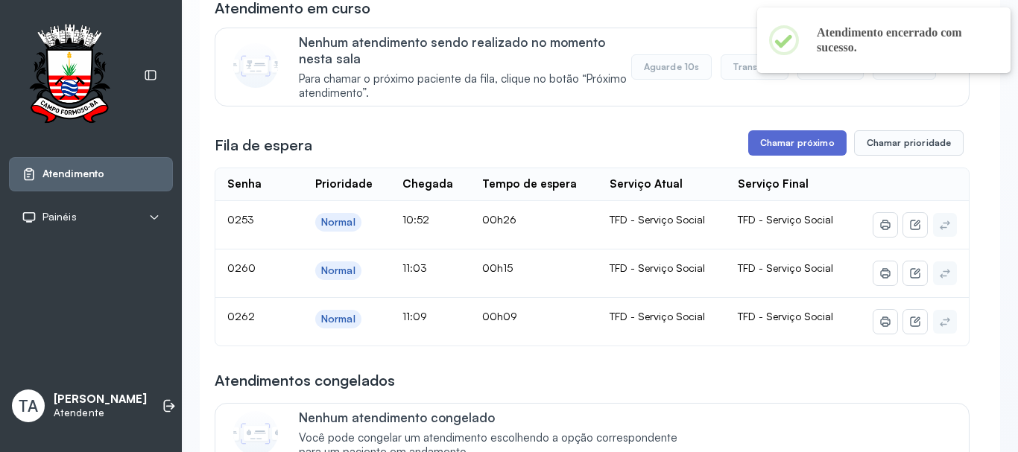
click at [805, 154] on button "Chamar próximo" at bounding box center [797, 142] width 98 height 25
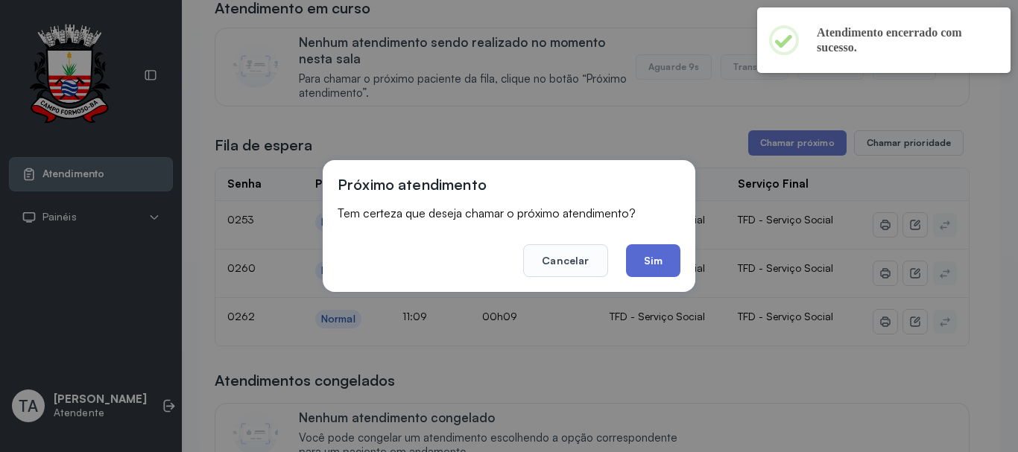
click at [656, 250] on button "Sim" at bounding box center [653, 260] width 54 height 33
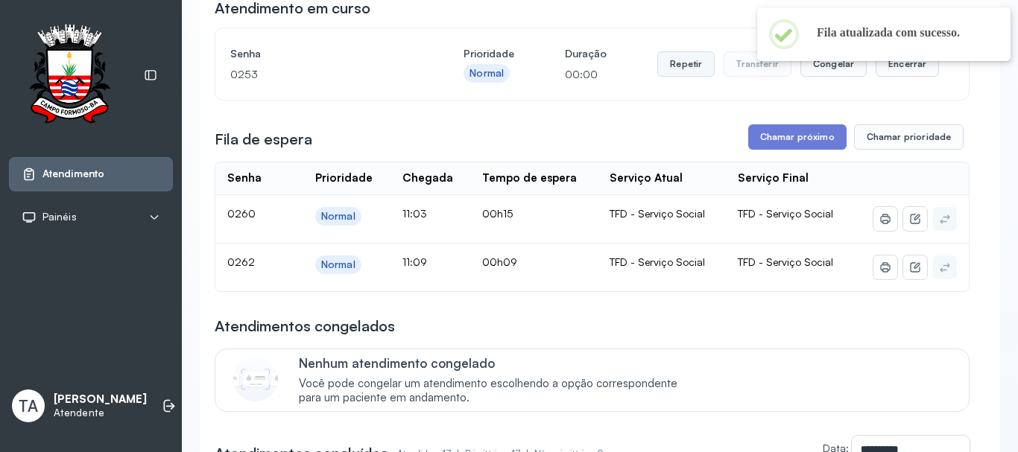
click at [674, 72] on button "Repetir" at bounding box center [685, 63] width 57 height 25
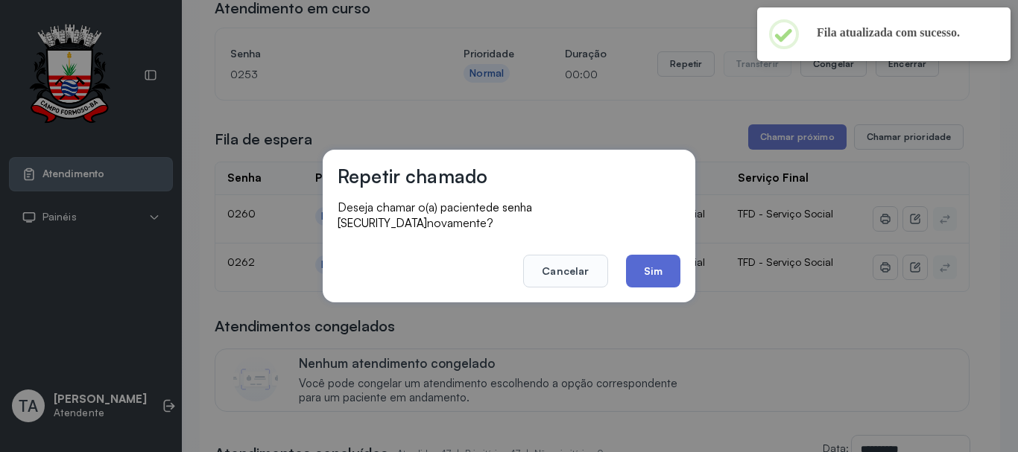
click at [643, 270] on button "Sim" at bounding box center [653, 271] width 54 height 33
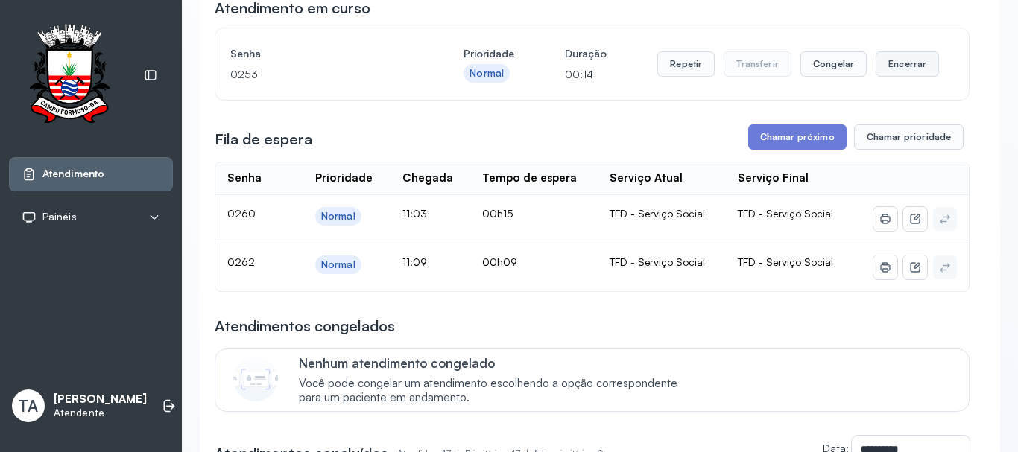
click at [886, 65] on button "Encerrar" at bounding box center [906, 63] width 63 height 25
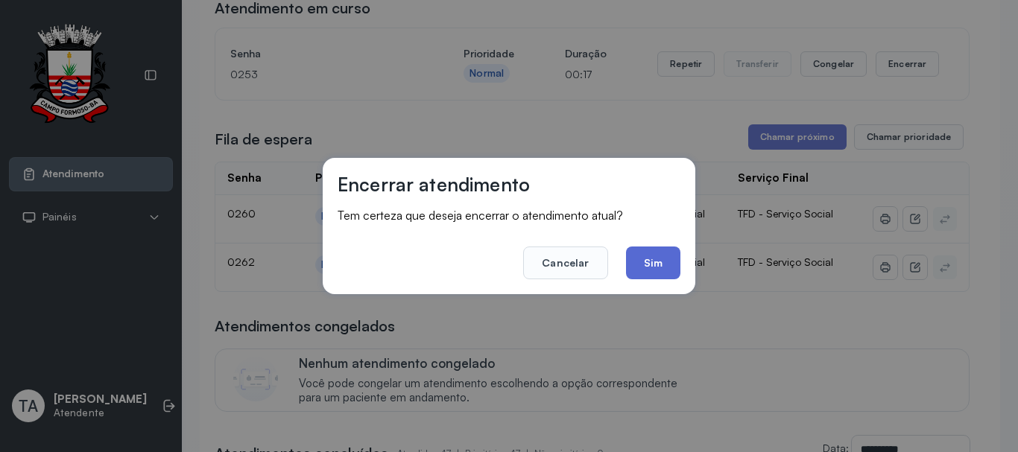
click at [647, 268] on button "Sim" at bounding box center [653, 263] width 54 height 33
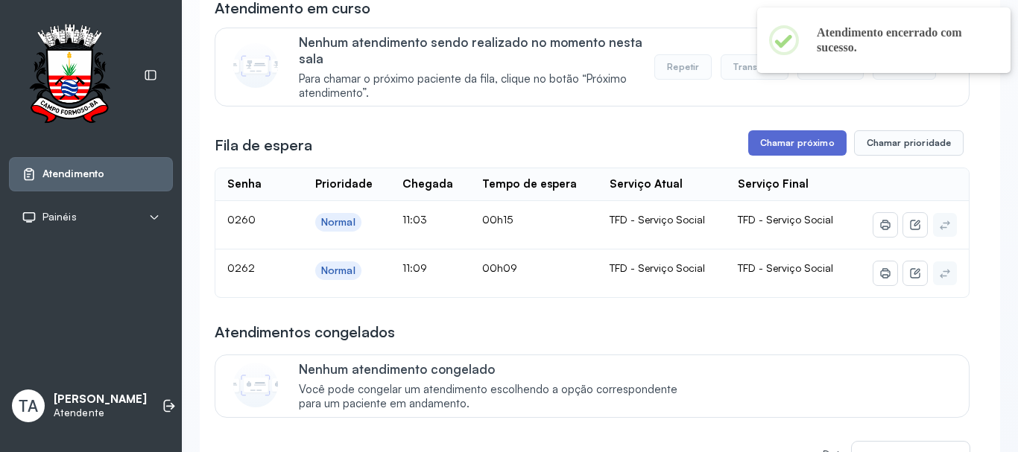
click at [764, 152] on button "Chamar próximo" at bounding box center [797, 142] width 98 height 25
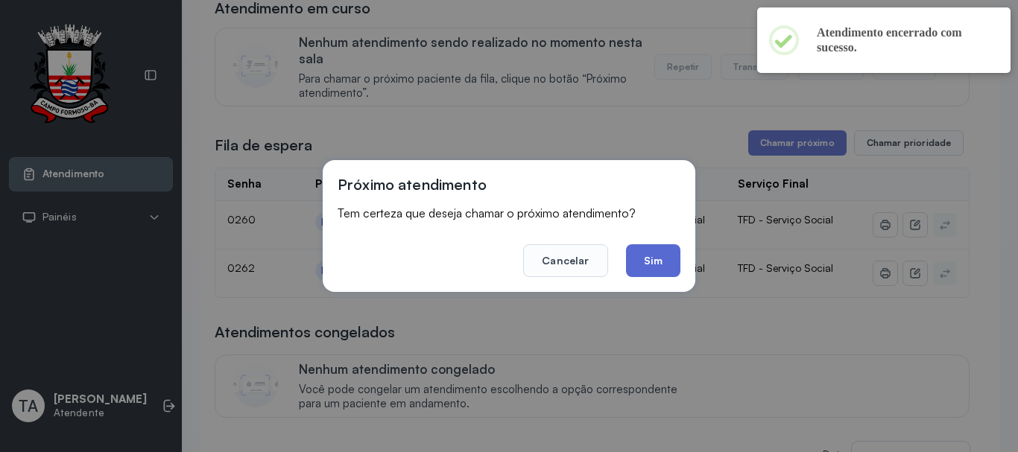
click at [647, 263] on button "Sim" at bounding box center [653, 260] width 54 height 33
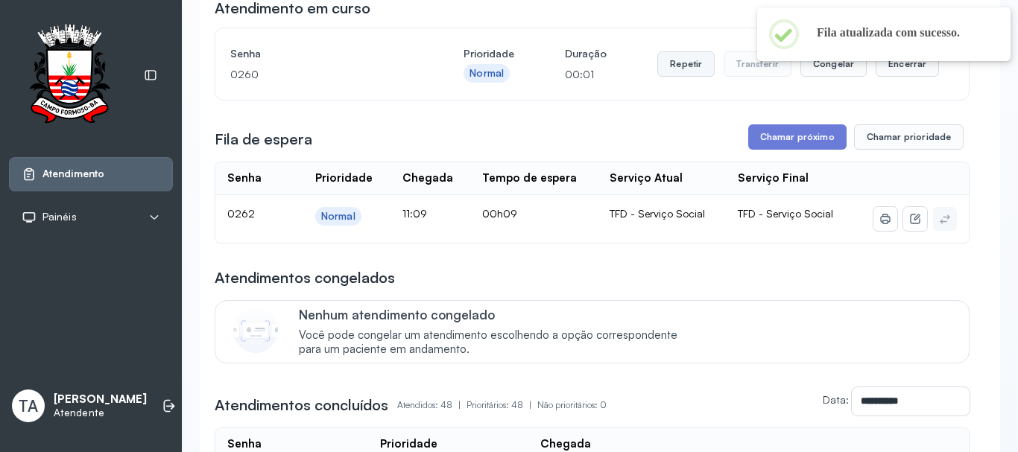
click at [671, 72] on button "Repetir" at bounding box center [685, 63] width 57 height 25
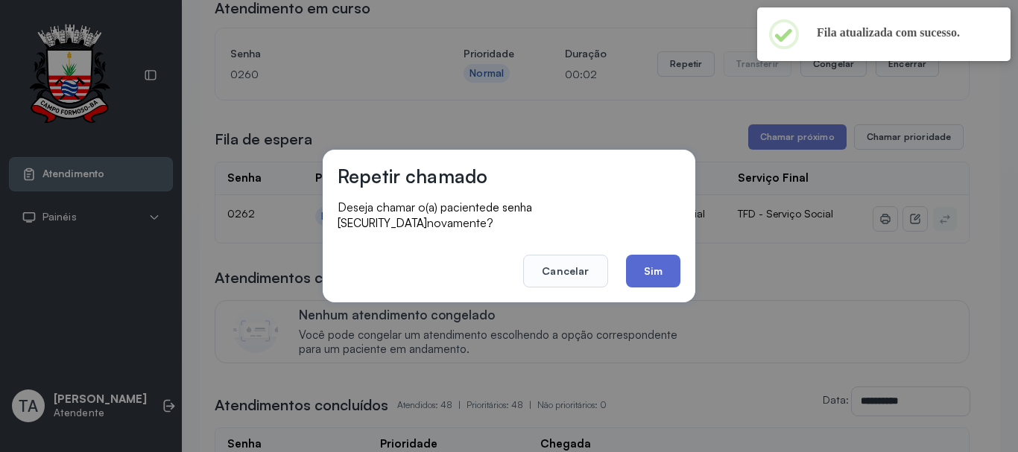
click at [650, 255] on button "Sim" at bounding box center [653, 271] width 54 height 33
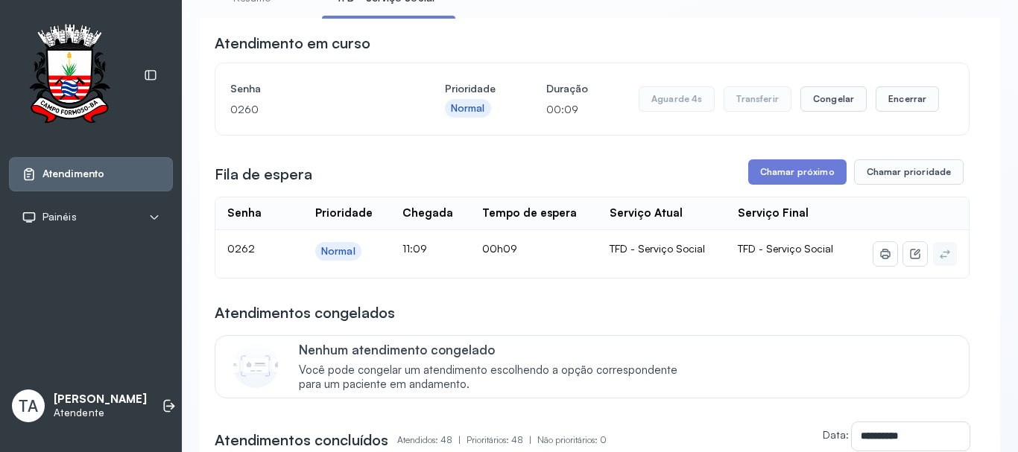
scroll to position [75, 0]
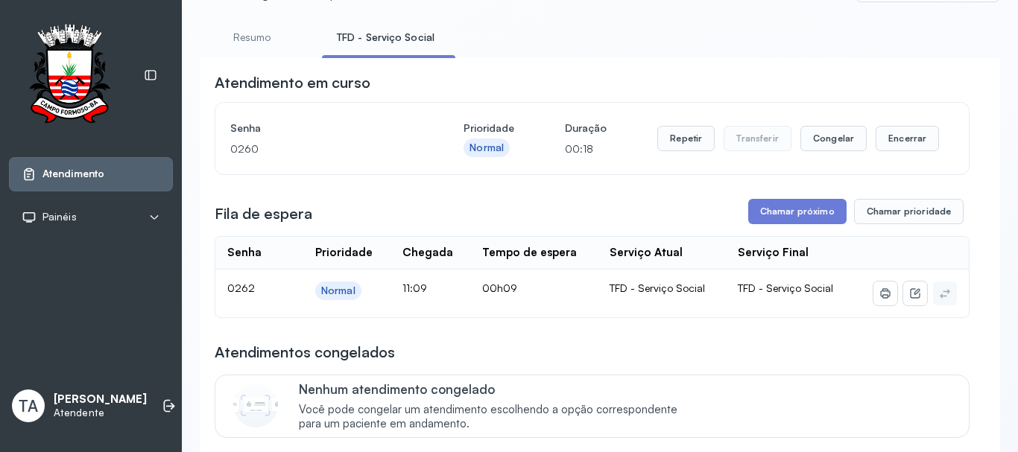
click at [909, 156] on div "Repetir Transferir Congelar Encerrar" at bounding box center [798, 139] width 282 height 42
click at [892, 131] on button "Encerrar" at bounding box center [906, 138] width 63 height 25
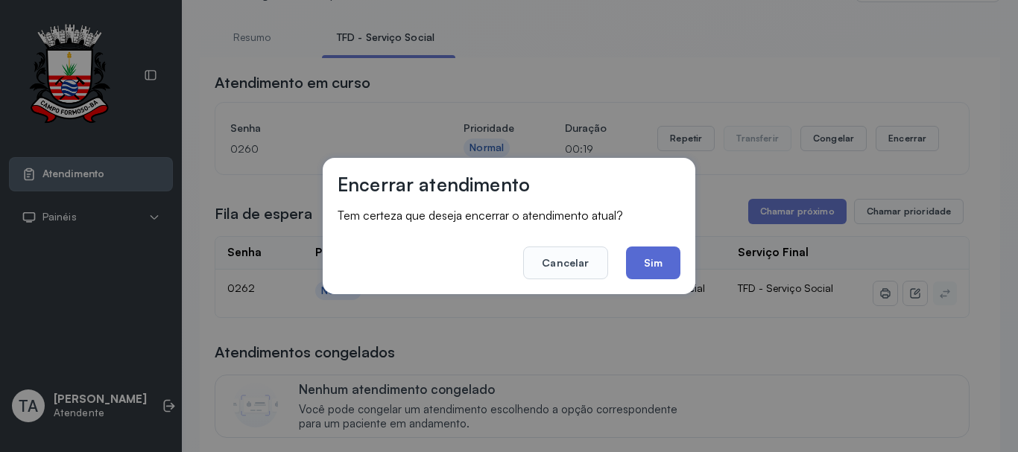
click at [655, 257] on button "Sim" at bounding box center [653, 263] width 54 height 33
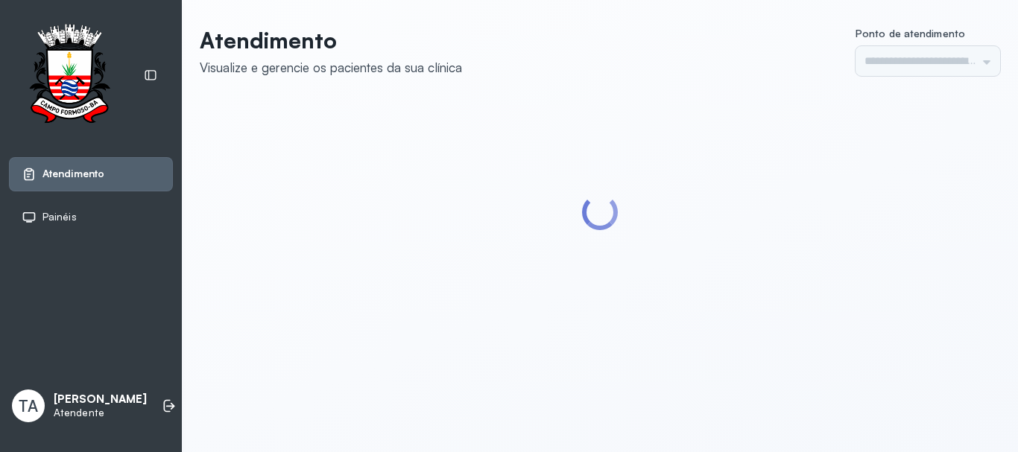
type input "******"
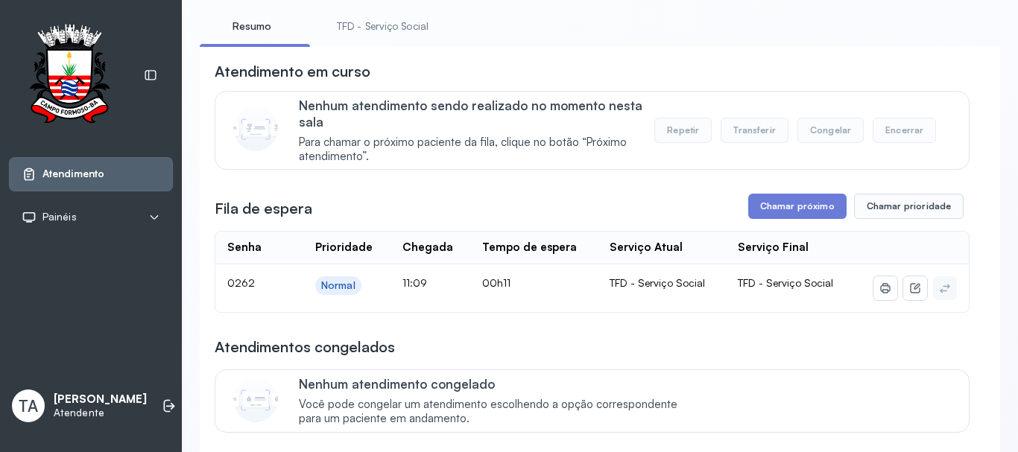
scroll to position [121, 0]
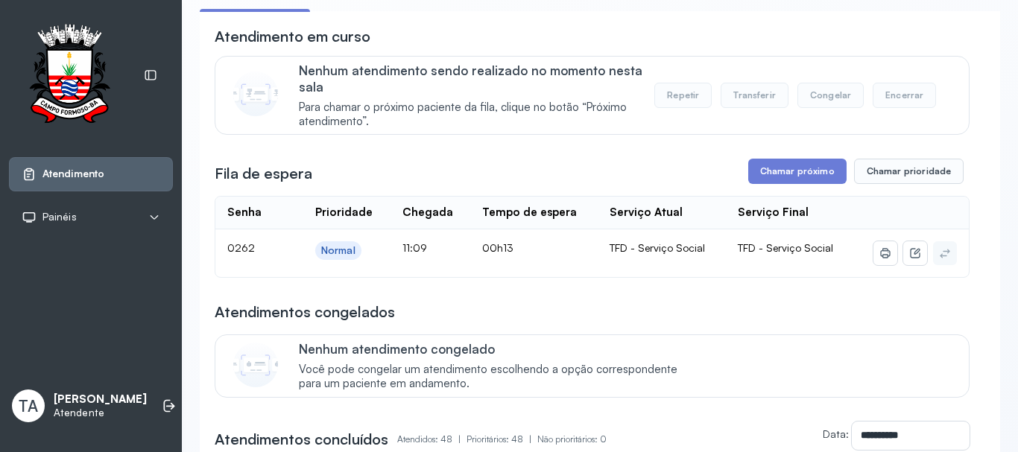
click at [469, 180] on div "Fila de espera Chamar próximo Chamar prioridade" at bounding box center [592, 171] width 755 height 25
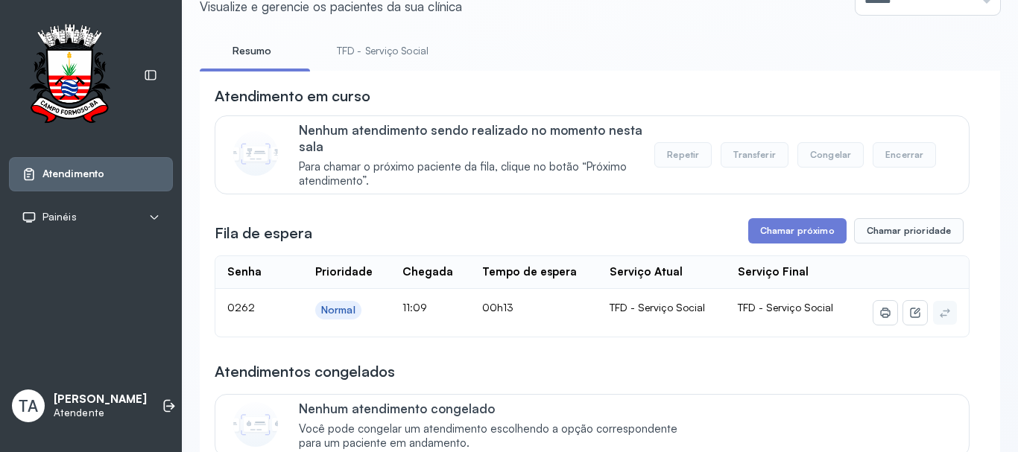
scroll to position [0, 0]
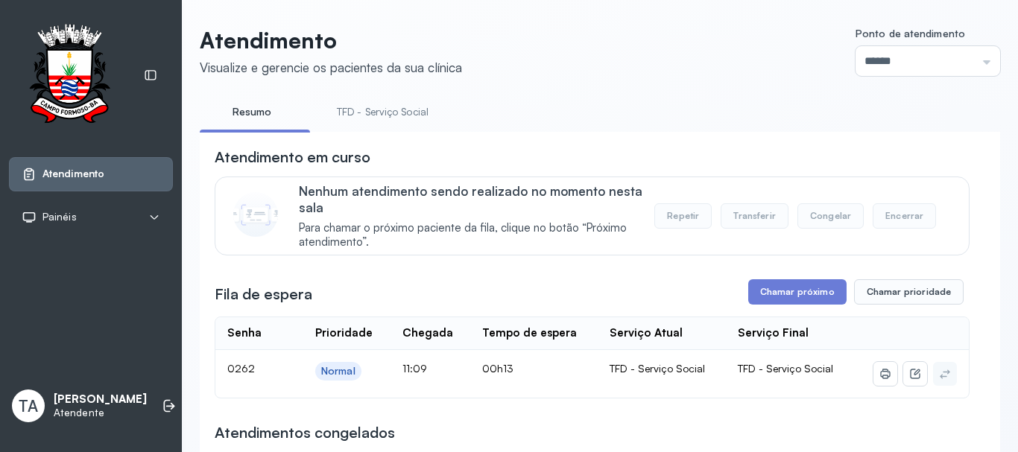
click at [364, 103] on link "TFD - Serviço Social" at bounding box center [382, 112] width 121 height 25
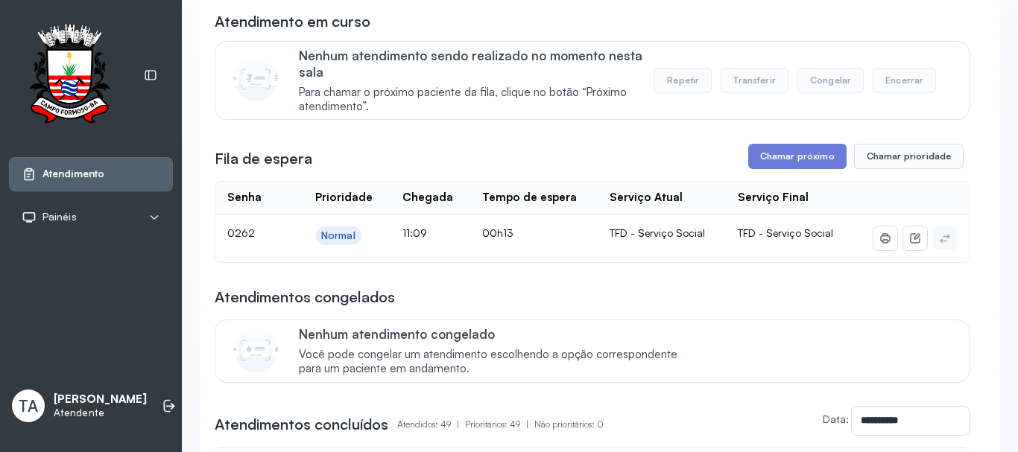
scroll to position [149, 0]
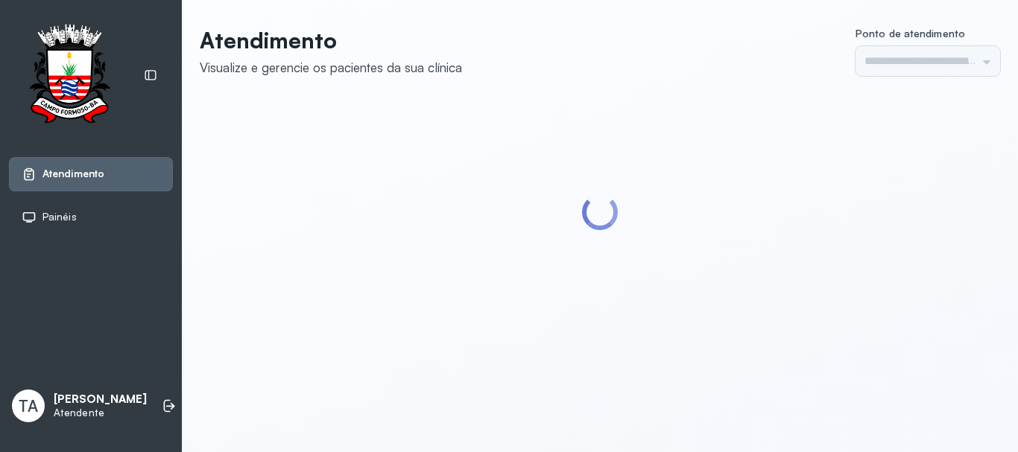
type input "******"
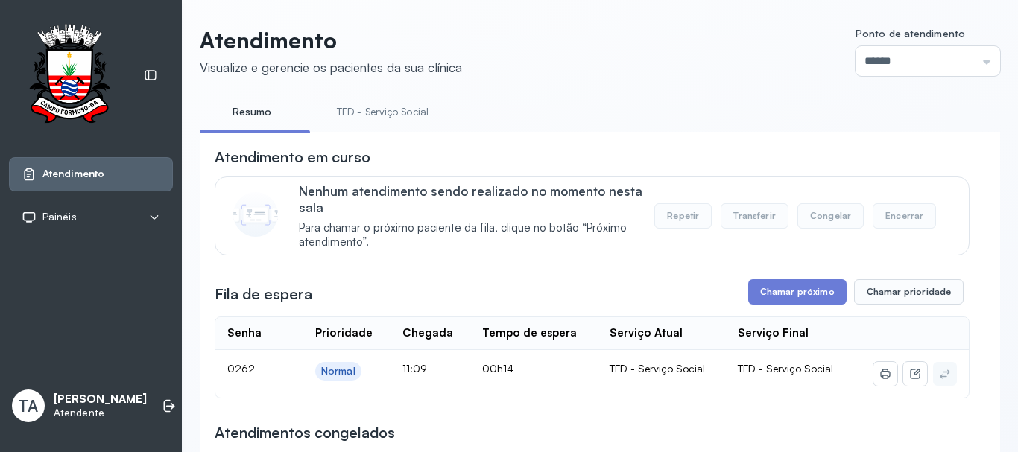
click at [422, 106] on link "TFD - Serviço Social" at bounding box center [382, 112] width 121 height 25
click at [792, 294] on button "Chamar próximo" at bounding box center [797, 291] width 98 height 25
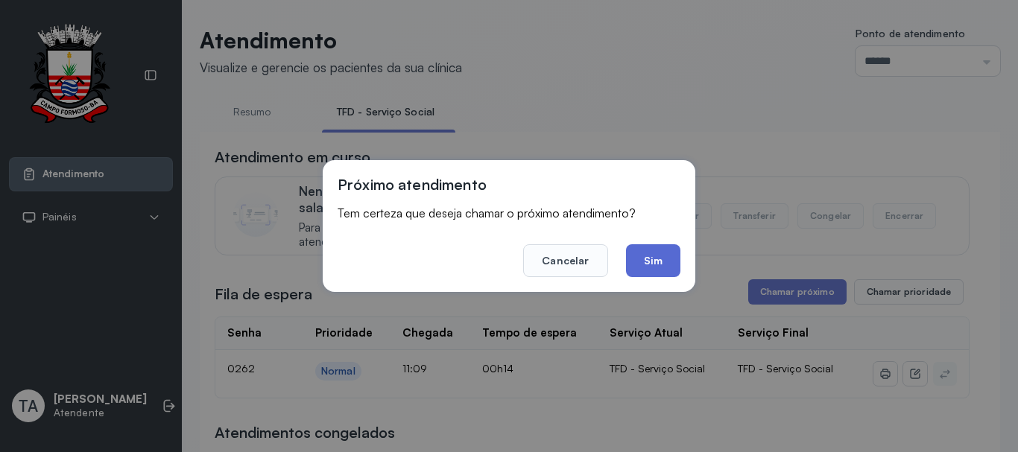
click at [667, 273] on button "Sim" at bounding box center [653, 260] width 54 height 33
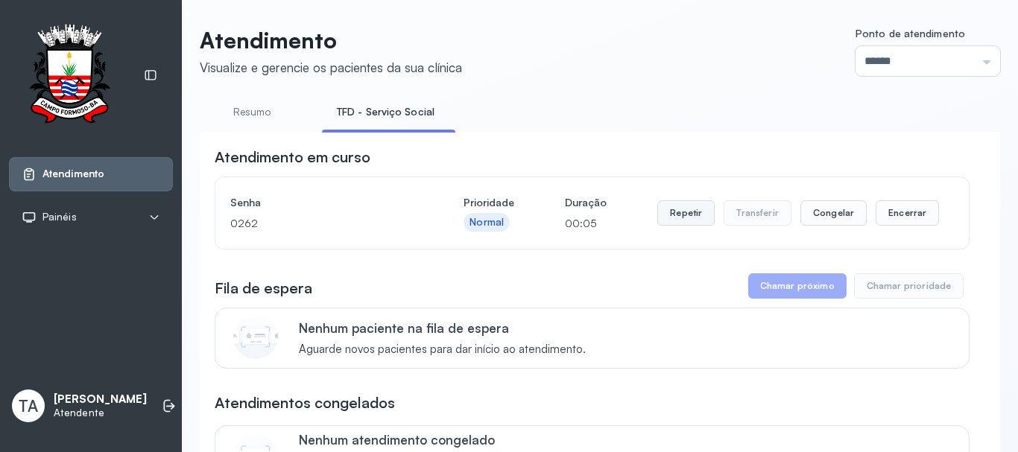
click at [689, 217] on button "Repetir" at bounding box center [685, 212] width 57 height 25
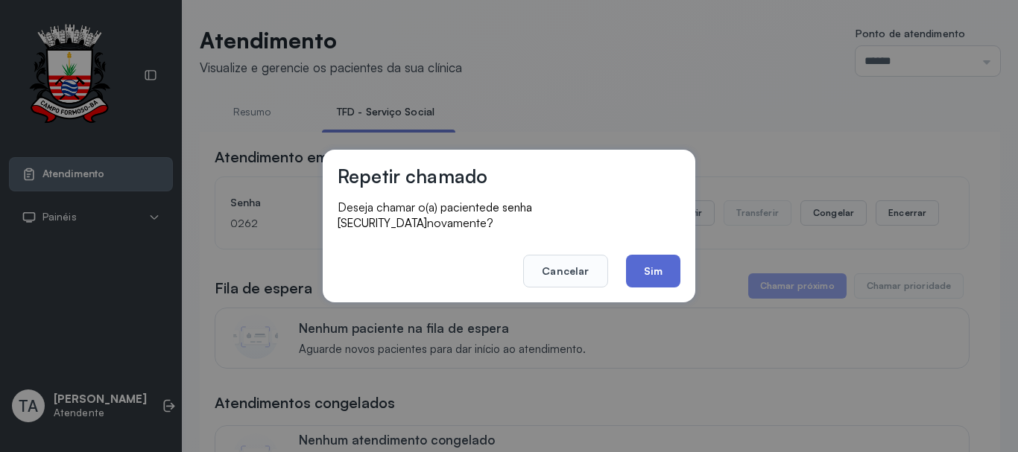
click at [674, 270] on button "Sim" at bounding box center [653, 271] width 54 height 33
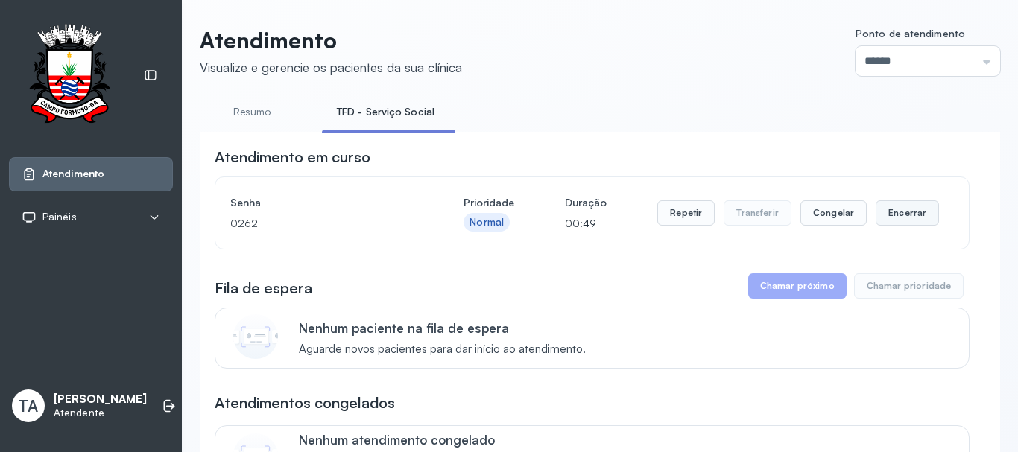
click at [892, 215] on button "Encerrar" at bounding box center [906, 212] width 63 height 25
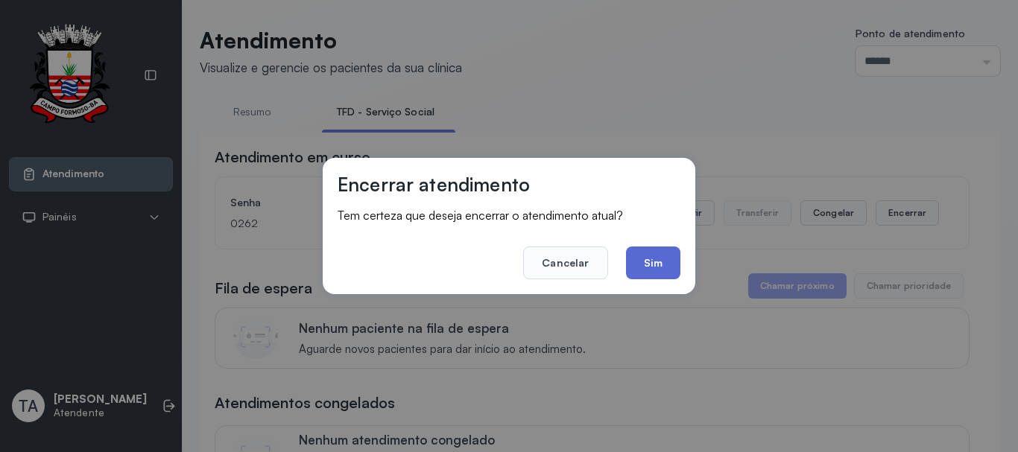
click at [661, 270] on button "Sim" at bounding box center [653, 263] width 54 height 33
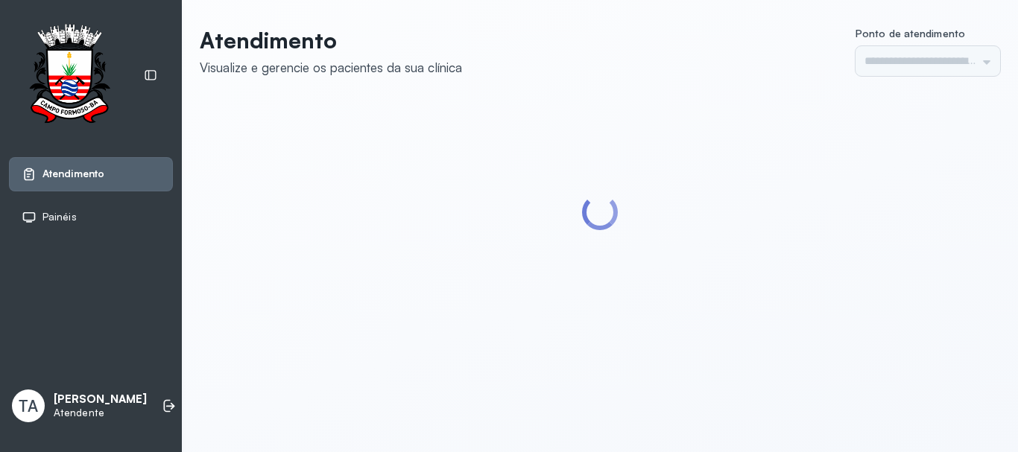
type input "******"
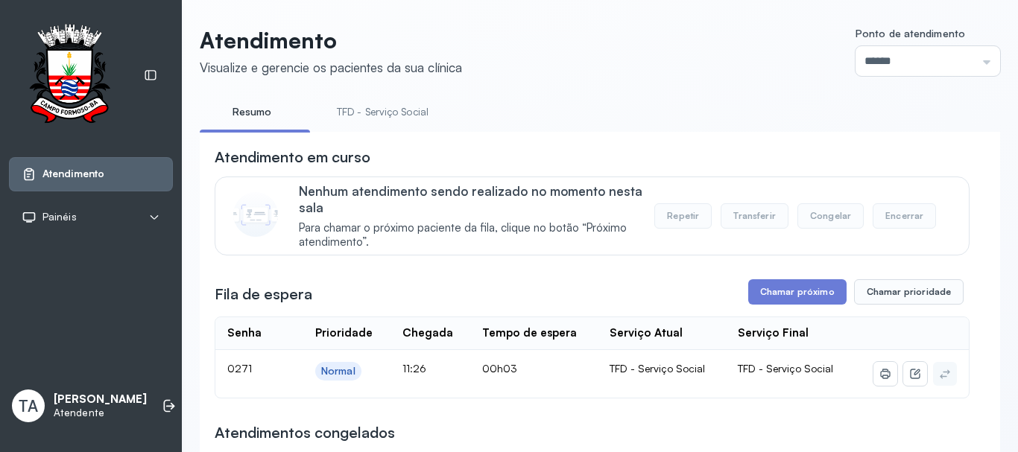
click at [363, 107] on link "TFD - Serviço Social" at bounding box center [382, 112] width 121 height 25
click at [771, 305] on button "Chamar próximo" at bounding box center [797, 291] width 98 height 25
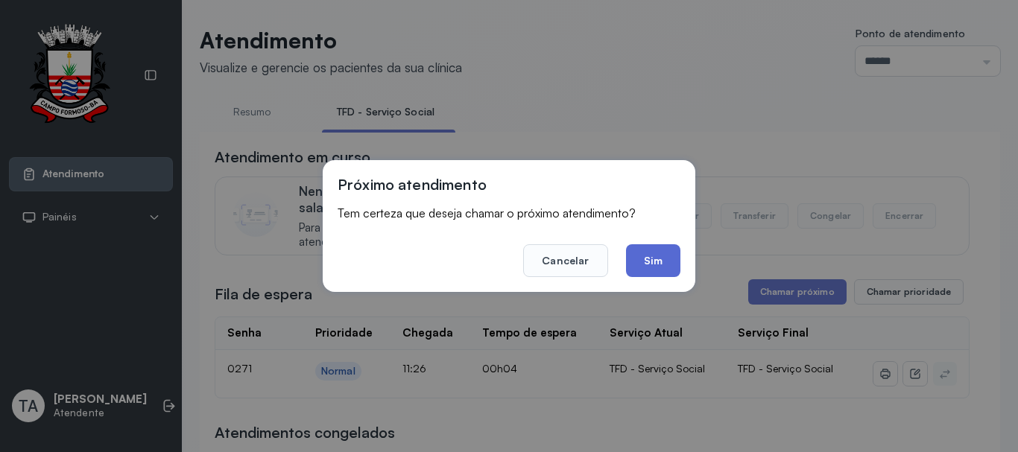
click at [666, 268] on button "Sim" at bounding box center [653, 260] width 54 height 33
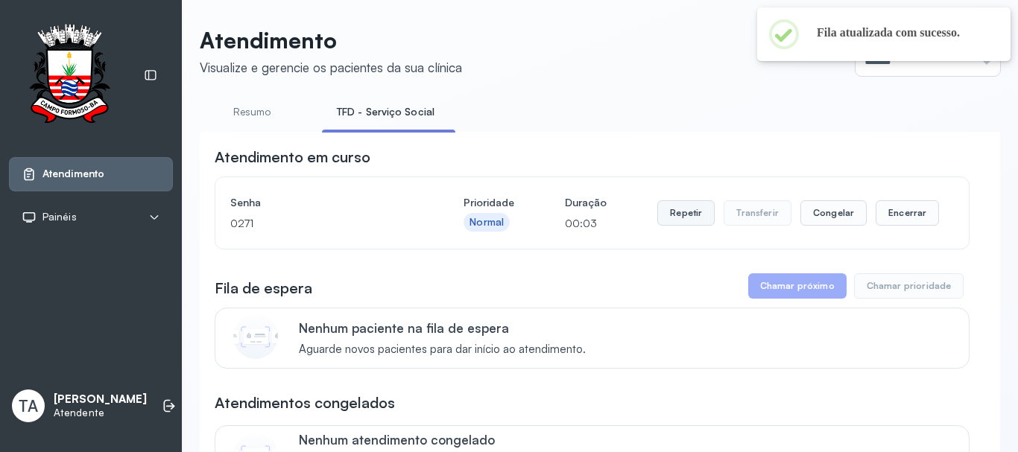
click at [686, 212] on button "Repetir" at bounding box center [685, 212] width 57 height 25
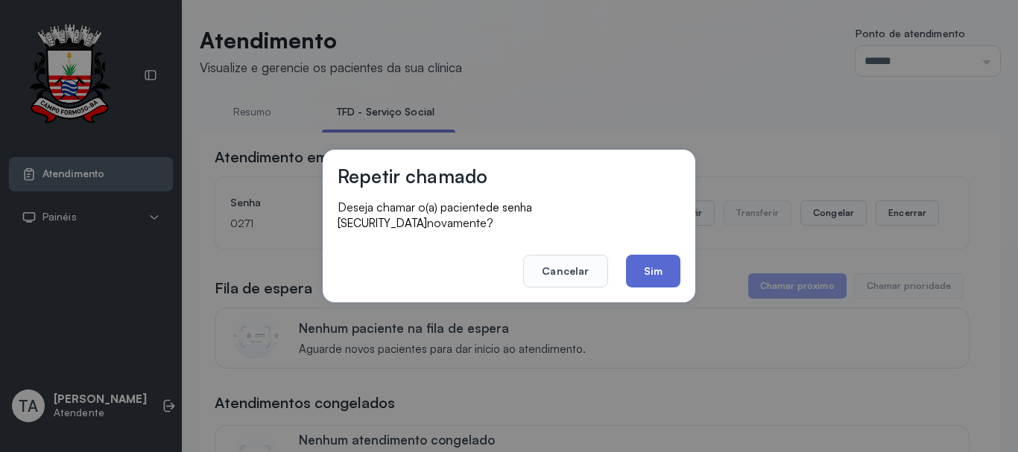
click at [659, 270] on button "Sim" at bounding box center [653, 271] width 54 height 33
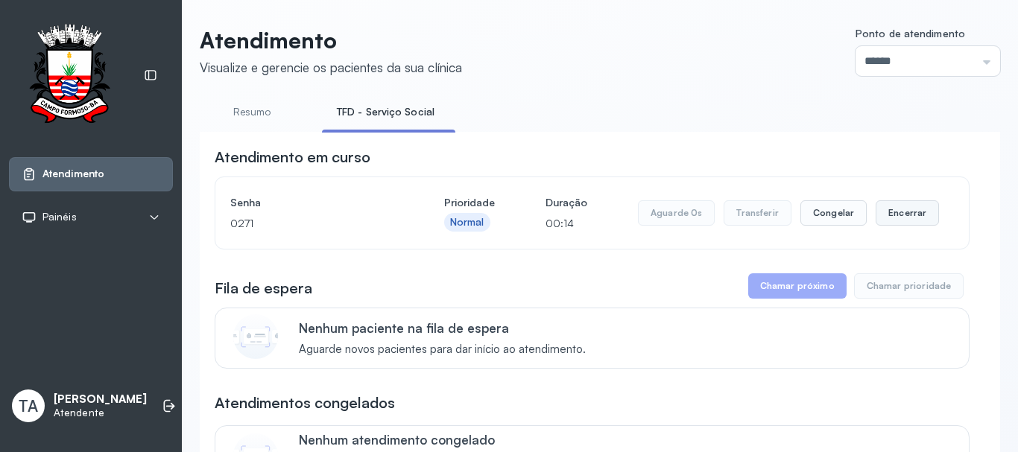
click at [881, 214] on button "Encerrar" at bounding box center [906, 212] width 63 height 25
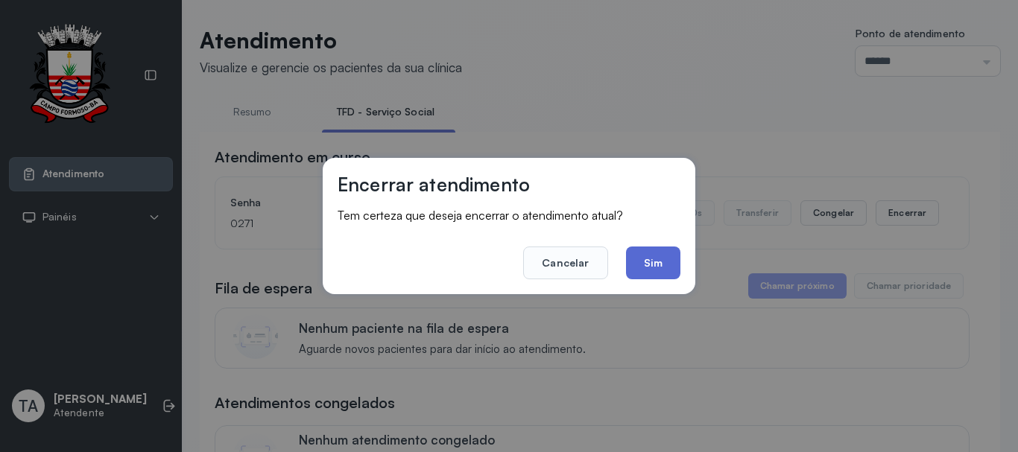
click at [639, 267] on button "Sim" at bounding box center [653, 263] width 54 height 33
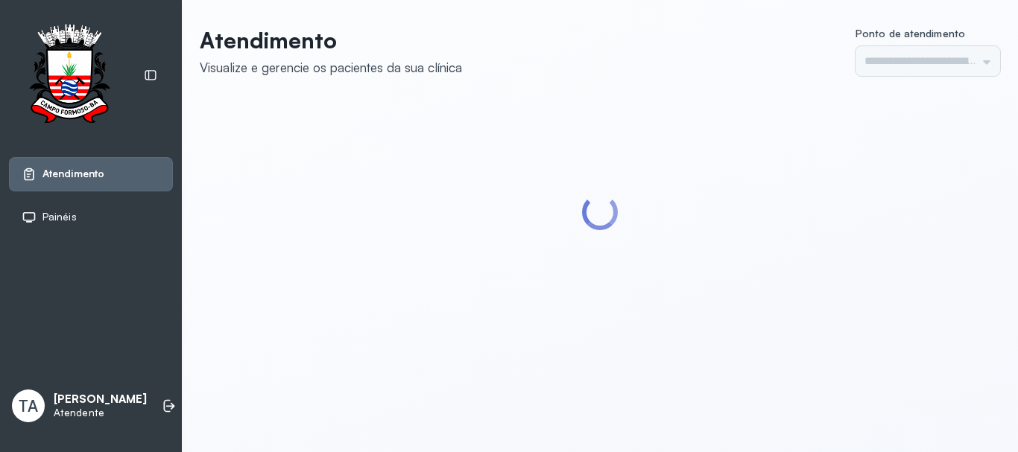
type input "******"
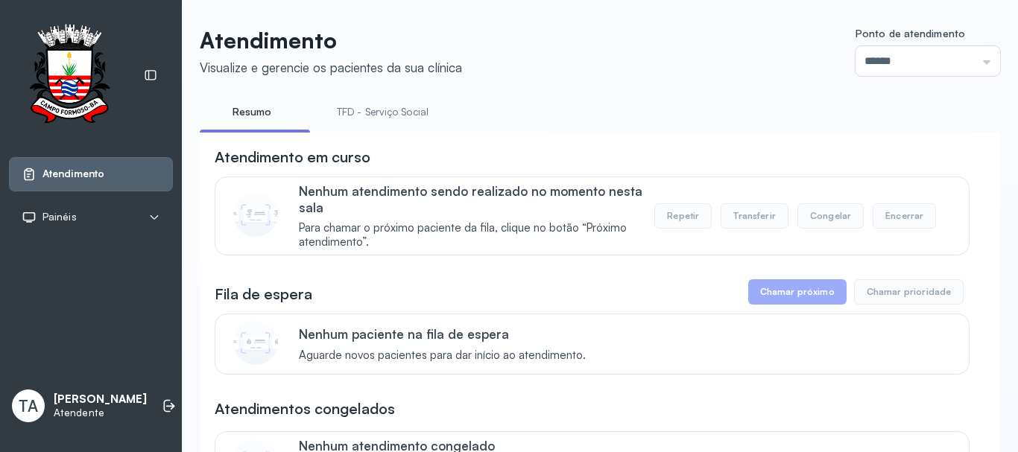
click at [415, 127] on li "TFD - Serviço Social" at bounding box center [385, 117] width 127 height 34
click at [414, 125] on li "TFD - Serviço Social" at bounding box center [385, 117] width 127 height 34
click at [368, 113] on link "TFD - Serviço Social" at bounding box center [382, 112] width 121 height 25
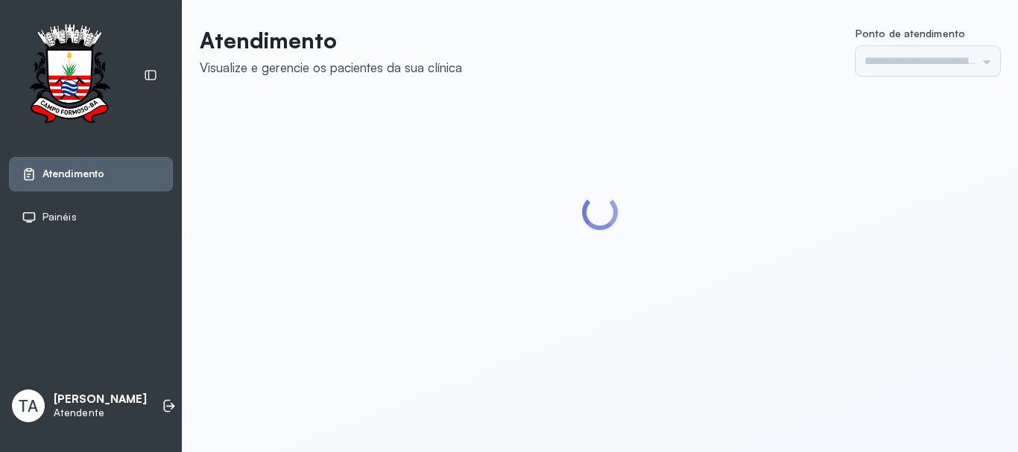
type input "******"
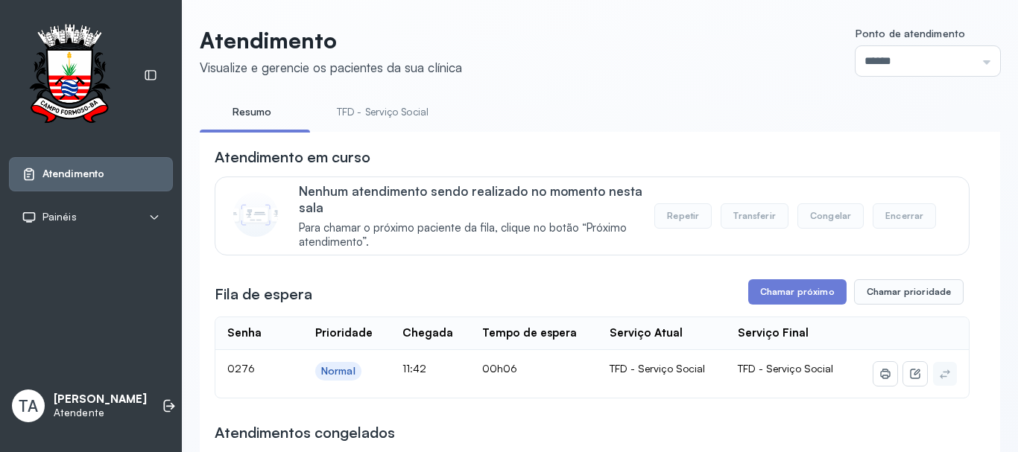
click at [421, 108] on link "TFD - Serviço Social" at bounding box center [382, 112] width 121 height 25
click at [770, 283] on button "Chamar próximo" at bounding box center [797, 291] width 98 height 25
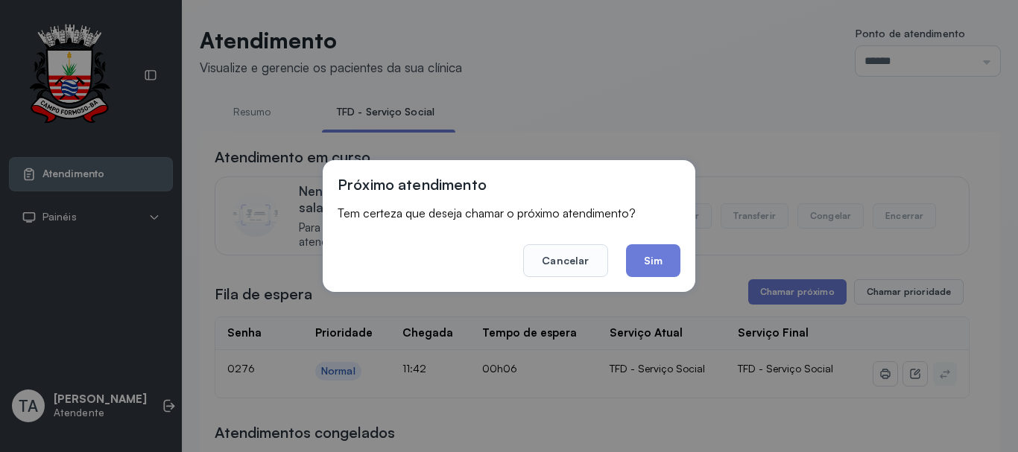
drag, startPoint x: 662, startPoint y: 258, endPoint x: 626, endPoint y: 238, distance: 41.3
click at [649, 246] on button "Sim" at bounding box center [653, 260] width 54 height 33
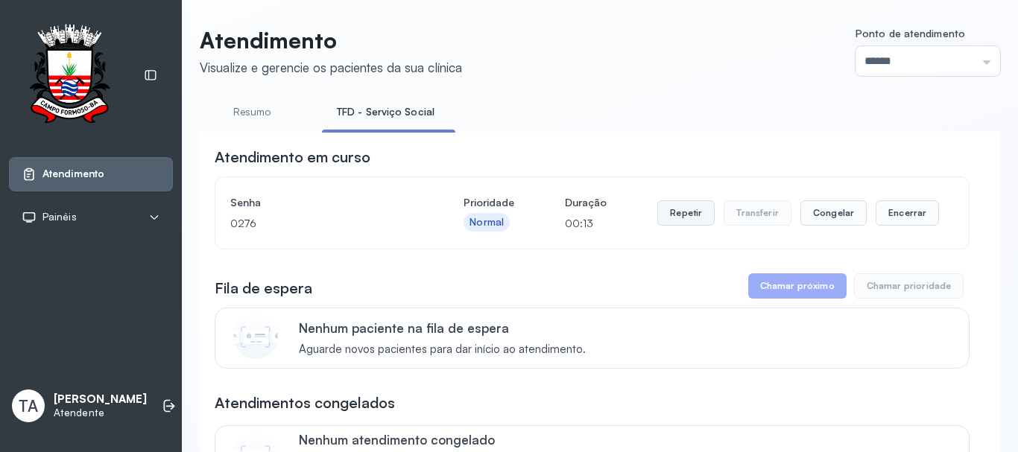
click at [668, 209] on button "Repetir" at bounding box center [685, 212] width 57 height 25
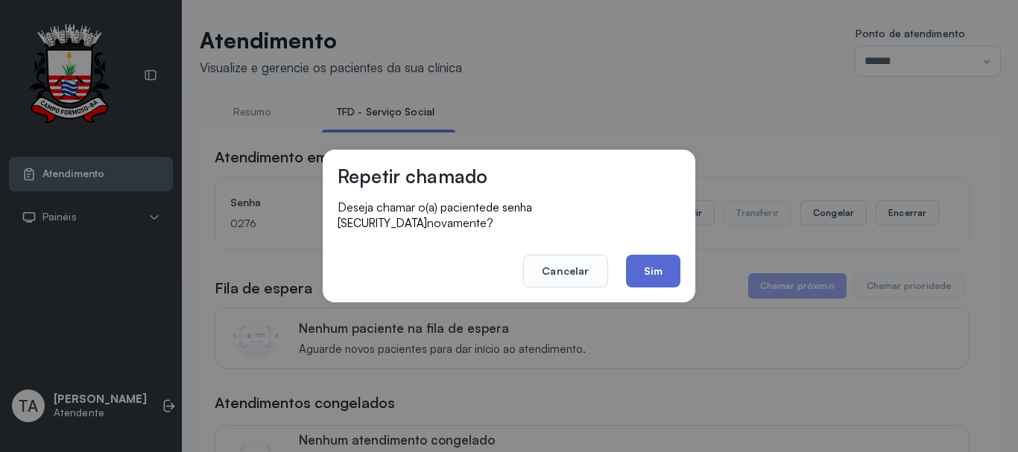
click at [661, 255] on button "Sim" at bounding box center [653, 271] width 54 height 33
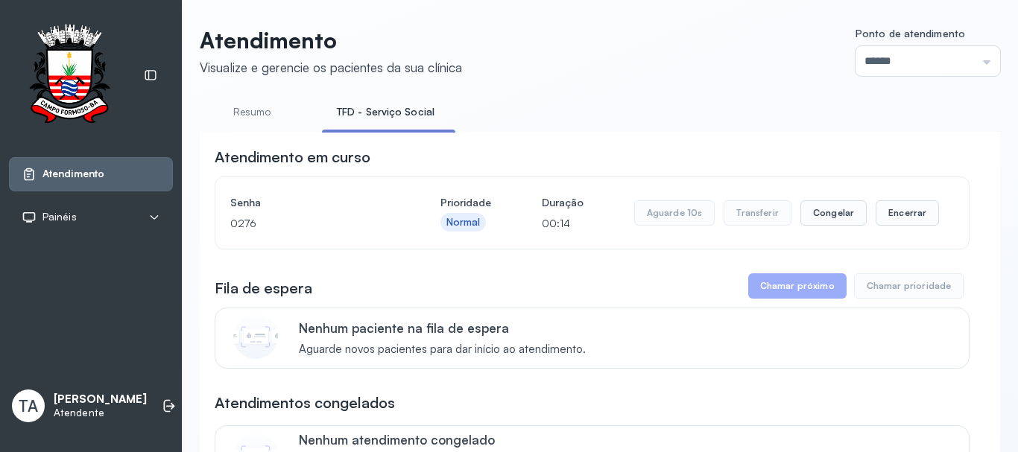
click at [884, 201] on div "Aguarde 10s Transferir Congelar Encerrar" at bounding box center [786, 213] width 305 height 42
click at [883, 214] on button "Encerrar" at bounding box center [906, 212] width 63 height 25
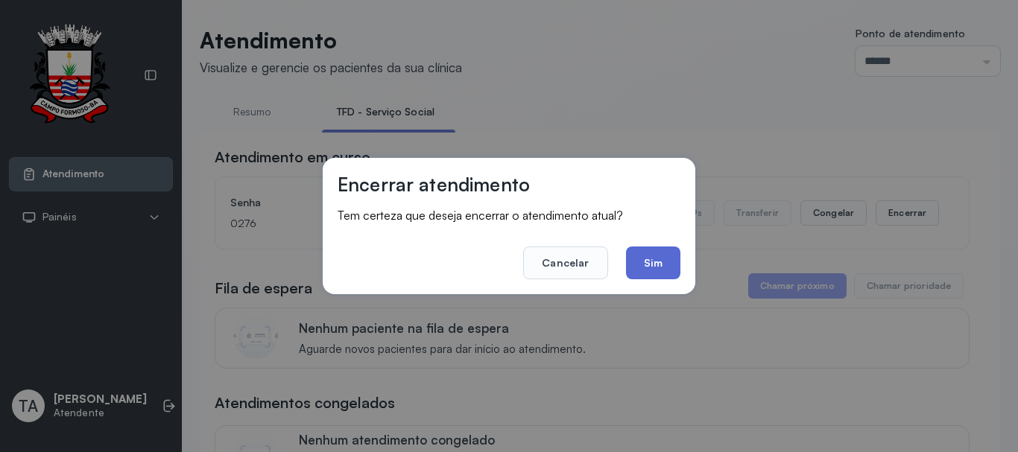
click at [653, 261] on button "Sim" at bounding box center [653, 263] width 54 height 33
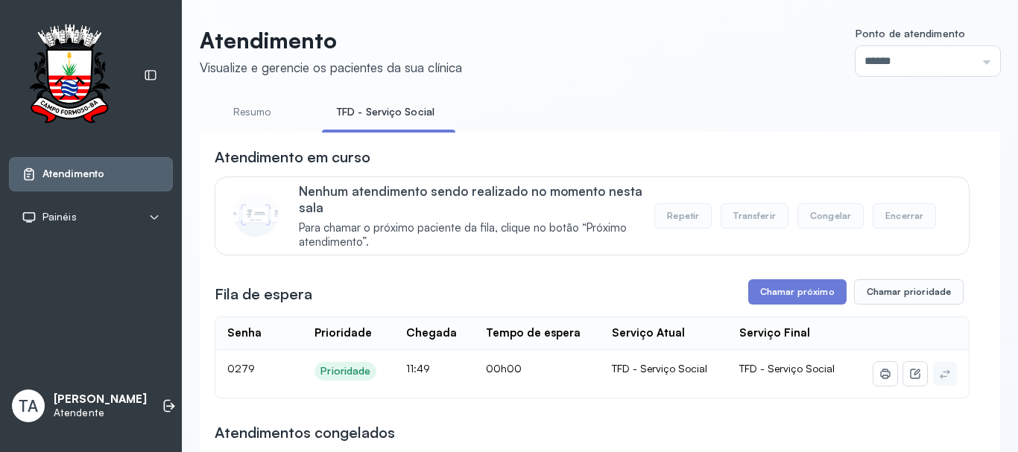
click at [280, 114] on link "Resumo" at bounding box center [252, 112] width 104 height 25
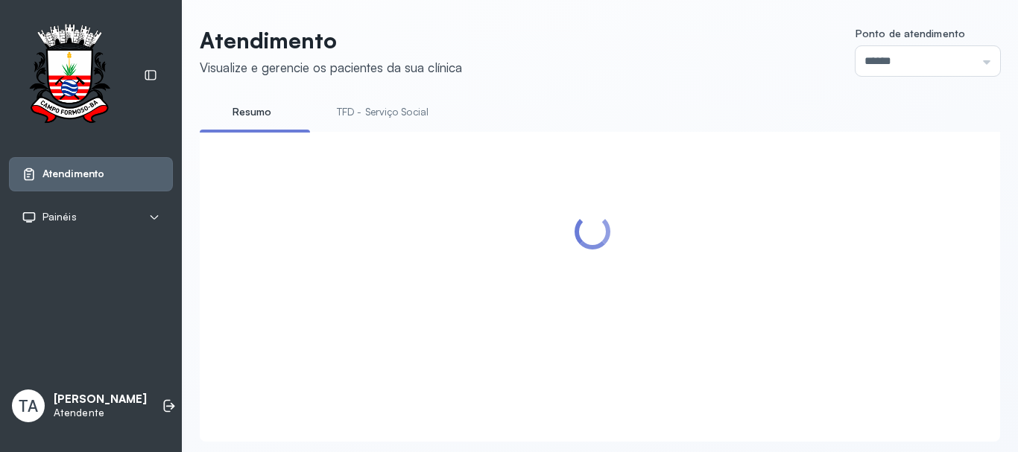
click at [355, 116] on link "TFD - Serviço Social" at bounding box center [382, 112] width 121 height 25
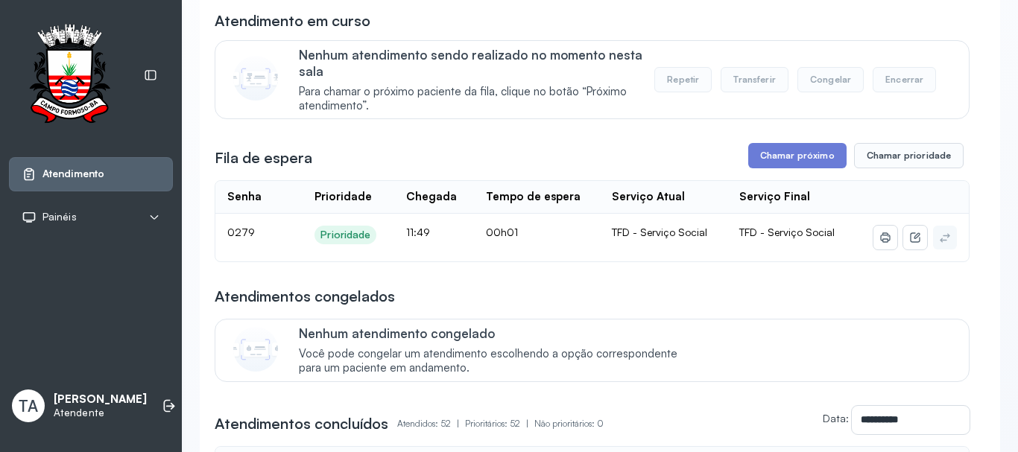
scroll to position [149, 0]
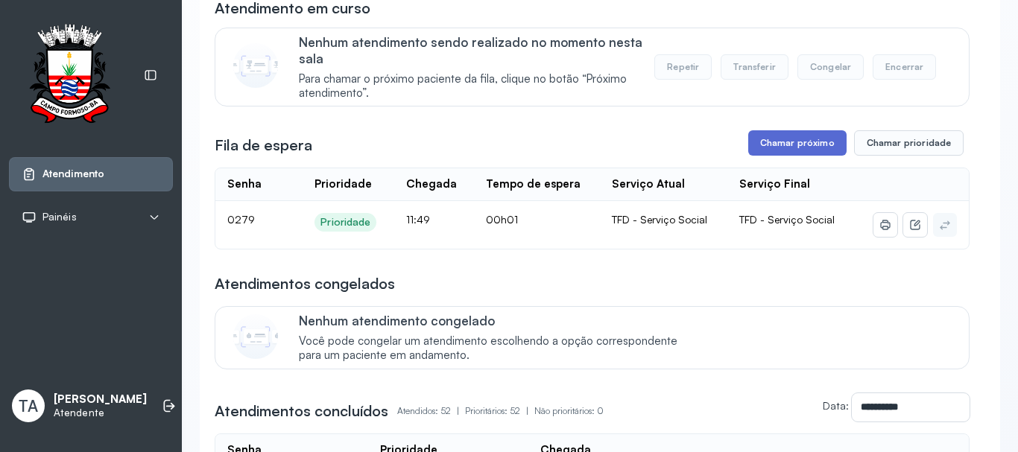
click at [764, 152] on button "Chamar próximo" at bounding box center [797, 142] width 98 height 25
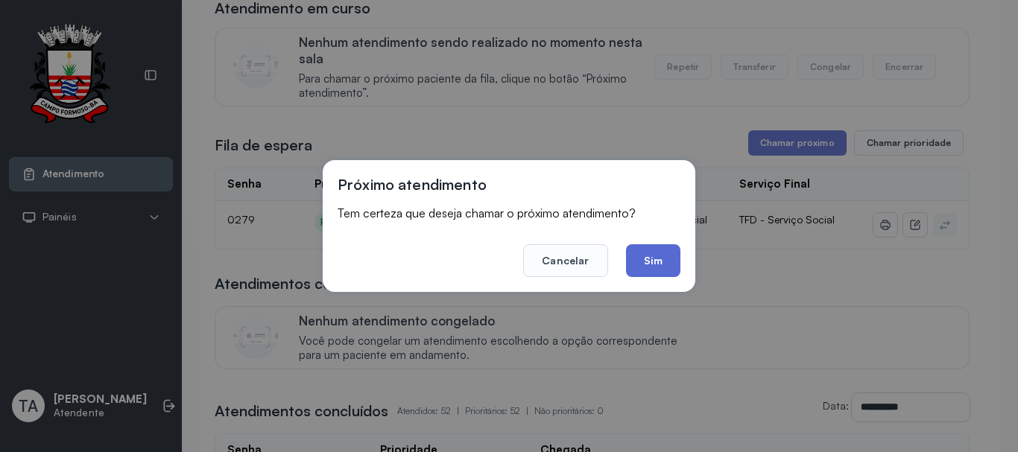
click at [644, 276] on button "Sim" at bounding box center [653, 260] width 54 height 33
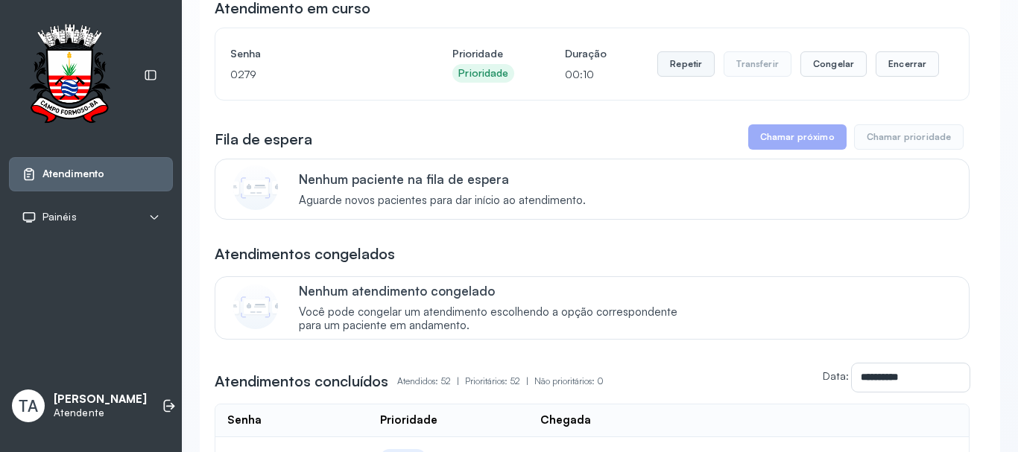
click at [689, 57] on button "Repetir" at bounding box center [685, 63] width 57 height 25
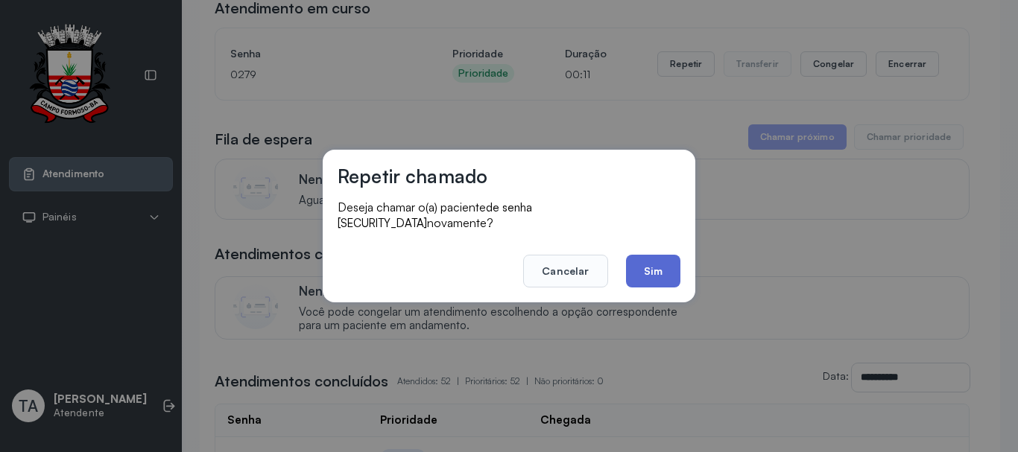
click at [665, 255] on button "Sim" at bounding box center [653, 271] width 54 height 33
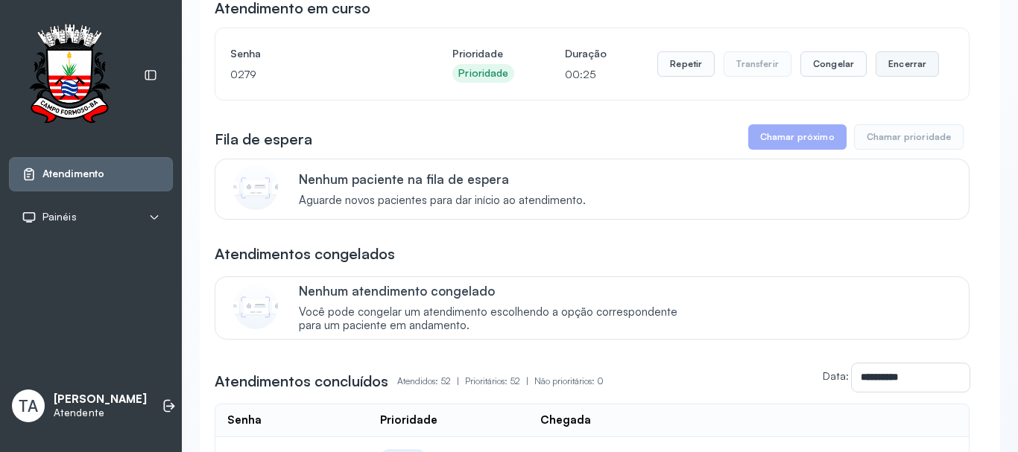
click at [910, 77] on button "Encerrar" at bounding box center [906, 63] width 63 height 25
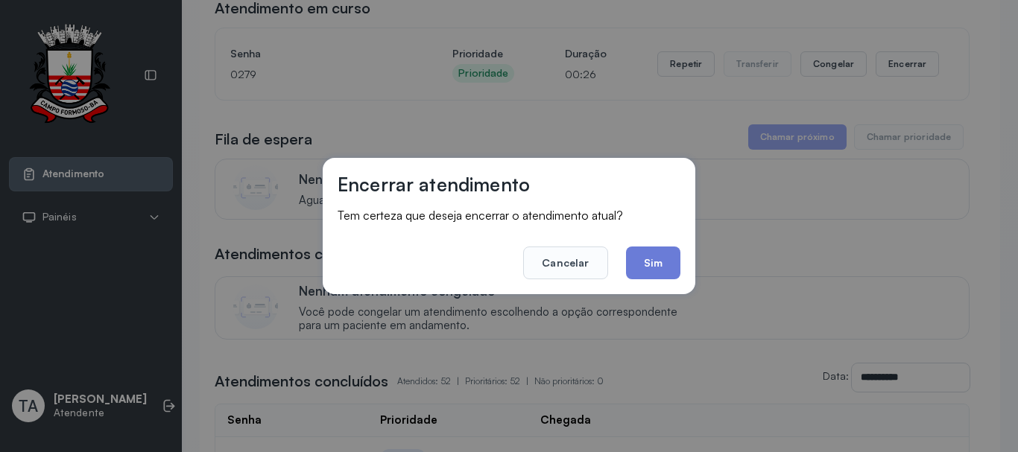
click at [616, 256] on footer "Cancelar Sim" at bounding box center [509, 253] width 343 height 54
click at [636, 262] on button "Sim" at bounding box center [653, 263] width 54 height 33
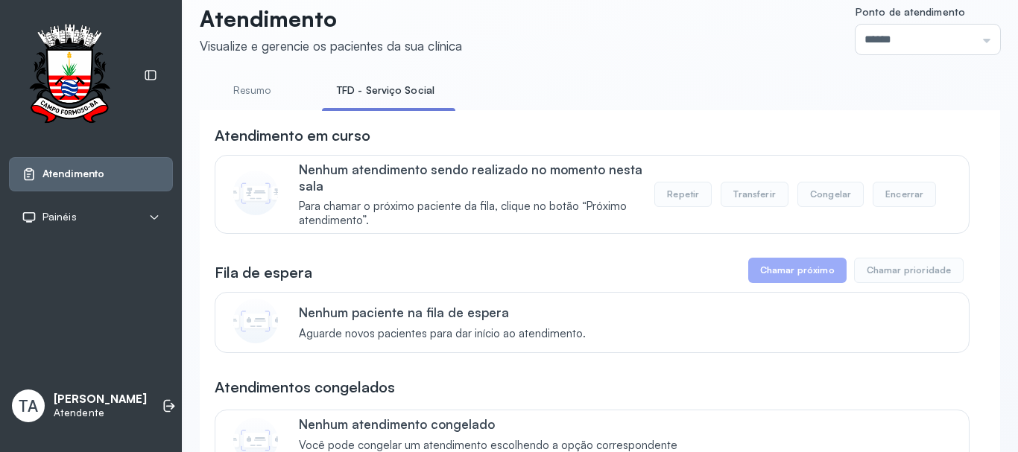
scroll to position [0, 0]
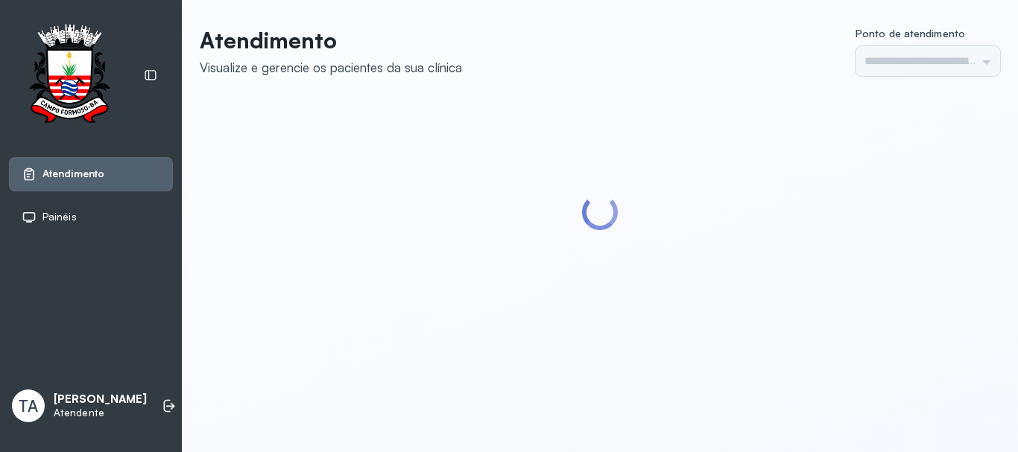
type input "******"
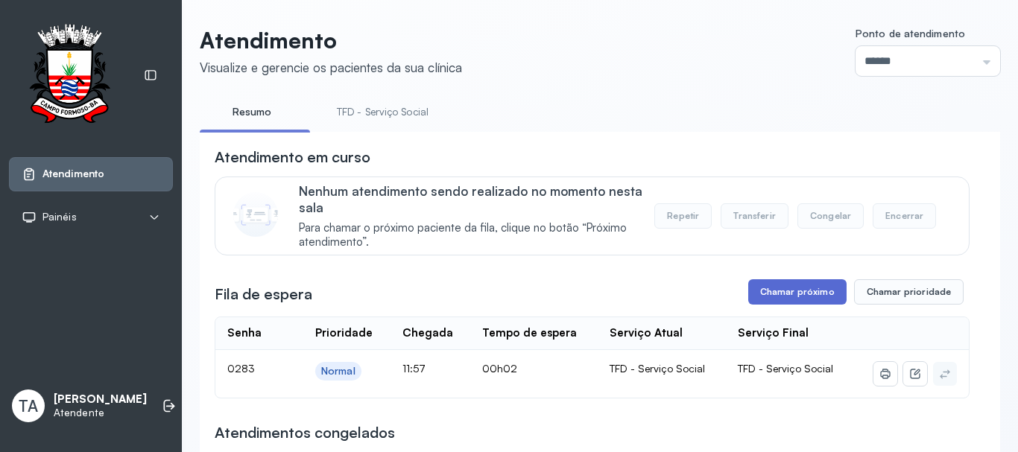
click at [789, 285] on button "Chamar próximo" at bounding box center [797, 291] width 98 height 25
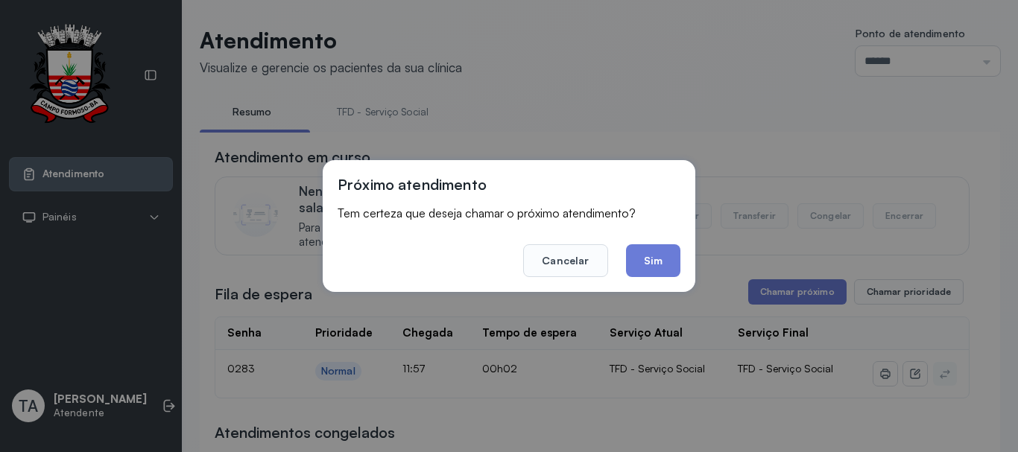
click at [682, 271] on div "Próximo atendimento Tem certeza que deseja chamar o próximo atendimento? Cancel…" at bounding box center [509, 226] width 373 height 132
drag, startPoint x: 670, startPoint y: 267, endPoint x: 645, endPoint y: 244, distance: 34.2
click at [661, 263] on button "Sim" at bounding box center [653, 260] width 54 height 33
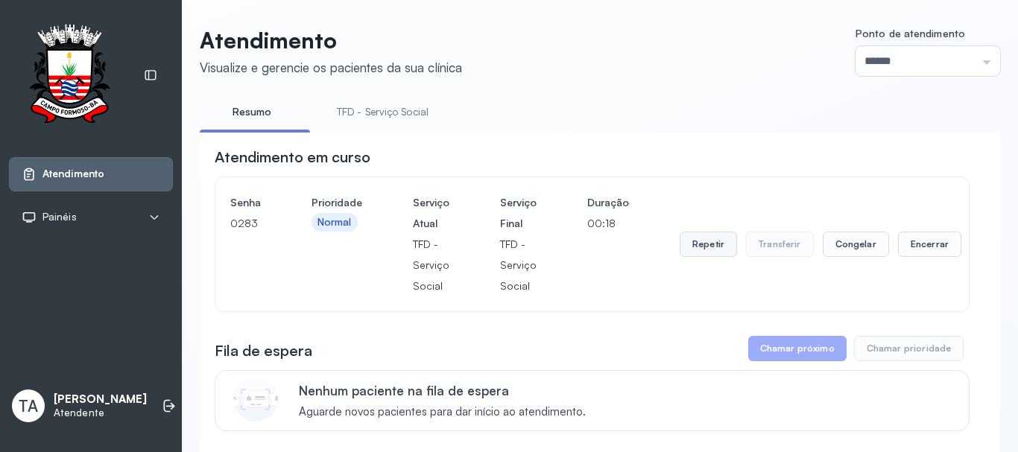
click at [720, 248] on button "Repetir" at bounding box center [707, 244] width 57 height 25
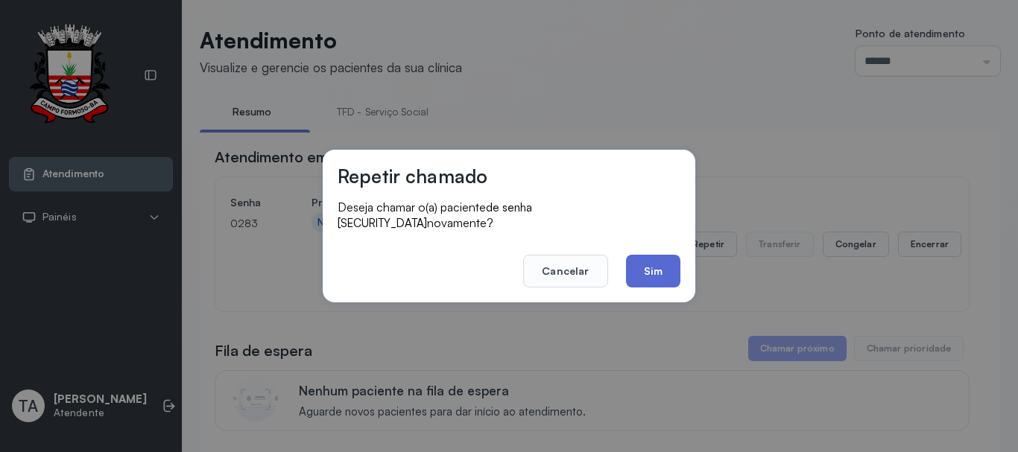
click at [651, 273] on button "Sim" at bounding box center [653, 271] width 54 height 33
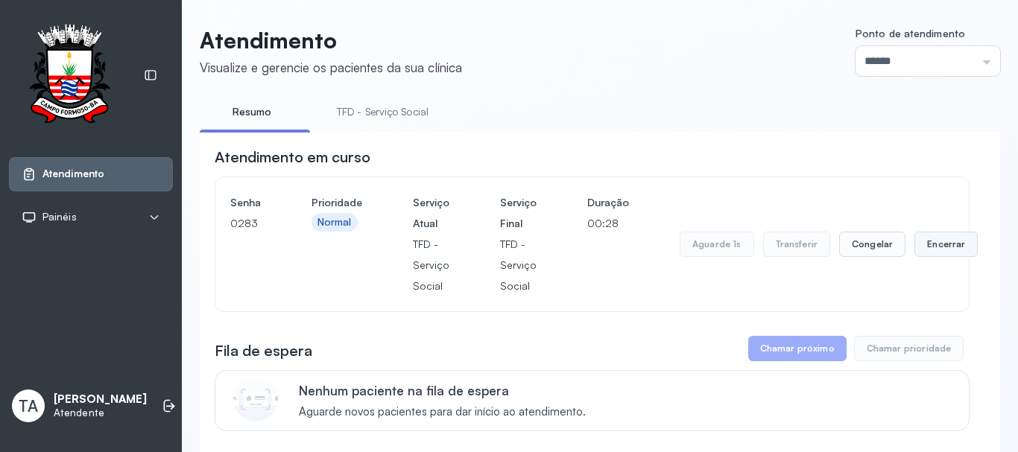
click at [939, 247] on button "Encerrar" at bounding box center [945, 244] width 63 height 25
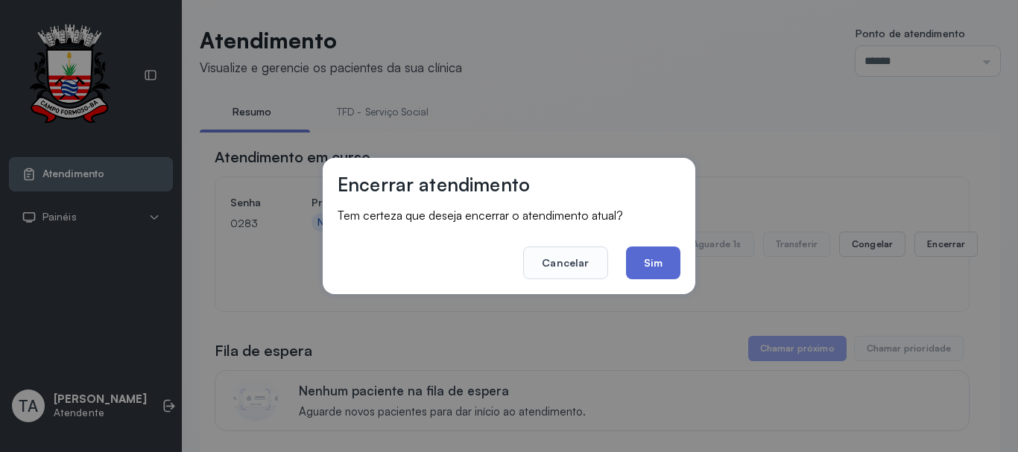
click at [633, 256] on button "Sim" at bounding box center [653, 263] width 54 height 33
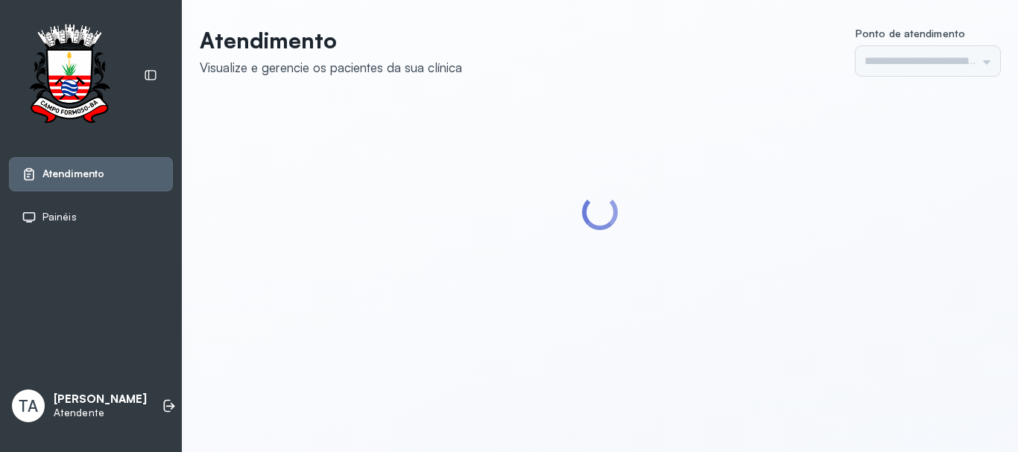
type input "******"
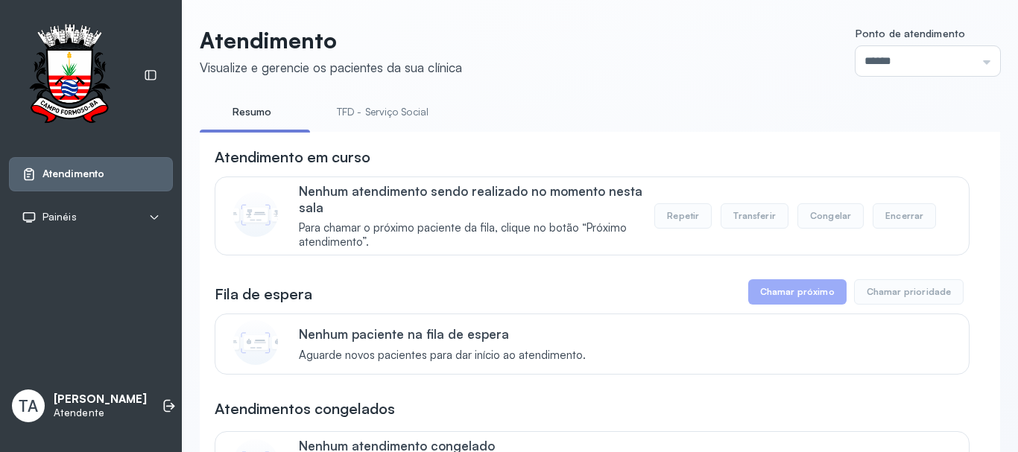
click at [382, 115] on link "TFD - Serviço Social" at bounding box center [382, 112] width 121 height 25
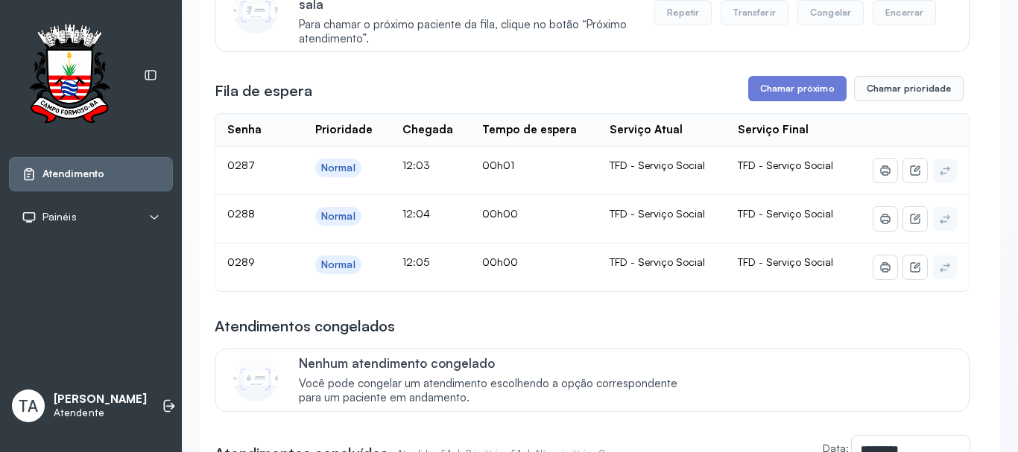
scroll to position [224, 0]
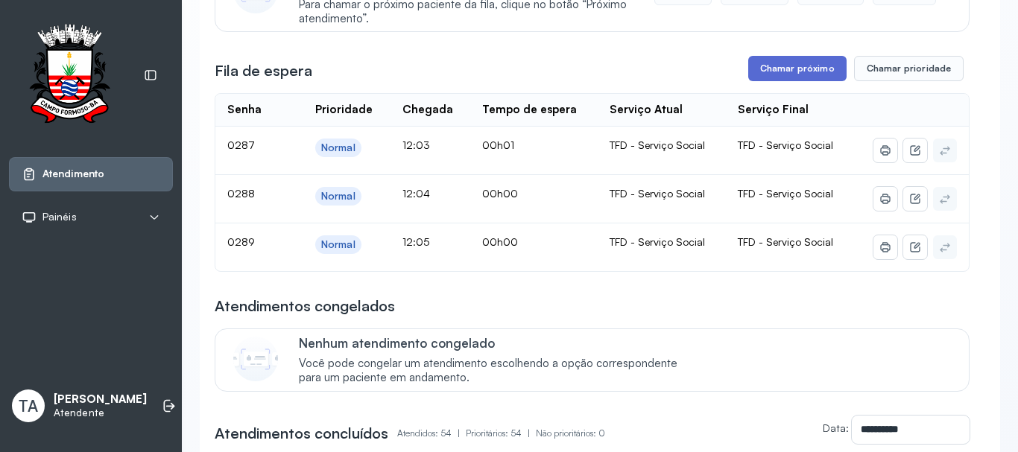
click at [779, 74] on button "Chamar próximo" at bounding box center [797, 68] width 98 height 25
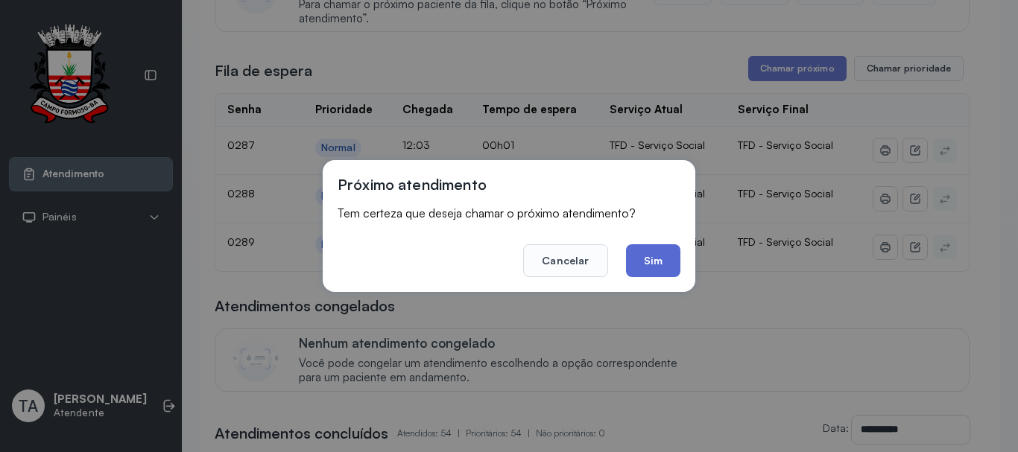
click at [640, 271] on button "Sim" at bounding box center [653, 260] width 54 height 33
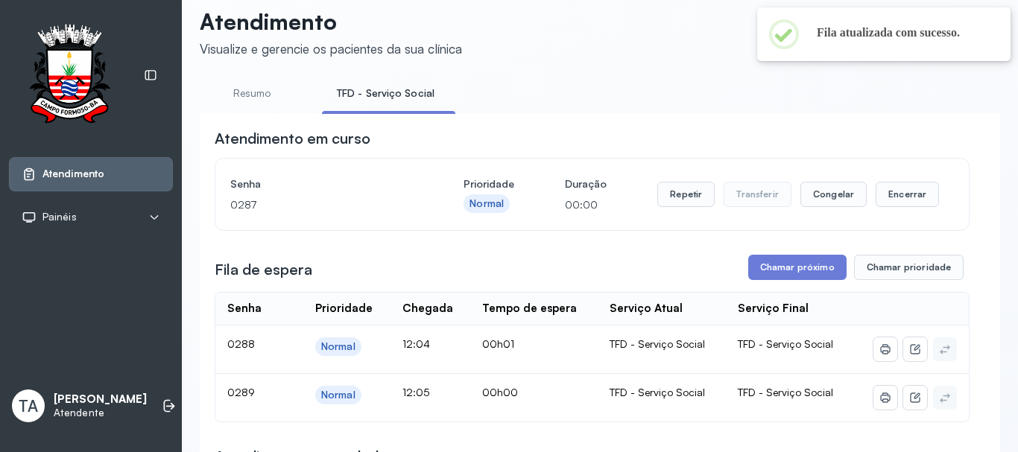
scroll to position [0, 0]
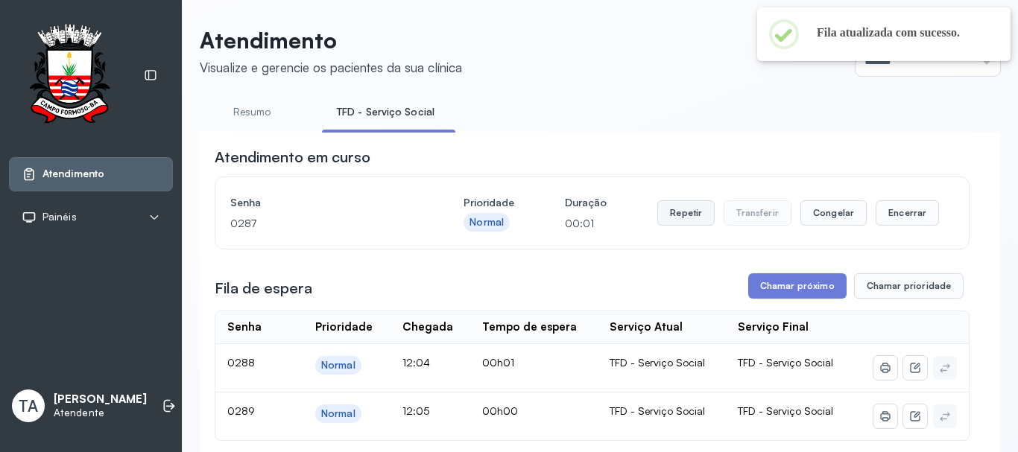
click at [668, 210] on button "Repetir" at bounding box center [685, 212] width 57 height 25
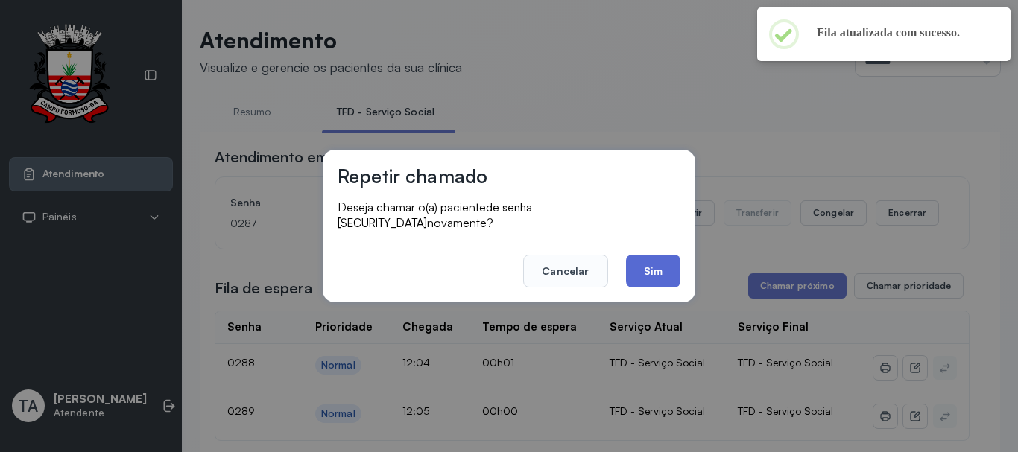
click at [653, 259] on button "Sim" at bounding box center [653, 271] width 54 height 33
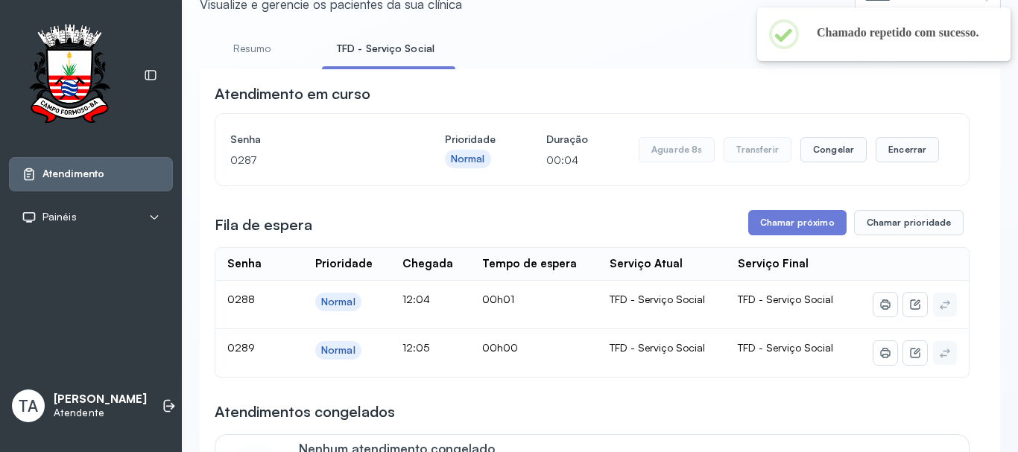
scroll to position [149, 0]
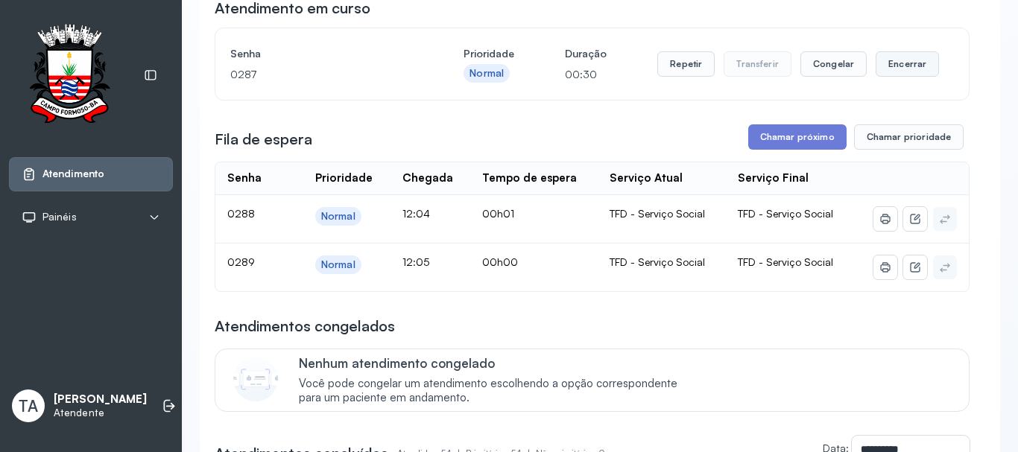
click at [879, 66] on button "Encerrar" at bounding box center [906, 63] width 63 height 25
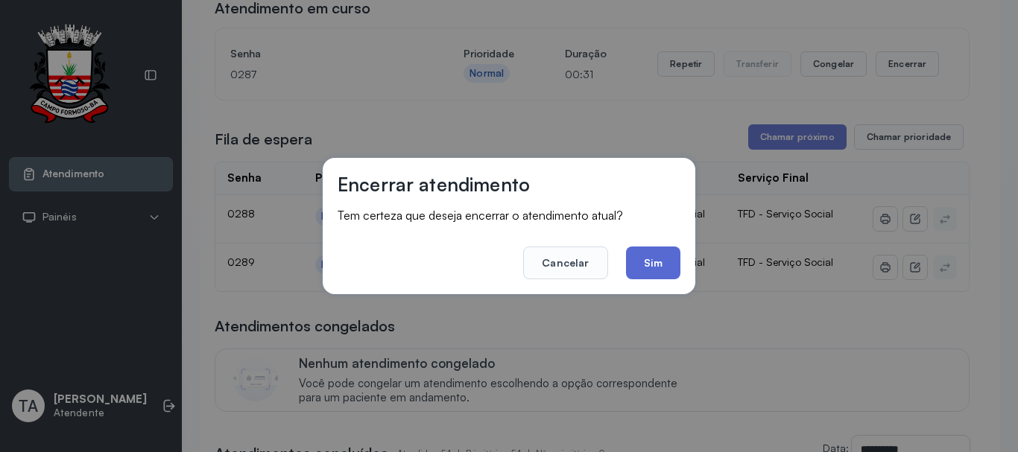
click at [644, 256] on button "Sim" at bounding box center [653, 263] width 54 height 33
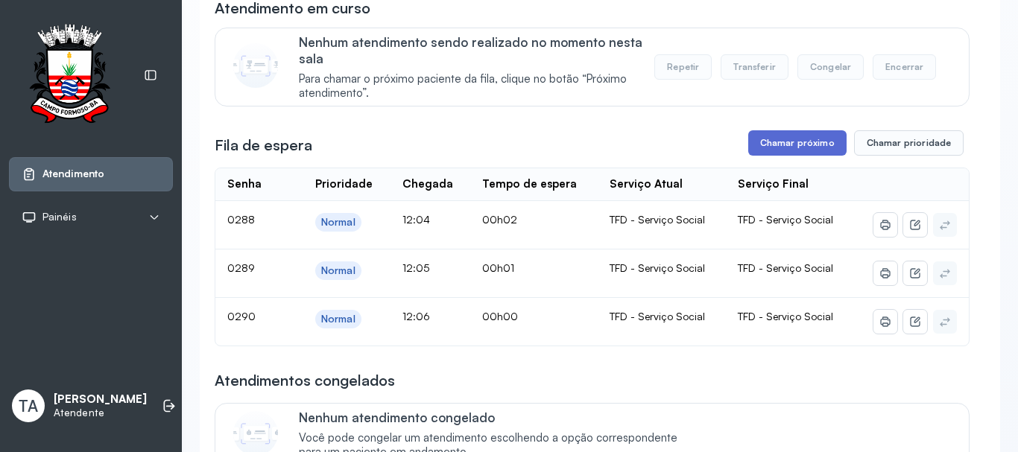
click at [799, 136] on button "Chamar próximo" at bounding box center [797, 142] width 98 height 25
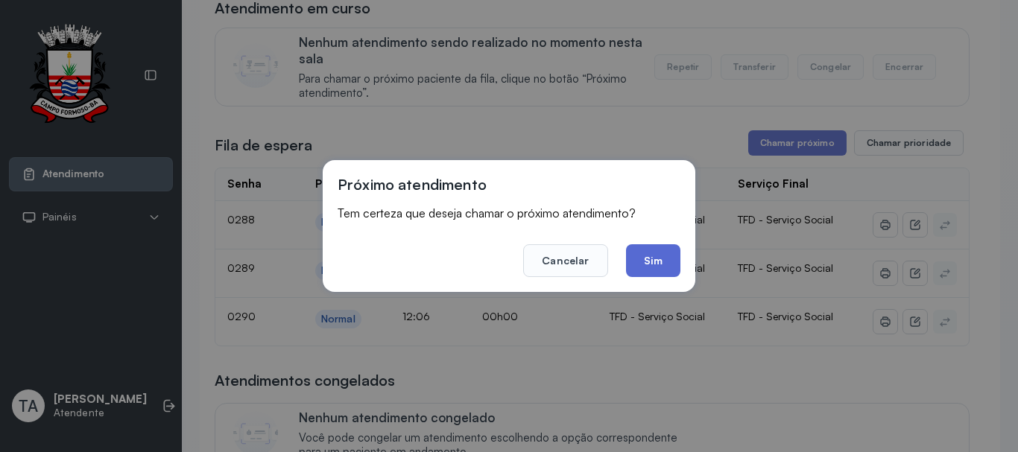
click at [644, 276] on button "Sim" at bounding box center [653, 260] width 54 height 33
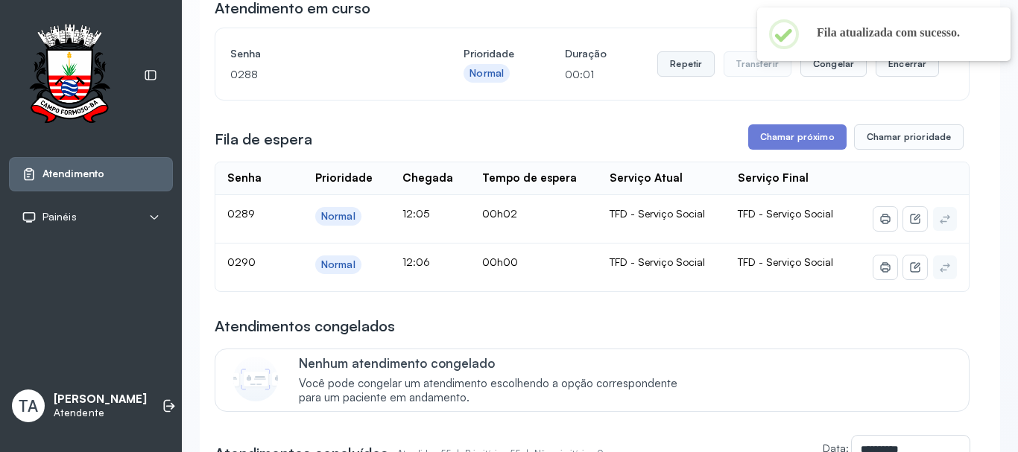
click at [657, 57] on button "Repetir" at bounding box center [685, 63] width 57 height 25
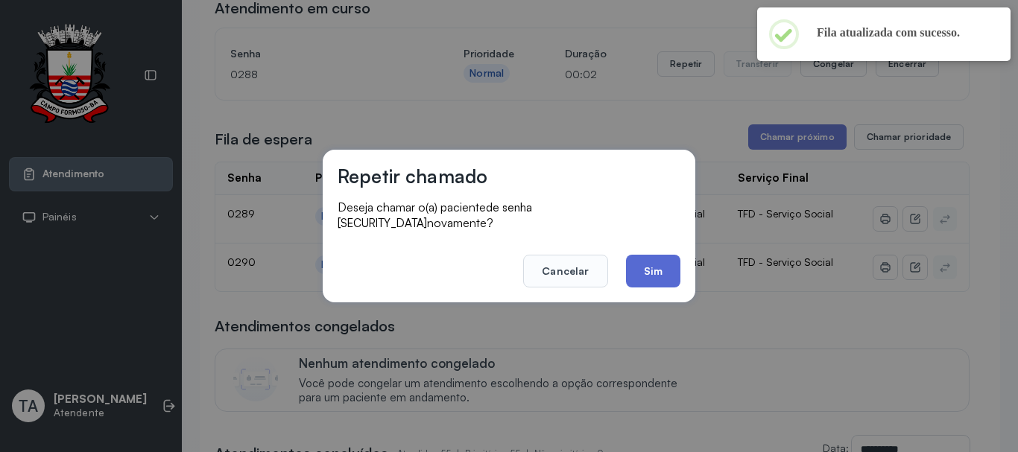
click at [652, 279] on button "Sim" at bounding box center [653, 271] width 54 height 33
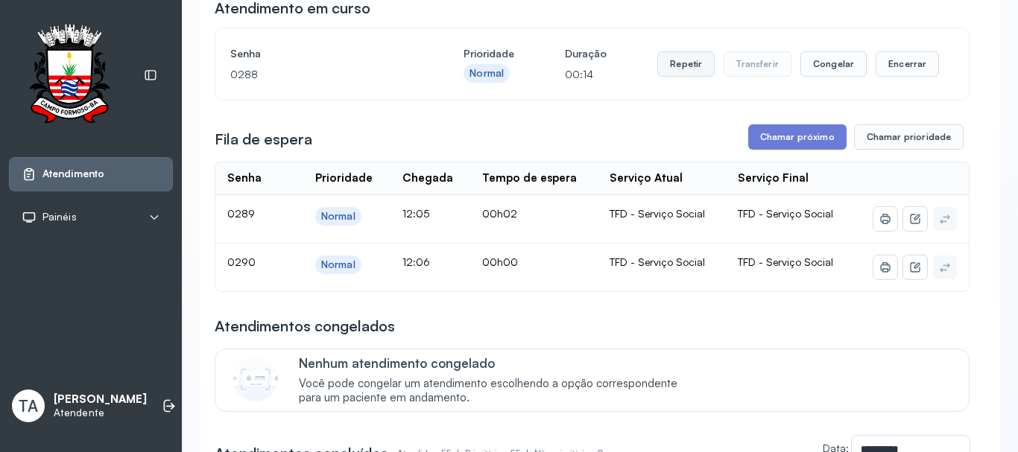
click at [669, 69] on button "Repetir" at bounding box center [685, 63] width 57 height 25
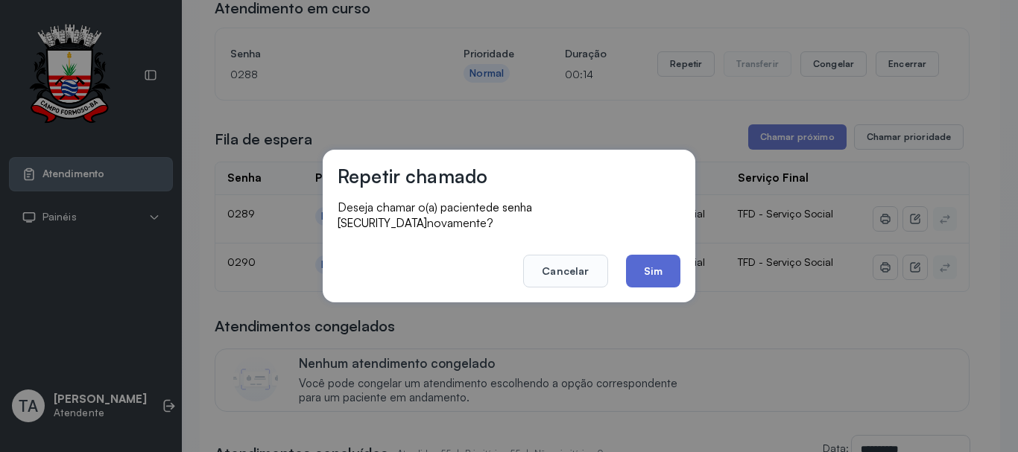
click at [656, 255] on button "Sim" at bounding box center [653, 271] width 54 height 33
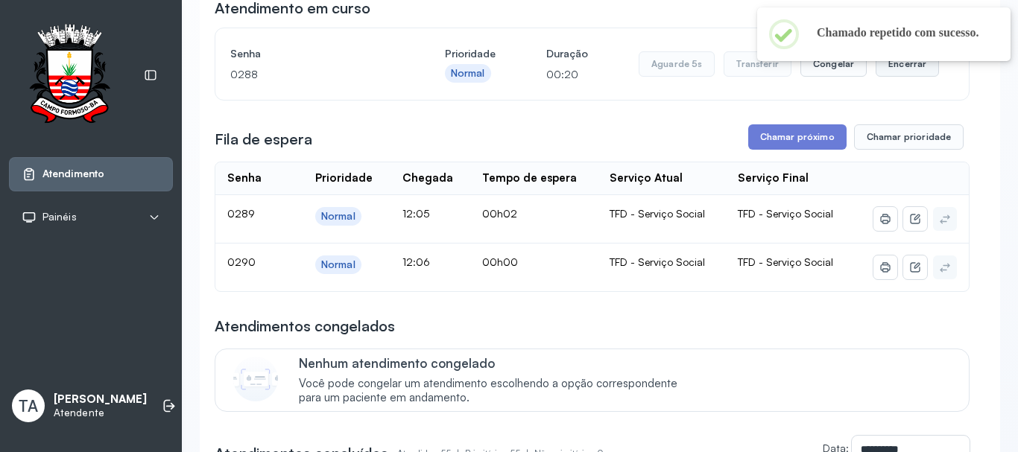
click at [895, 72] on button "Encerrar" at bounding box center [906, 63] width 63 height 25
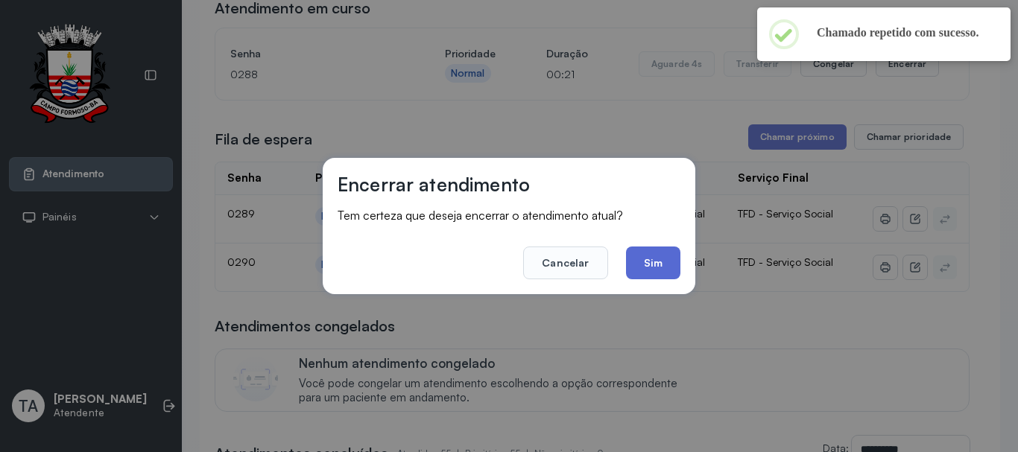
click at [668, 278] on button "Sim" at bounding box center [653, 263] width 54 height 33
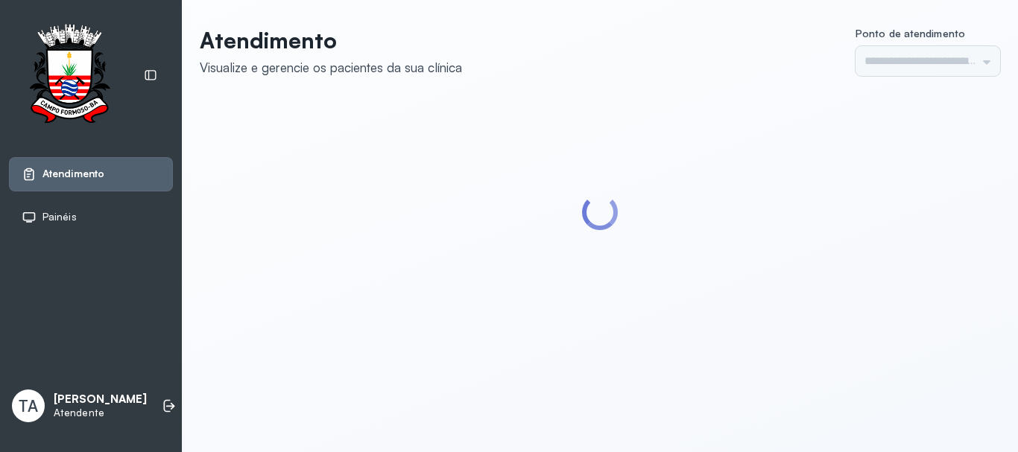
type input "******"
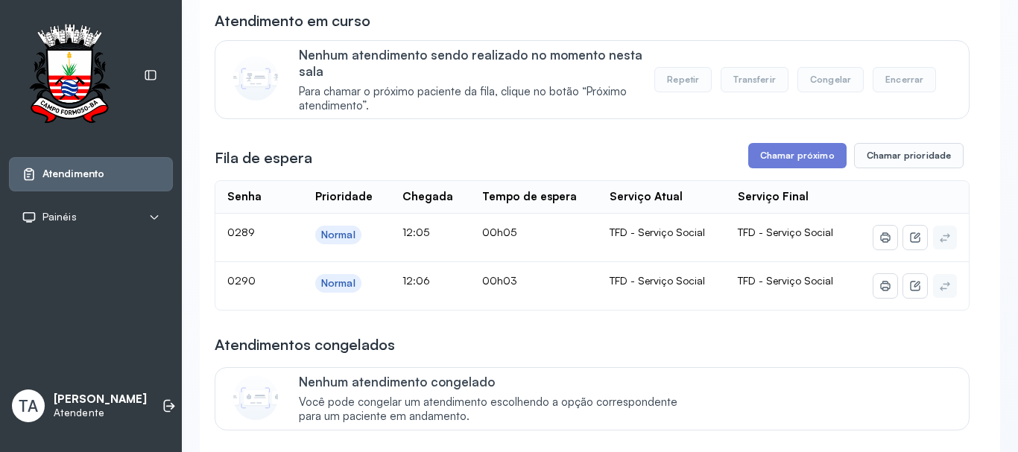
scroll to position [149, 0]
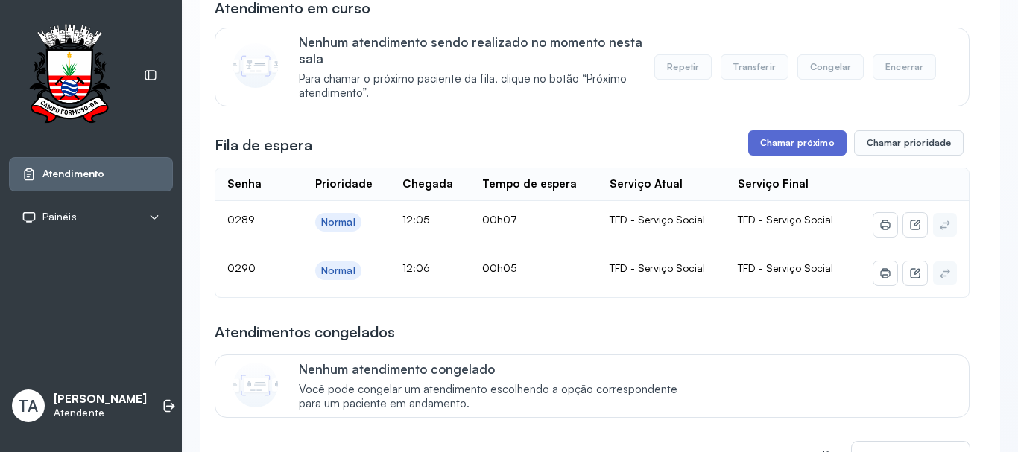
click at [774, 148] on button "Chamar próximo" at bounding box center [797, 142] width 98 height 25
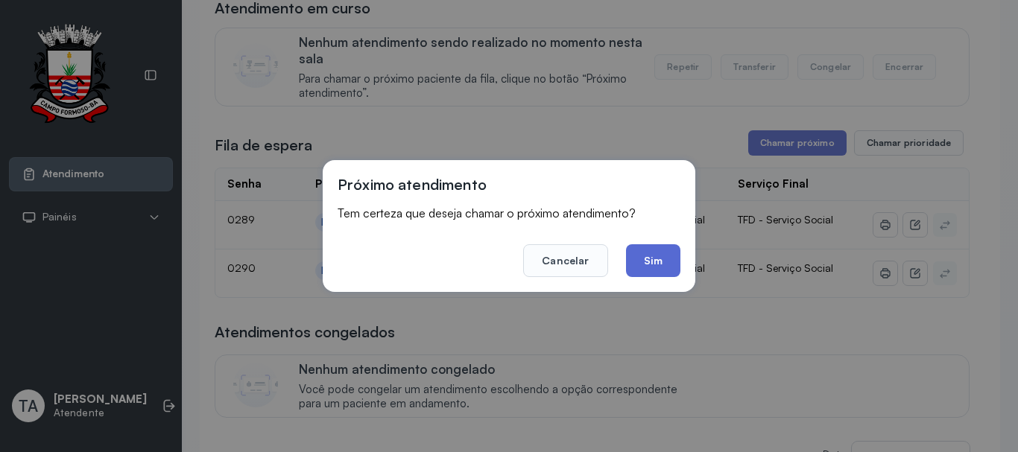
click at [665, 262] on button "Sim" at bounding box center [653, 260] width 54 height 33
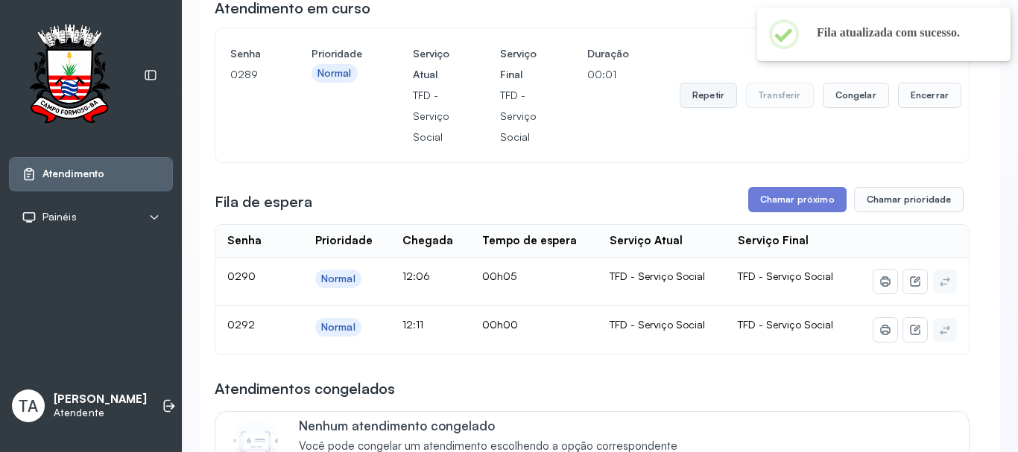
click at [698, 108] on button "Repetir" at bounding box center [707, 95] width 57 height 25
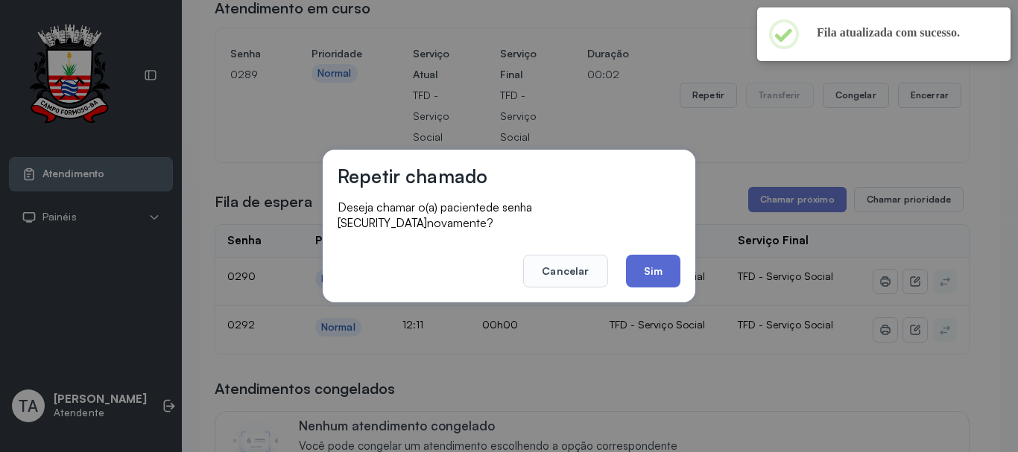
click at [655, 262] on button "Sim" at bounding box center [653, 271] width 54 height 33
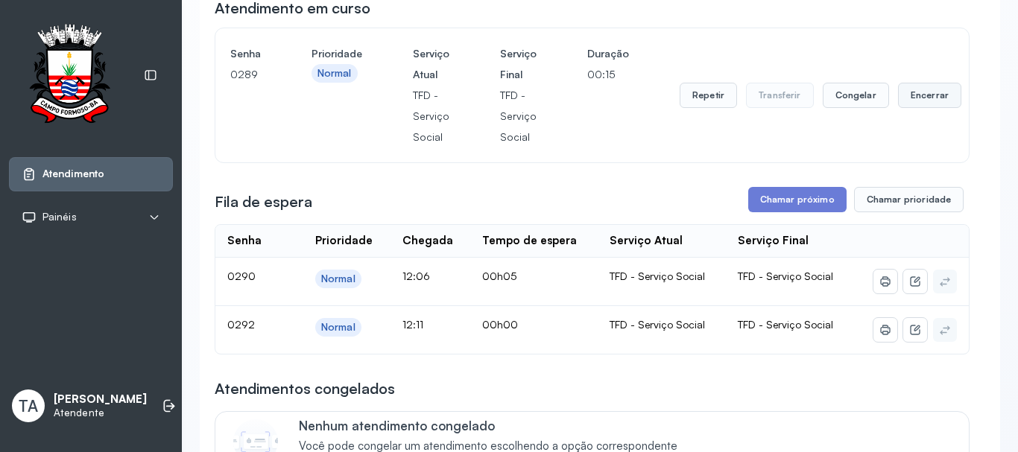
click at [927, 106] on button "Encerrar" at bounding box center [929, 95] width 63 height 25
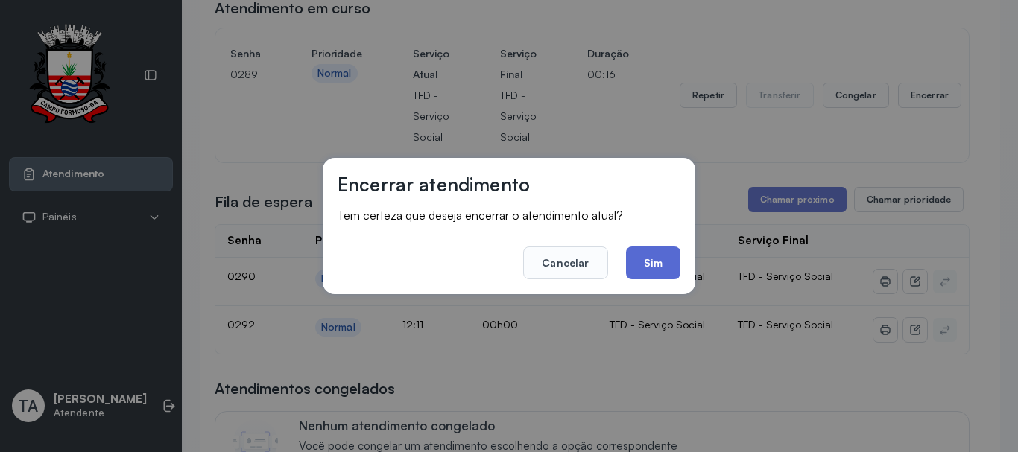
click at [649, 275] on button "Sim" at bounding box center [653, 263] width 54 height 33
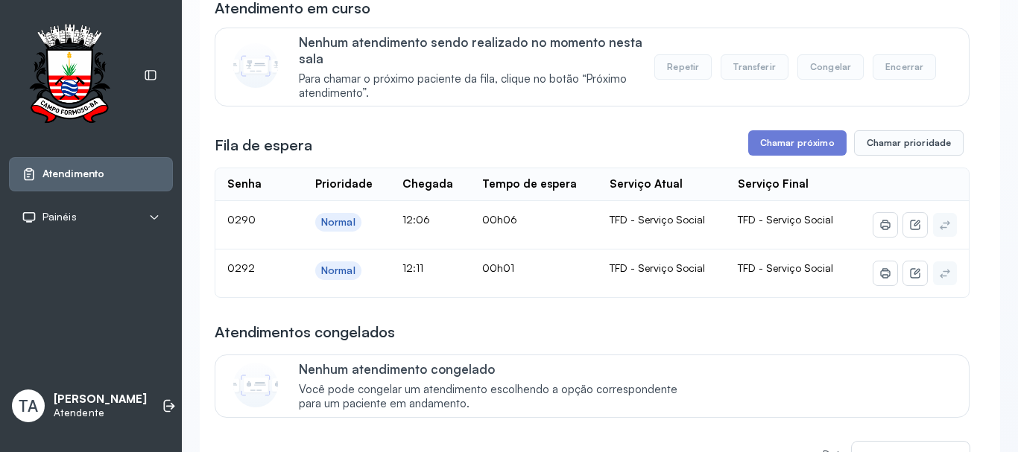
click at [767, 180] on th "Serviço Final" at bounding box center [790, 184] width 128 height 33
click at [793, 156] on button "Chamar próximo" at bounding box center [797, 142] width 98 height 25
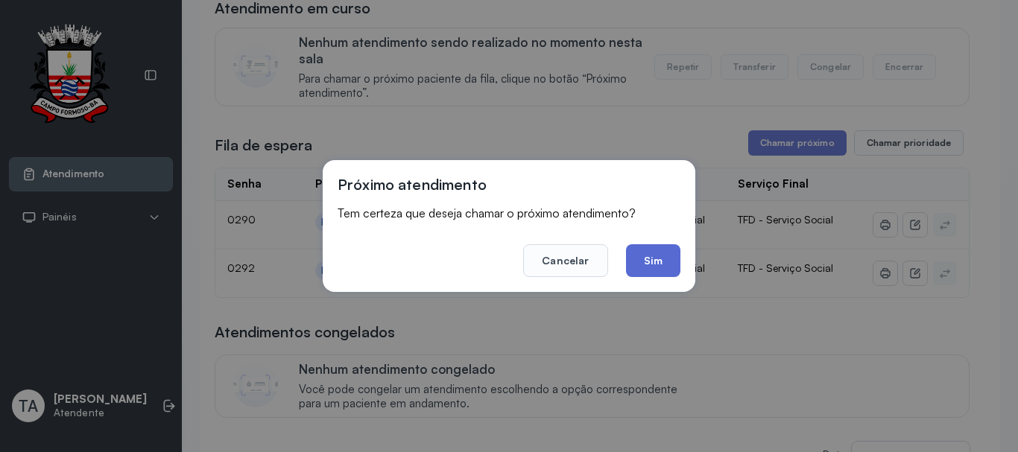
click at [646, 256] on button "Sim" at bounding box center [653, 260] width 54 height 33
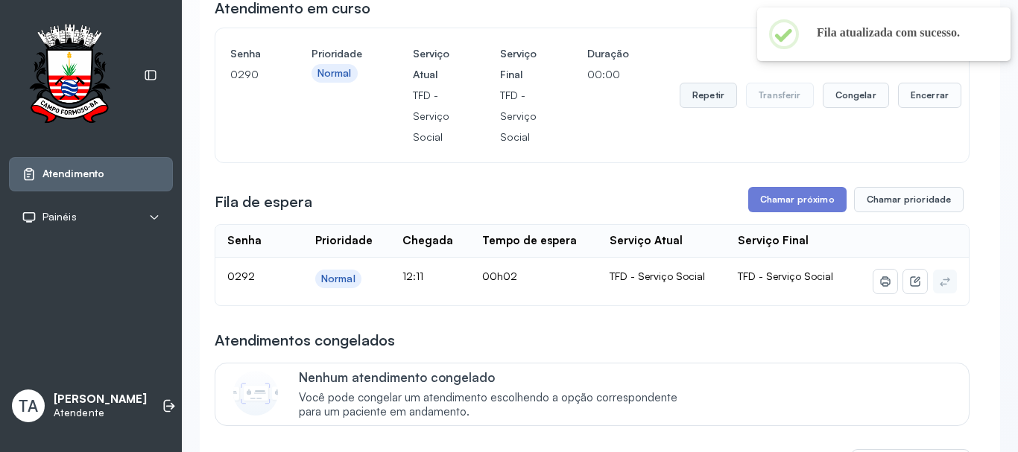
click at [688, 101] on button "Repetir" at bounding box center [707, 95] width 57 height 25
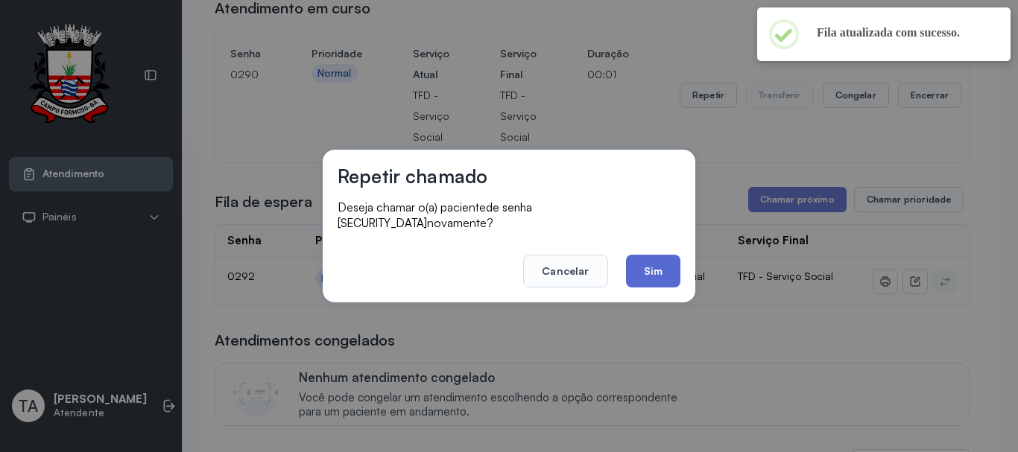
click at [659, 262] on button "Sim" at bounding box center [653, 271] width 54 height 33
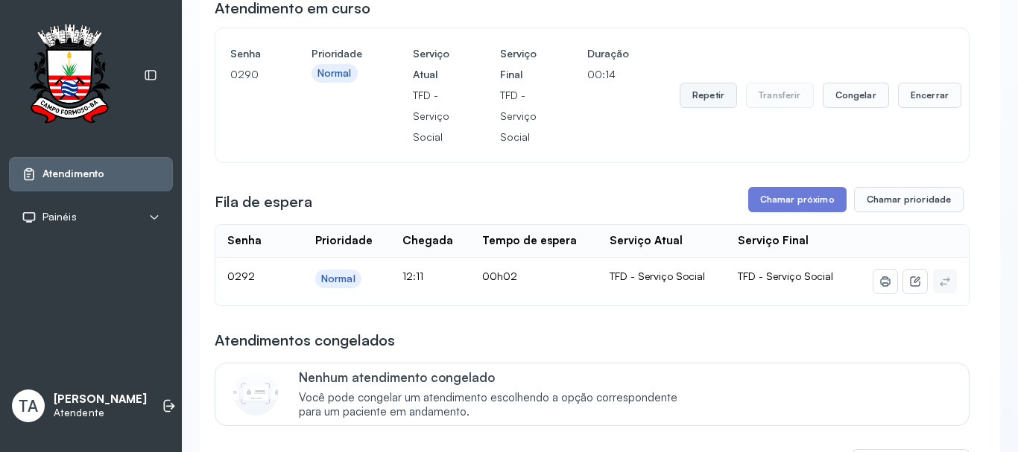
click at [705, 107] on button "Repetir" at bounding box center [707, 95] width 57 height 25
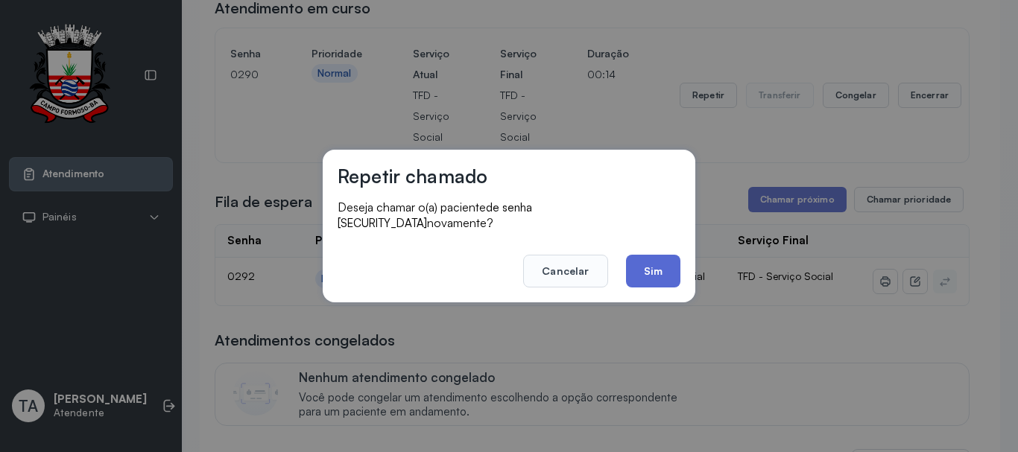
click at [665, 259] on button "Sim" at bounding box center [653, 271] width 54 height 33
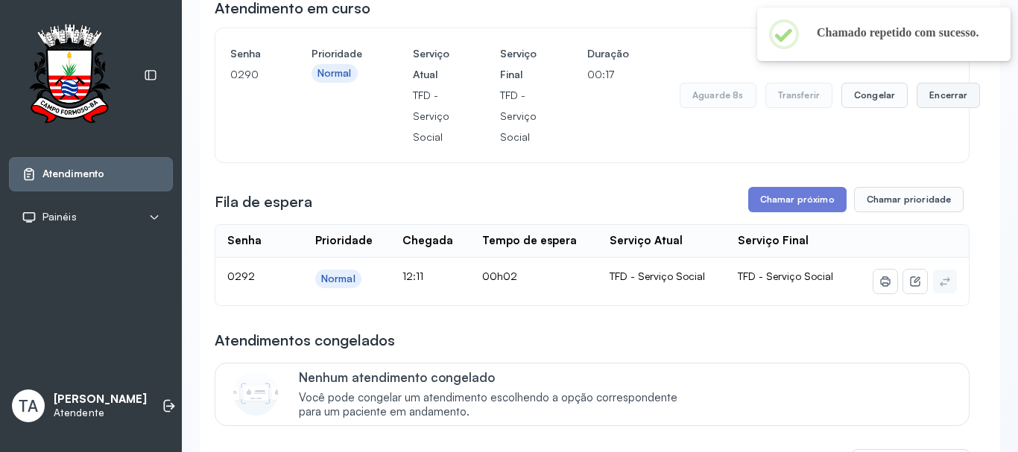
click at [951, 100] on button "Encerrar" at bounding box center [947, 95] width 63 height 25
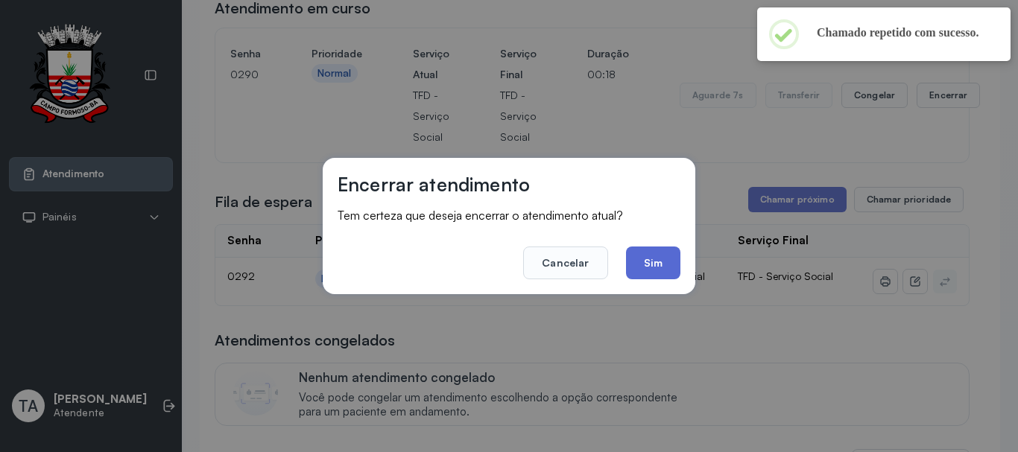
click at [654, 264] on button "Sim" at bounding box center [653, 263] width 54 height 33
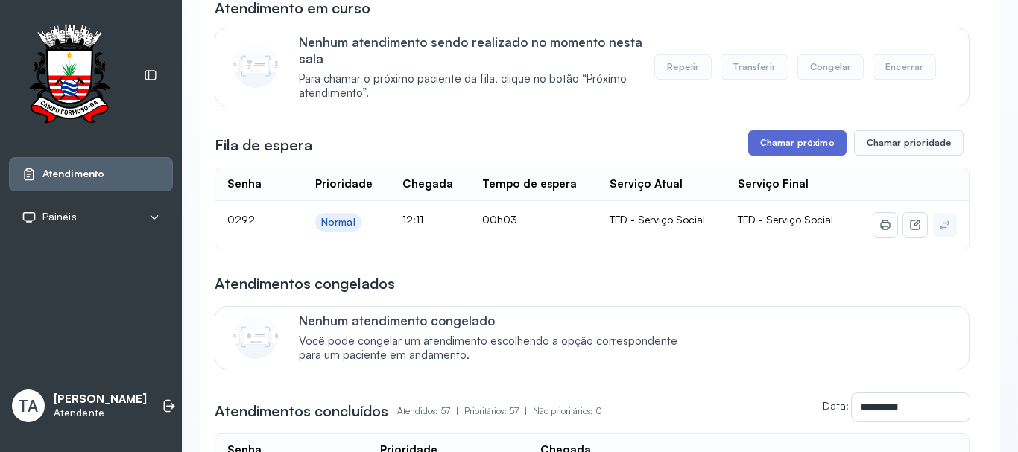
click at [791, 144] on button "Chamar próximo" at bounding box center [797, 142] width 98 height 25
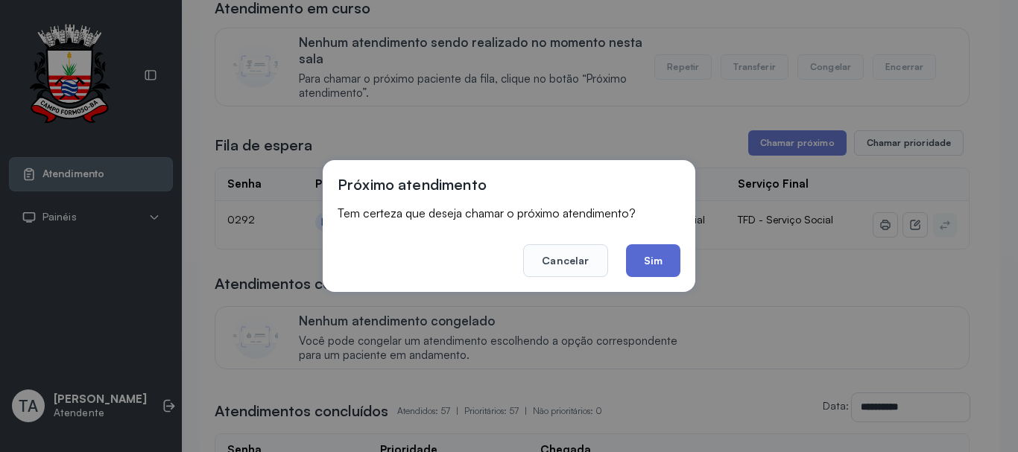
click at [663, 250] on button "Sim" at bounding box center [653, 260] width 54 height 33
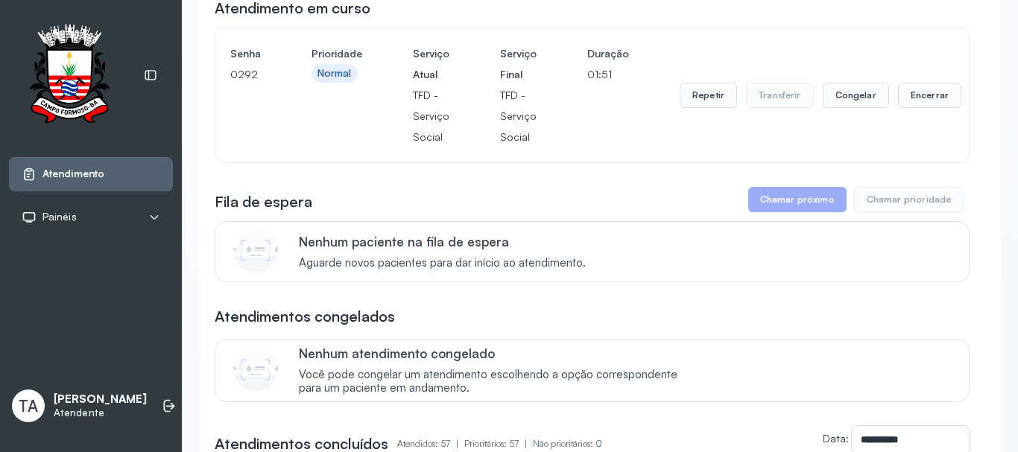
drag, startPoint x: 942, startPoint y: 83, endPoint x: 911, endPoint y: 122, distance: 50.4
click at [942, 83] on div "Repetir Transferir Congelar Encerrar" at bounding box center [820, 95] width 282 height 104
click at [911, 122] on div "Repetir Transferir Congelar Encerrar" at bounding box center [820, 95] width 282 height 104
click at [913, 99] on button "Encerrar" at bounding box center [929, 95] width 63 height 25
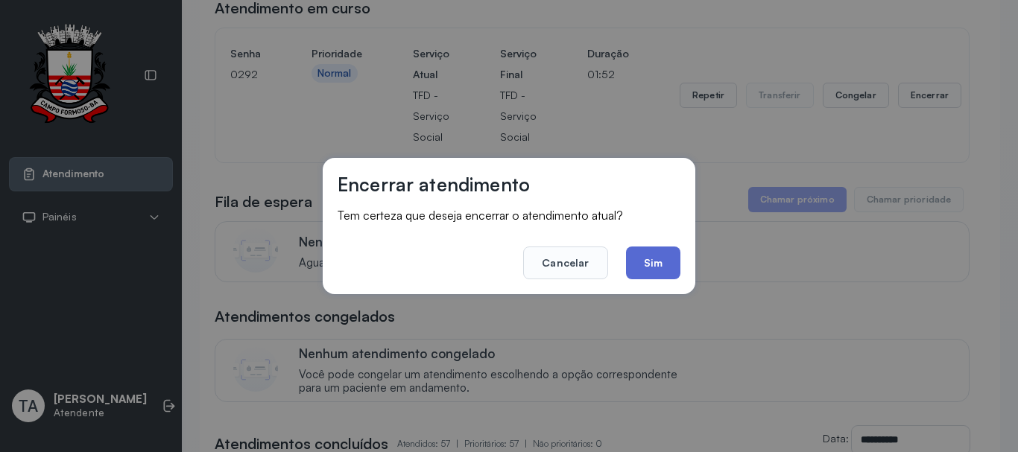
click at [660, 264] on button "Sim" at bounding box center [653, 263] width 54 height 33
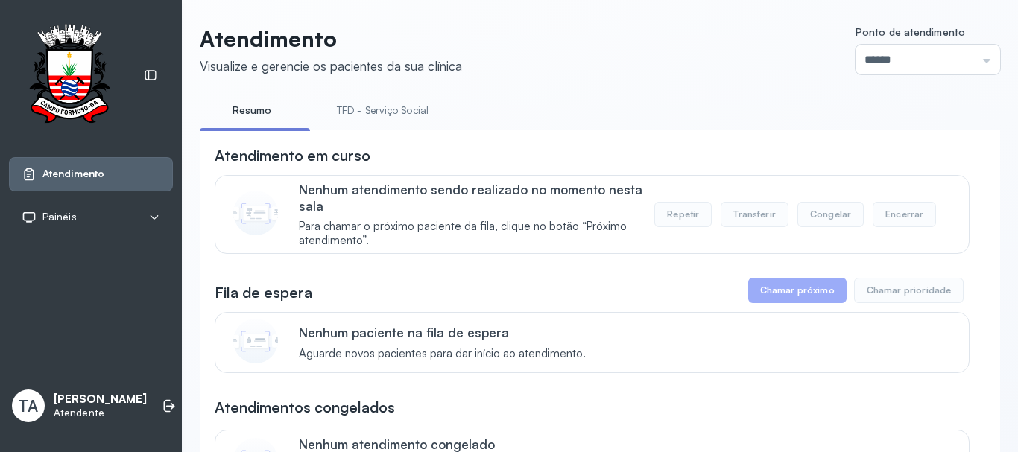
scroll to position [0, 0]
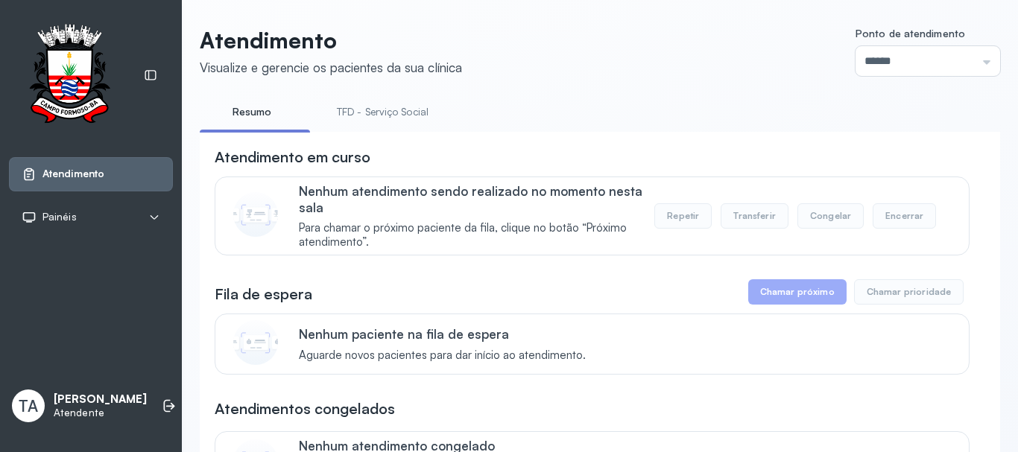
click at [373, 103] on link "TFD - Serviço Social" at bounding box center [382, 112] width 121 height 25
click at [411, 118] on link "TFD - Serviço Social" at bounding box center [382, 112] width 121 height 25
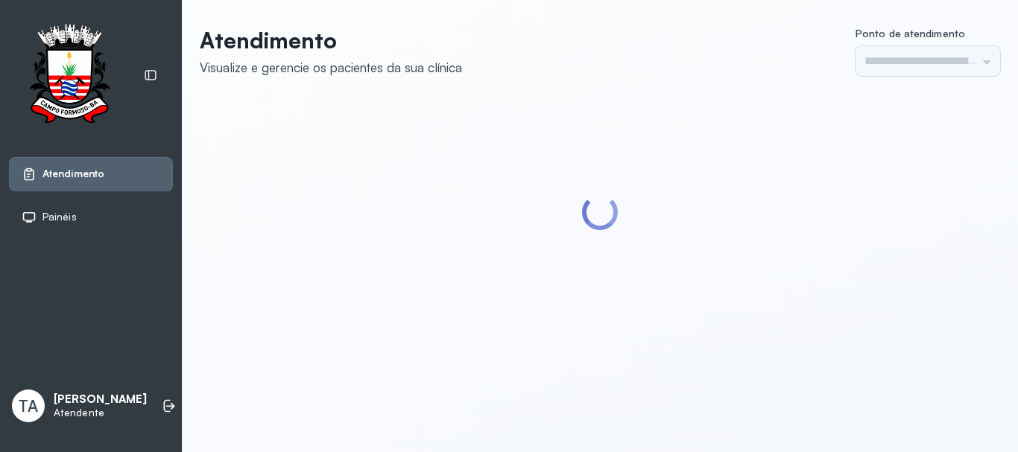
type input "******"
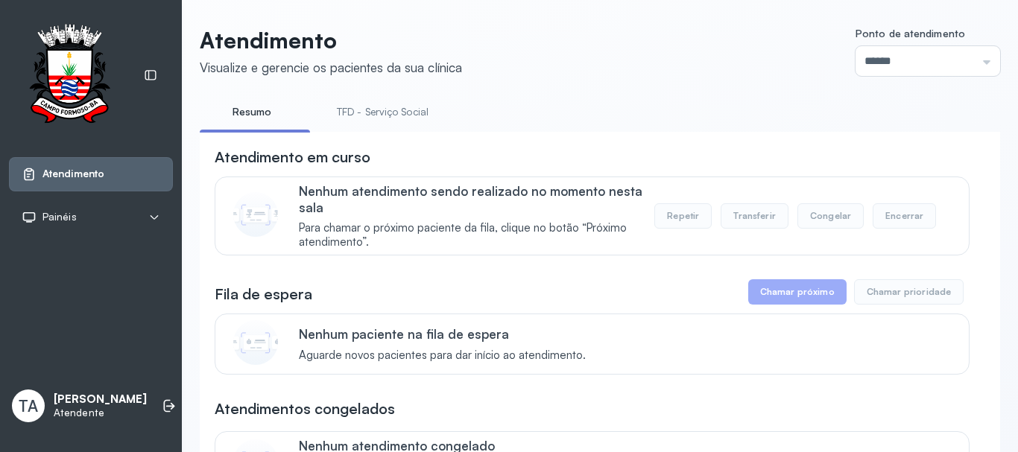
click at [411, 118] on link "TFD - Serviço Social" at bounding box center [382, 112] width 121 height 25
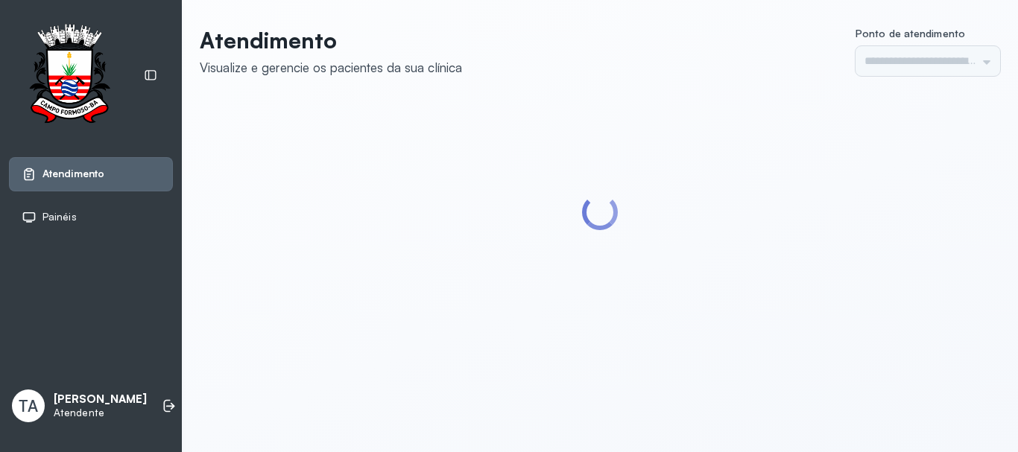
type input "******"
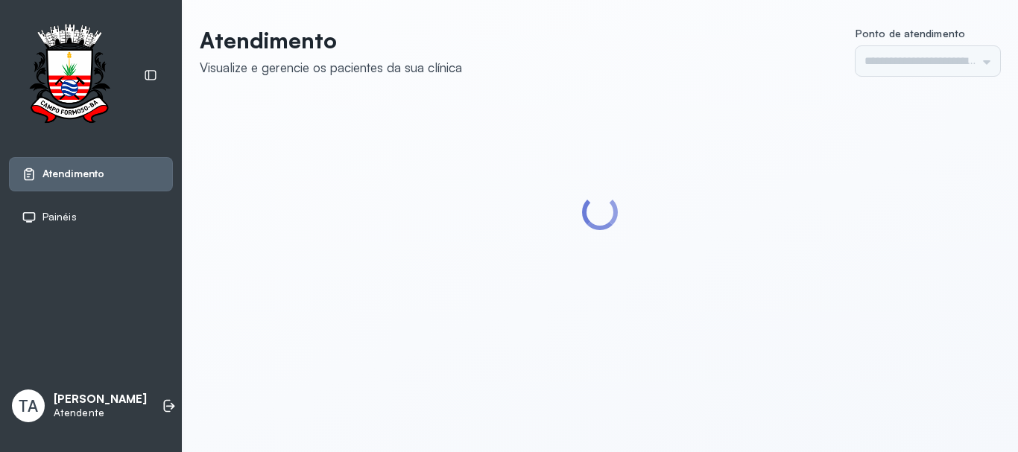
type input "******"
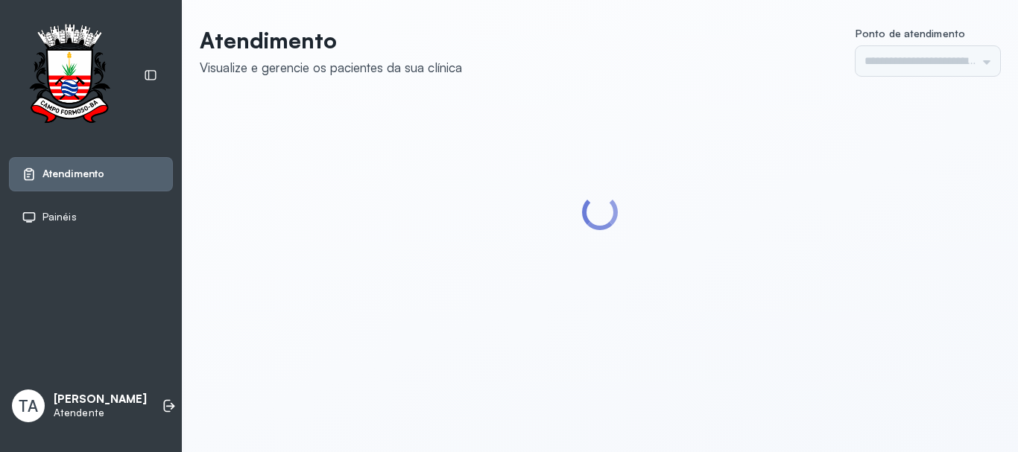
type input "******"
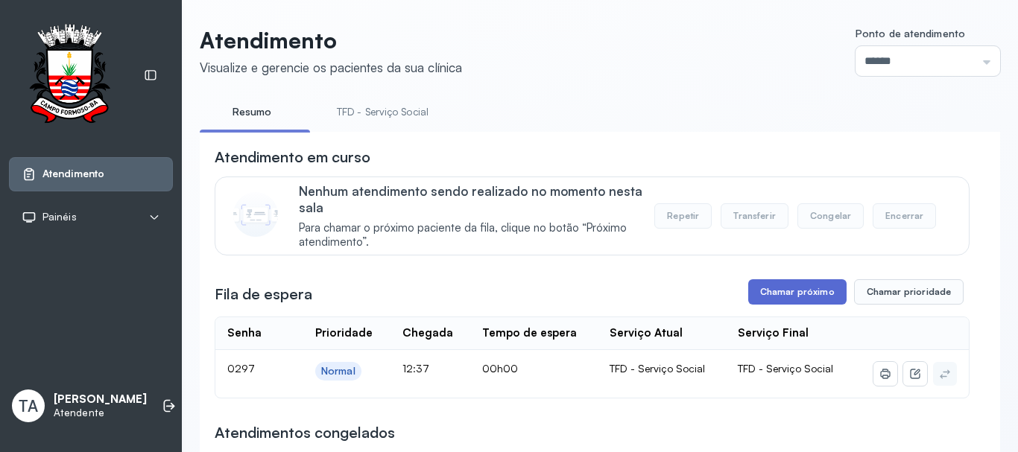
click at [787, 302] on button "Chamar próximo" at bounding box center [797, 291] width 98 height 25
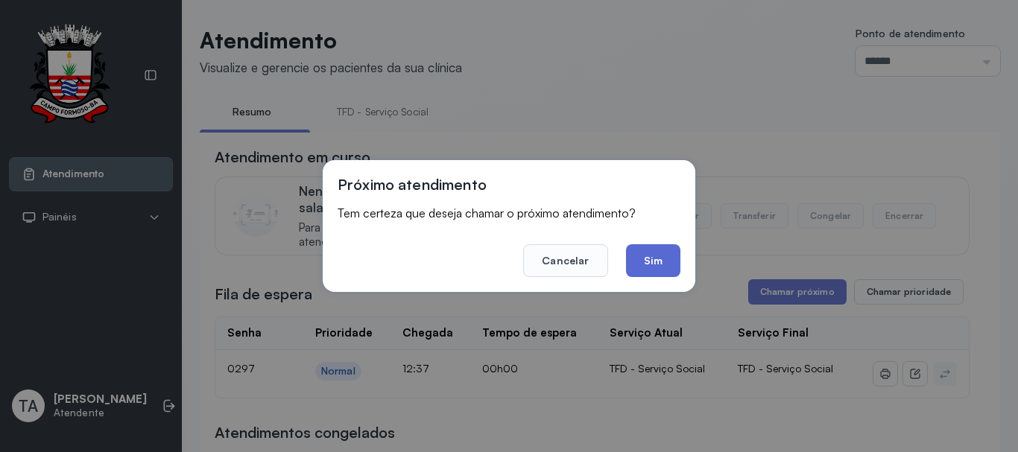
click at [667, 266] on button "Sim" at bounding box center [653, 260] width 54 height 33
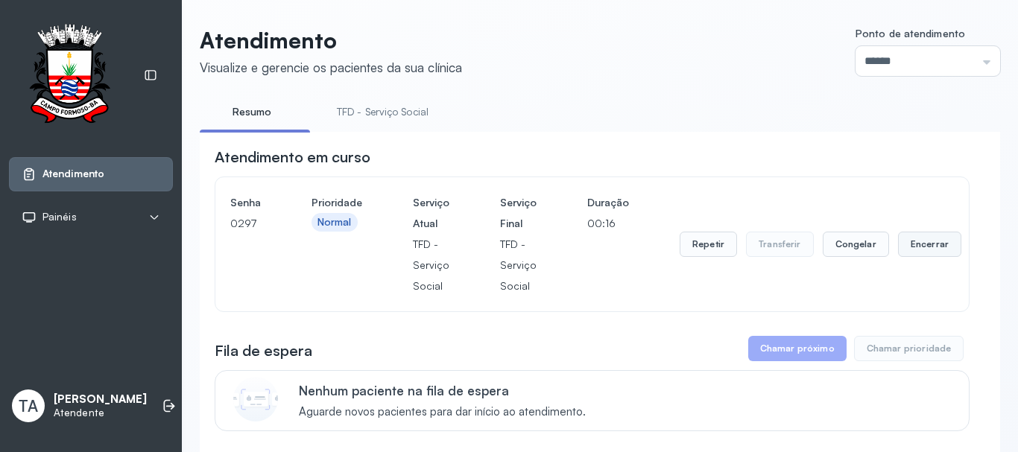
click at [898, 238] on button "Encerrar" at bounding box center [929, 244] width 63 height 25
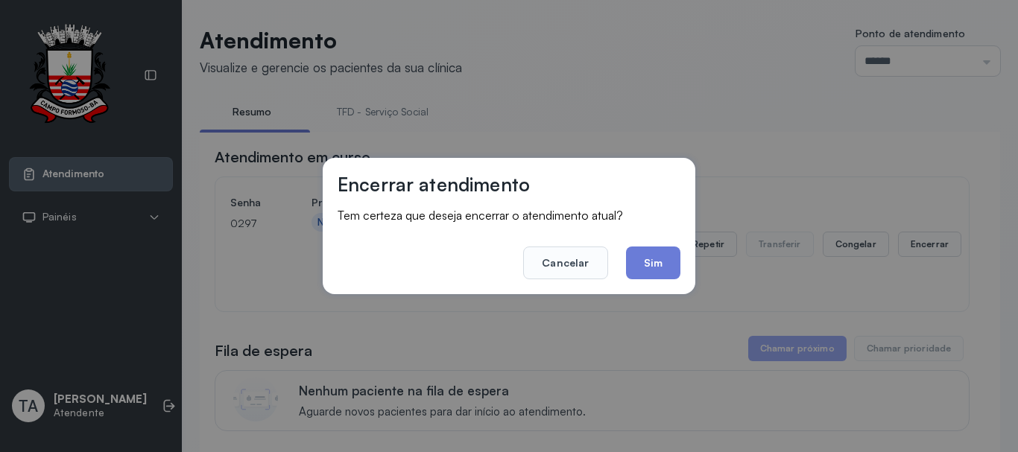
click at [685, 260] on div "Encerrar atendimento Tem certeza que deseja encerrar o atendimento atual? Cance…" at bounding box center [509, 226] width 373 height 136
click at [660, 267] on button "Sim" at bounding box center [653, 263] width 54 height 33
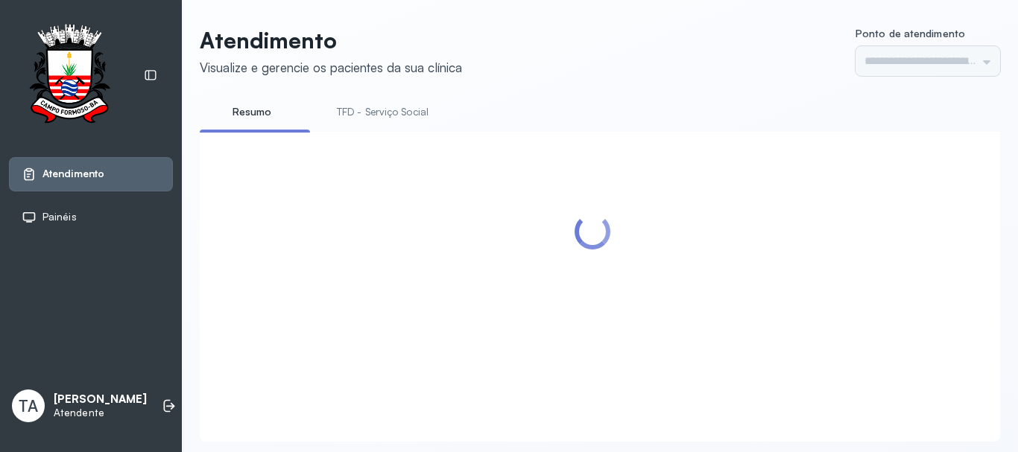
type input "******"
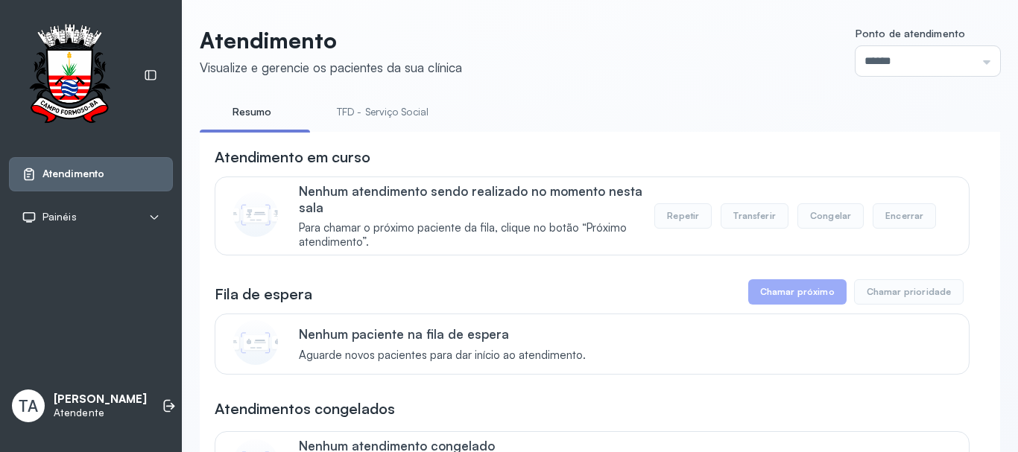
click at [354, 120] on link "TFD - Serviço Social" at bounding box center [382, 112] width 121 height 25
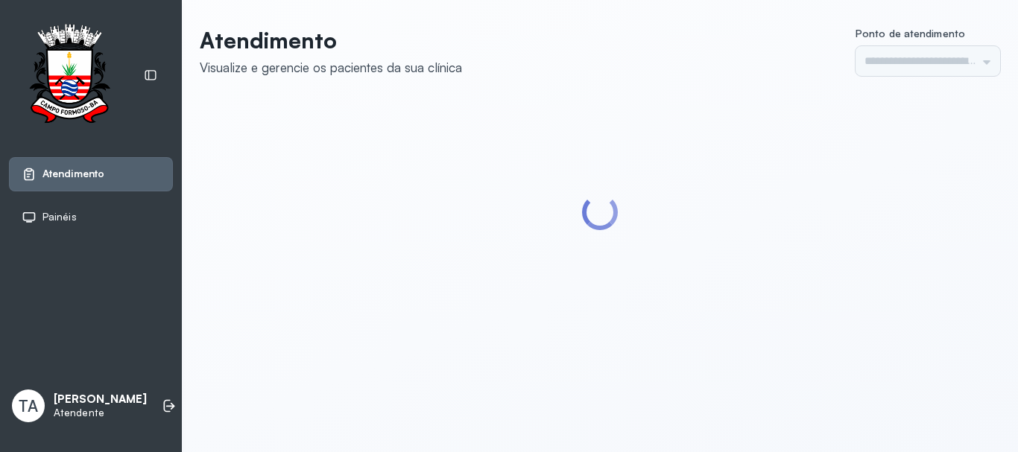
type input "******"
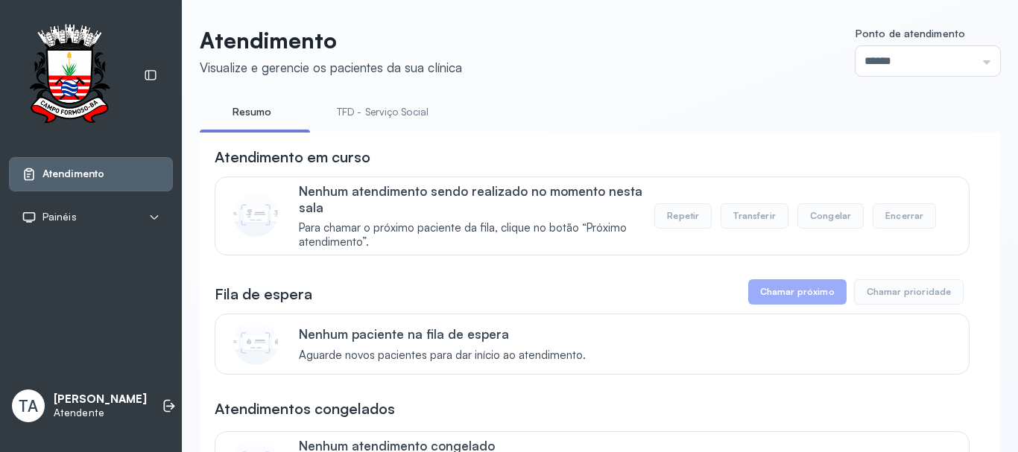
click at [364, 113] on link "TFD - Serviço Social" at bounding box center [382, 112] width 121 height 25
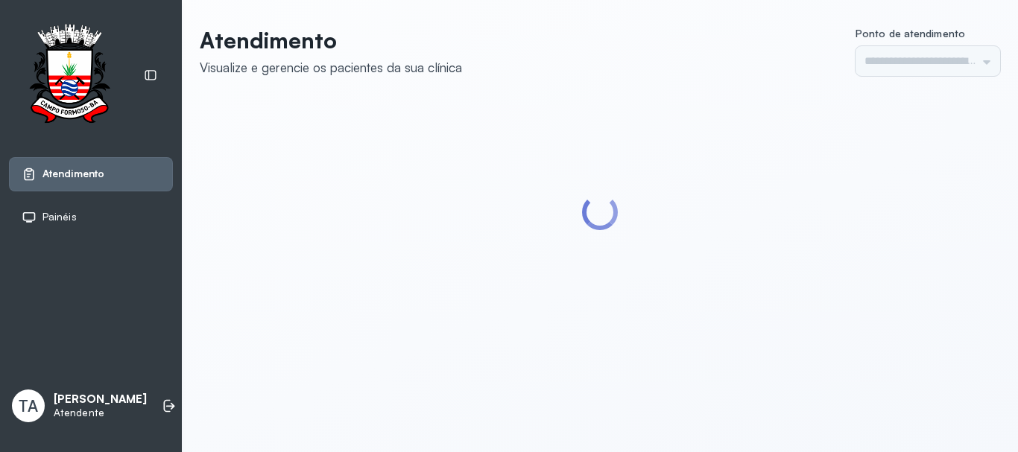
type input "******"
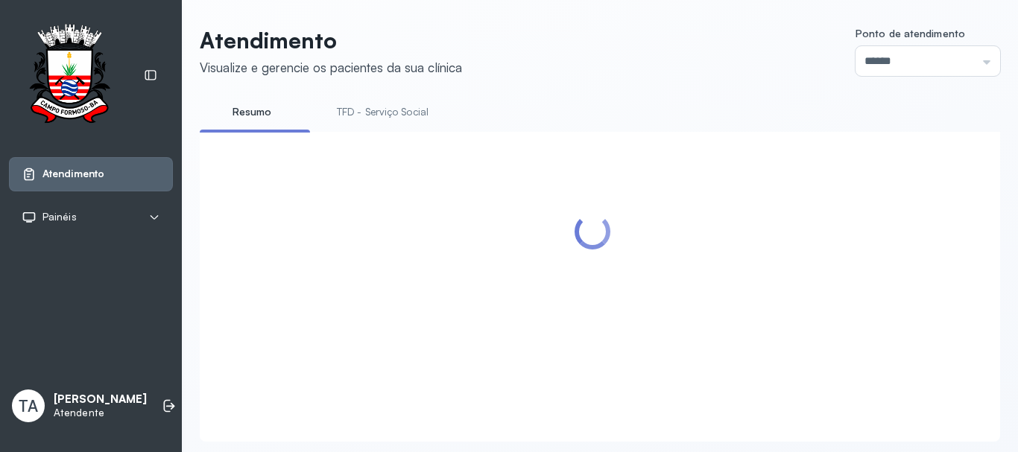
scroll to position [46, 0]
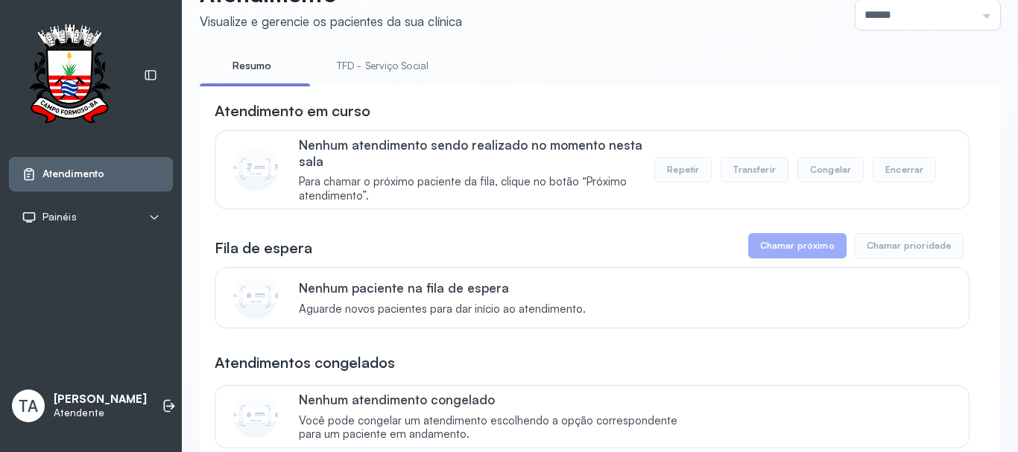
click at [393, 78] on li "TFD - Serviço Social" at bounding box center [385, 71] width 127 height 34
click at [393, 68] on link "TFD - Serviço Social" at bounding box center [382, 66] width 121 height 25
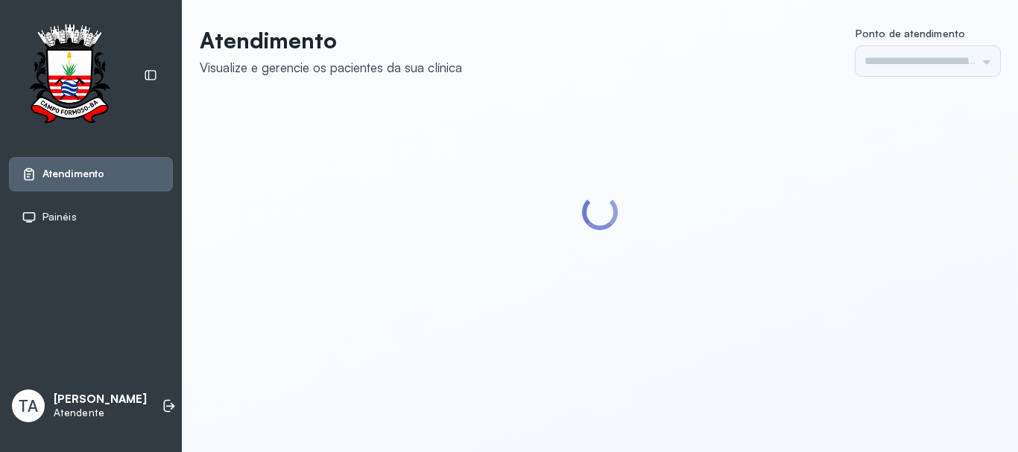
type input "******"
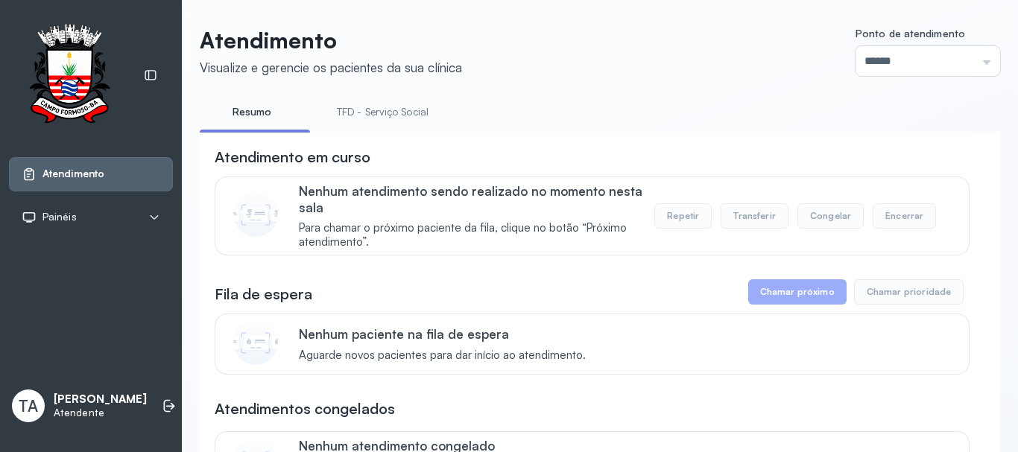
click at [355, 112] on link "TFD - Serviço Social" at bounding box center [382, 112] width 121 height 25
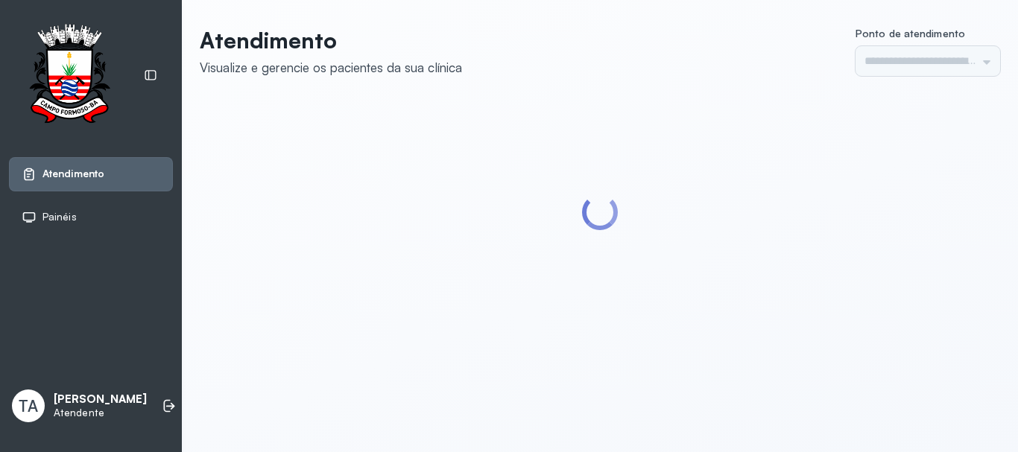
type input "******"
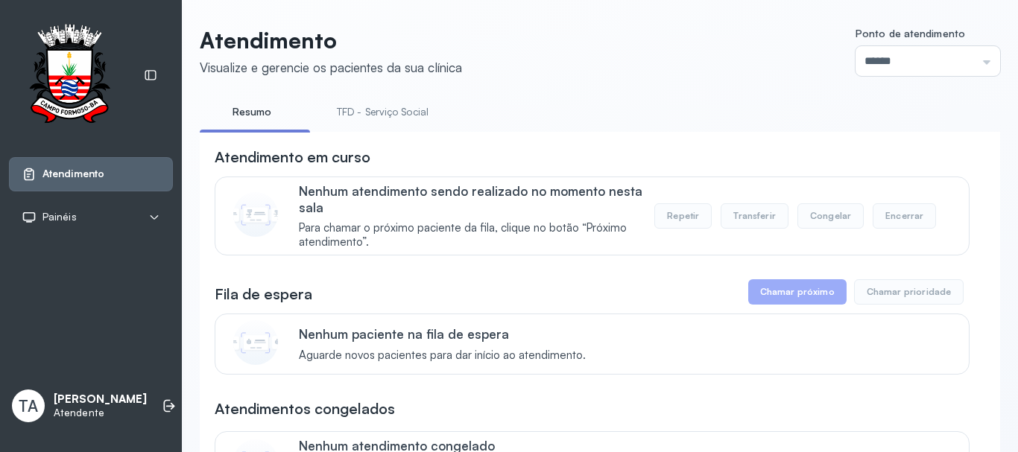
click at [355, 112] on link "TFD - Serviço Social" at bounding box center [382, 112] width 121 height 25
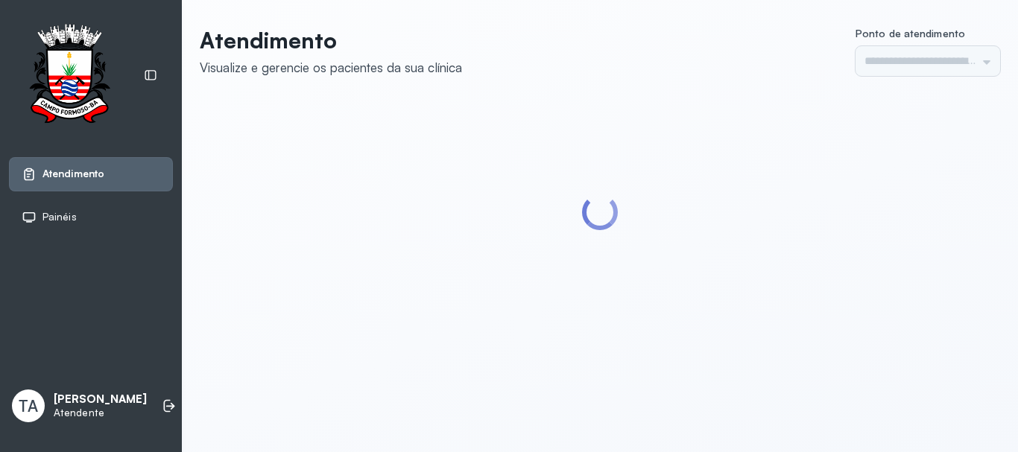
type input "******"
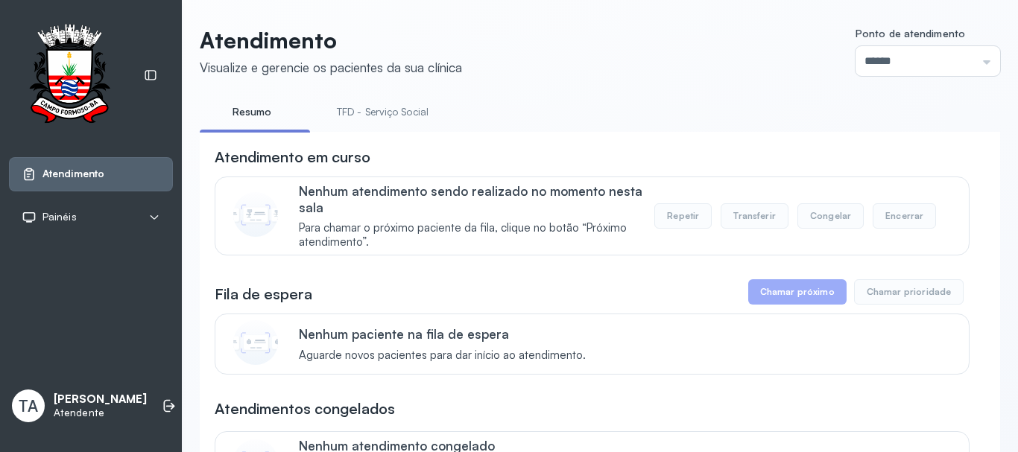
click at [355, 112] on link "TFD - Serviço Social" at bounding box center [382, 112] width 121 height 25
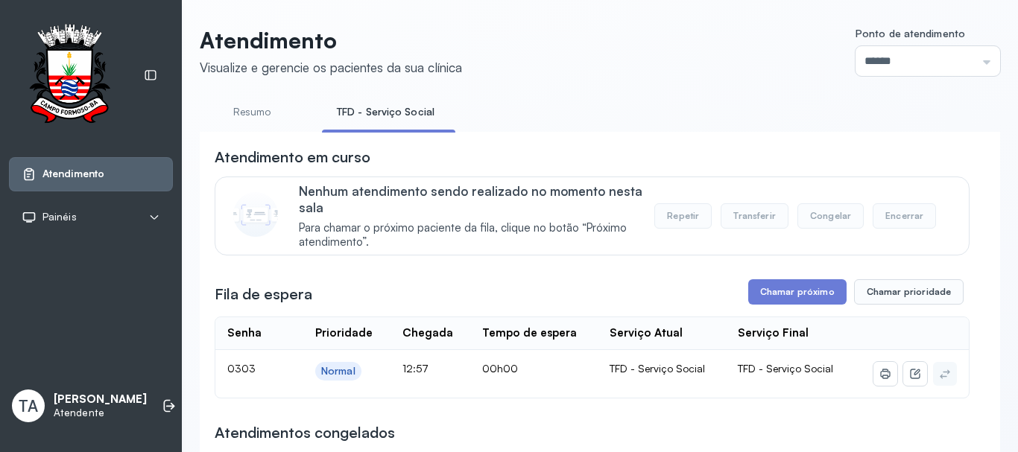
click at [260, 115] on link "Resumo" at bounding box center [252, 112] width 104 height 25
click at [808, 300] on button "Chamar próximo" at bounding box center [797, 291] width 98 height 25
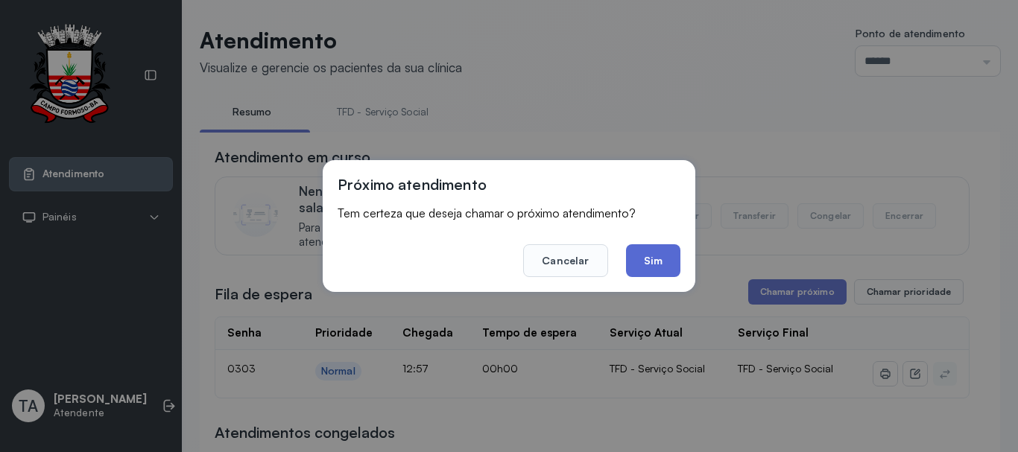
click at [669, 272] on button "Sim" at bounding box center [653, 260] width 54 height 33
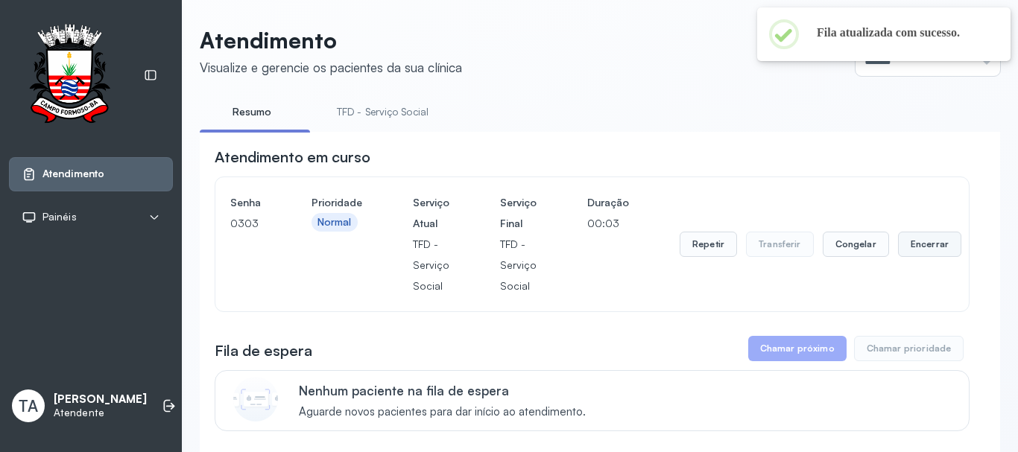
click at [916, 253] on button "Encerrar" at bounding box center [929, 244] width 63 height 25
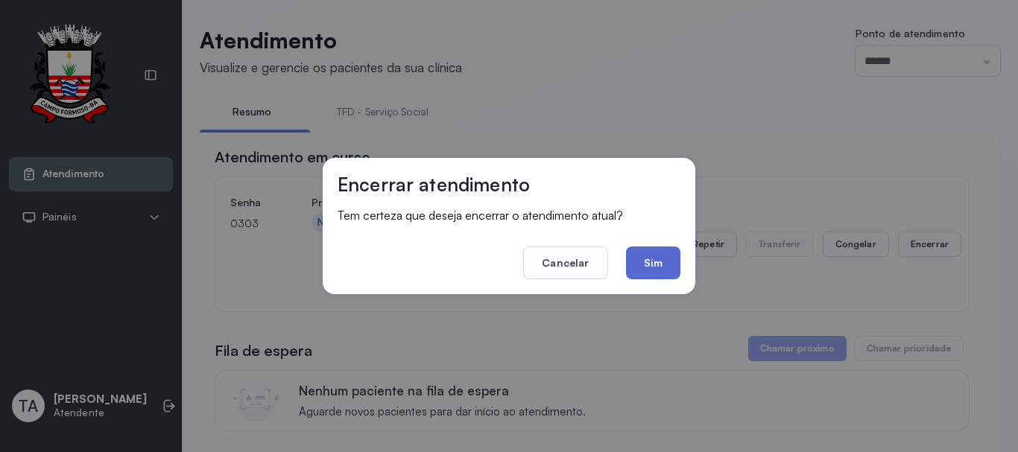
click at [650, 279] on button "Sim" at bounding box center [653, 263] width 54 height 33
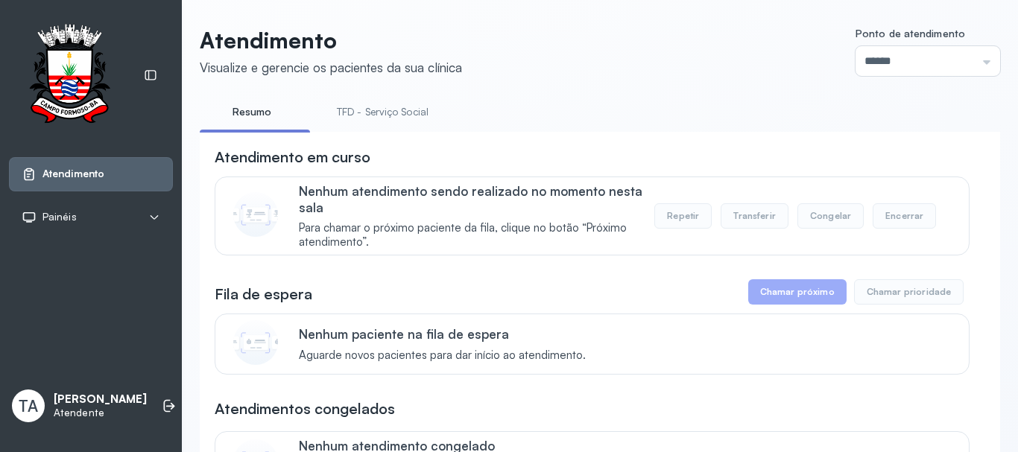
click at [394, 122] on link "TFD - Serviço Social" at bounding box center [382, 112] width 121 height 25
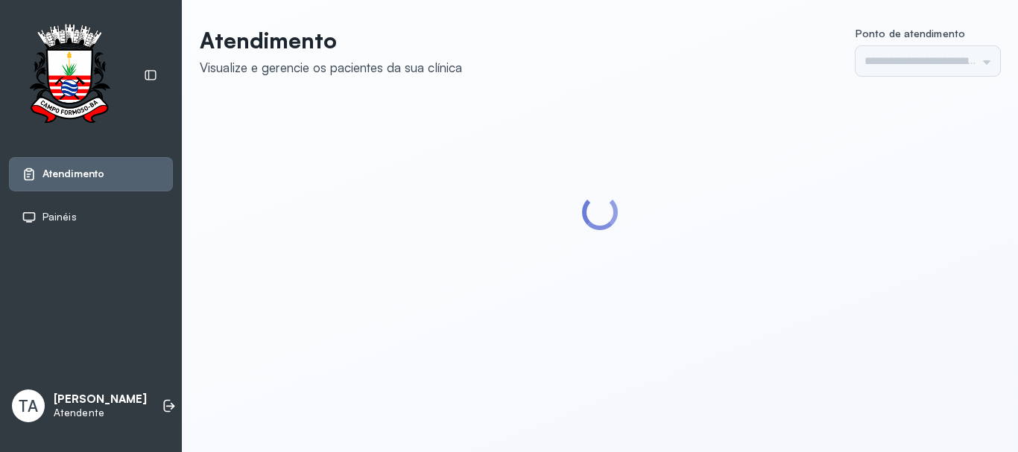
type input "******"
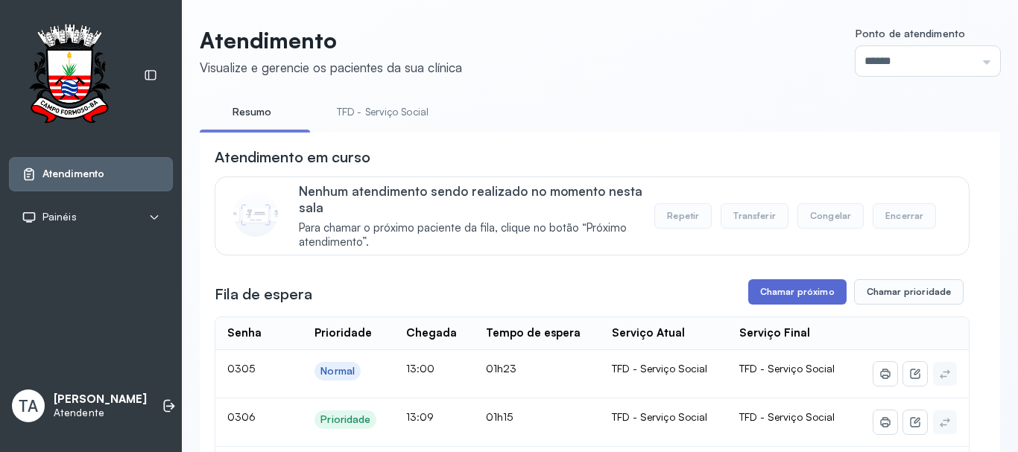
click at [769, 304] on button "Chamar próximo" at bounding box center [797, 291] width 98 height 25
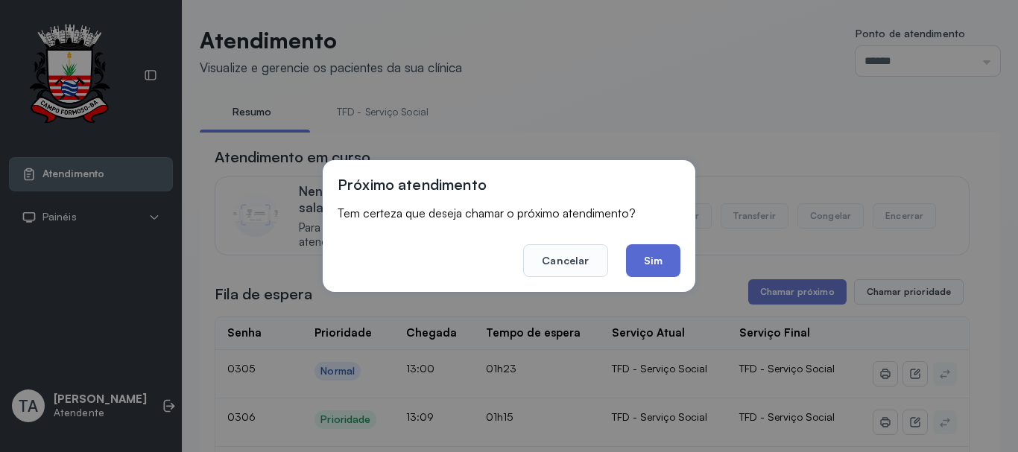
click at [656, 259] on button "Sim" at bounding box center [653, 260] width 54 height 33
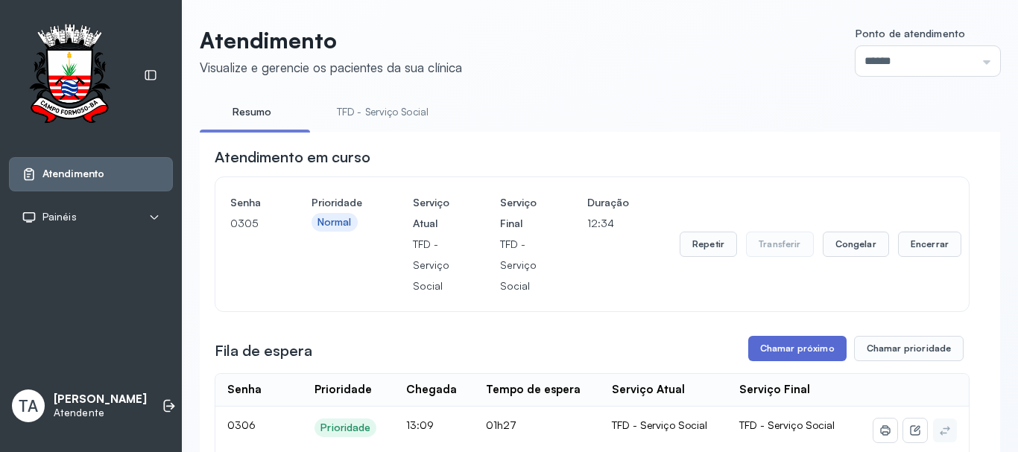
click at [819, 352] on button "Chamar próximo" at bounding box center [797, 348] width 98 height 25
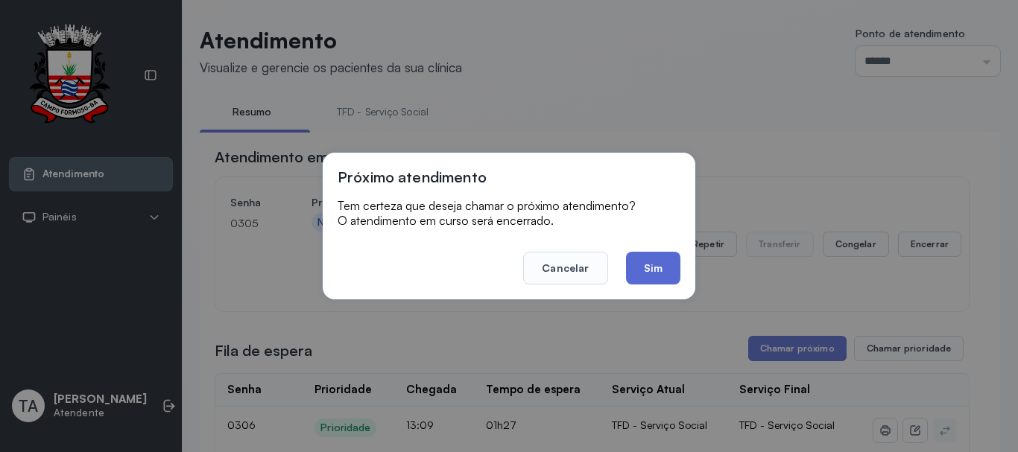
click at [651, 259] on button "Sim" at bounding box center [653, 268] width 54 height 33
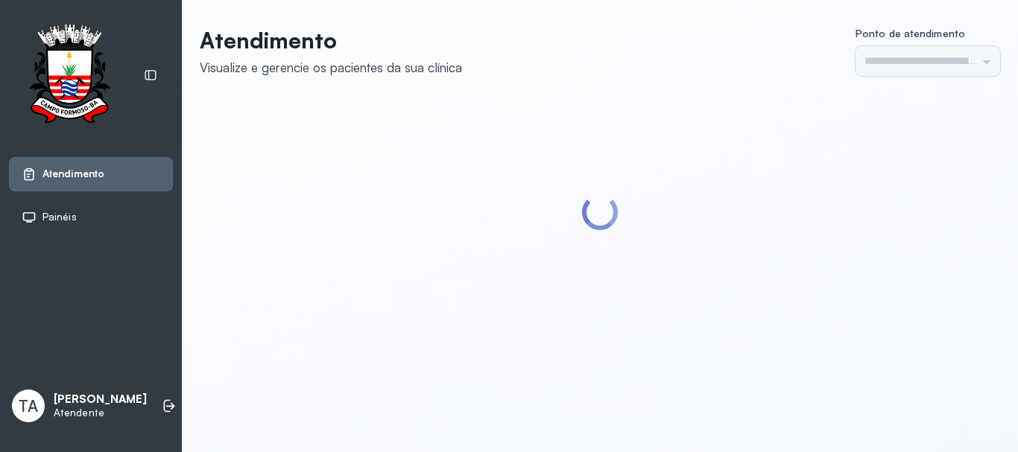
type input "******"
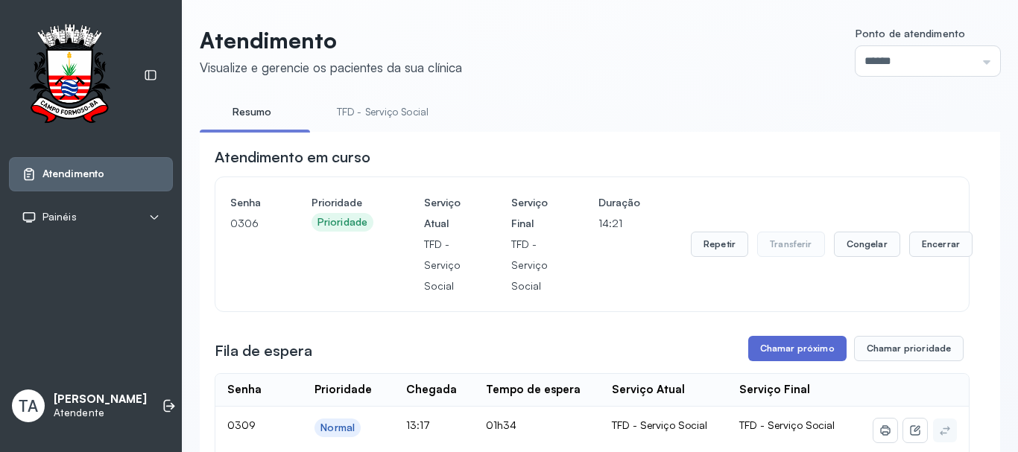
click at [785, 352] on button "Chamar próximo" at bounding box center [797, 348] width 98 height 25
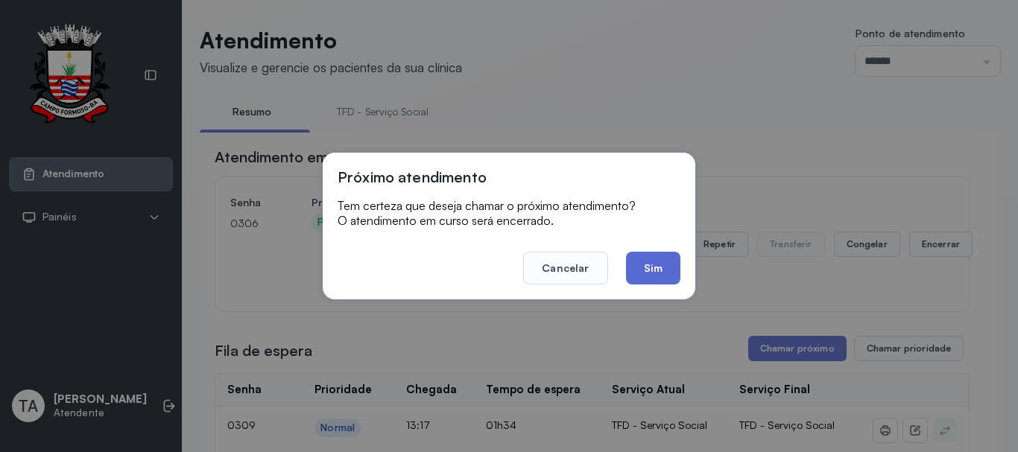
click at [644, 273] on button "Sim" at bounding box center [653, 268] width 54 height 33
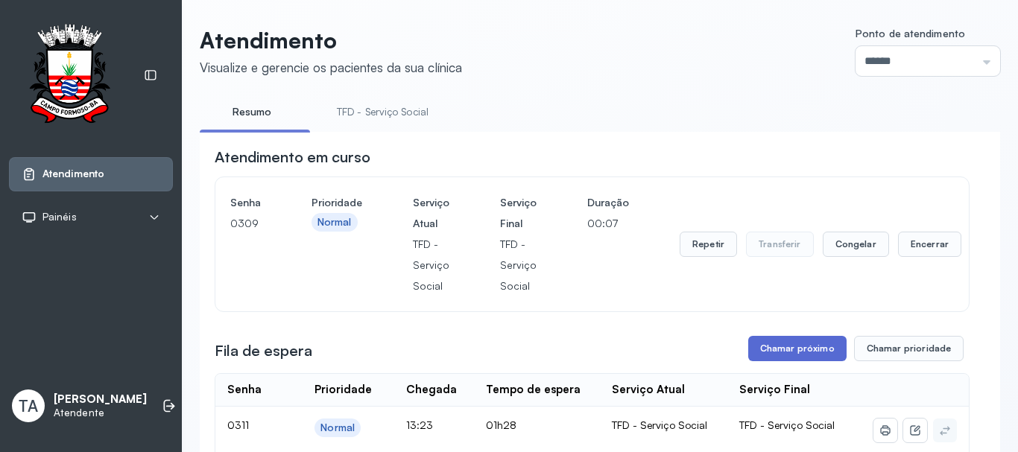
click at [820, 359] on button "Chamar próximo" at bounding box center [797, 348] width 98 height 25
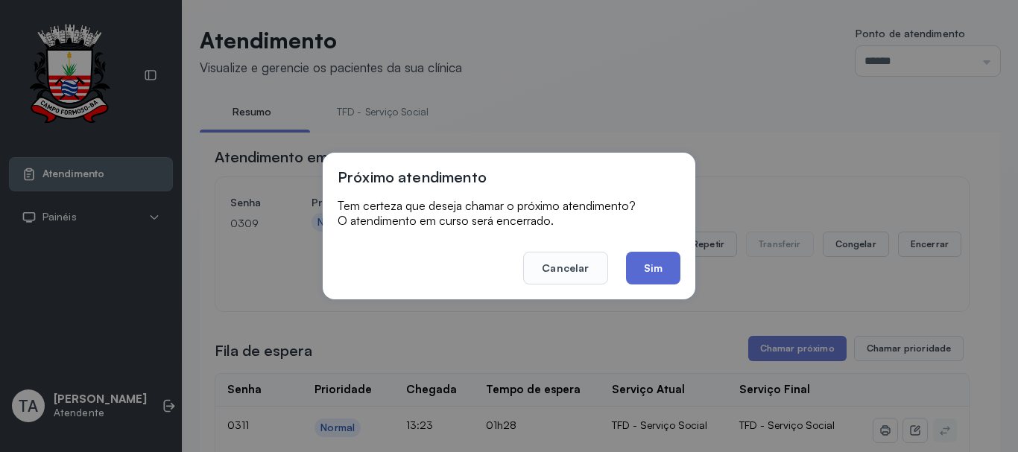
click at [659, 264] on button "Sim" at bounding box center [653, 268] width 54 height 33
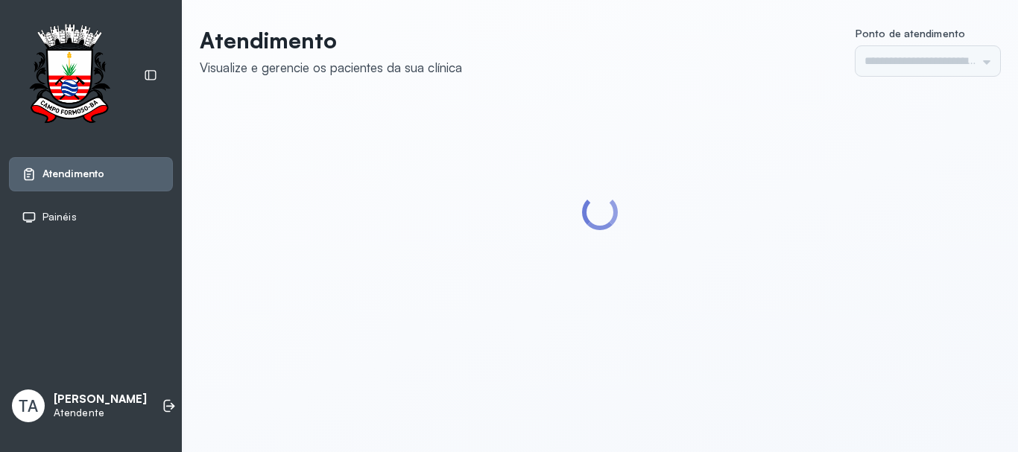
type input "******"
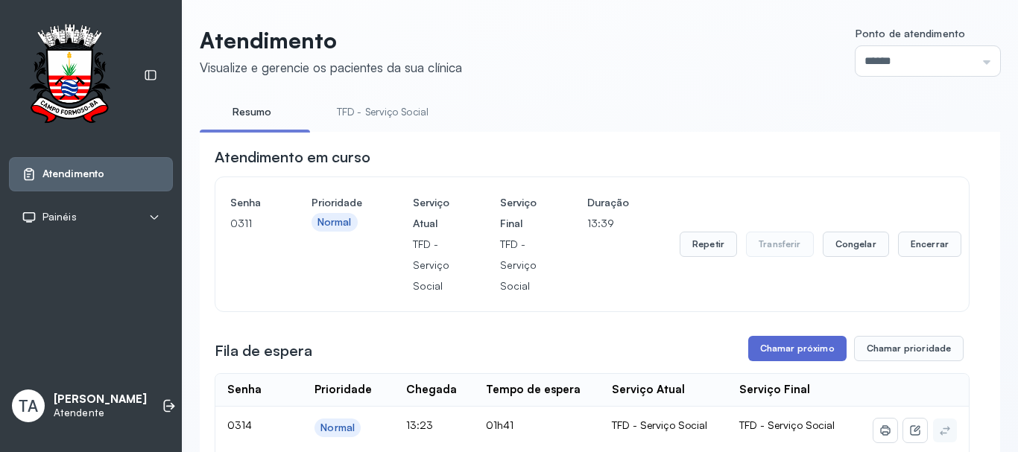
click at [762, 350] on button "Chamar próximo" at bounding box center [797, 348] width 98 height 25
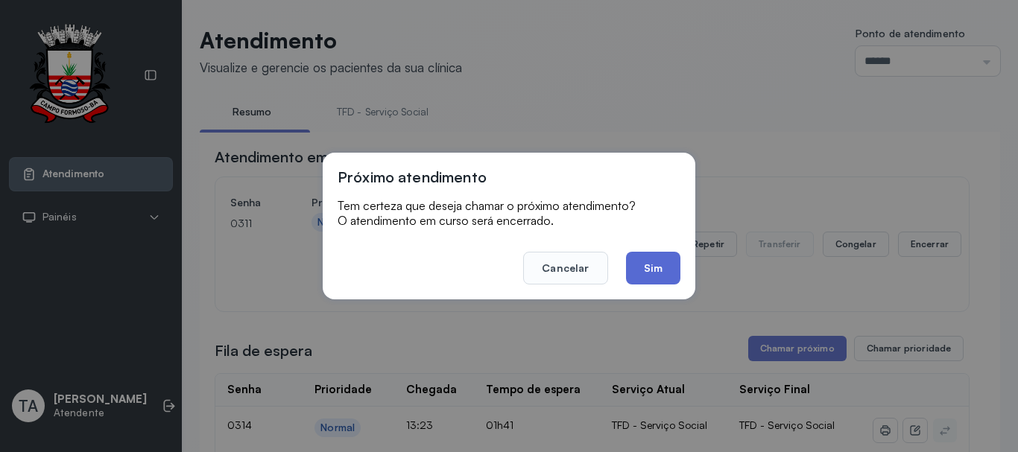
click at [662, 279] on button "Sim" at bounding box center [653, 268] width 54 height 33
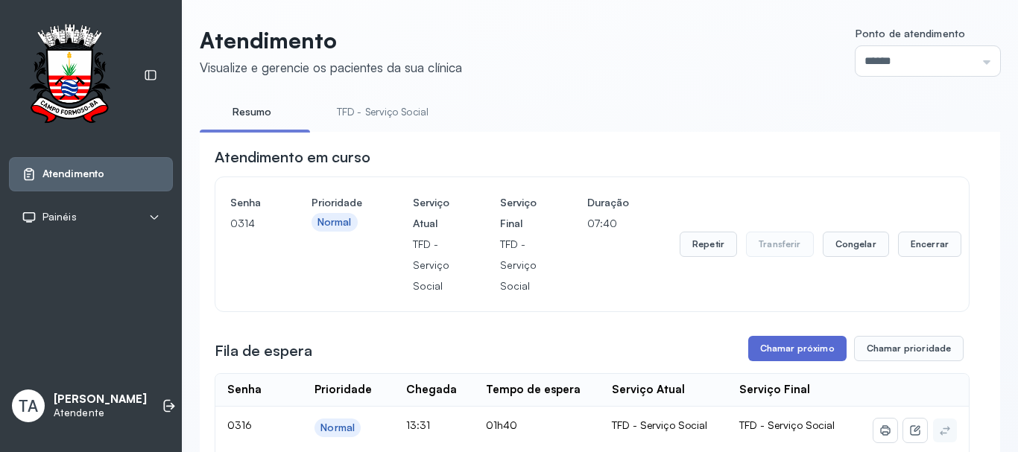
click at [772, 353] on button "Chamar próximo" at bounding box center [797, 348] width 98 height 25
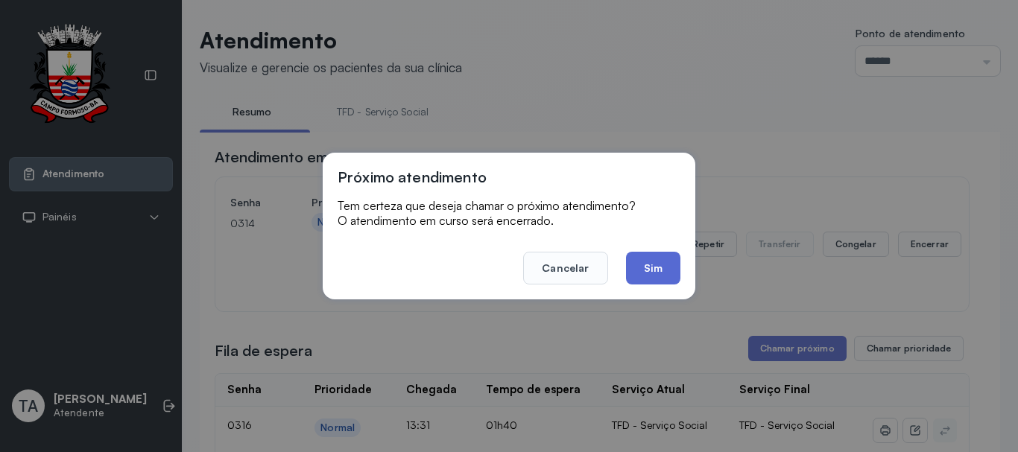
click at [651, 262] on button "Sim" at bounding box center [653, 268] width 54 height 33
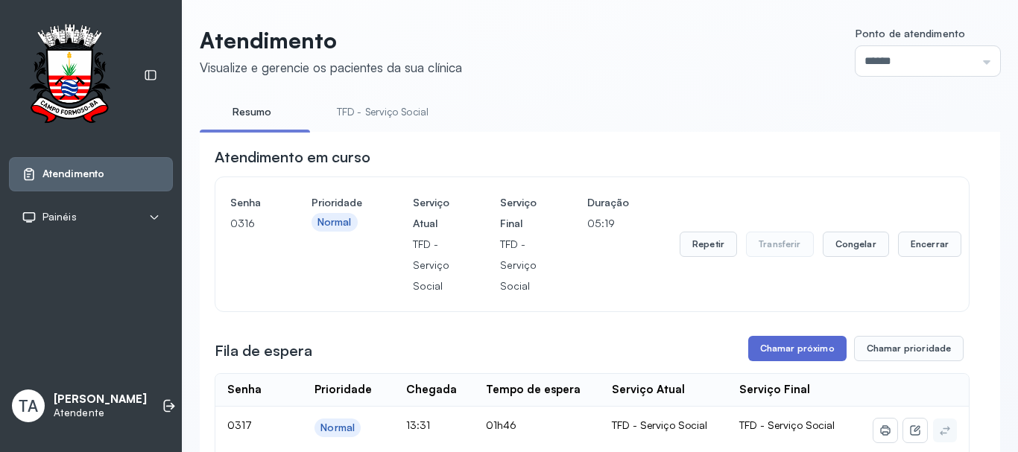
click at [791, 347] on button "Chamar próximo" at bounding box center [797, 348] width 98 height 25
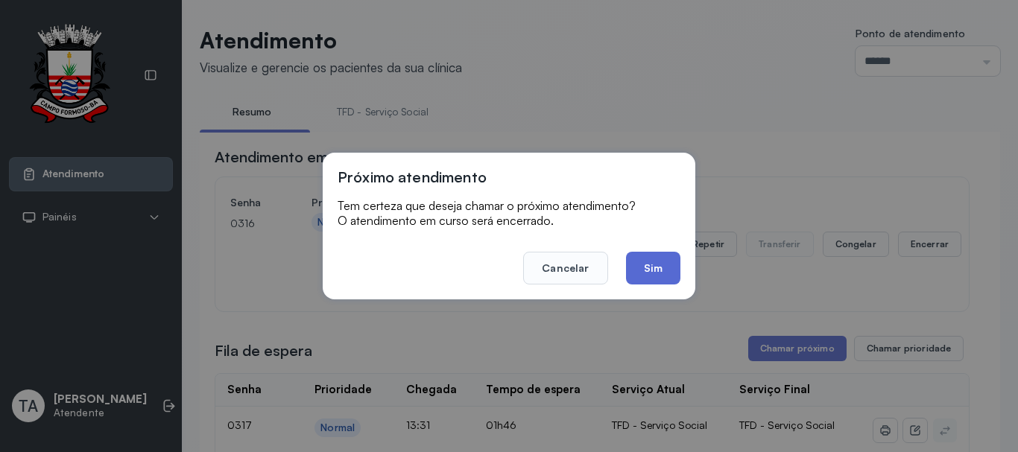
click at [655, 267] on button "Sim" at bounding box center [653, 268] width 54 height 33
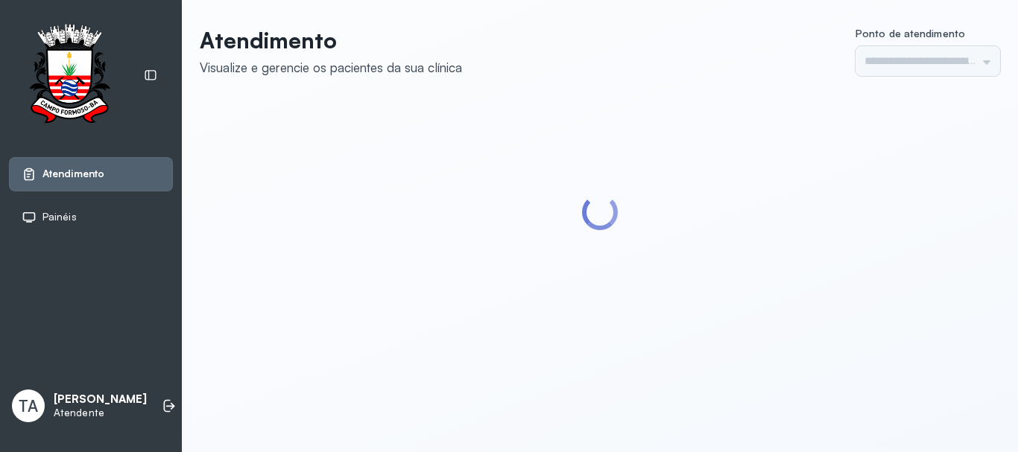
type input "******"
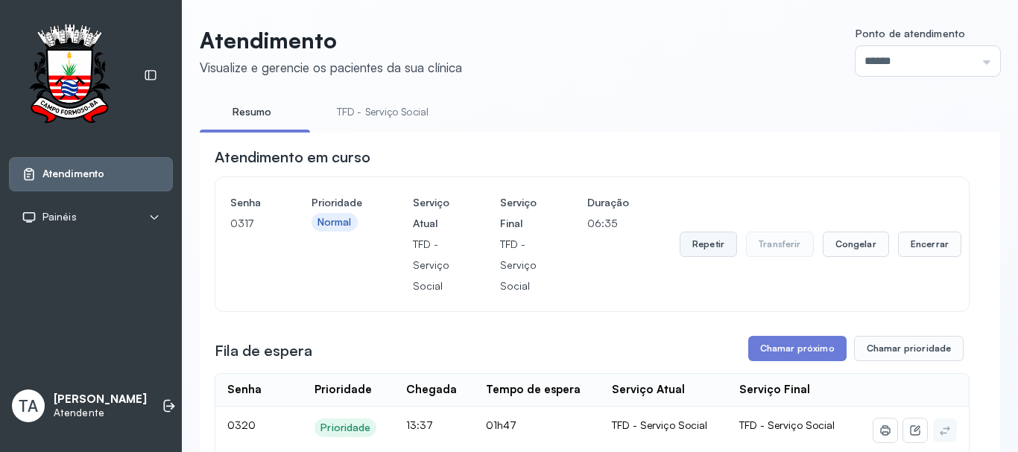
click at [718, 250] on button "Repetir" at bounding box center [707, 244] width 57 height 25
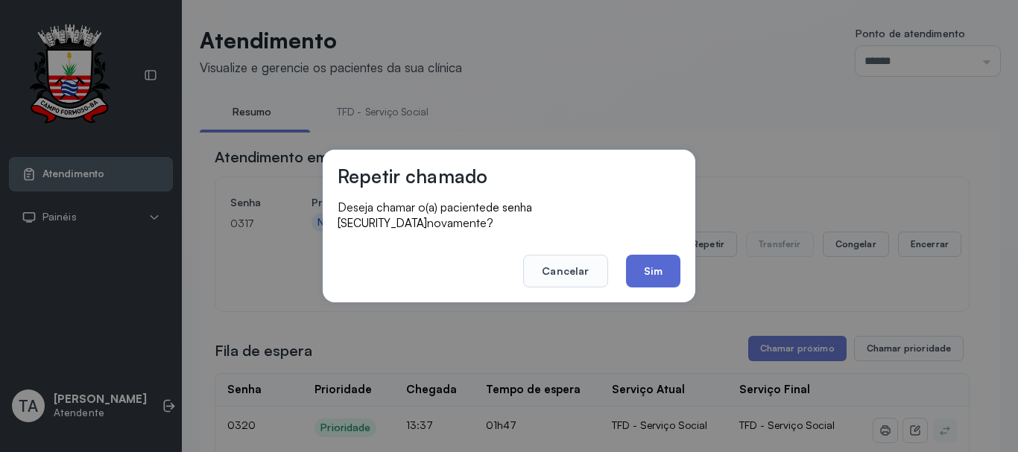
click button "Sim"
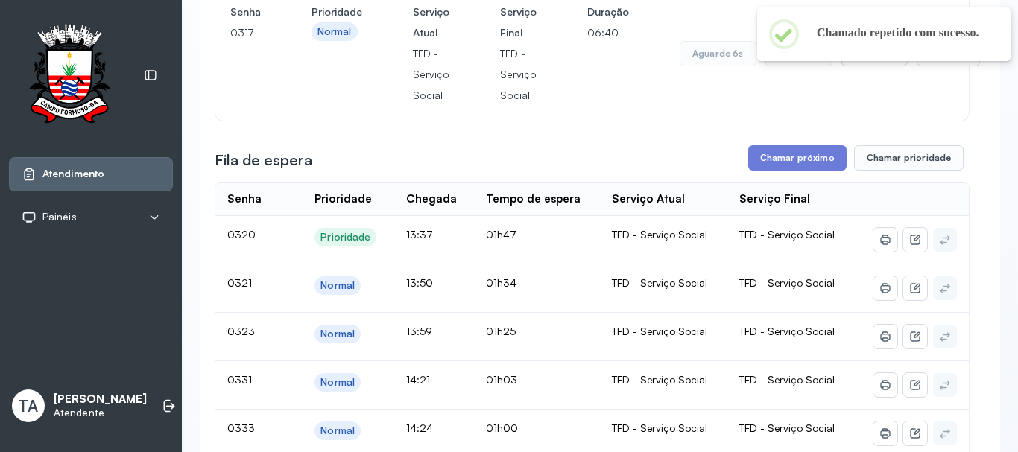
scroll to position [149, 0]
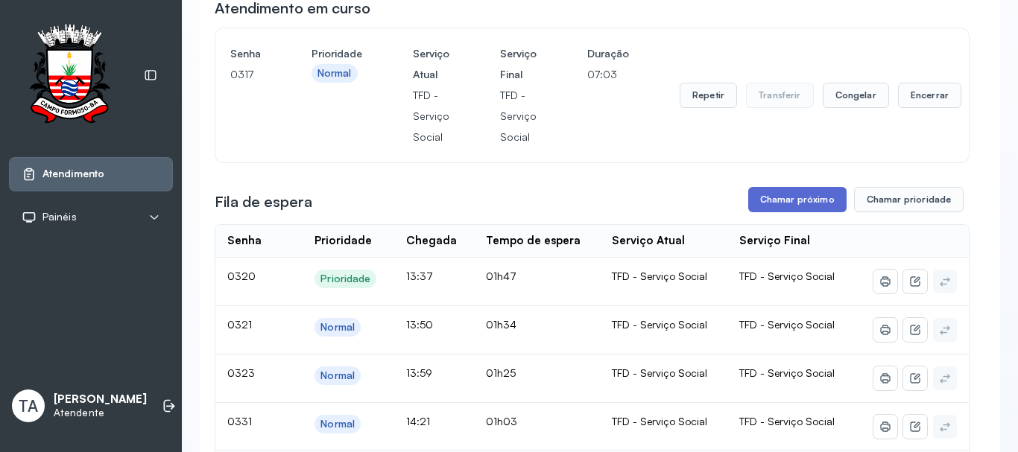
click button "Chamar próximo"
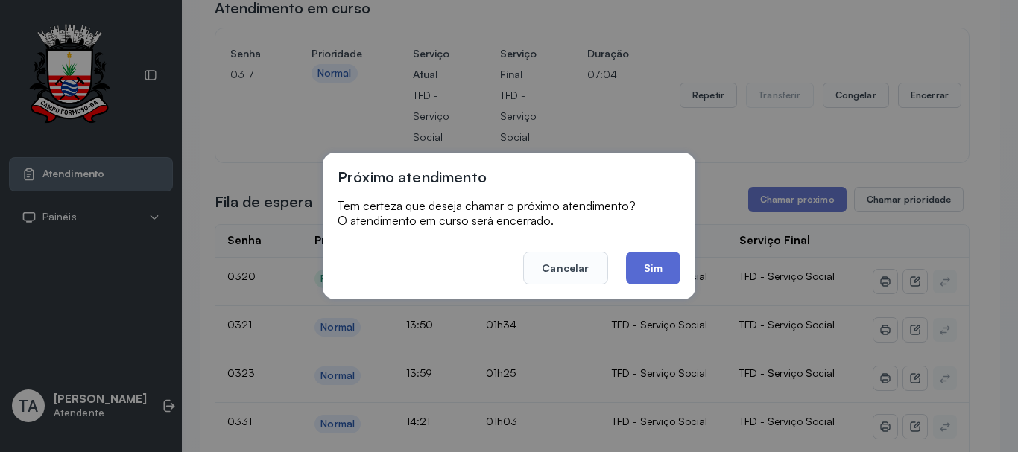
click button "Sim"
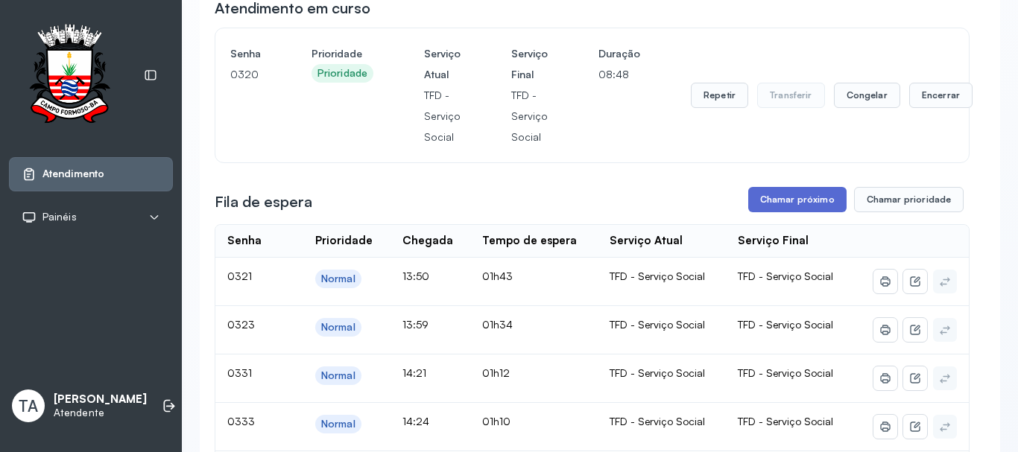
click button "Chamar próximo"
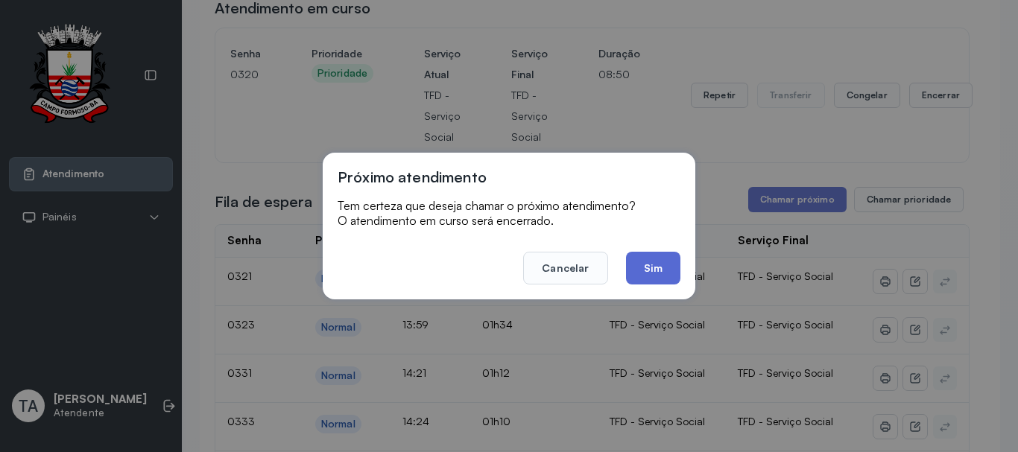
click button "Sim"
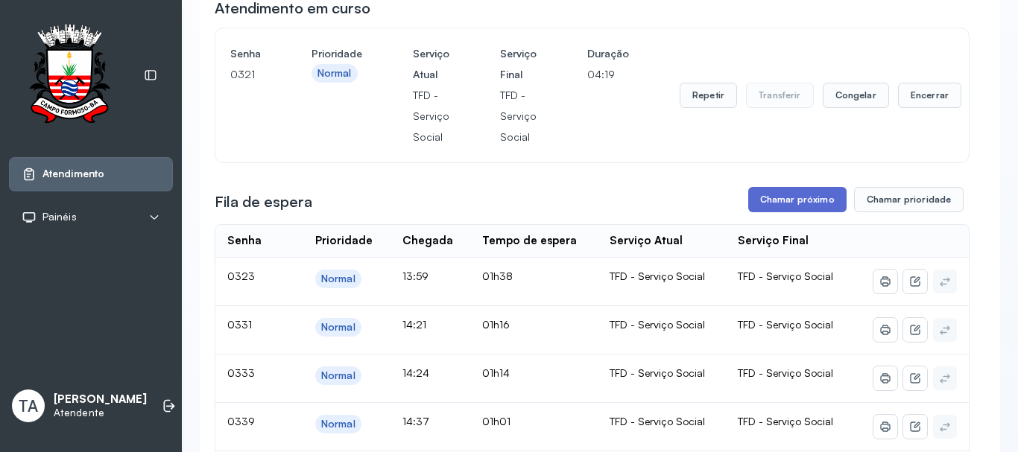
click button "Chamar próximo"
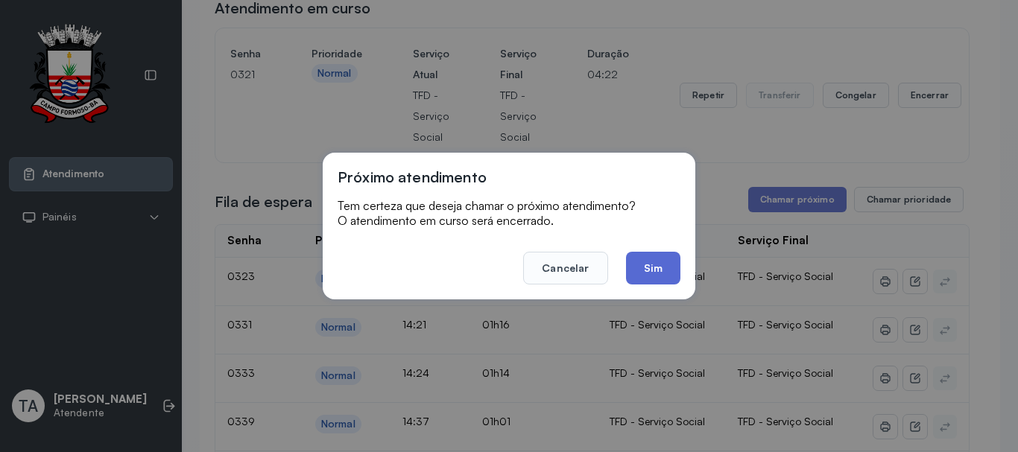
click button "Sim"
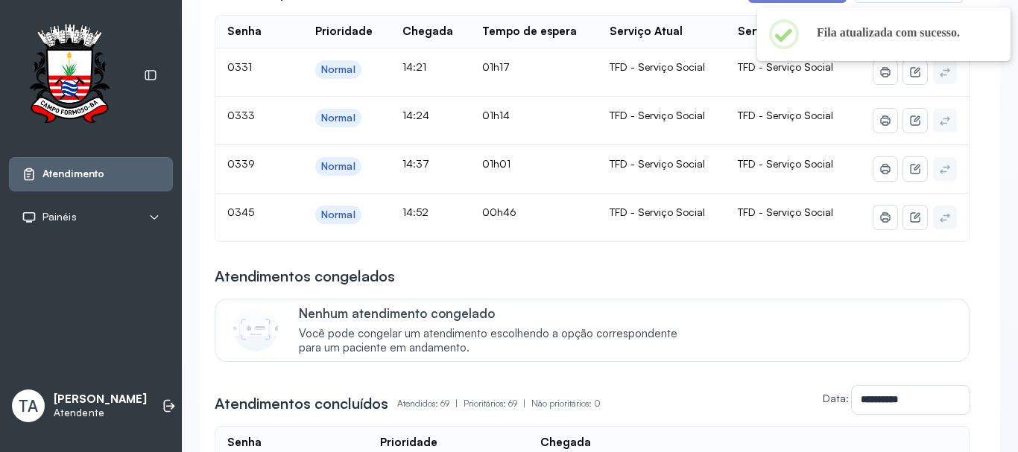
scroll to position [373, 0]
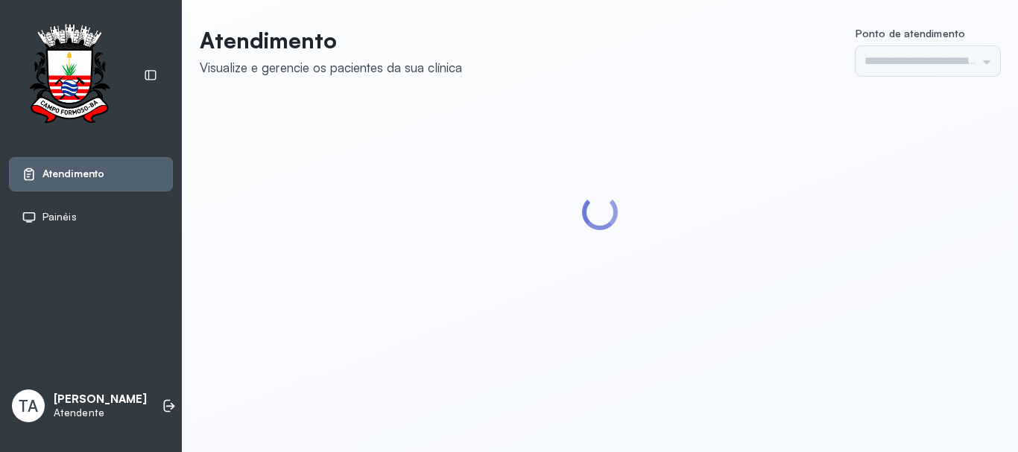
type input "******"
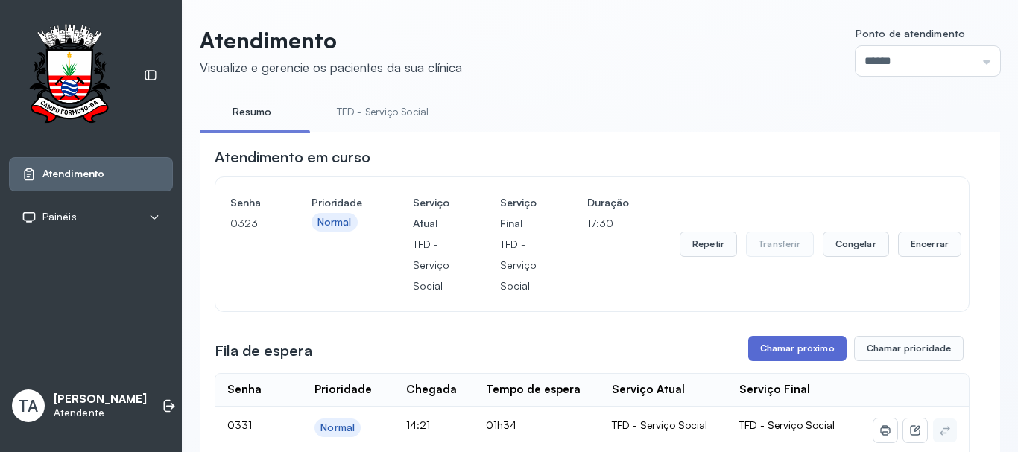
click at [773, 350] on button "Chamar próximo" at bounding box center [797, 348] width 98 height 25
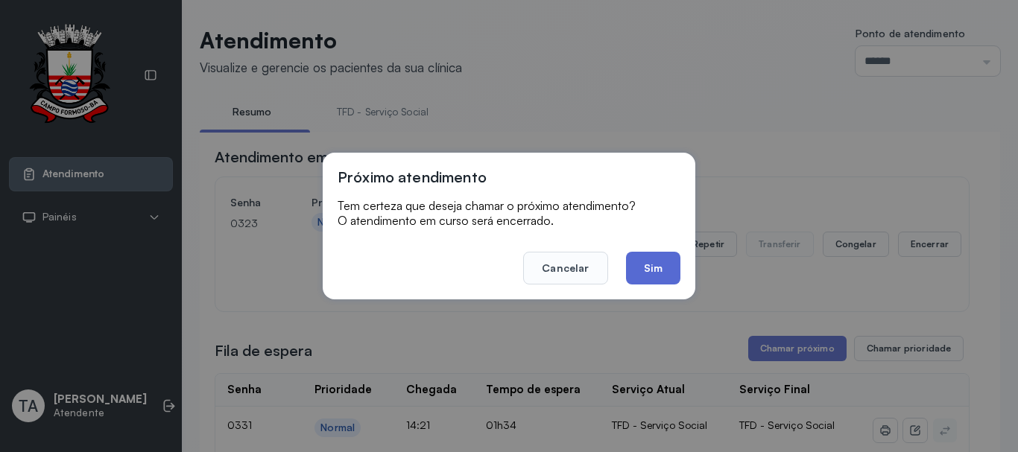
click at [644, 264] on button "Sim" at bounding box center [653, 268] width 54 height 33
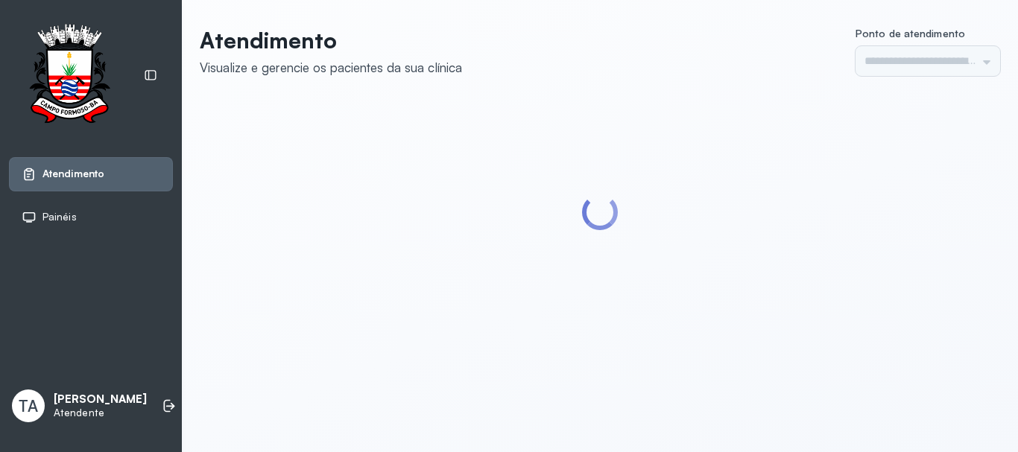
type input "******"
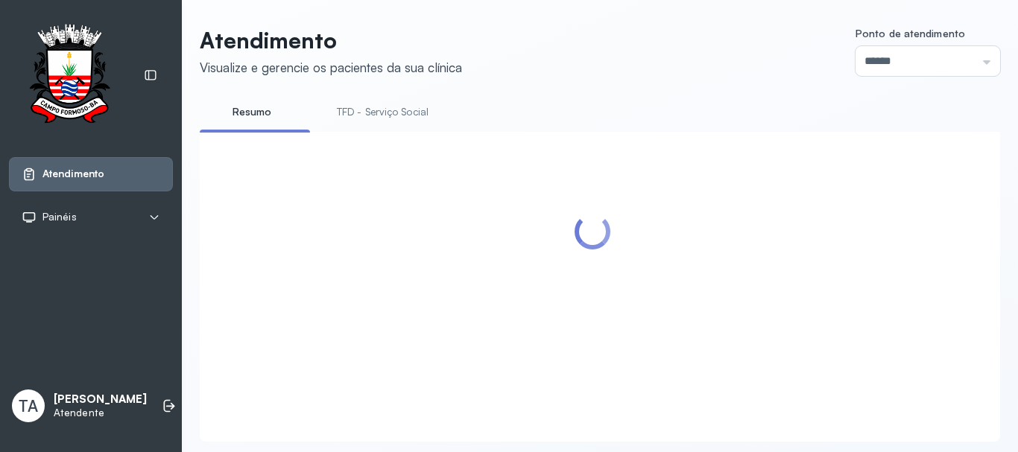
click at [247, 308] on div at bounding box center [592, 269] width 755 height 244
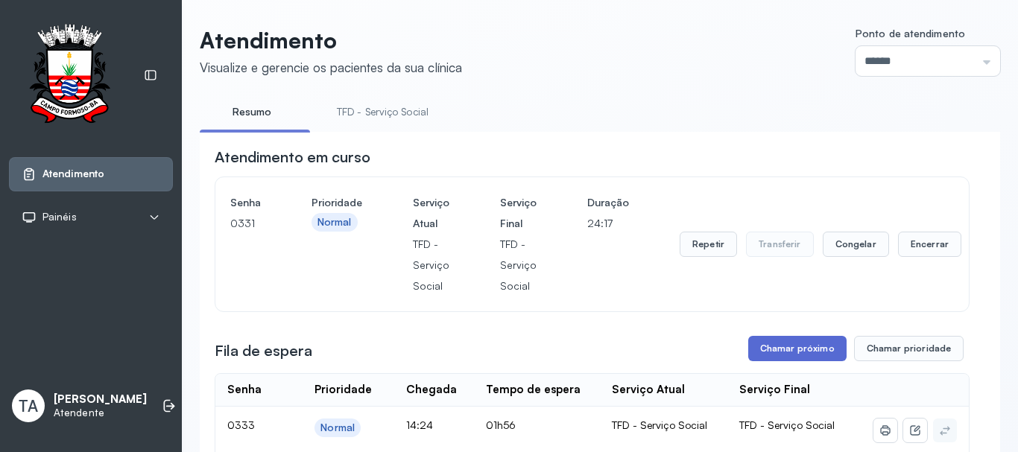
click at [809, 345] on button "Chamar próximo" at bounding box center [797, 348] width 98 height 25
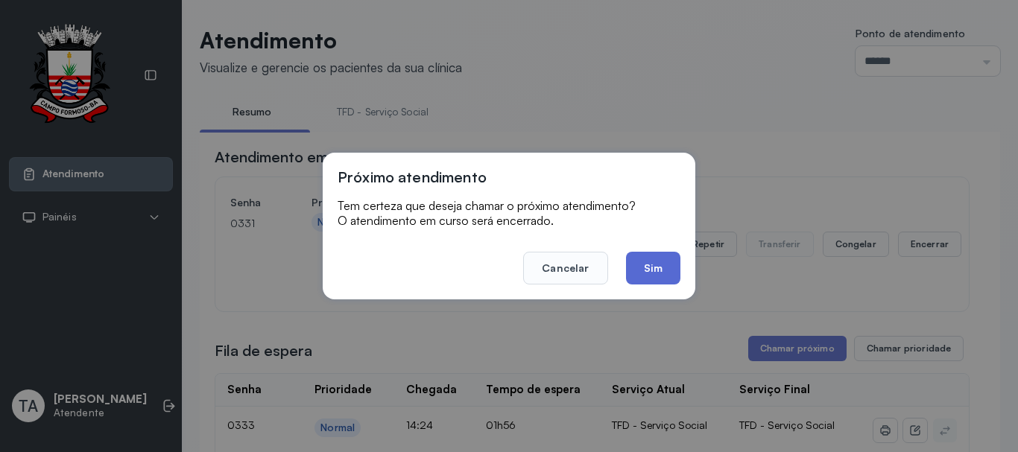
click at [650, 270] on button "Sim" at bounding box center [653, 268] width 54 height 33
